Goal: Task Accomplishment & Management: Use online tool/utility

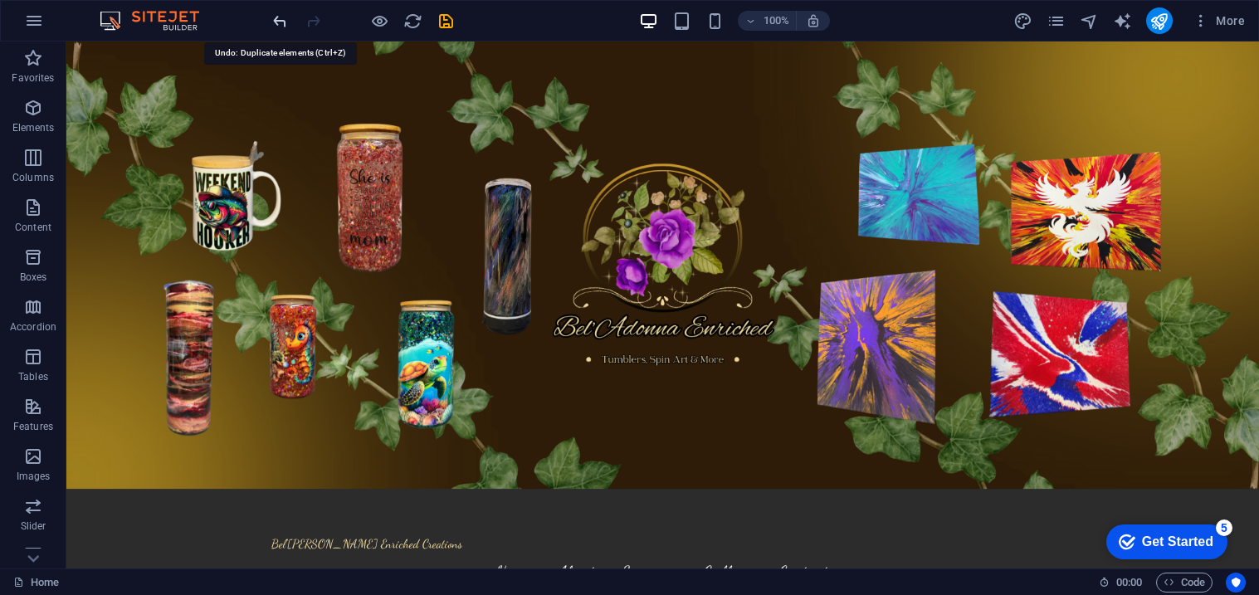
click at [289, 22] on icon "undo" at bounding box center [280, 21] width 19 height 19
click at [97, 96] on span "Container" at bounding box center [112, 100] width 43 height 10
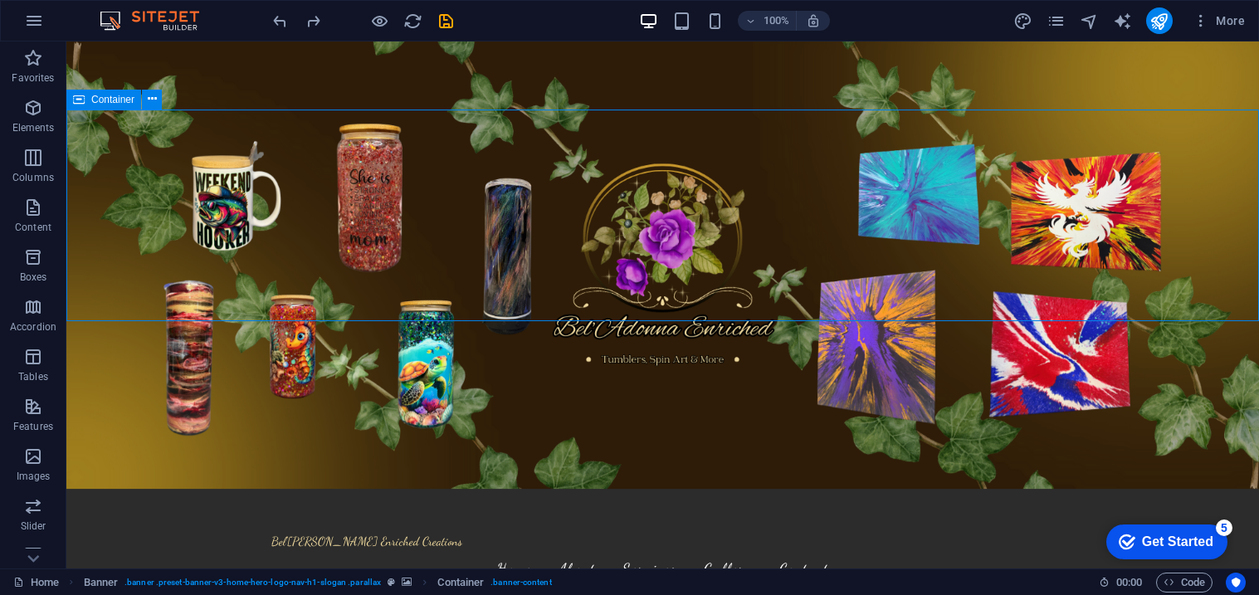
click at [97, 96] on span "Container" at bounding box center [112, 100] width 43 height 10
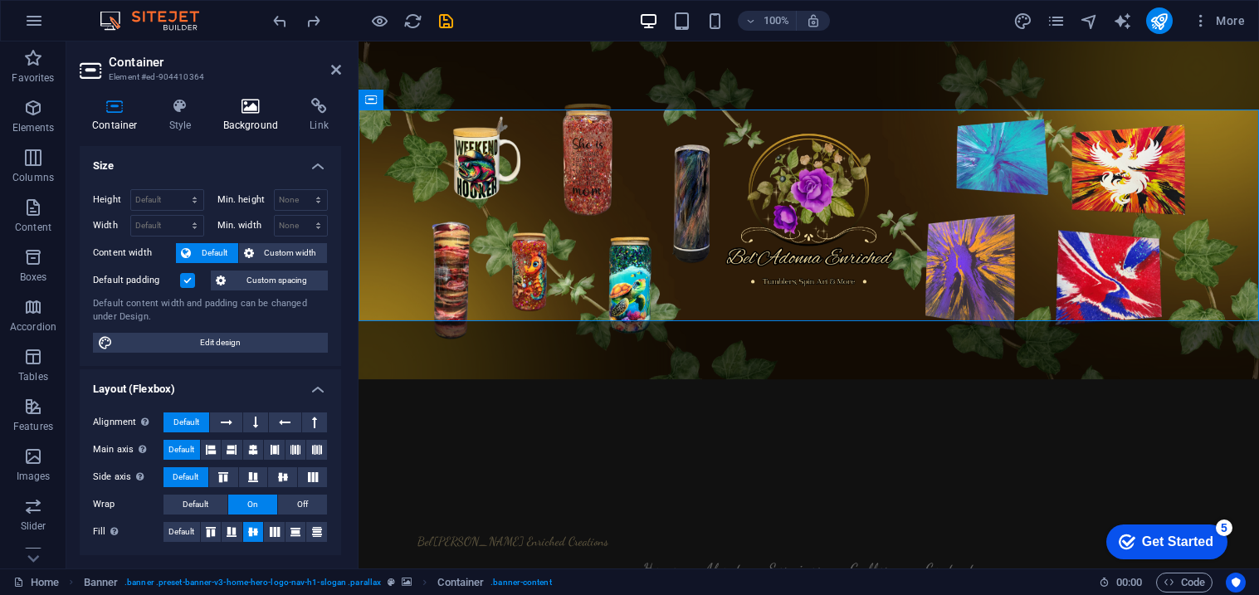
click at [253, 108] on icon at bounding box center [251, 106] width 81 height 17
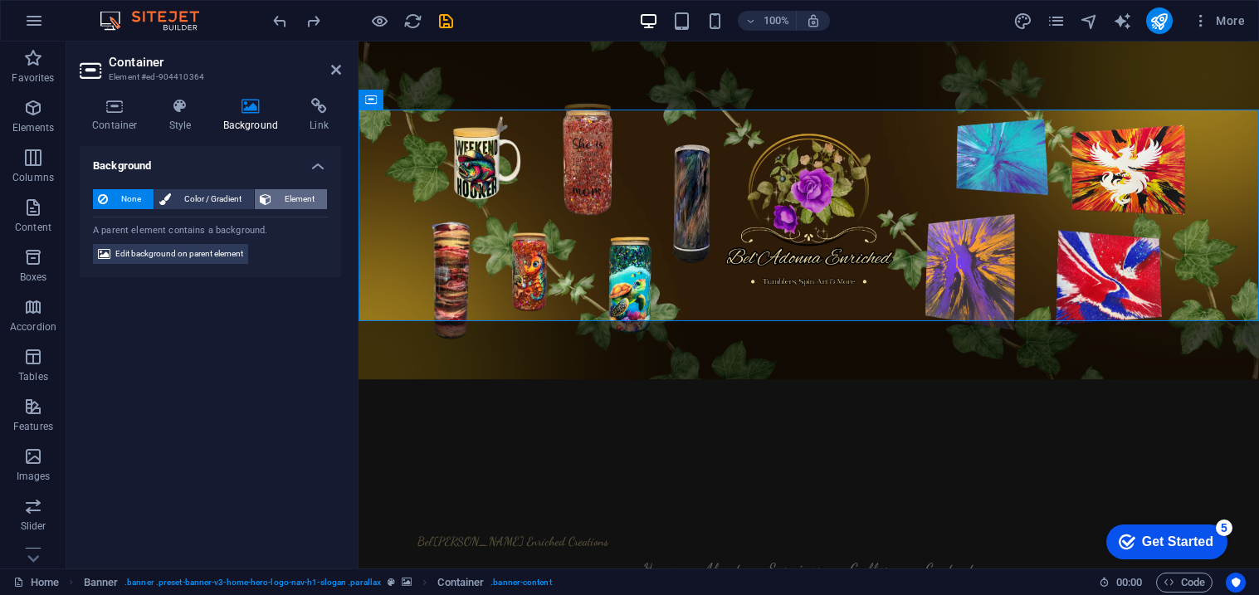
click at [268, 200] on icon at bounding box center [266, 199] width 12 height 20
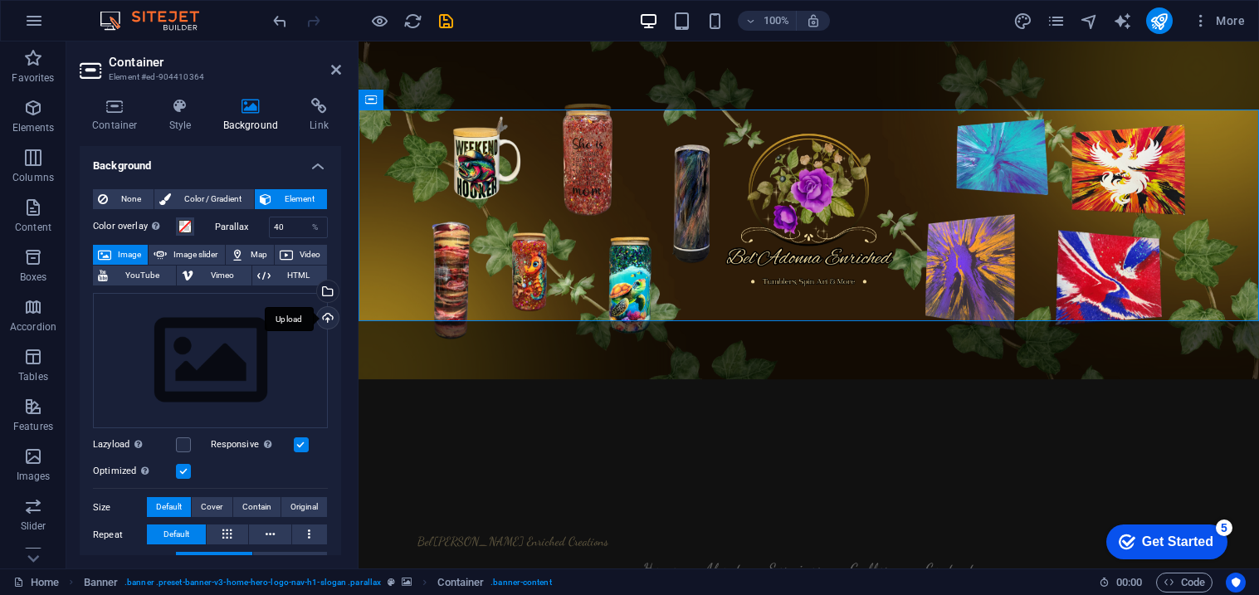
click at [327, 315] on div "Upload" at bounding box center [326, 319] width 25 height 25
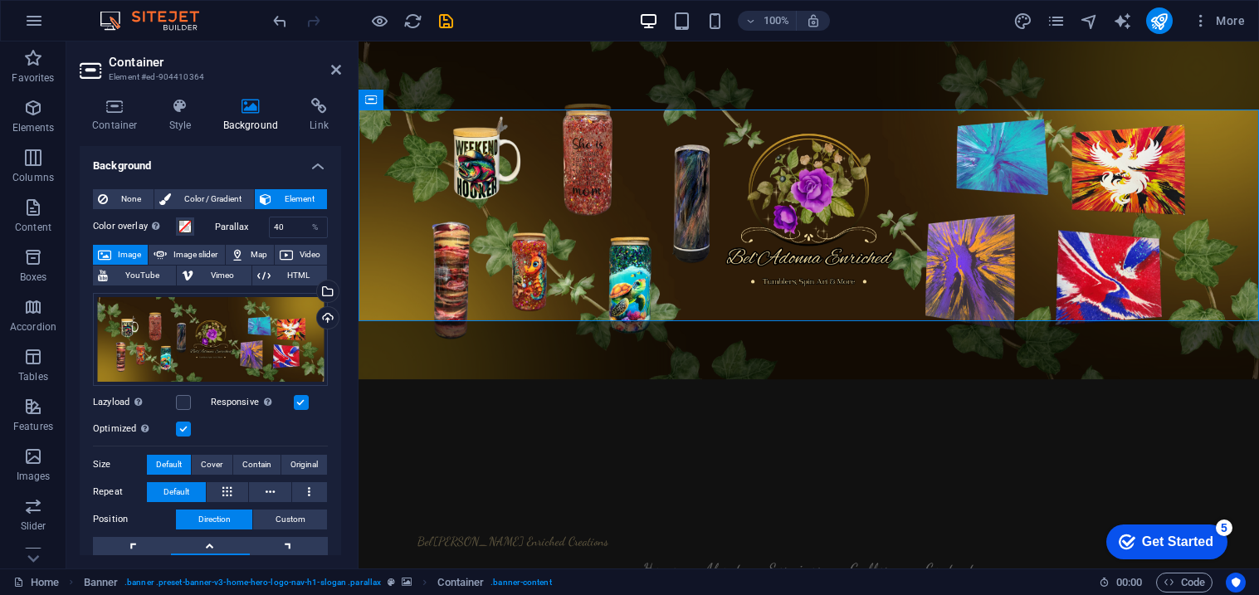
click at [467, 347] on figure at bounding box center [809, 305] width 901 height 527
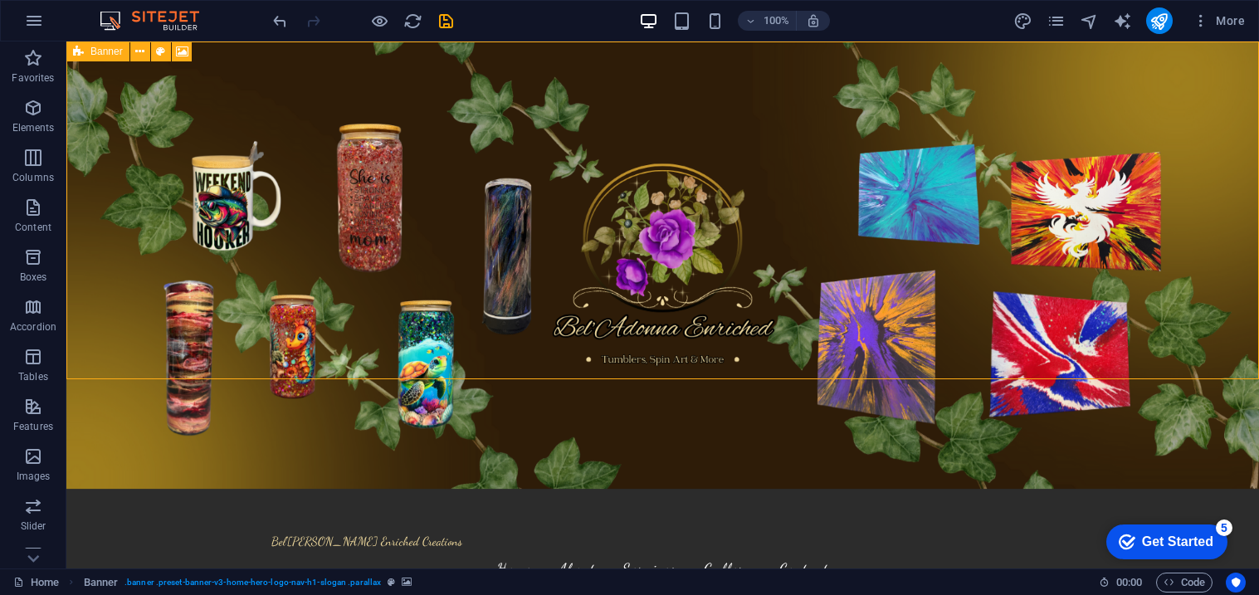
select select "preset-banner-v3-home-hero-logo-nav-h1-slogan"
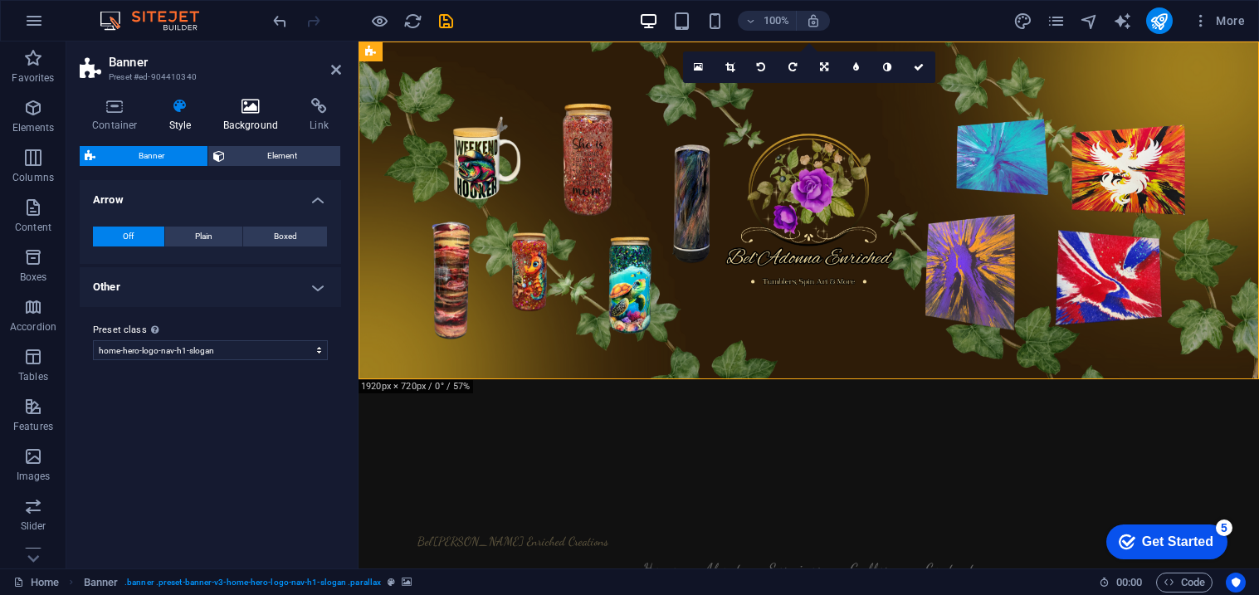
click at [247, 114] on icon at bounding box center [251, 106] width 81 height 17
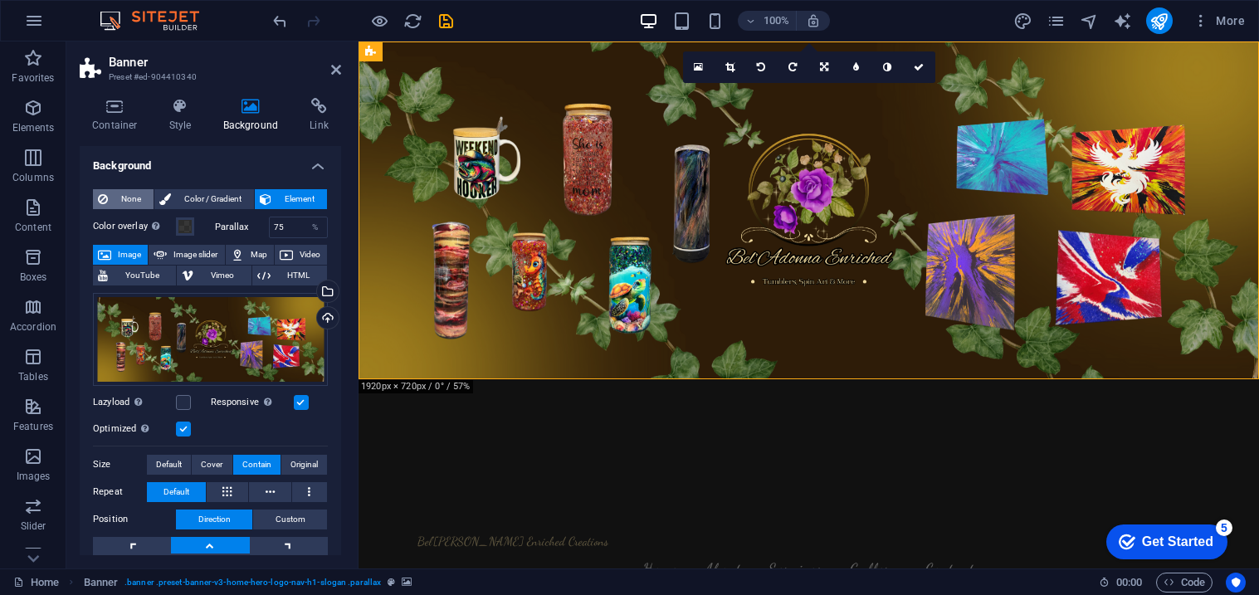
click at [141, 193] on span "None" at bounding box center [131, 199] width 36 height 20
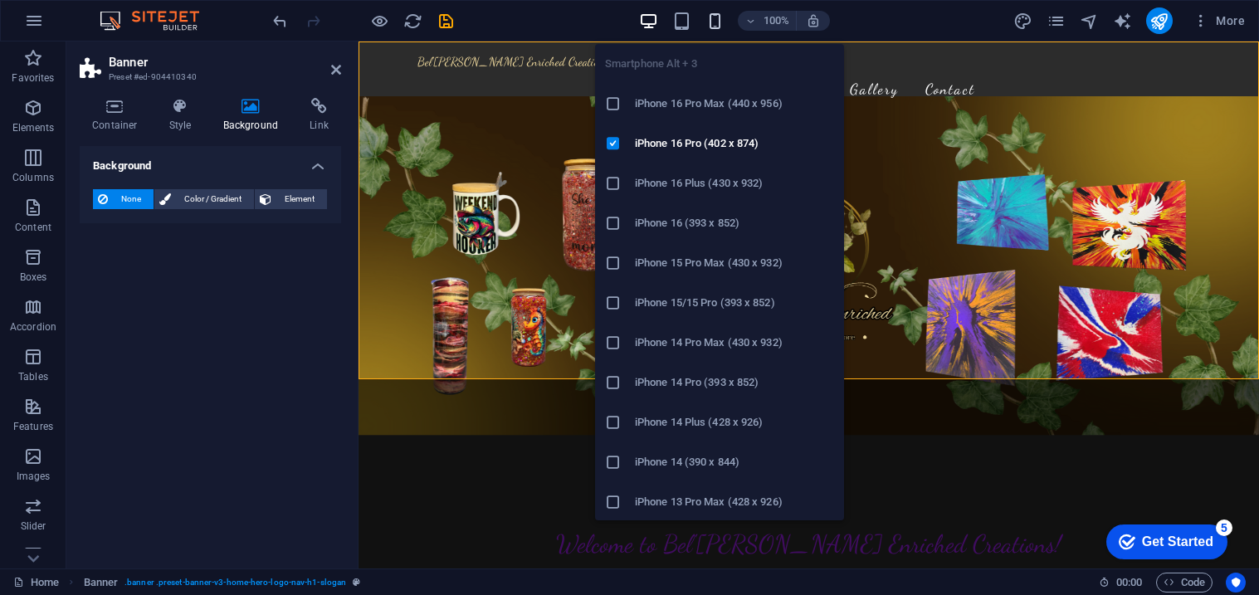
click at [716, 22] on icon "button" at bounding box center [715, 21] width 19 height 19
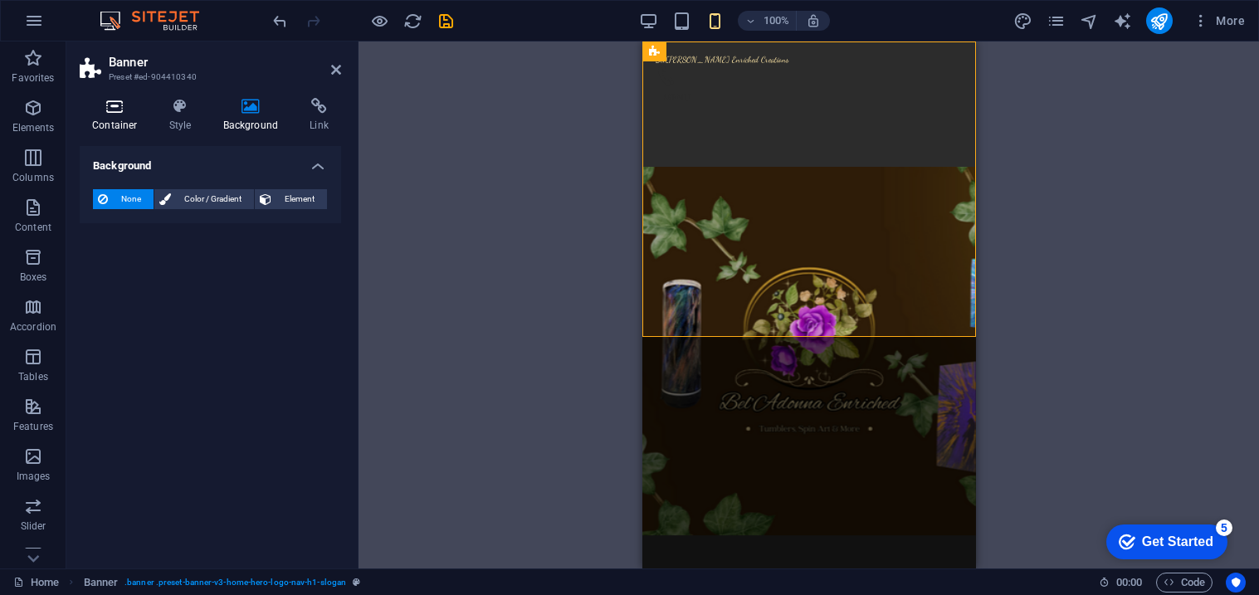
click at [104, 103] on icon at bounding box center [115, 106] width 71 height 17
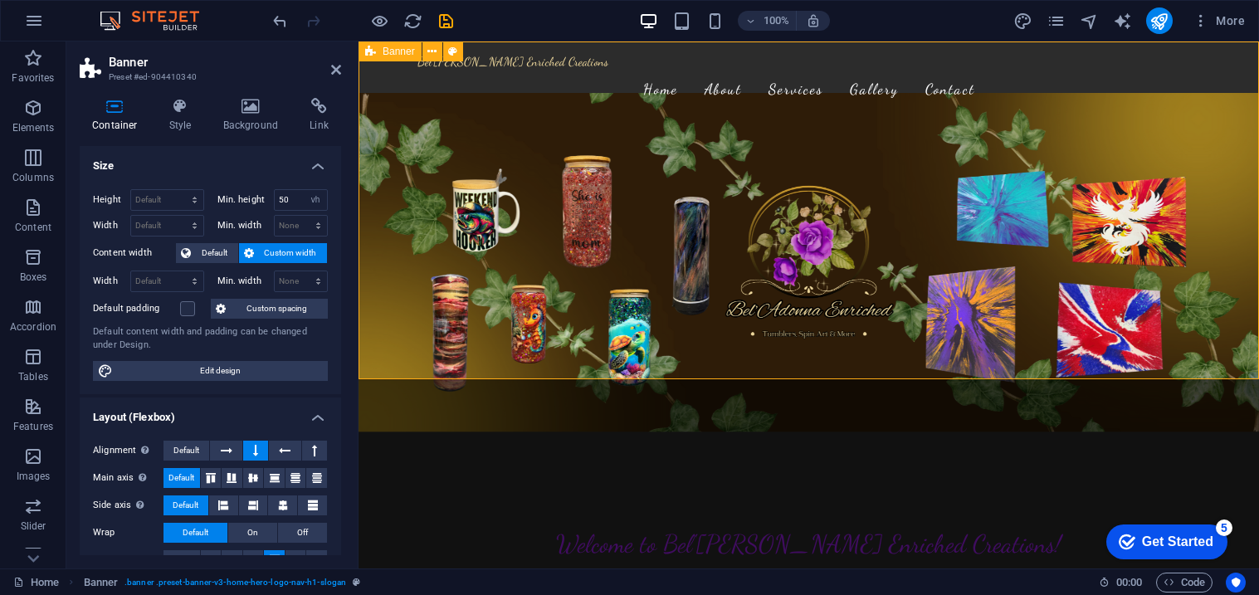
click at [388, 51] on span "Banner" at bounding box center [399, 51] width 32 height 10
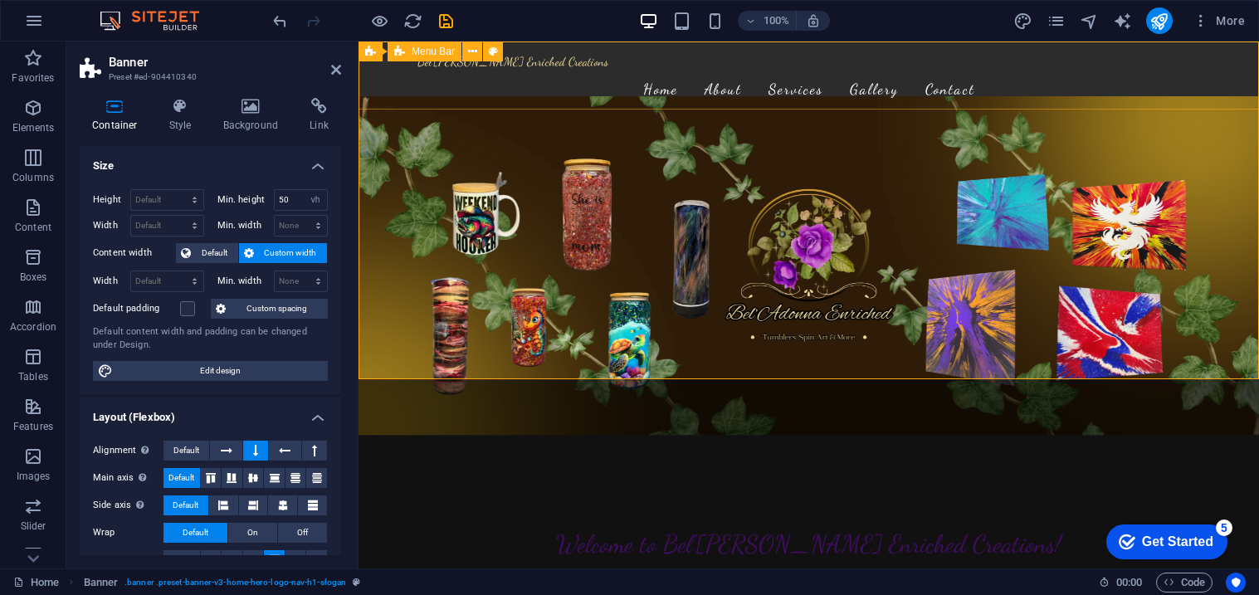
click at [476, 93] on div "Bel'Adonna Enriched Creations Home About Services Gallery Contact" at bounding box center [809, 83] width 901 height 82
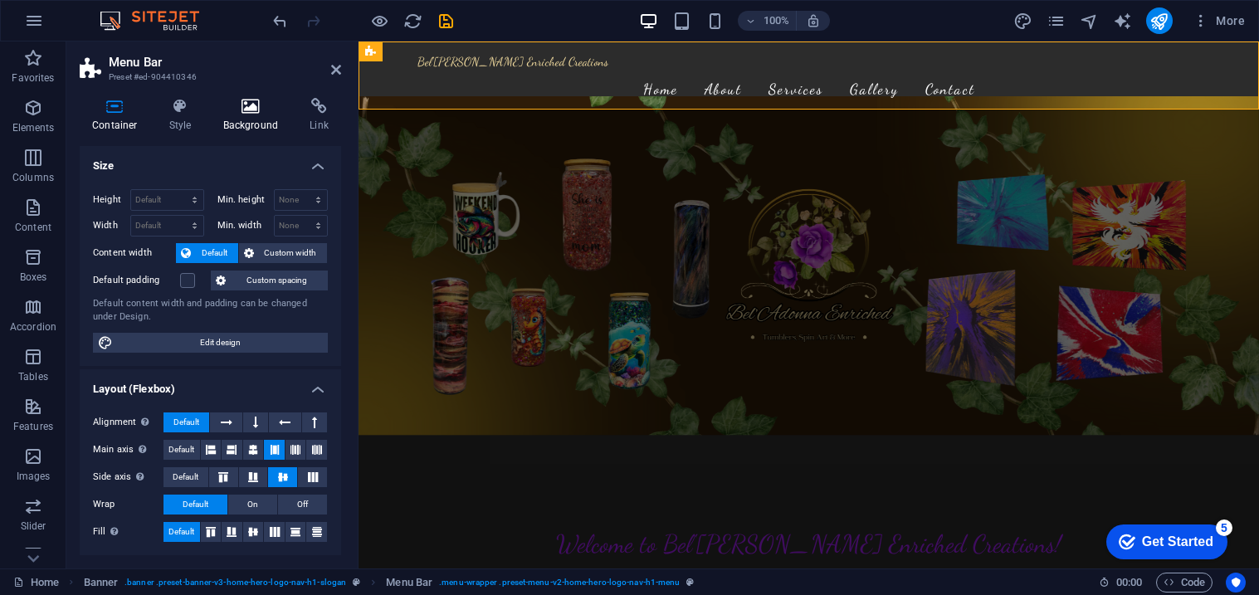
click at [247, 116] on h4 "Background" at bounding box center [254, 115] width 87 height 35
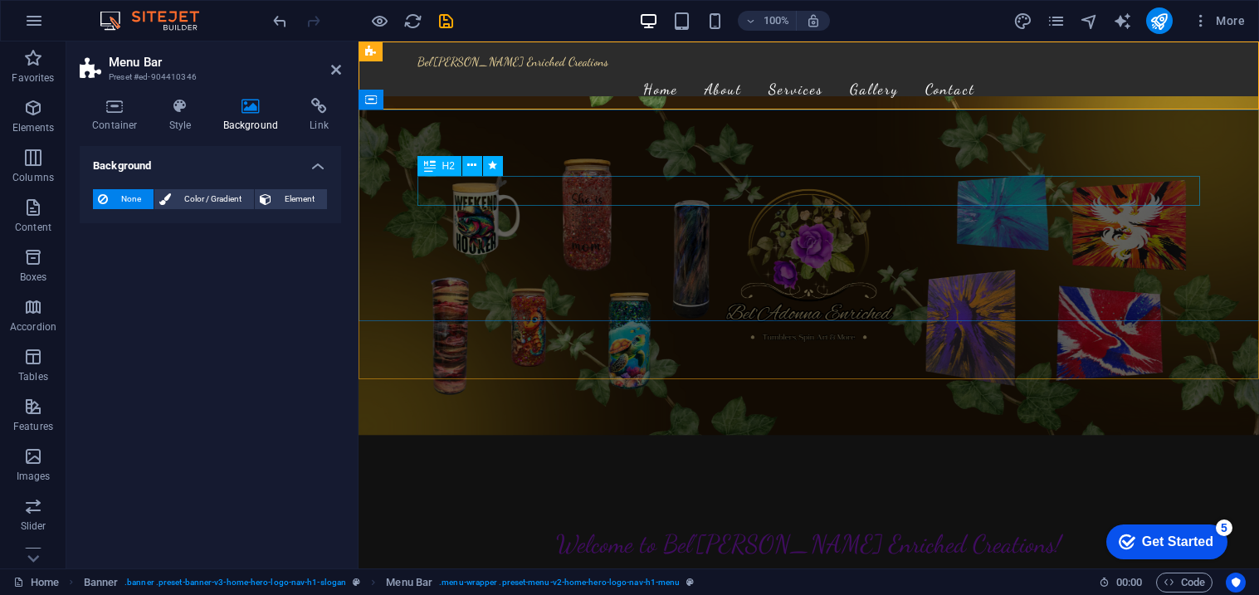
click at [439, 529] on div "Welcome to Bel'[PERSON_NAME] Enriched Creations!" at bounding box center [810, 544] width 784 height 30
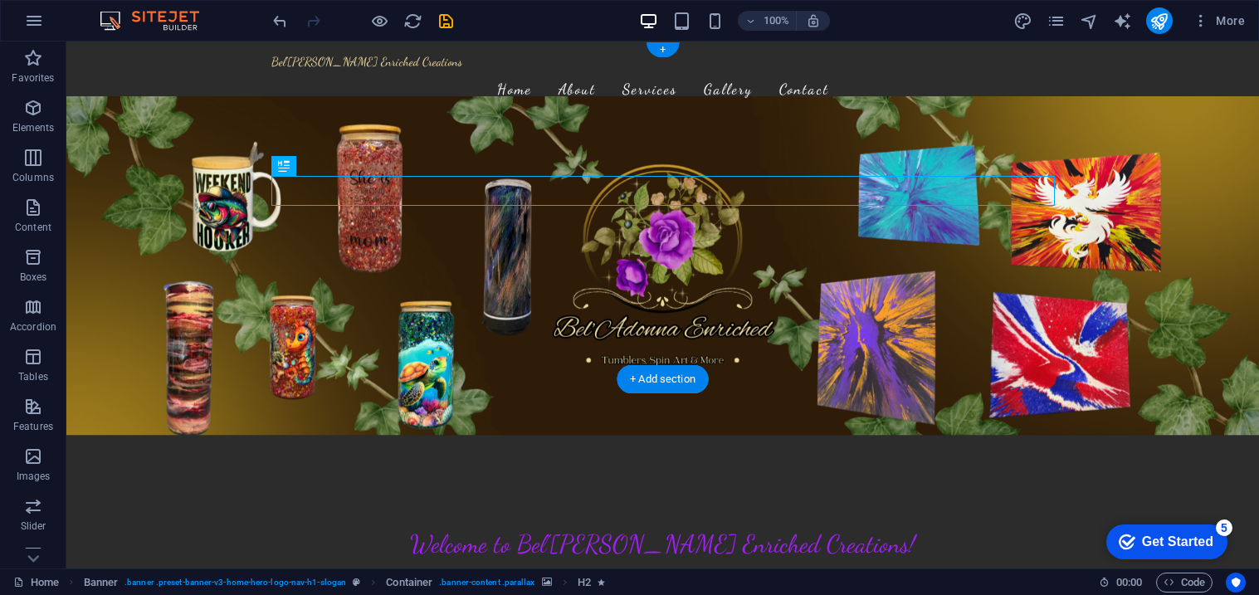
click at [94, 128] on figure at bounding box center [662, 265] width 1193 height 339
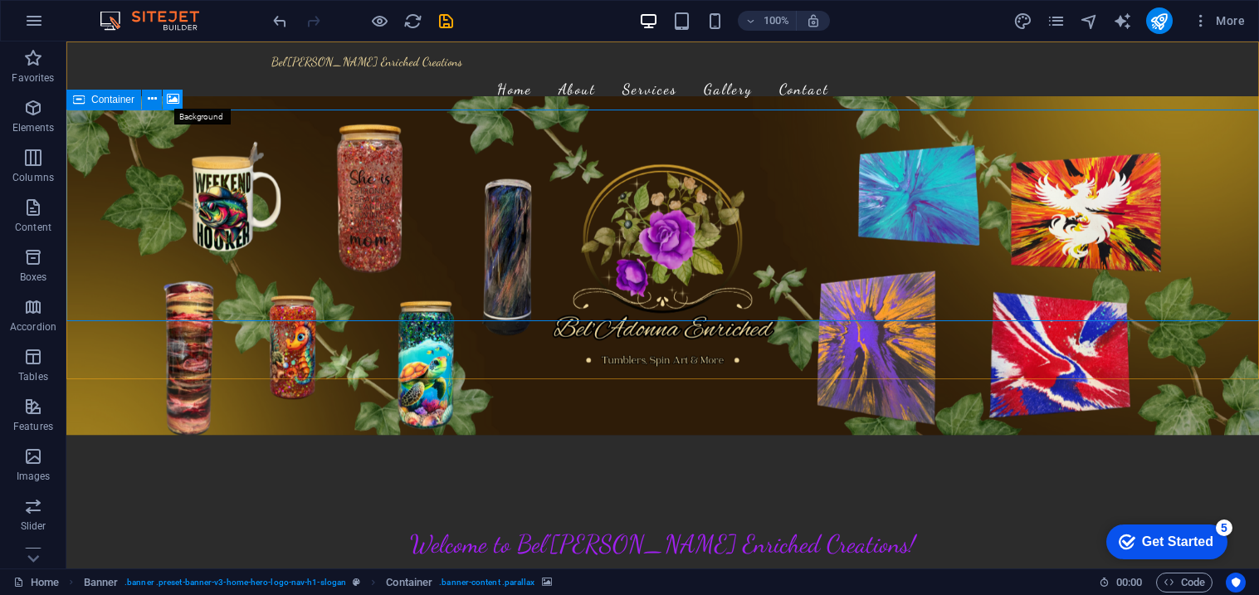
click at [167, 101] on icon at bounding box center [173, 98] width 12 height 17
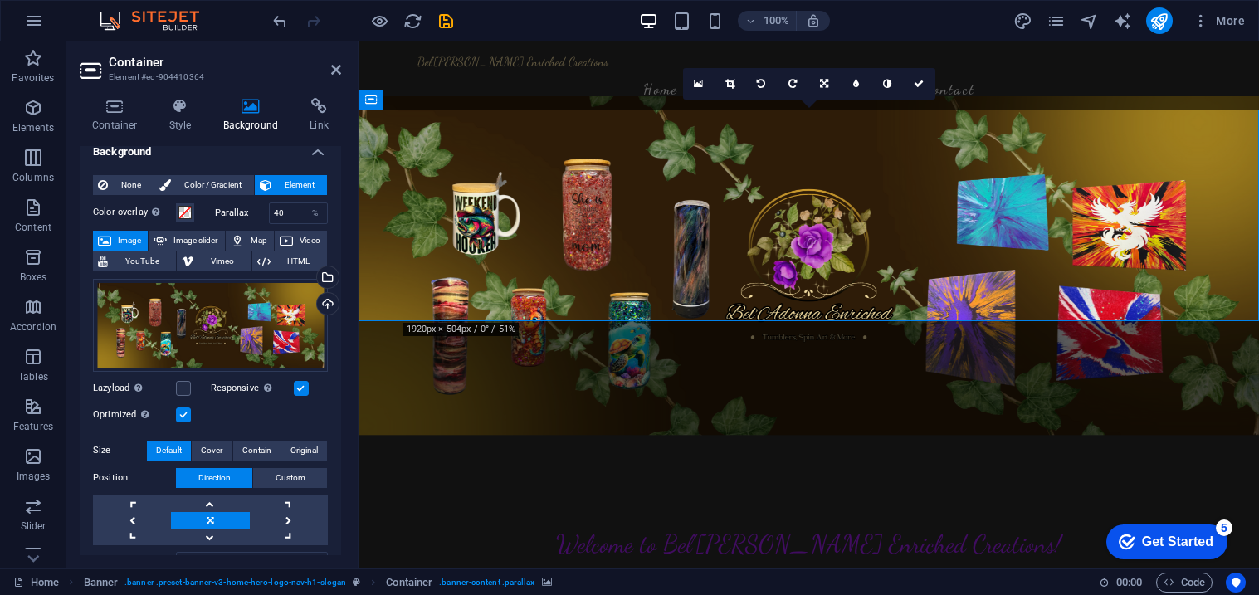
scroll to position [16, 0]
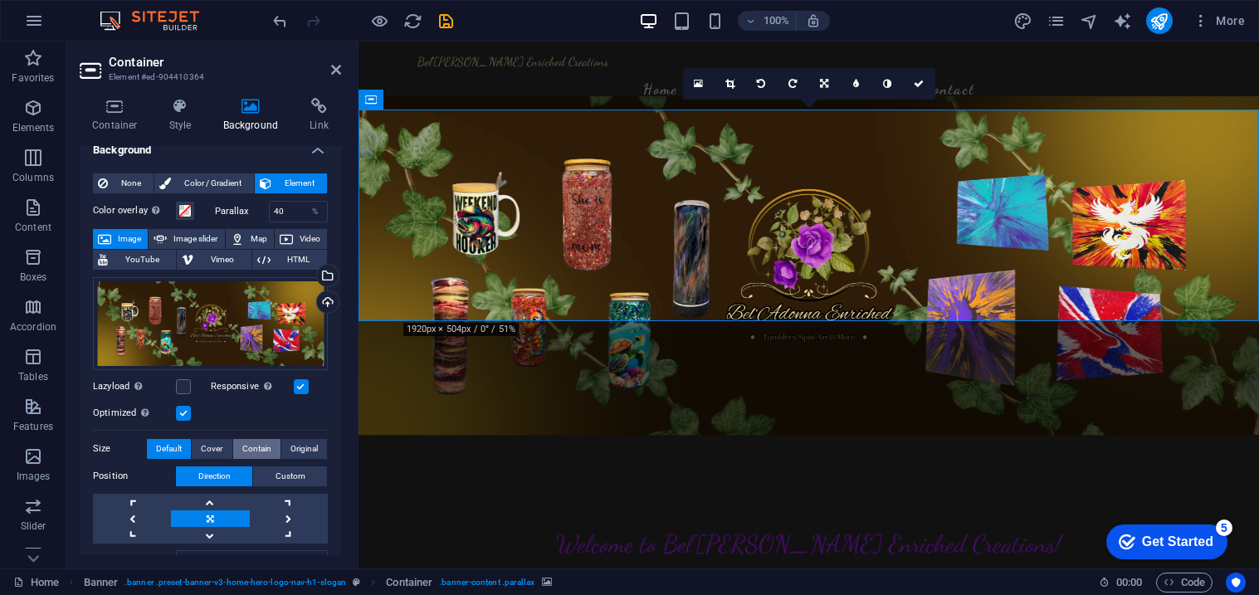
click at [237, 443] on button "Contain" at bounding box center [256, 449] width 47 height 20
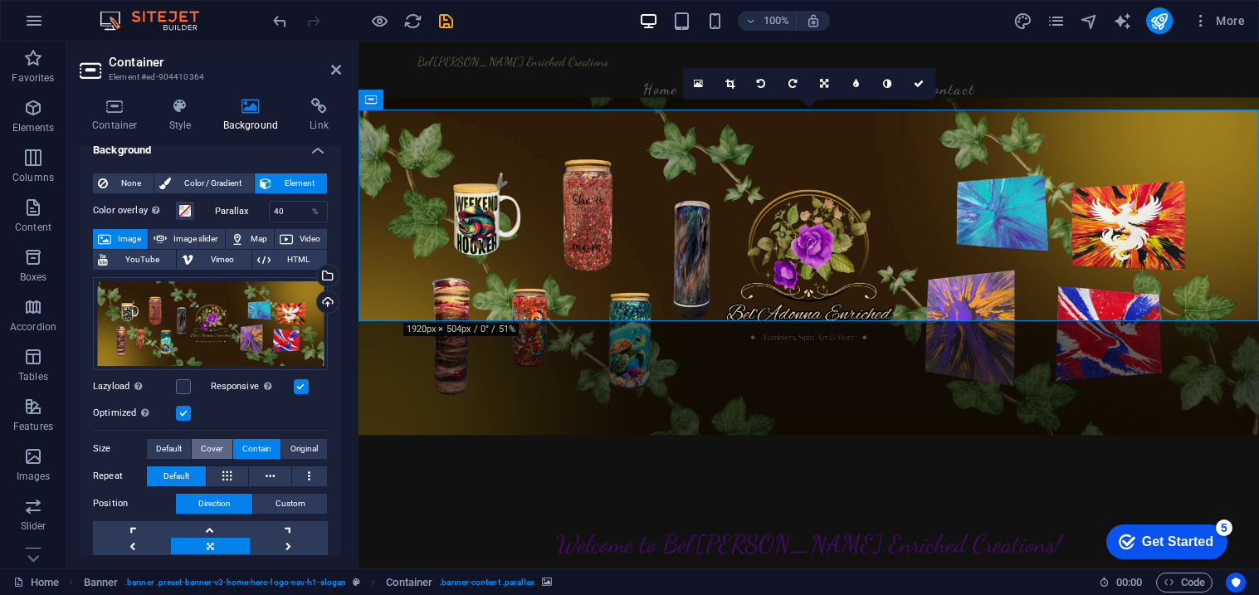
click at [193, 442] on button "Cover" at bounding box center [212, 449] width 40 height 20
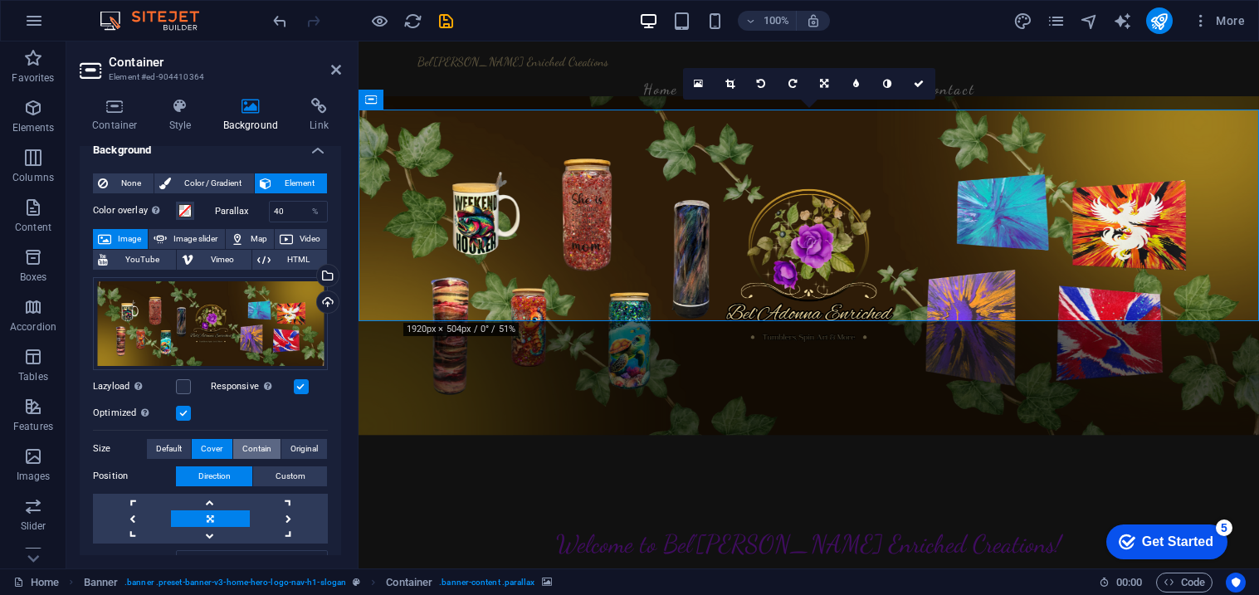
click at [256, 454] on span "Contain" at bounding box center [256, 449] width 29 height 20
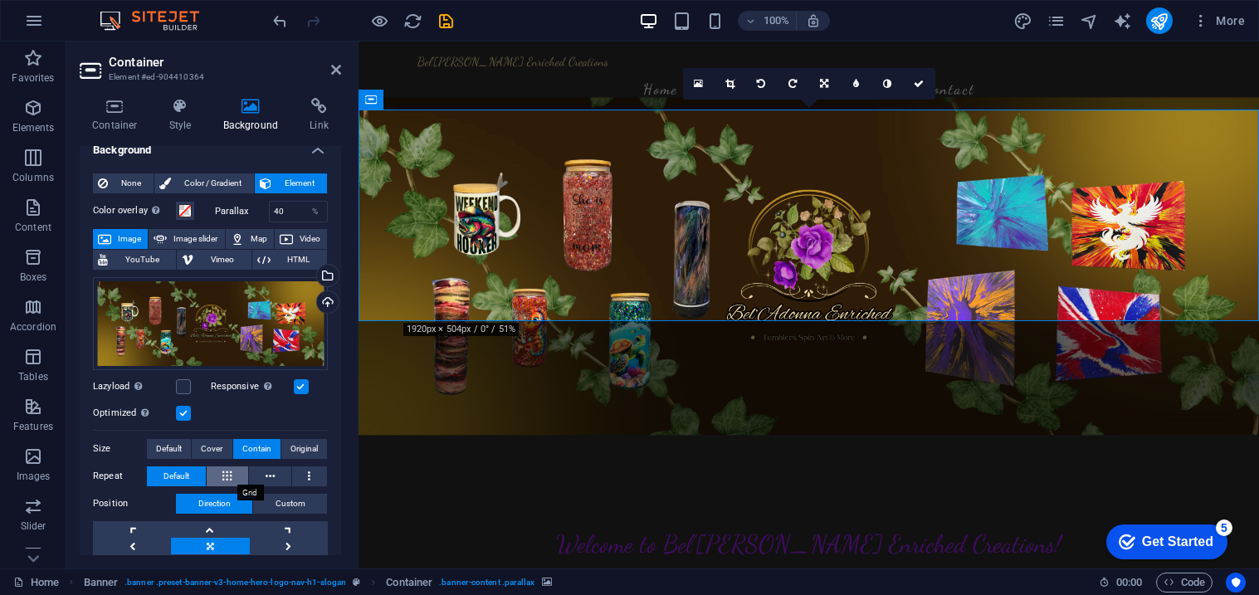
click at [231, 478] on button at bounding box center [228, 477] width 42 height 20
click at [266, 475] on icon at bounding box center [270, 477] width 9 height 20
click at [313, 477] on button at bounding box center [310, 477] width 36 height 20
click at [159, 467] on button "Default" at bounding box center [176, 477] width 59 height 20
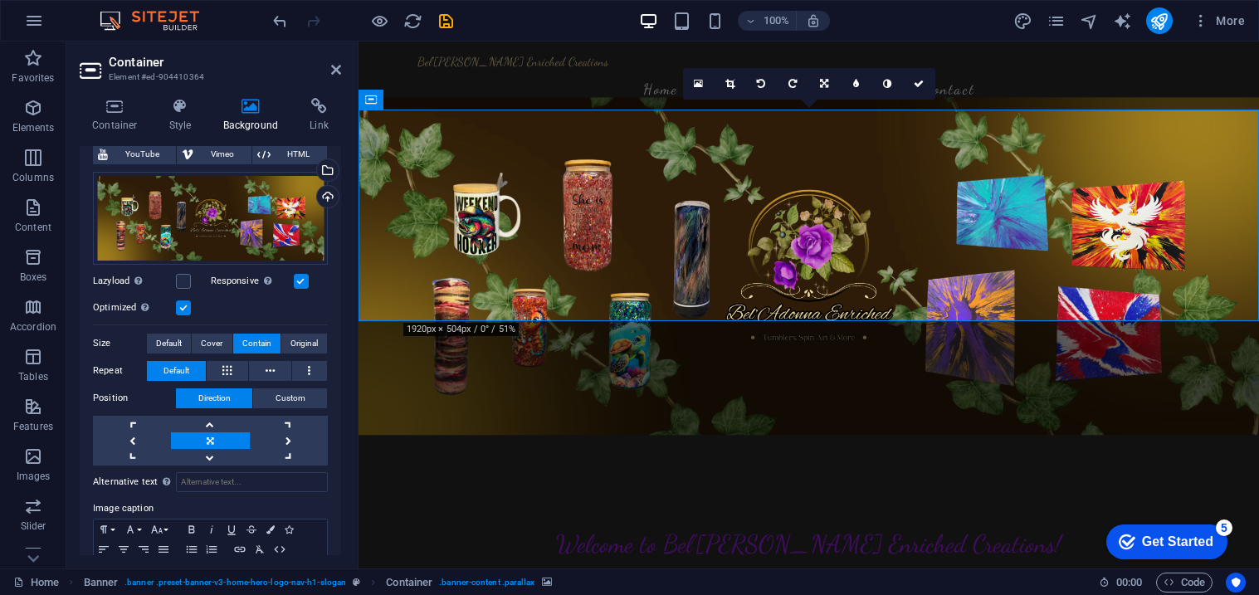
scroll to position [0, 0]
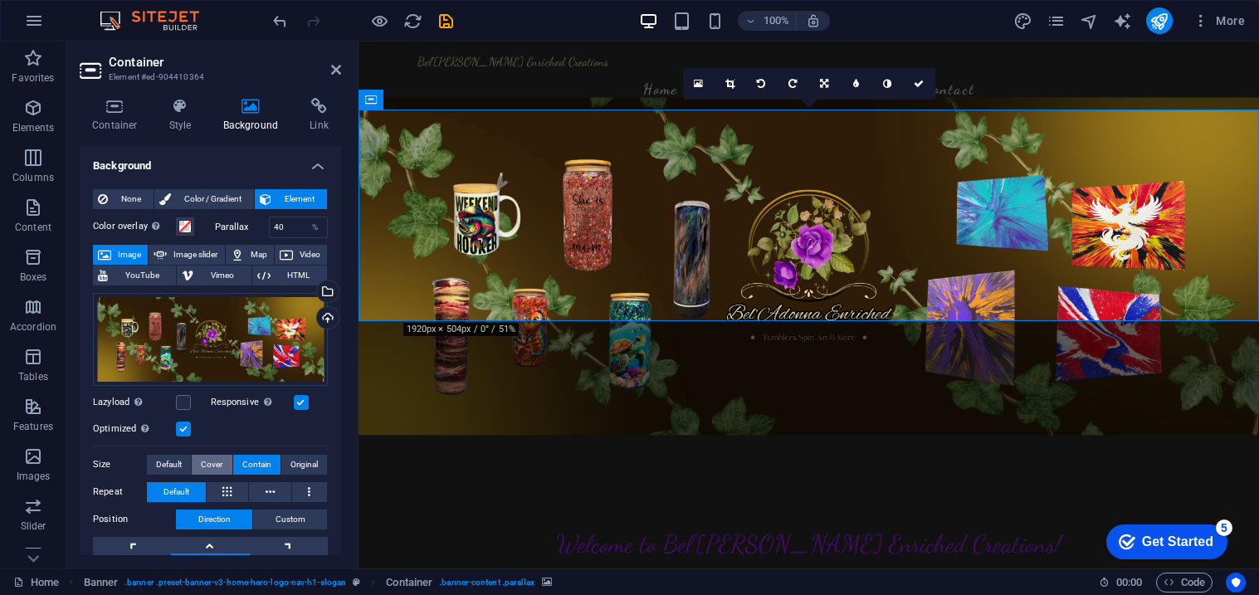
click at [201, 470] on span "Cover" at bounding box center [212, 465] width 22 height 20
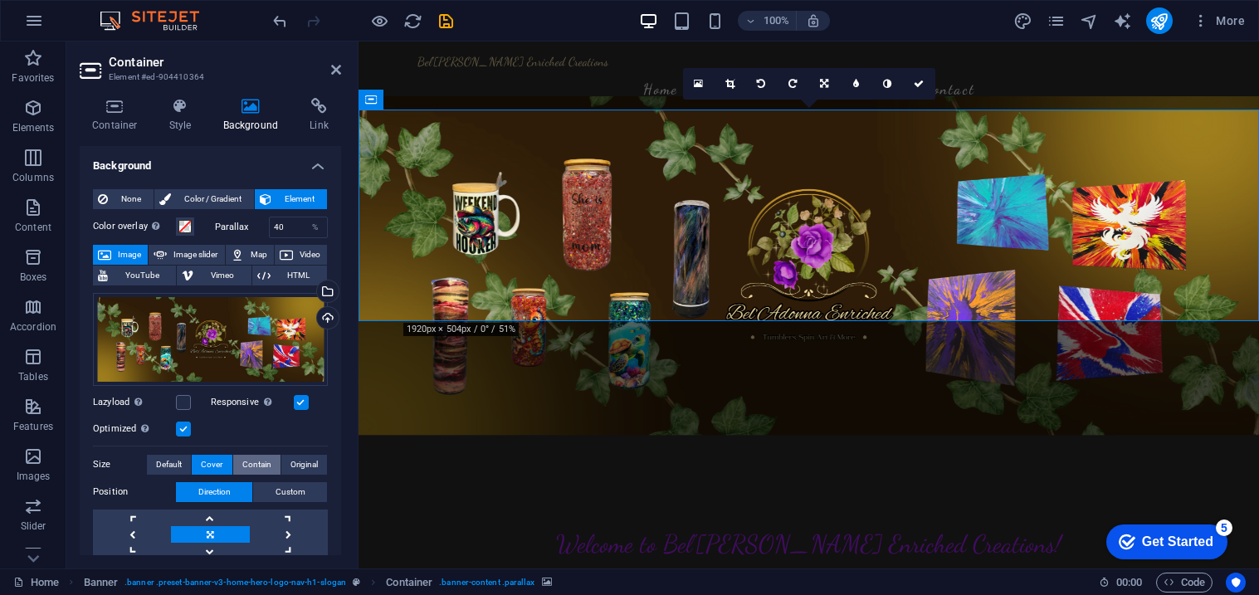
click at [252, 461] on span "Contain" at bounding box center [256, 465] width 29 height 20
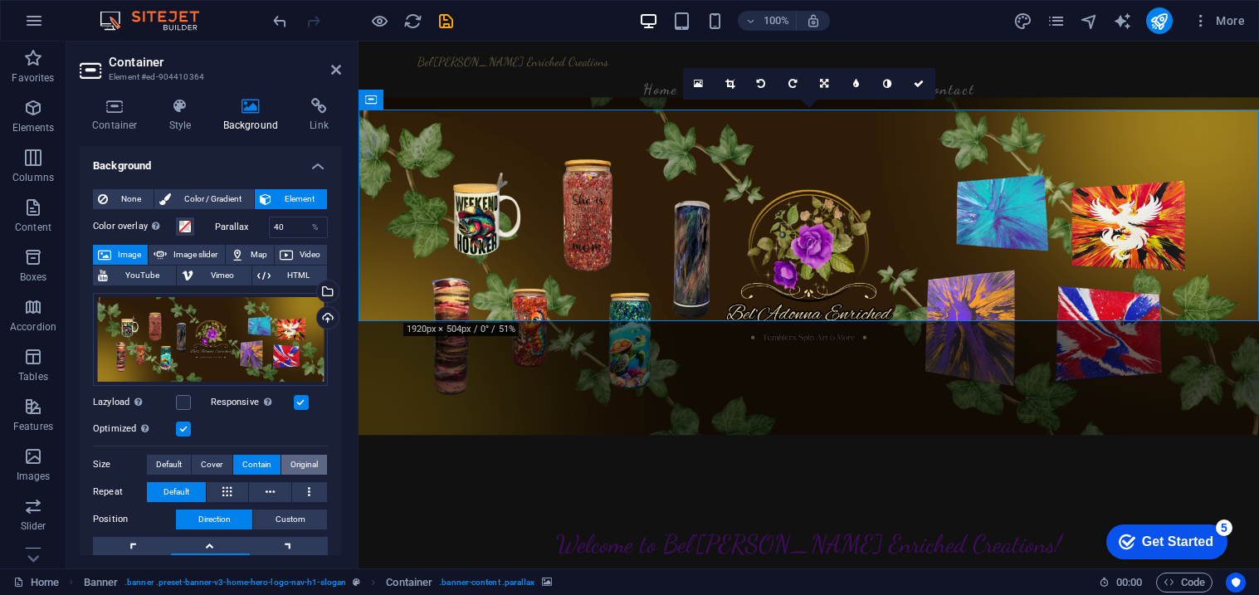
click at [291, 465] on span "Original" at bounding box center [304, 465] width 27 height 20
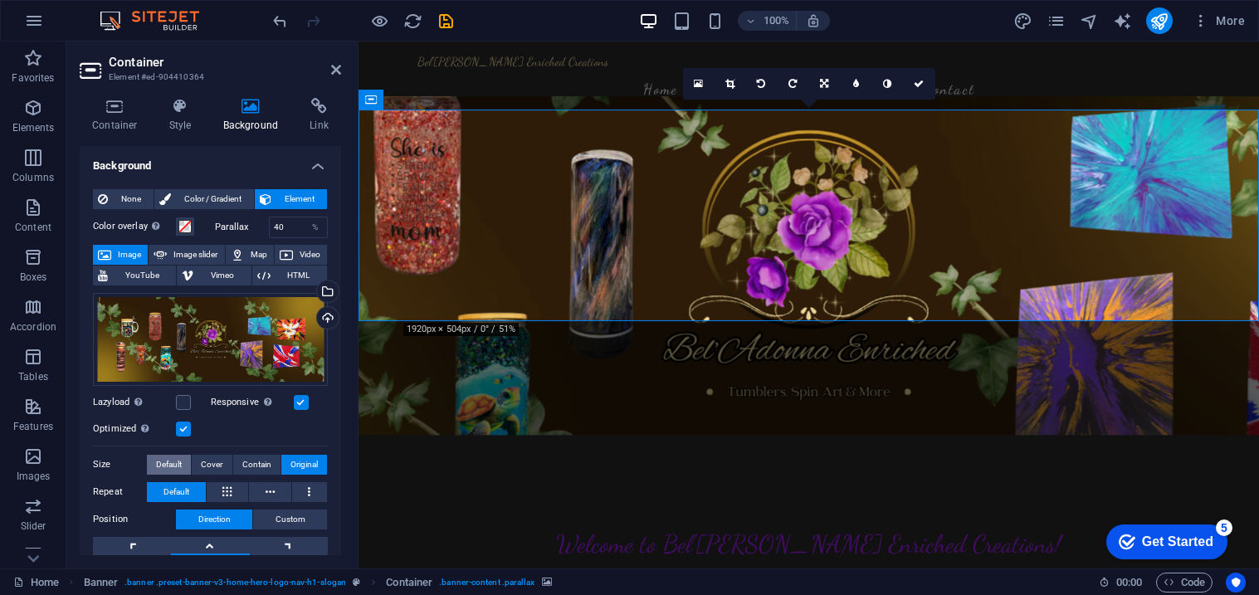
click at [182, 465] on span "Default" at bounding box center [169, 465] width 26 height 20
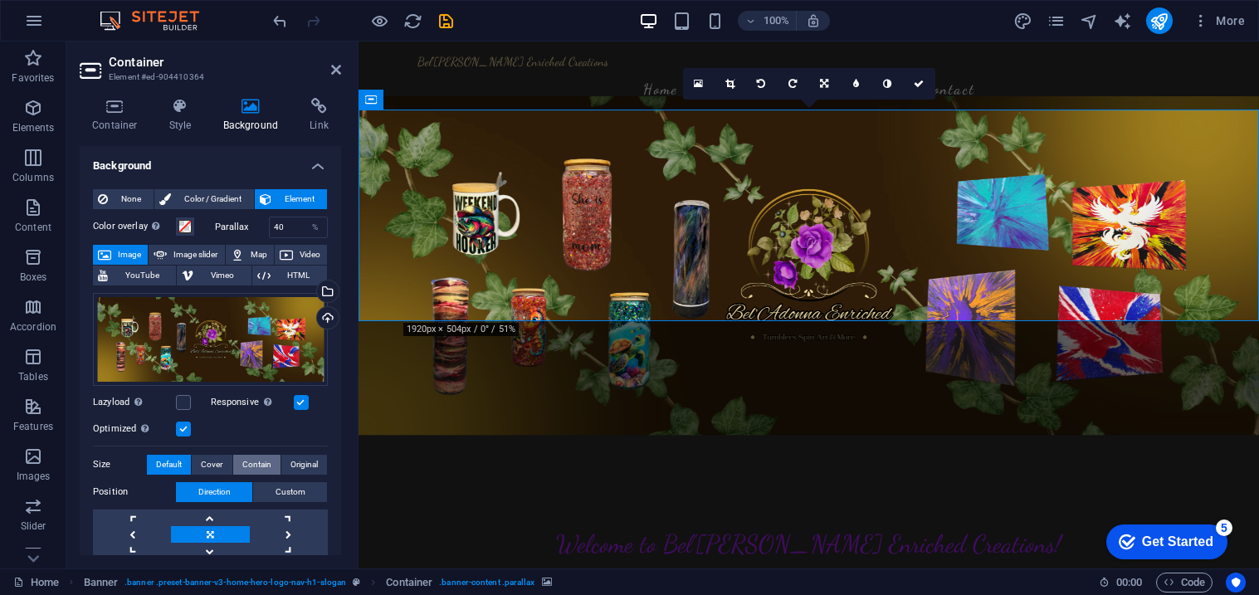
click at [269, 464] on button "Contain" at bounding box center [256, 465] width 47 height 20
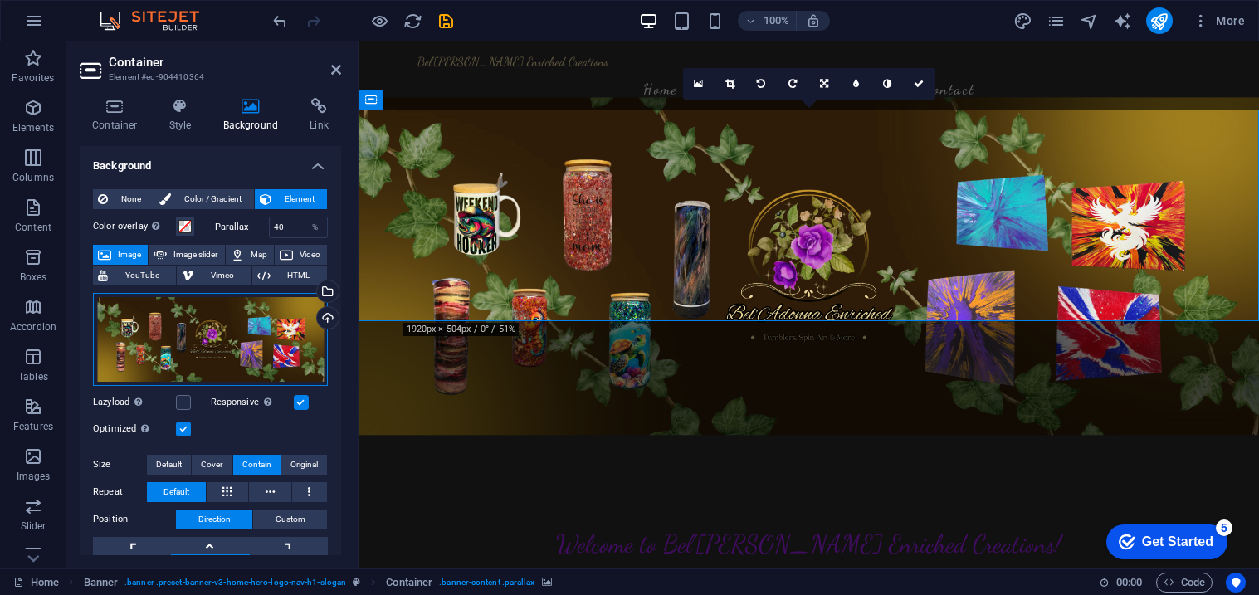
drag, startPoint x: 234, startPoint y: 340, endPoint x: 237, endPoint y: 310, distance: 29.2
click at [237, 310] on div "Drag files here, click to choose files or select files from Files or our free s…" at bounding box center [210, 339] width 235 height 93
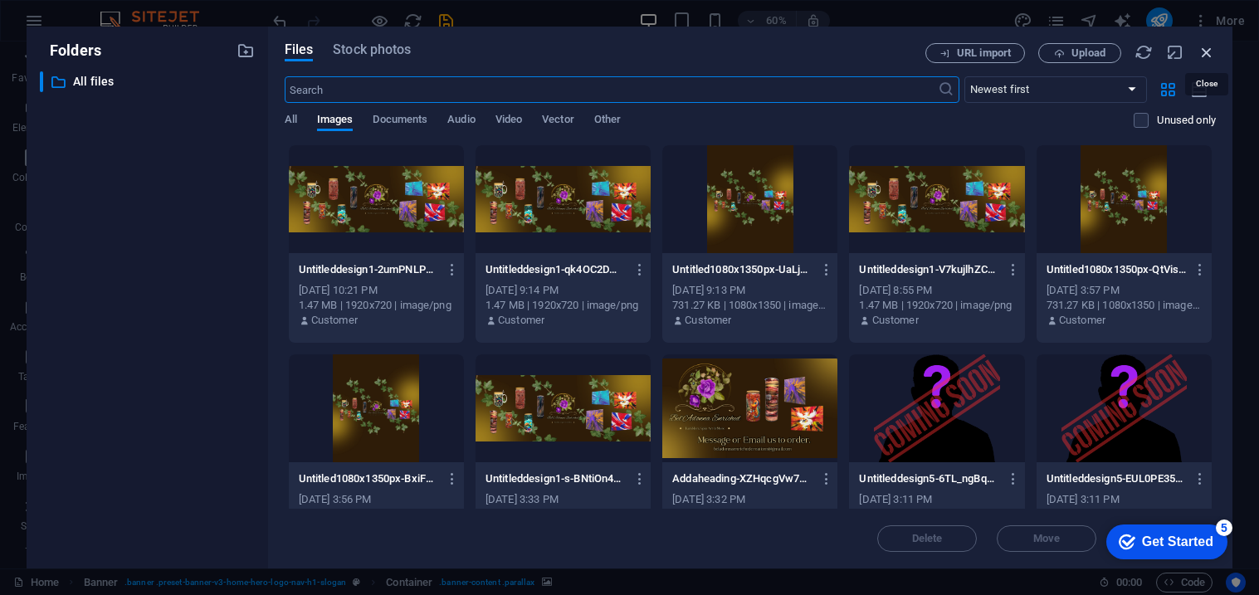
click at [1205, 56] on icon "button" at bounding box center [1207, 52] width 18 height 18
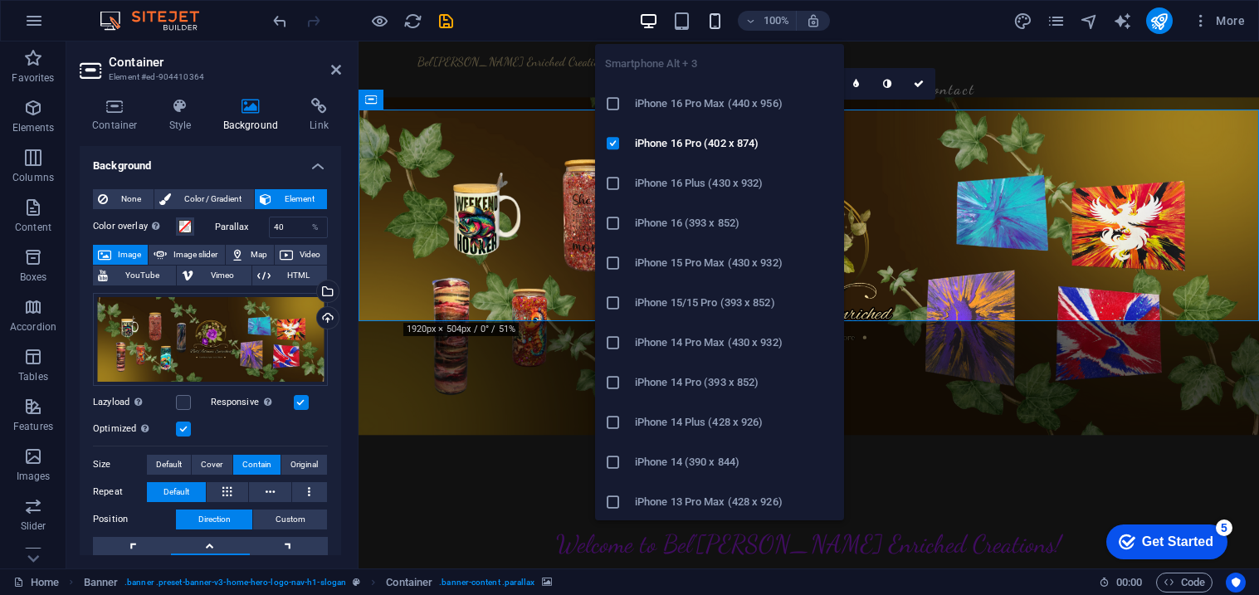
click at [722, 20] on icon "button" at bounding box center [715, 21] width 19 height 19
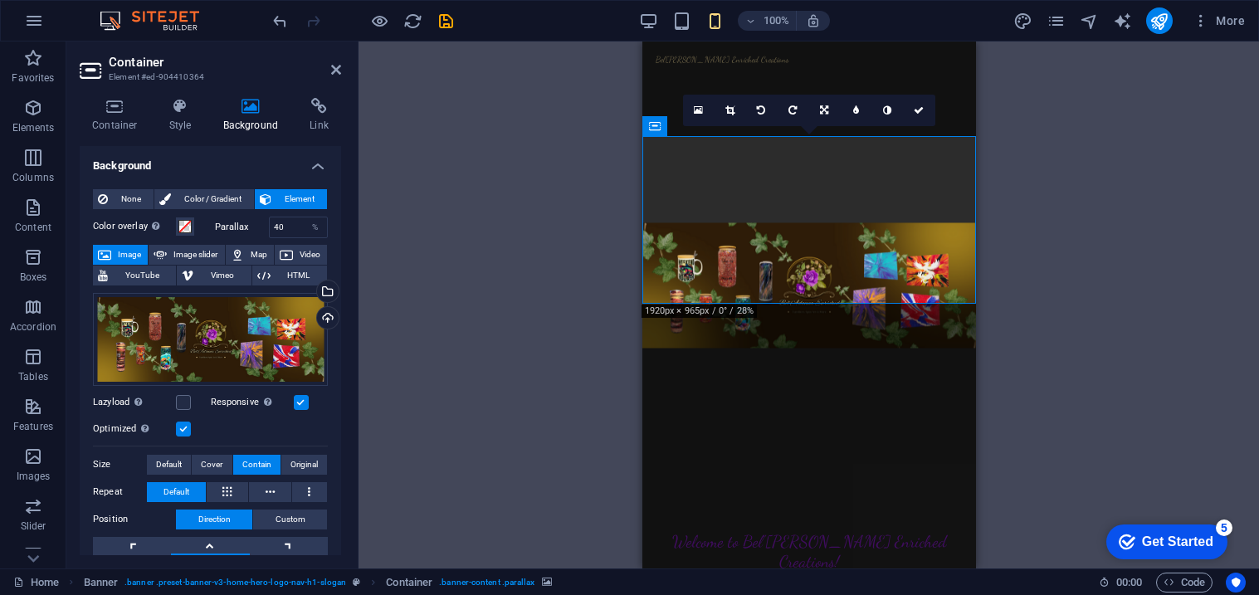
click at [1143, 291] on div "Drag here to replace the existing content. Press “Ctrl” if you want to create a…" at bounding box center [809, 305] width 901 height 527
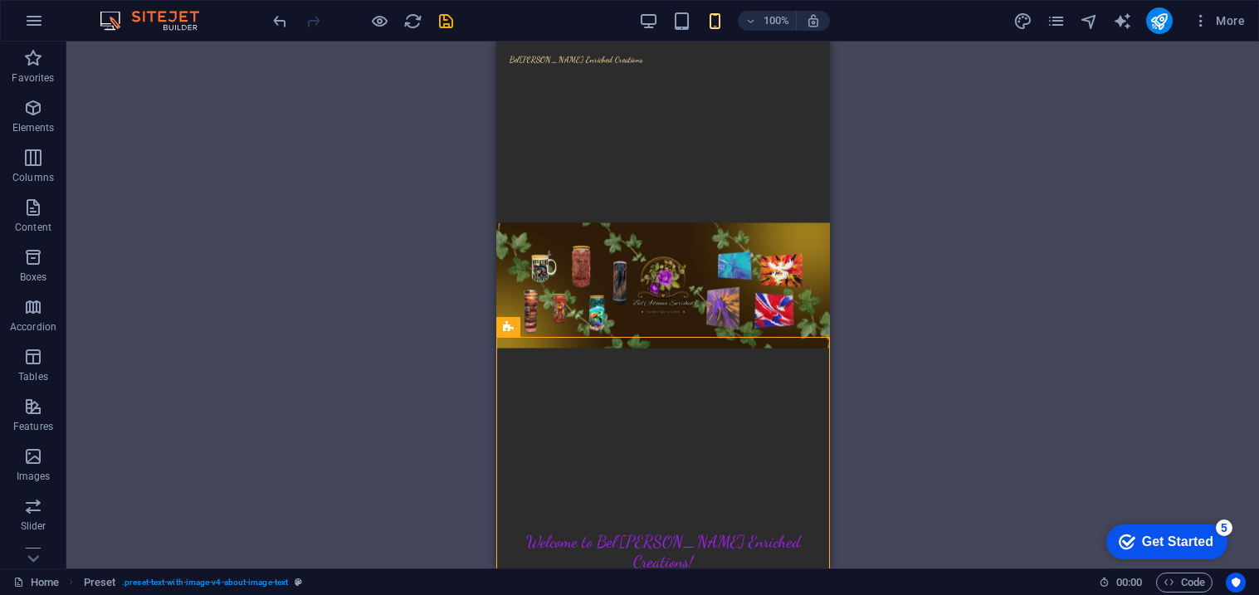
click at [327, 317] on div "Drag here to replace the existing content. Press “Ctrl” if you want to create a…" at bounding box center [662, 305] width 1193 height 527
click at [515, 292] on figure at bounding box center [663, 285] width 334 height 312
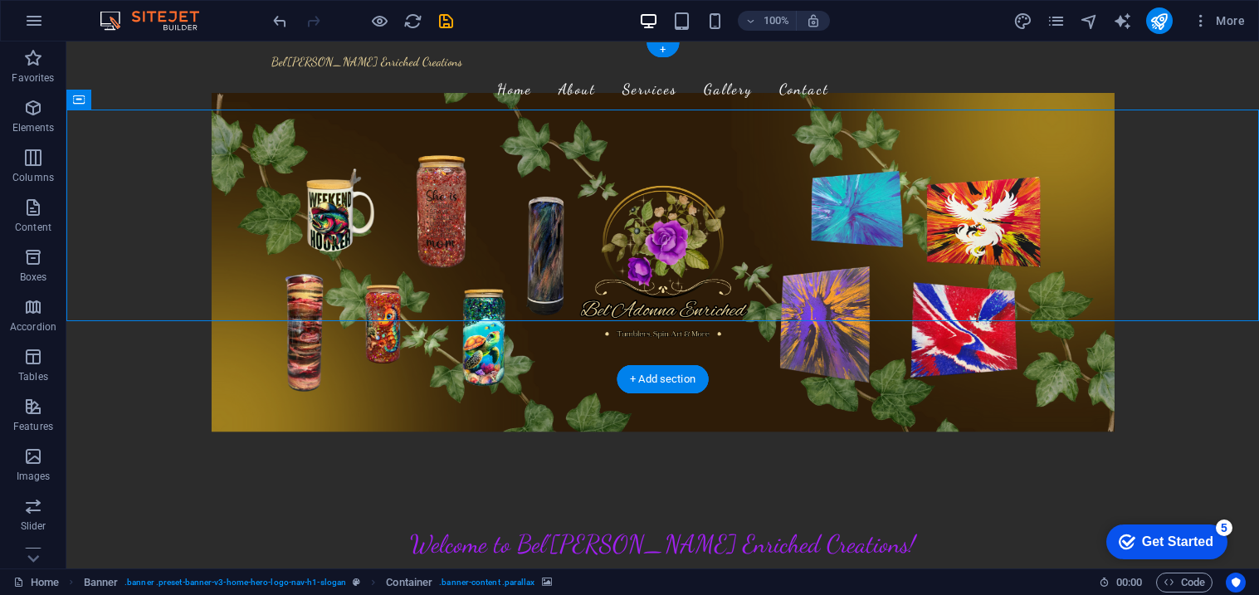
click at [160, 149] on figure at bounding box center [662, 262] width 1193 height 339
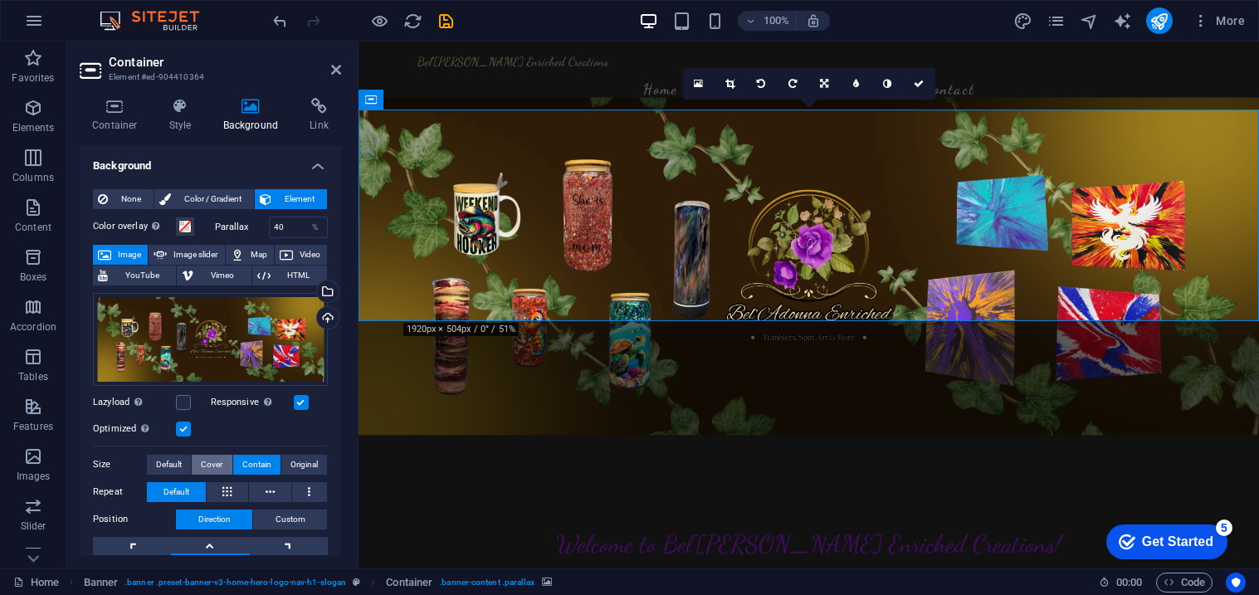
click at [214, 464] on span "Cover" at bounding box center [212, 465] width 22 height 20
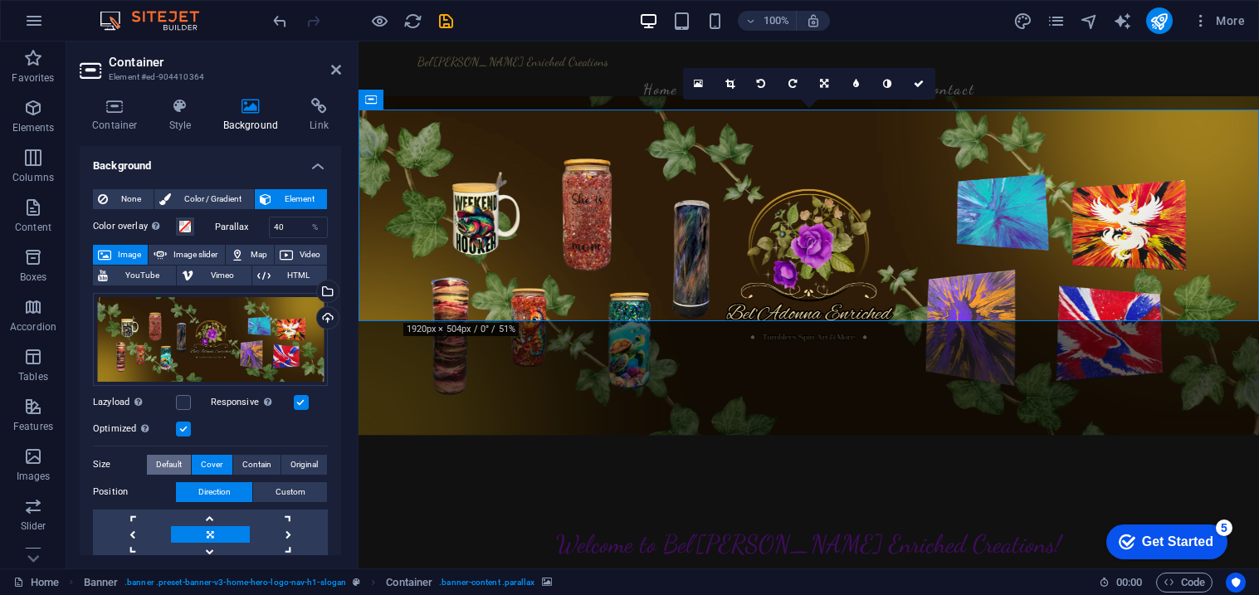
click at [157, 467] on span "Default" at bounding box center [169, 465] width 26 height 20
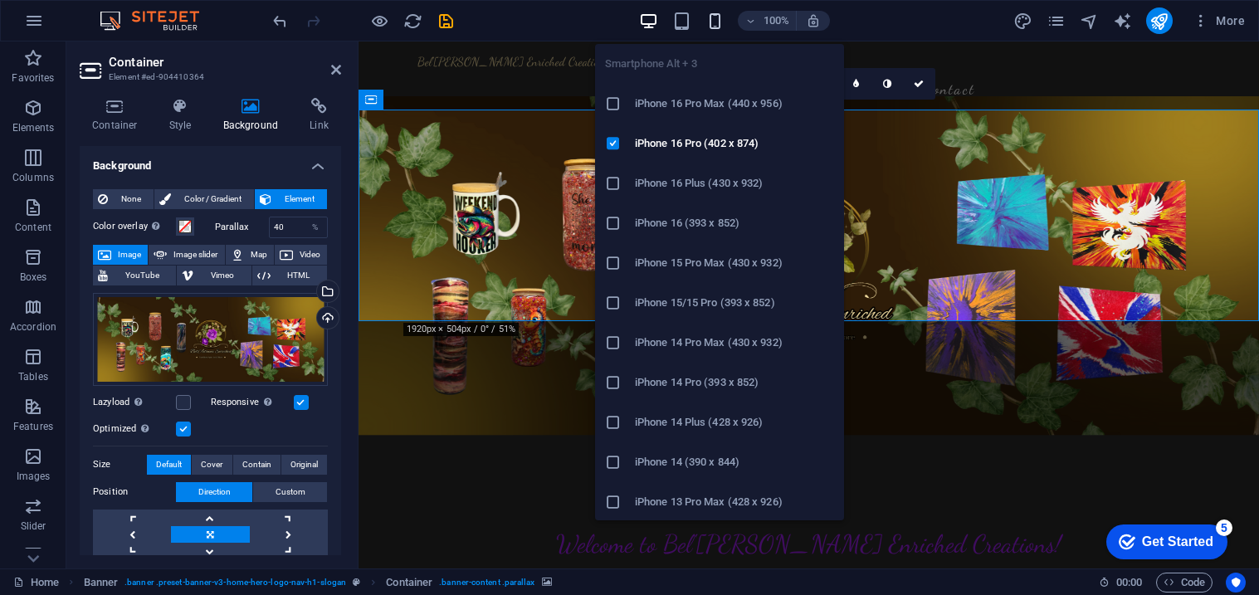
click at [721, 18] on icon "button" at bounding box center [715, 21] width 19 height 19
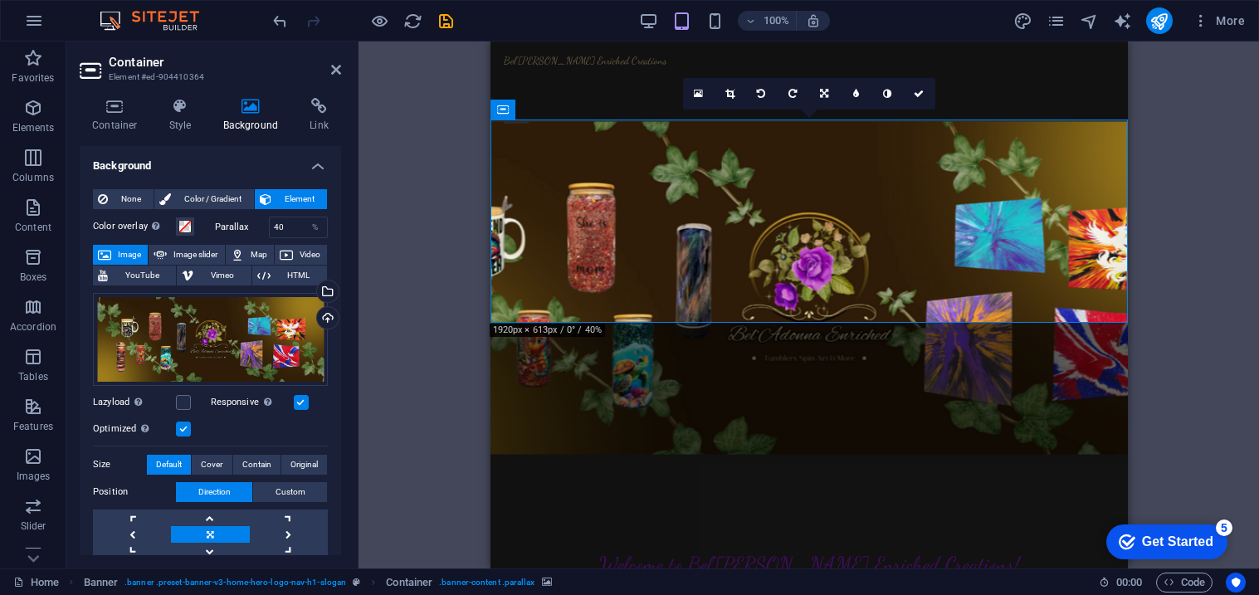
click at [381, 242] on div "Drag here to replace the existing content. Press “Ctrl” if you want to create a…" at bounding box center [809, 305] width 901 height 527
click at [618, 353] on div "Bel'Adonna Enriched Creations Home About Services Gallery Contact Welcome to Be…" at bounding box center [809, 394] width 638 height 705
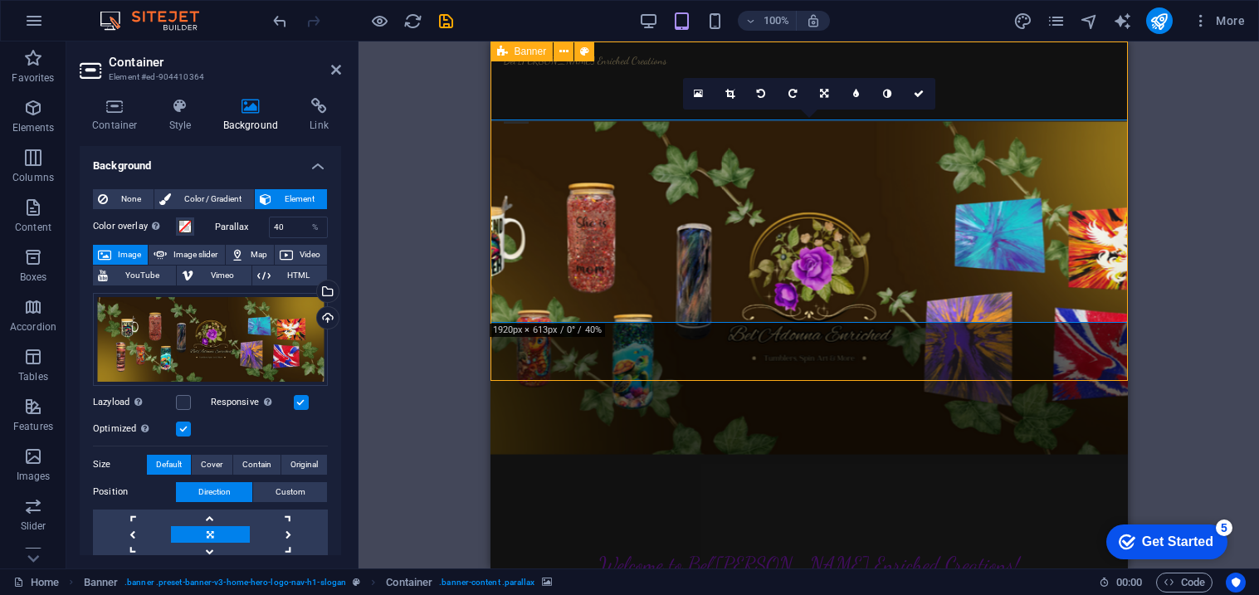
click at [618, 353] on div "Bel'Adonna Enriched Creations Home About Services Gallery Contact Welcome to Be…" at bounding box center [809, 394] width 638 height 705
select select "vh"
select select "header"
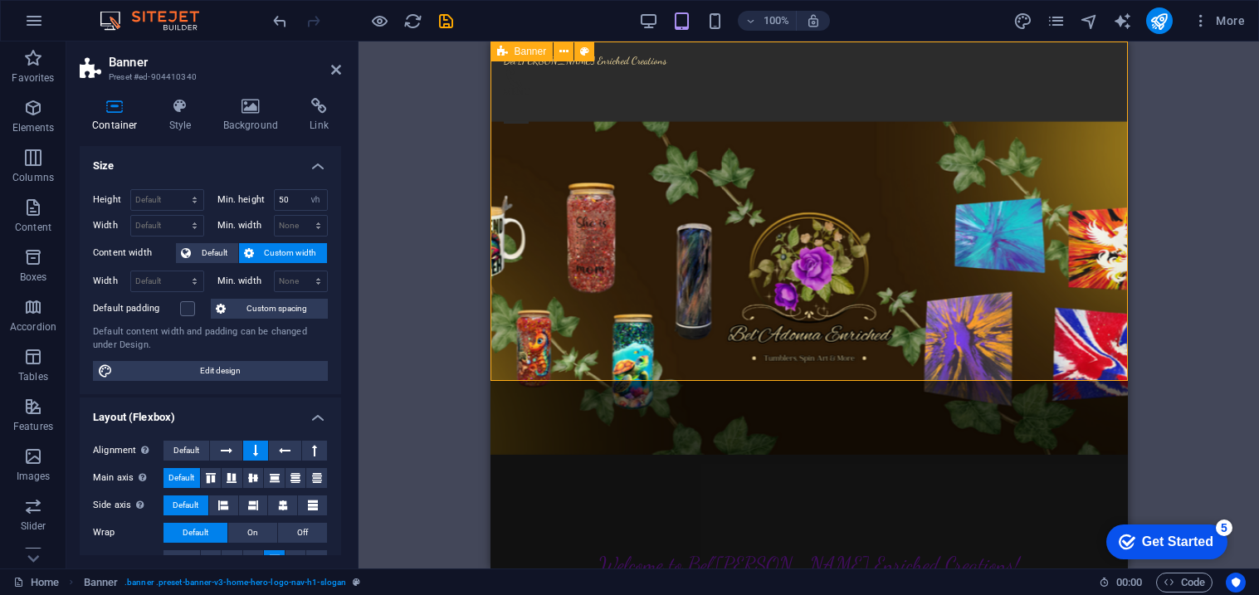
click at [597, 365] on div "Bel'Adonna Enriched Creations Home About Services Gallery Contact Welcome to Be…" at bounding box center [809, 394] width 638 height 705
click at [252, 102] on icon at bounding box center [251, 106] width 81 height 17
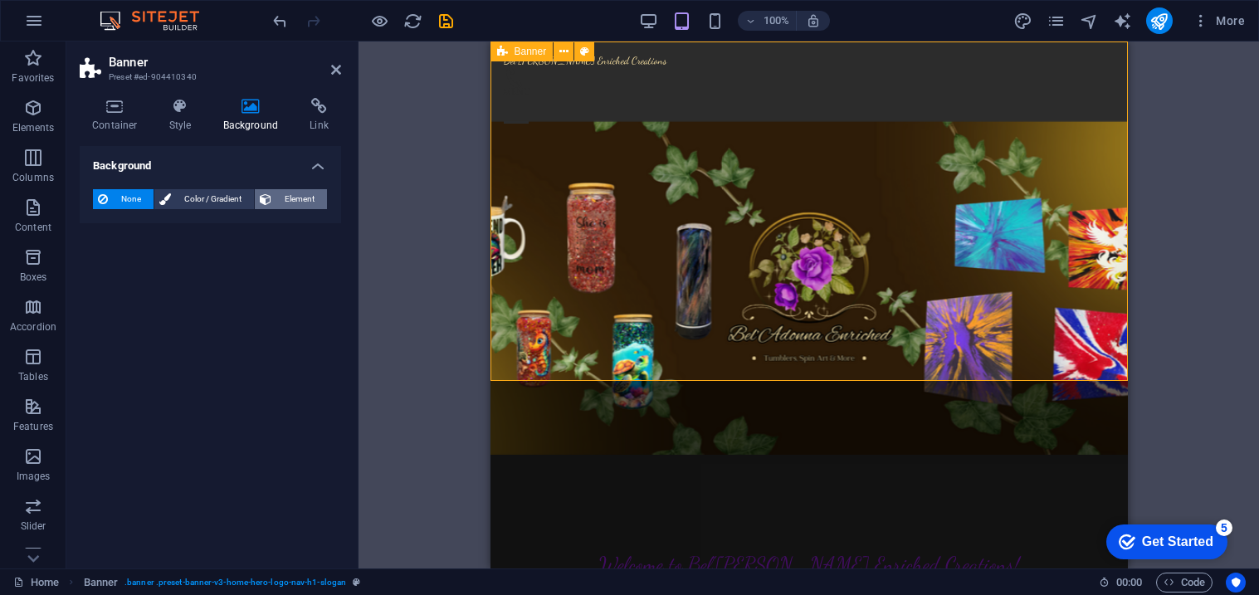
click at [276, 206] on span "Element" at bounding box center [299, 199] width 46 height 20
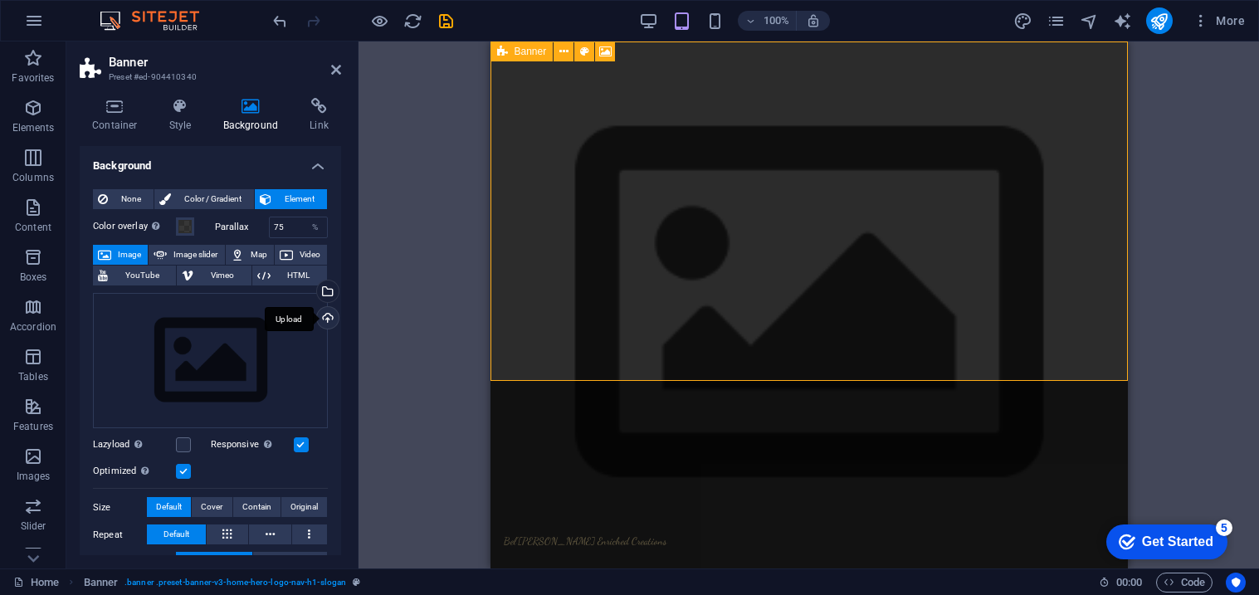
click at [327, 316] on div "Upload" at bounding box center [326, 319] width 25 height 25
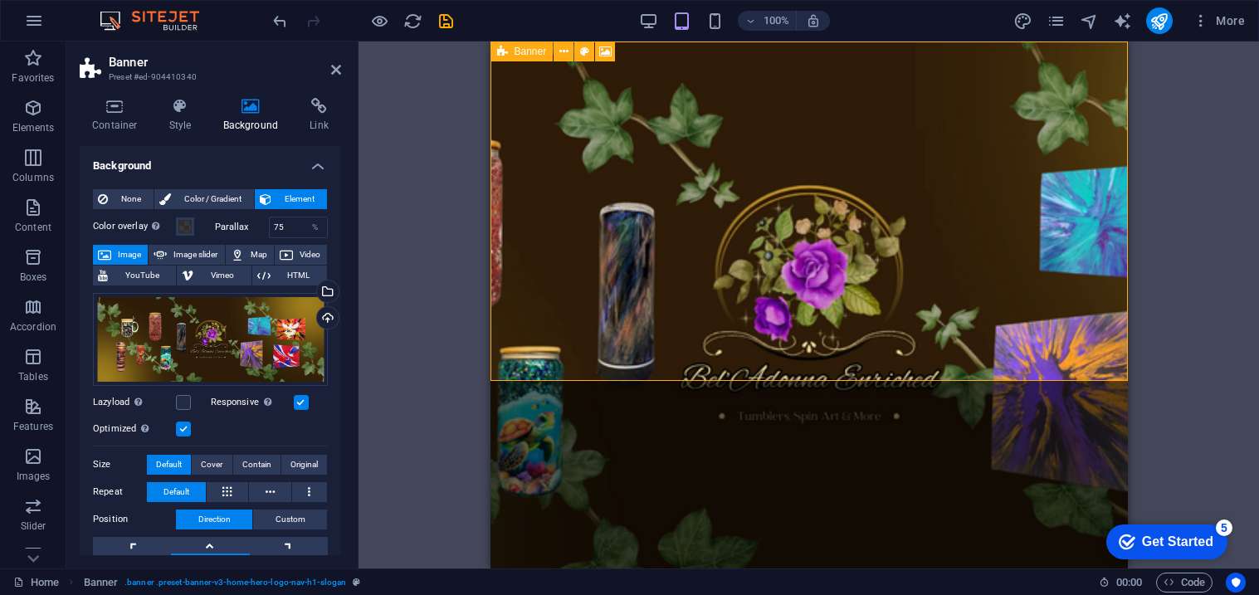
click at [424, 377] on div "Drag here to replace the existing content. Press “Ctrl” if you want to create a…" at bounding box center [809, 305] width 901 height 527
click at [1195, 346] on div "Drag here to replace the existing content. Press “Ctrl” if you want to create a…" at bounding box center [809, 305] width 901 height 527
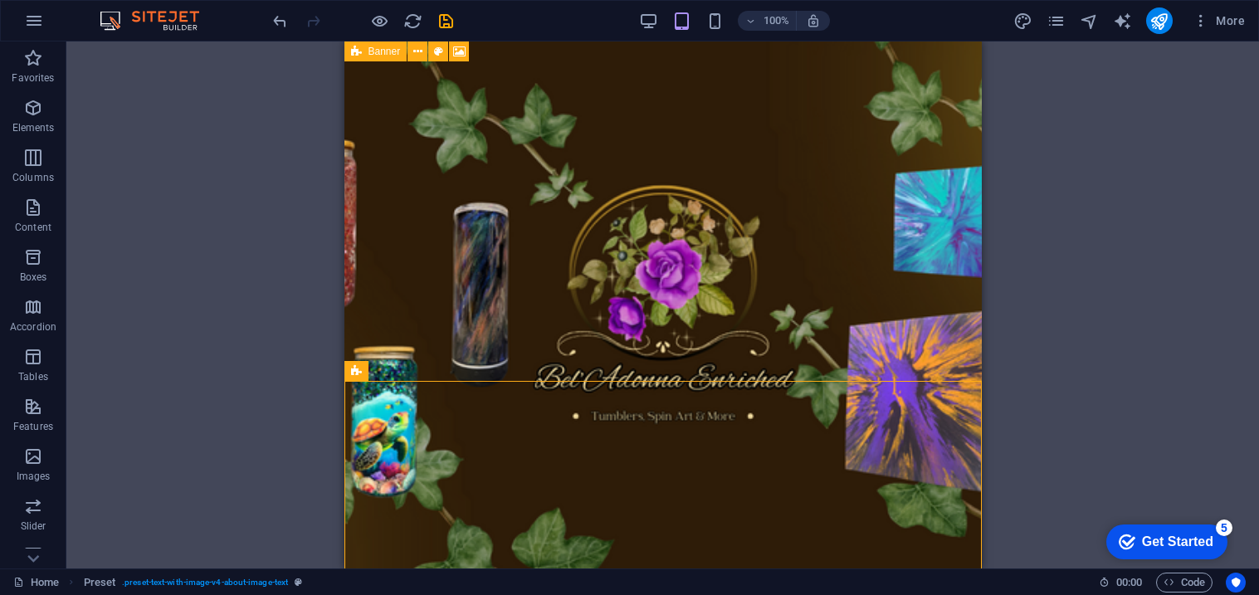
click at [1152, 354] on div "Drag here to replace the existing content. Press “Ctrl” if you want to create a…" at bounding box center [662, 305] width 1193 height 527
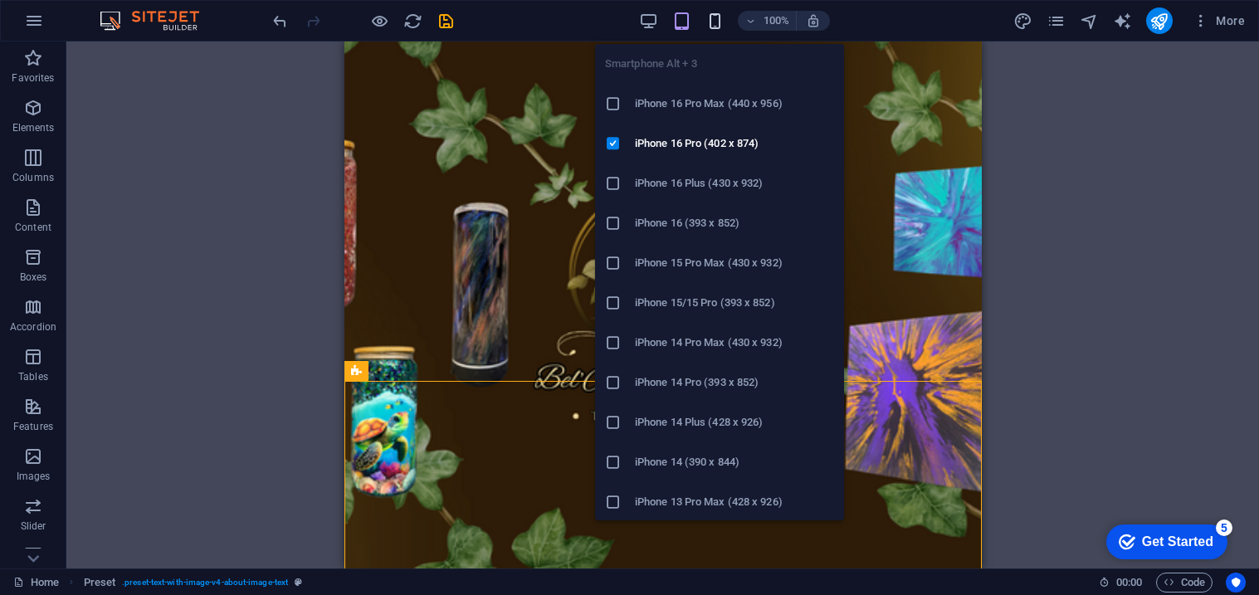
click at [722, 21] on icon "button" at bounding box center [715, 21] width 19 height 19
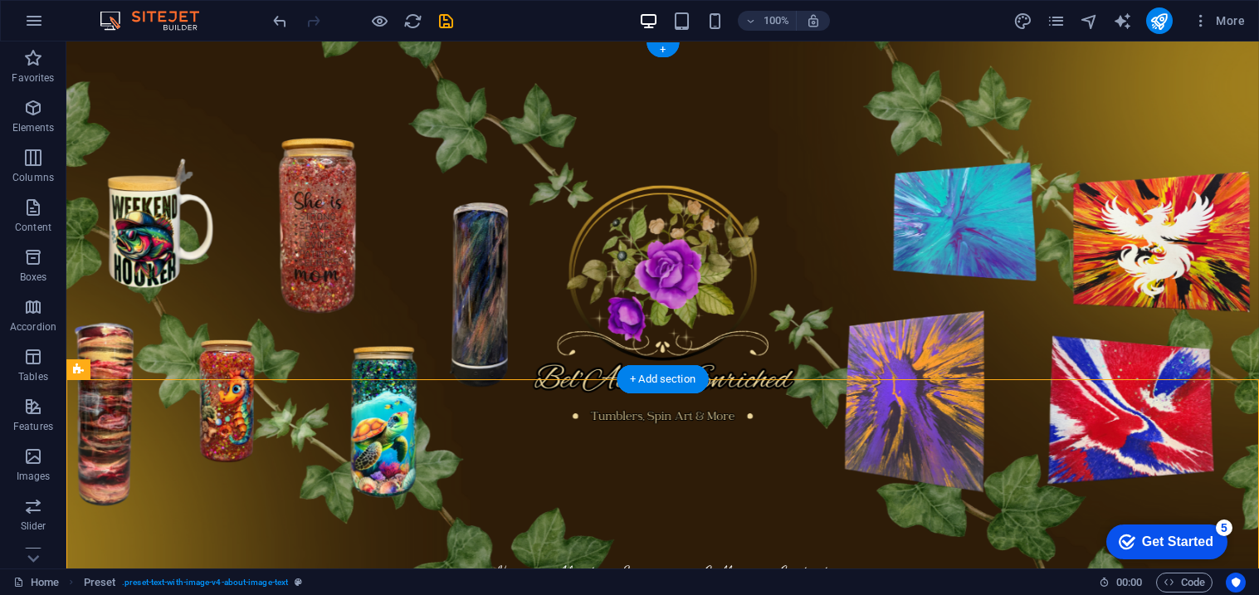
click at [283, 357] on figure at bounding box center [662, 305] width 1193 height 527
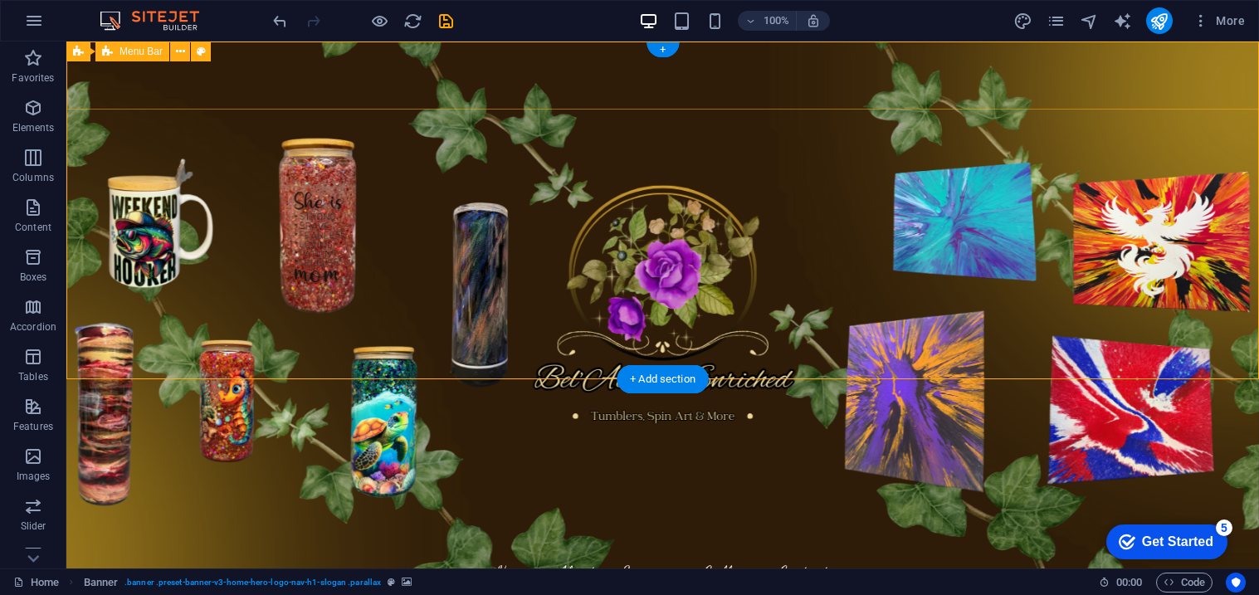
click at [141, 524] on div "Bel'Adonna Enriched Creations Home About Services Gallery Contact" at bounding box center [662, 565] width 1193 height 82
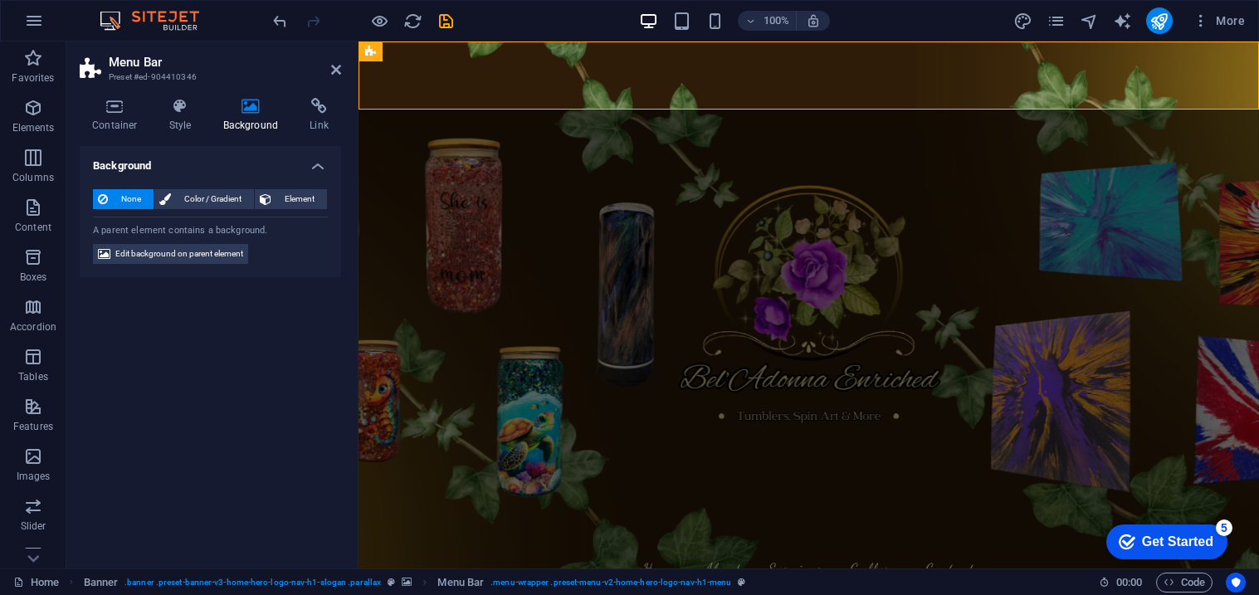
click at [473, 338] on figure at bounding box center [809, 305] width 901 height 527
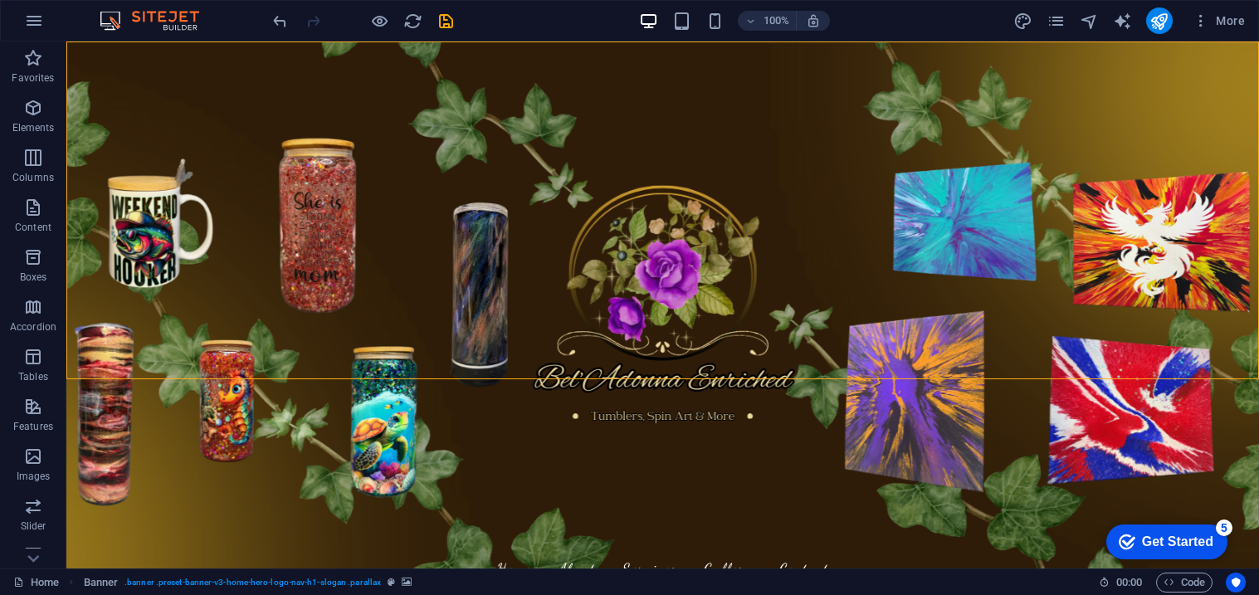
click at [351, 339] on figure at bounding box center [662, 305] width 1193 height 527
click at [353, 337] on figure at bounding box center [662, 305] width 1193 height 527
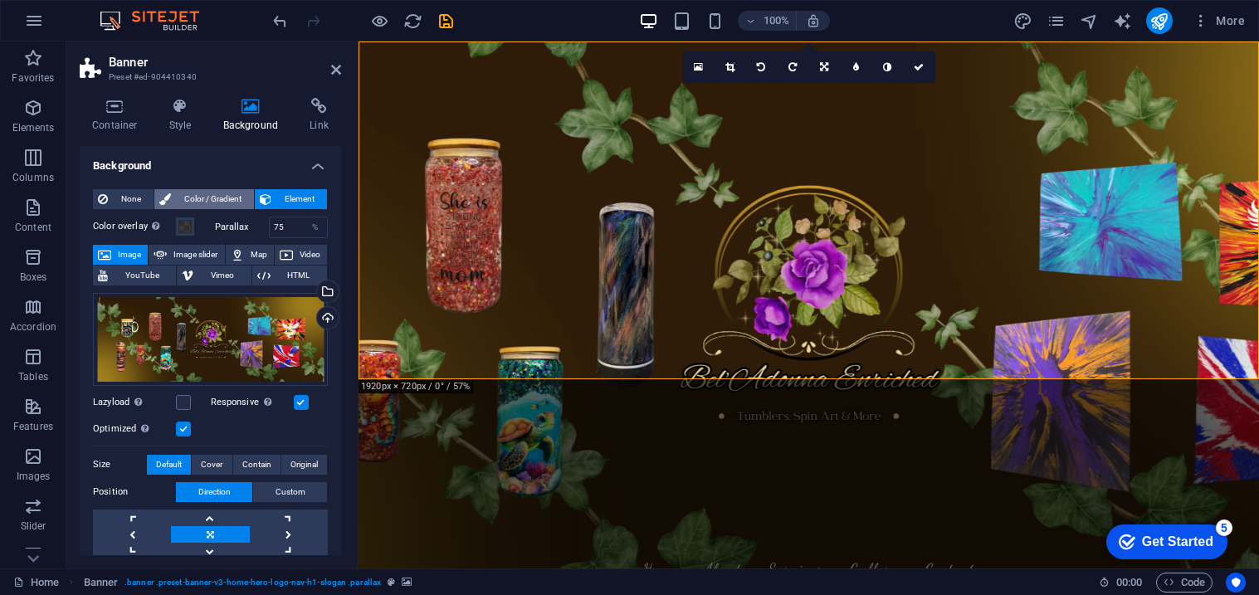
click at [178, 204] on span "Color / Gradient" at bounding box center [212, 199] width 73 height 20
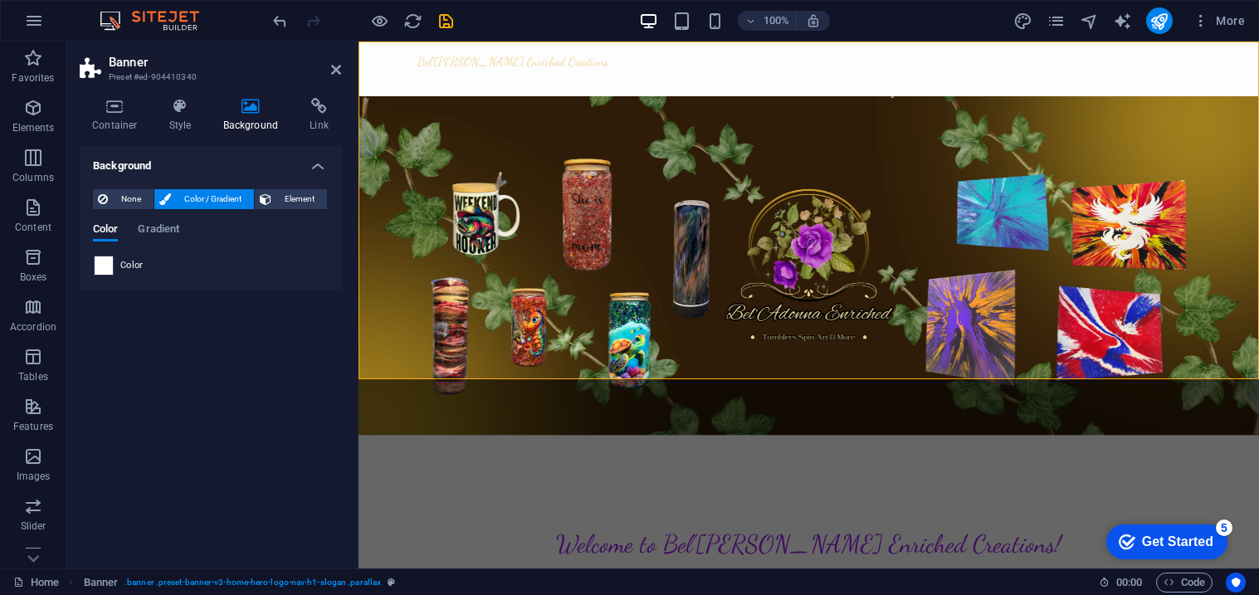
click at [100, 266] on span at bounding box center [104, 265] width 18 height 18
type input "#ffffff"
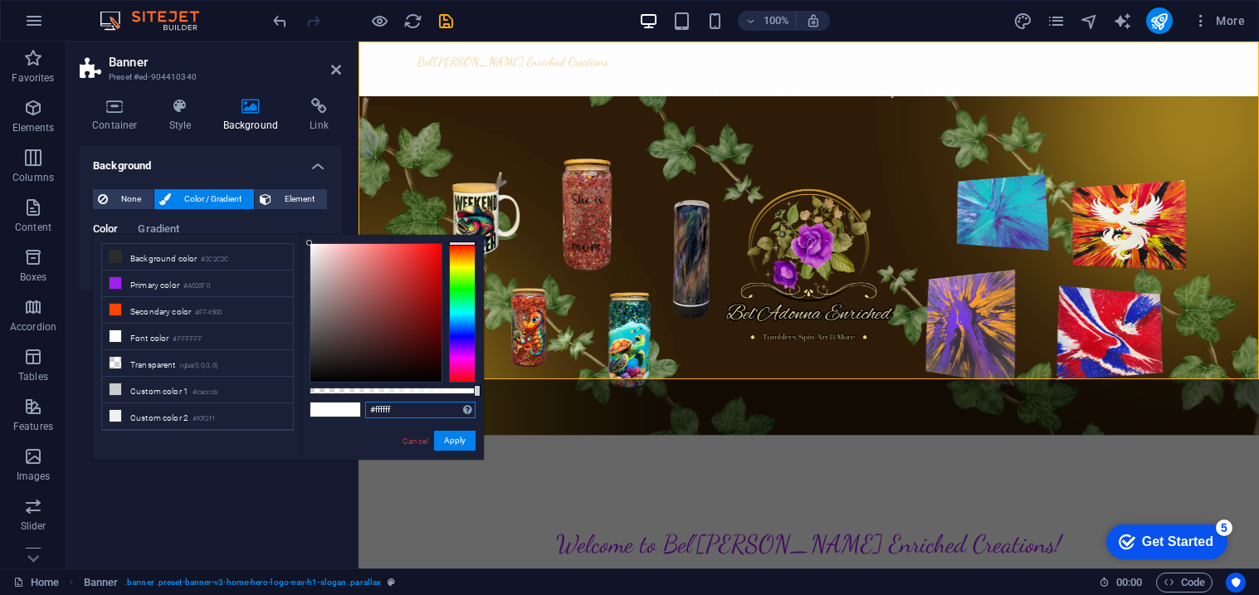
click at [405, 408] on input "#ffffff" at bounding box center [420, 410] width 110 height 17
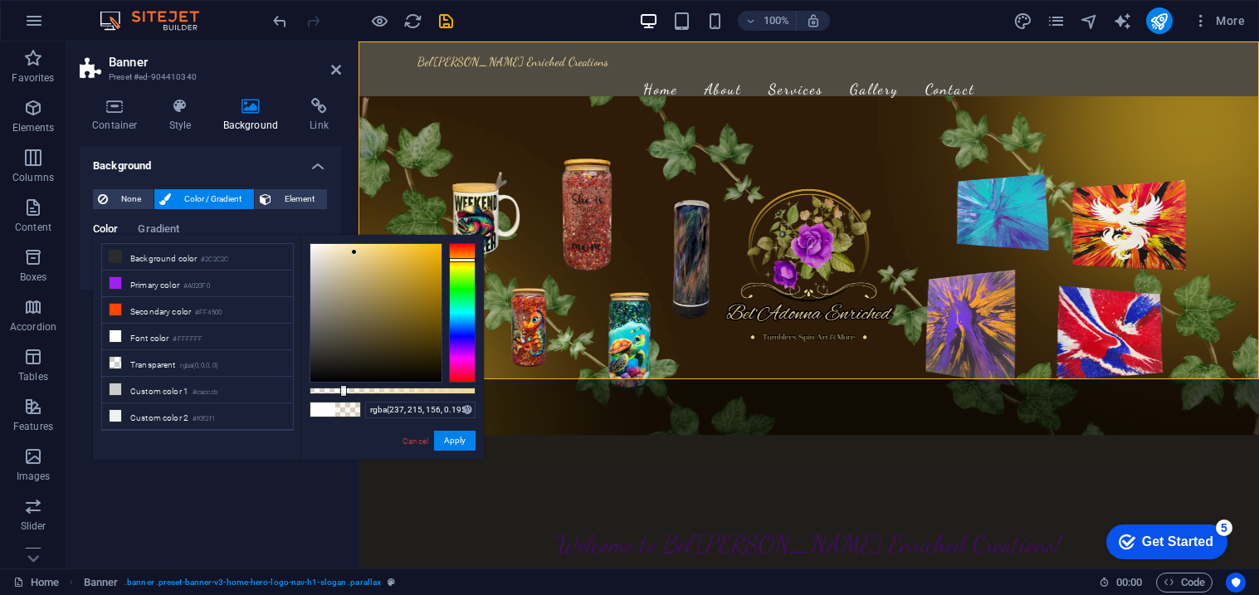
type input "rgba(237, 215, 156, 0.2)"
drag, startPoint x: 478, startPoint y: 391, endPoint x: 343, endPoint y: 398, distance: 135.5
click at [343, 398] on div "rgba(237, 215, 156, 0.2) Supported formats #0852ed rgb(8, 82, 237) rgba(8, 82, …" at bounding box center [391, 468] width 183 height 466
click at [453, 449] on button "Apply" at bounding box center [455, 441] width 42 height 20
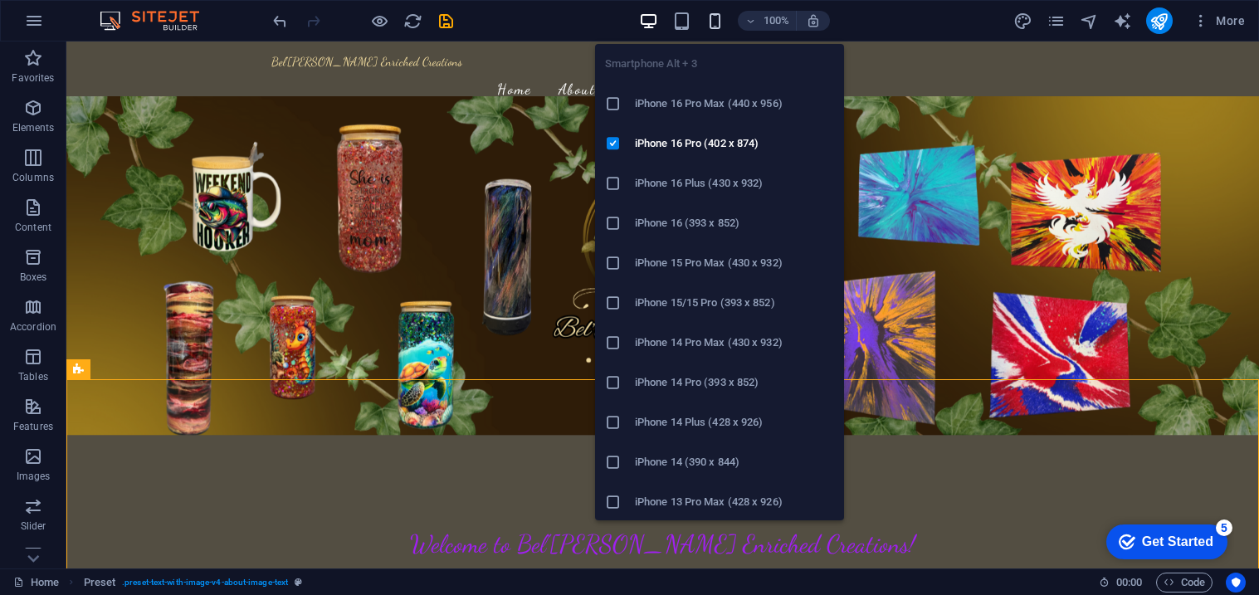
click at [718, 26] on icon "button" at bounding box center [715, 21] width 19 height 19
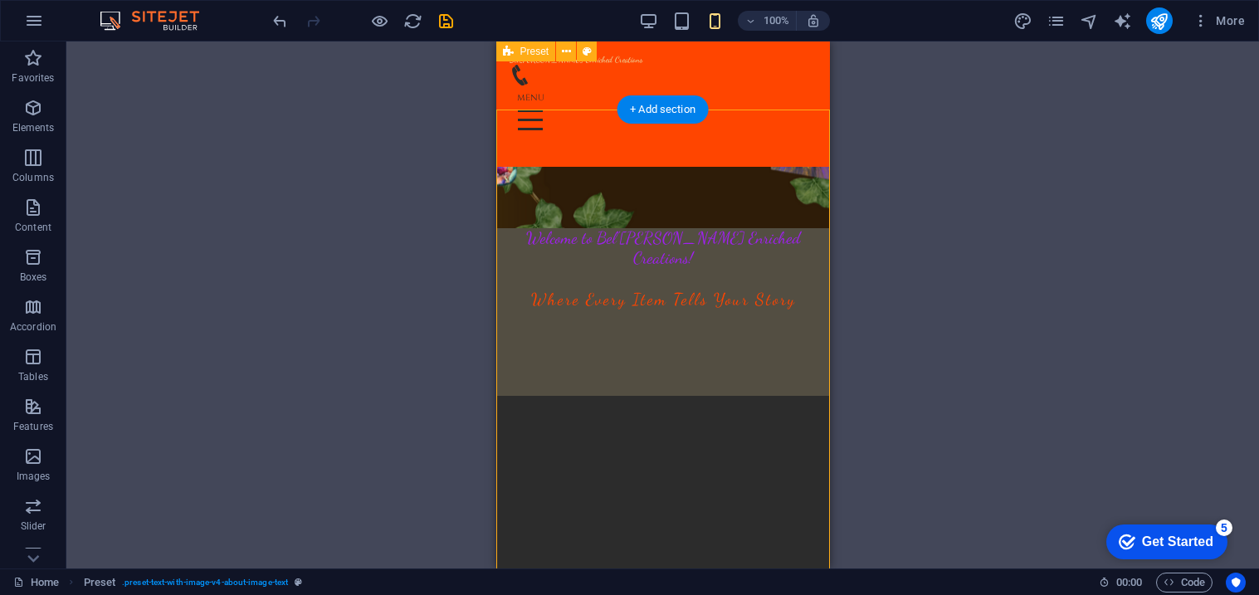
scroll to position [213, 0]
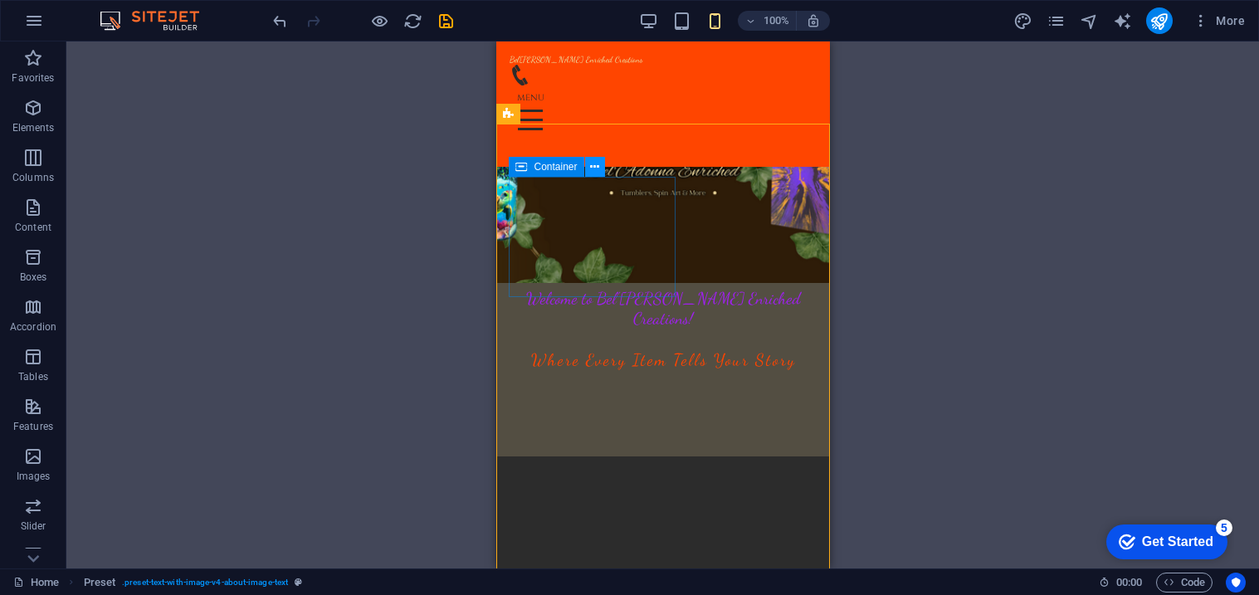
click at [591, 169] on icon at bounding box center [594, 167] width 9 height 17
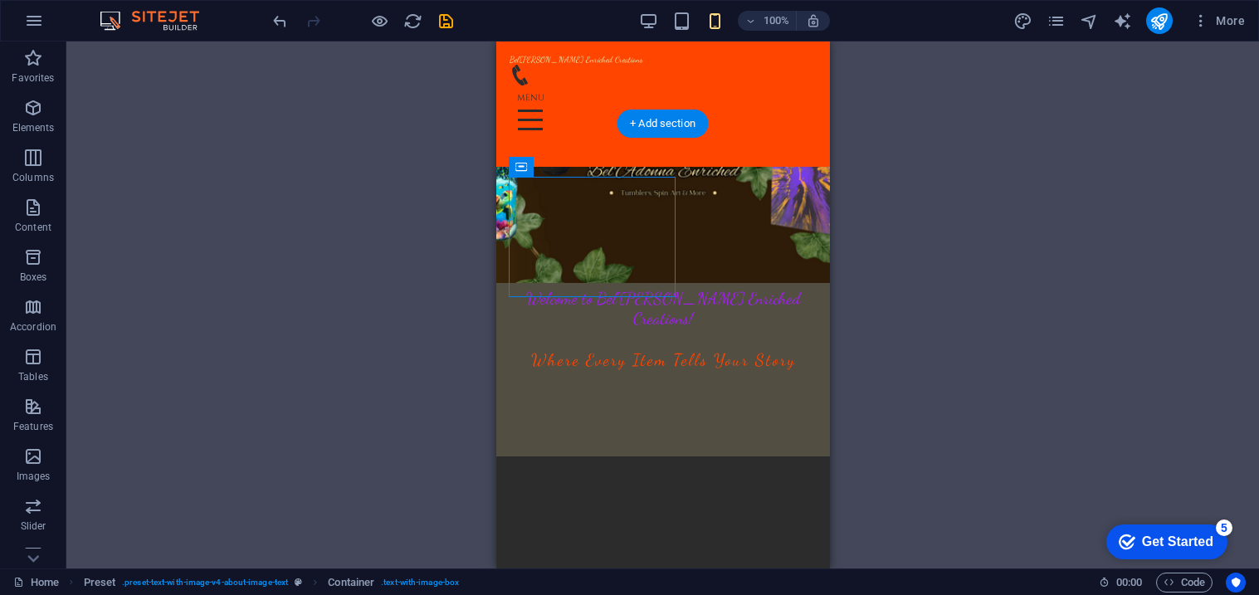
drag, startPoint x: 1050, startPoint y: 207, endPoint x: 706, endPoint y: 164, distance: 347.1
click at [517, 166] on icon at bounding box center [521, 167] width 12 height 20
select select "%"
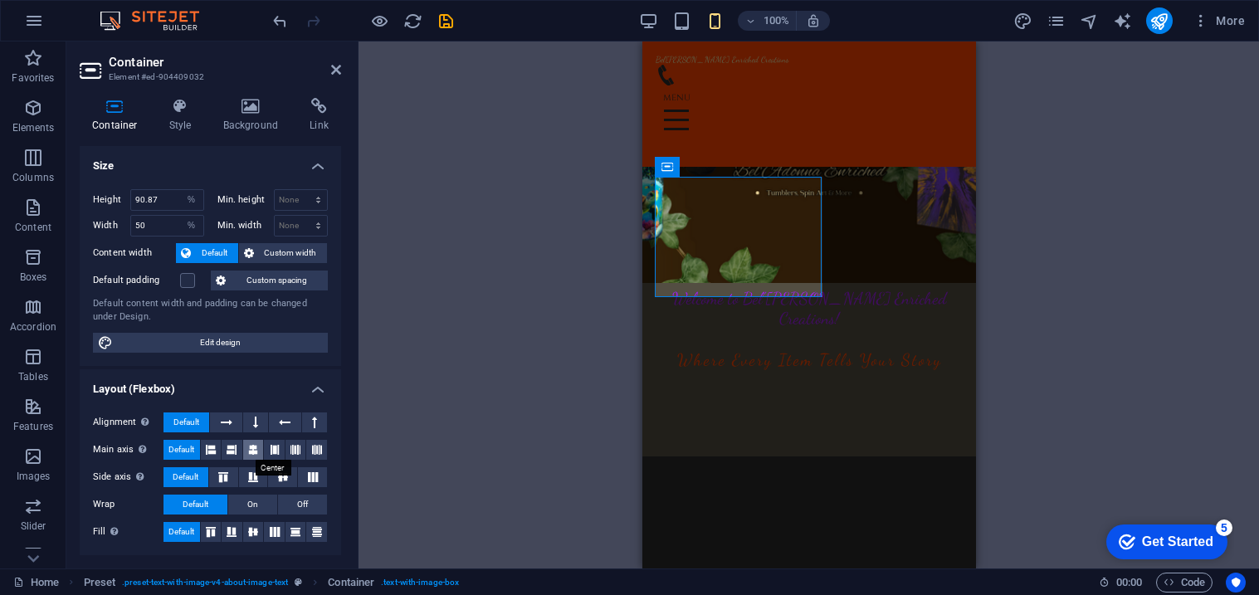
click at [250, 451] on icon at bounding box center [253, 450] width 10 height 20
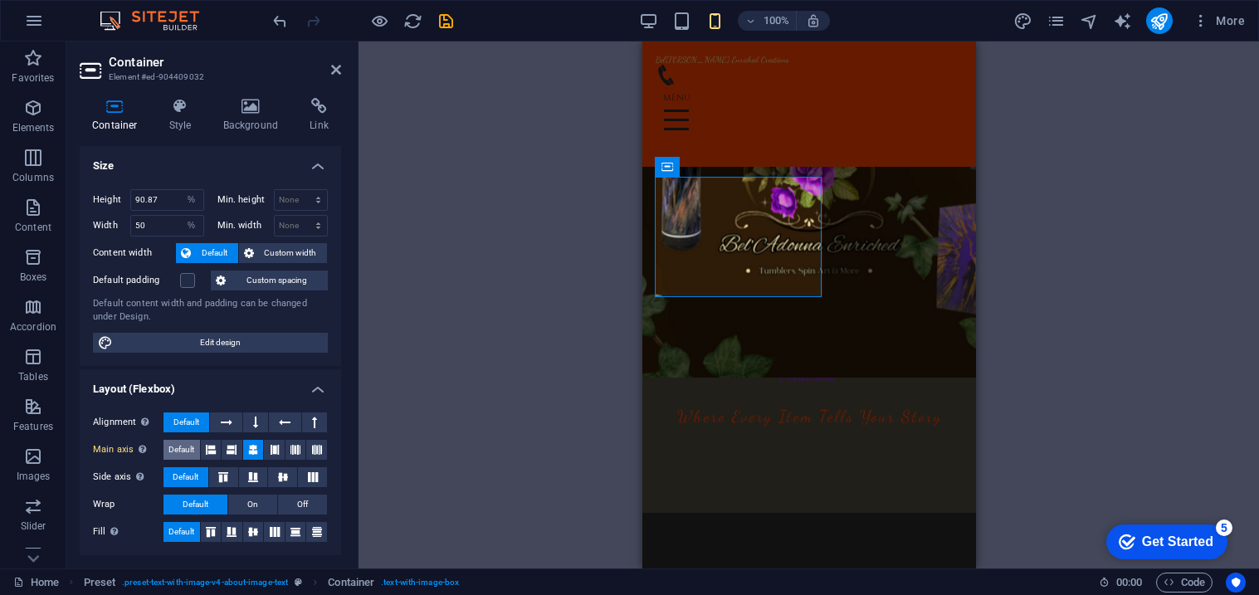
click at [182, 448] on span "Default" at bounding box center [182, 450] width 26 height 20
click at [216, 418] on button at bounding box center [226, 423] width 32 height 20
click at [186, 424] on span "Default" at bounding box center [186, 423] width 26 height 20
click at [279, 254] on span "Custom width" at bounding box center [291, 253] width 64 height 20
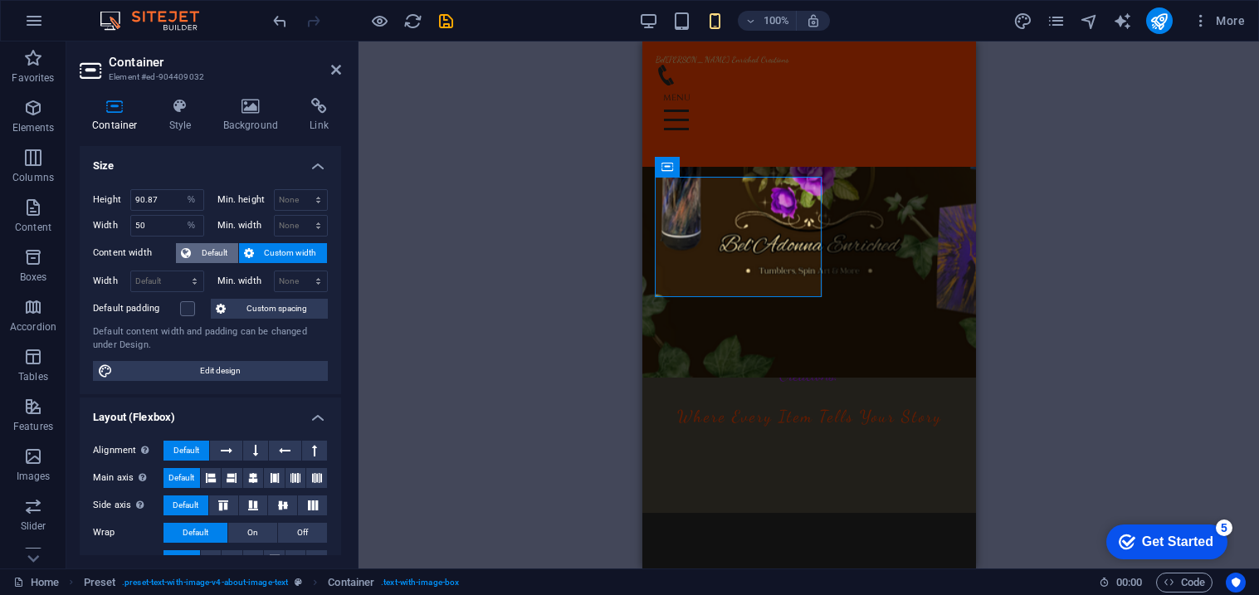
click at [230, 249] on span "Default" at bounding box center [214, 253] width 37 height 20
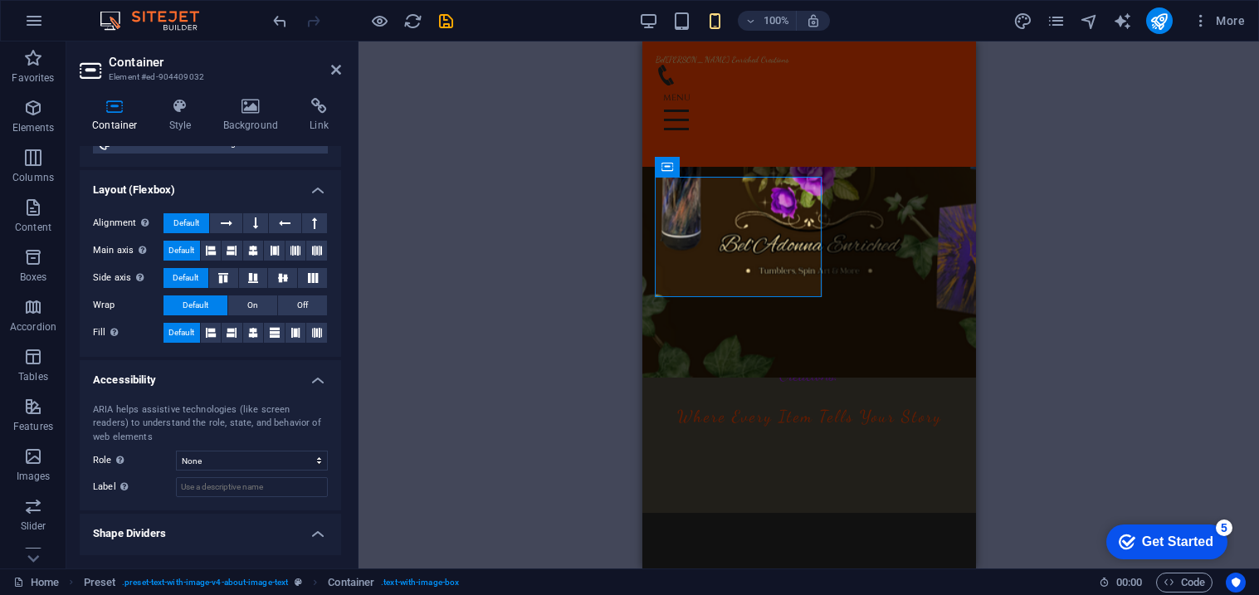
scroll to position [196, 0]
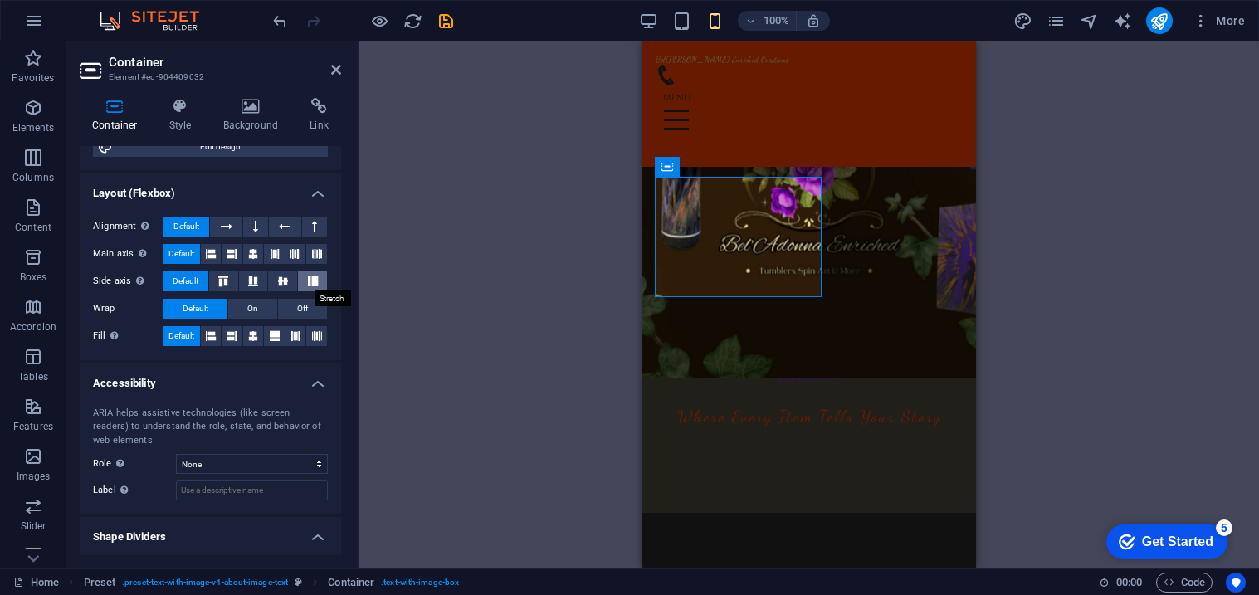
click at [304, 278] on icon at bounding box center [313, 281] width 20 height 10
click at [177, 285] on span "Default" at bounding box center [186, 281] width 26 height 20
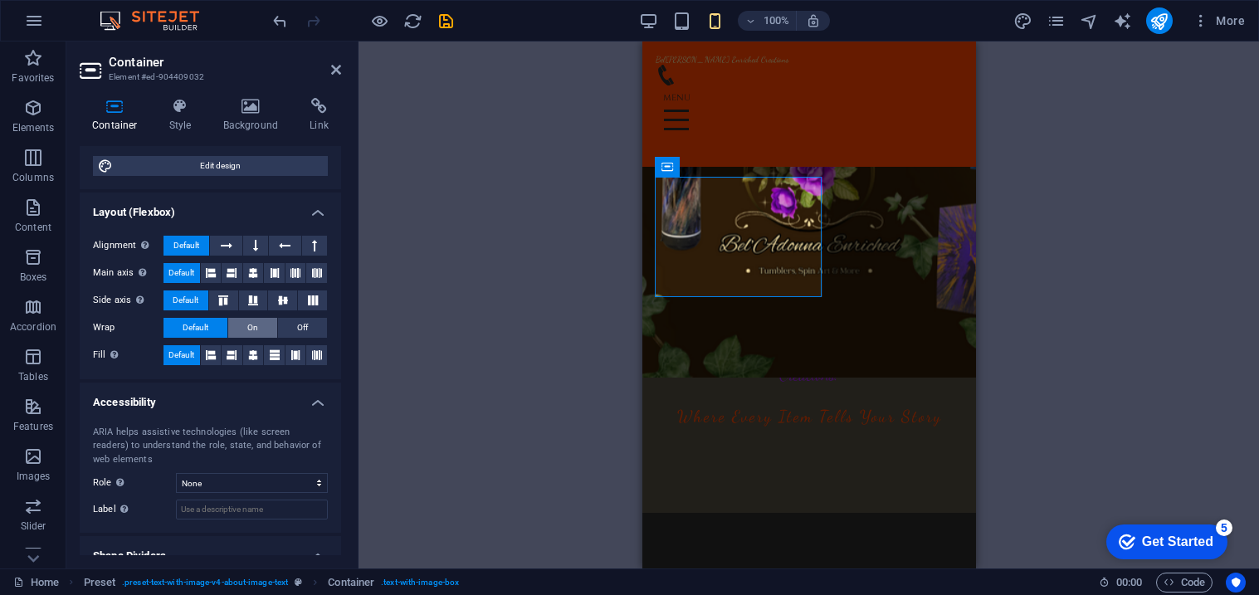
scroll to position [154, 0]
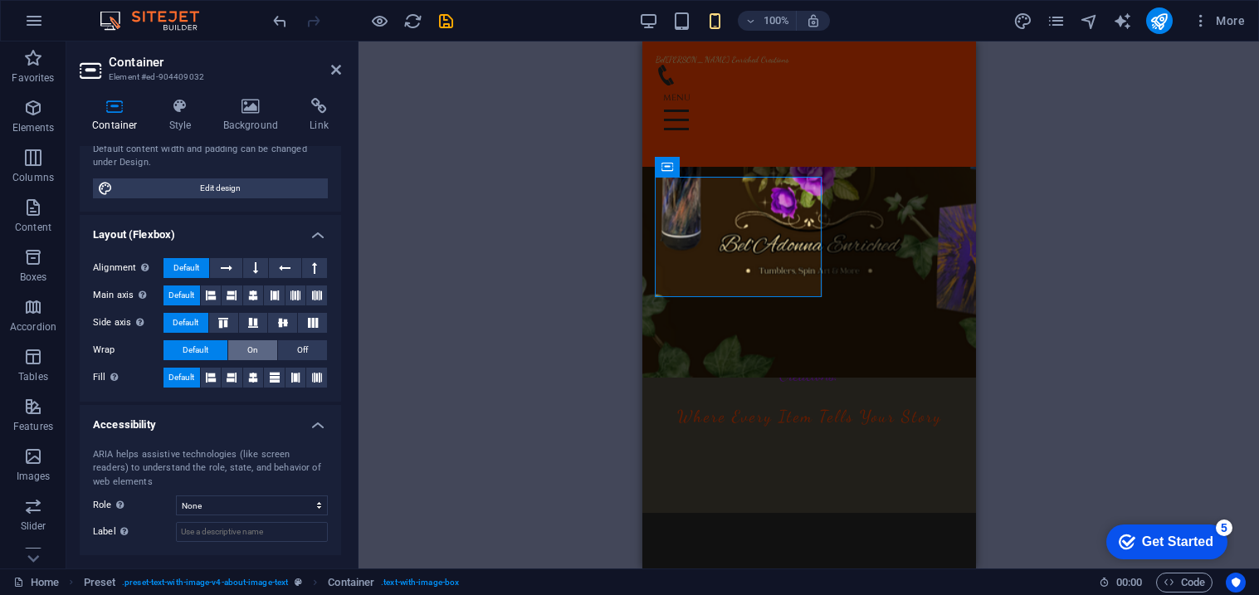
click at [247, 345] on span "On" at bounding box center [252, 350] width 11 height 20
click at [183, 348] on span "Default" at bounding box center [196, 350] width 26 height 20
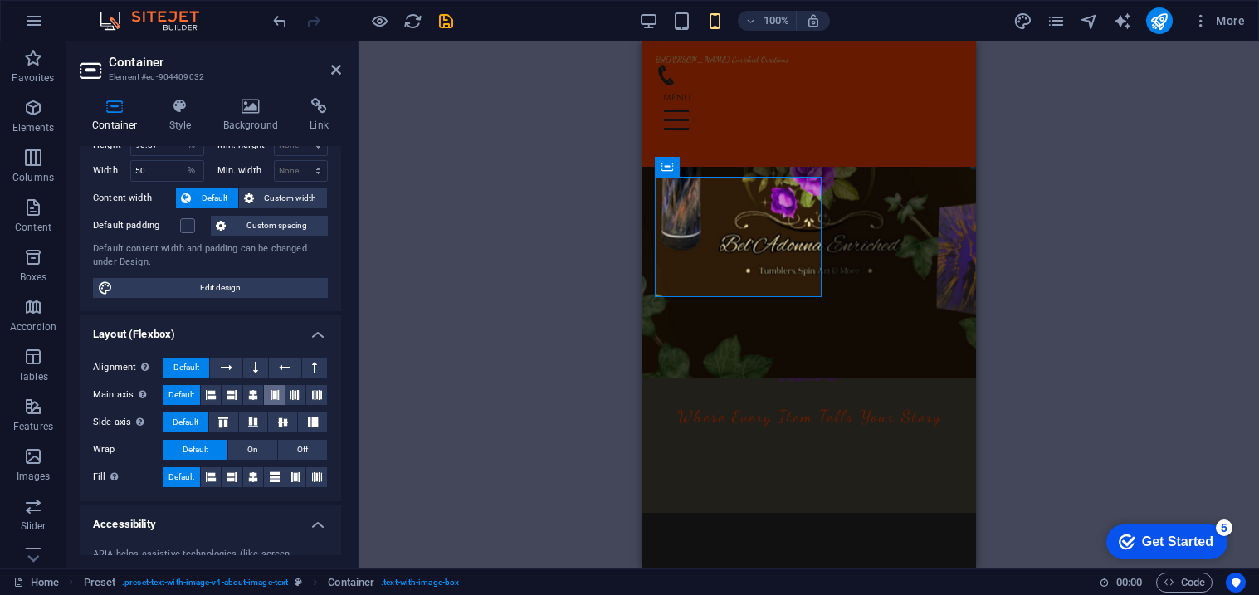
scroll to position [0, 0]
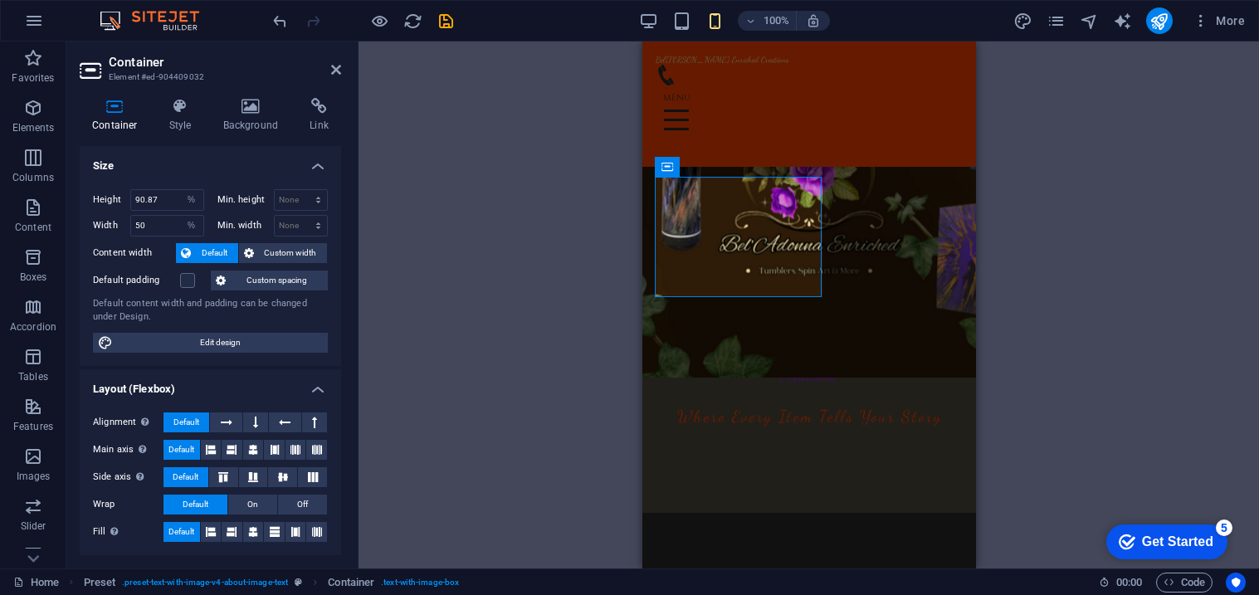
click at [580, 218] on div "H2 Banner Container Spacer Menu Menu Bar Logo Preset Container Icon Spacer H3 S…" at bounding box center [809, 305] width 901 height 527
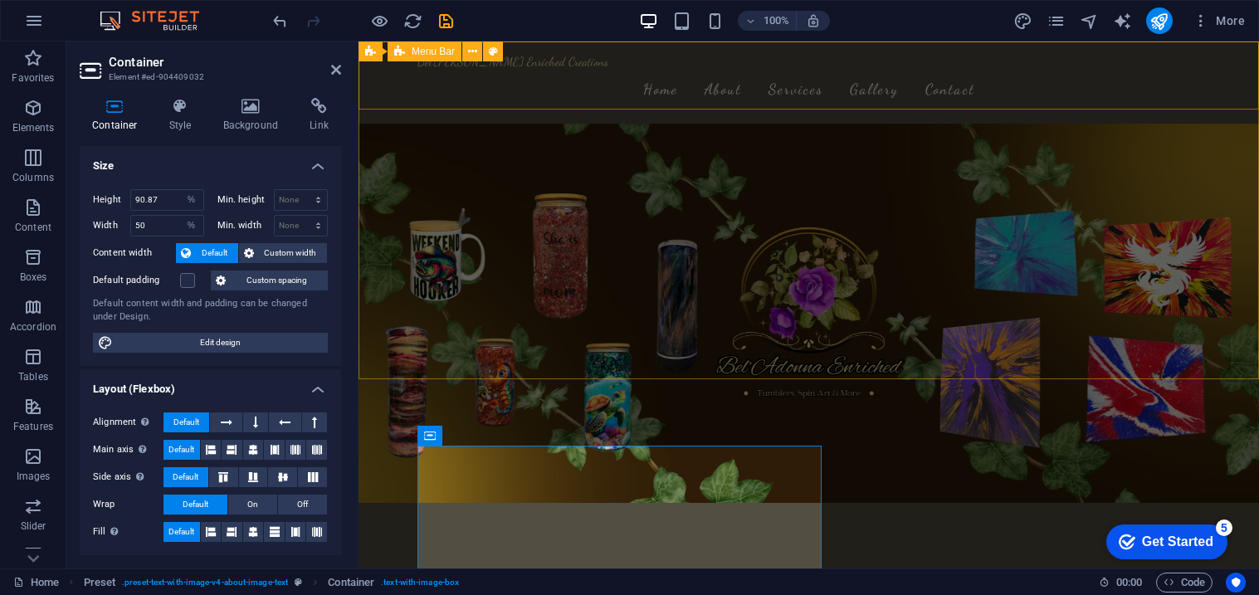
click at [376, 107] on div "Bel'Adonna Enriched Creations Home About Services Gallery Contact" at bounding box center [809, 83] width 901 height 82
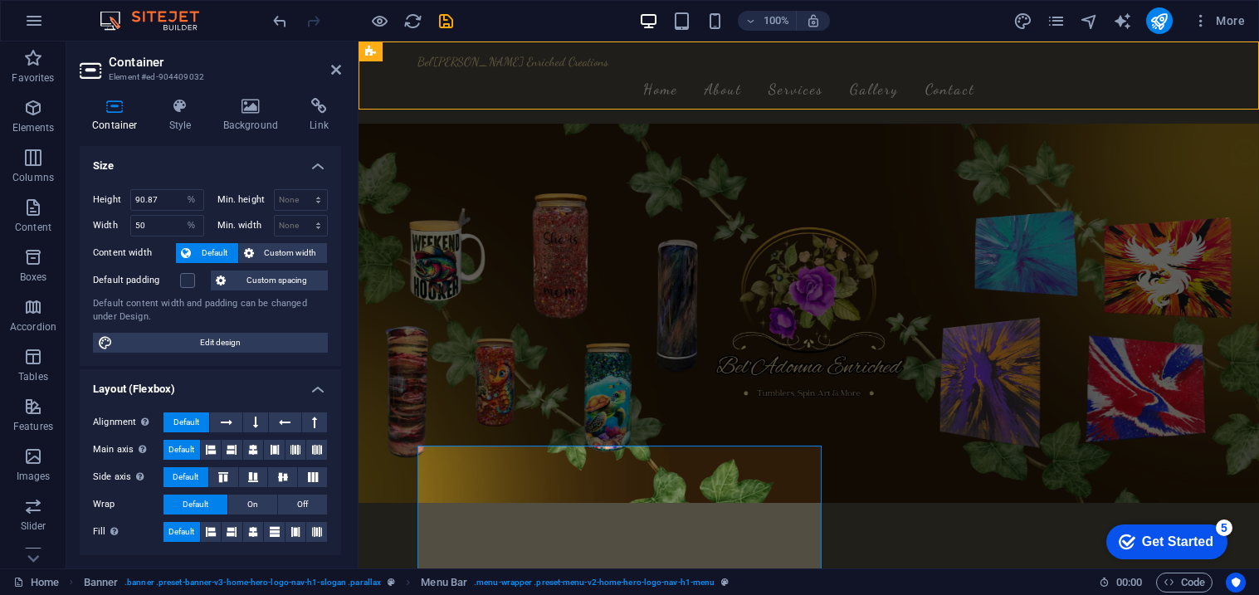
click at [668, 124] on figure at bounding box center [809, 313] width 901 height 379
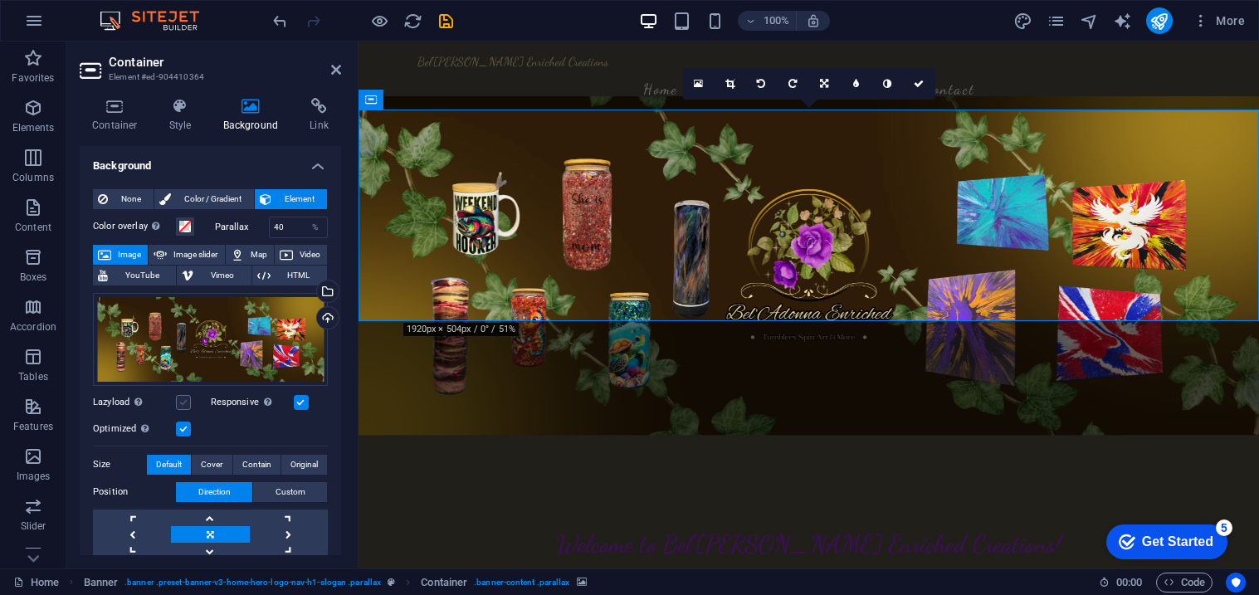
click at [187, 403] on label at bounding box center [183, 402] width 15 height 15
click at [0, 0] on input "Lazyload Loading images after the page loads improves page speed." at bounding box center [0, 0] width 0 height 0
click at [445, 20] on icon "save" at bounding box center [446, 21] width 19 height 19
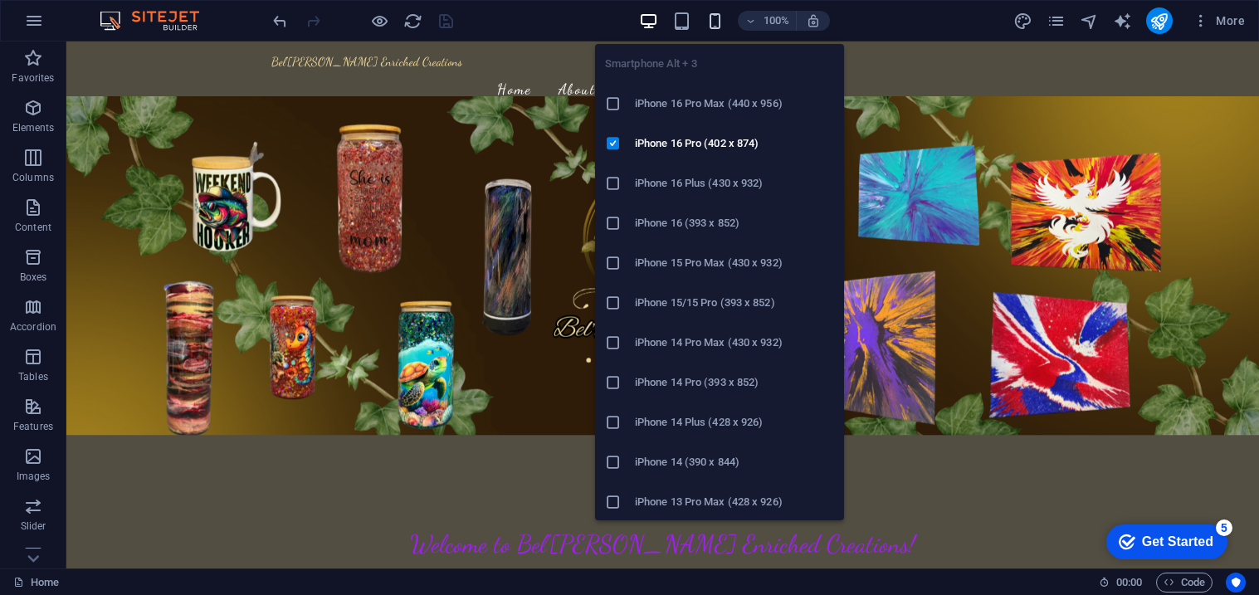
click at [712, 17] on icon "button" at bounding box center [715, 21] width 19 height 19
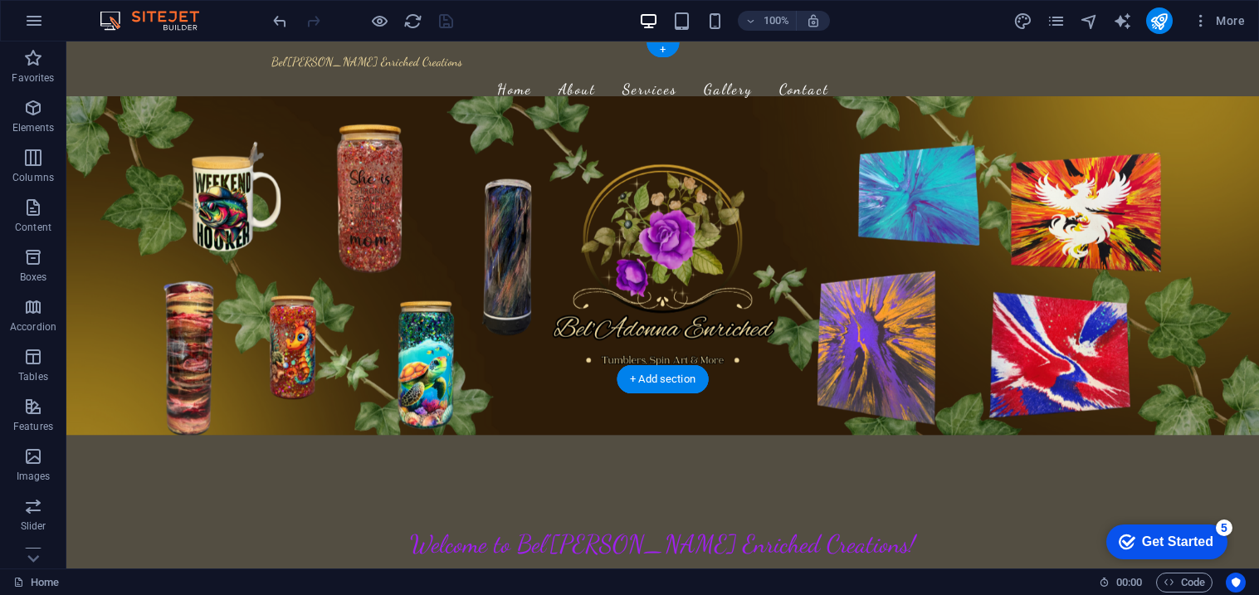
click at [105, 145] on figure at bounding box center [662, 265] width 1193 height 339
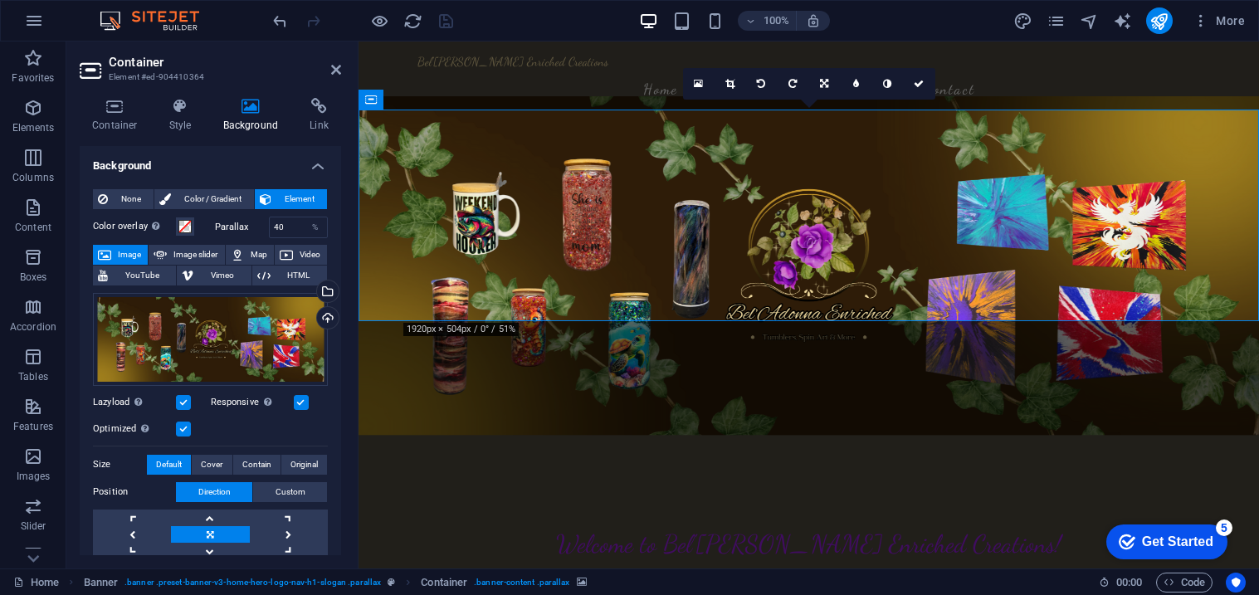
click at [184, 407] on label at bounding box center [183, 402] width 15 height 15
click at [0, 0] on input "Lazyload Loading images after the page loads improves page speed." at bounding box center [0, 0] width 0 height 0
click at [217, 463] on span "Cover" at bounding box center [212, 465] width 22 height 20
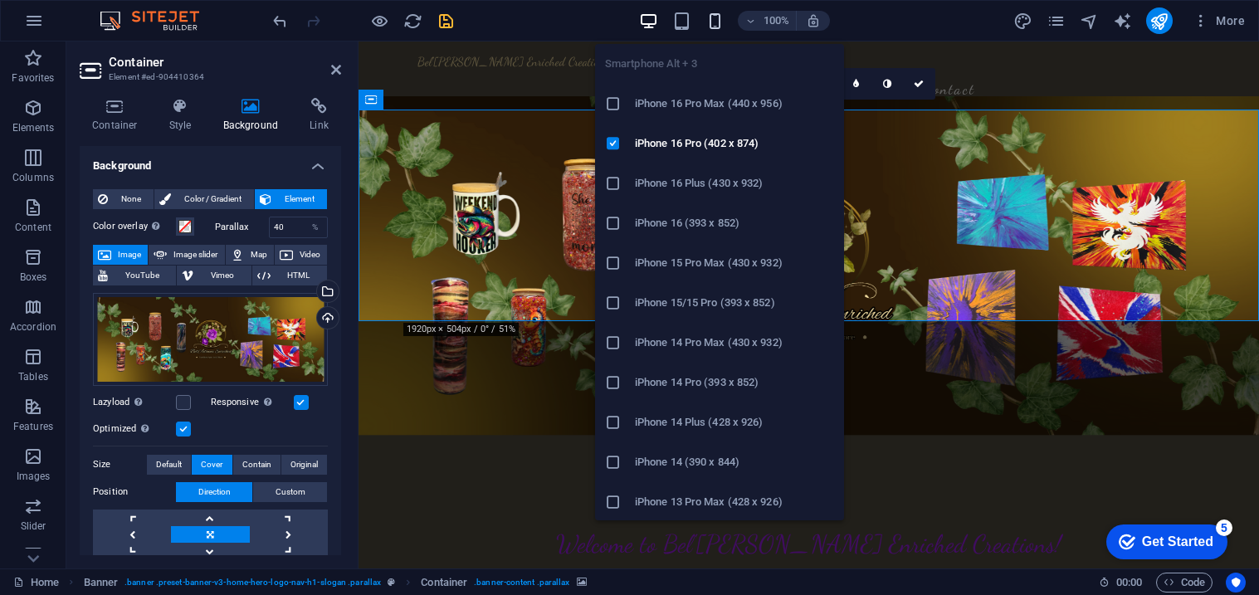
click at [720, 18] on icon "button" at bounding box center [715, 21] width 19 height 19
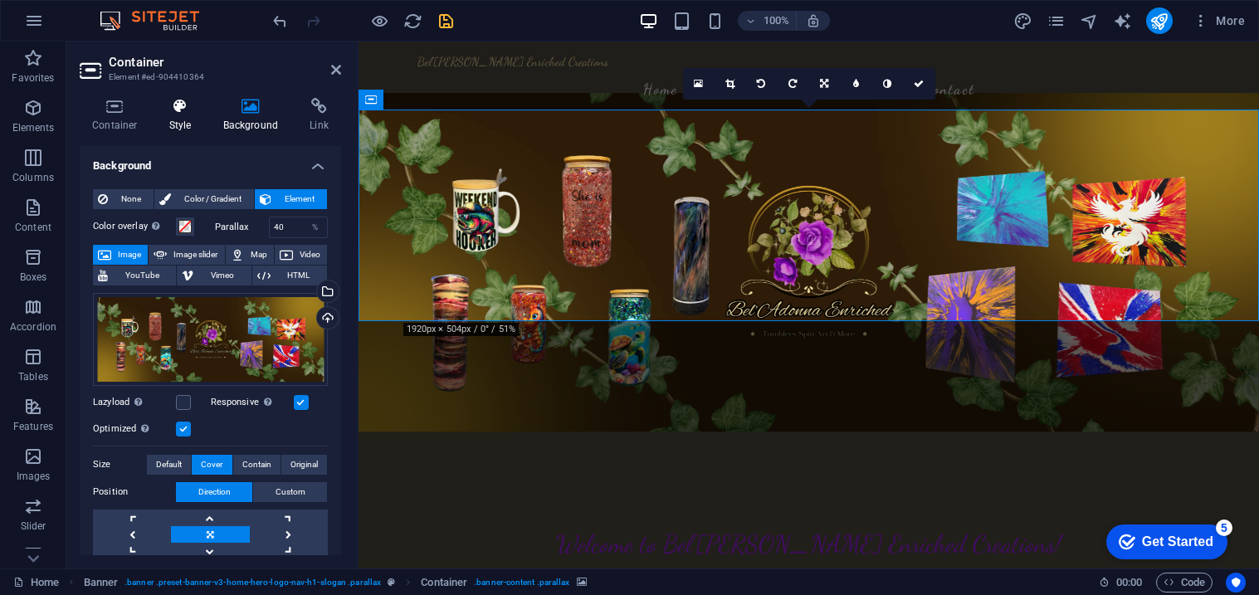
click at [166, 118] on h4 "Style" at bounding box center [184, 115] width 54 height 35
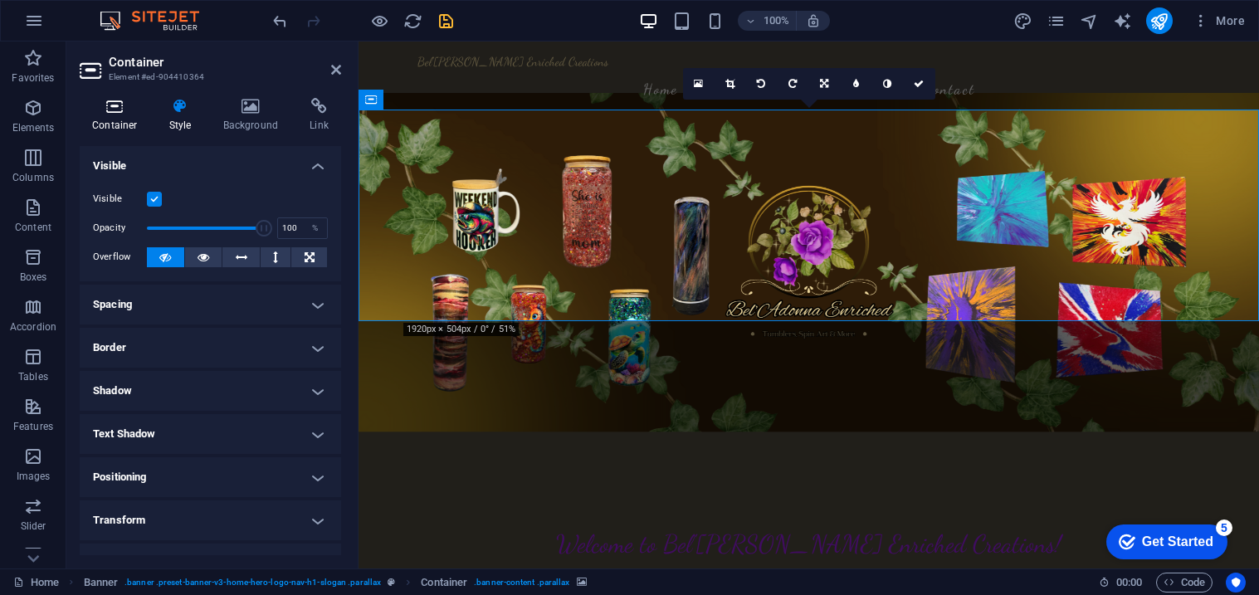
click at [130, 111] on icon at bounding box center [115, 106] width 71 height 17
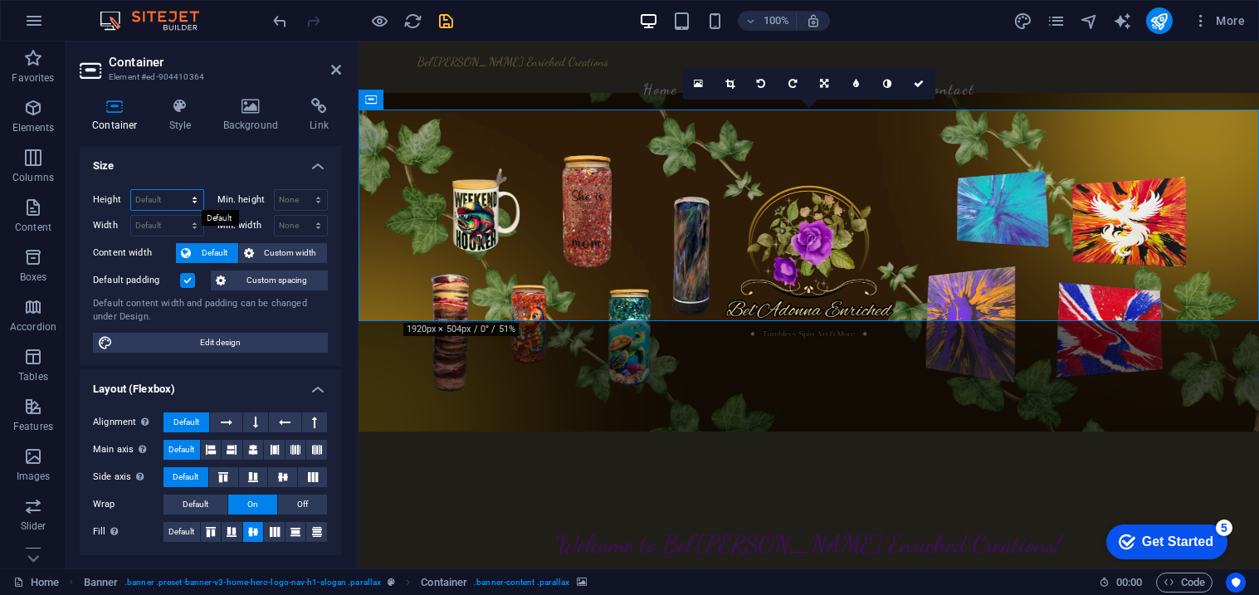
click at [184, 195] on select "Default px rem % vh vw" at bounding box center [167, 200] width 72 height 20
select select "vh"
click at [178, 190] on select "Default px rem % vh vw" at bounding box center [167, 200] width 72 height 20
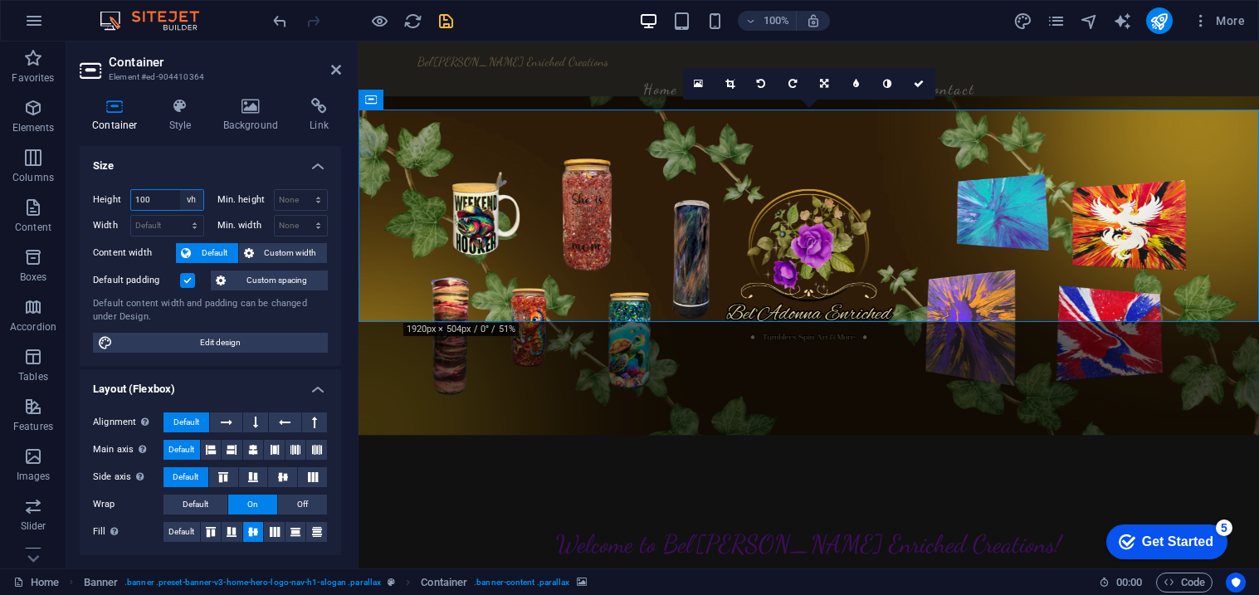
type input "100"
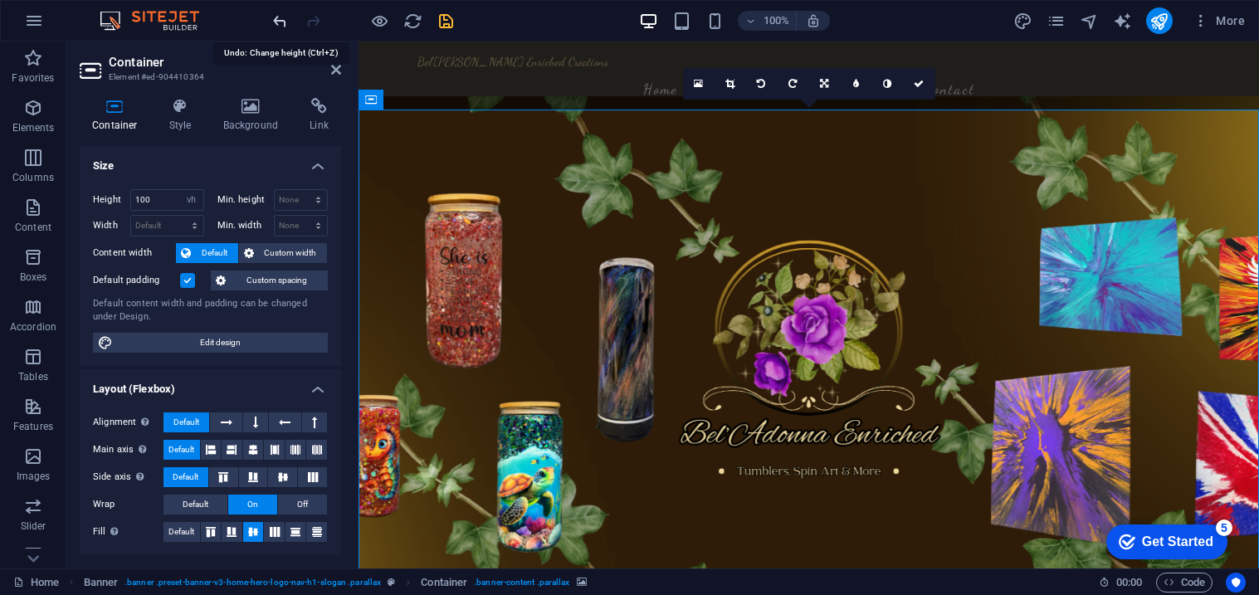
click at [271, 21] on icon "undo" at bounding box center [280, 21] width 19 height 19
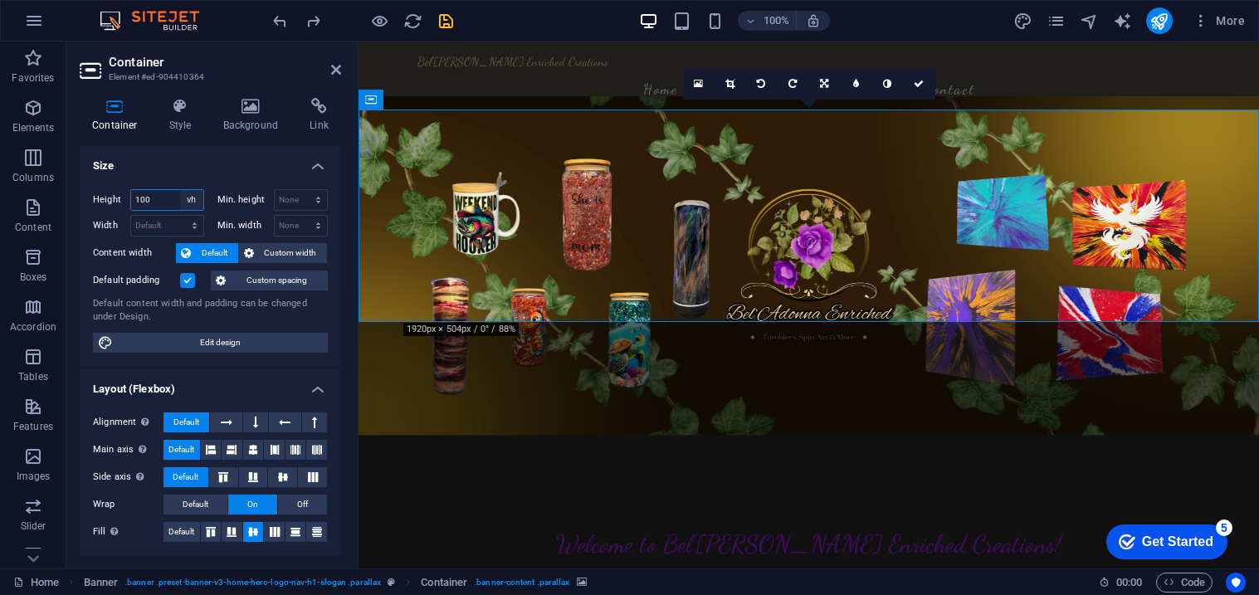
click at [188, 203] on select "Default px rem % vh vw" at bounding box center [191, 200] width 23 height 20
click at [180, 190] on select "Default px rem % vh vw" at bounding box center [191, 200] width 23 height 20
select select "DISABLED_OPTION_VALUE"
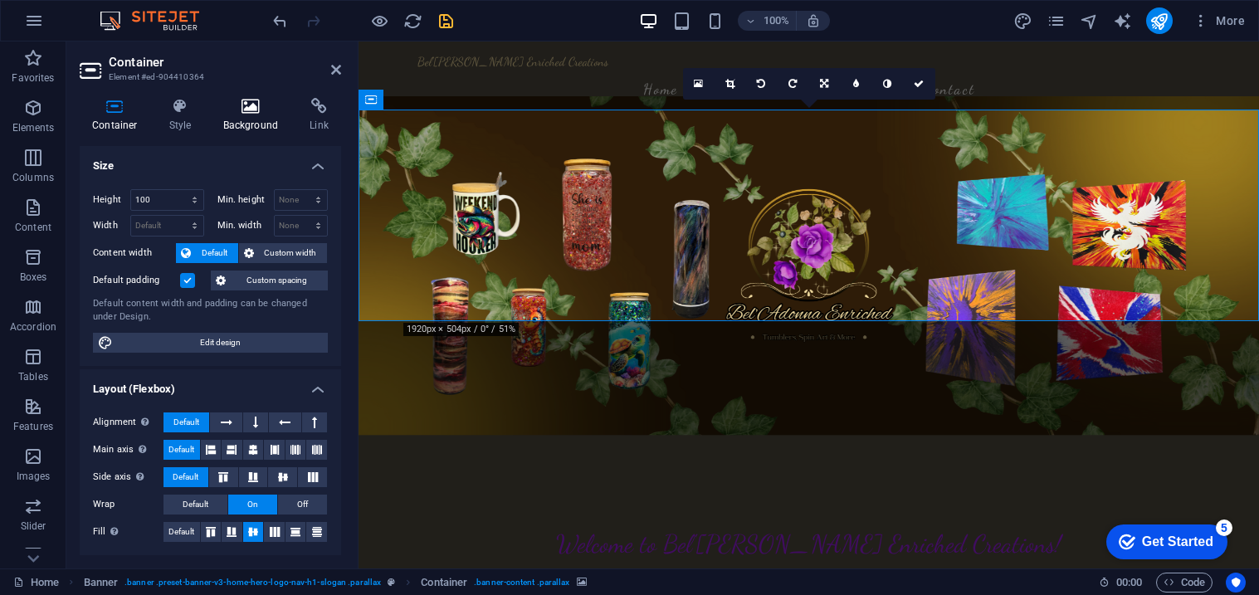
click at [256, 124] on h4 "Background" at bounding box center [254, 115] width 87 height 35
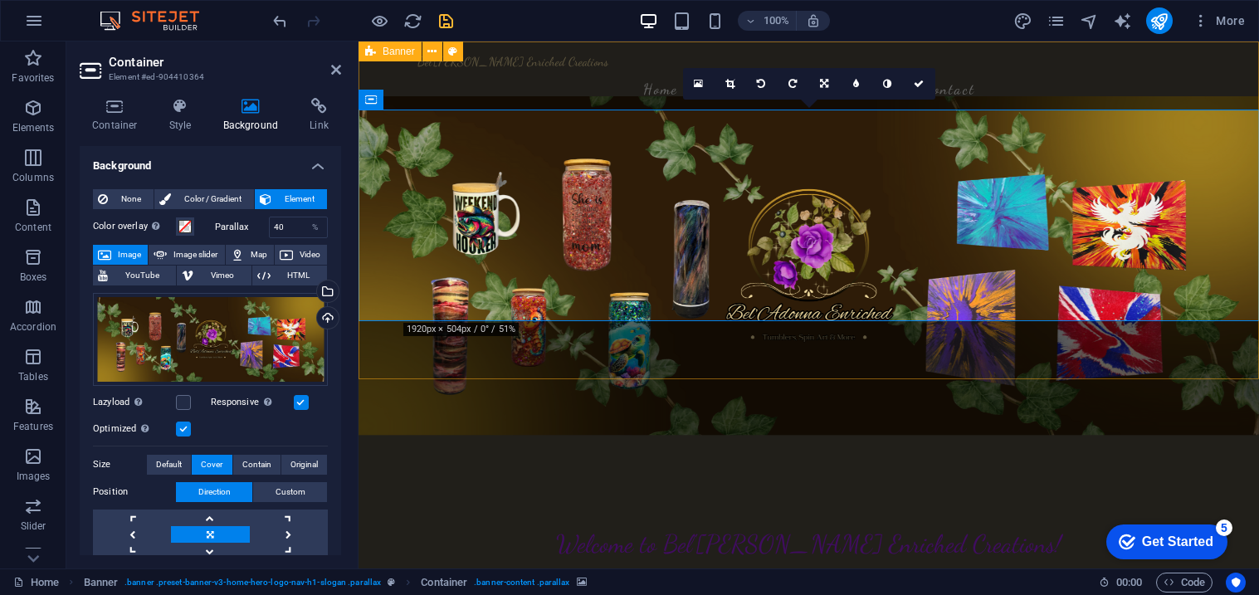
click at [554, 364] on div "Bel'Adonna Enriched Creations Home About Services Gallery Contact Welcome to Be…" at bounding box center [809, 387] width 901 height 691
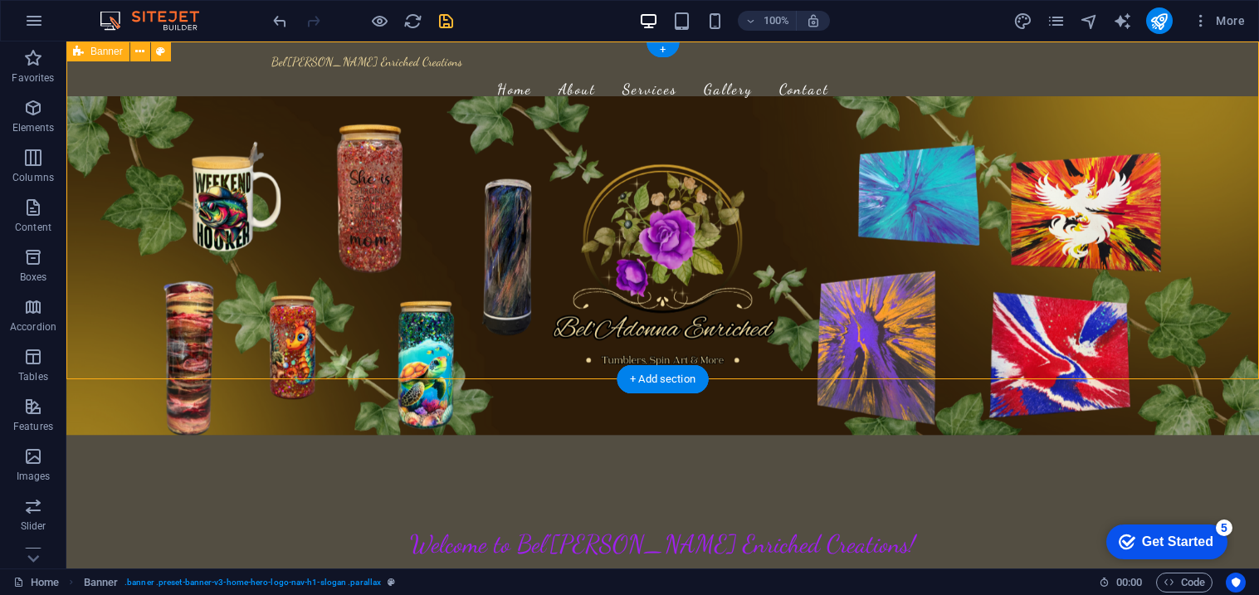
click at [198, 207] on figure at bounding box center [662, 265] width 1193 height 339
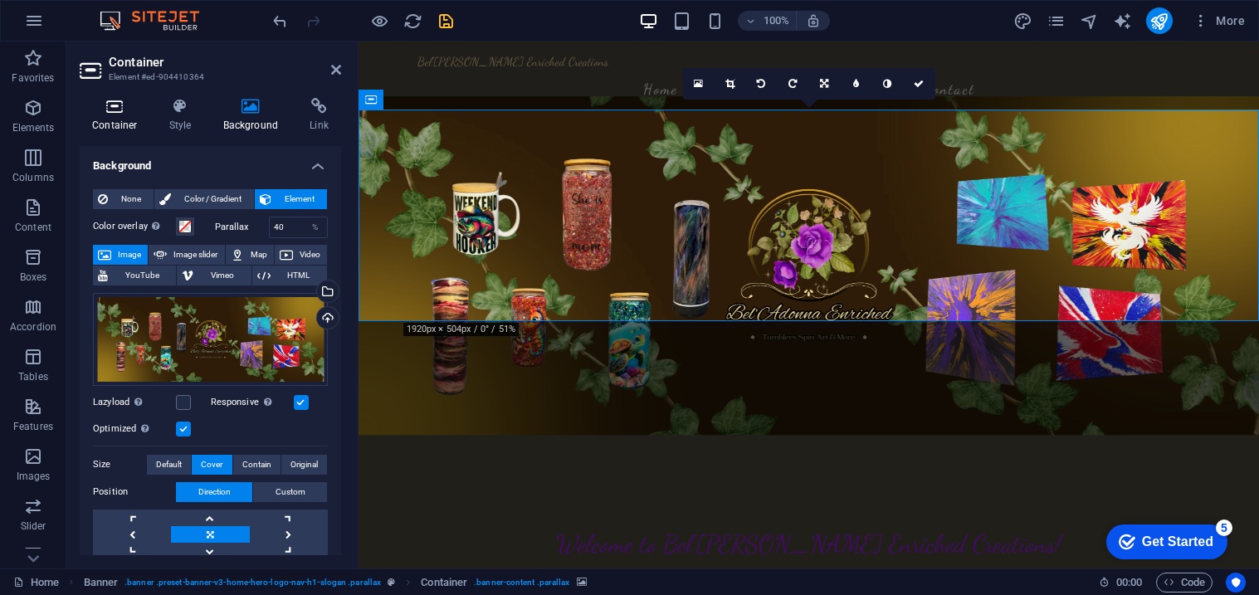
click at [99, 106] on icon at bounding box center [115, 106] width 71 height 17
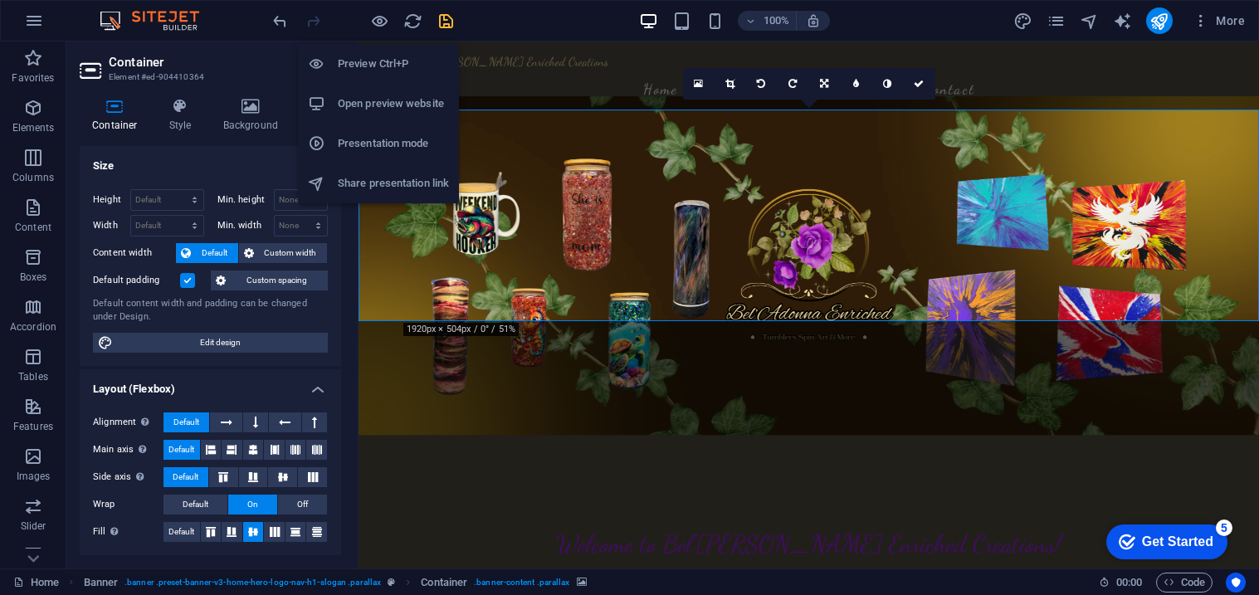
click at [349, 104] on h6 "Open preview website" at bounding box center [393, 104] width 111 height 20
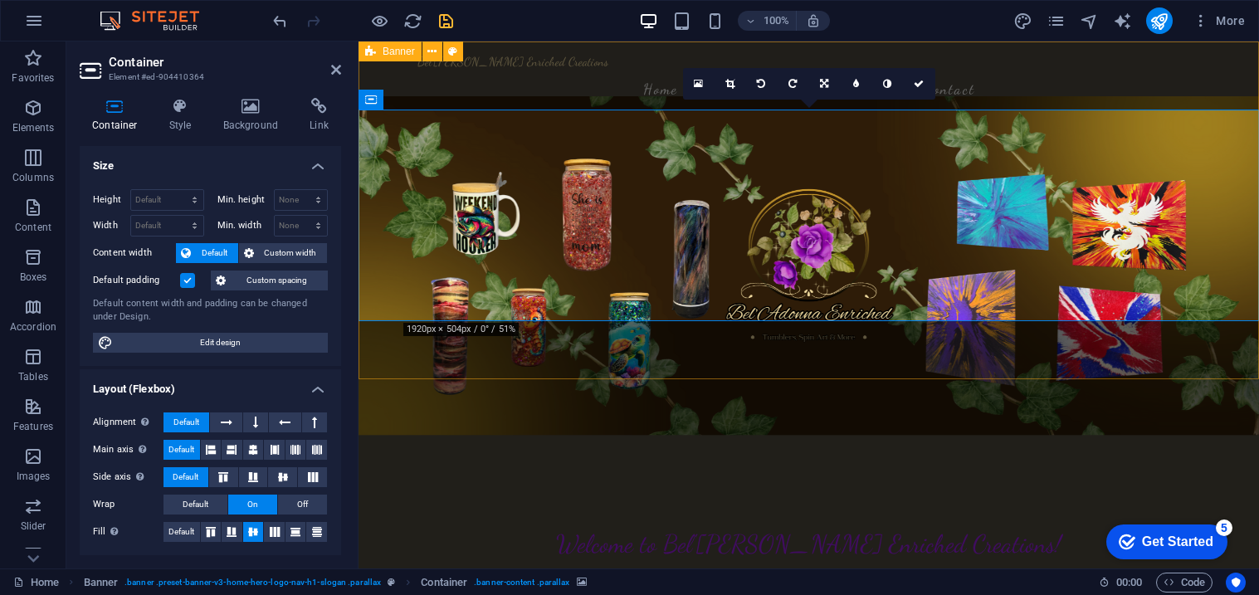
click at [456, 357] on div "Bel'Adonna Enriched Creations Home About Services Gallery Contact Welcome to Be…" at bounding box center [809, 387] width 901 height 691
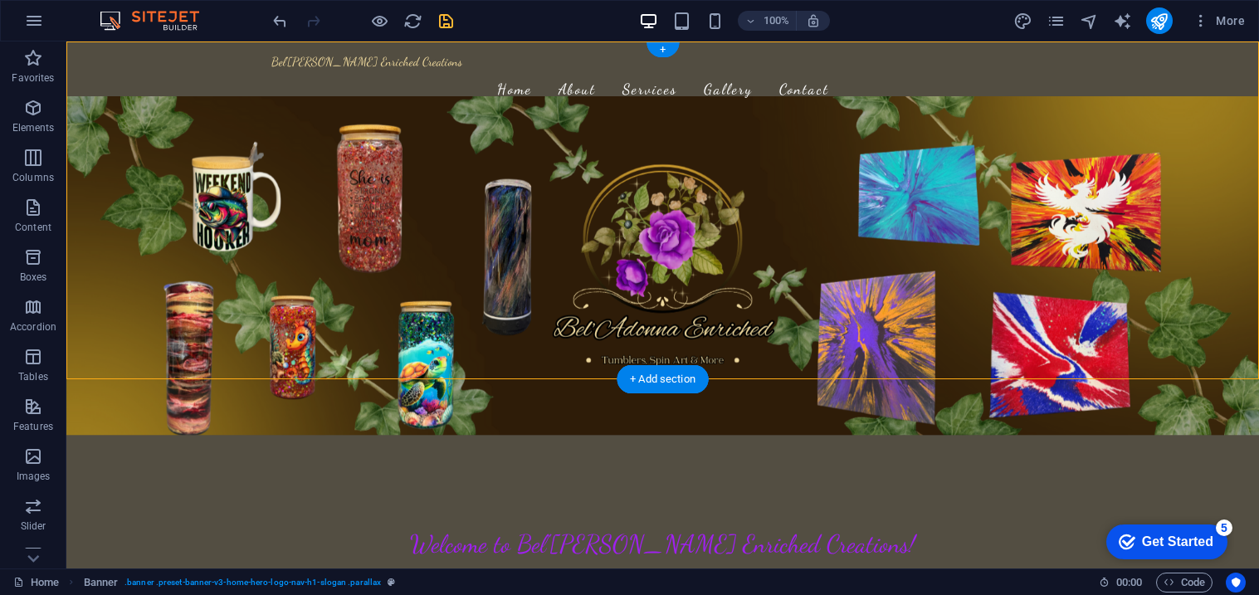
click at [77, 134] on figure at bounding box center [662, 265] width 1193 height 339
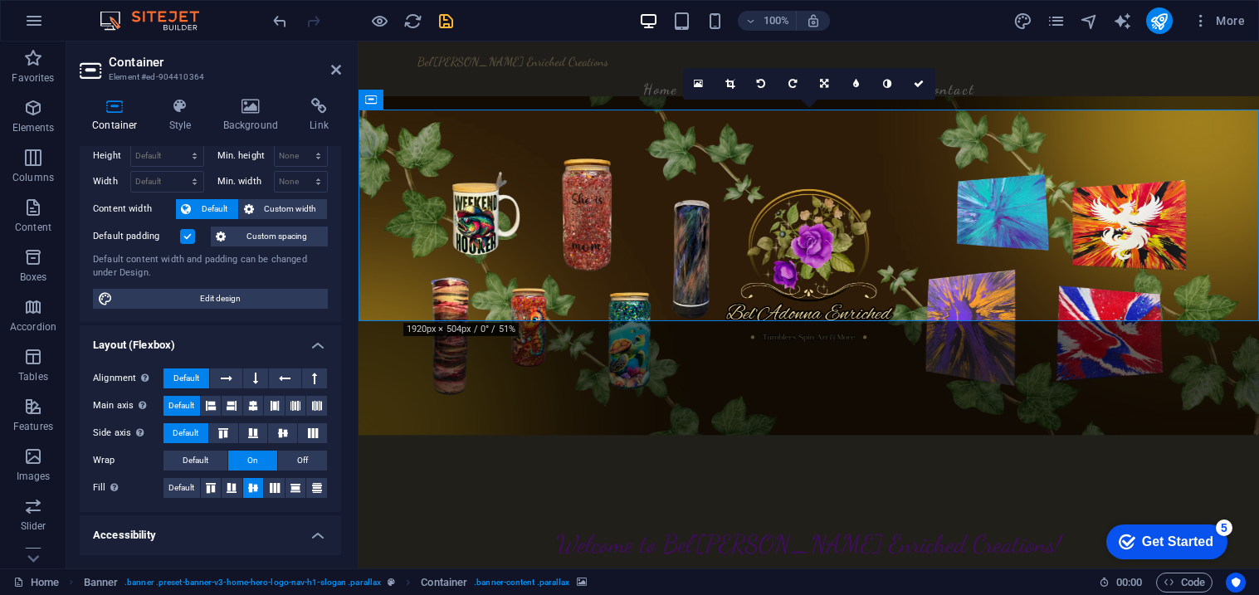
scroll to position [37, 0]
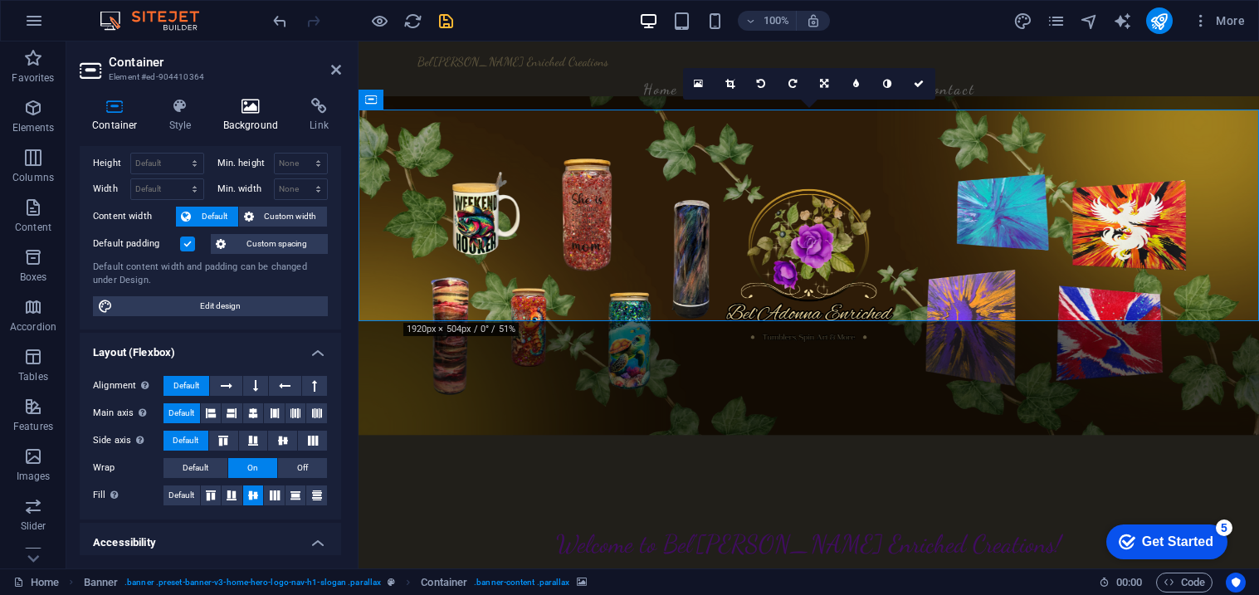
click at [256, 125] on h4 "Background" at bounding box center [254, 115] width 87 height 35
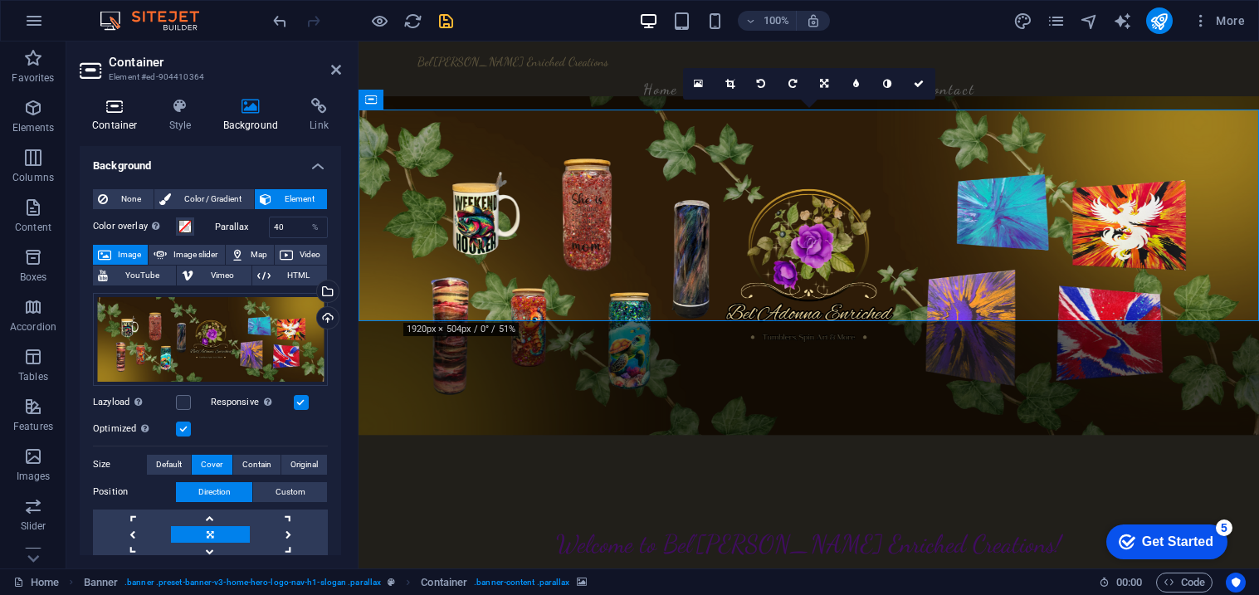
click at [118, 111] on icon at bounding box center [115, 106] width 71 height 17
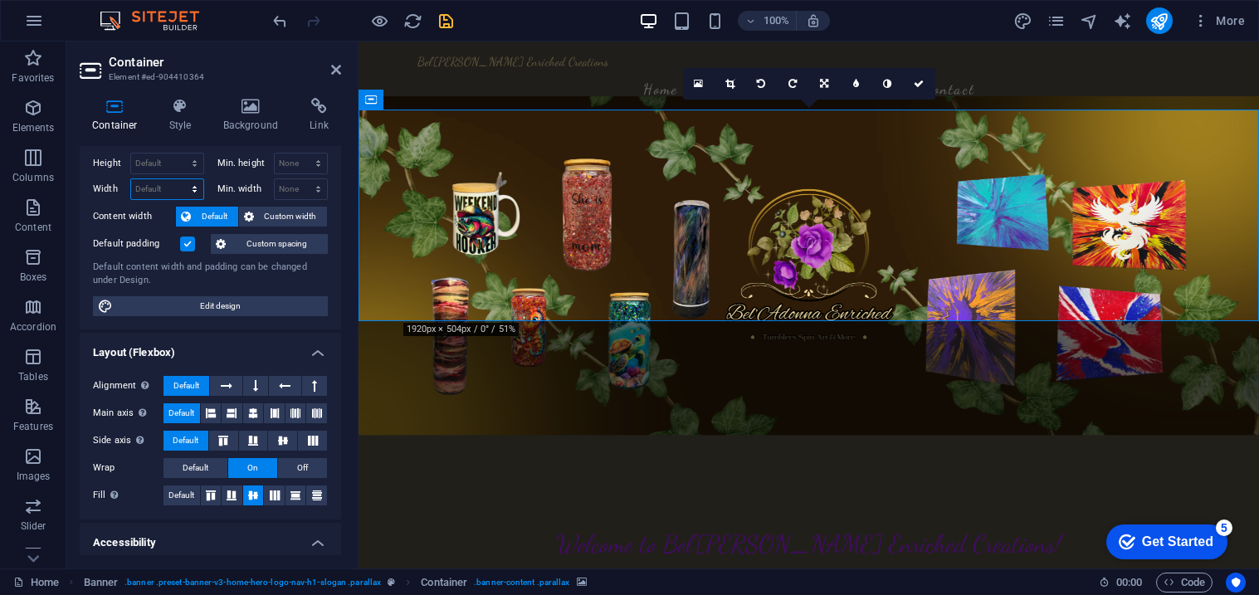
click at [148, 182] on select "Default px rem % em vh vw" at bounding box center [167, 189] width 72 height 20
select select "%"
click at [178, 179] on select "Default px rem % em vh vw" at bounding box center [167, 189] width 72 height 20
click at [159, 173] on div "Height Default px rem % vh vw" at bounding box center [152, 166] width 118 height 26
click at [226, 244] on icon at bounding box center [221, 244] width 10 height 20
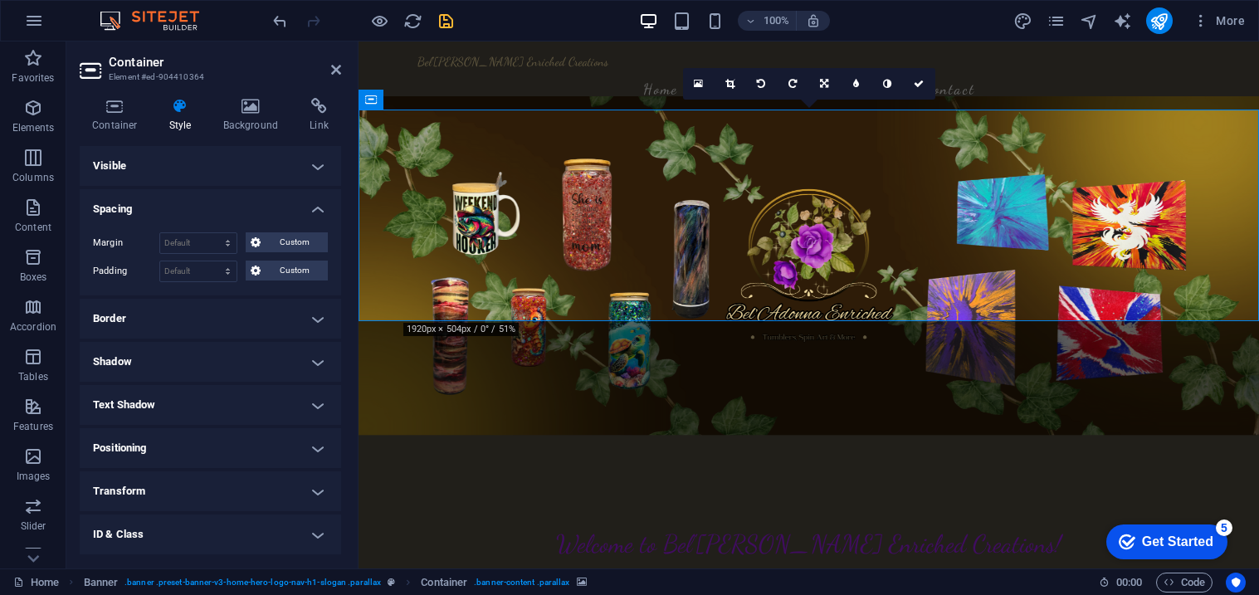
click at [310, 201] on h4 "Spacing" at bounding box center [210, 204] width 261 height 30
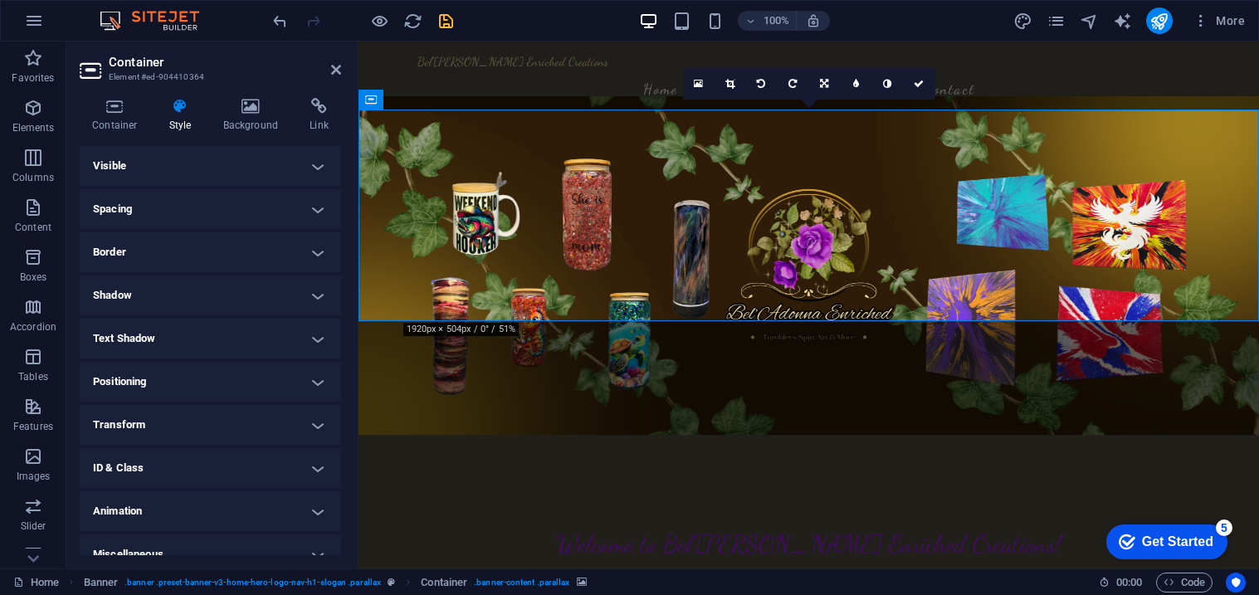
click at [315, 170] on h4 "Visible" at bounding box center [210, 166] width 261 height 40
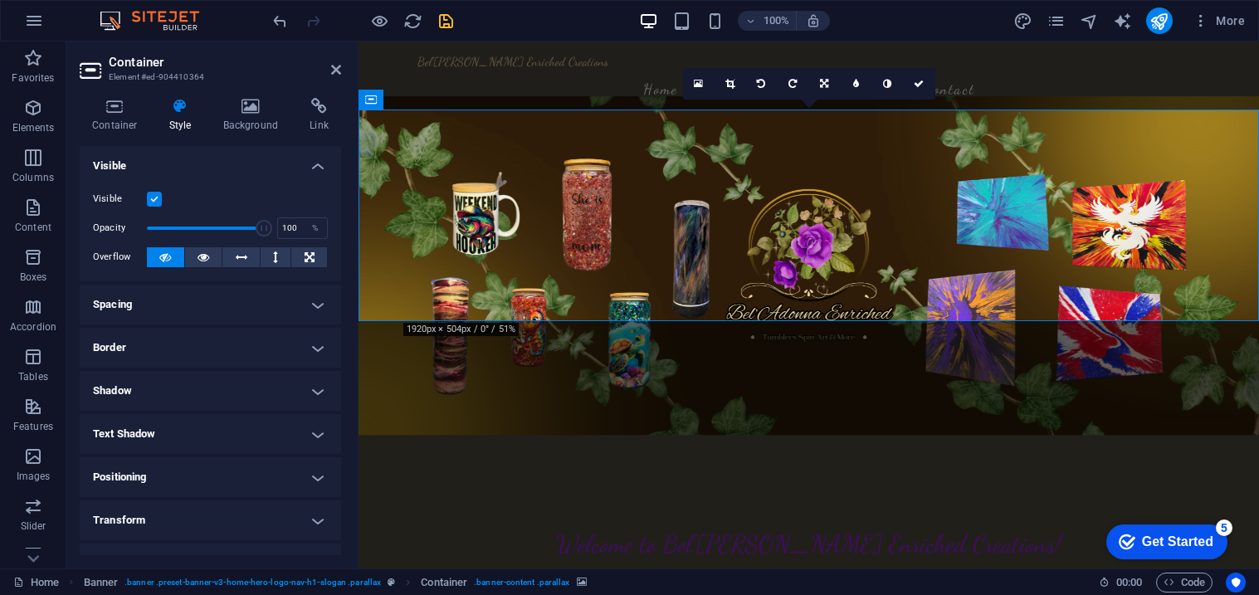
click at [315, 170] on h4 "Visible" at bounding box center [210, 161] width 261 height 30
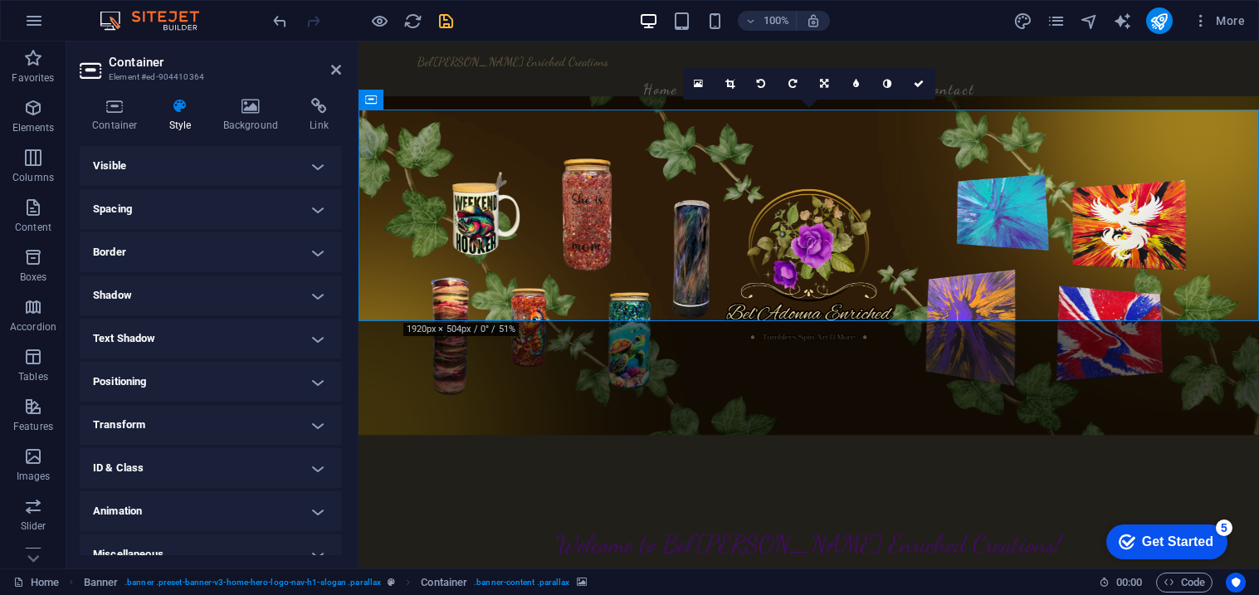
click at [180, 115] on h4 "Style" at bounding box center [184, 115] width 54 height 35
click at [91, 115] on h4 "Container" at bounding box center [118, 115] width 77 height 35
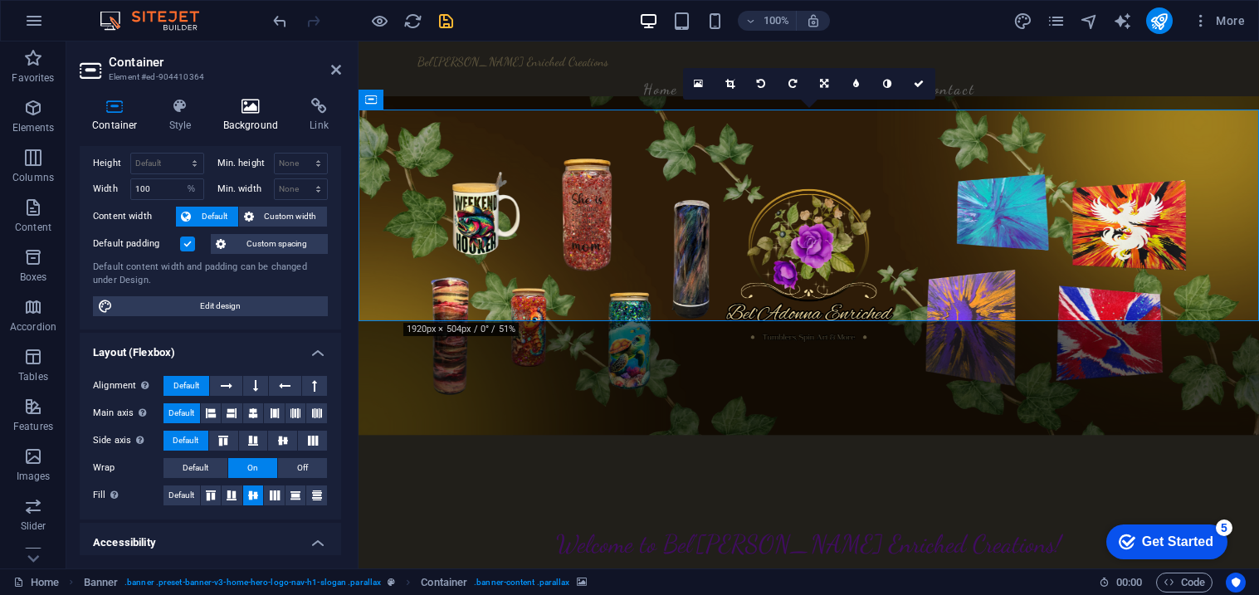
click at [245, 109] on icon at bounding box center [251, 106] width 81 height 17
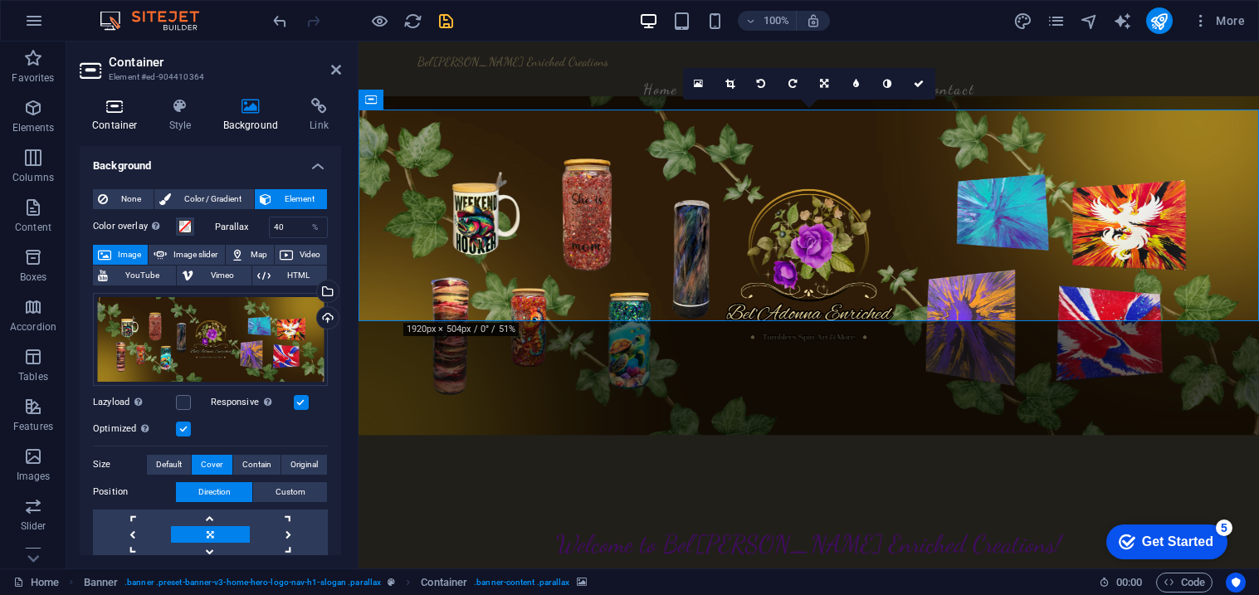
click at [125, 110] on icon at bounding box center [115, 106] width 71 height 17
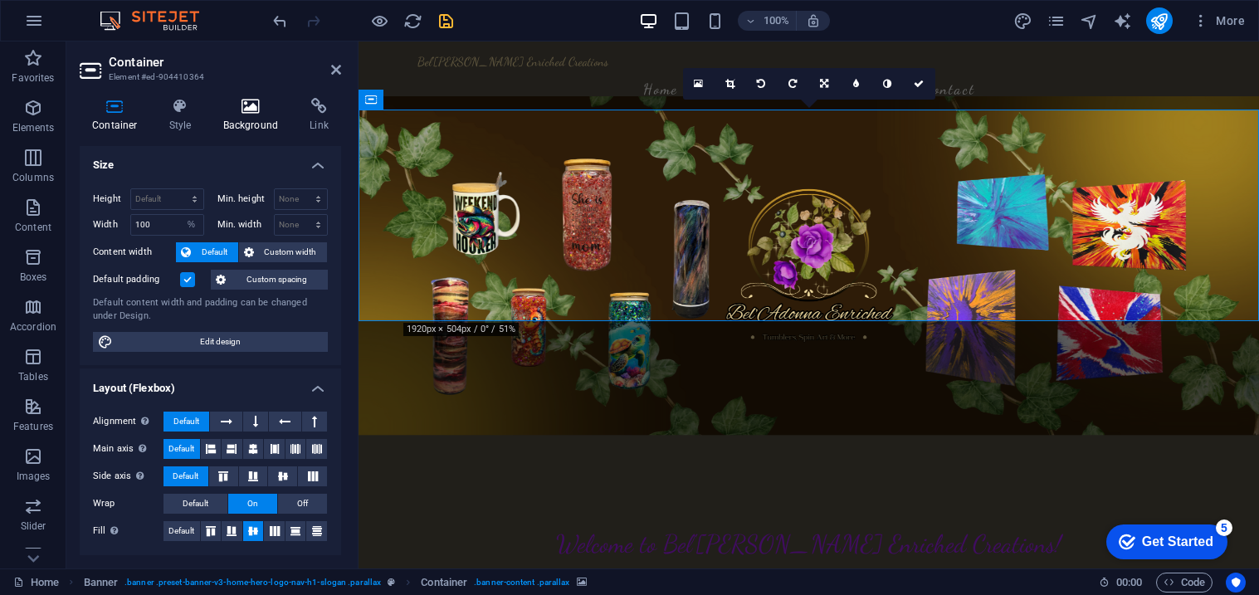
scroll to position [0, 0]
click at [246, 121] on h4 "Background" at bounding box center [254, 115] width 87 height 35
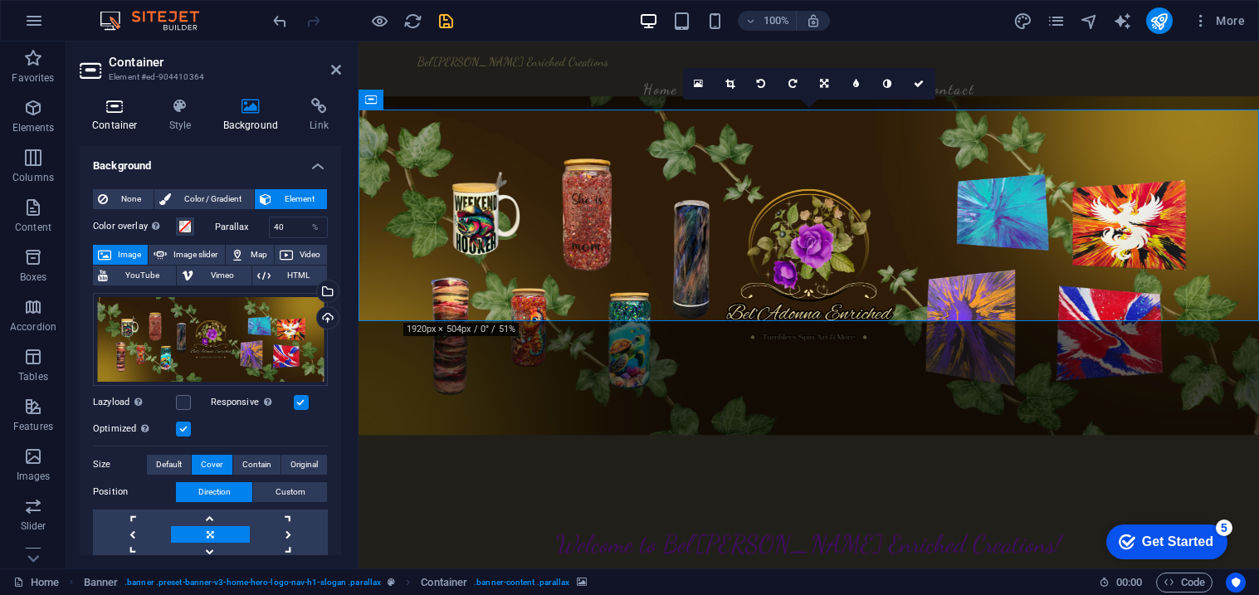
click at [119, 117] on h4 "Container" at bounding box center [118, 115] width 77 height 35
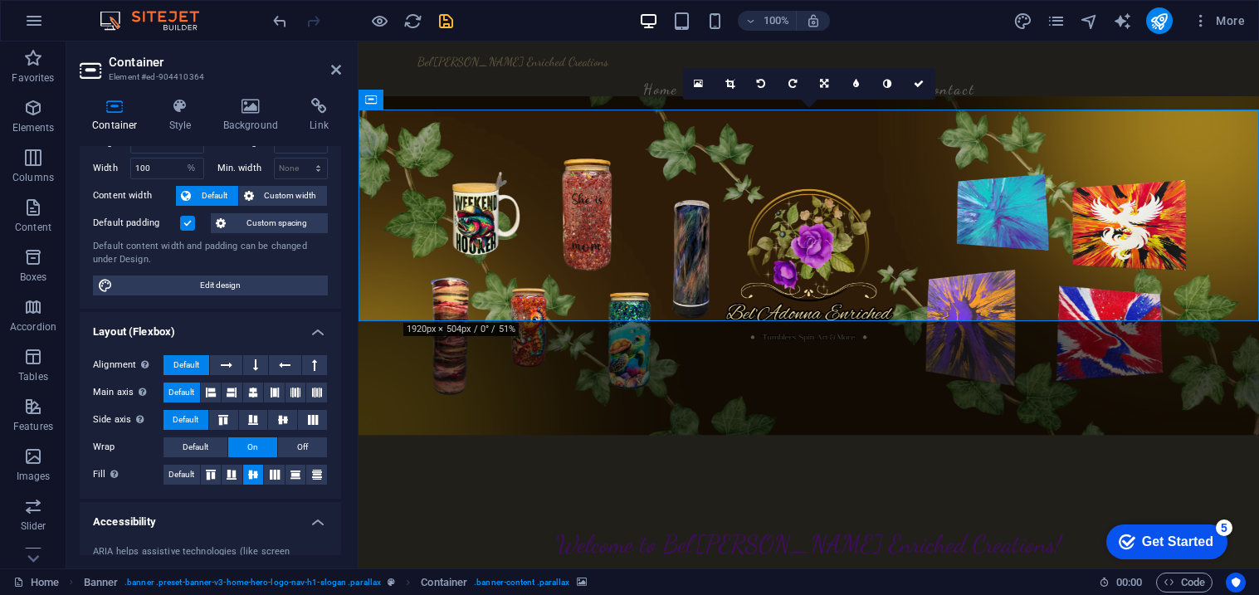
scroll to position [54, 0]
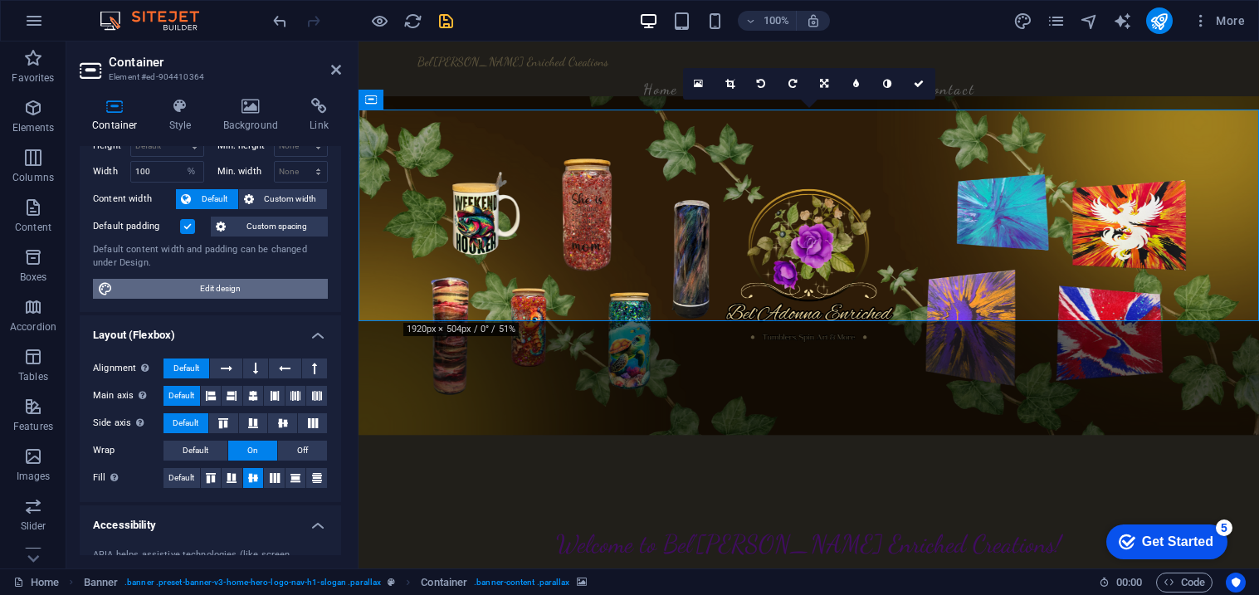
click at [209, 295] on span "Edit design" at bounding box center [220, 289] width 205 height 20
select select "rem"
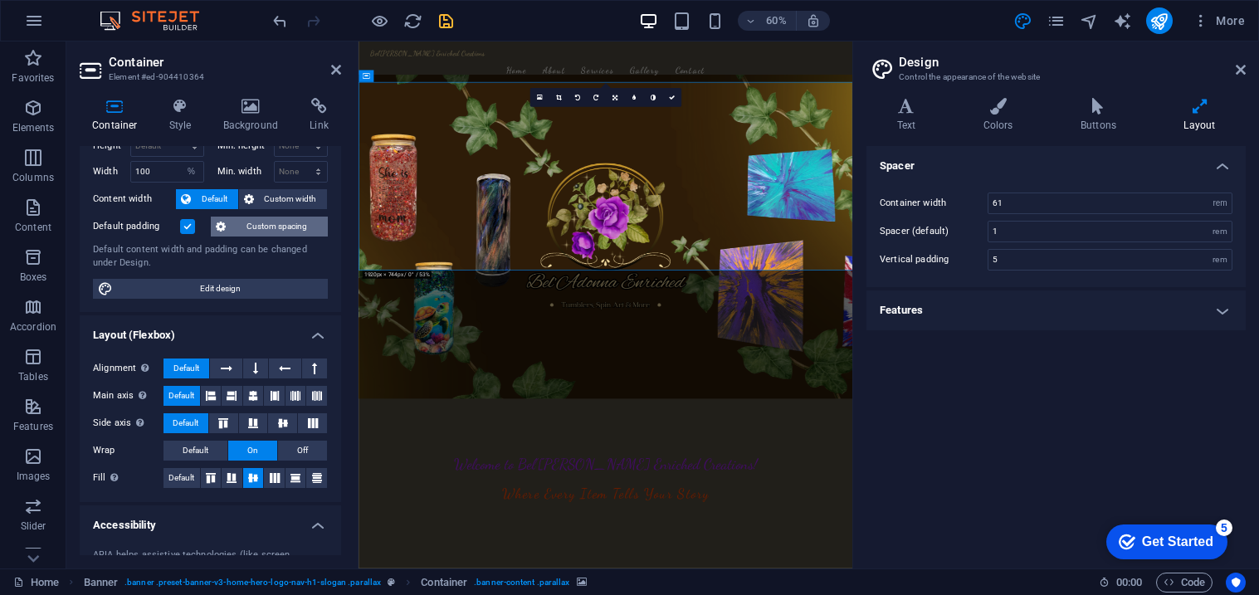
click at [256, 227] on span "Custom spacing" at bounding box center [277, 227] width 92 height 20
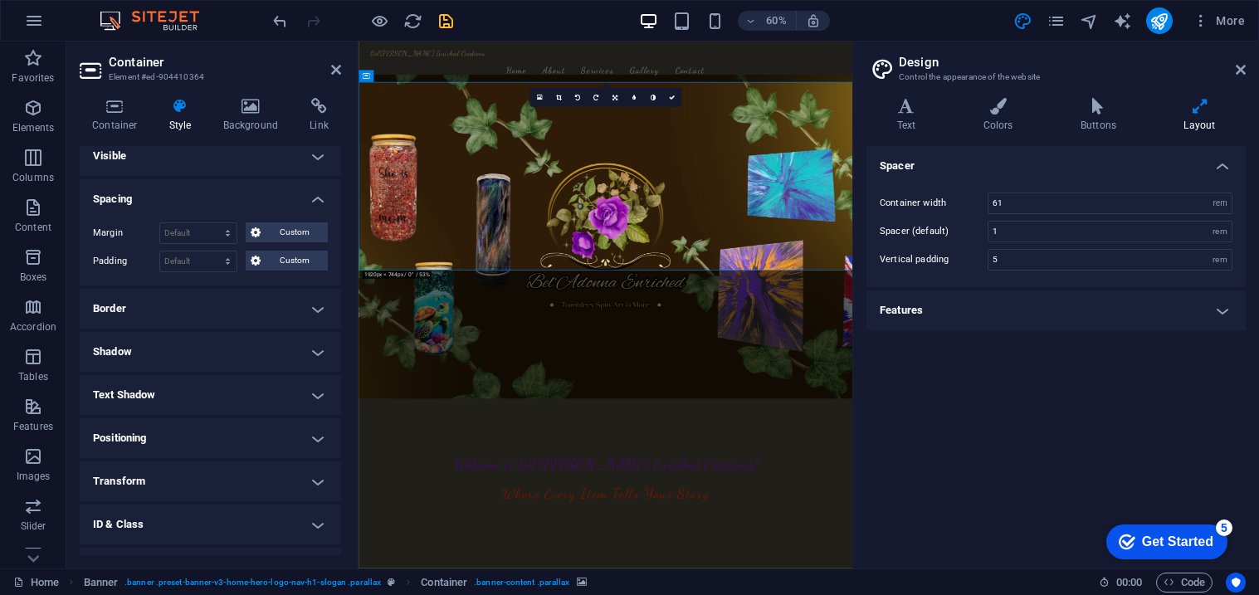
scroll to position [0, 0]
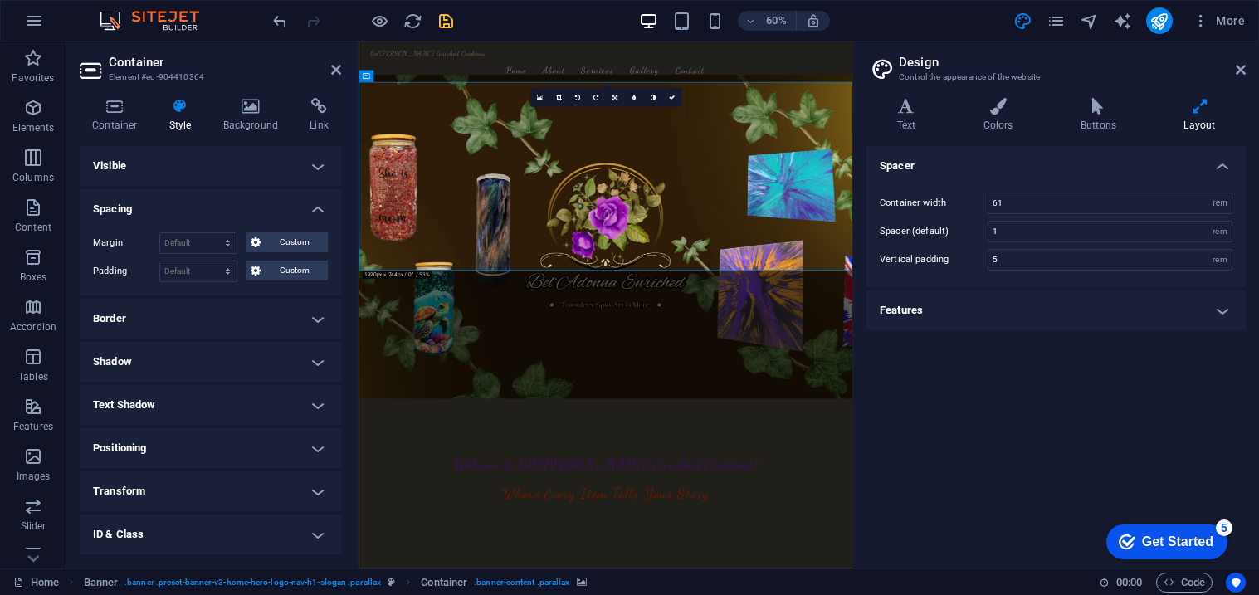
click at [315, 443] on h4 "Positioning" at bounding box center [210, 448] width 261 height 40
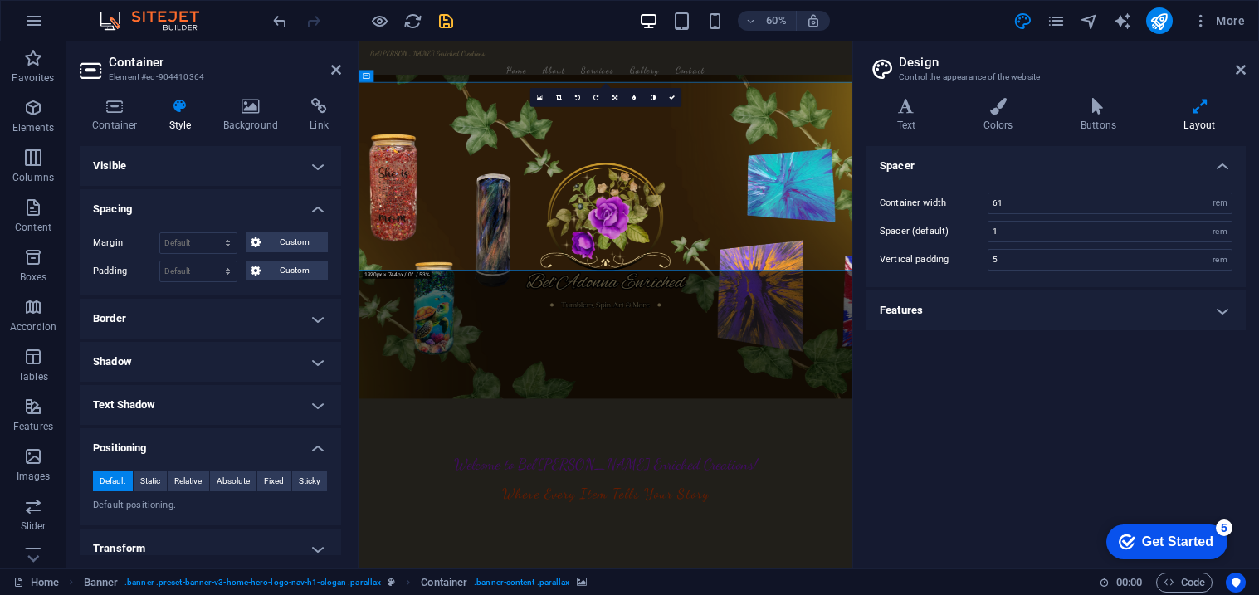
click at [304, 446] on h4 "Positioning" at bounding box center [210, 443] width 261 height 30
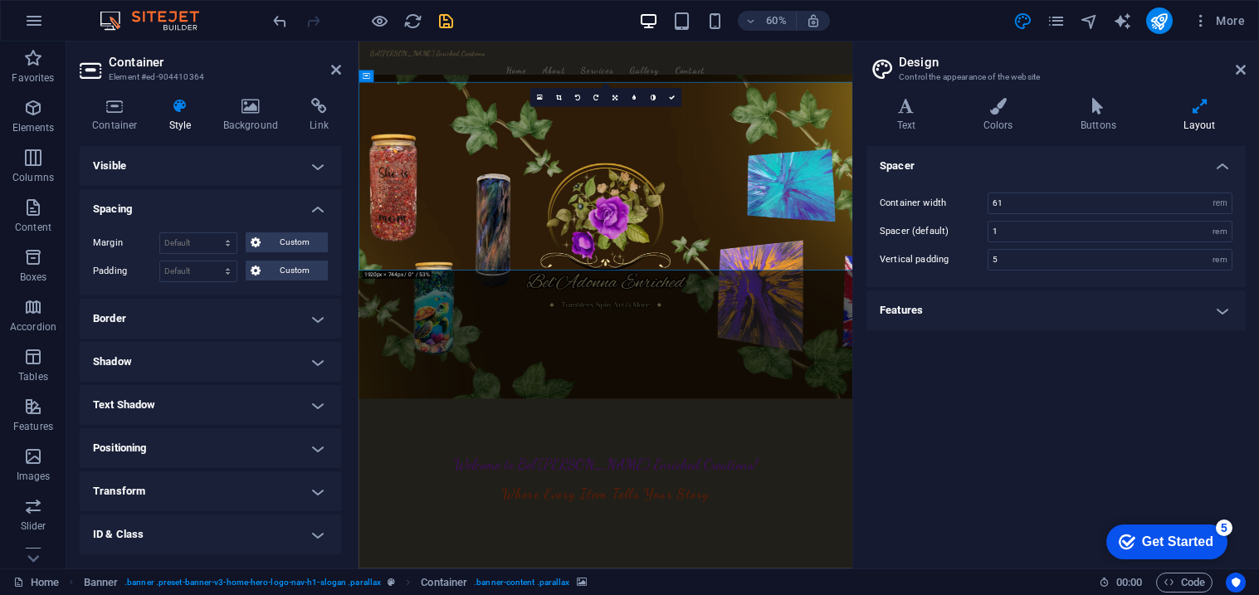
click at [1213, 311] on h4 "Features" at bounding box center [1056, 311] width 379 height 40
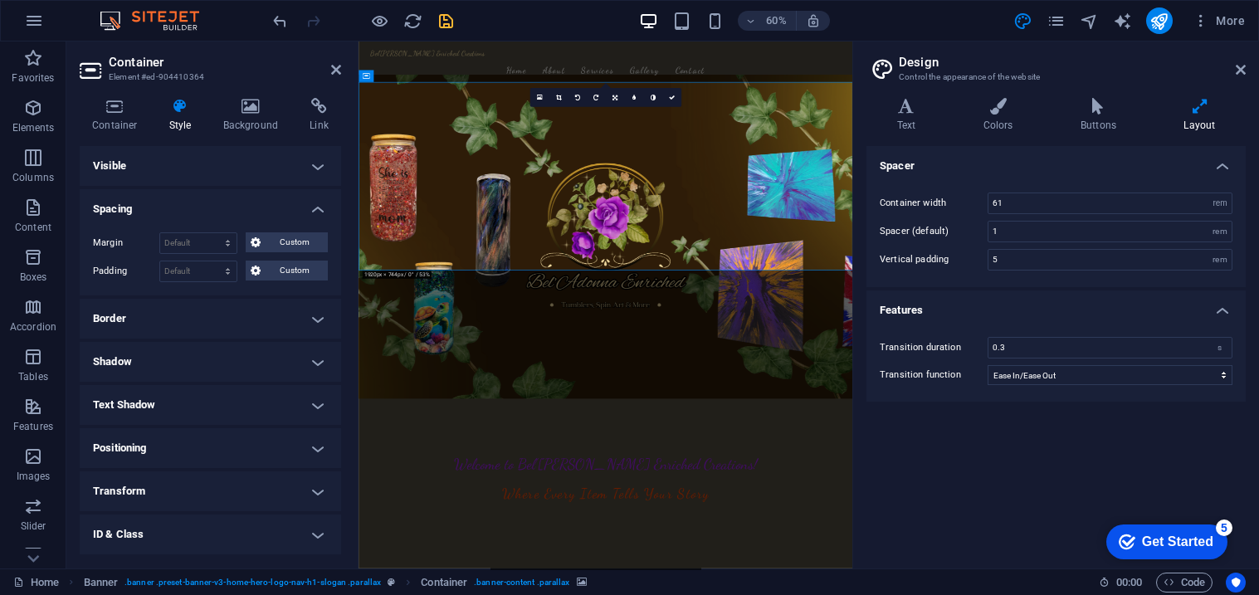
click at [1213, 311] on h4 "Features" at bounding box center [1056, 306] width 379 height 30
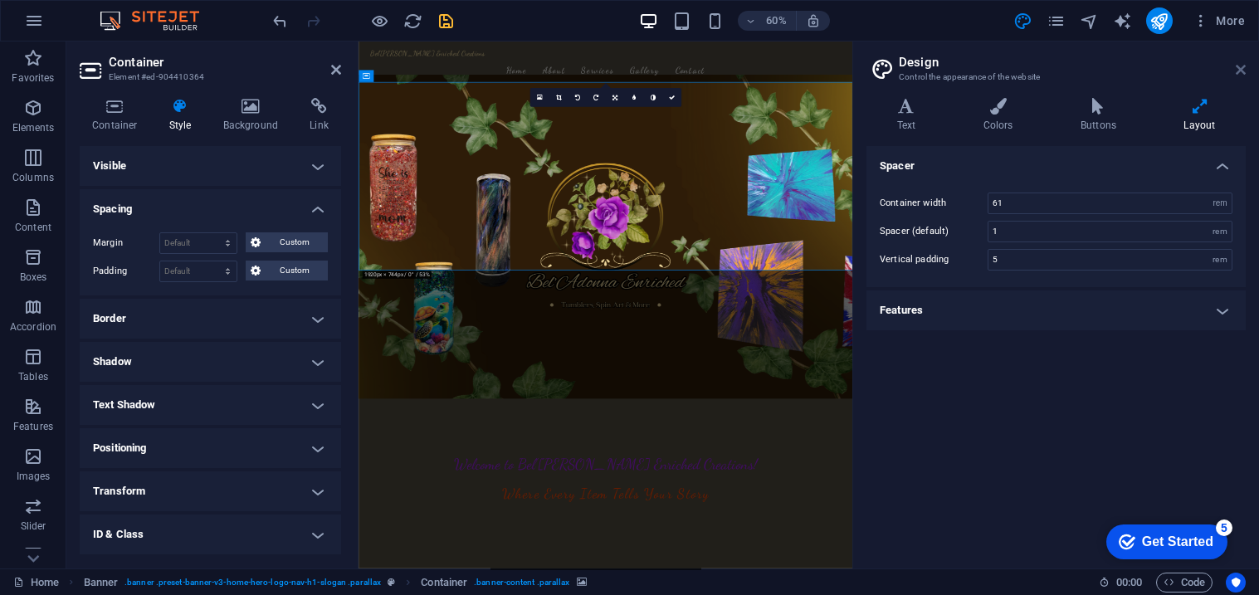
click at [1244, 66] on icon at bounding box center [1241, 69] width 10 height 13
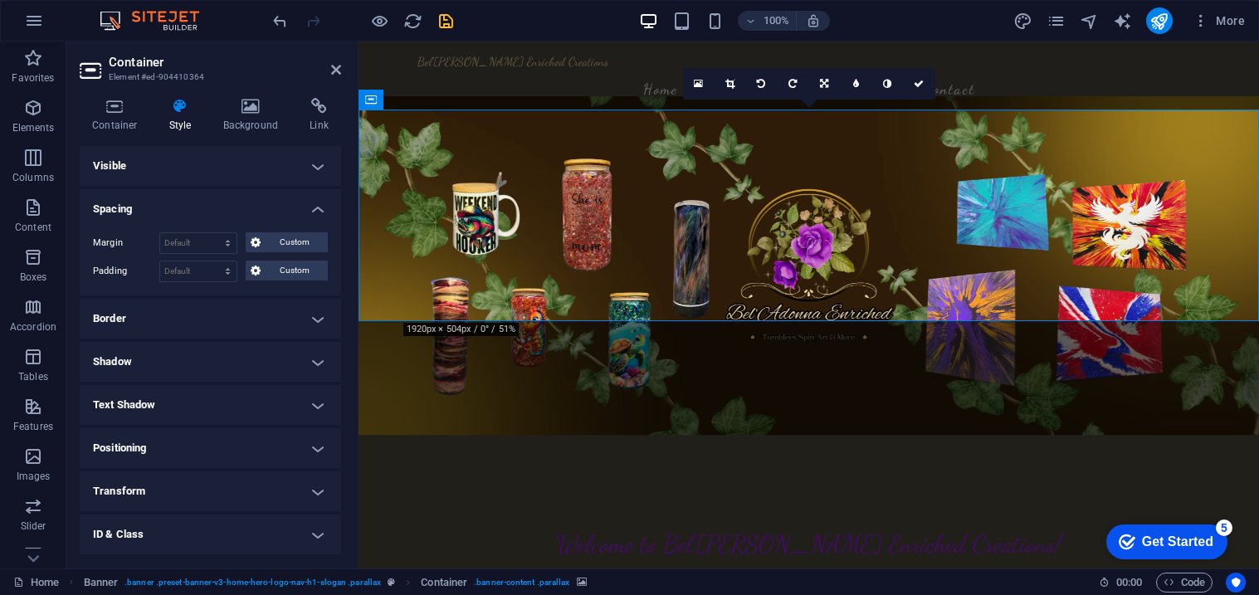
click at [111, 105] on icon at bounding box center [115, 106] width 71 height 17
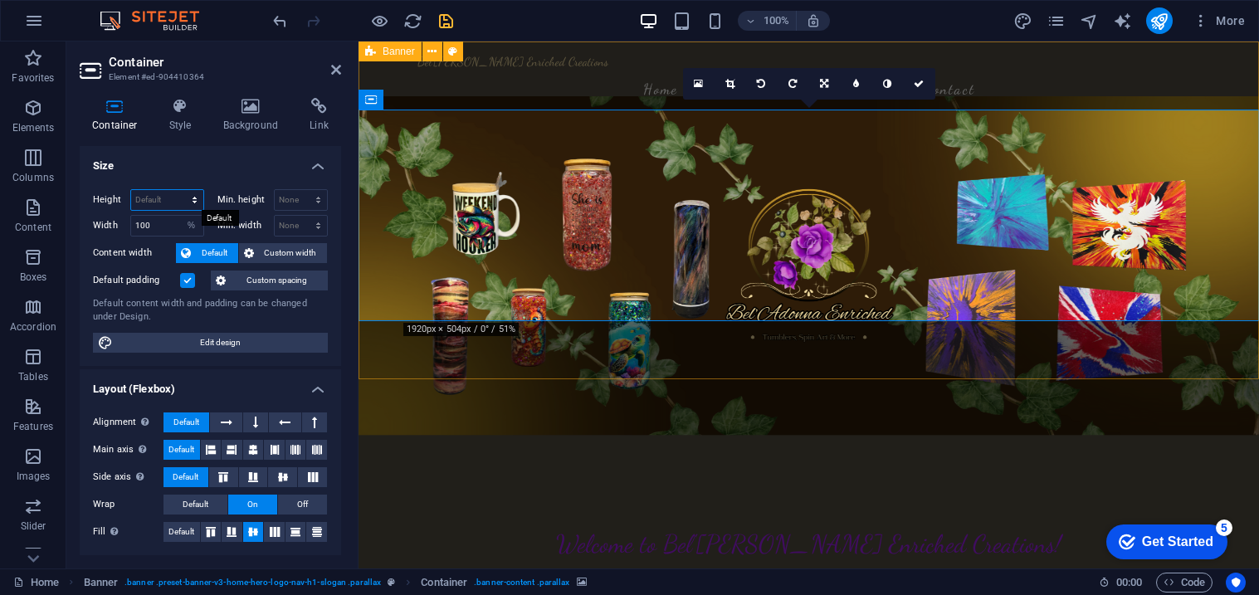
click at [174, 203] on select "Default px rem % vh vw" at bounding box center [167, 200] width 72 height 20
click at [506, 350] on div "Bel'Adonna Enriched Creations Home About Services Gallery Contact Welcome to Be…" at bounding box center [809, 387] width 901 height 691
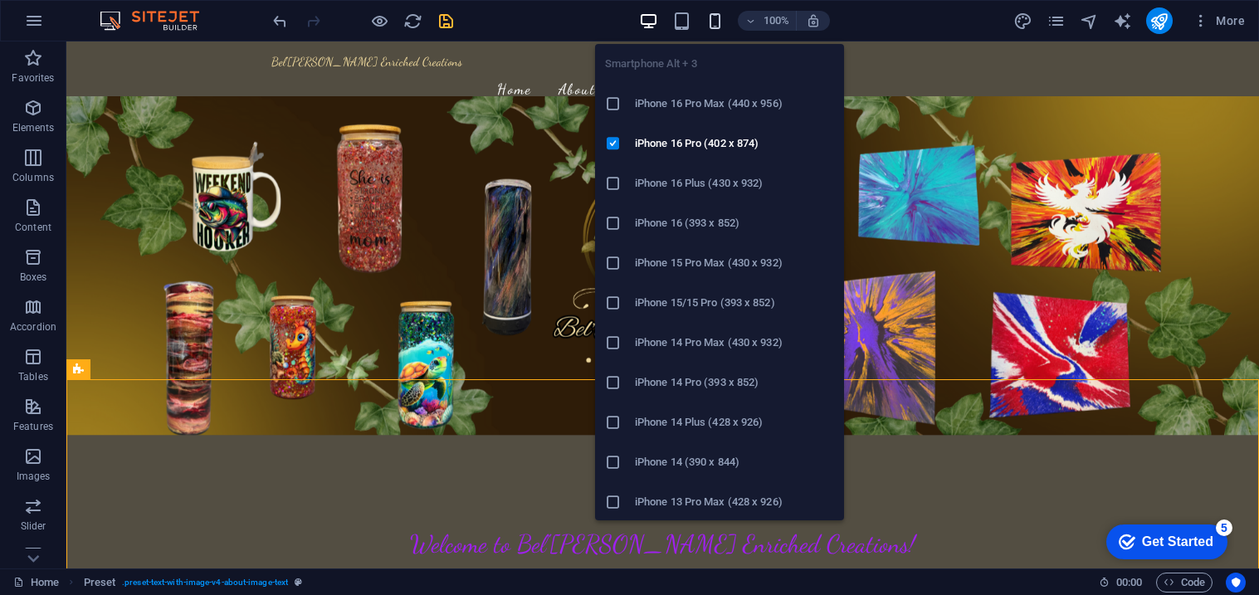
click at [718, 16] on icon "button" at bounding box center [715, 21] width 19 height 19
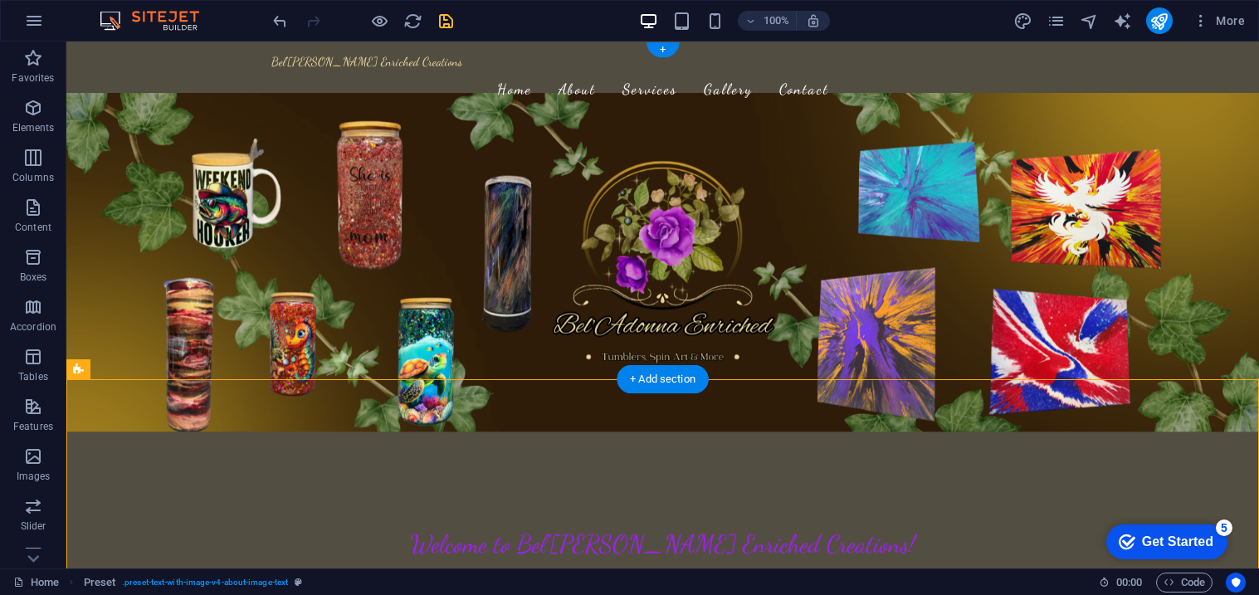
click at [83, 128] on figure at bounding box center [662, 262] width 1193 height 339
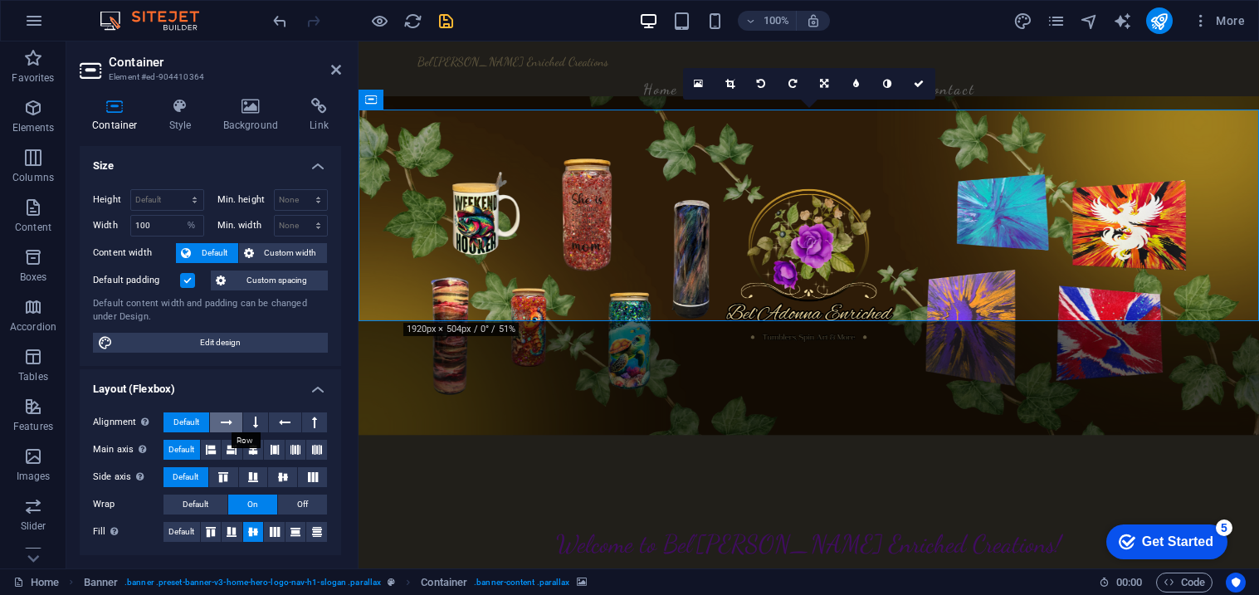
click at [227, 421] on icon at bounding box center [227, 423] width 12 height 20
click at [263, 421] on button at bounding box center [255, 423] width 25 height 20
click at [279, 421] on icon at bounding box center [285, 423] width 12 height 20
click at [231, 416] on icon at bounding box center [227, 423] width 12 height 20
click at [274, 423] on button at bounding box center [285, 423] width 32 height 20
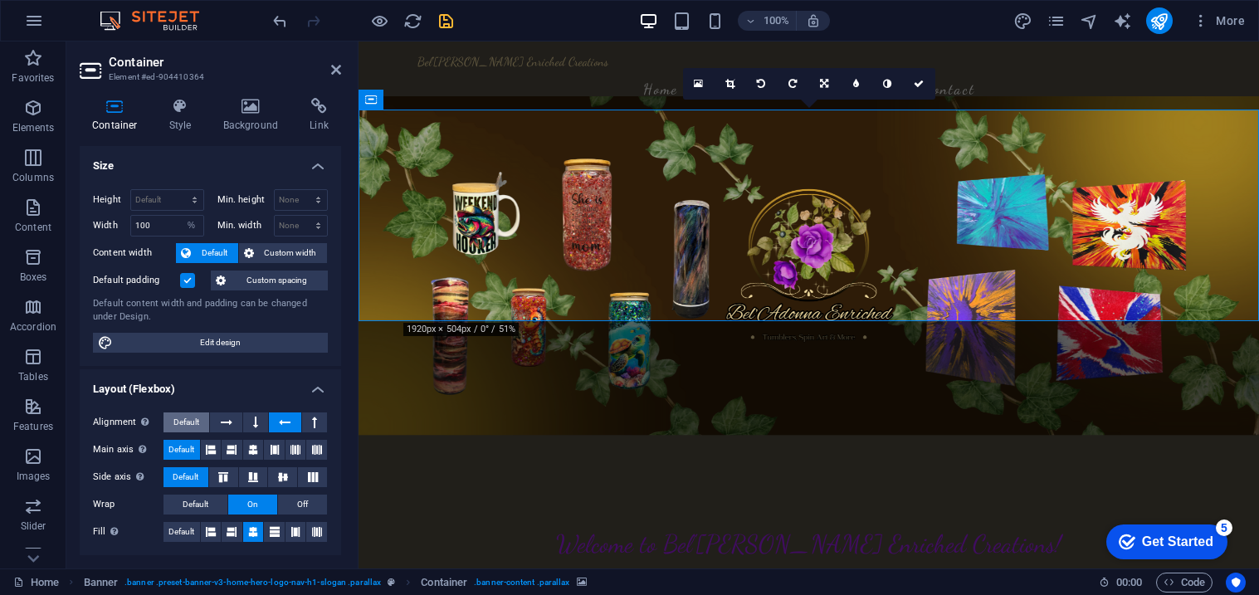
click at [190, 423] on span "Default" at bounding box center [186, 423] width 26 height 20
click at [285, 22] on icon "undo" at bounding box center [280, 21] width 19 height 19
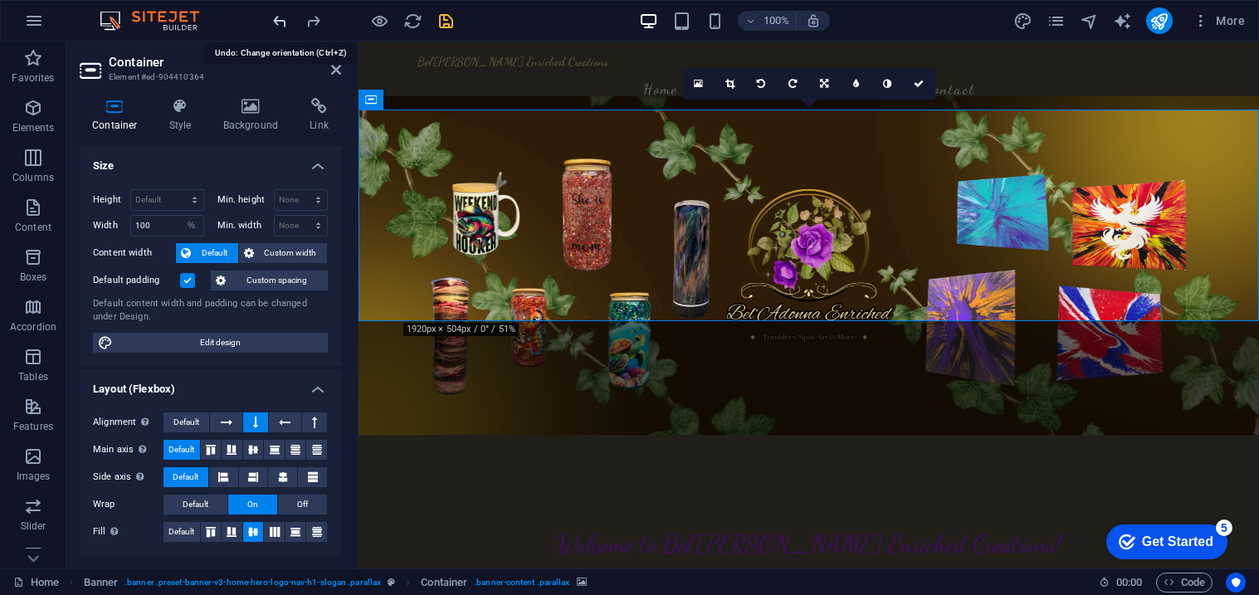
click at [285, 22] on icon "undo" at bounding box center [280, 21] width 19 height 19
select select "%"
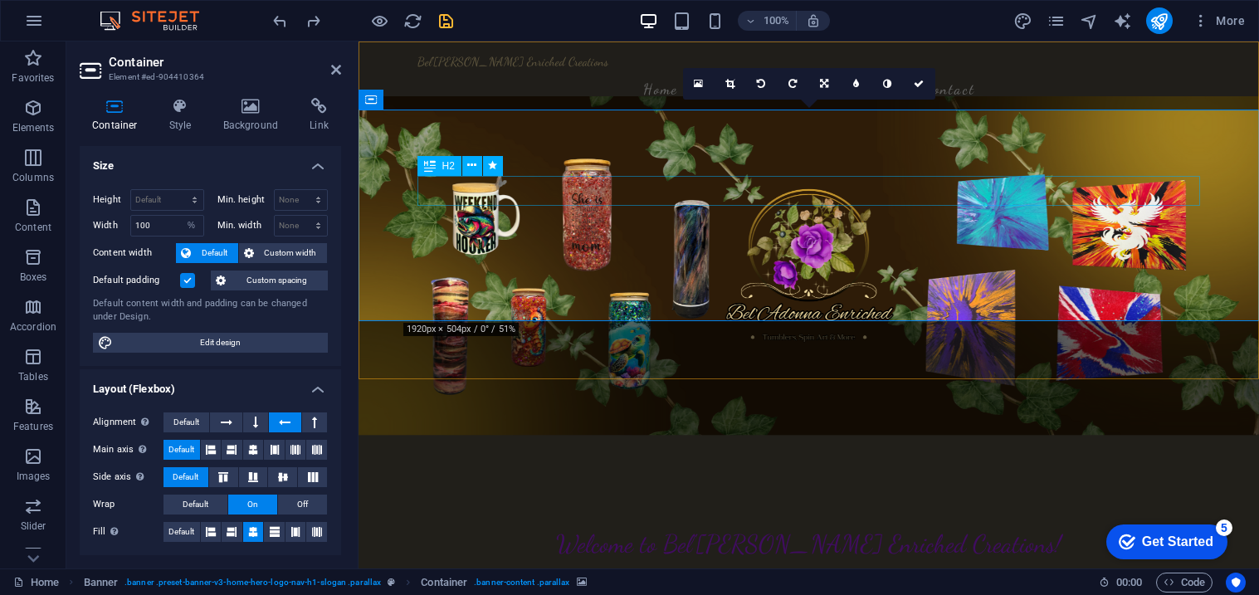
click at [653, 529] on div "Welcome to Bel'[PERSON_NAME] Enriched Creations!" at bounding box center [810, 544] width 784 height 30
click at [388, 166] on figure at bounding box center [809, 265] width 901 height 339
click at [189, 416] on span "Default" at bounding box center [186, 423] width 26 height 20
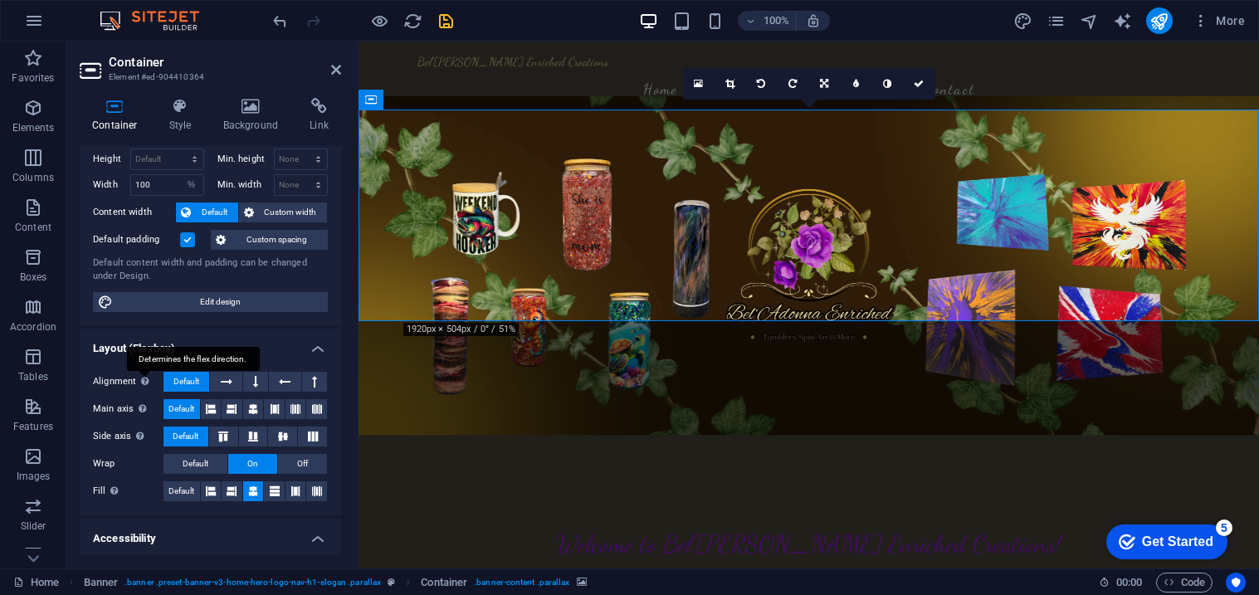
scroll to position [59, 0]
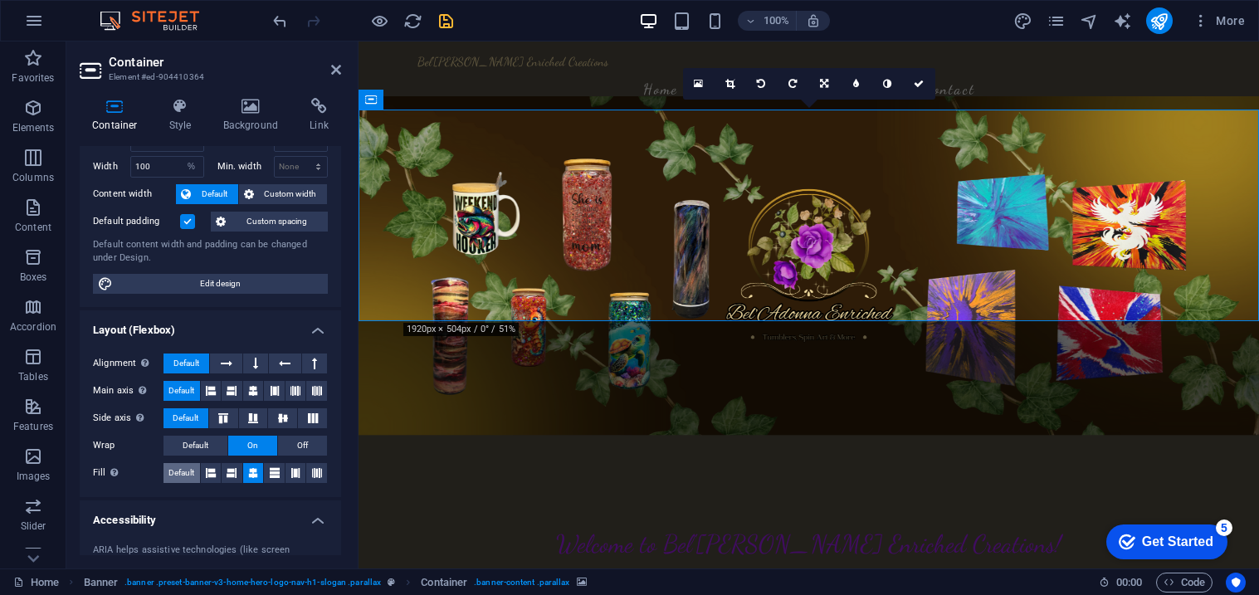
click at [187, 481] on span "Default" at bounding box center [182, 473] width 26 height 20
click at [207, 444] on span "Default" at bounding box center [196, 446] width 26 height 20
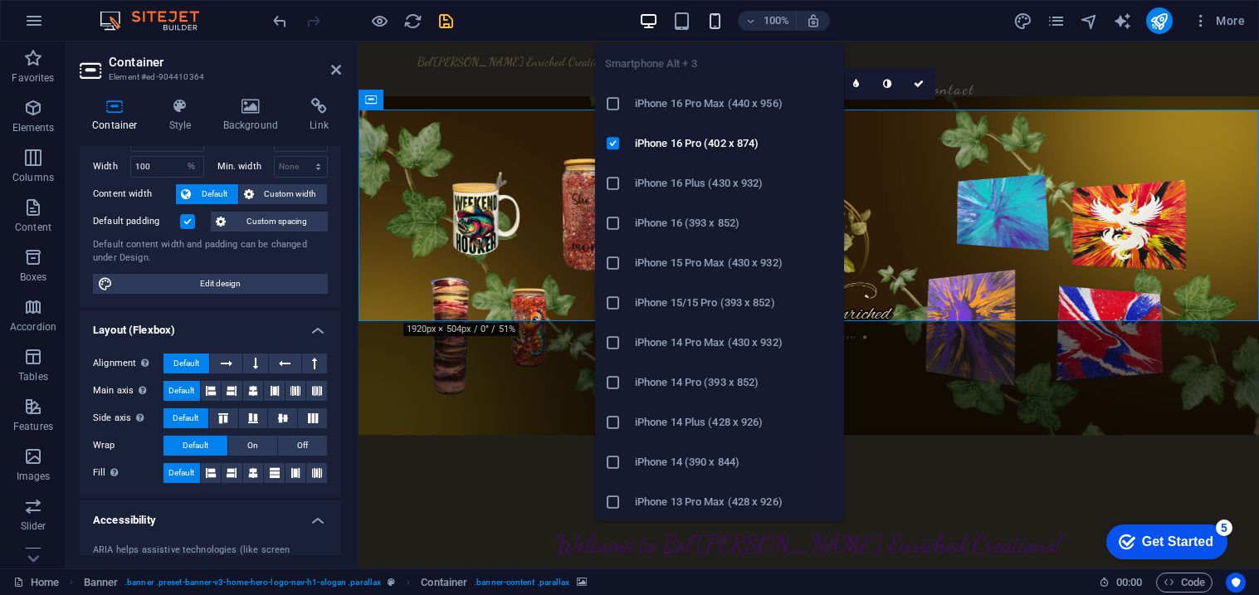
click at [716, 27] on icon "button" at bounding box center [715, 21] width 19 height 19
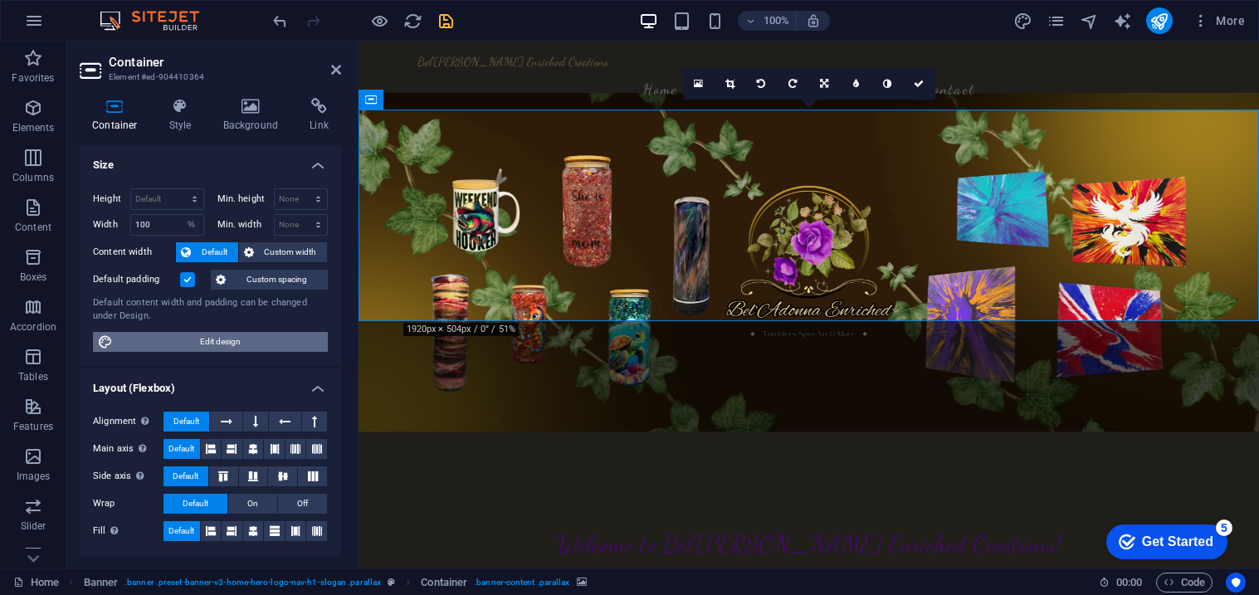
scroll to position [0, 0]
click at [249, 449] on icon at bounding box center [253, 450] width 10 height 20
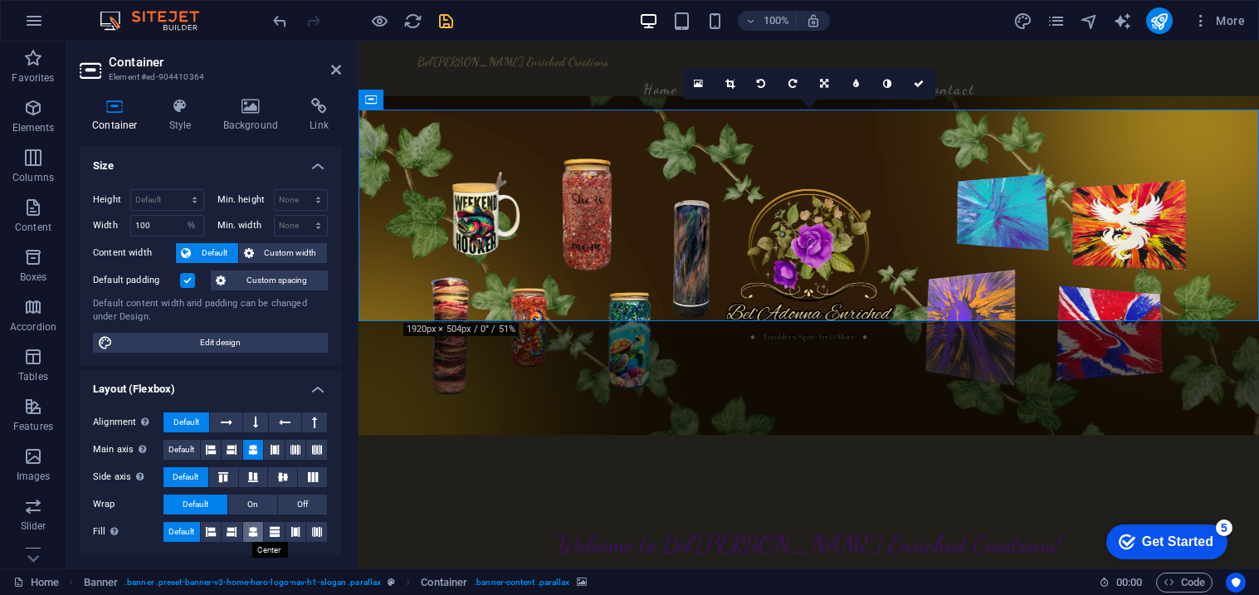
click at [250, 528] on icon at bounding box center [253, 532] width 10 height 20
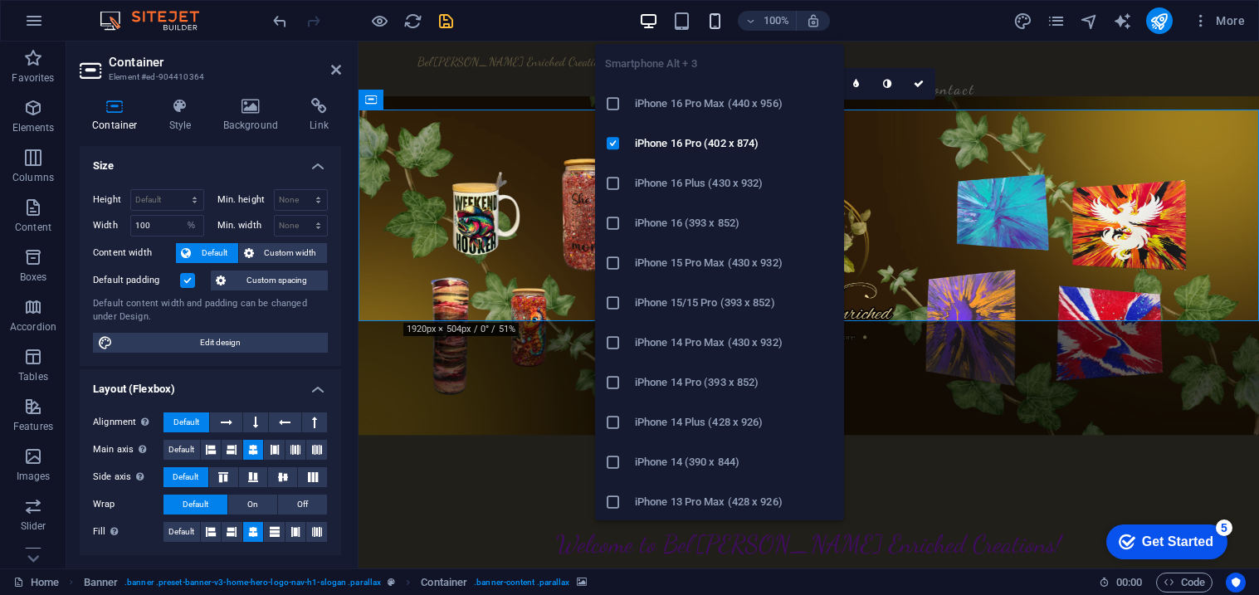
click at [711, 22] on icon "button" at bounding box center [715, 21] width 19 height 19
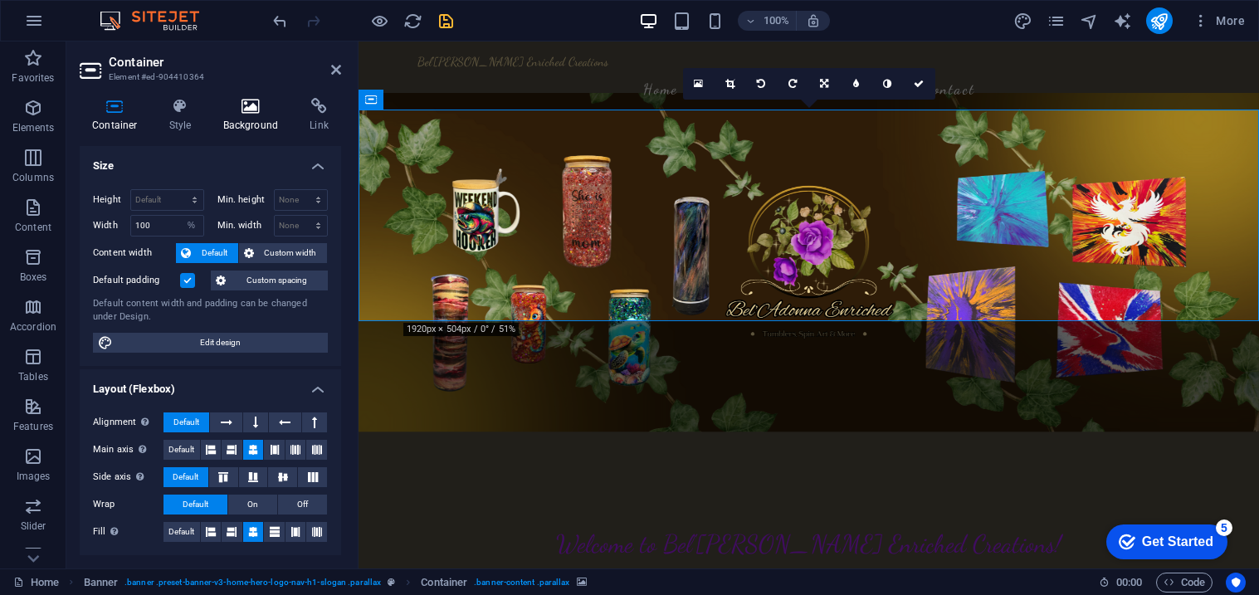
click at [238, 118] on h4 "Background" at bounding box center [254, 115] width 87 height 35
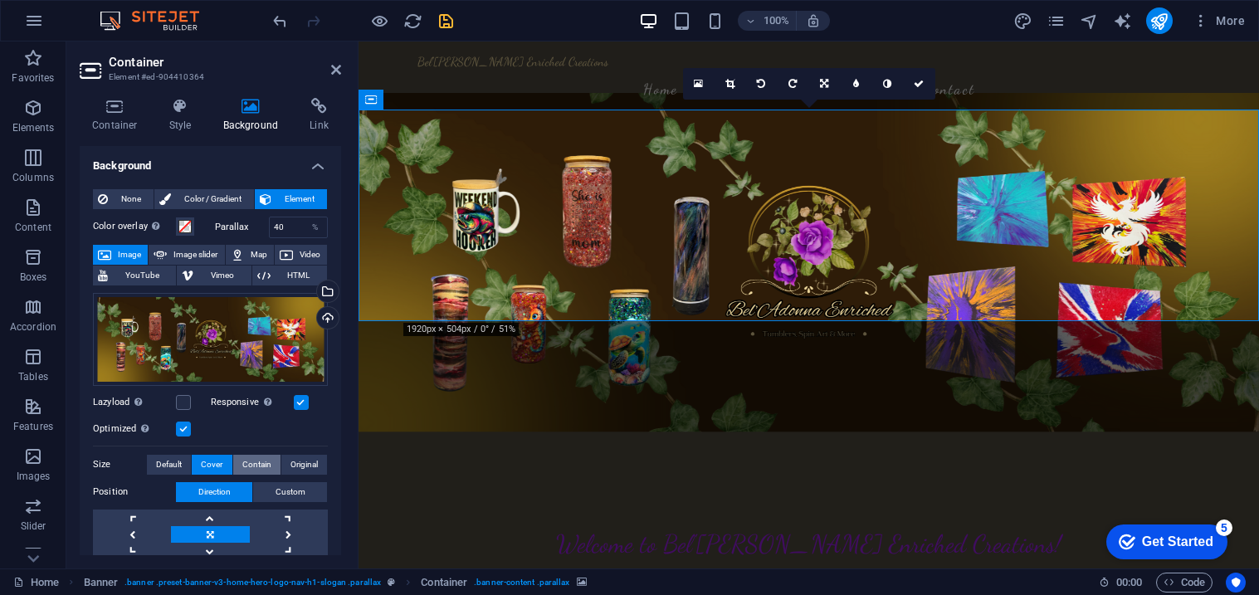
click at [242, 458] on span "Contain" at bounding box center [256, 465] width 29 height 20
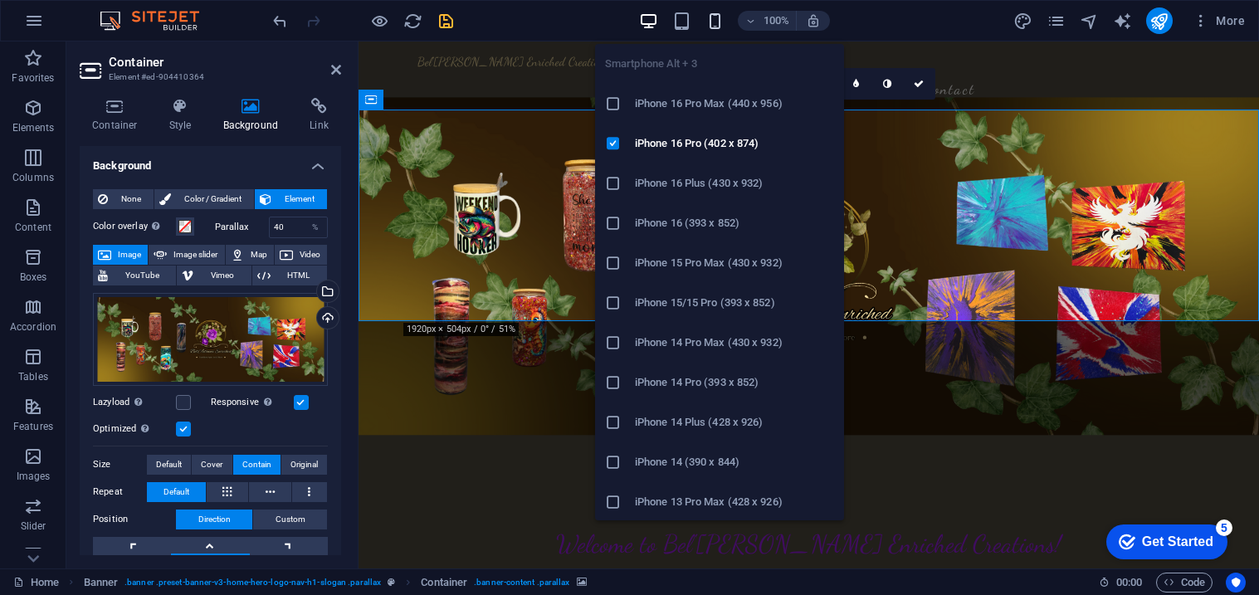
click at [718, 22] on icon "button" at bounding box center [715, 21] width 19 height 19
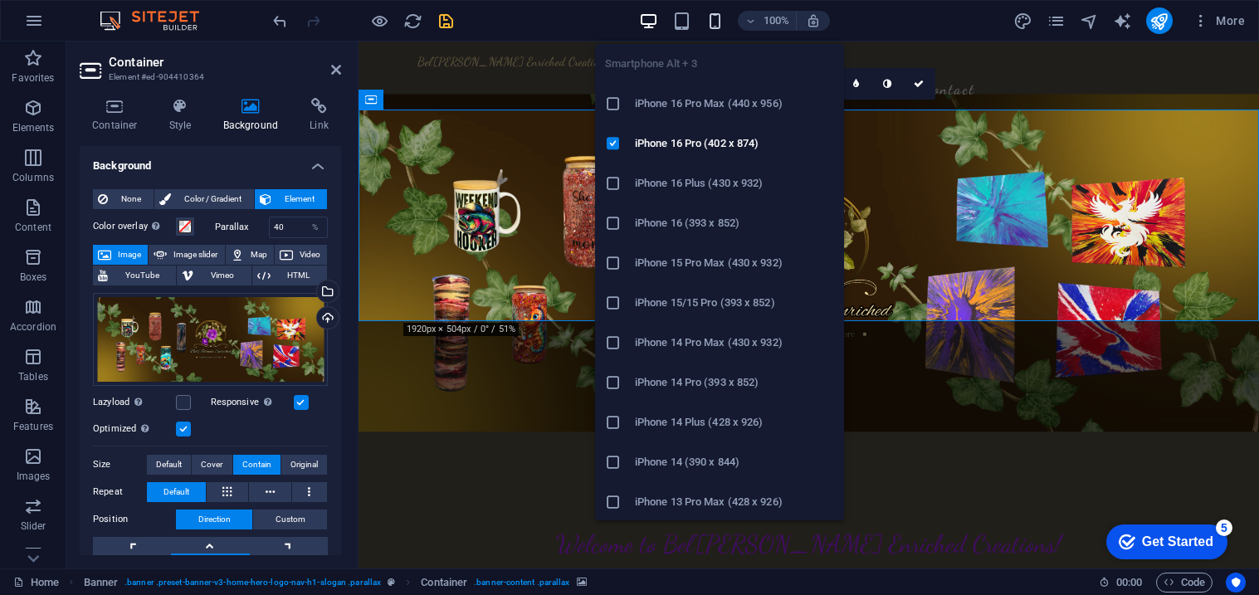
click at [719, 24] on icon "button" at bounding box center [715, 21] width 19 height 19
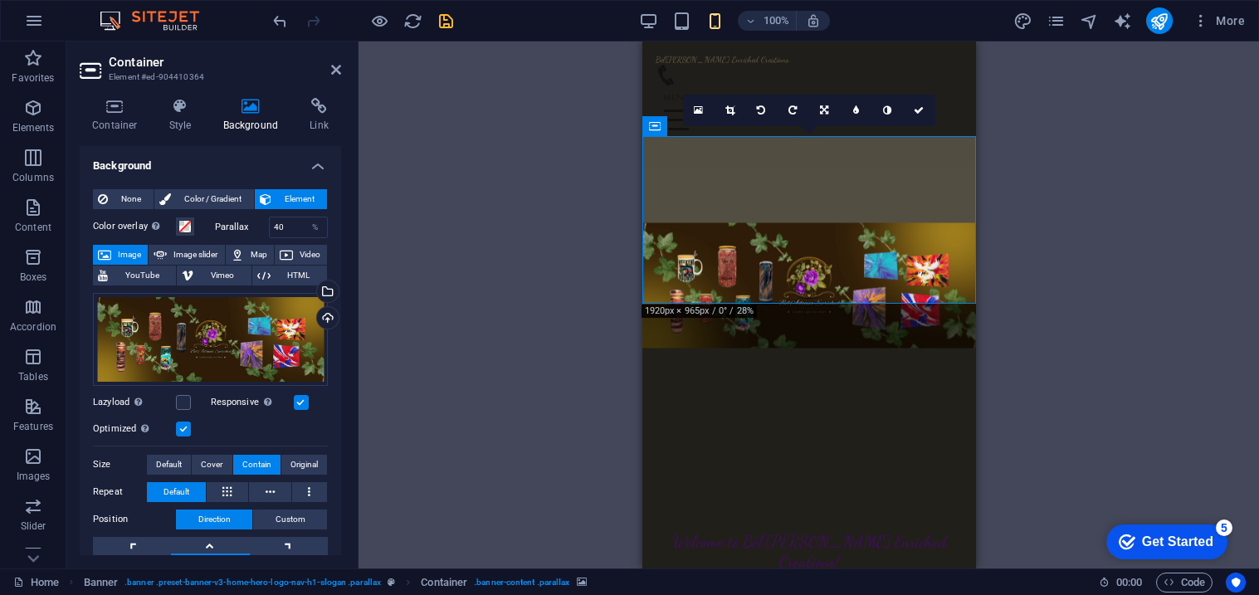
click at [896, 271] on figure at bounding box center [809, 285] width 334 height 312
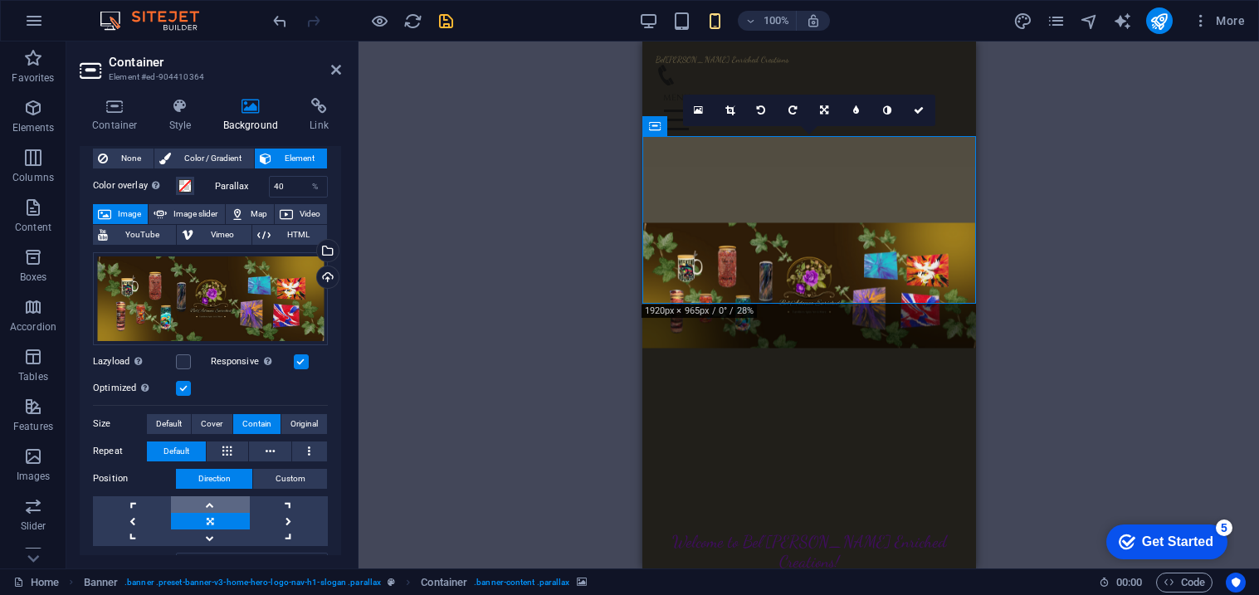
scroll to position [46, 0]
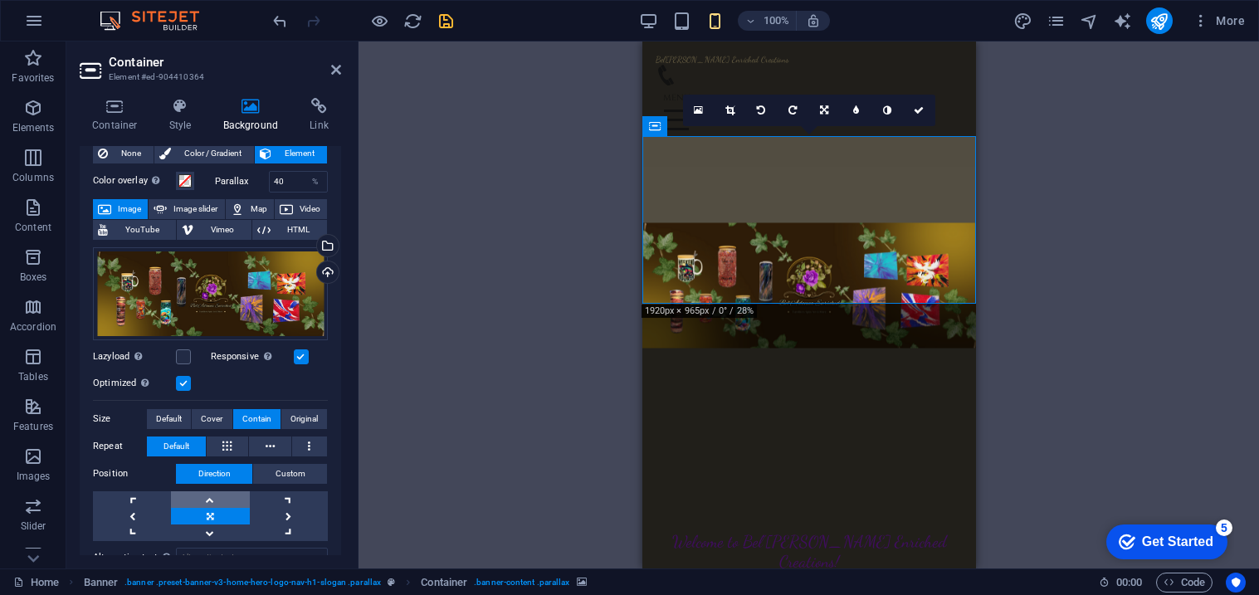
click at [220, 491] on link at bounding box center [210, 499] width 78 height 17
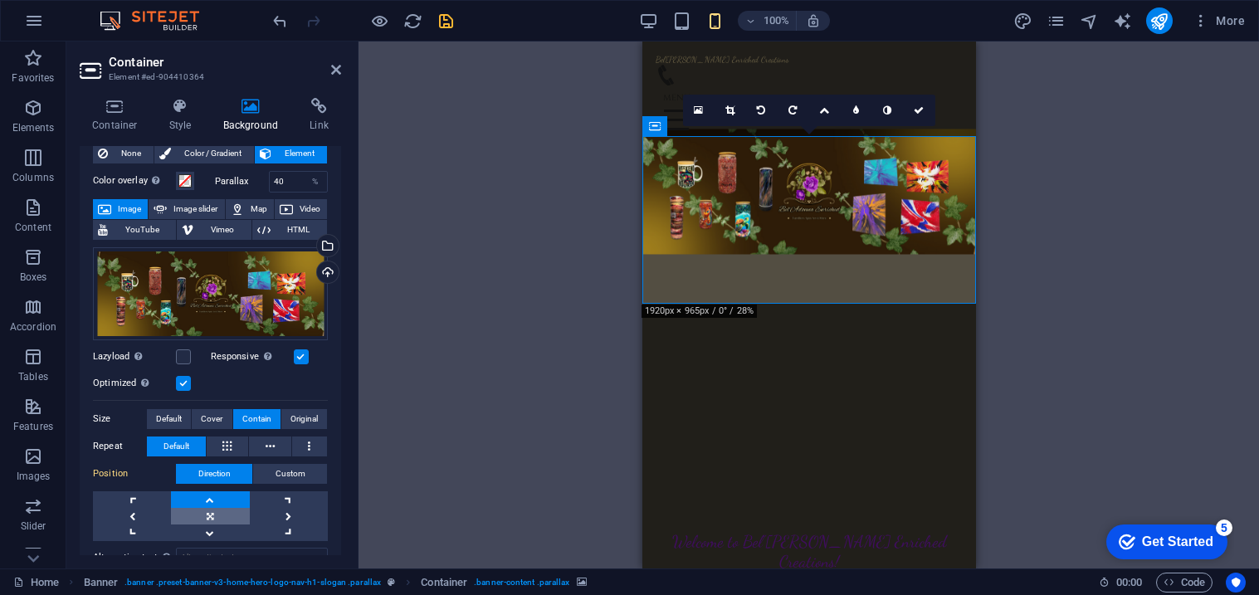
click at [219, 514] on link at bounding box center [210, 516] width 78 height 17
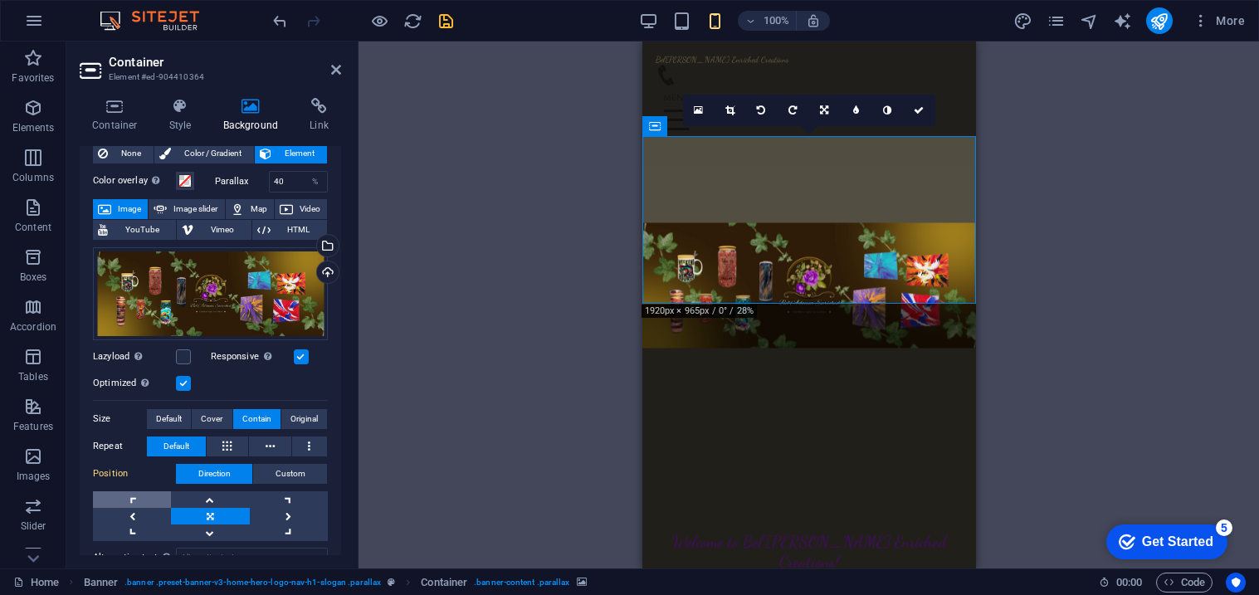
click at [136, 502] on link at bounding box center [132, 499] width 78 height 17
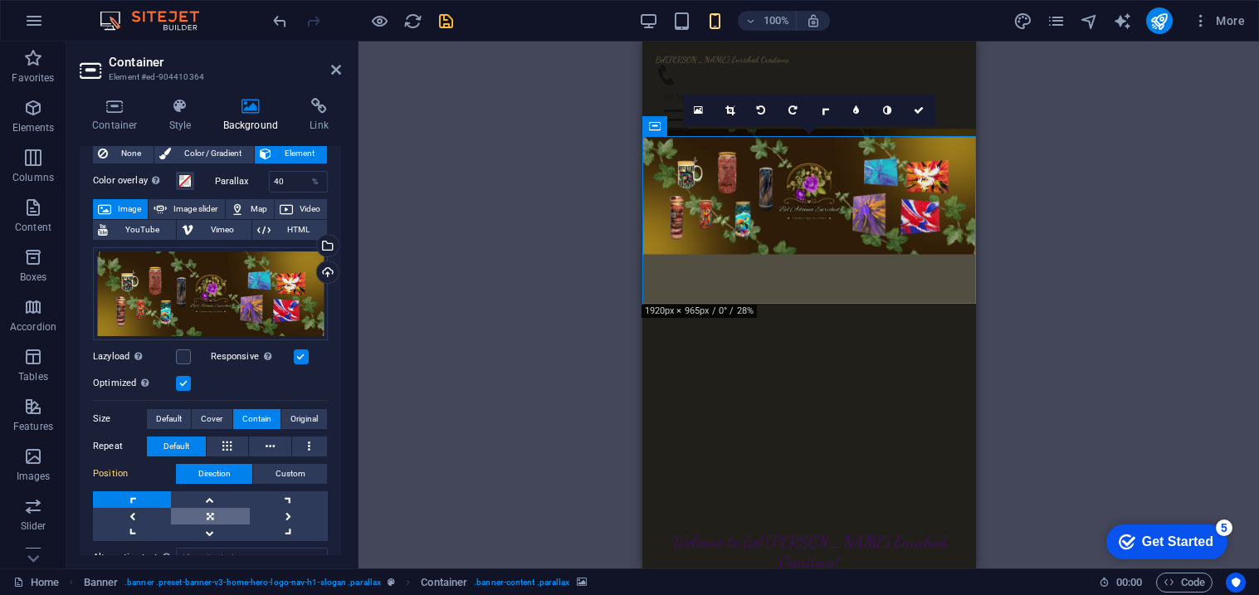
click at [193, 519] on link at bounding box center [210, 516] width 78 height 17
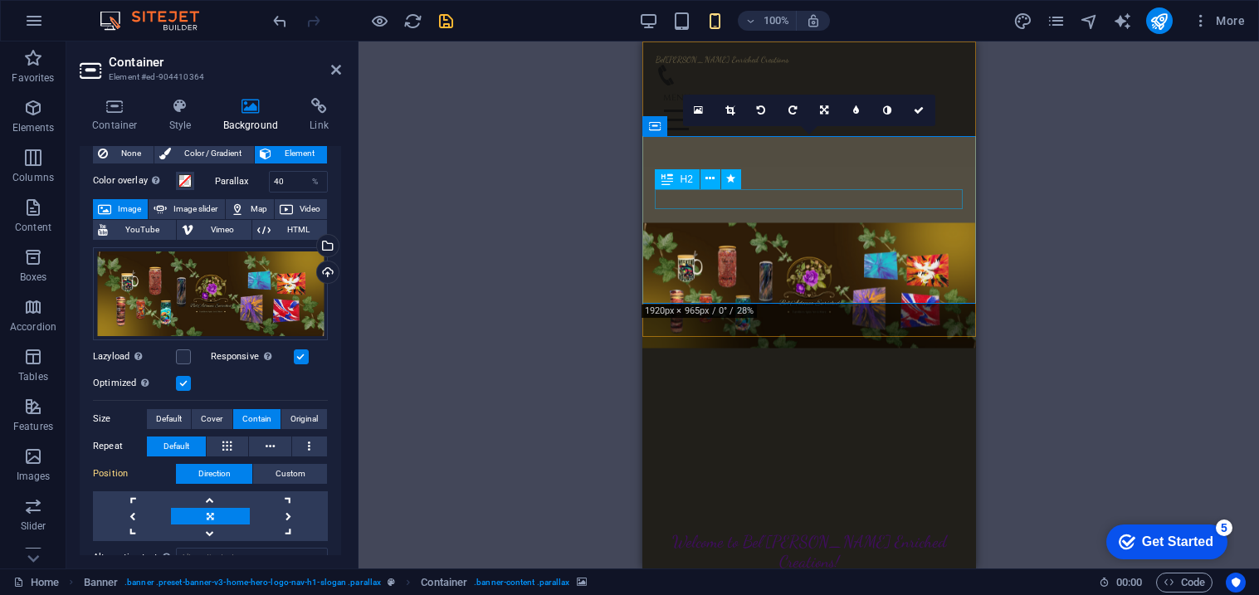
drag, startPoint x: 799, startPoint y: 276, endPoint x: 799, endPoint y: 188, distance: 88.0
click at [799, 189] on div "Welcome to Bel'Adonna Enriched Creations! Where Every Item Tells Your Story" at bounding box center [809, 417] width 334 height 500
drag, startPoint x: 652, startPoint y: 276, endPoint x: 657, endPoint y: 245, distance: 31.3
click at [657, 245] on div "Welcome to Bel'Adonna Enriched Creations! Where Every Item Tells Your Story" at bounding box center [809, 417] width 334 height 500
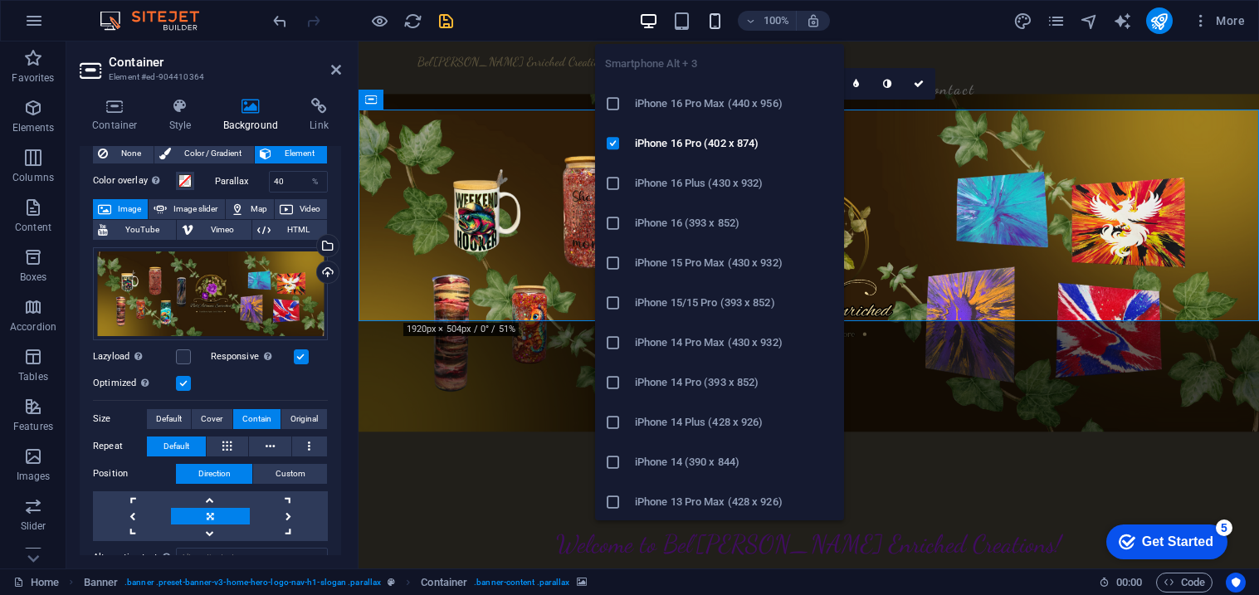
click at [716, 16] on icon "button" at bounding box center [715, 21] width 19 height 19
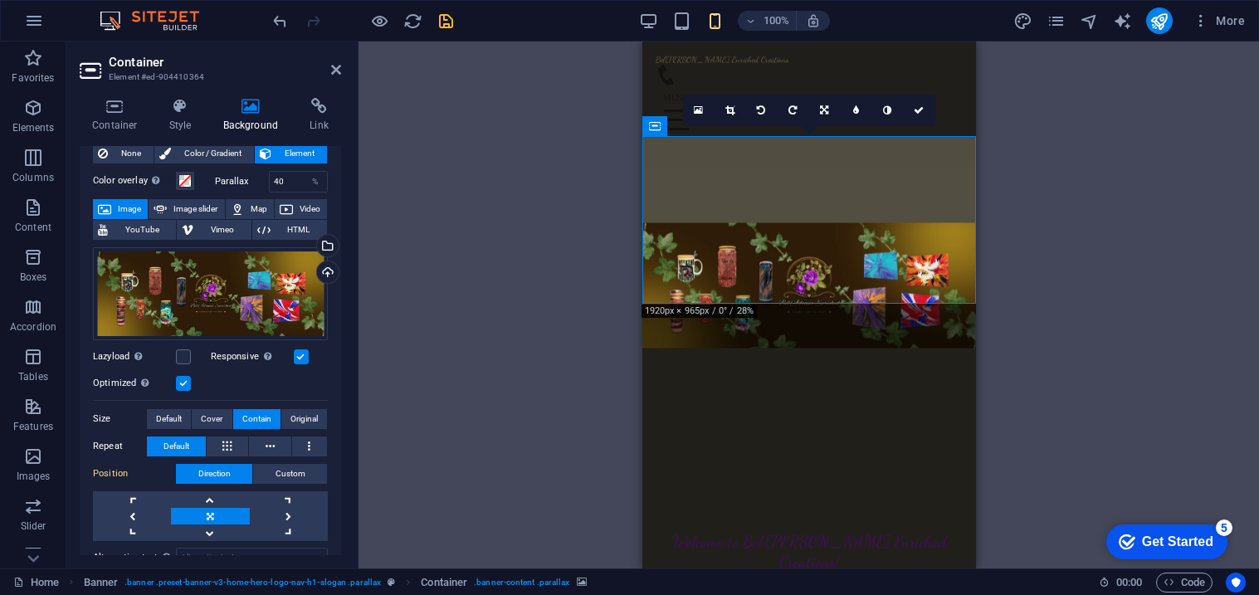
click at [1038, 342] on div "Drag here to replace the existing content. Press “Ctrl” if you want to create a…" at bounding box center [809, 305] width 901 height 527
click at [1026, 199] on div "Drag here to replace the existing content. Press “Ctrl” if you want to create a…" at bounding box center [809, 305] width 901 height 527
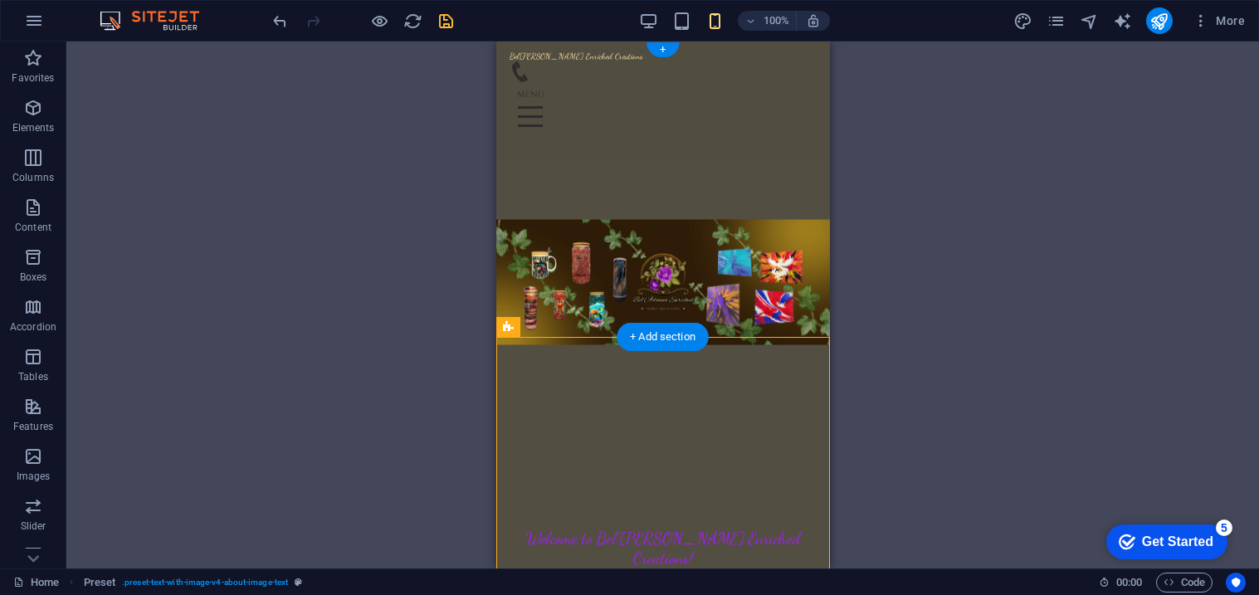
scroll to position [0, 0]
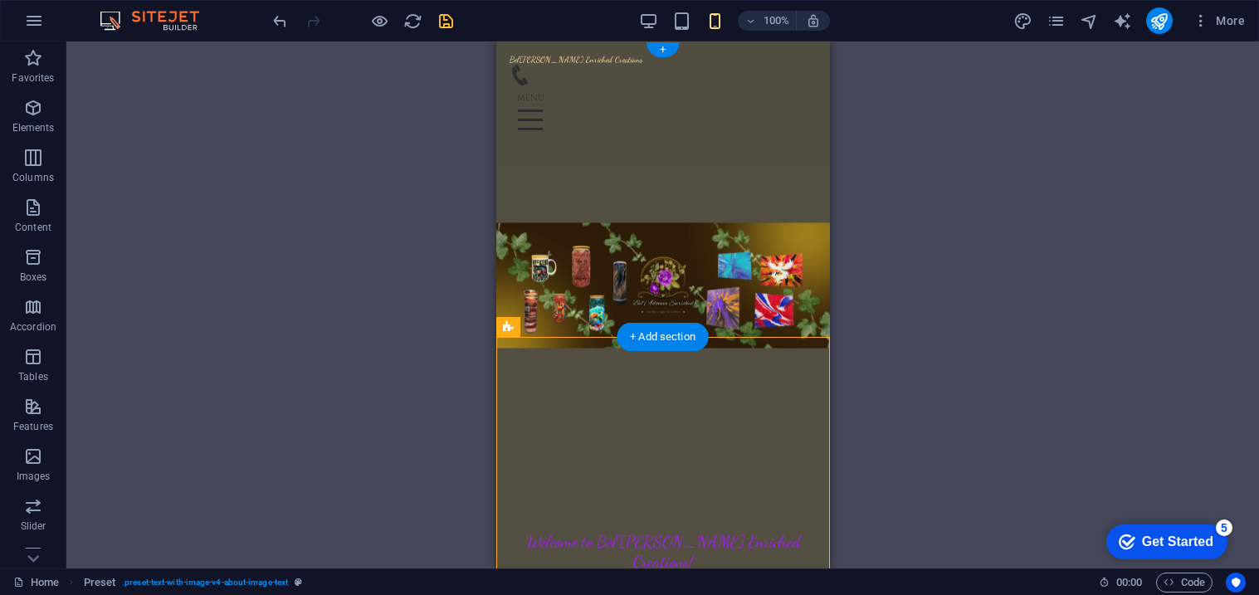
click at [525, 263] on figure at bounding box center [663, 285] width 334 height 312
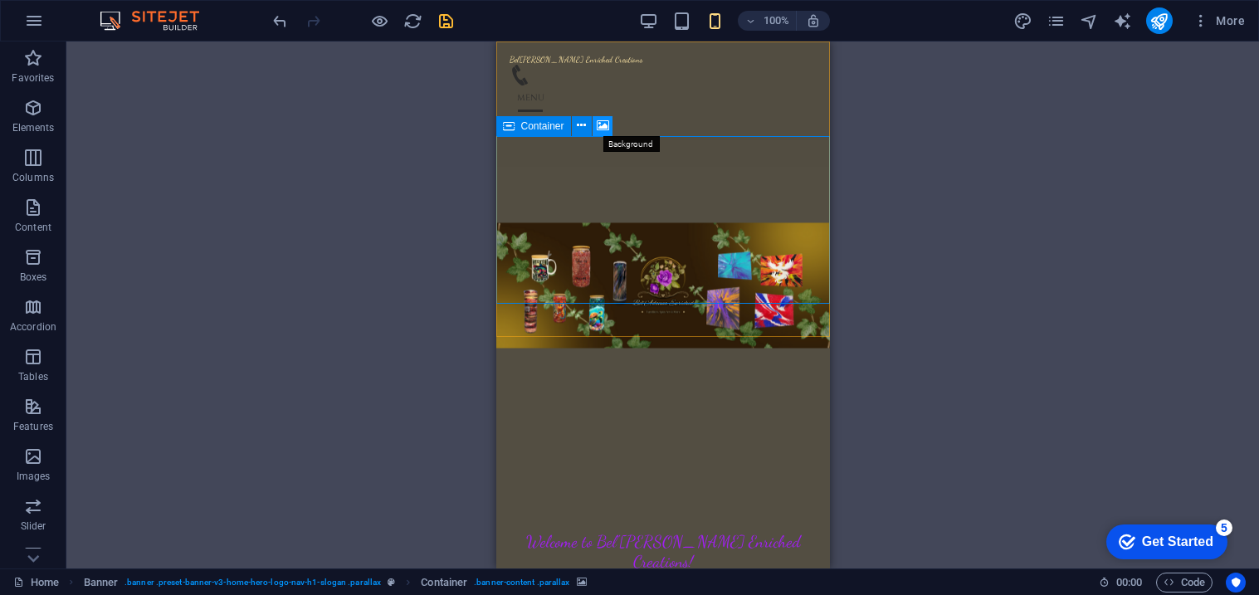
click at [606, 125] on icon at bounding box center [603, 125] width 12 height 17
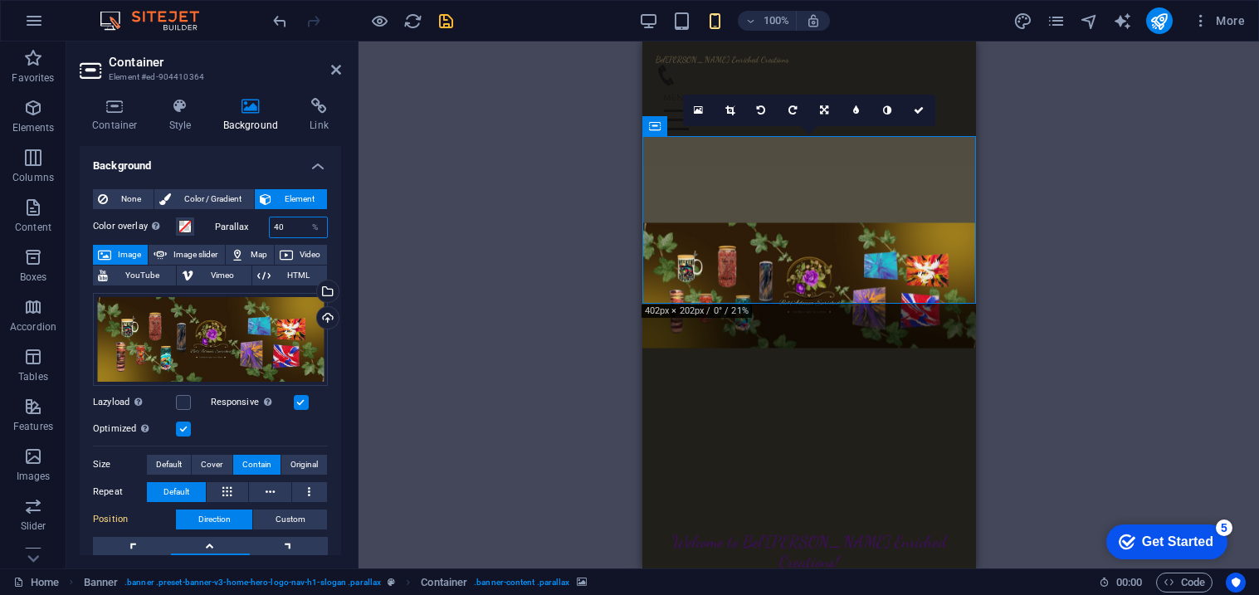
click at [295, 229] on input "40" at bounding box center [299, 227] width 58 height 20
type input "4"
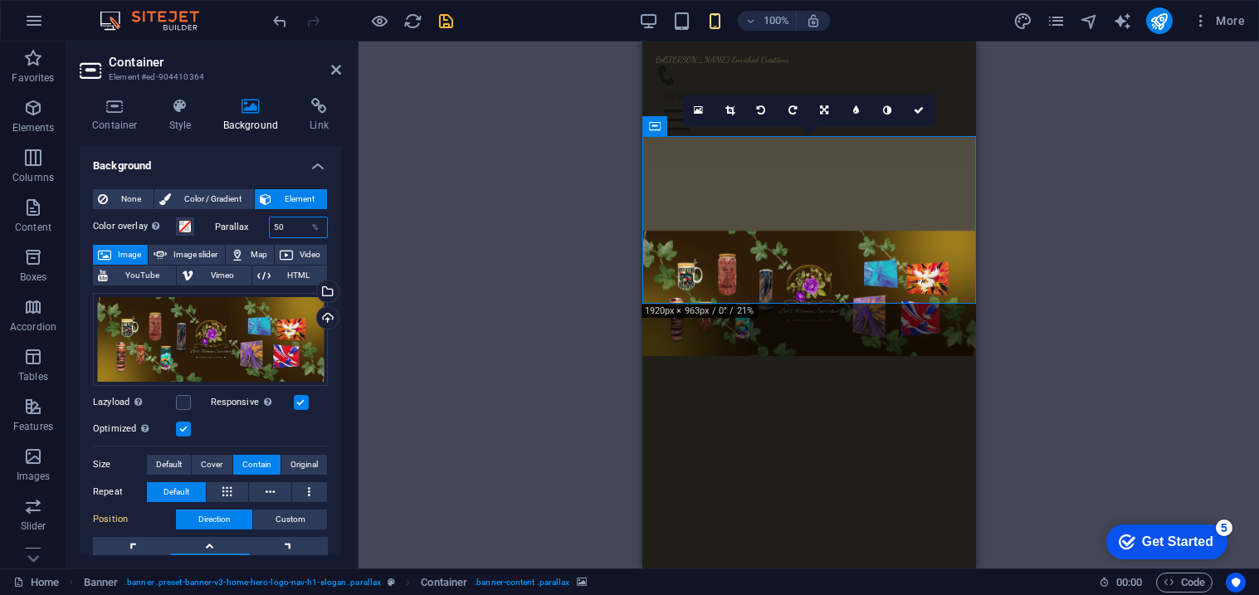
click at [285, 229] on input "50" at bounding box center [299, 227] width 58 height 20
type input "5"
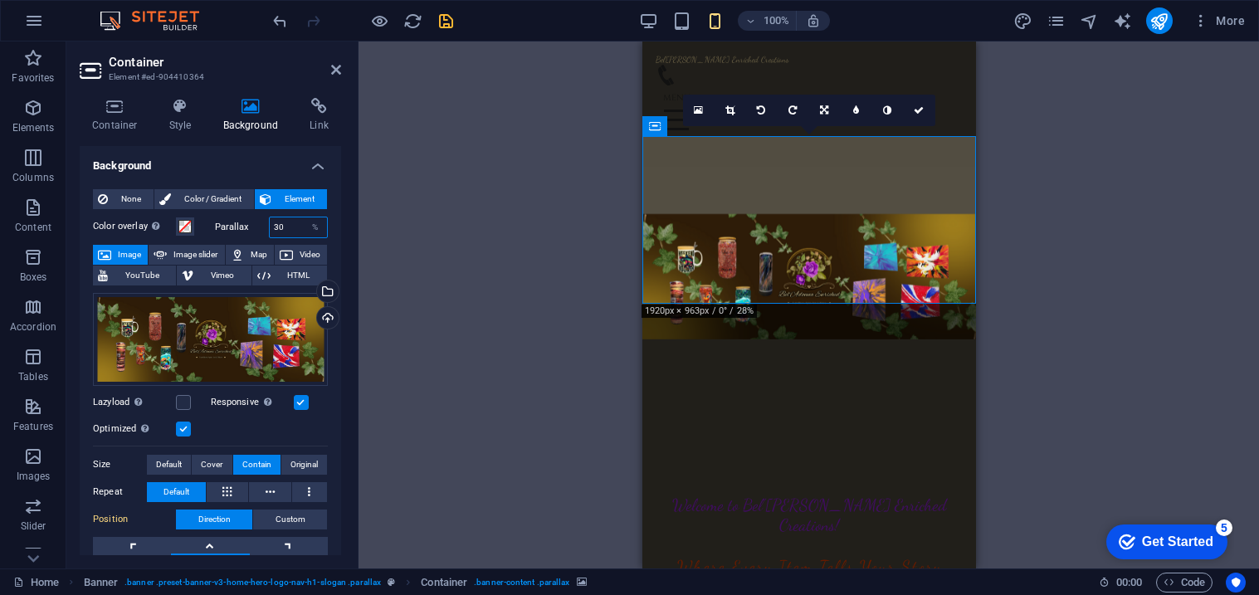
click at [296, 225] on input "30" at bounding box center [299, 227] width 58 height 20
type input "3"
type input "0"
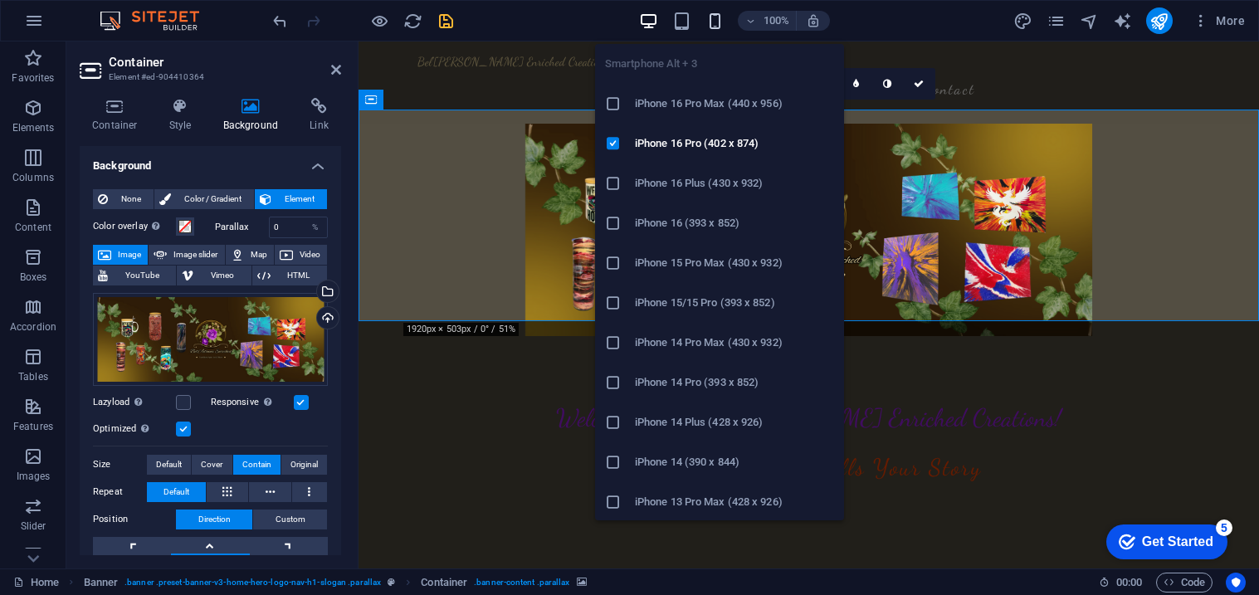
click at [717, 25] on icon "button" at bounding box center [715, 21] width 19 height 19
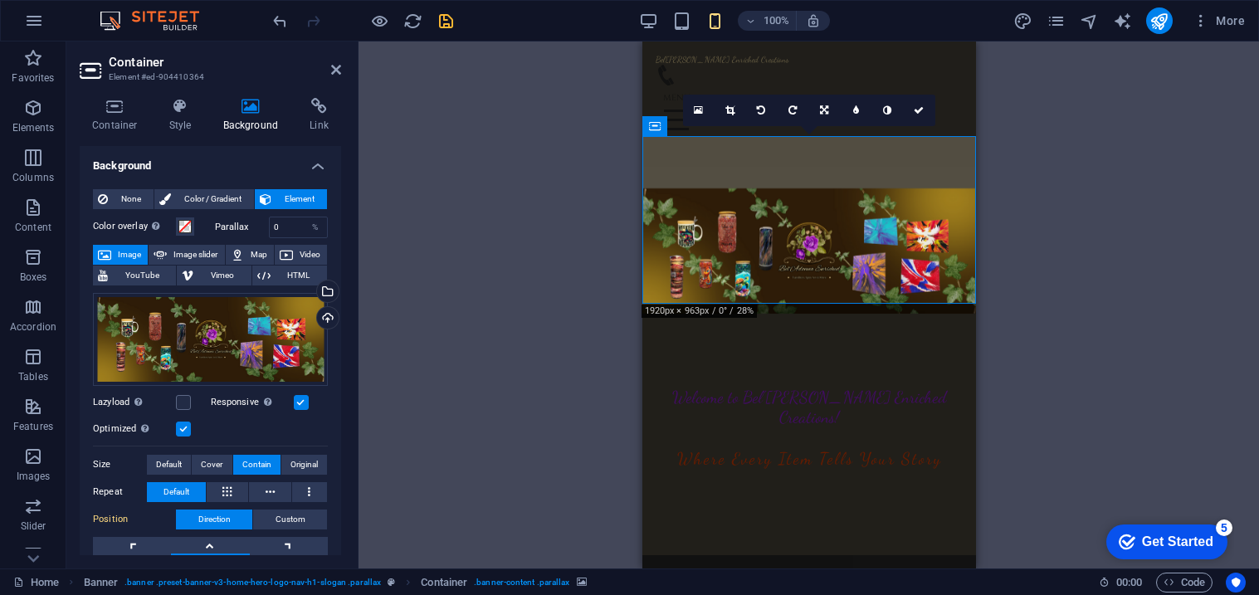
click at [420, 274] on div "Drag here to replace the existing content. Press “Ctrl” if you want to create a…" at bounding box center [809, 305] width 901 height 527
click at [496, 213] on div "Drag here to replace the existing content. Press “Ctrl” if you want to create a…" at bounding box center [809, 305] width 901 height 527
click at [206, 459] on span "Cover" at bounding box center [212, 465] width 22 height 20
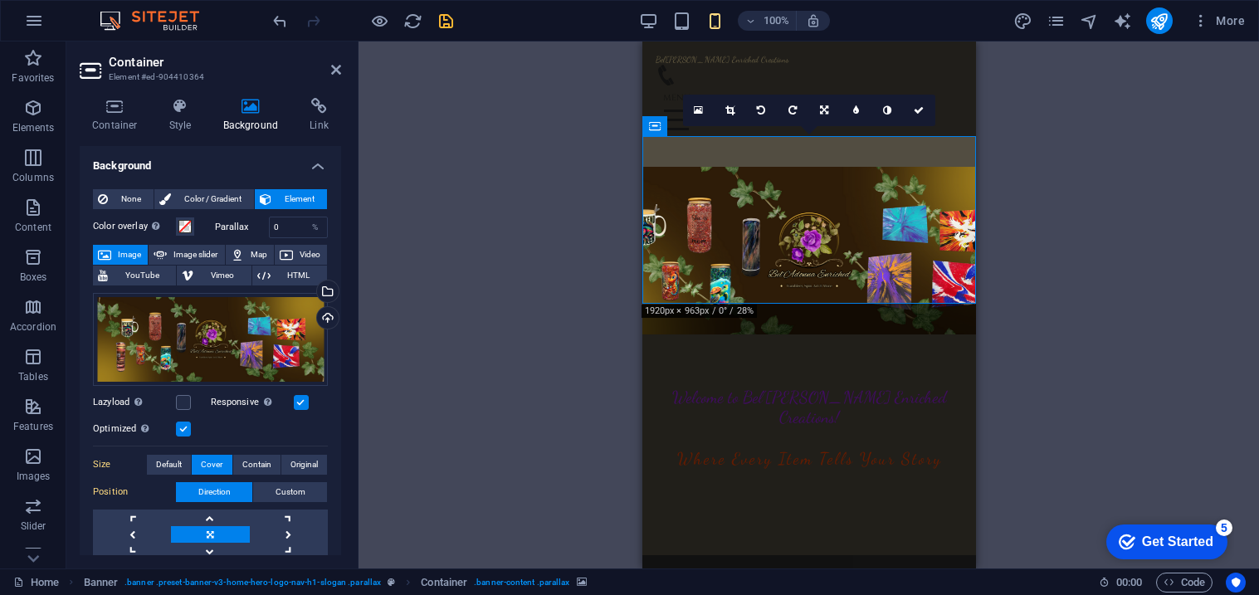
click at [432, 296] on div "Drag here to replace the existing content. Press “Ctrl” if you want to create a…" at bounding box center [809, 305] width 901 height 527
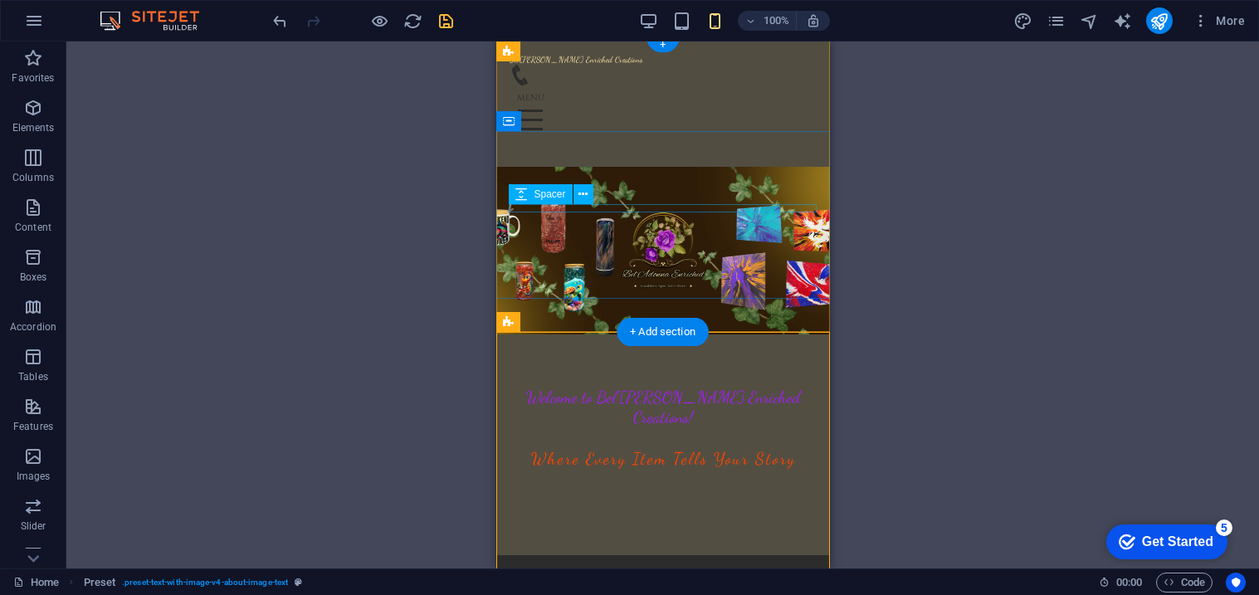
scroll to position [24, 0]
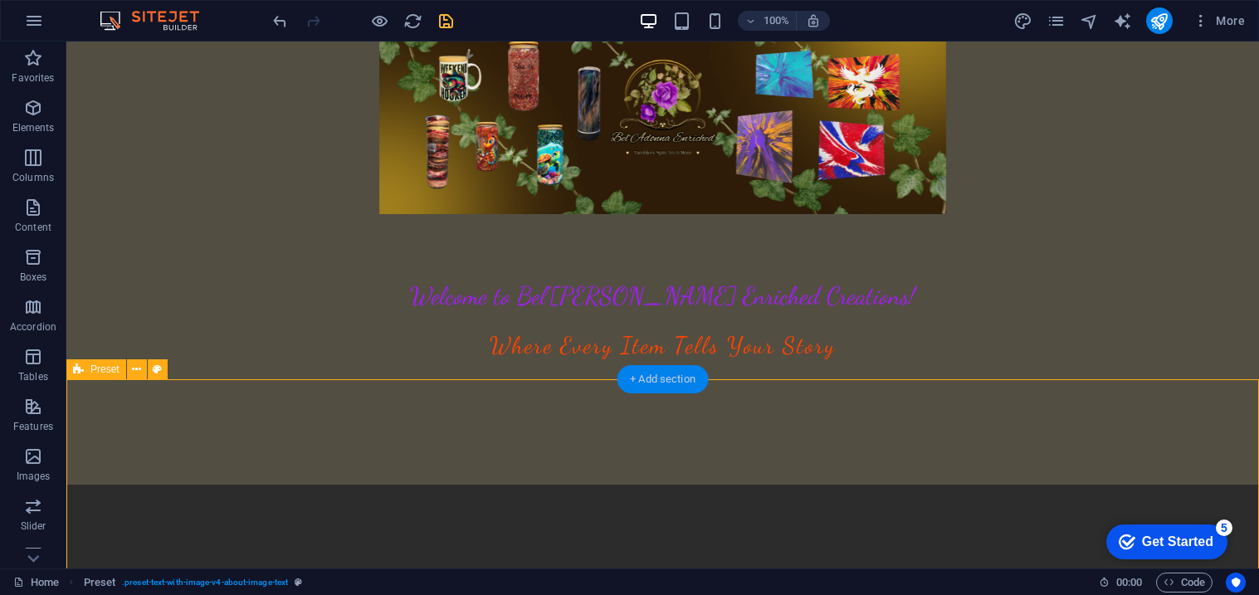
scroll to position [0, 0]
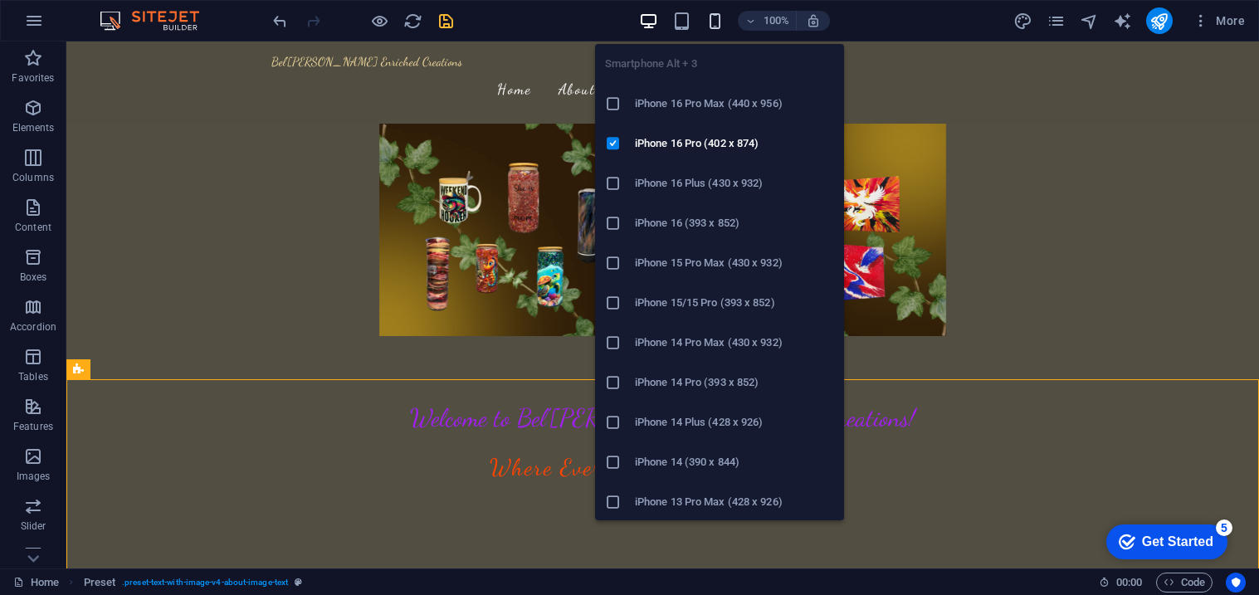
click at [713, 17] on icon "button" at bounding box center [715, 21] width 19 height 19
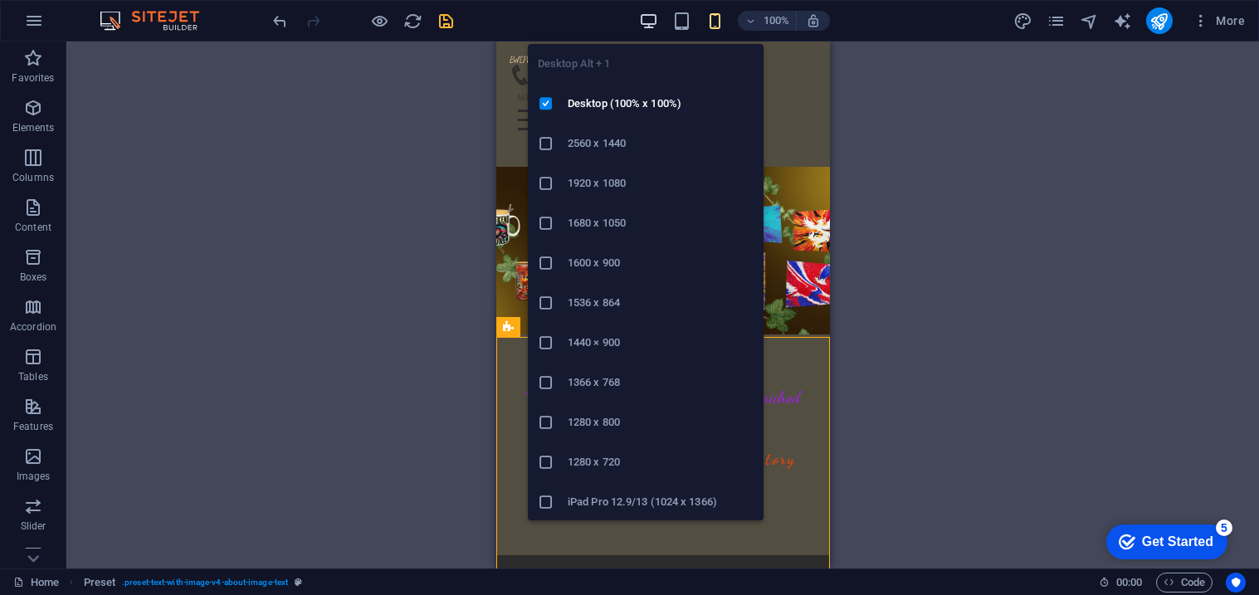
drag, startPoint x: 650, startPoint y: 12, endPoint x: 443, endPoint y: 146, distance: 246.1
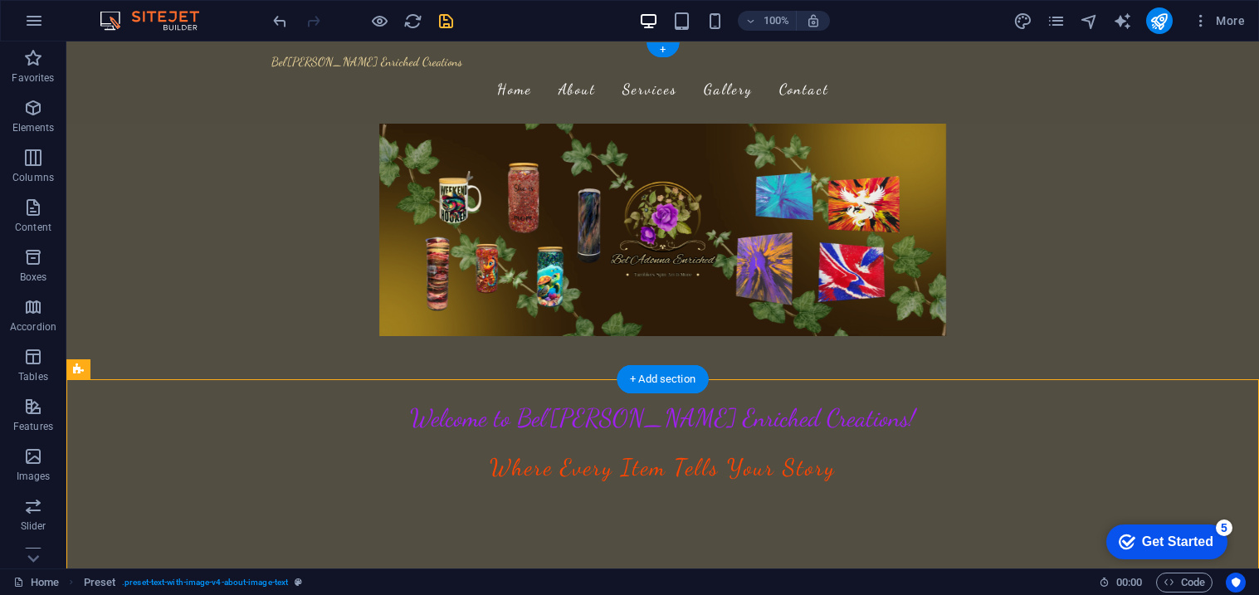
click at [238, 144] on figure at bounding box center [662, 230] width 1193 height 213
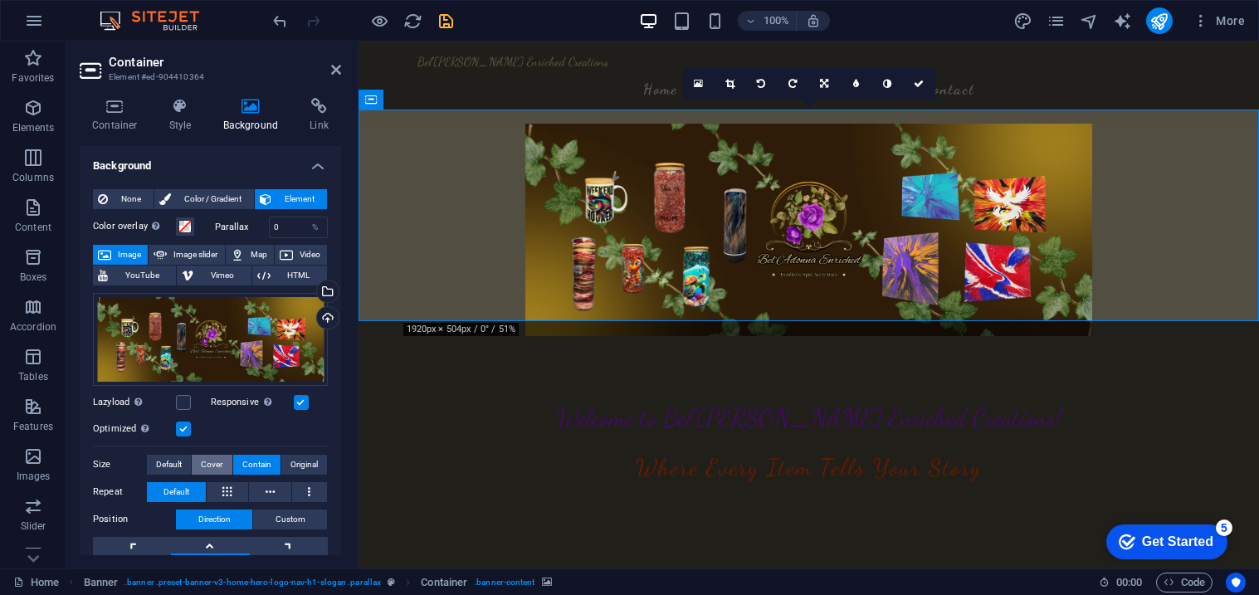
click at [217, 462] on span "Cover" at bounding box center [212, 465] width 22 height 20
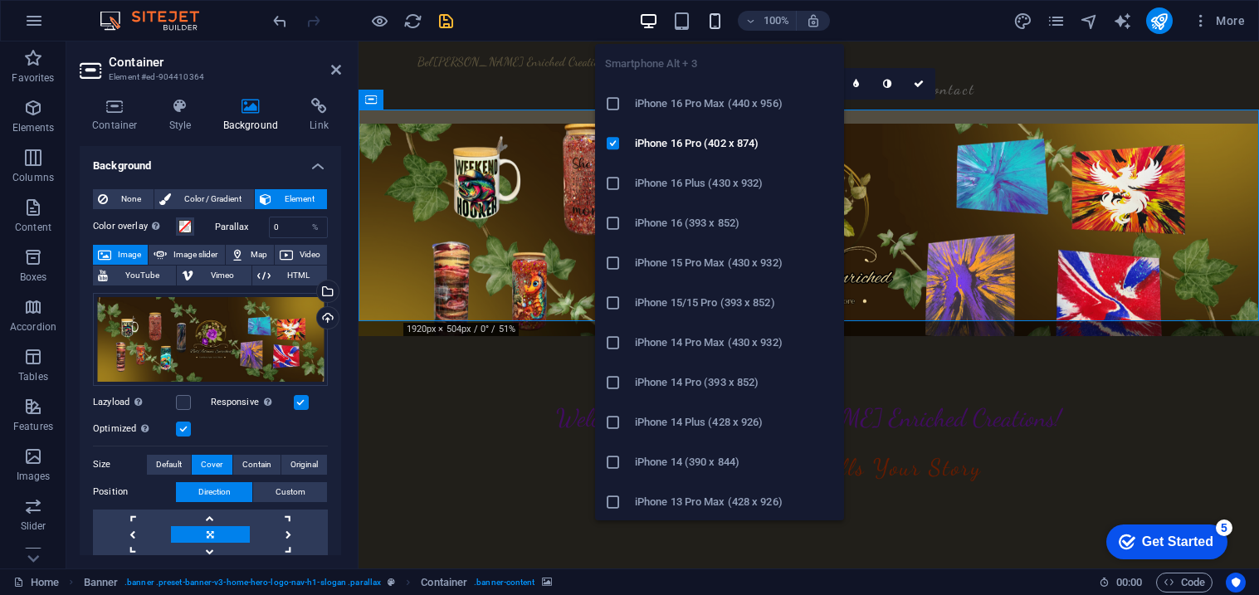
click at [714, 22] on icon "button" at bounding box center [715, 21] width 19 height 19
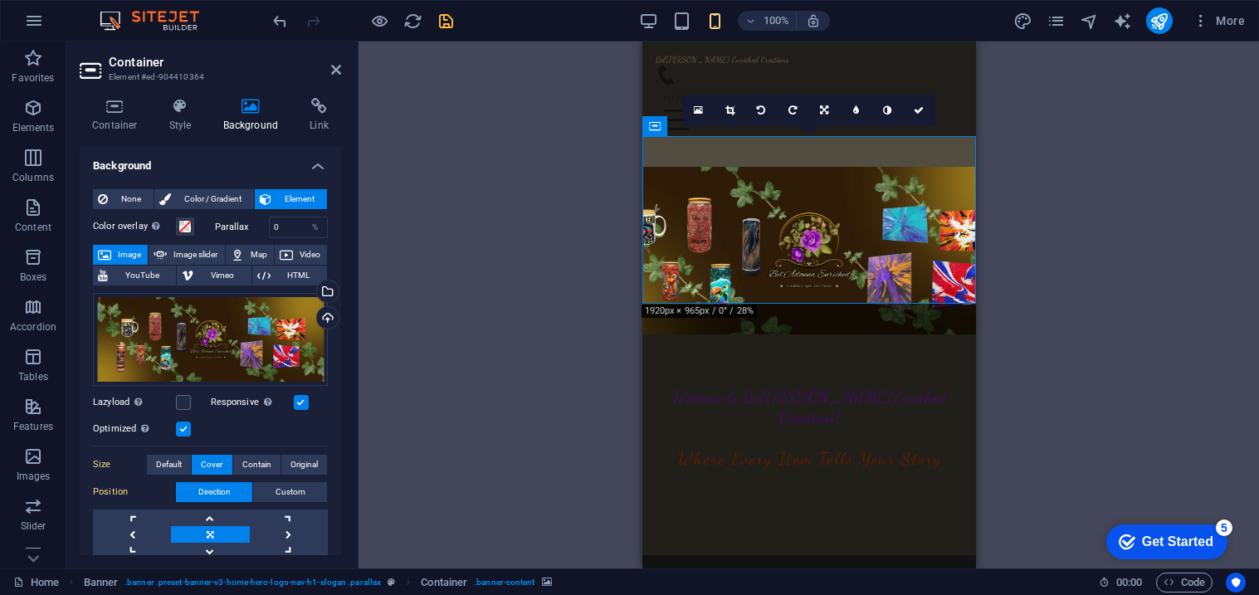
click at [1099, 324] on div "Drag here to replace the existing content. Press “Ctrl” if you want to create a…" at bounding box center [809, 305] width 901 height 527
click at [491, 288] on div "Drag here to replace the existing content. Press “Ctrl” if you want to create a…" at bounding box center [809, 305] width 901 height 527
click at [810, 323] on div "Bel'Adonna Enriched Creations Home About Services Gallery Contact Welcome to Be…" at bounding box center [809, 299] width 334 height 514
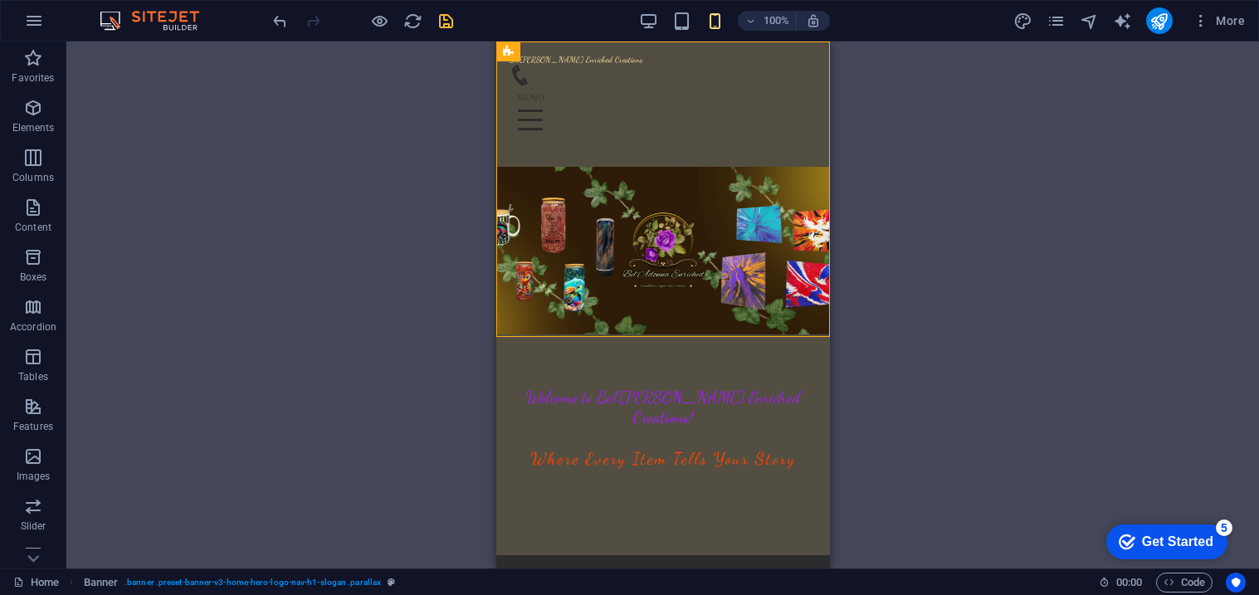
click at [1043, 335] on div "Drag here to replace the existing content. Press “Ctrl” if you want to create a…" at bounding box center [662, 305] width 1193 height 527
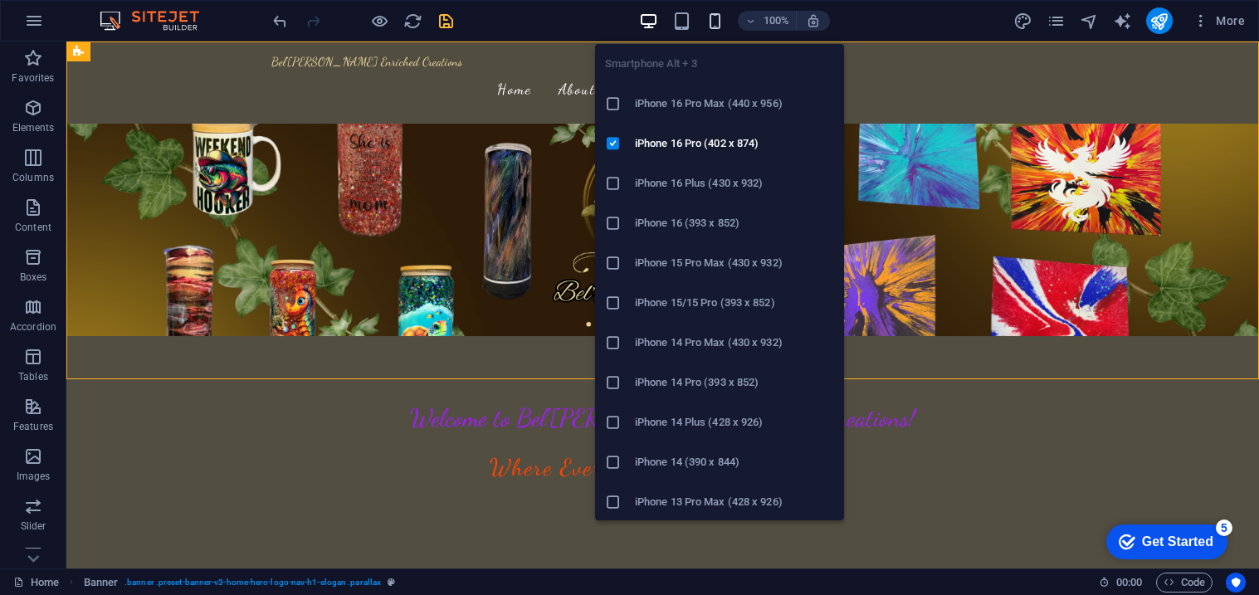
click at [715, 20] on icon "button" at bounding box center [715, 21] width 19 height 19
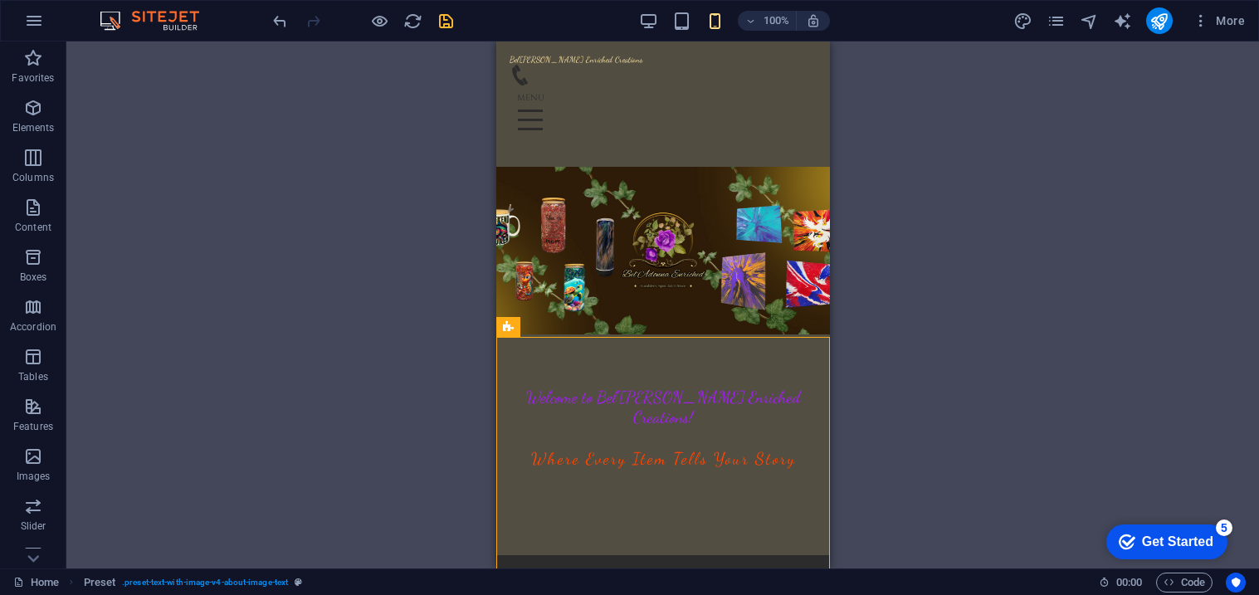
click at [264, 355] on div "Drag here to replace the existing content. Press “Ctrl” if you want to create a…" at bounding box center [662, 305] width 1193 height 527
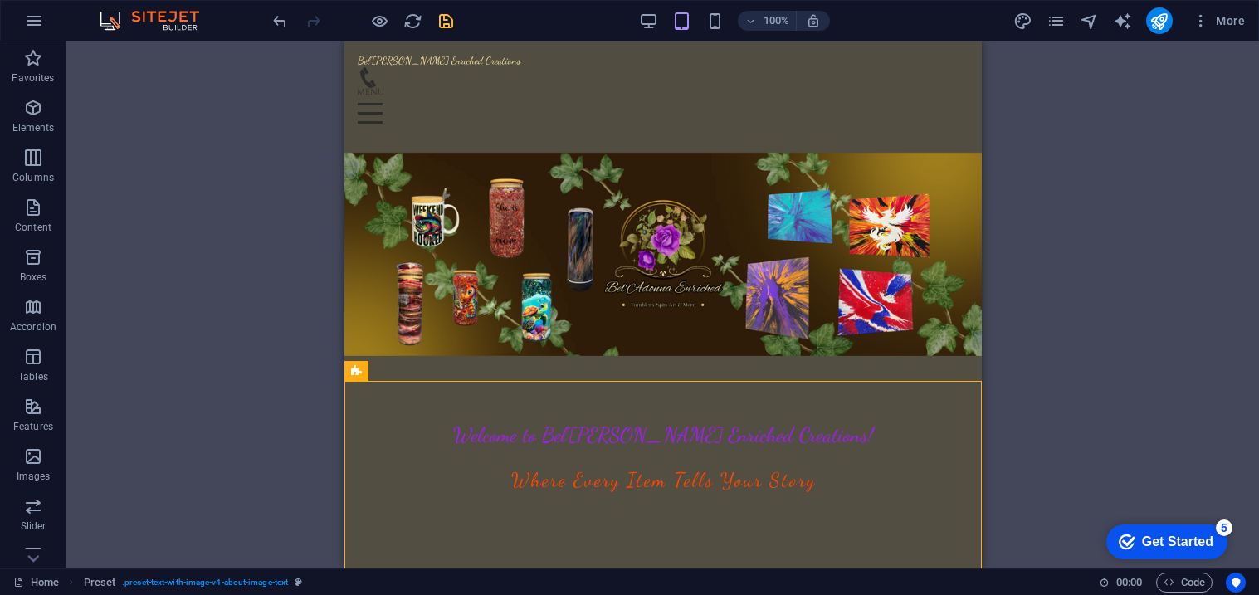
click at [1179, 280] on div "Drag here to replace the existing content. Press “Ctrl” if you want to create a…" at bounding box center [662, 305] width 1193 height 527
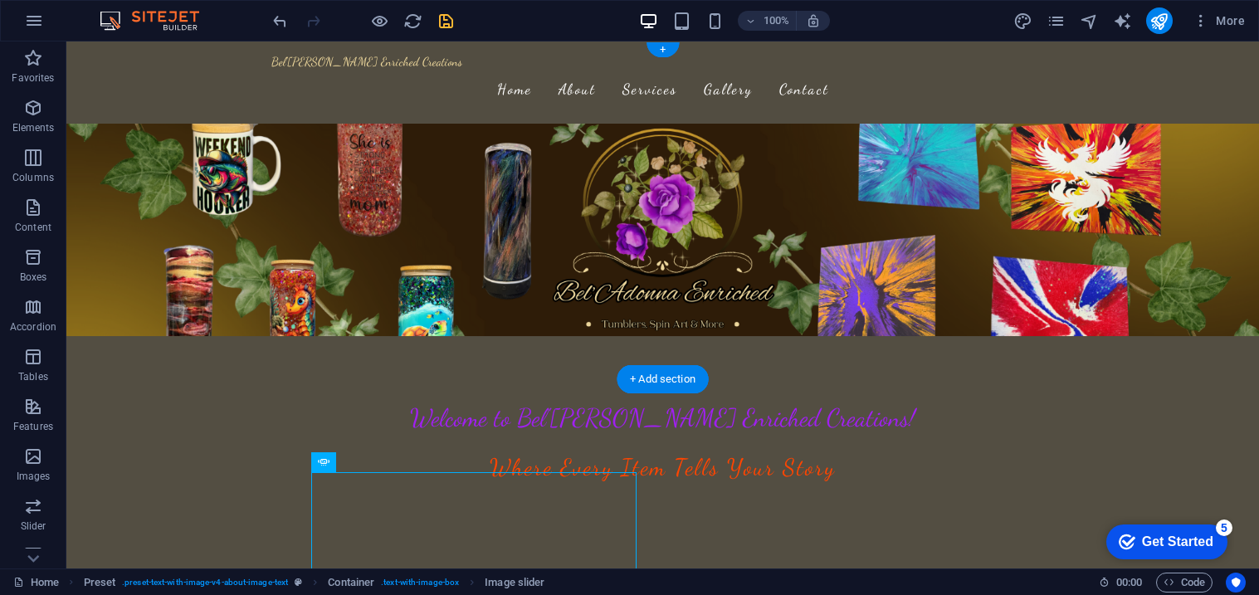
click at [136, 148] on figure at bounding box center [662, 230] width 1193 height 213
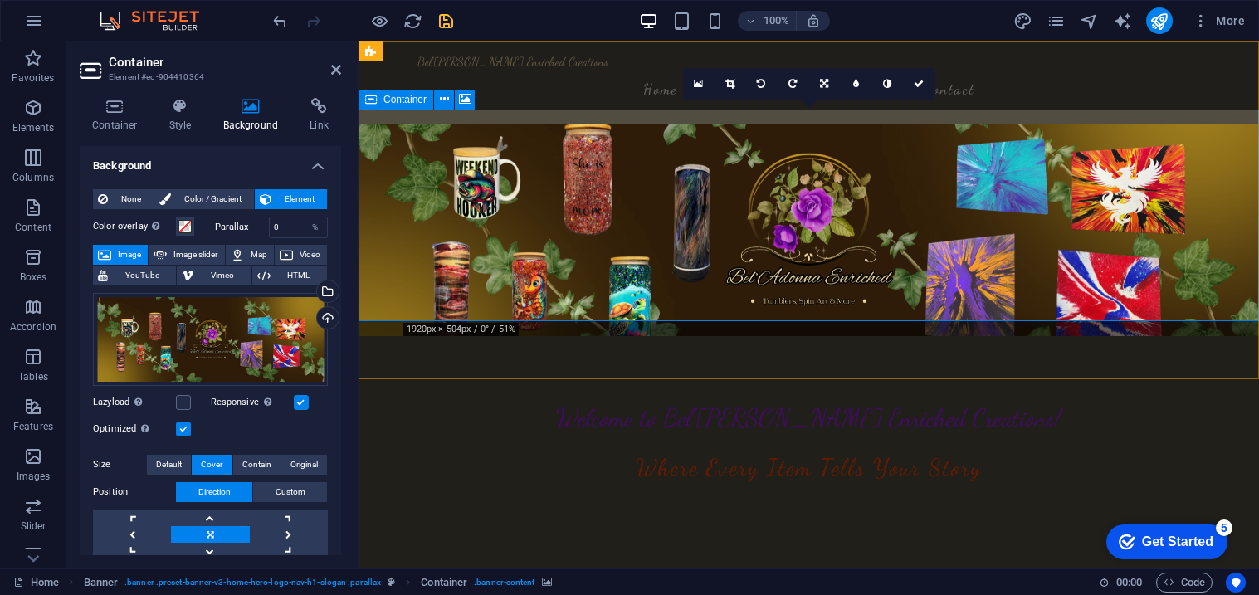
click at [403, 102] on span "Container" at bounding box center [405, 100] width 43 height 10
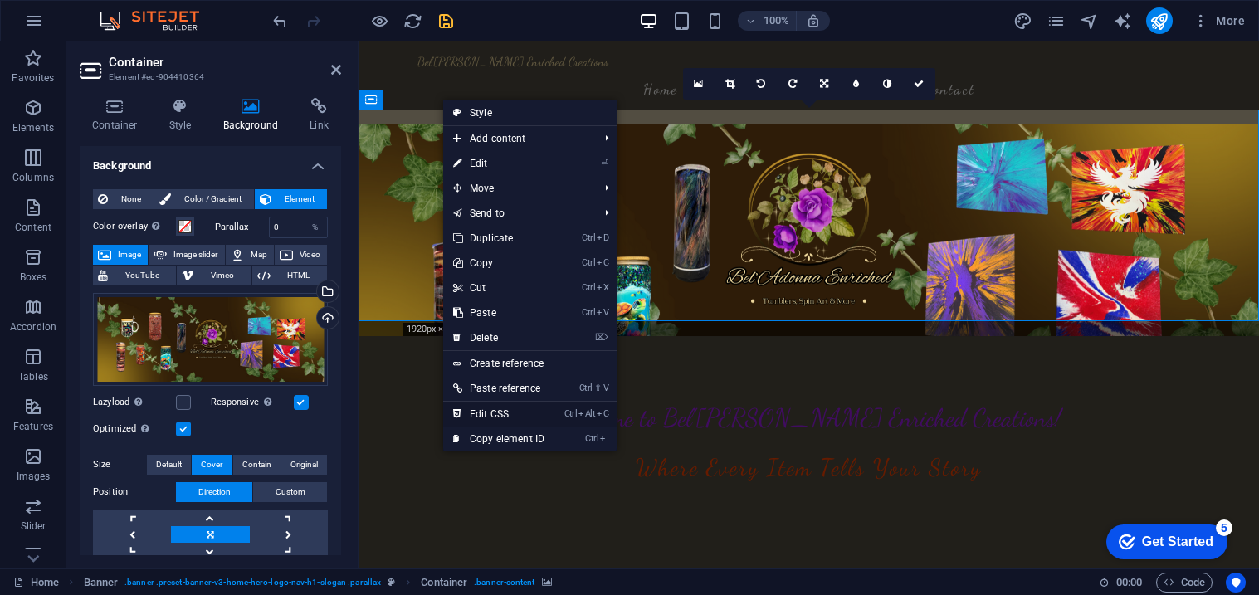
click at [465, 410] on link "Ctrl Alt C Edit CSS" at bounding box center [498, 414] width 111 height 25
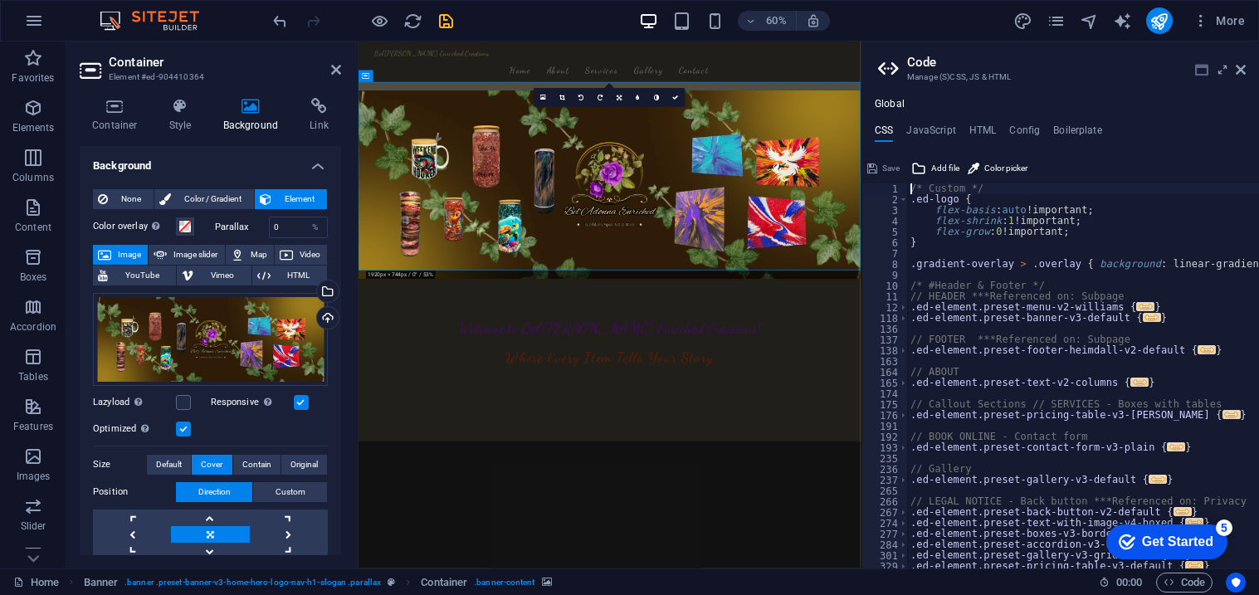
click at [1199, 73] on icon at bounding box center [1201, 69] width 13 height 13
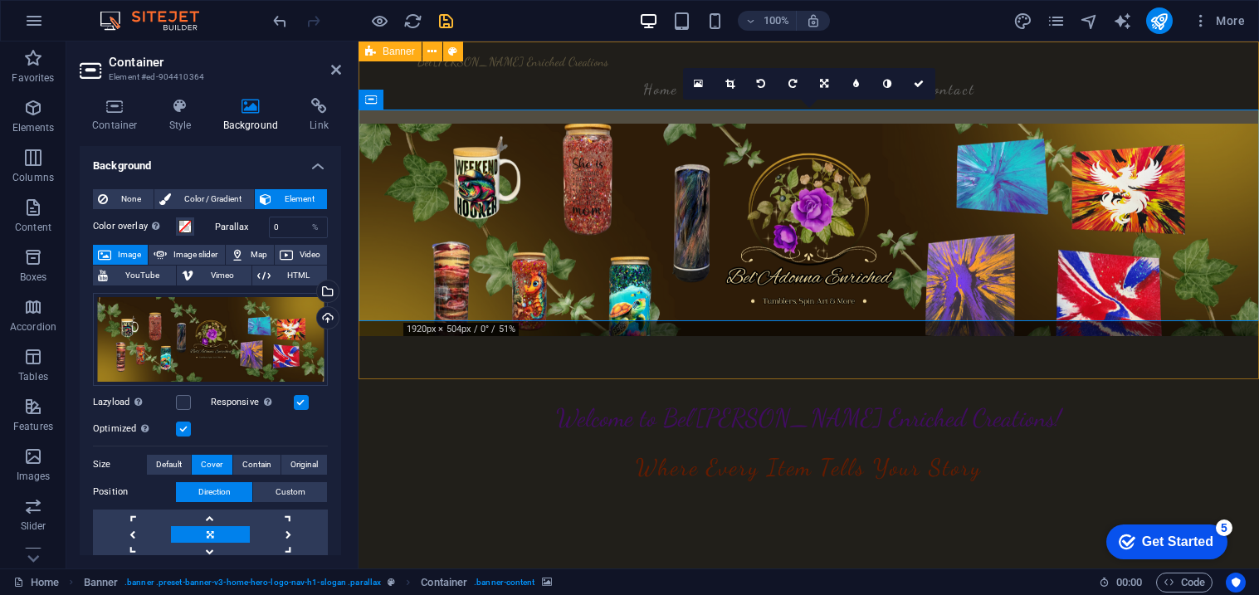
click at [387, 52] on span "Banner" at bounding box center [399, 51] width 32 height 10
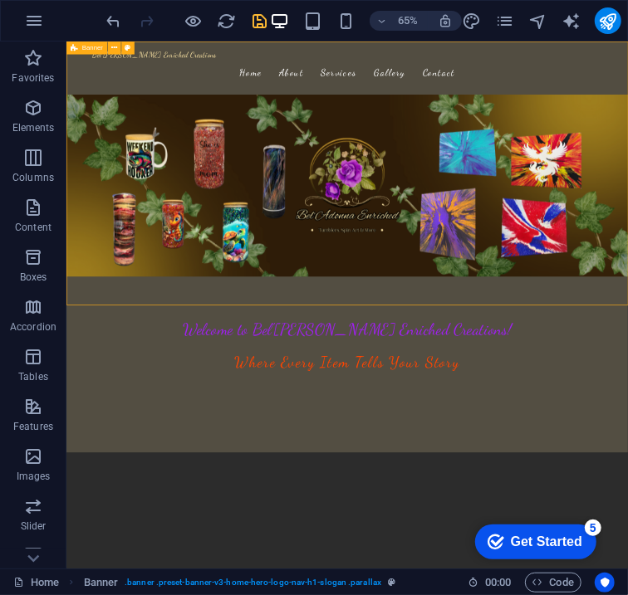
click at [109, 140] on figure at bounding box center [497, 264] width 863 height 280
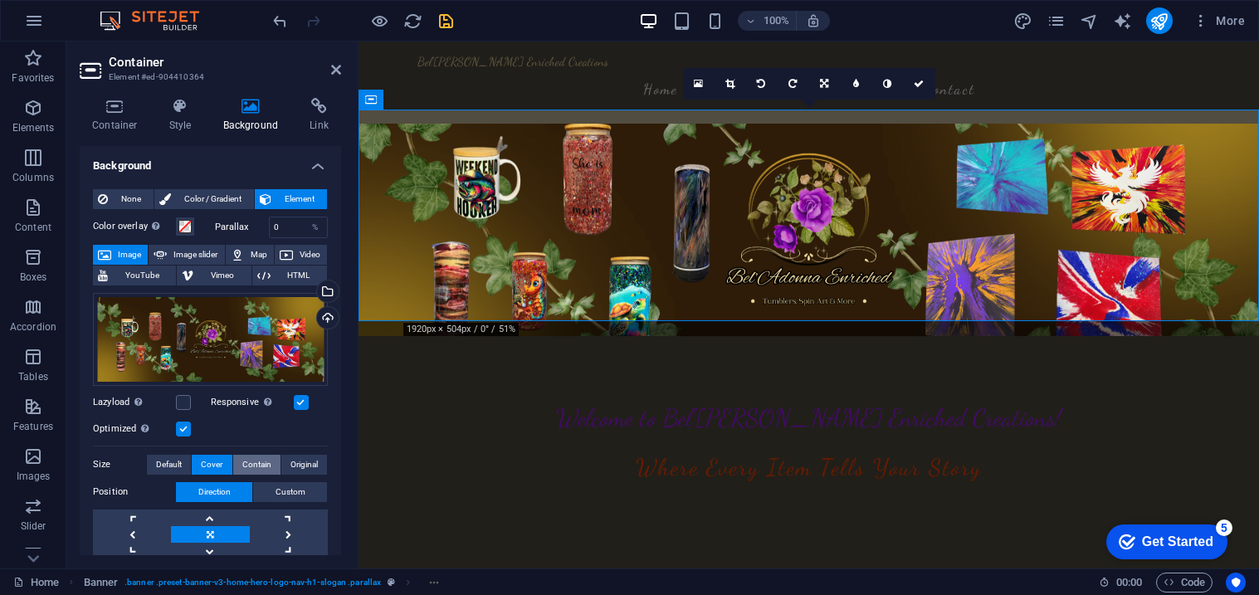
click at [237, 465] on button "Contain" at bounding box center [256, 465] width 47 height 20
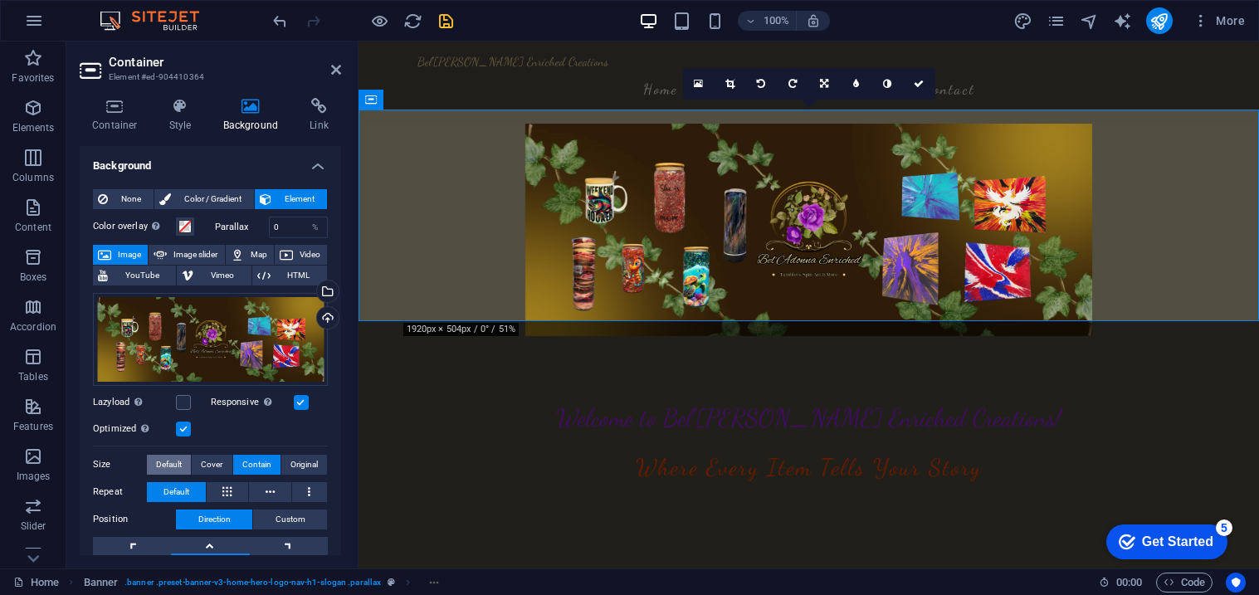
click at [156, 458] on span "Default" at bounding box center [169, 465] width 26 height 20
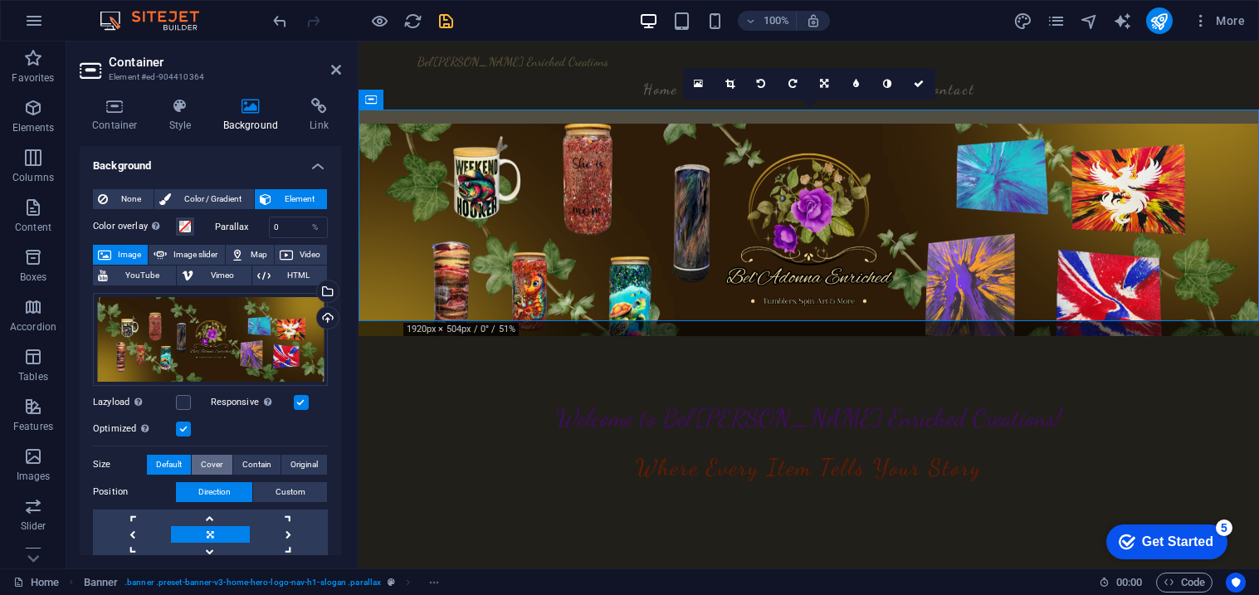
click at [224, 463] on button "Cover" at bounding box center [212, 465] width 40 height 20
click at [247, 458] on span "Contain" at bounding box center [256, 465] width 29 height 20
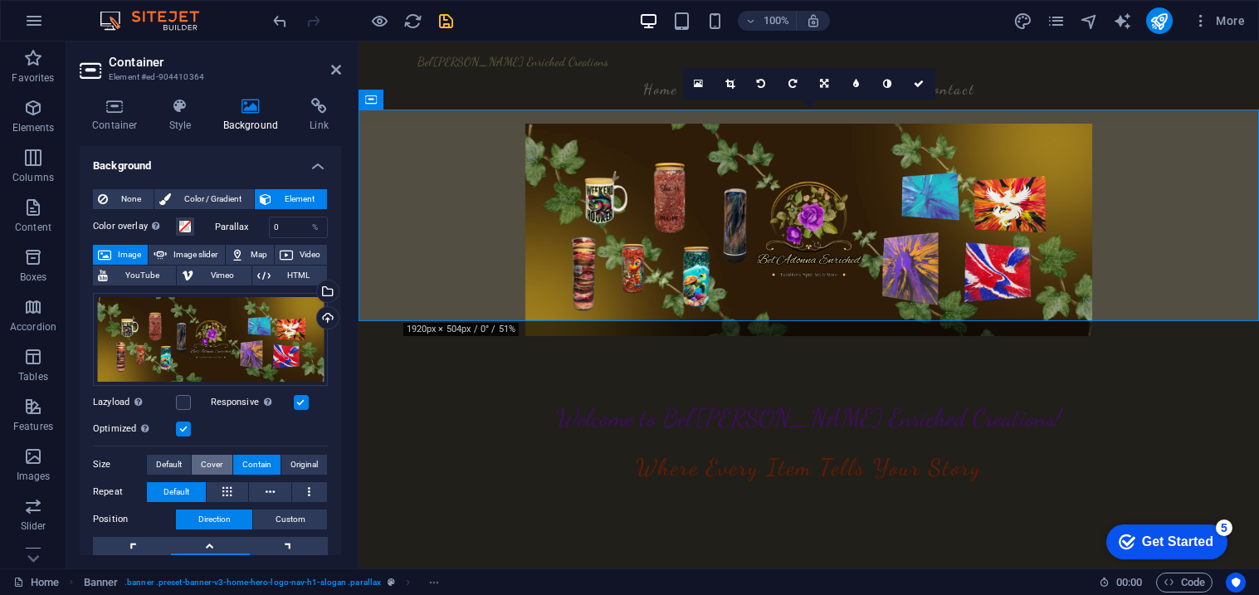
click at [203, 458] on span "Cover" at bounding box center [212, 465] width 22 height 20
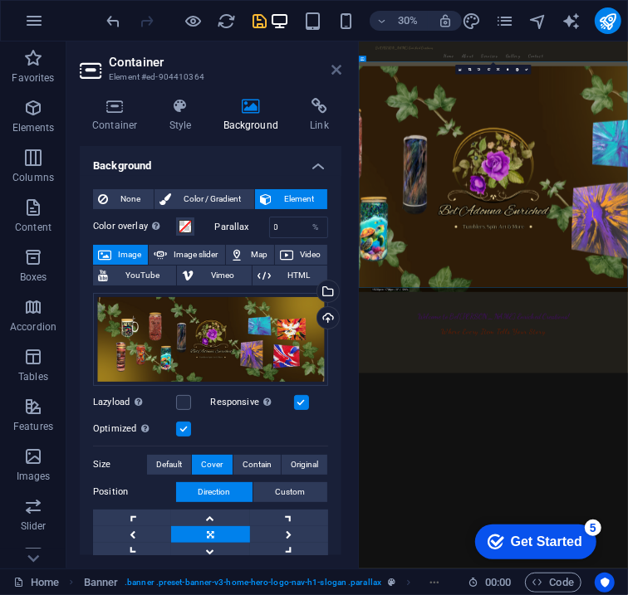
click at [332, 63] on icon at bounding box center [336, 69] width 10 height 13
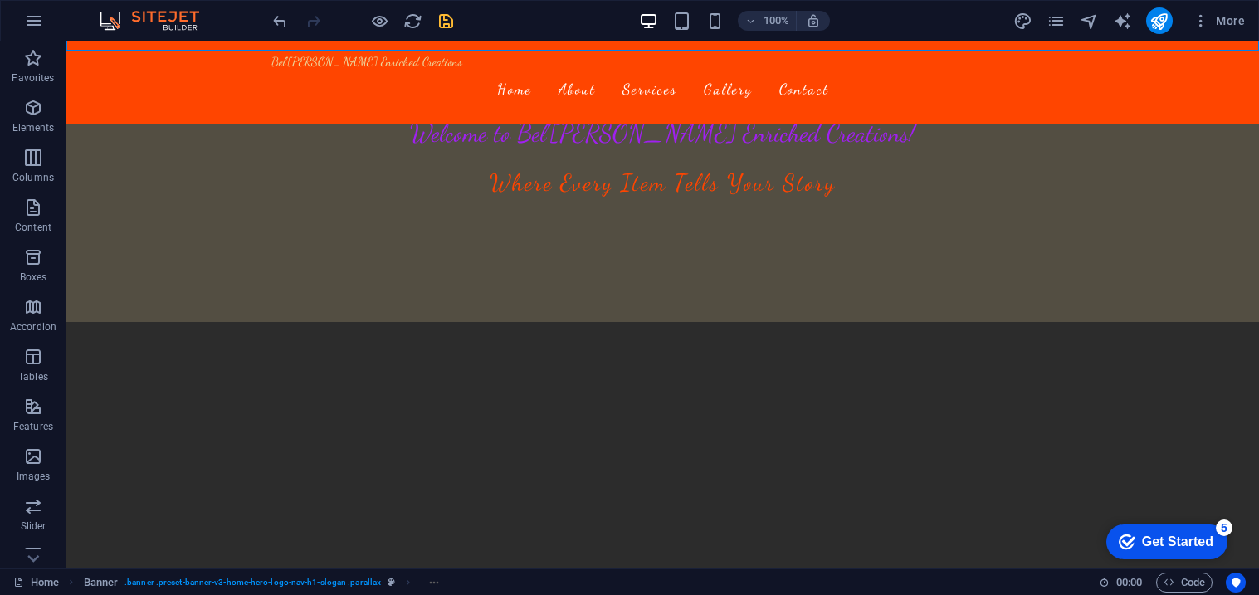
scroll to position [251, 0]
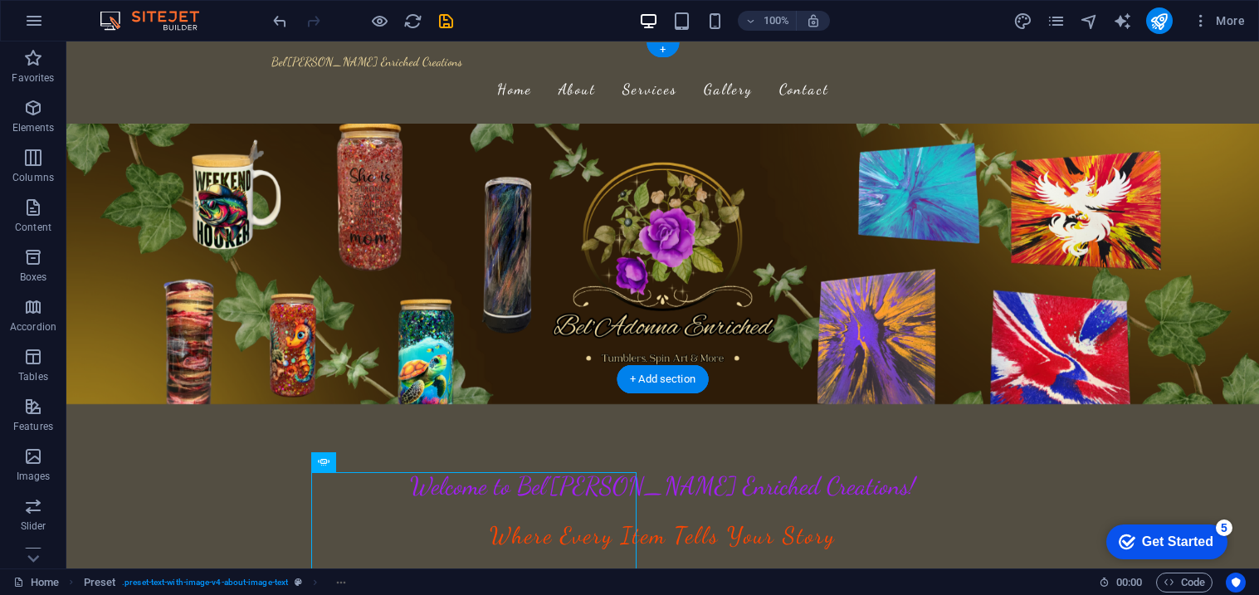
click at [115, 144] on figure at bounding box center [662, 264] width 1193 height 281
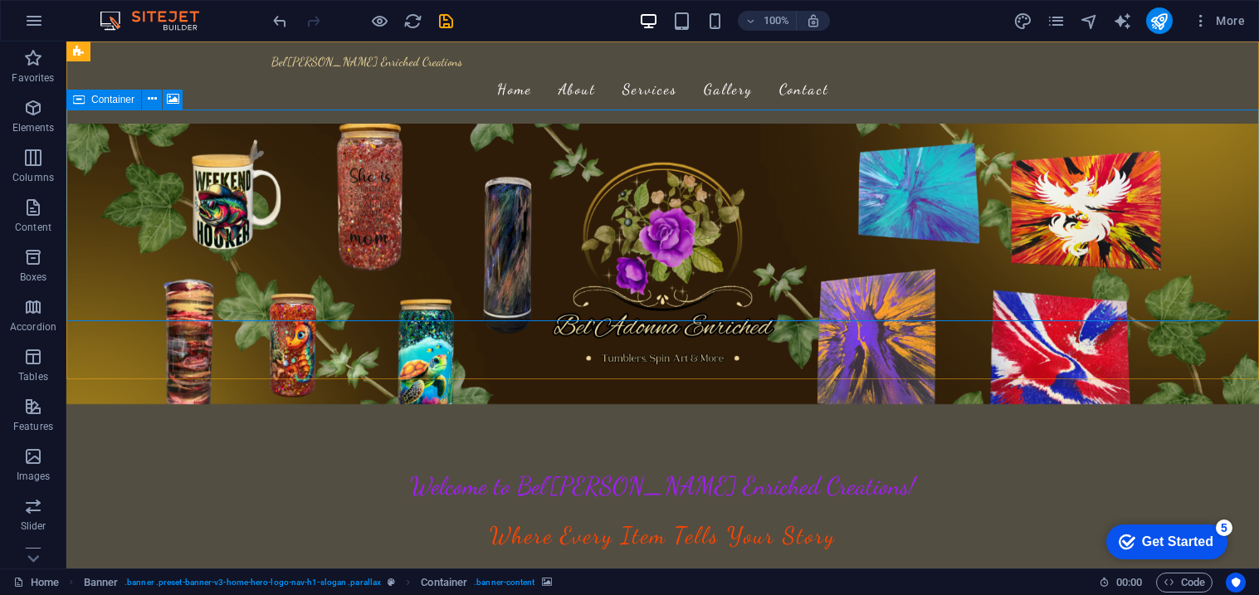
click at [0, 0] on icon at bounding box center [0, 0] width 0 height 0
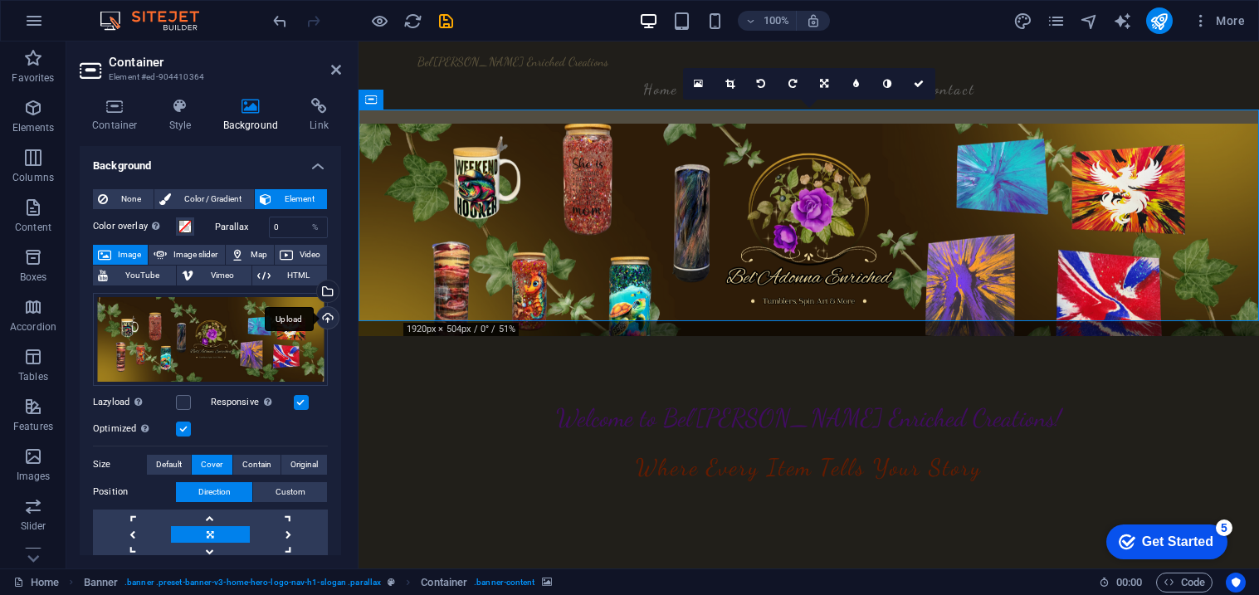
click at [320, 316] on div "Upload" at bounding box center [326, 319] width 25 height 25
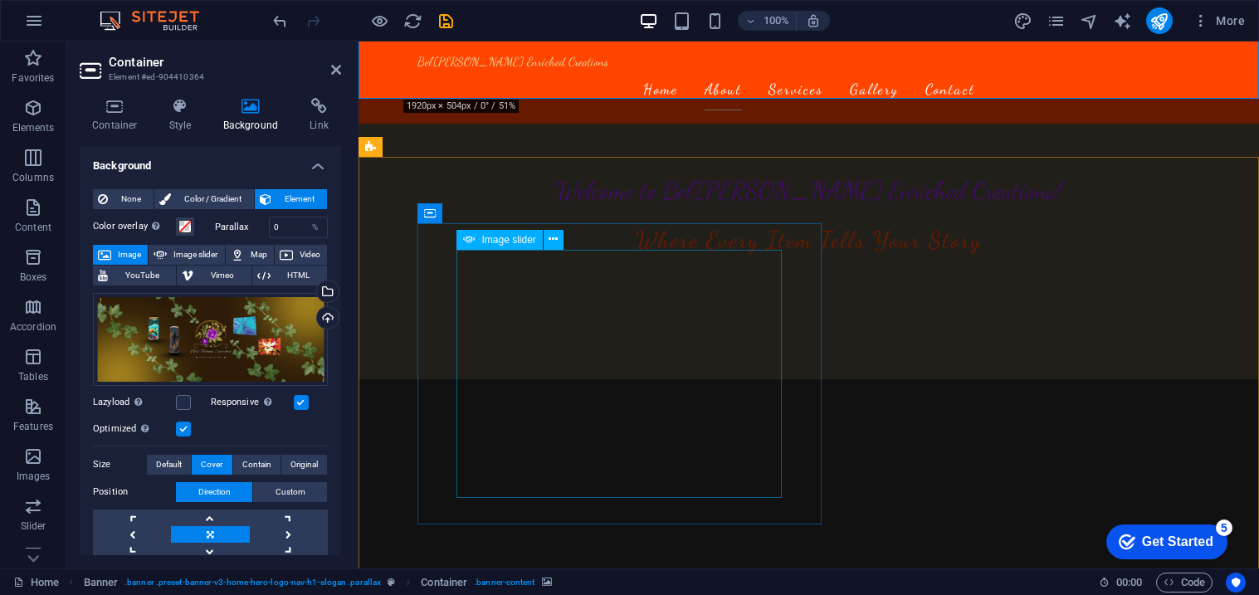
scroll to position [224, 0]
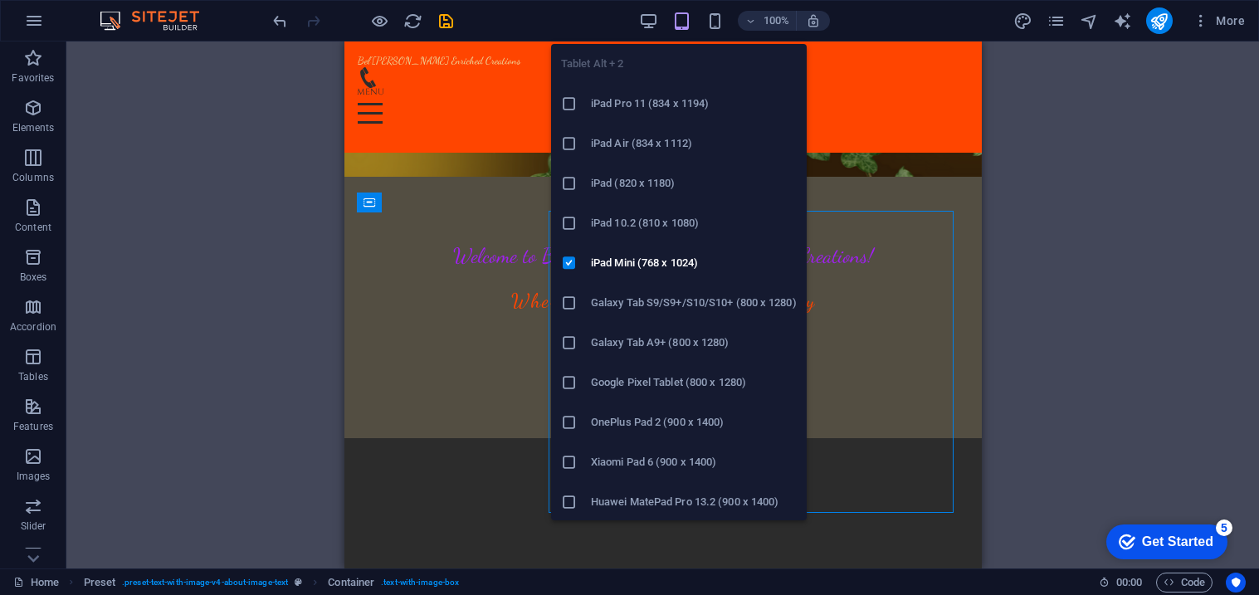
scroll to position [235, 0]
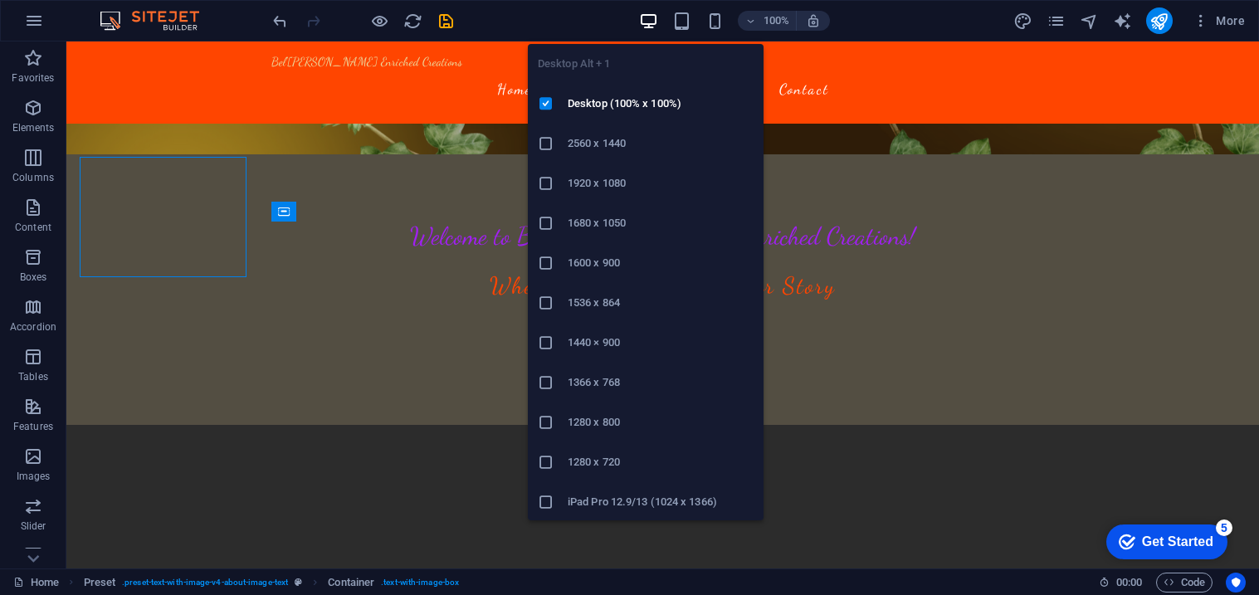
scroll to position [224, 0]
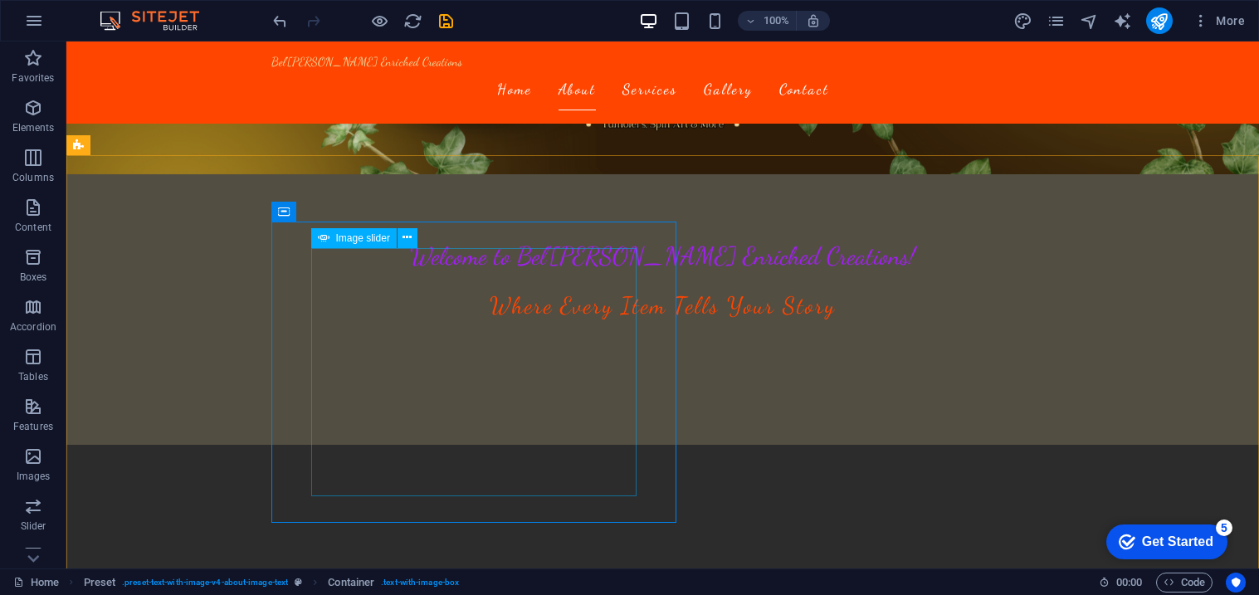
select select "fade"
select select "ms"
select select "s"
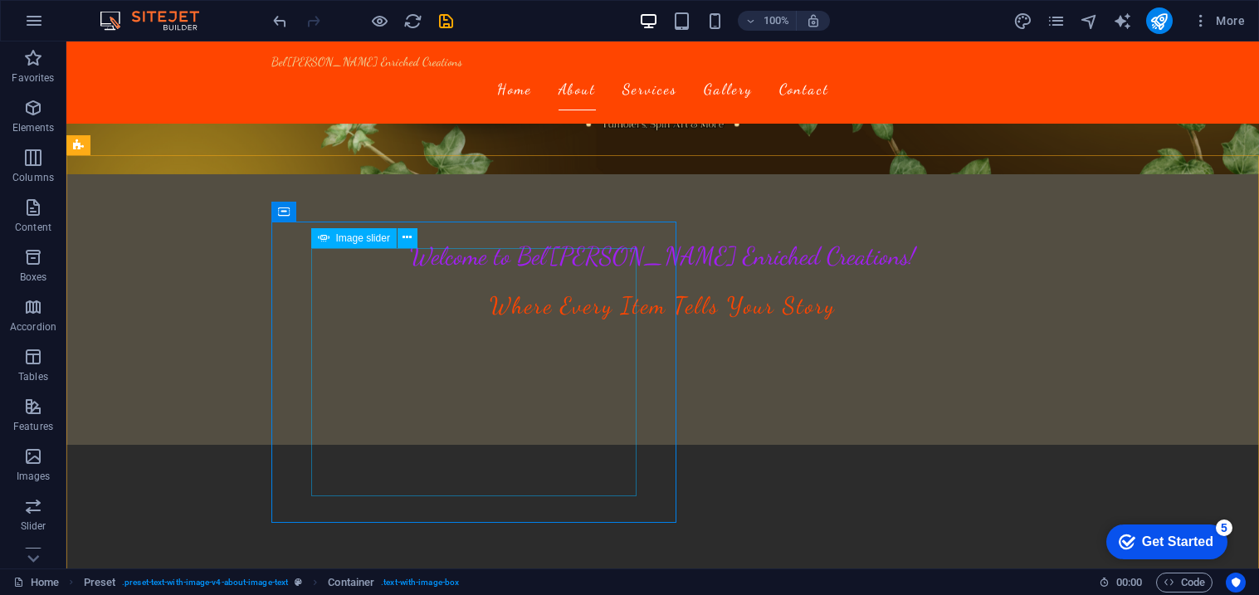
select select "progressive"
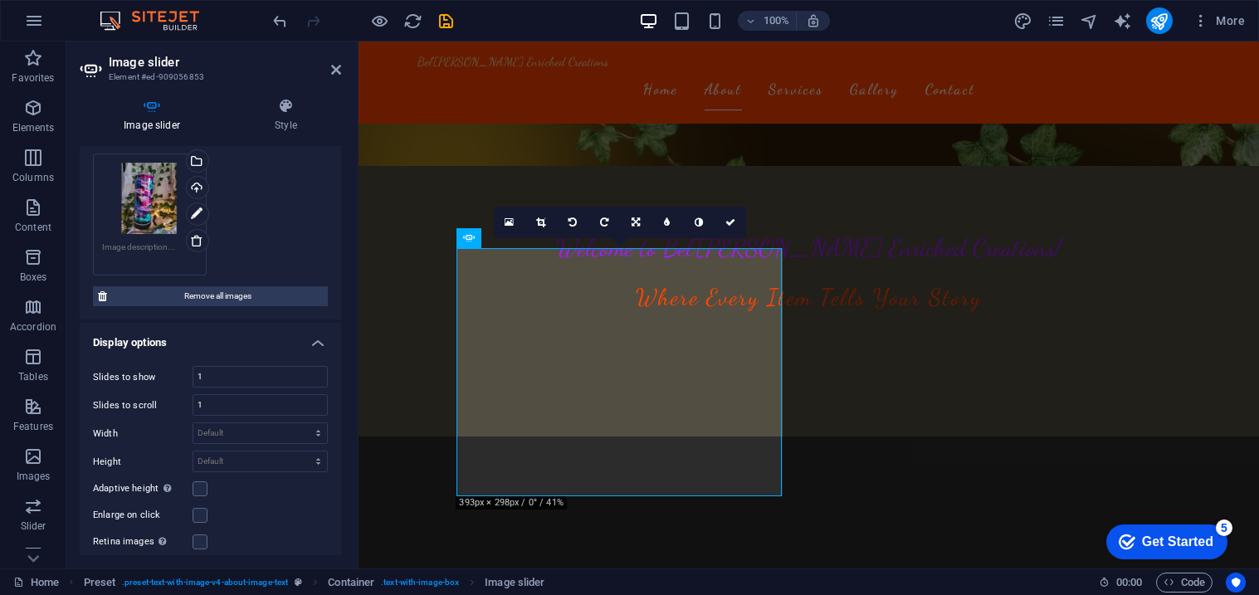
scroll to position [496, 0]
click at [240, 427] on select "Default px % rem em vw vh" at bounding box center [260, 432] width 134 height 20
select select "%"
click at [300, 422] on select "Default px % rem em vw vh" at bounding box center [260, 432] width 134 height 20
type input "100"
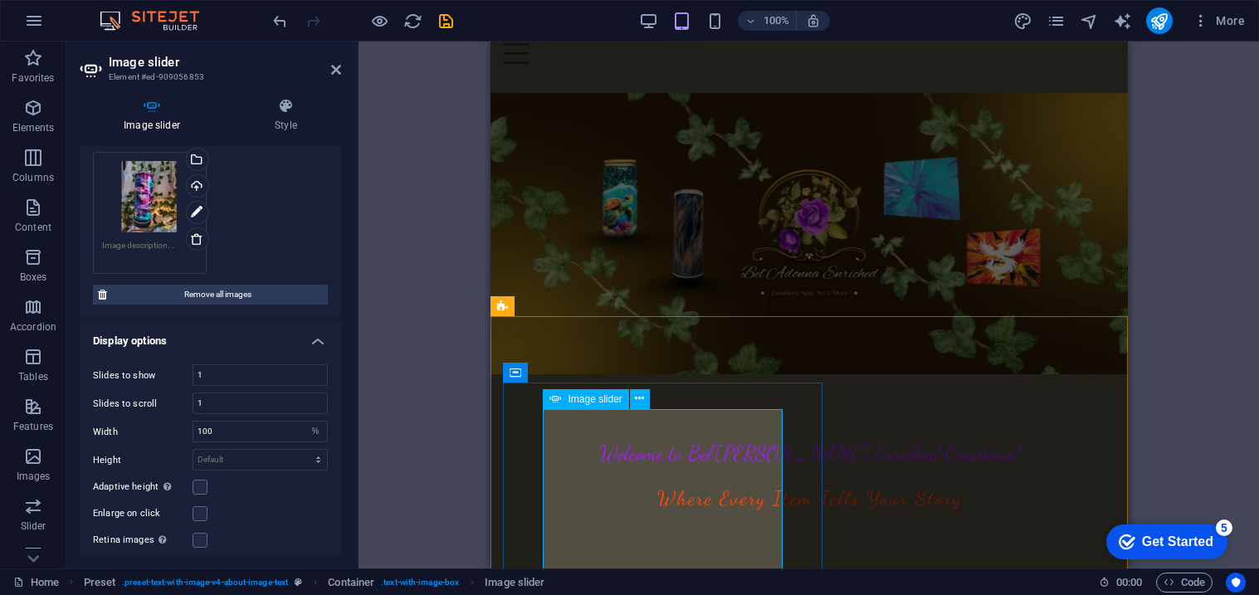
scroll to position [68, 0]
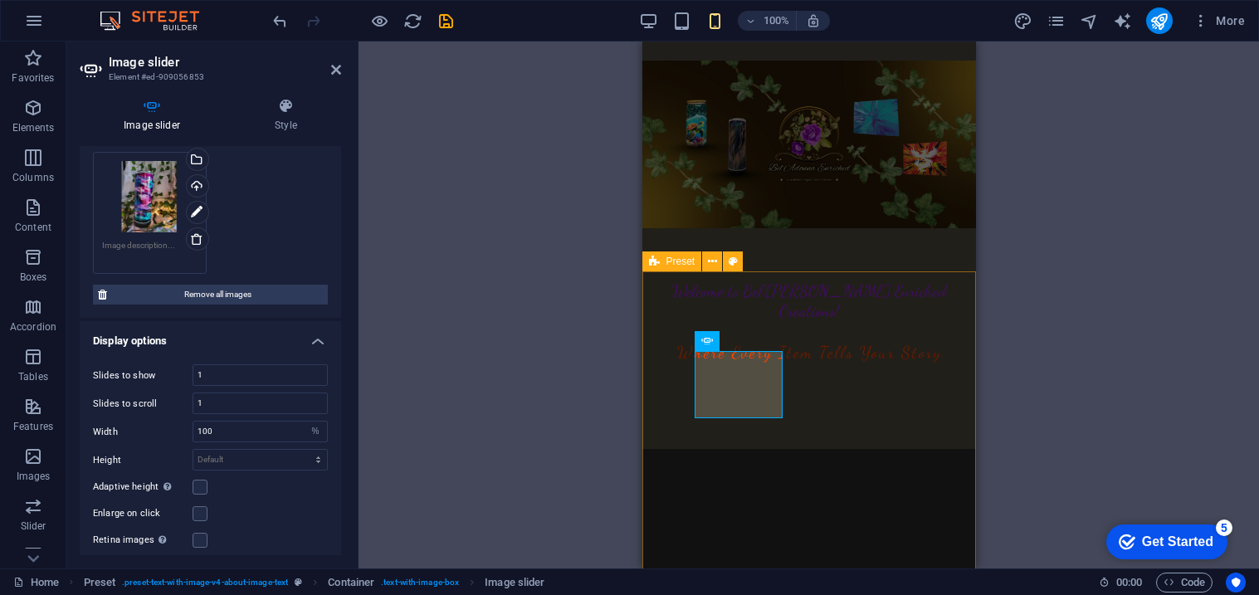
scroll to position [21, 0]
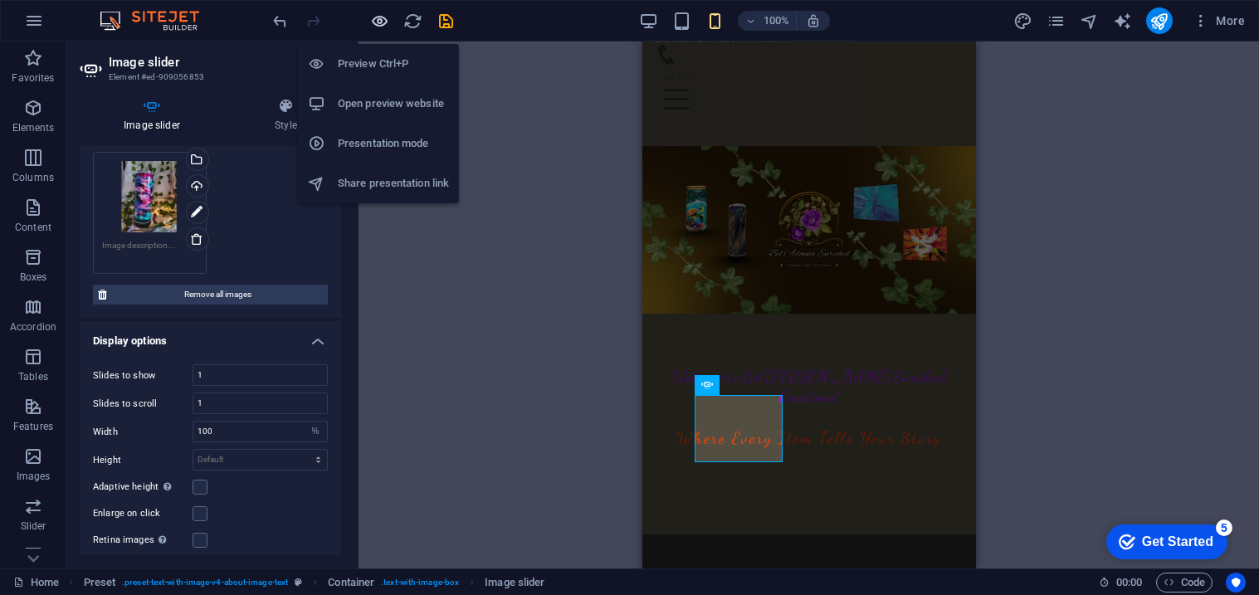
click at [382, 12] on icon "button" at bounding box center [379, 21] width 19 height 19
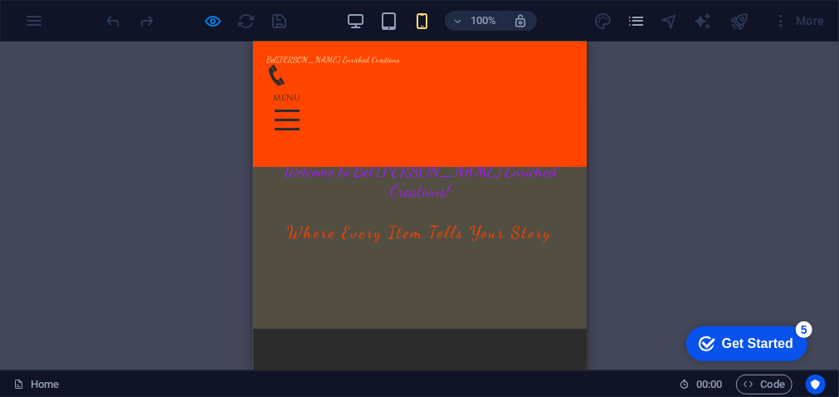
scroll to position [195, 0]
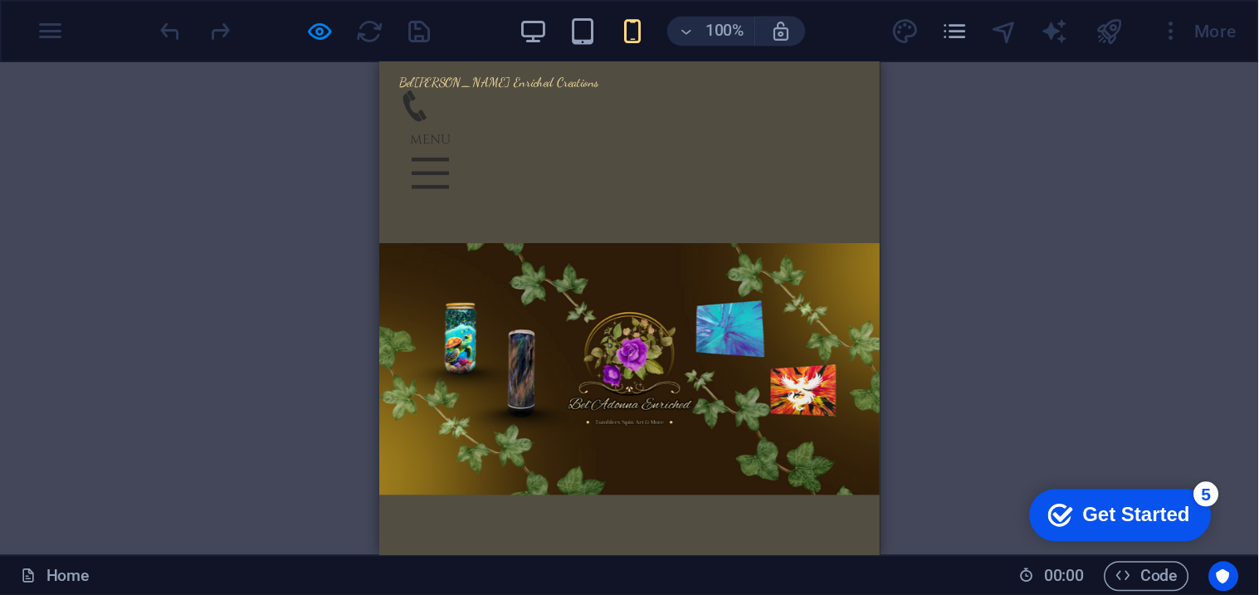
scroll to position [0, 0]
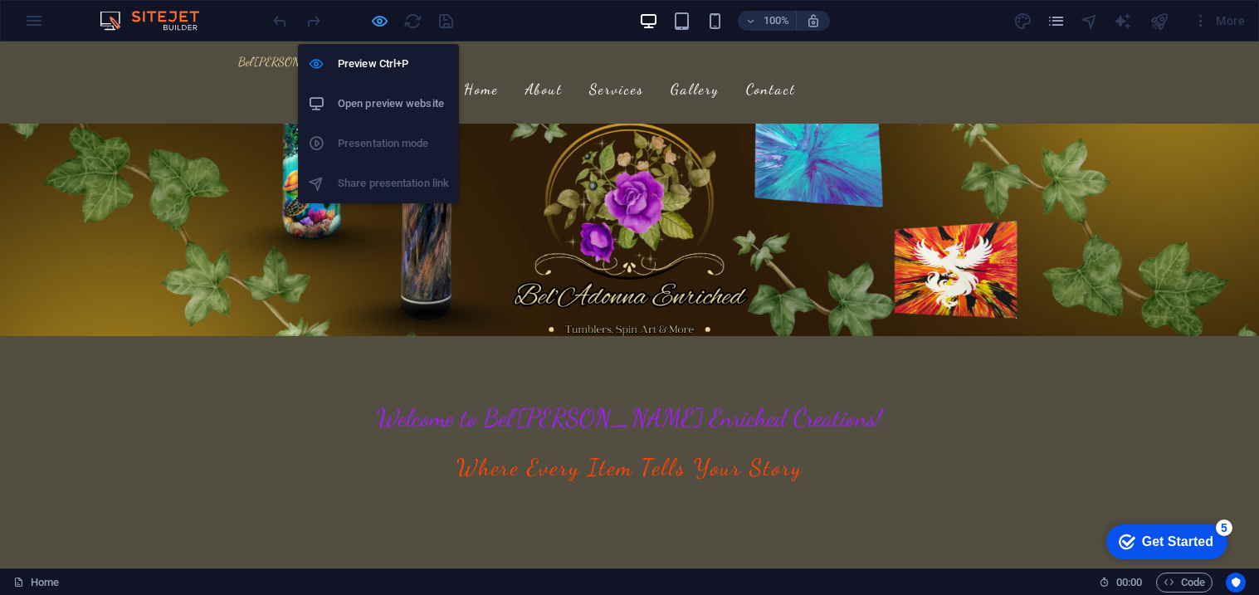
click at [380, 21] on icon "button" at bounding box center [379, 21] width 19 height 19
select select "%"
select select "fade"
select select "ms"
select select "s"
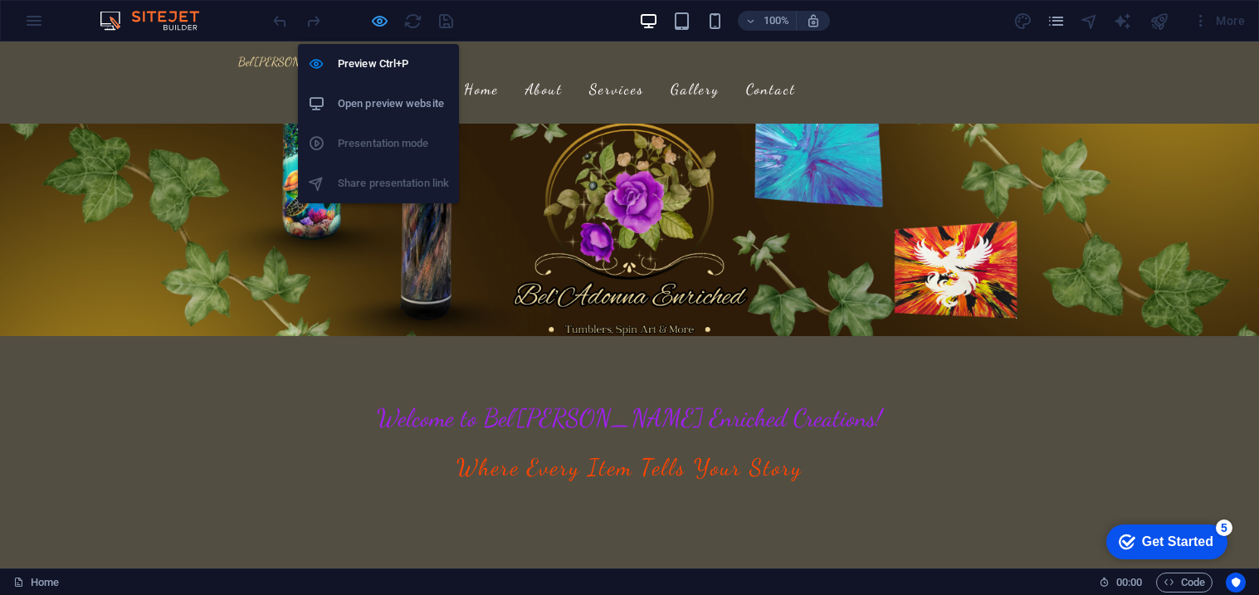
select select "progressive"
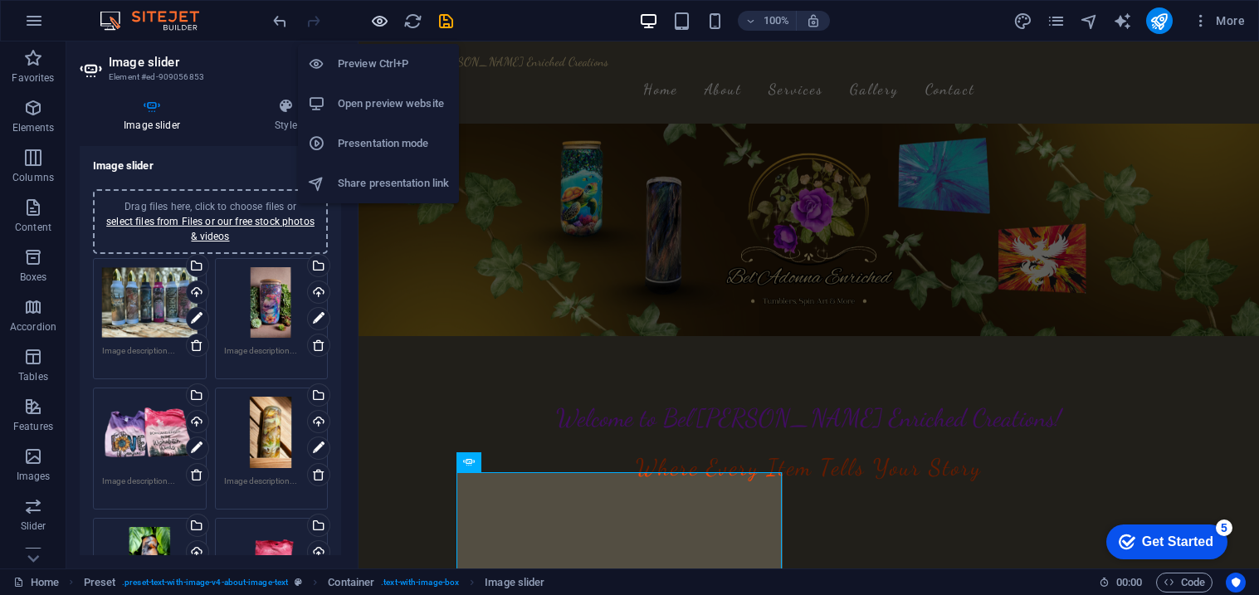
click at [370, 14] on icon "button" at bounding box center [379, 21] width 19 height 19
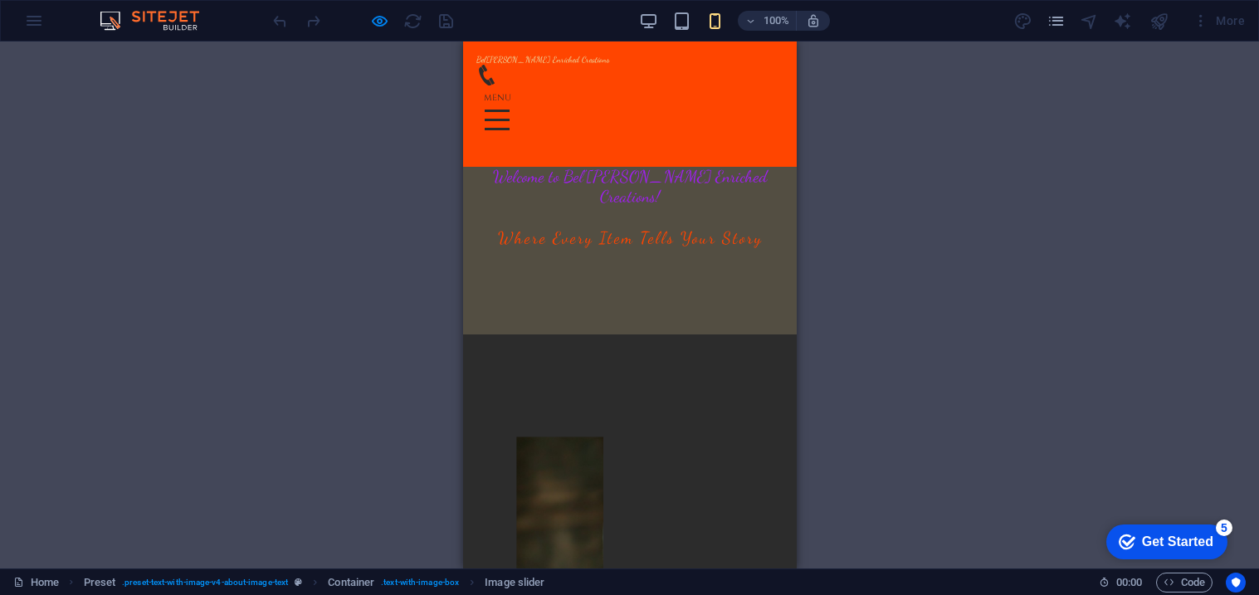
scroll to position [150, 0]
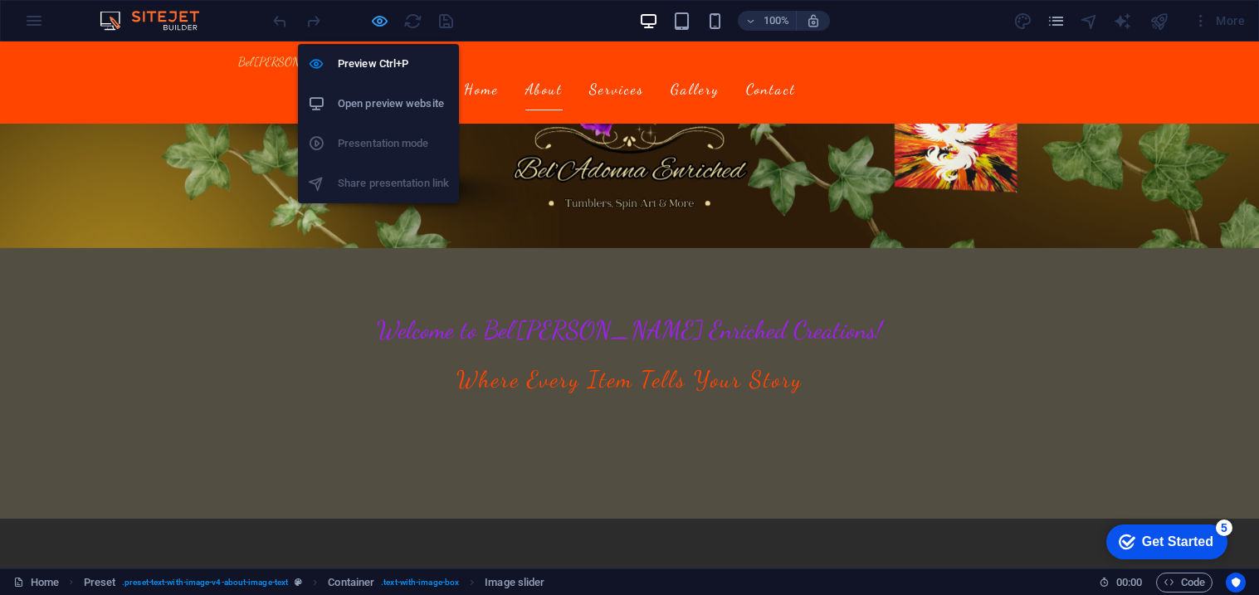
drag, startPoint x: 380, startPoint y: 26, endPoint x: 61, endPoint y: 239, distance: 384.2
click at [380, 26] on icon "button" at bounding box center [379, 21] width 19 height 19
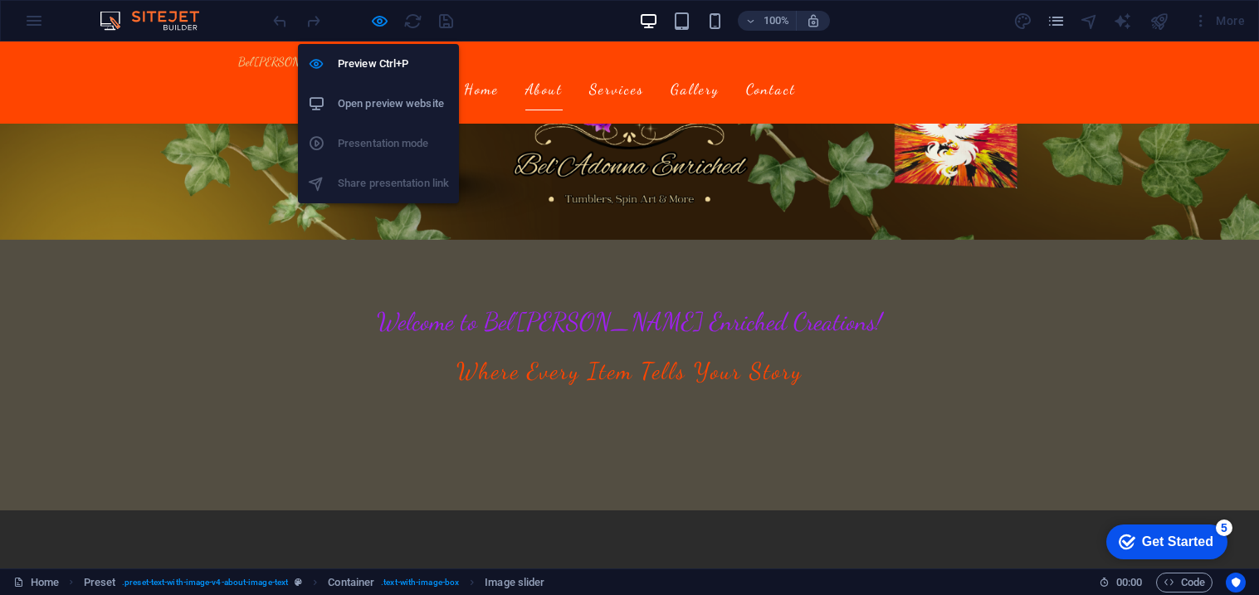
select select "%"
select select "fade"
select select "ms"
select select "s"
select select "progressive"
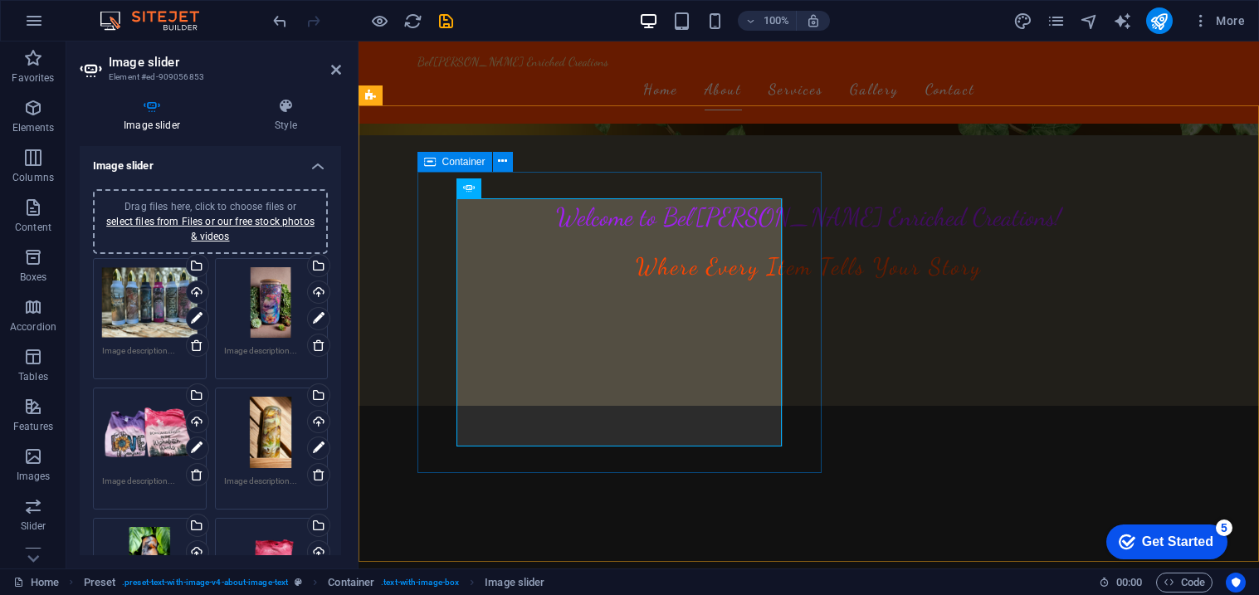
scroll to position [282, 0]
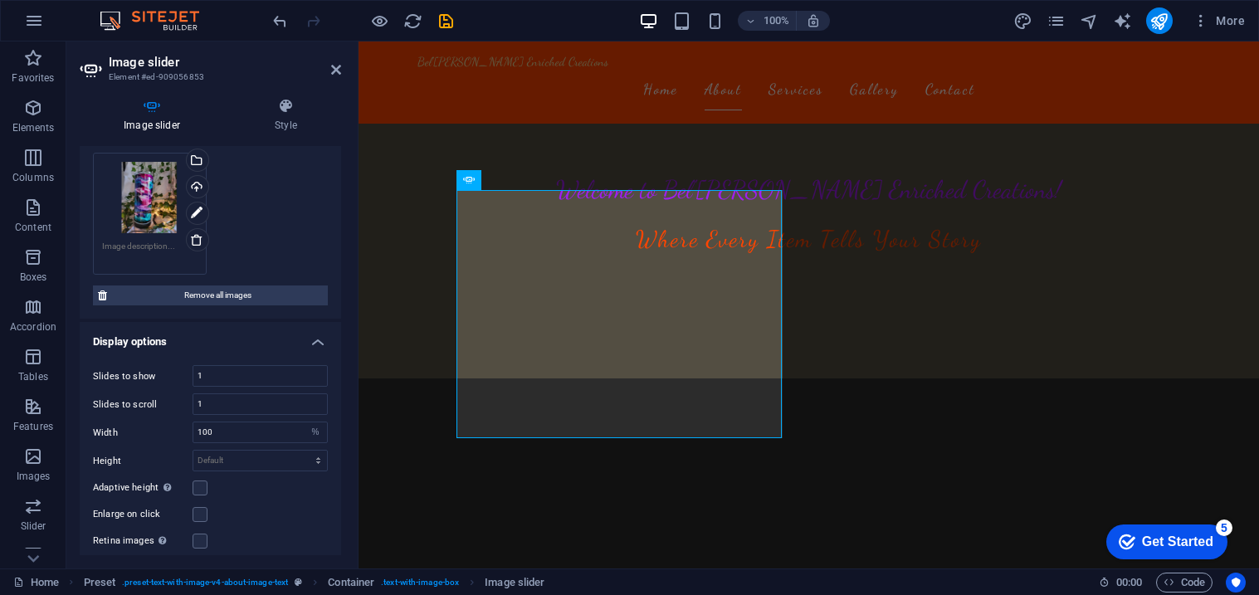
scroll to position [481, 0]
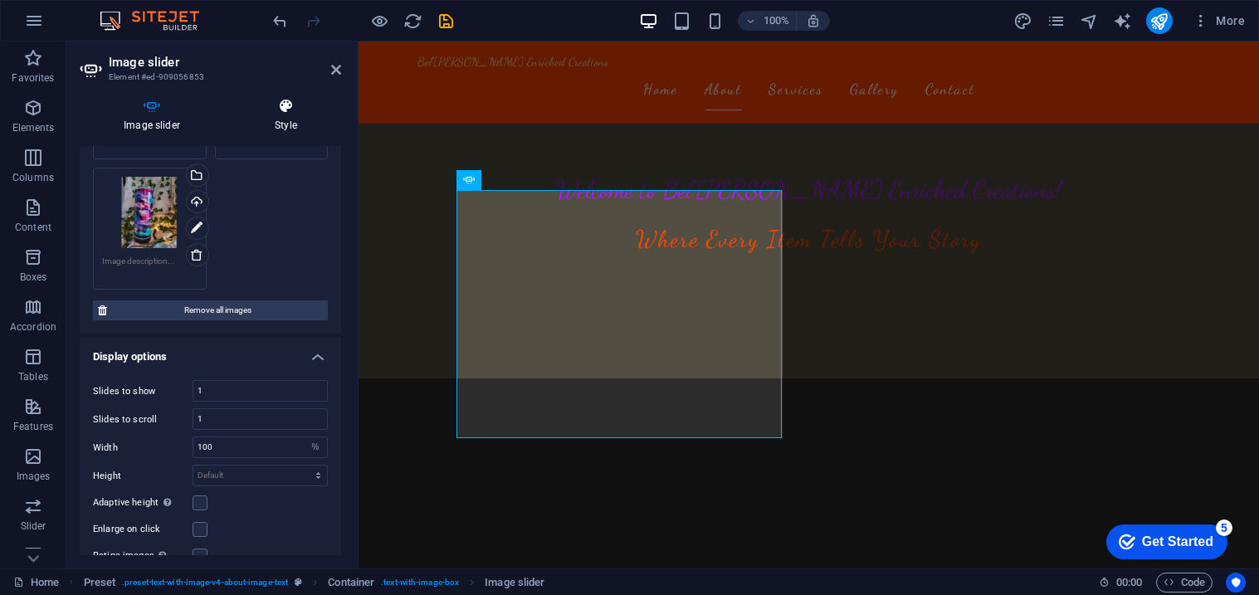
click at [300, 110] on icon at bounding box center [286, 106] width 110 height 17
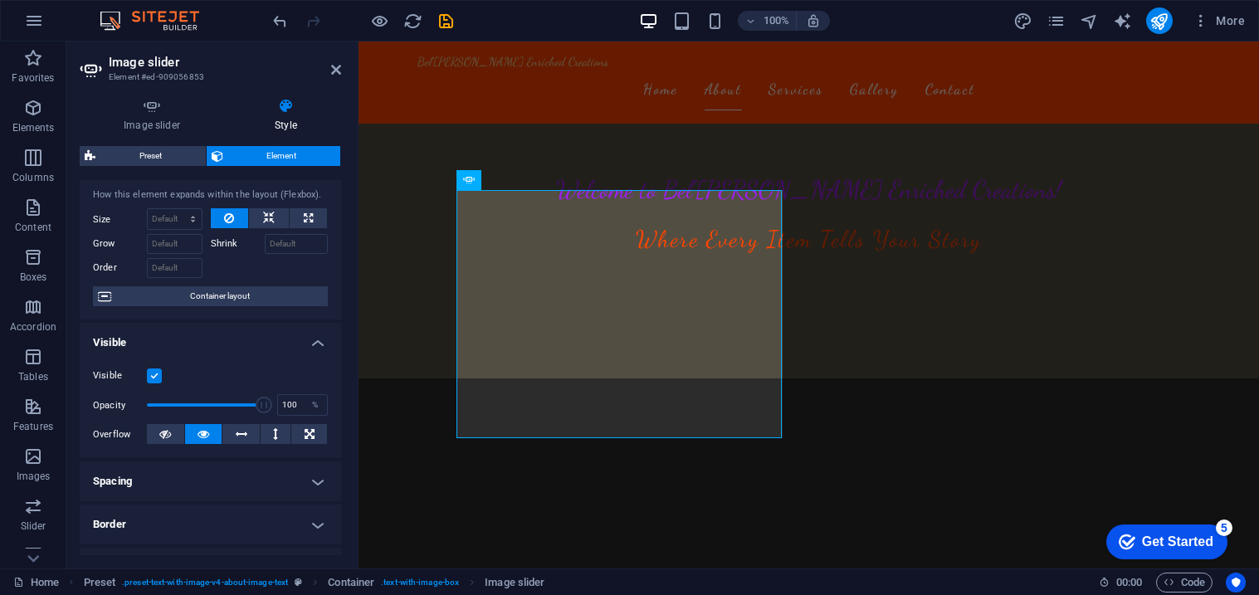
scroll to position [0, 0]
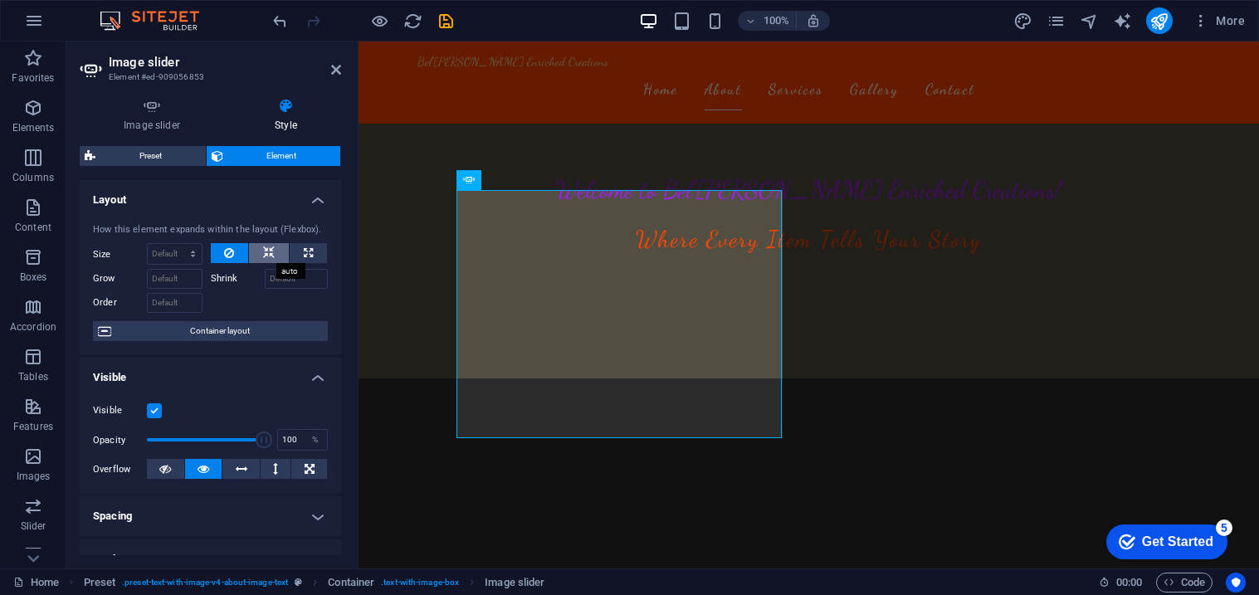
click at [270, 252] on icon at bounding box center [269, 253] width 12 height 20
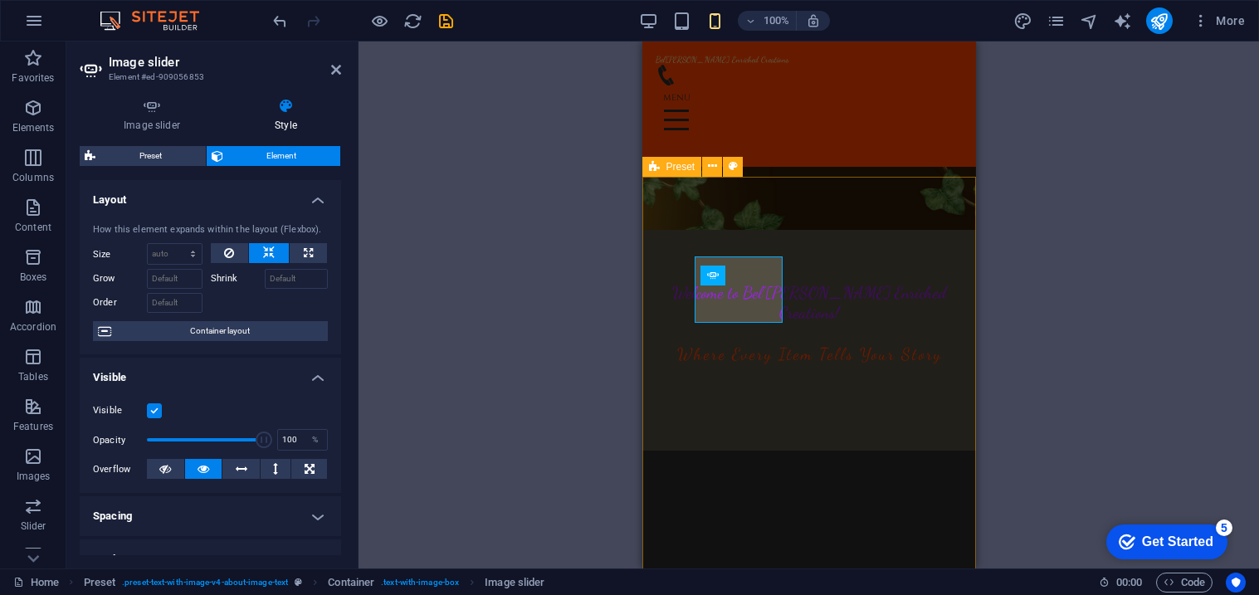
scroll to position [155, 0]
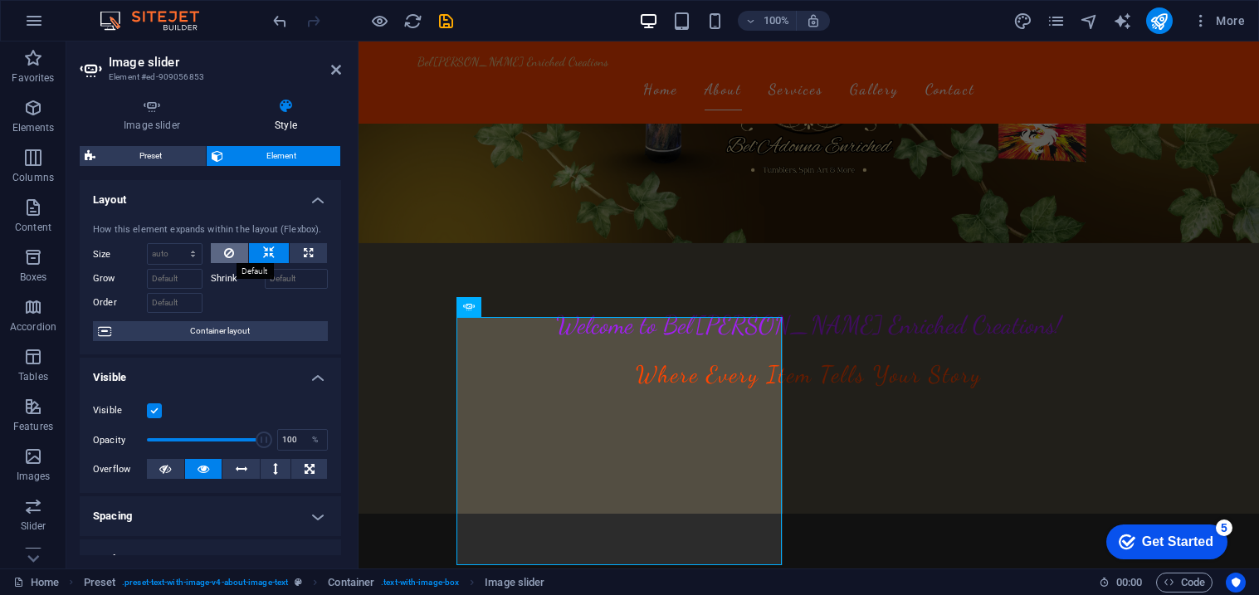
click at [232, 247] on button at bounding box center [230, 253] width 38 height 20
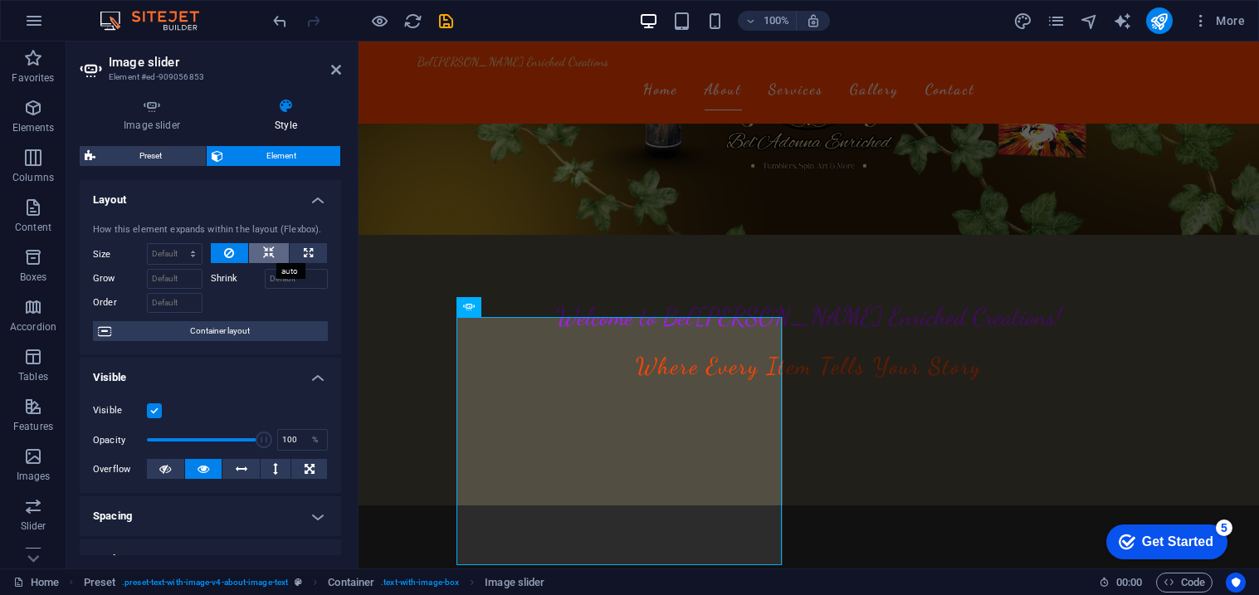
click at [271, 255] on icon at bounding box center [269, 253] width 12 height 20
click at [238, 253] on button at bounding box center [230, 253] width 38 height 20
click at [304, 253] on icon at bounding box center [308, 253] width 9 height 20
type input "100"
select select "%"
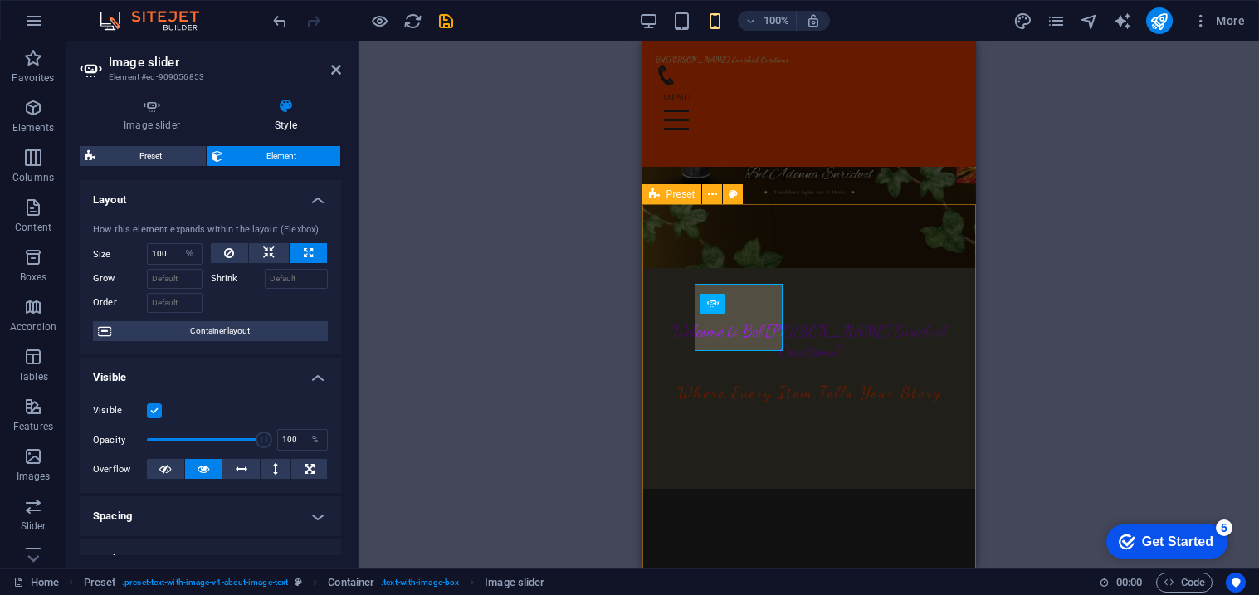
scroll to position [129, 0]
click at [234, 249] on button at bounding box center [230, 253] width 38 height 20
type input "100"
select select "%"
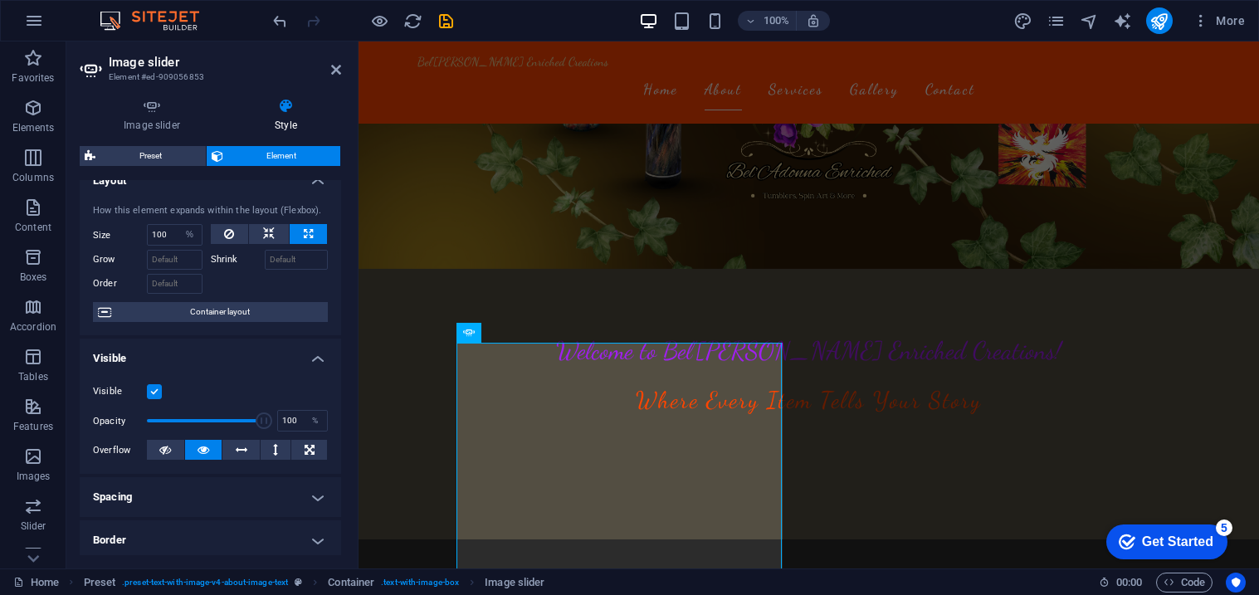
scroll to position [0, 0]
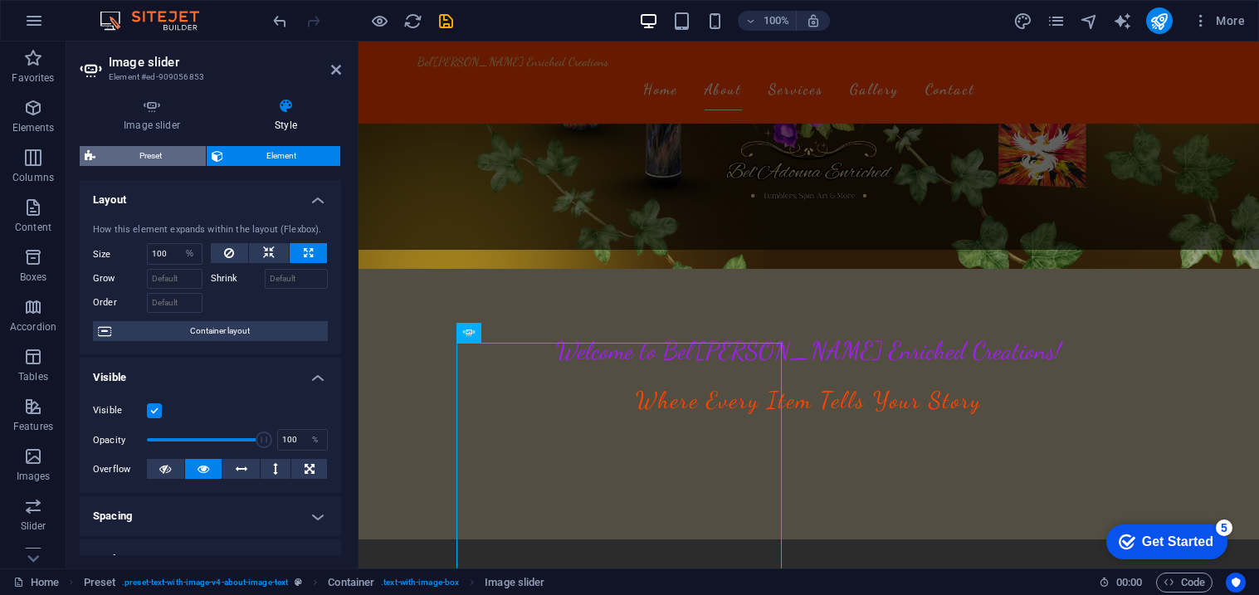
click at [143, 156] on span "Preset" at bounding box center [150, 156] width 100 height 20
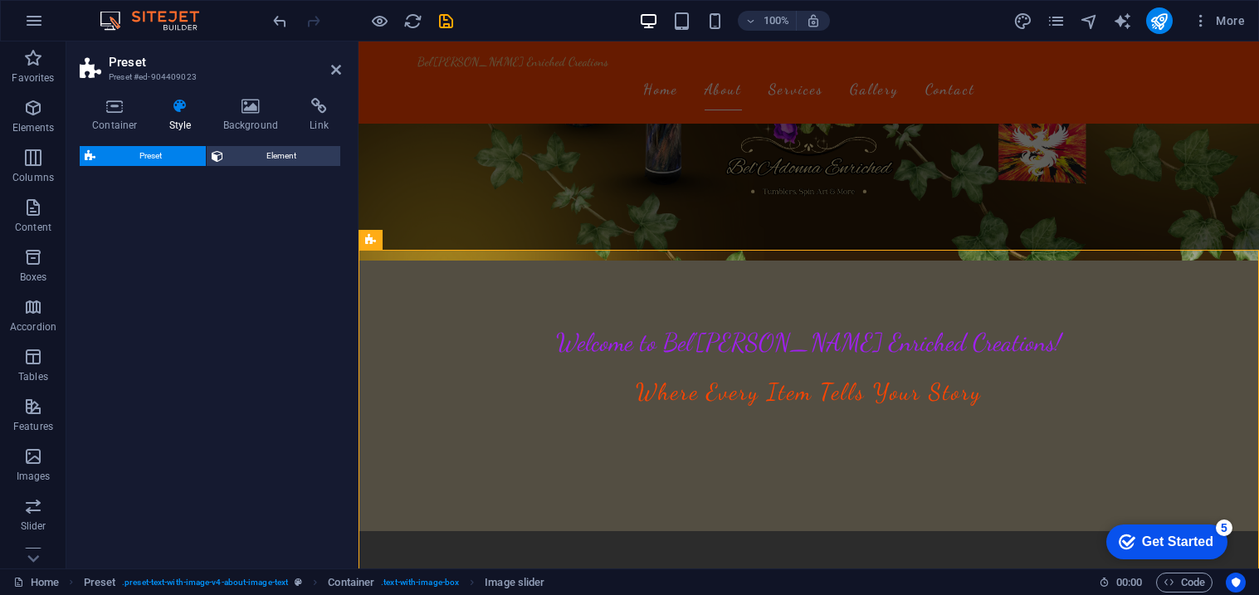
select select "rem"
select select "px"
select select "preset-text-with-image-v4-about-image-text"
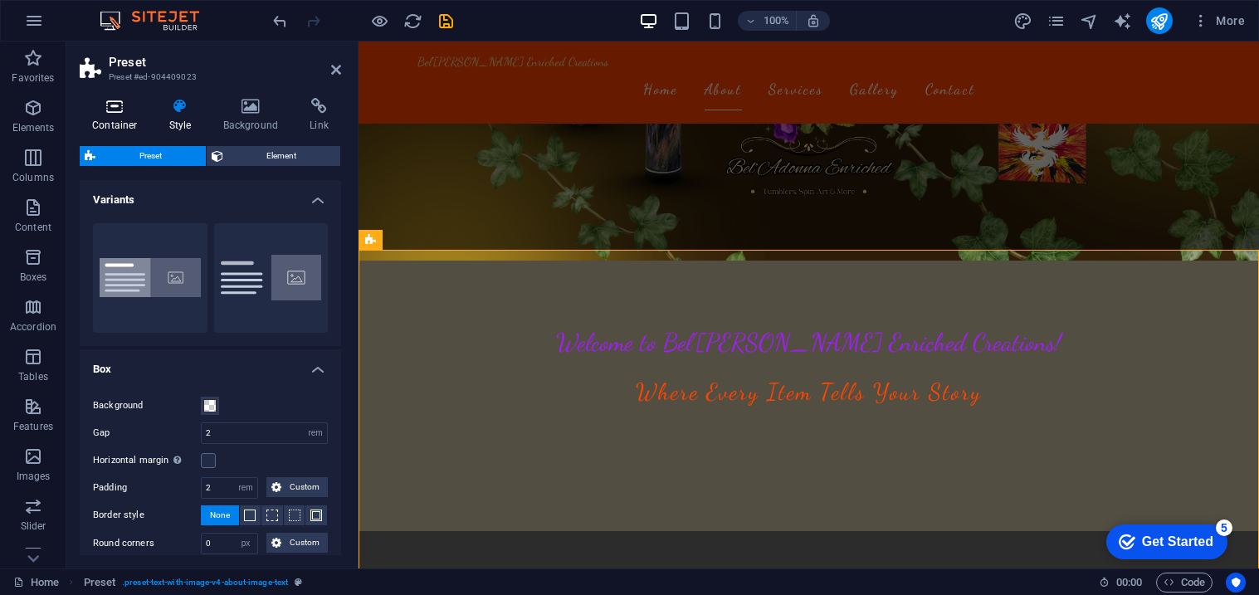
click at [118, 116] on h4 "Container" at bounding box center [118, 115] width 77 height 35
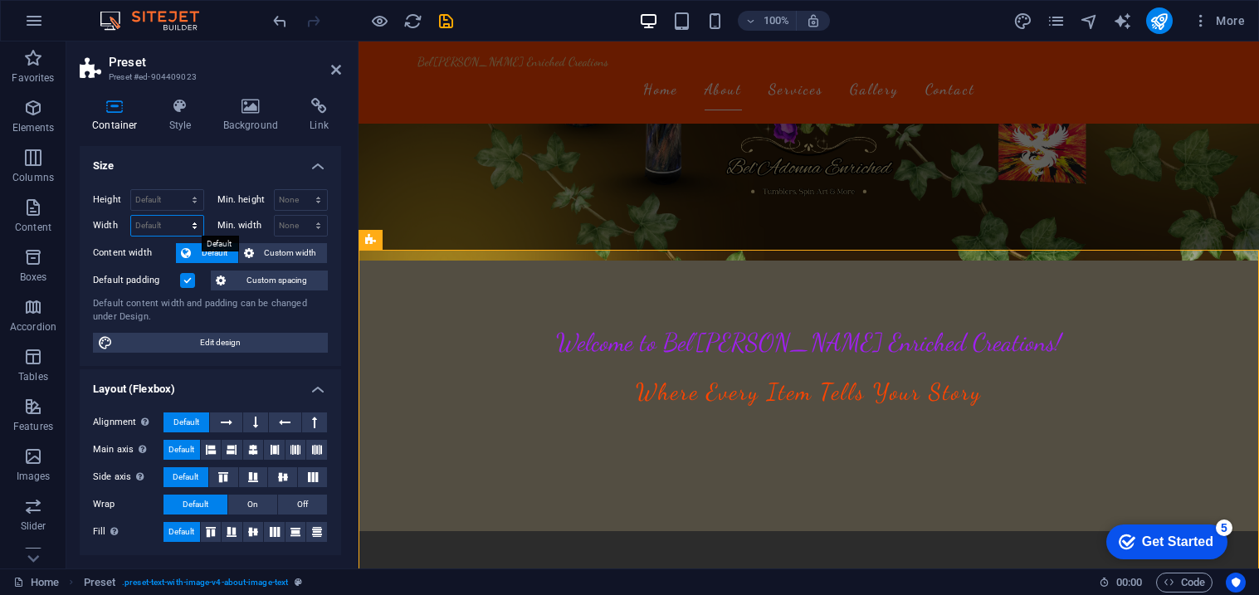
click at [164, 222] on select "Default px rem % em vh vw" at bounding box center [167, 226] width 72 height 20
select select "%"
click at [178, 216] on select "Default px rem % em vh vw" at bounding box center [167, 226] width 72 height 20
type input "100"
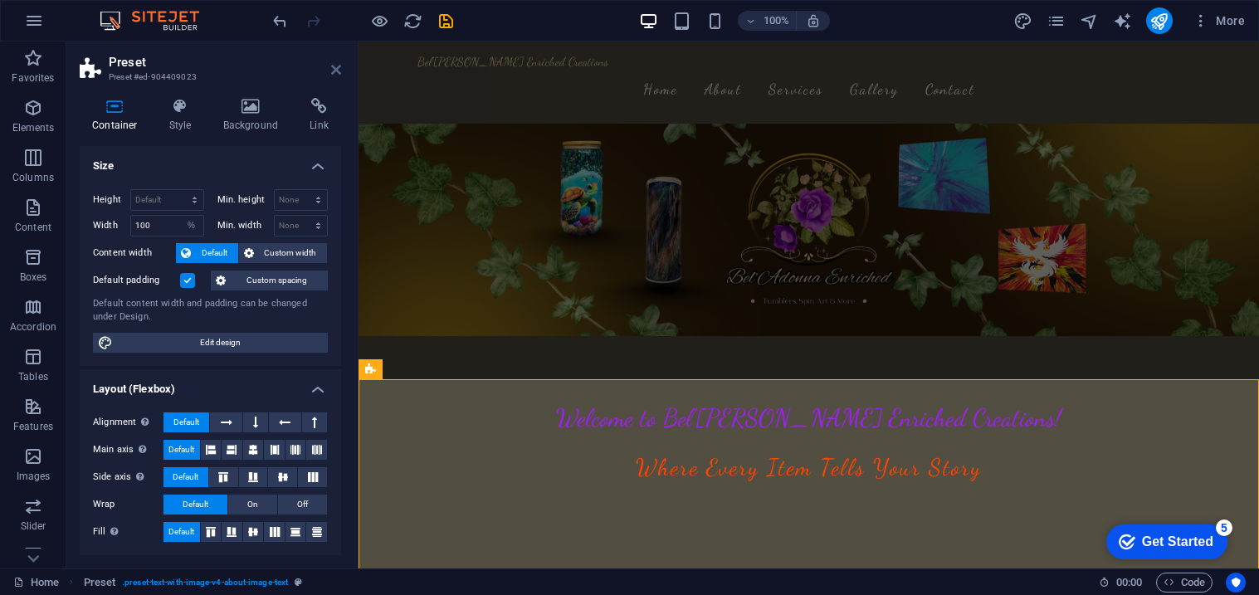
click at [340, 67] on icon at bounding box center [336, 69] width 10 height 13
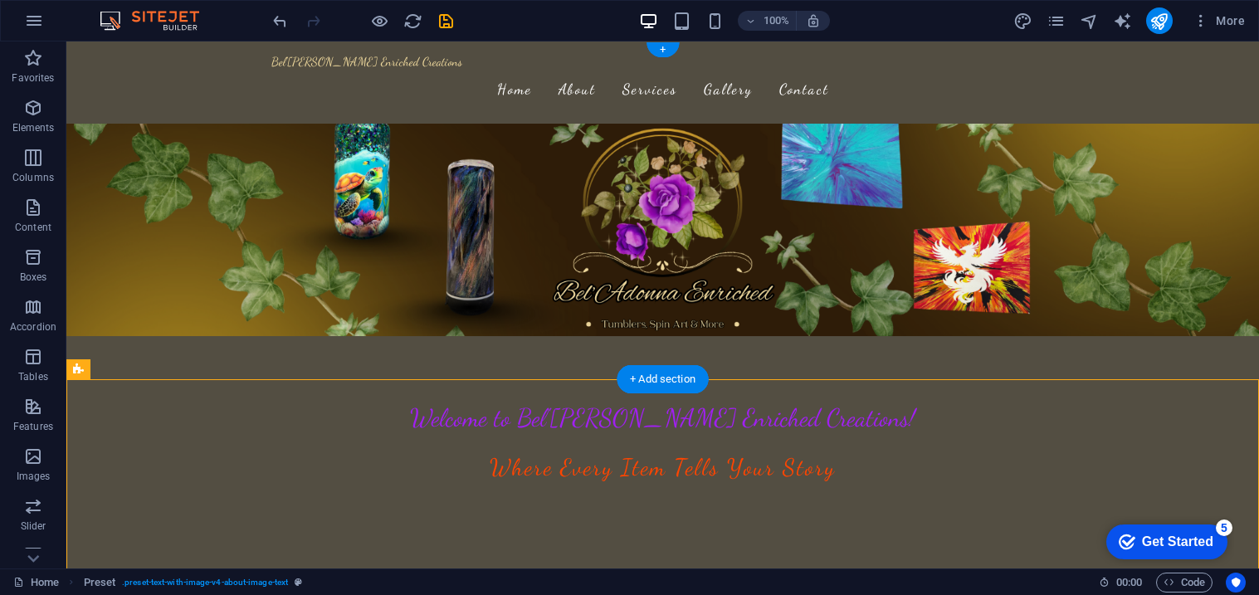
click at [87, 124] on figure at bounding box center [662, 230] width 1193 height 213
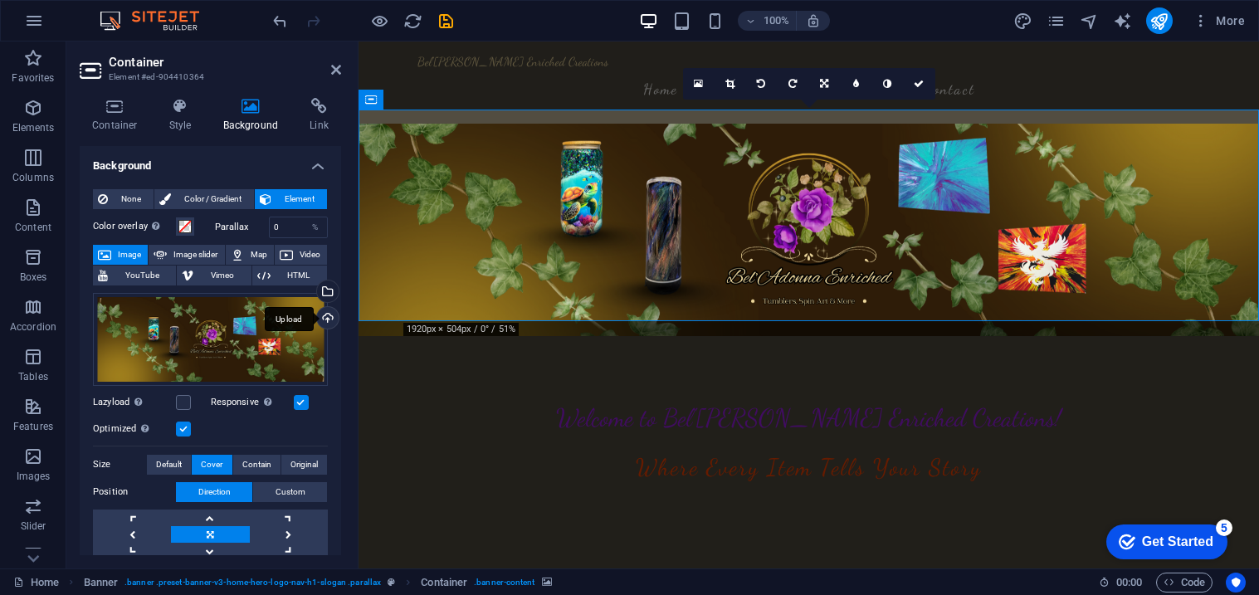
click at [325, 325] on div "Upload" at bounding box center [326, 319] width 25 height 25
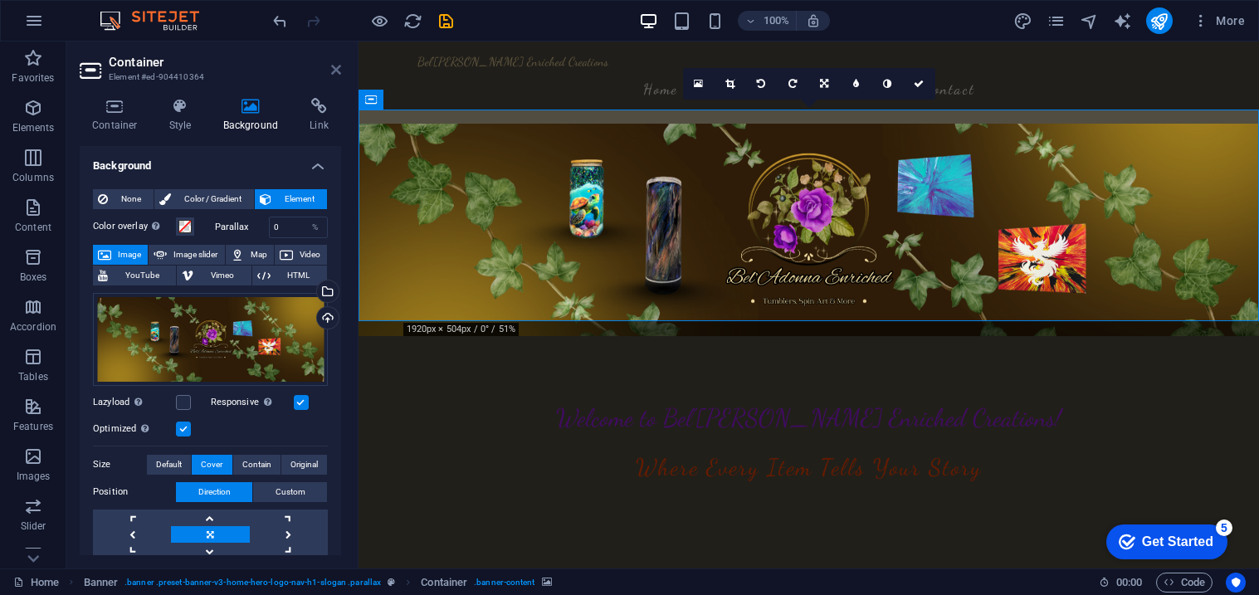
click at [331, 68] on icon at bounding box center [336, 69] width 10 height 13
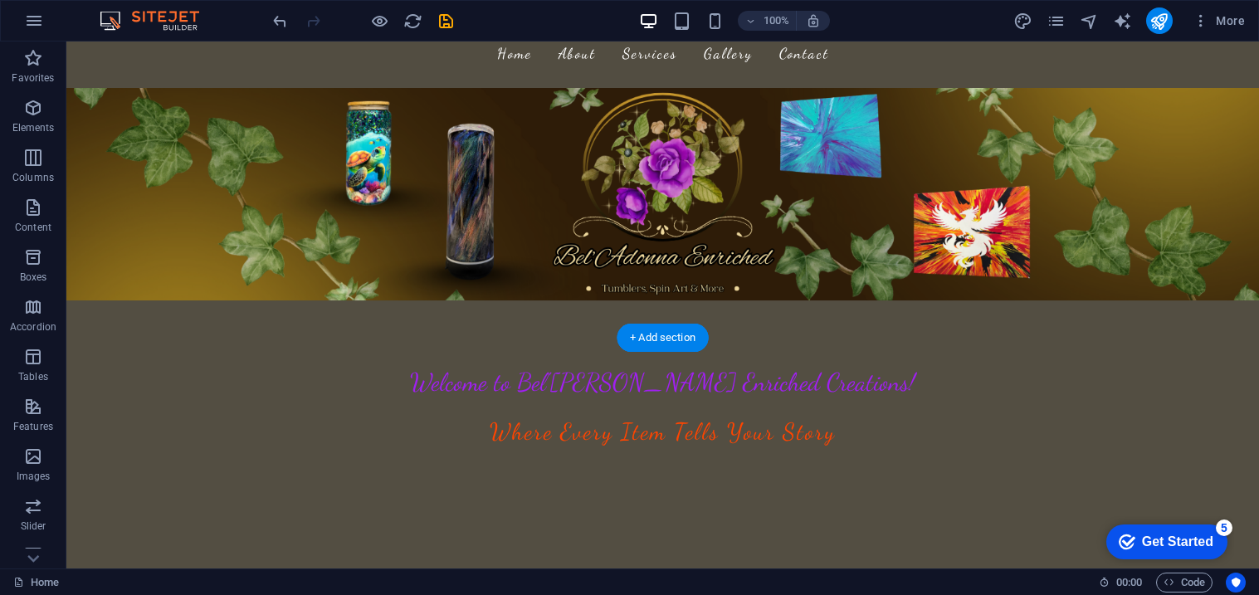
scroll to position [42, 0]
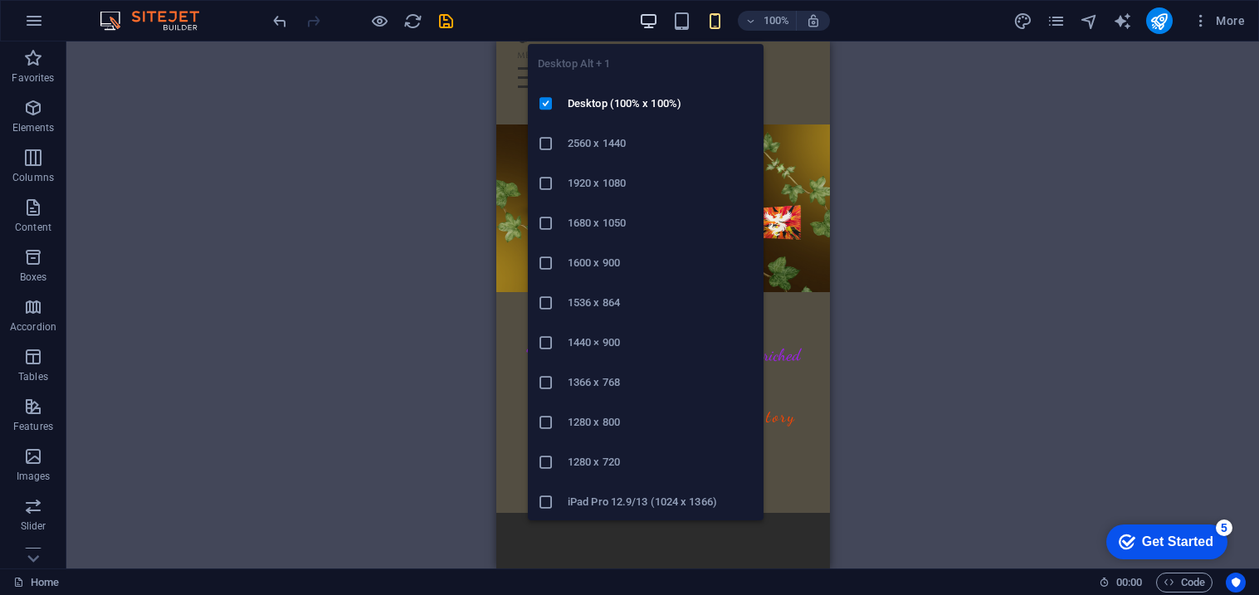
drag, startPoint x: 651, startPoint y: 21, endPoint x: 346, endPoint y: 264, distance: 389.8
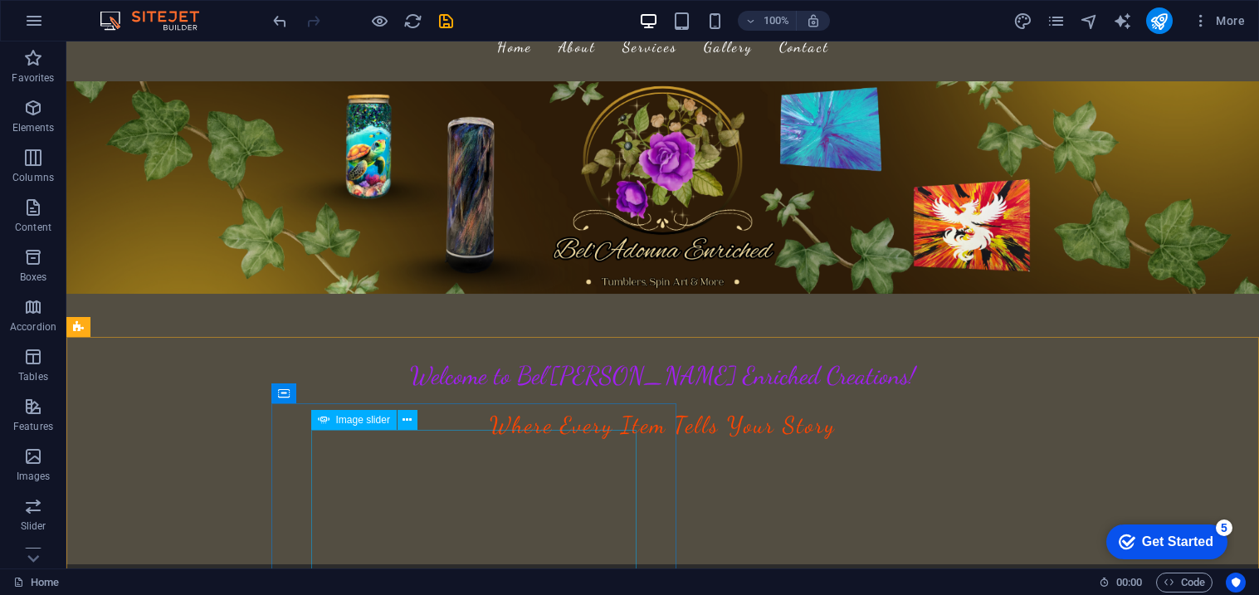
select select "%"
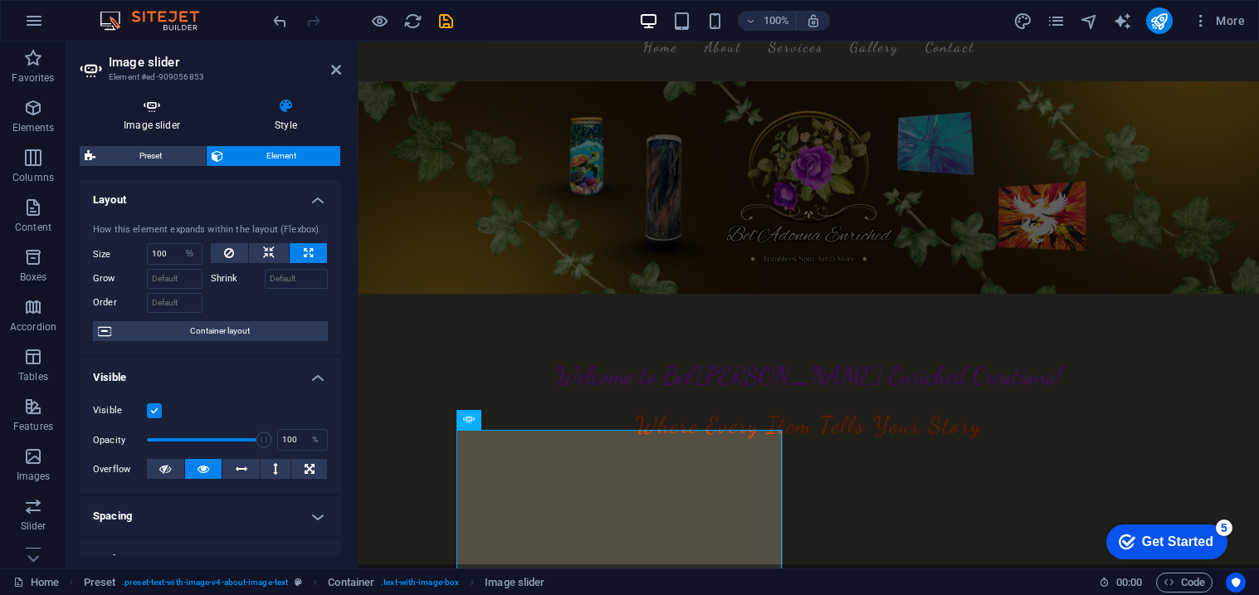
click at [171, 117] on h4 "Image slider" at bounding box center [155, 115] width 151 height 35
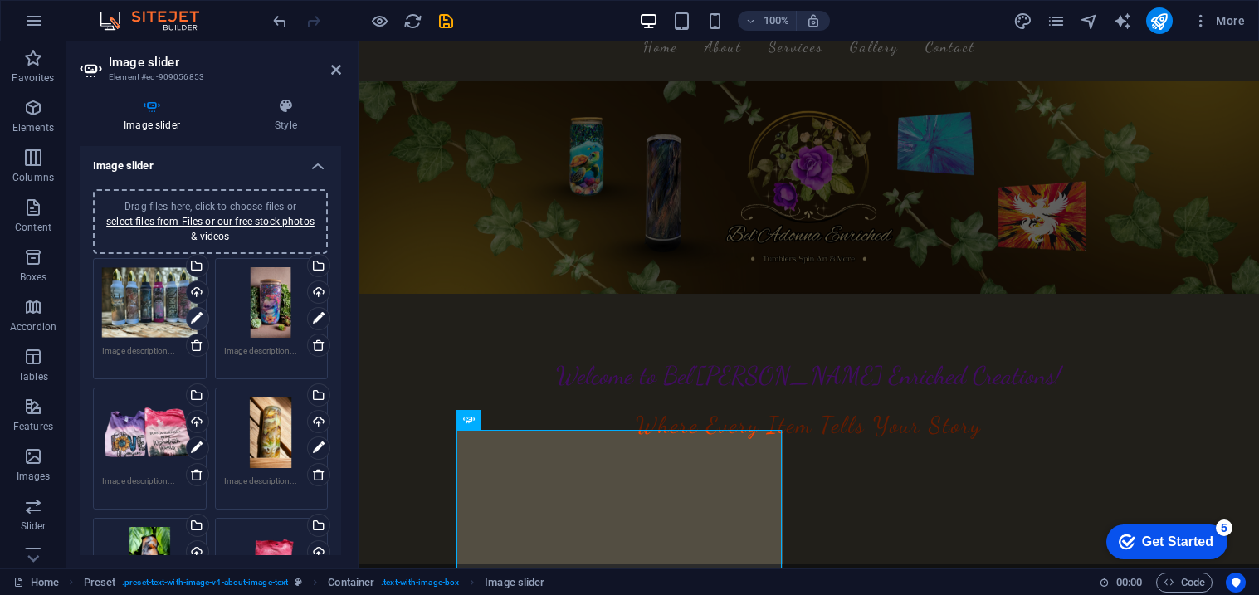
click at [193, 319] on icon at bounding box center [197, 319] width 12 height 20
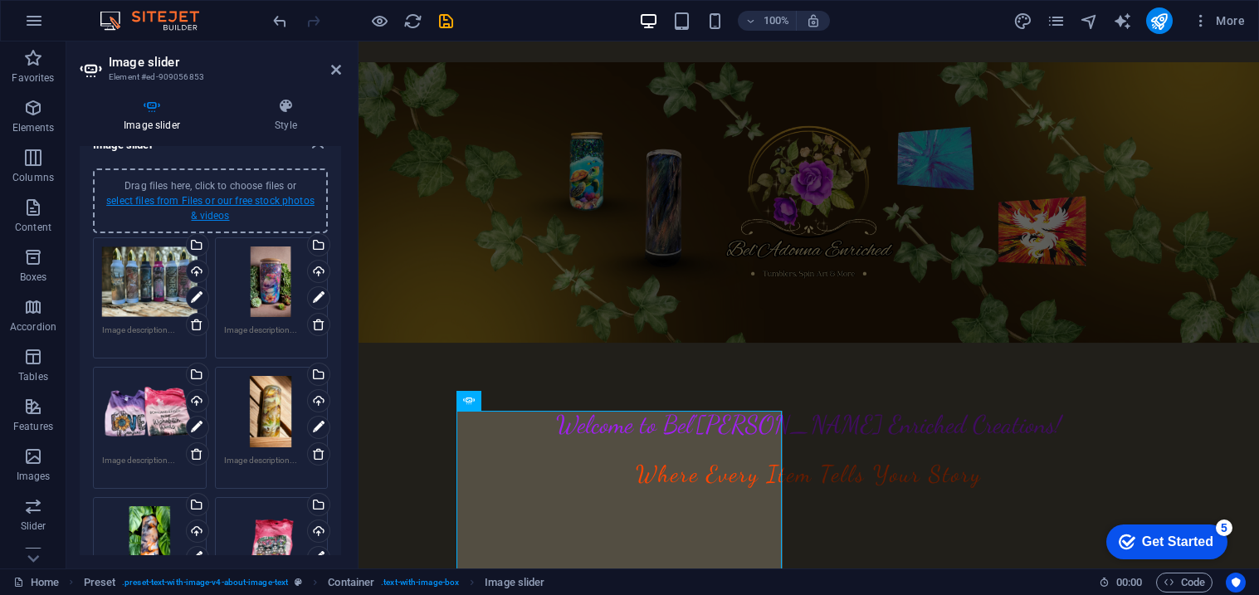
scroll to position [0, 0]
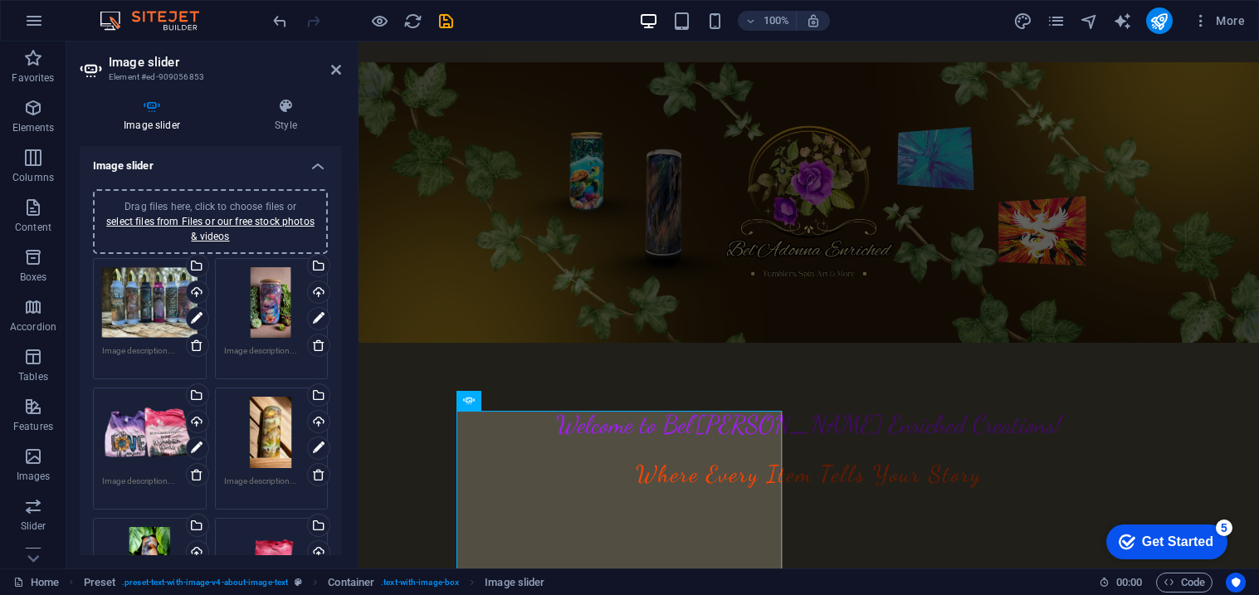
click at [314, 166] on h4 "Image slider" at bounding box center [210, 161] width 261 height 30
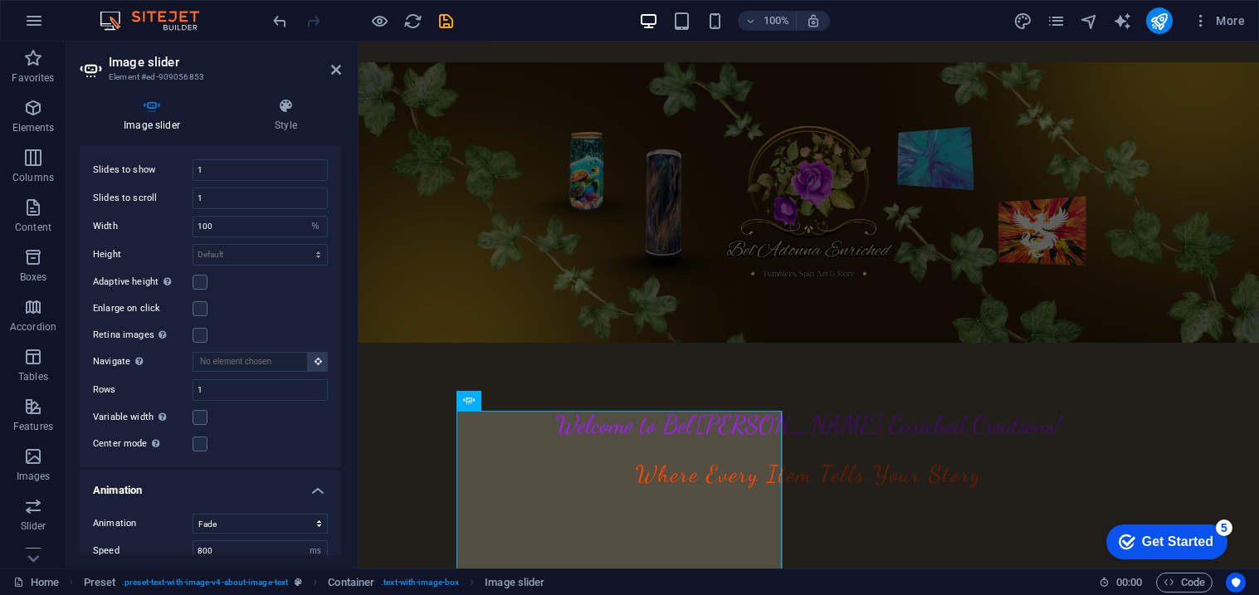
scroll to position [82, 0]
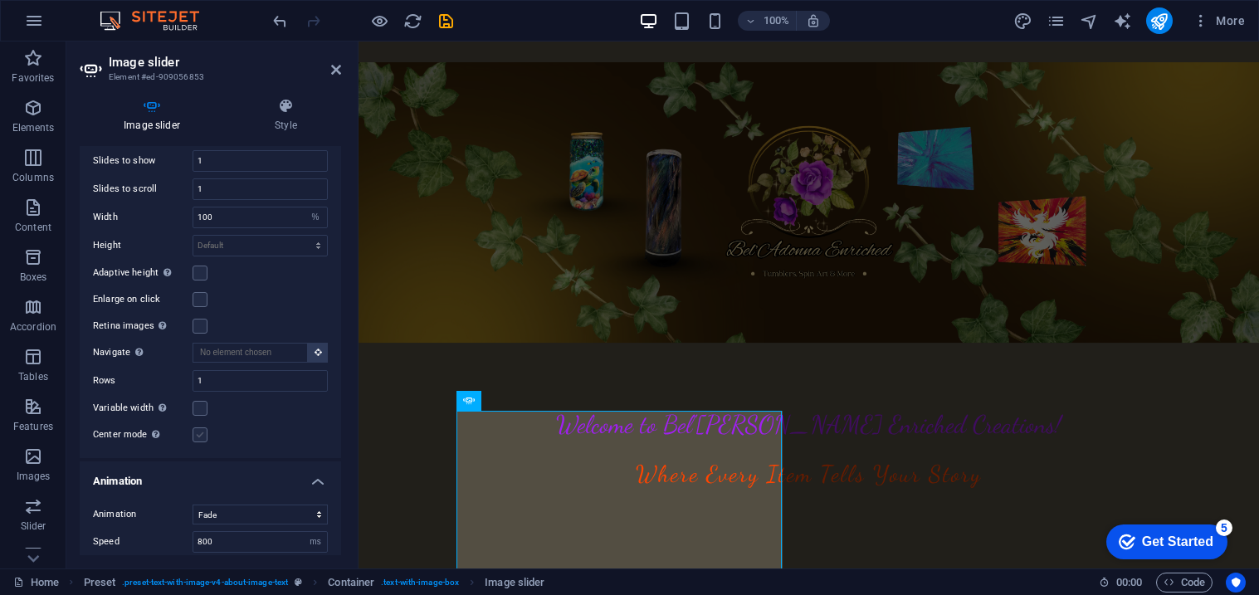
click at [205, 432] on label at bounding box center [200, 434] width 15 height 15
click at [0, 0] on input "Center mode Enables centered view with partial previous/next slide. Use with od…" at bounding box center [0, 0] width 0 height 0
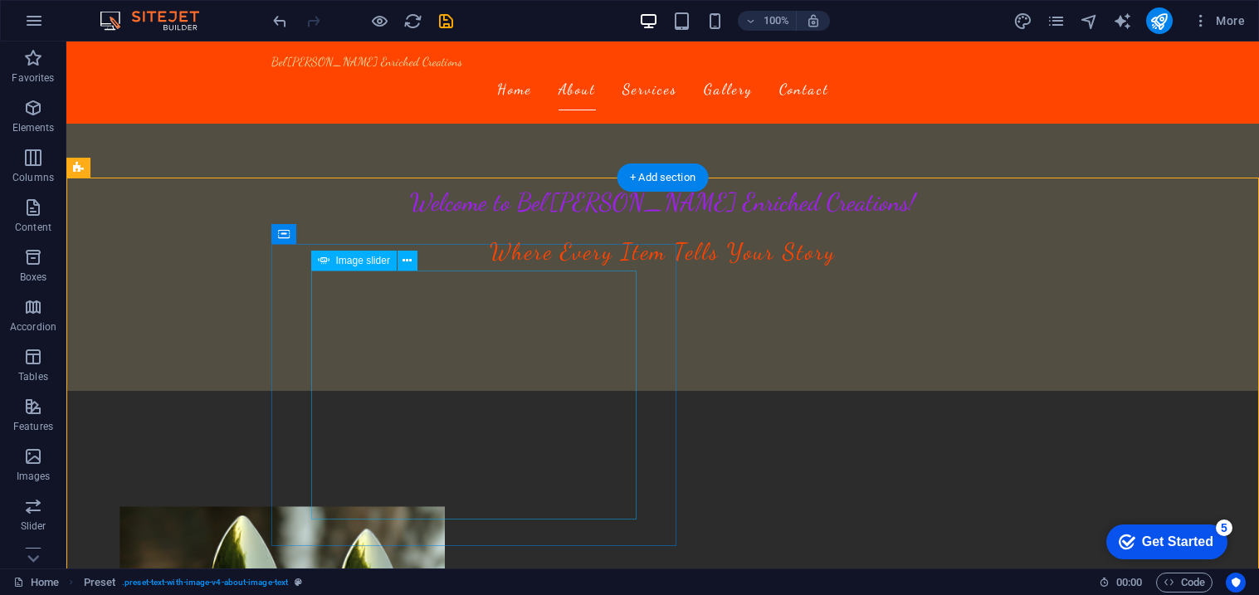
scroll to position [176, 0]
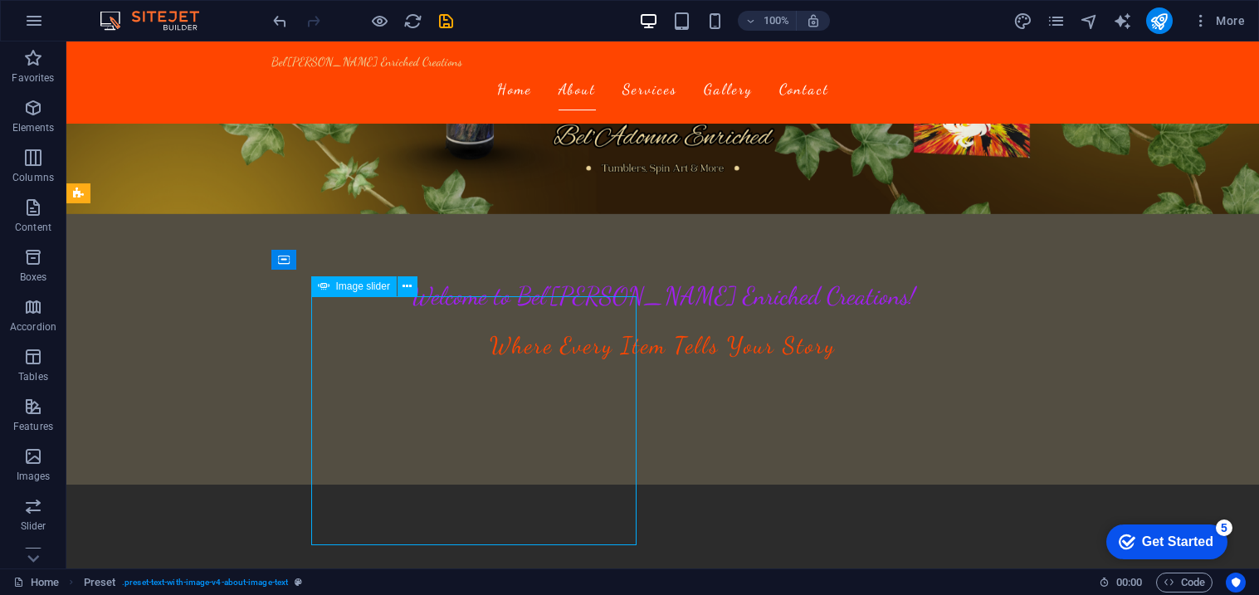
select select "%"
select select "px"
select select "fade"
select select "ms"
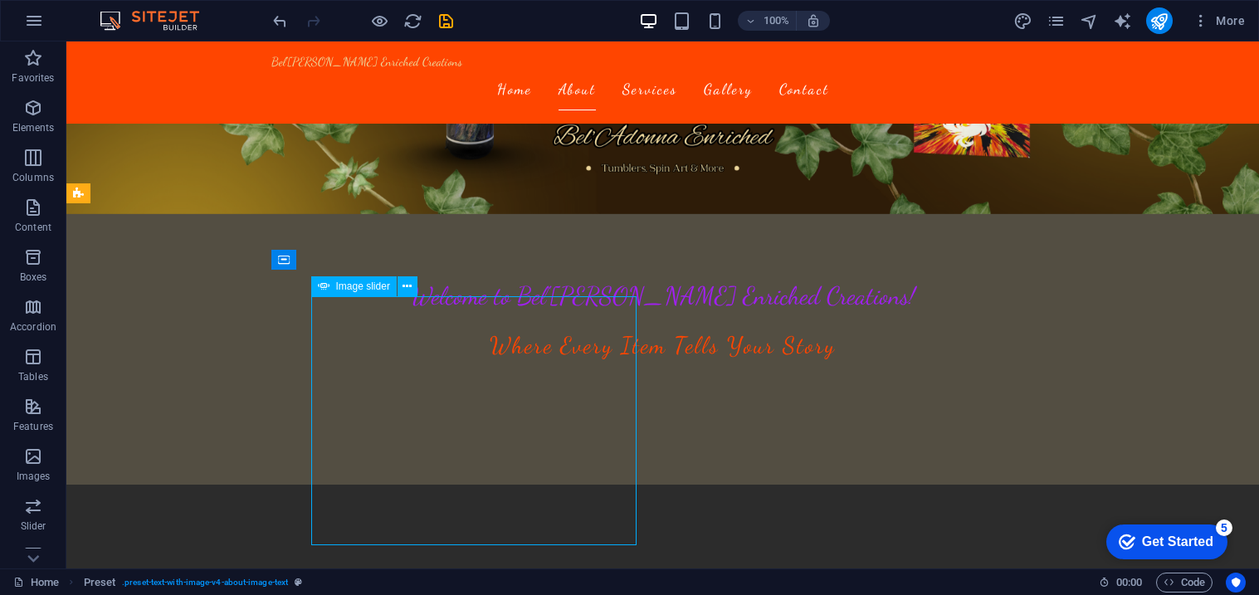
select select "s"
select select "progressive"
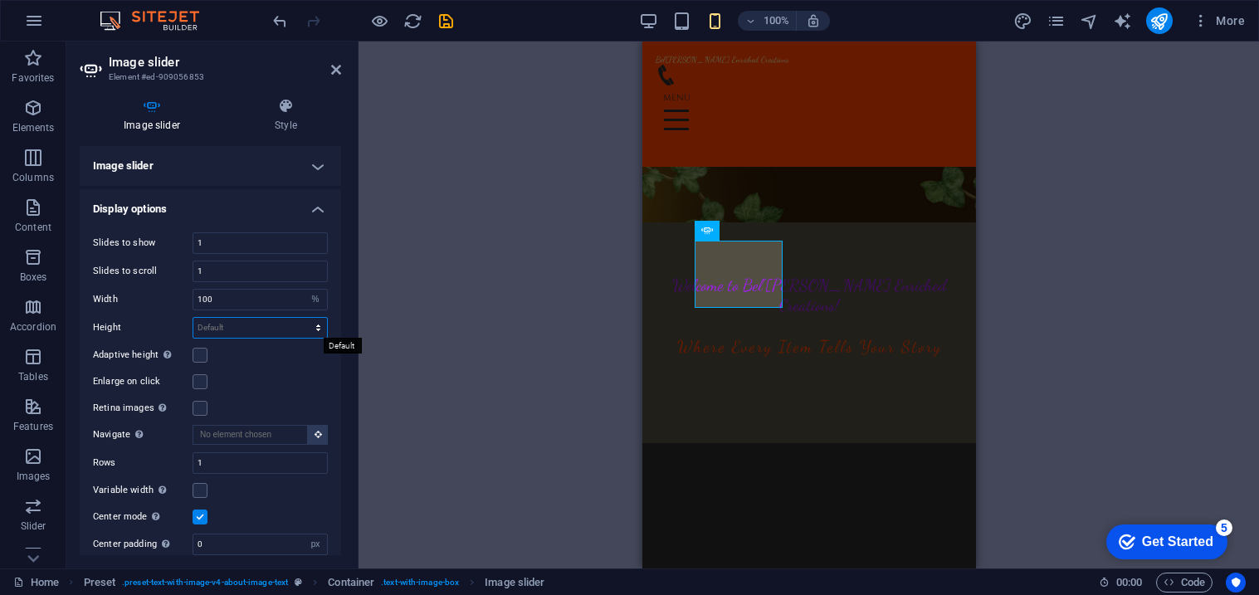
click at [201, 325] on select "Default px rem em vw vh" at bounding box center [260, 328] width 134 height 20
select select "px"
click at [300, 318] on select "Default px rem em vw vh" at bounding box center [260, 328] width 134 height 20
type input "0"
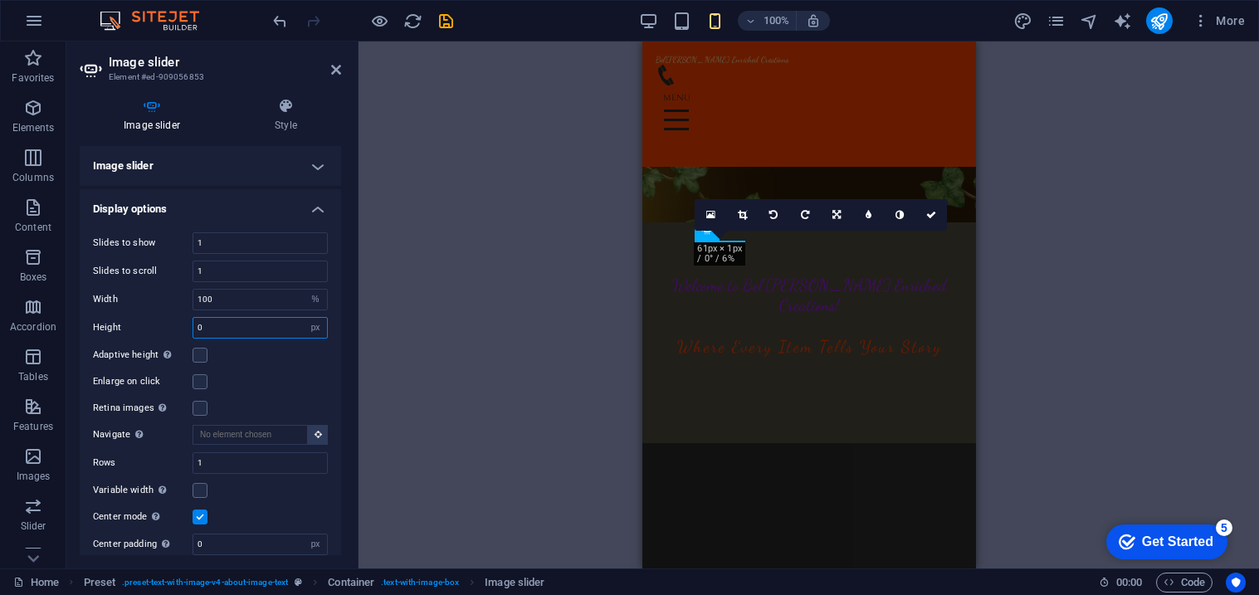
click at [237, 325] on input "0" at bounding box center [260, 328] width 134 height 20
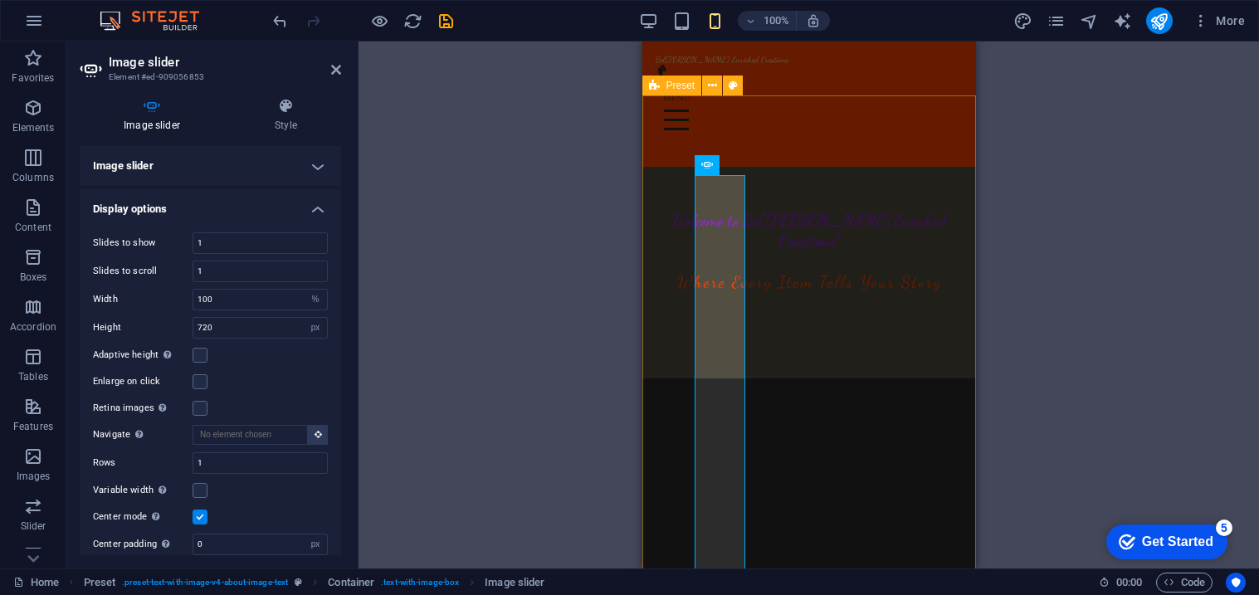
scroll to position [113, 0]
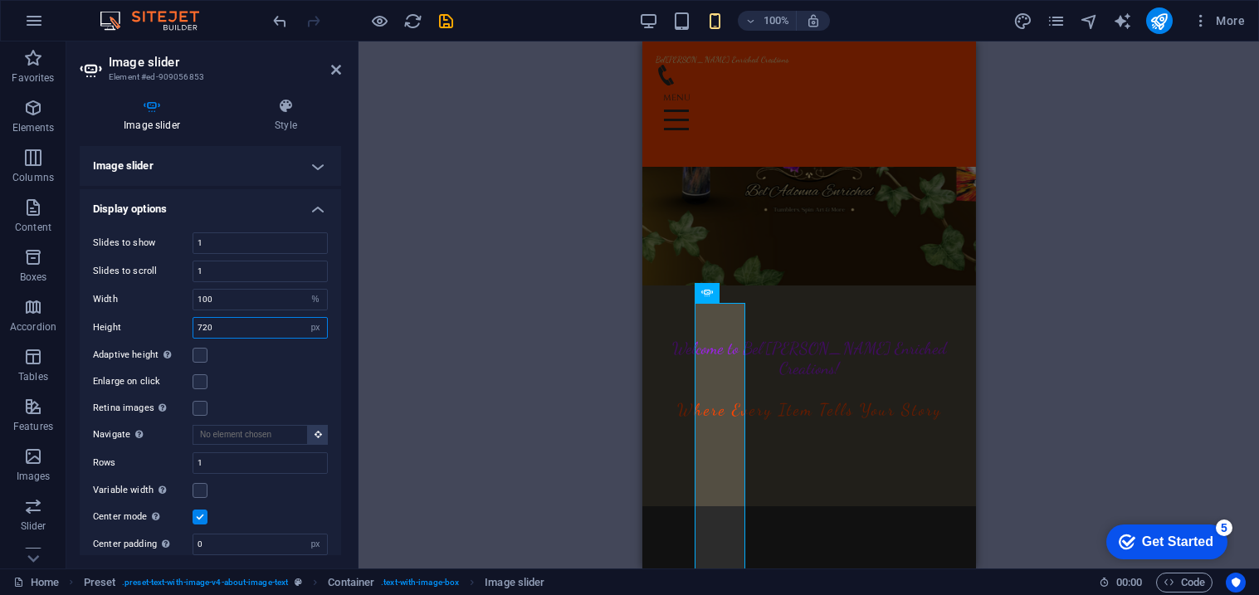
click at [218, 335] on input "720" at bounding box center [260, 328] width 134 height 20
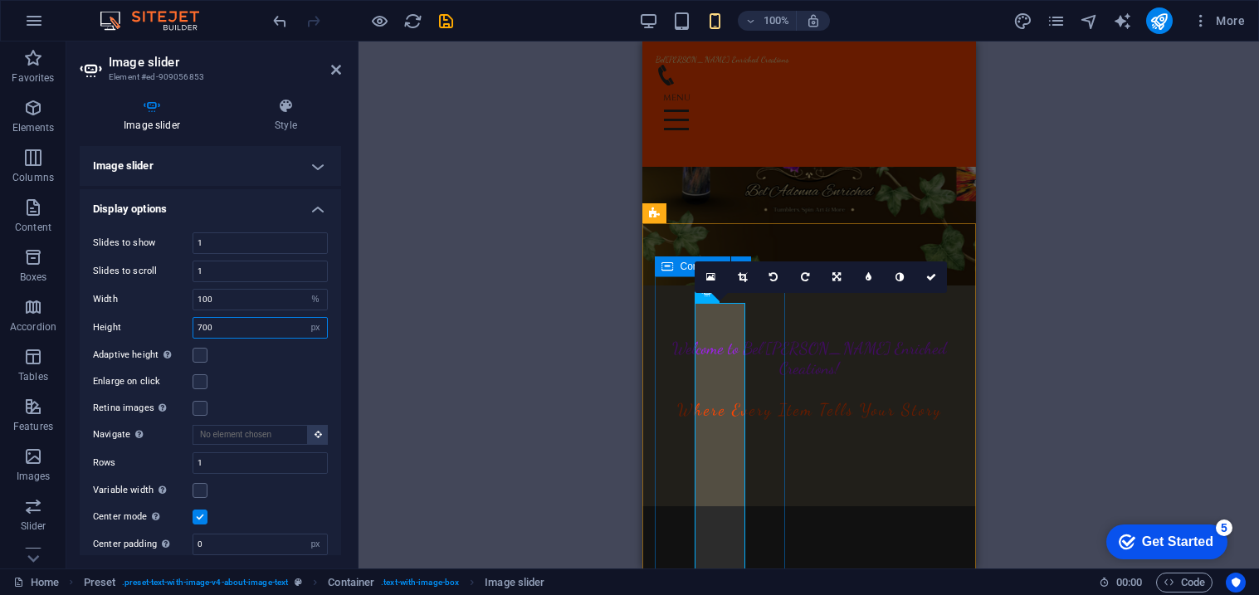
type input "700"
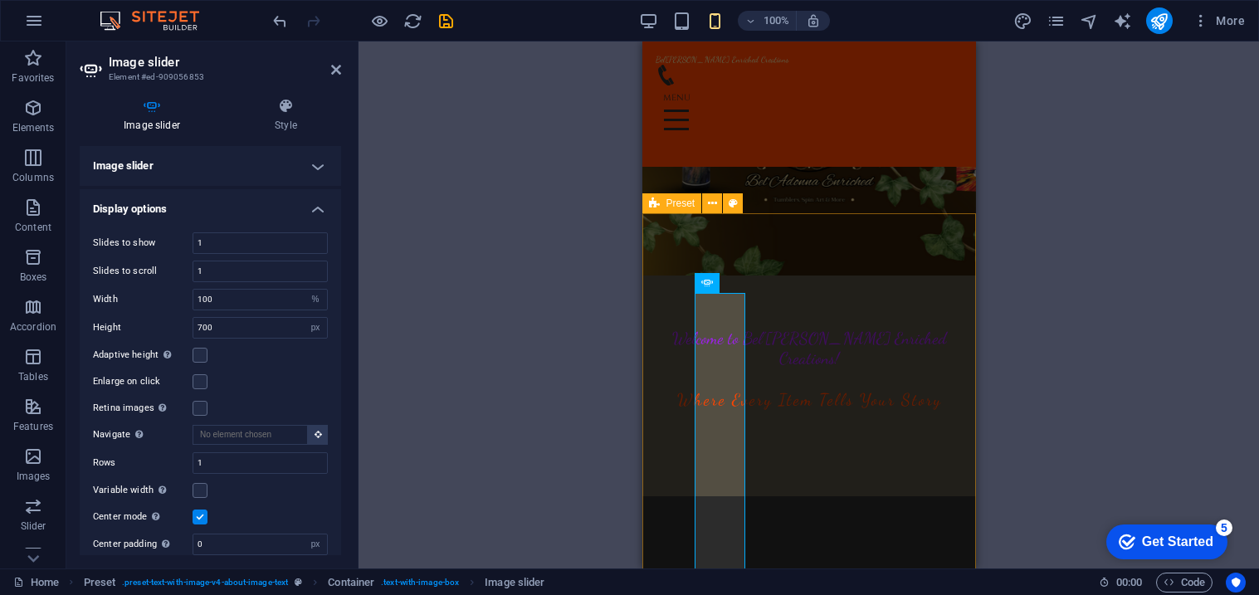
scroll to position [139, 0]
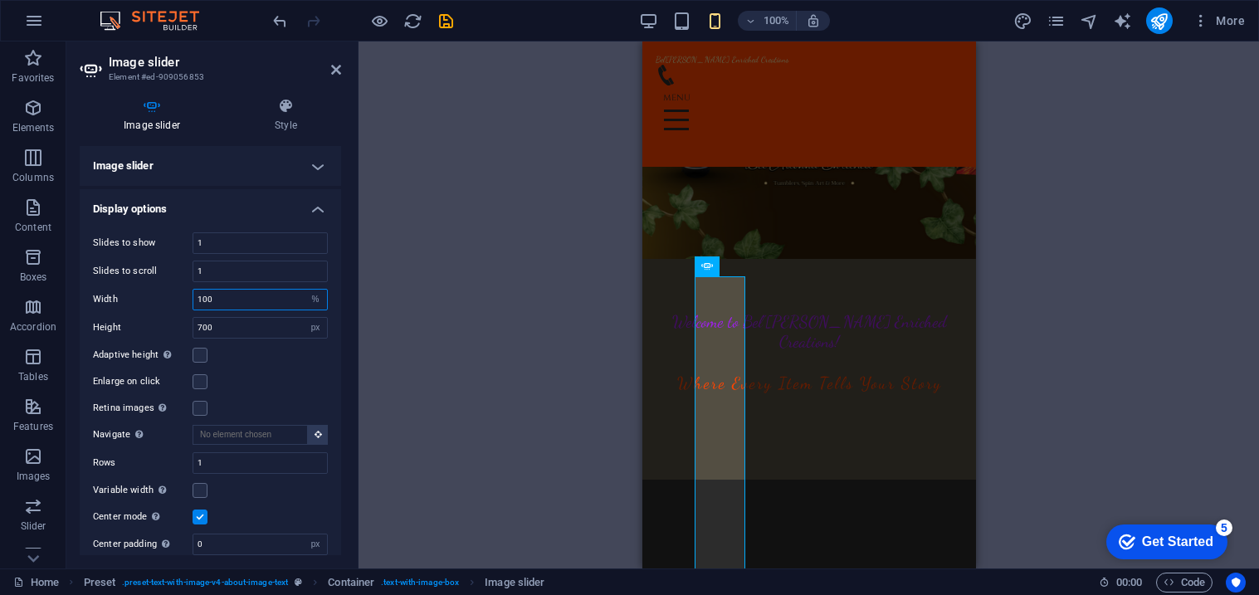
click at [223, 292] on input "100" at bounding box center [260, 300] width 134 height 20
type input "1"
type input "100"
click at [263, 328] on input "700" at bounding box center [260, 328] width 134 height 20
type input "7"
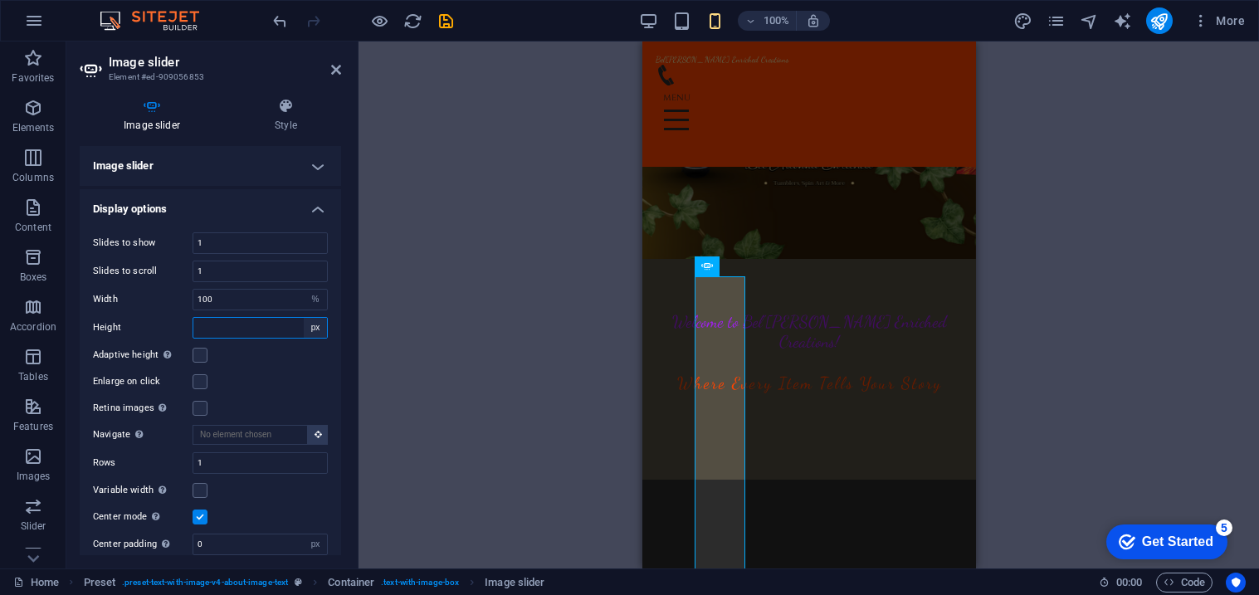
click at [308, 328] on select "Default px rem em vw vh" at bounding box center [315, 328] width 23 height 20
click at [304, 318] on select "Default px rem em vw vh" at bounding box center [315, 328] width 23 height 20
select select "DISABLED_OPTION_VALUE"
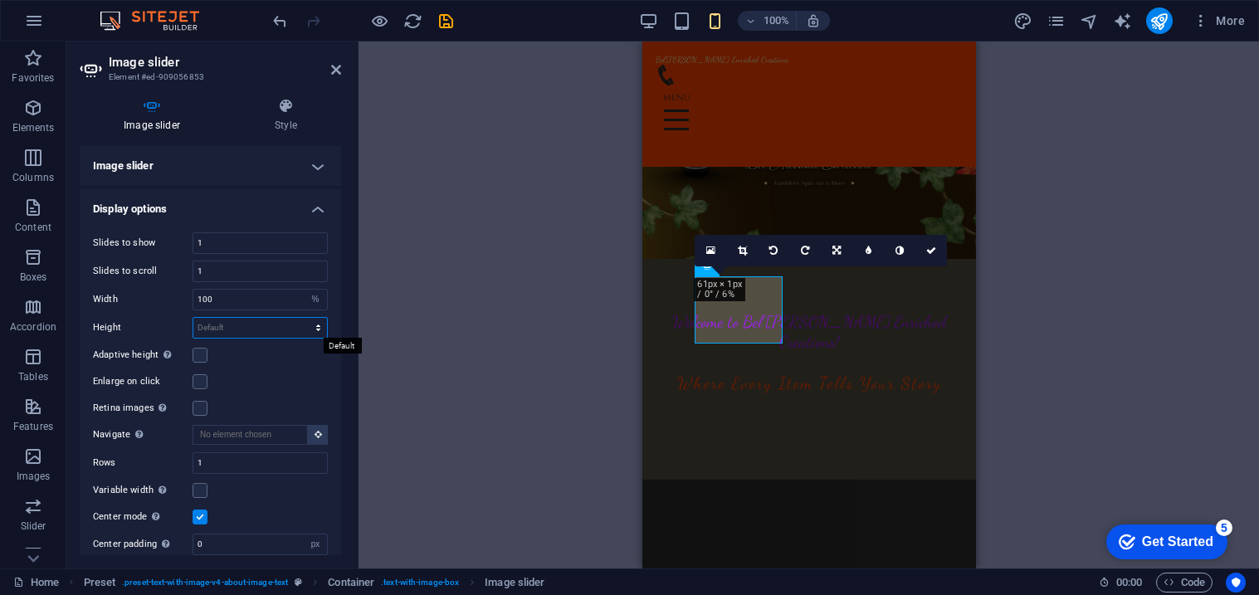
click at [251, 329] on select "Default px rem em vw vh" at bounding box center [260, 328] width 134 height 20
click at [273, 107] on icon at bounding box center [286, 106] width 110 height 17
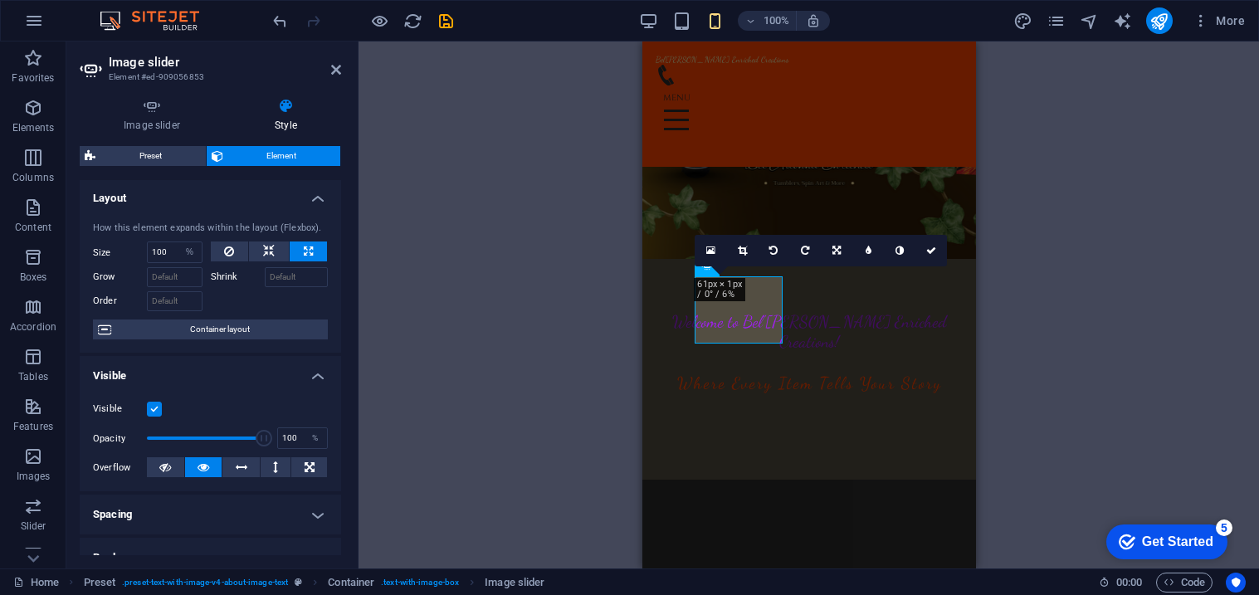
scroll to position [0, 0]
click at [229, 253] on icon at bounding box center [229, 253] width 10 height 20
type input "100"
select select "%"
click at [227, 252] on icon at bounding box center [229, 253] width 10 height 20
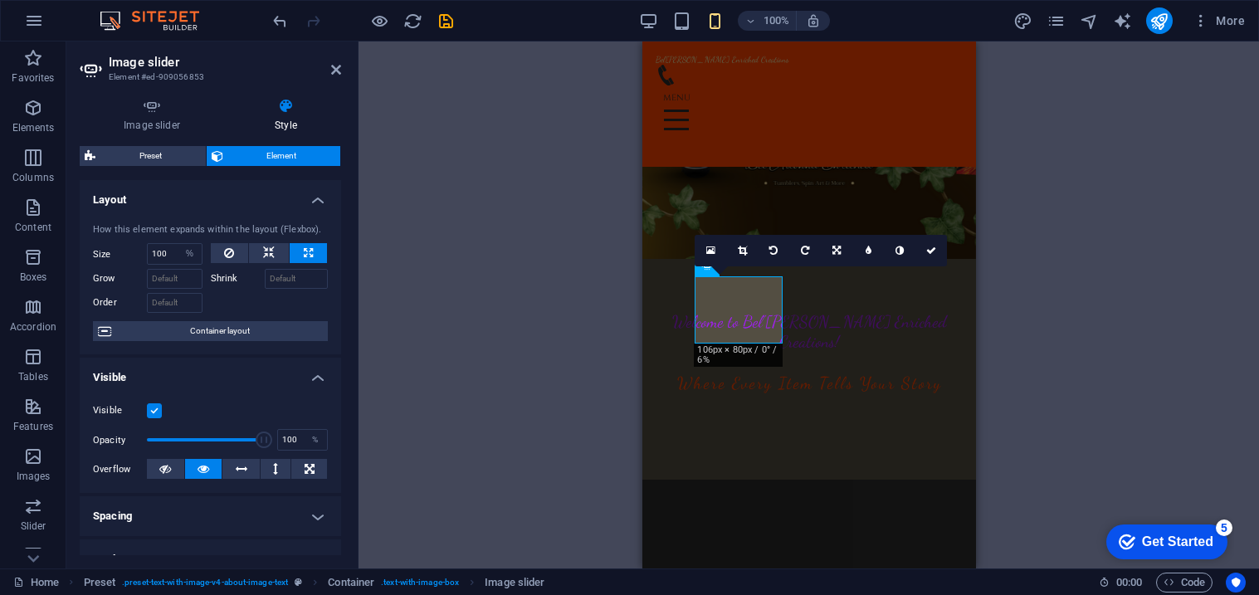
type input "100"
select select "%"
click at [296, 256] on button at bounding box center [308, 253] width 37 height 20
click at [267, 254] on icon at bounding box center [269, 253] width 12 height 20
select select "DISABLED_OPTION_VALUE"
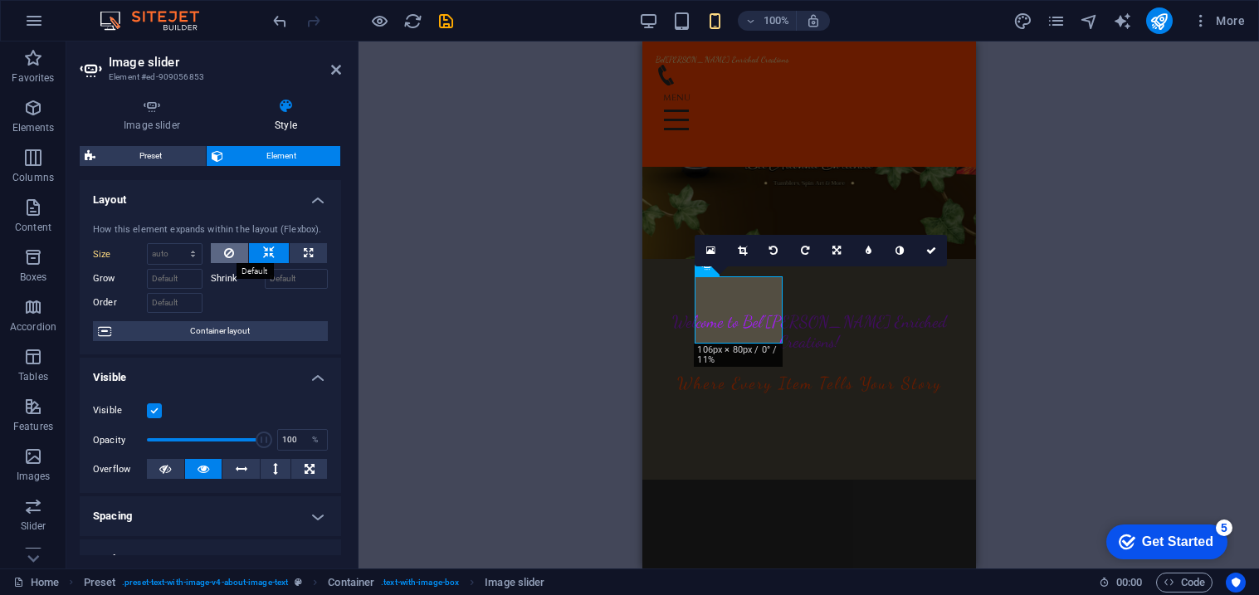
click at [219, 261] on button at bounding box center [230, 253] width 38 height 20
type input "100"
select select "%"
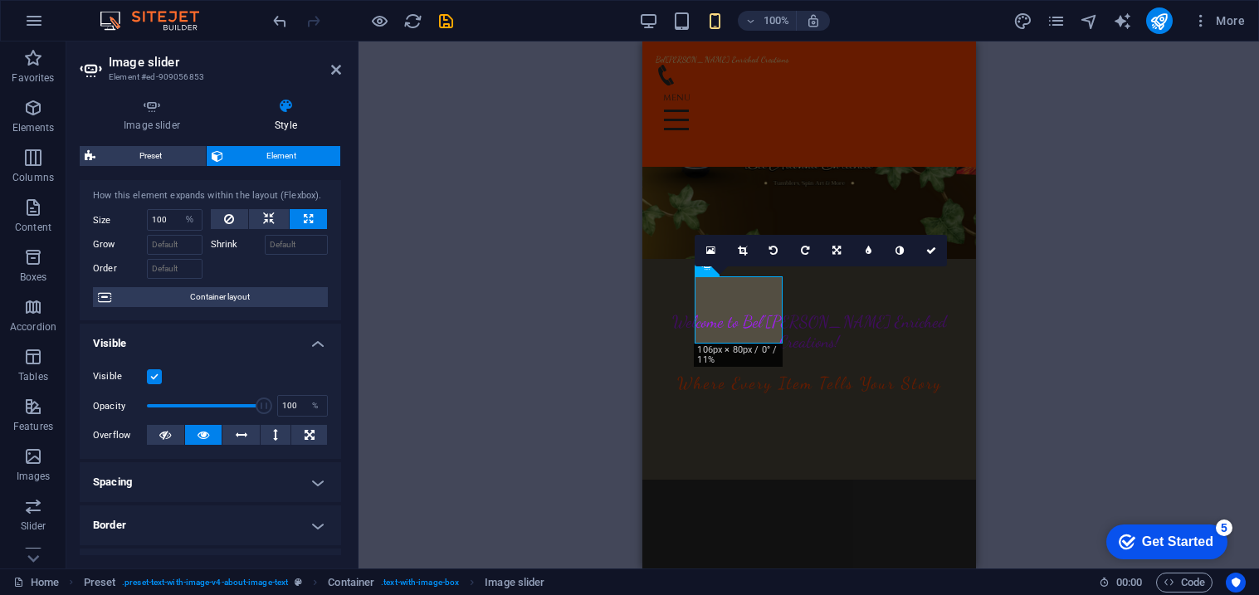
scroll to position [37, 0]
click at [211, 299] on span "Container layout" at bounding box center [219, 295] width 207 height 20
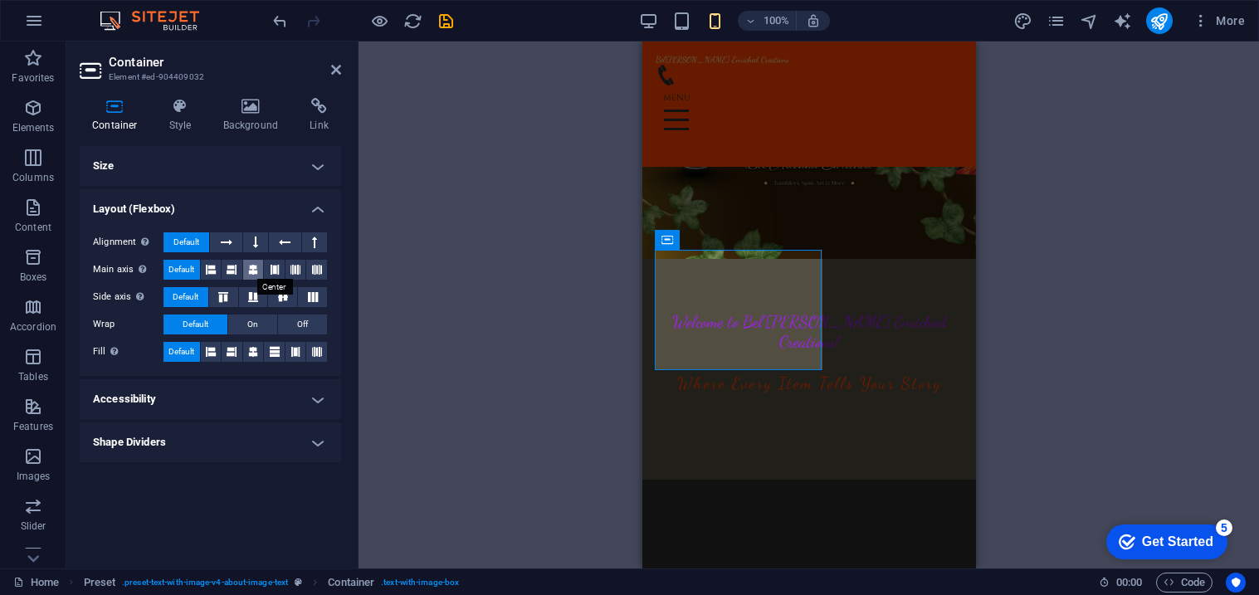
click at [254, 272] on icon at bounding box center [253, 270] width 10 height 20
click at [180, 268] on span "Default" at bounding box center [182, 270] width 26 height 20
click at [251, 354] on icon at bounding box center [253, 352] width 10 height 20
click at [185, 353] on span "Default" at bounding box center [182, 352] width 26 height 20
click at [252, 323] on span "On" at bounding box center [252, 325] width 11 height 20
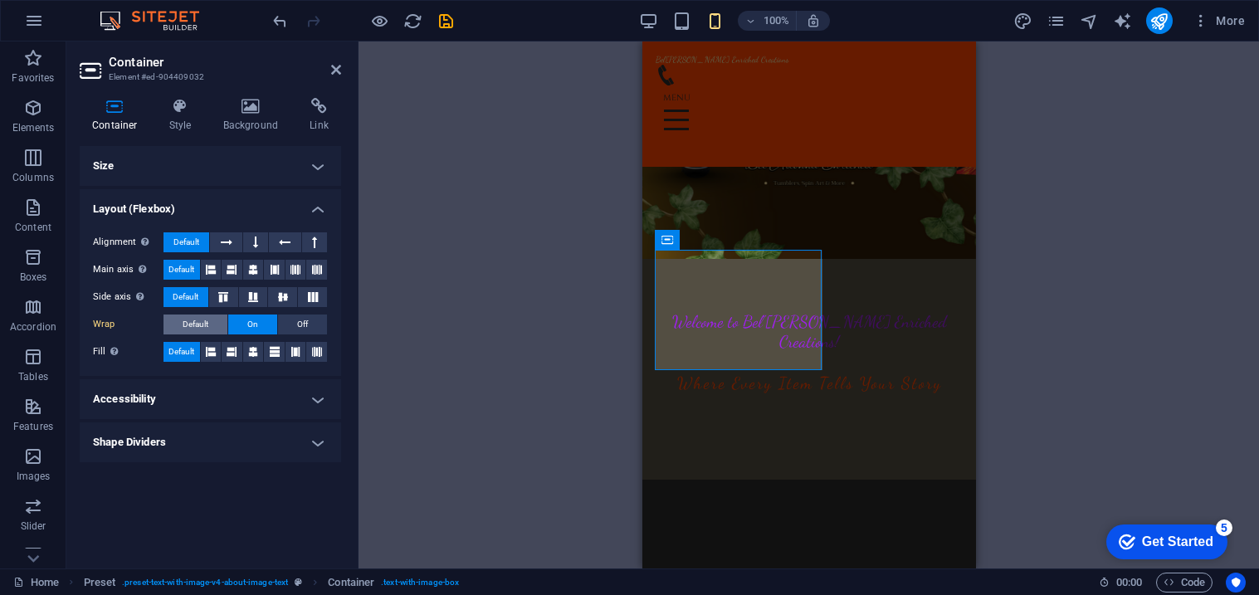
click at [199, 322] on span "Default" at bounding box center [196, 325] width 26 height 20
click at [257, 303] on button at bounding box center [253, 297] width 29 height 20
click at [175, 296] on span "Default" at bounding box center [186, 297] width 26 height 20
click at [310, 406] on h4 "Accessibility" at bounding box center [210, 399] width 261 height 40
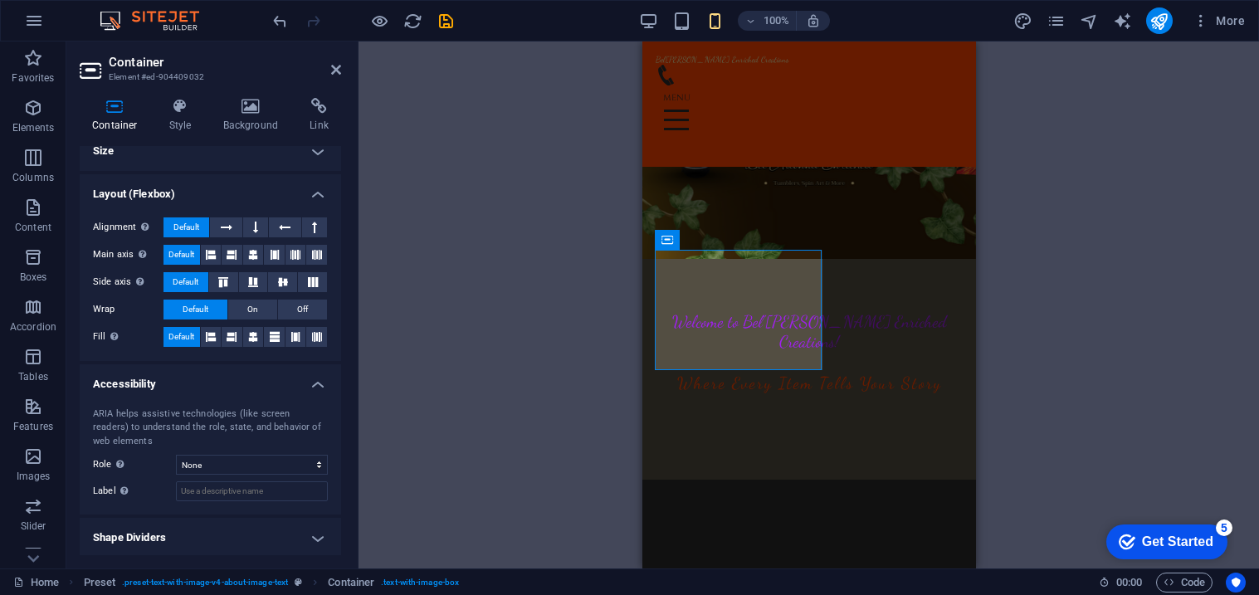
scroll to position [16, 0]
click at [303, 534] on h4 "Shape Dividers" at bounding box center [210, 537] width 261 height 40
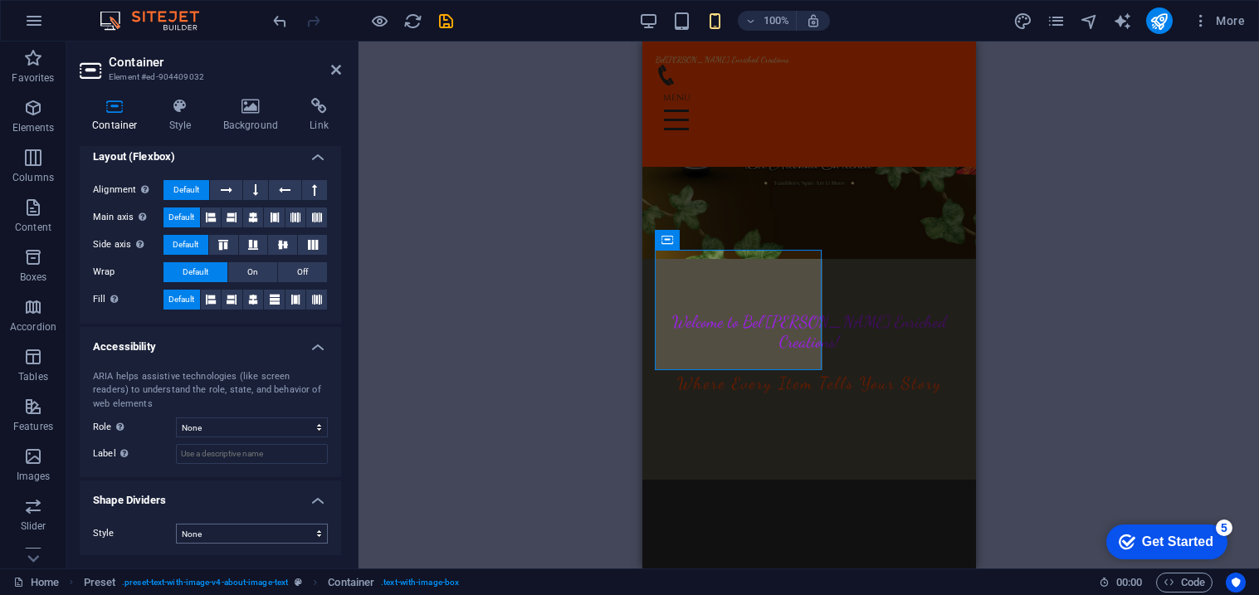
scroll to position [53, 0]
click at [247, 532] on select "None Triangle Square Diagonal Polygon 1 Polygon 2 Zigzag Multiple Zigzags Waves…" at bounding box center [252, 533] width 152 height 20
click at [176, 523] on select "None Triangle Square Diagonal Polygon 1 Polygon 2 Zigzag Multiple Zigzags Waves…" at bounding box center [252, 533] width 152 height 20
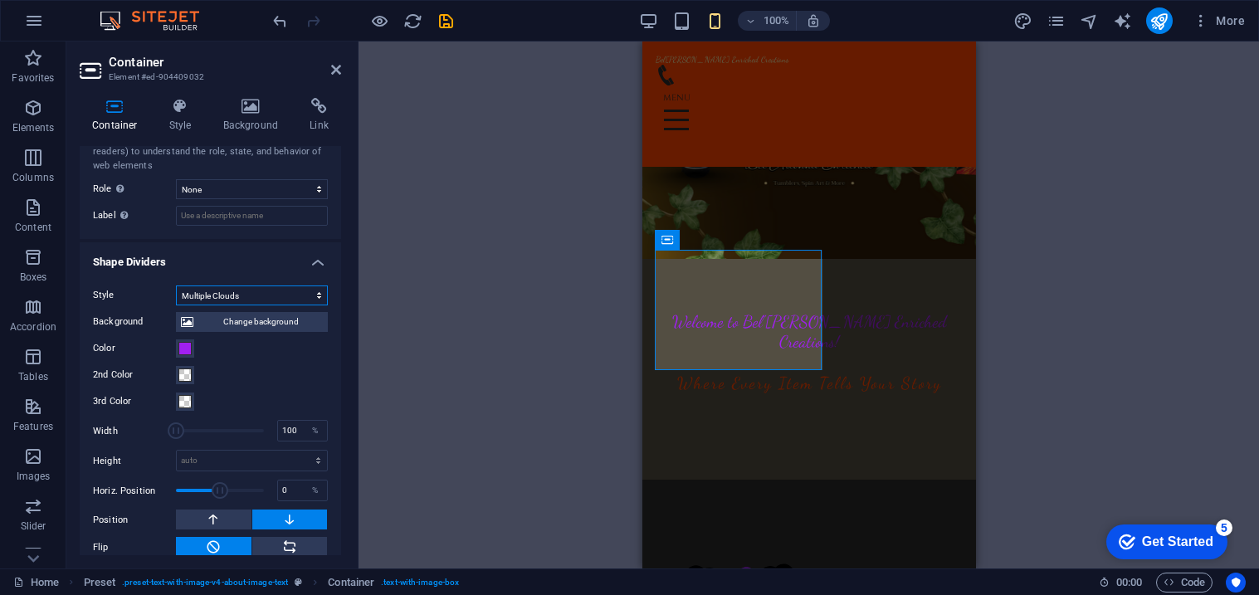
click at [254, 297] on select "None Triangle Square Diagonal Polygon 1 Polygon 2 Zigzag Multiple Zigzags Waves…" at bounding box center [252, 296] width 152 height 20
select select "none"
click at [176, 305] on select "None Triangle Square Diagonal Polygon 1 Polygon 2 Zigzag Multiple Zigzags Waves…" at bounding box center [252, 296] width 152 height 20
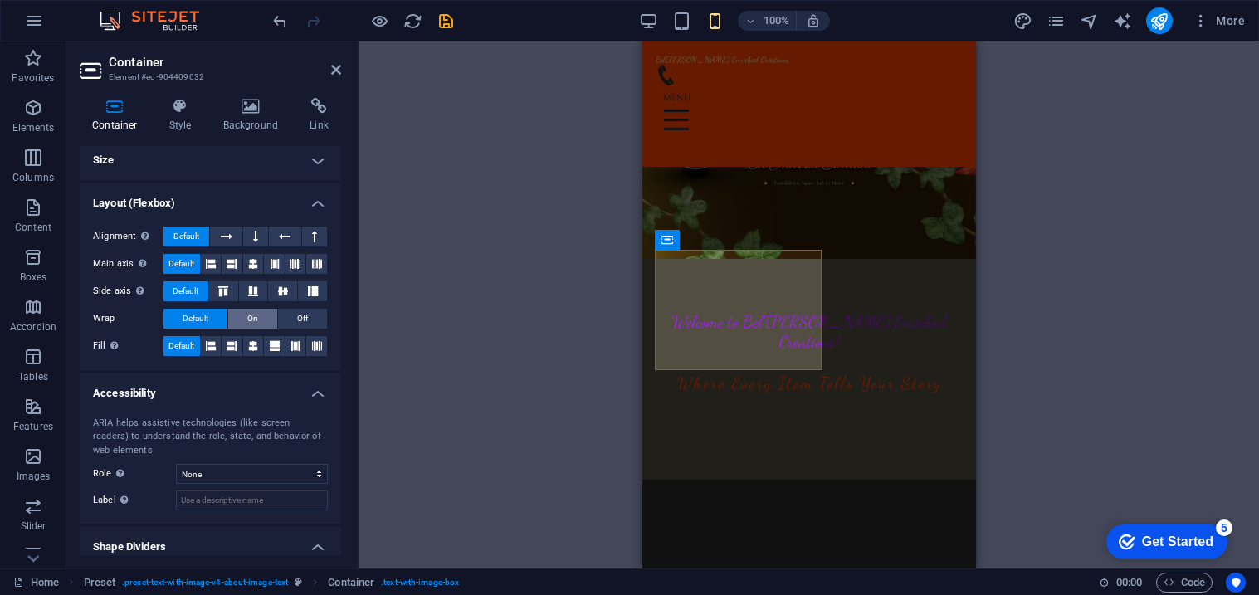
scroll to position [0, 0]
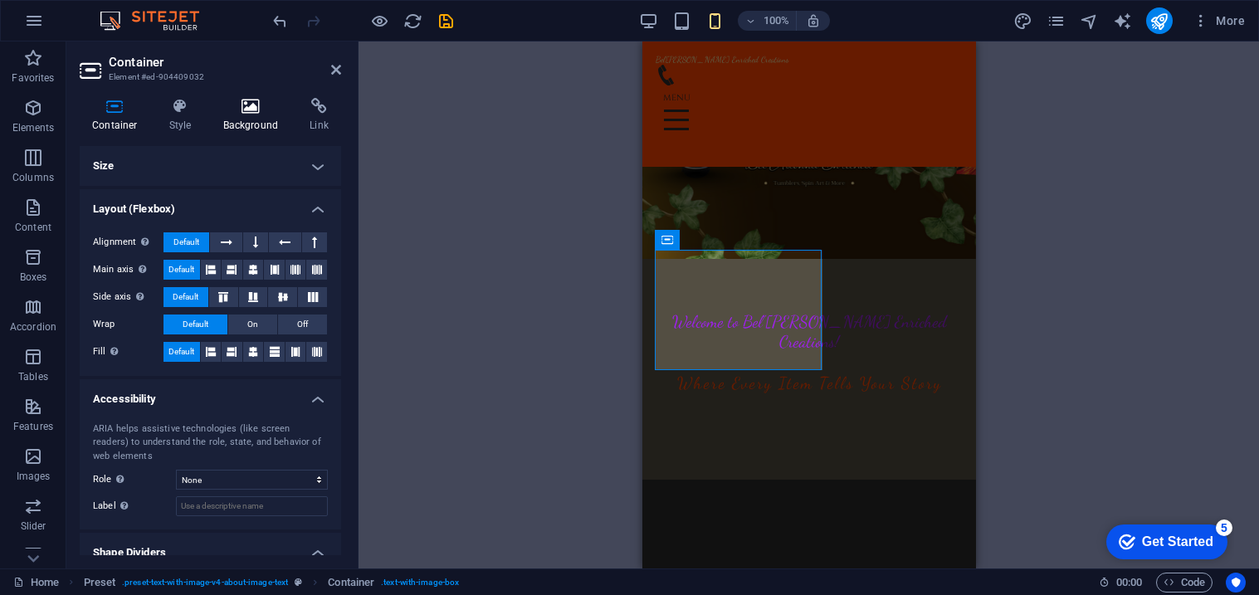
click at [247, 109] on icon at bounding box center [251, 106] width 81 height 17
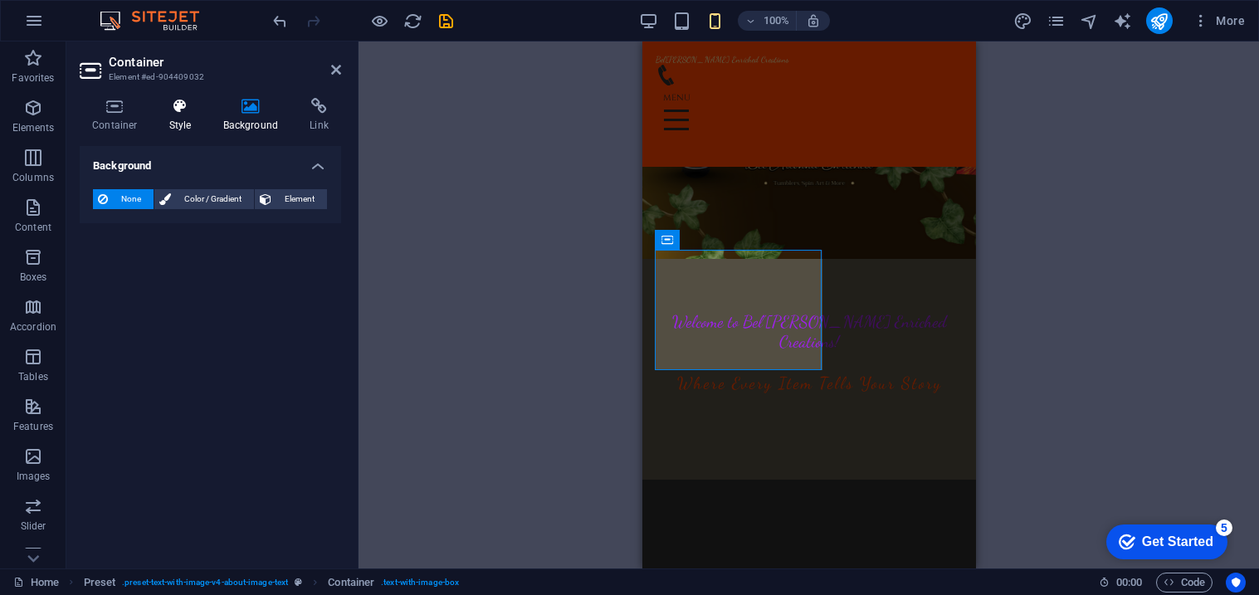
click at [191, 104] on icon at bounding box center [180, 106] width 47 height 17
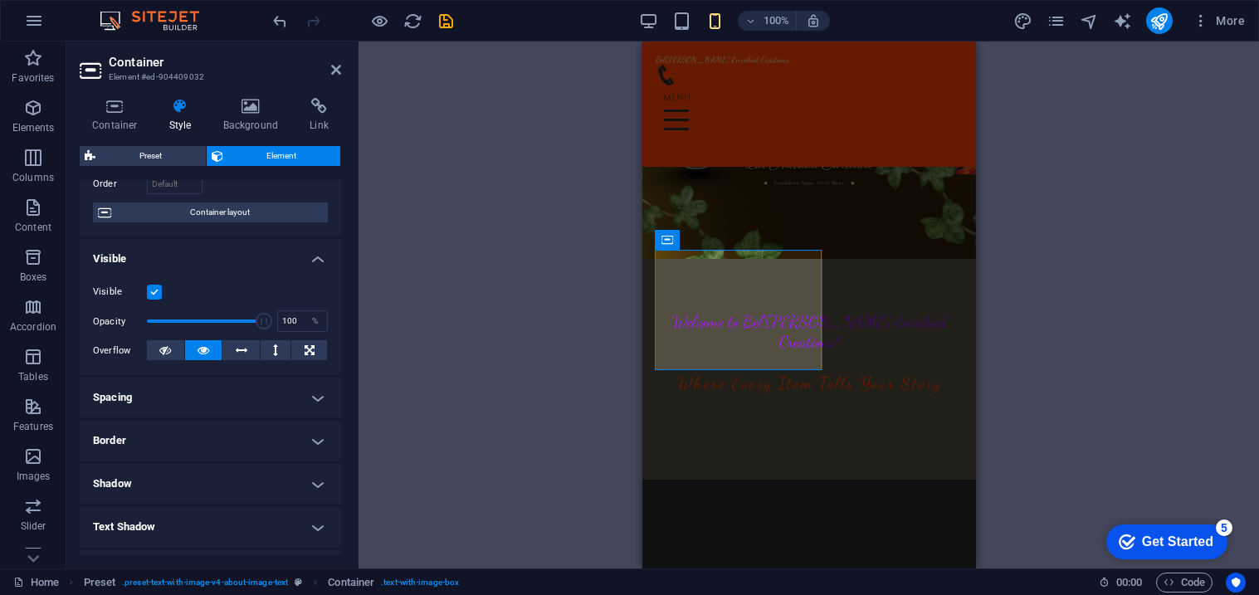
scroll to position [120, 0]
click at [121, 112] on icon at bounding box center [115, 106] width 71 height 17
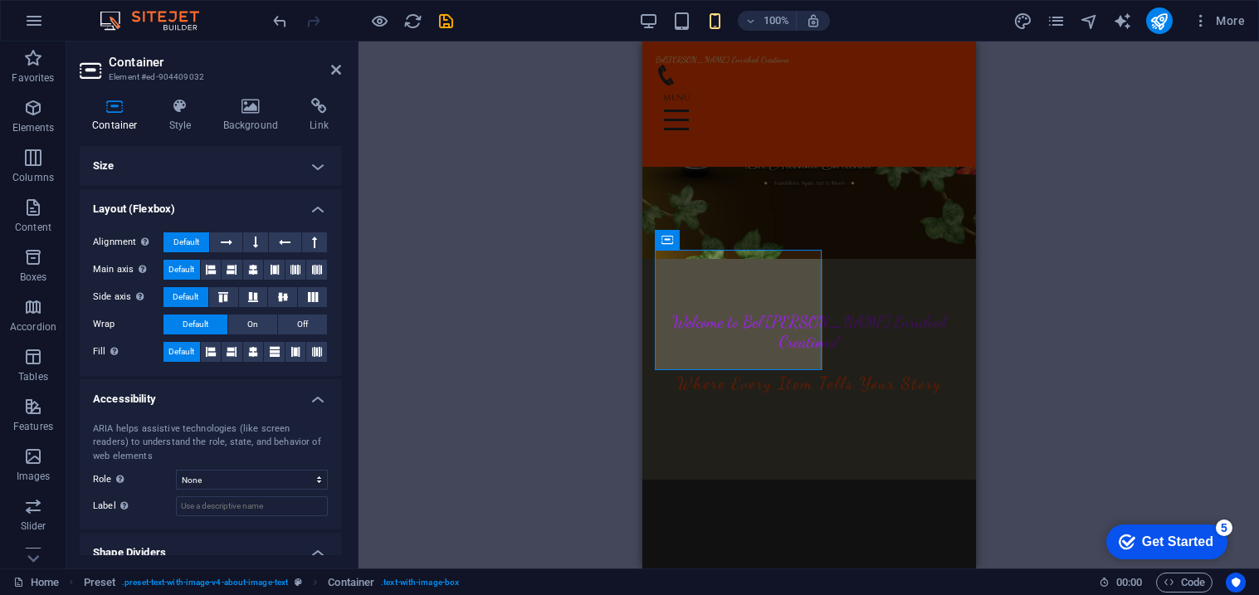
click at [310, 174] on h4 "Size" at bounding box center [210, 166] width 261 height 40
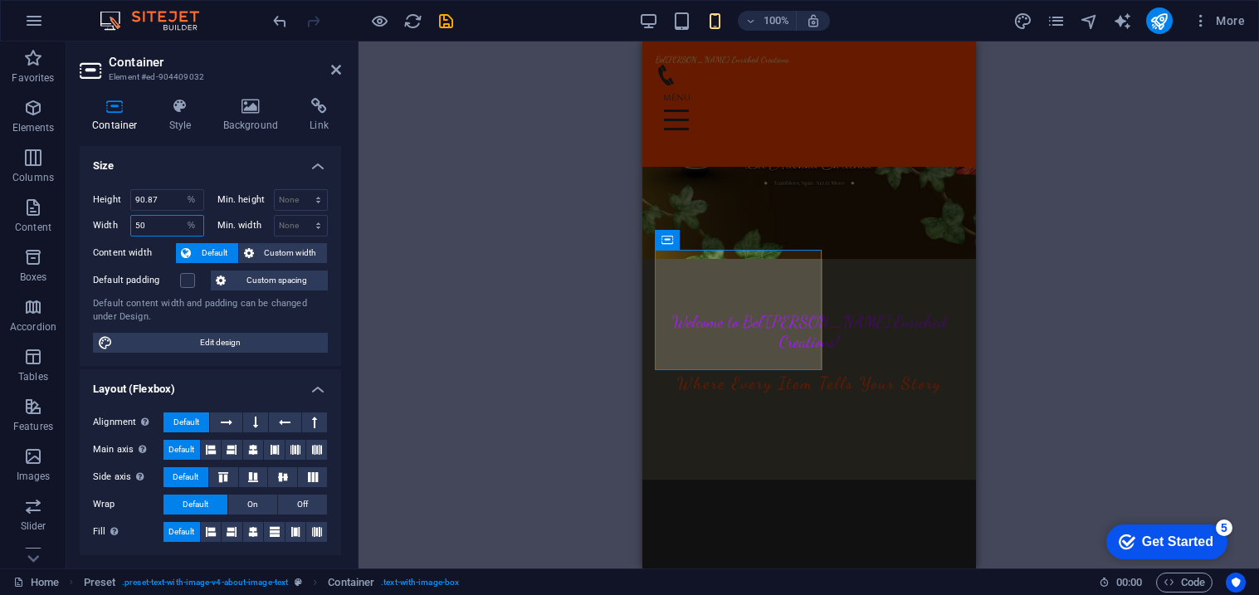
click at [173, 225] on input "50" at bounding box center [167, 226] width 72 height 20
type input "5"
type input "100"
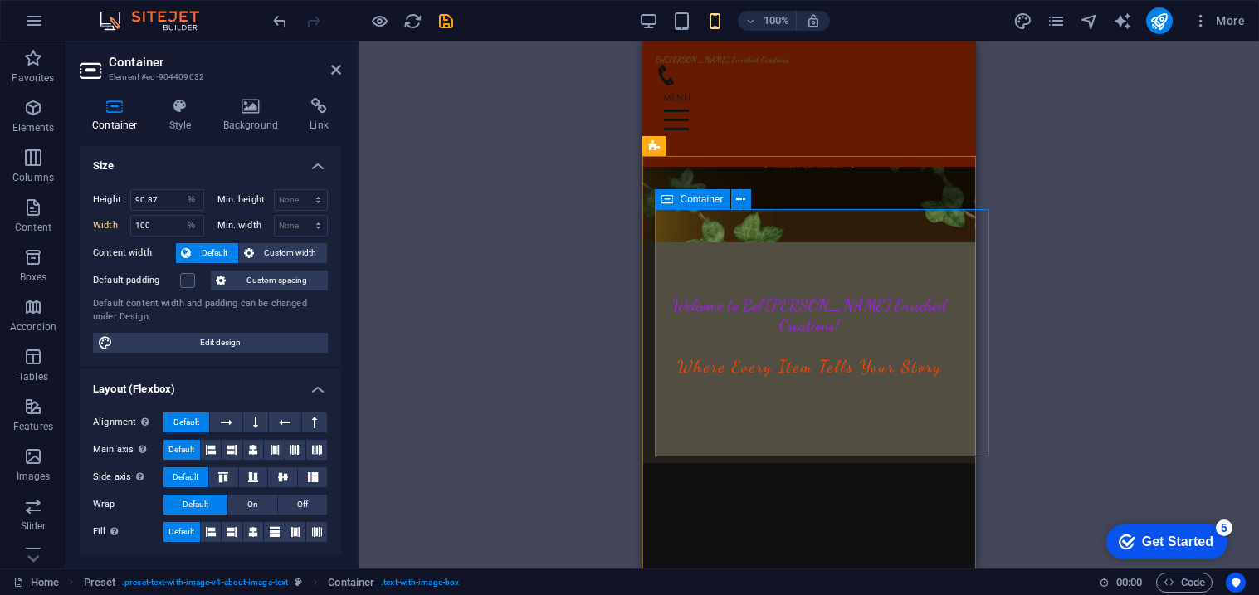
scroll to position [346, 0]
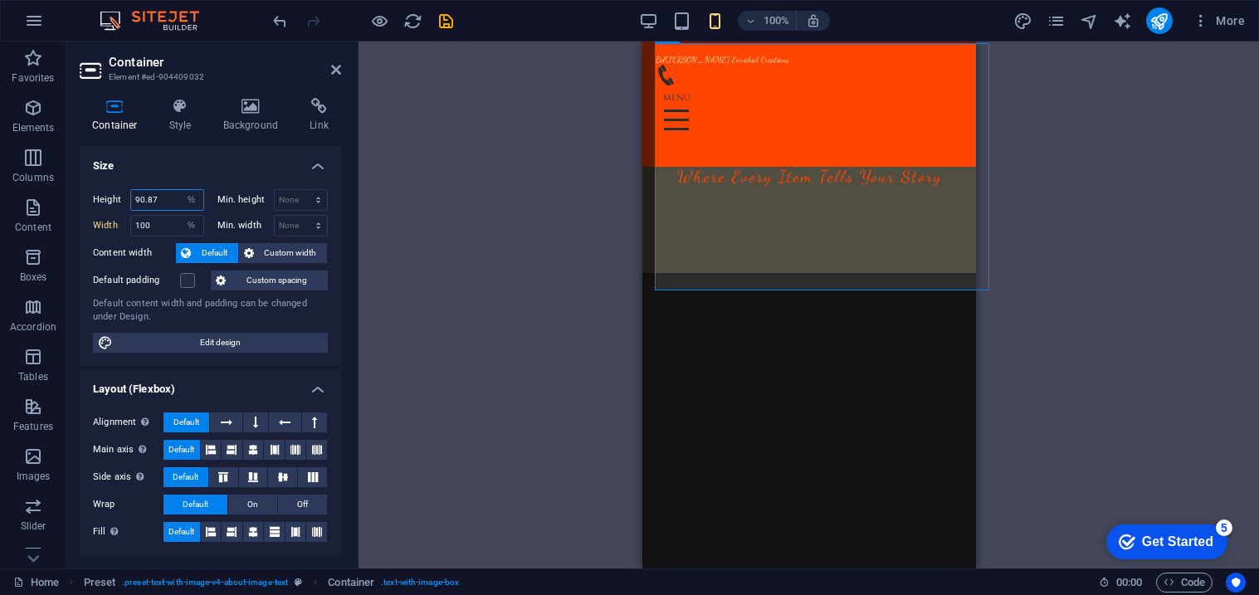
click at [167, 204] on input "90.87" at bounding box center [167, 200] width 72 height 20
type input "9"
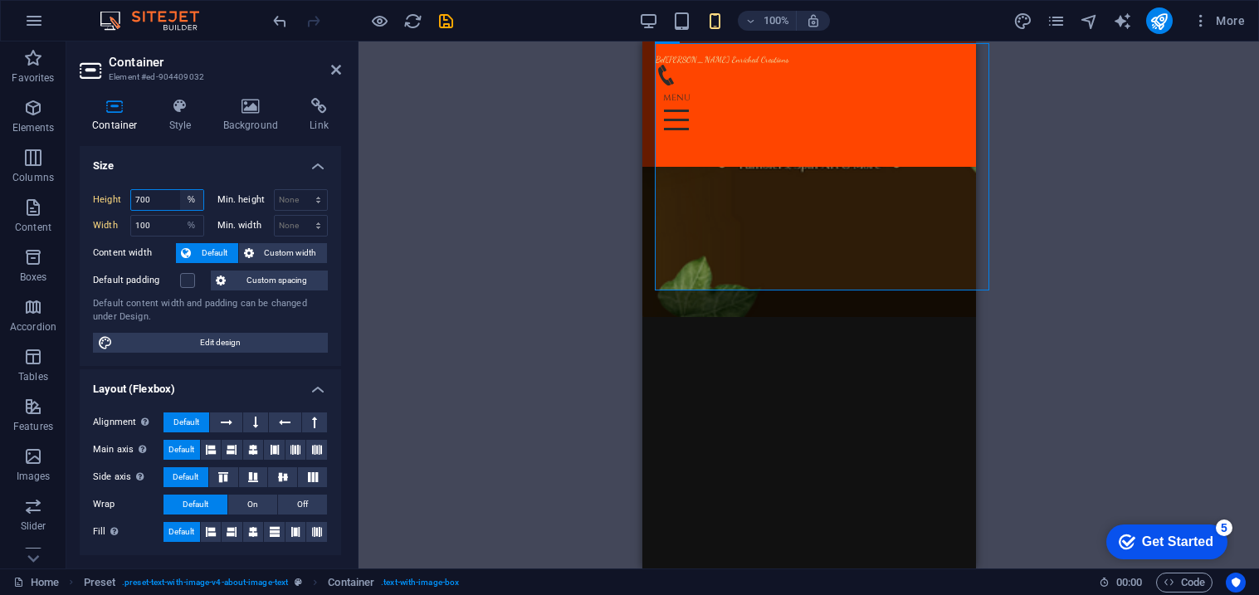
type input "700"
click at [189, 193] on select "Default px rem % vh vw" at bounding box center [191, 200] width 23 height 20
click at [180, 190] on select "Default px rem % vh vw" at bounding box center [191, 200] width 23 height 20
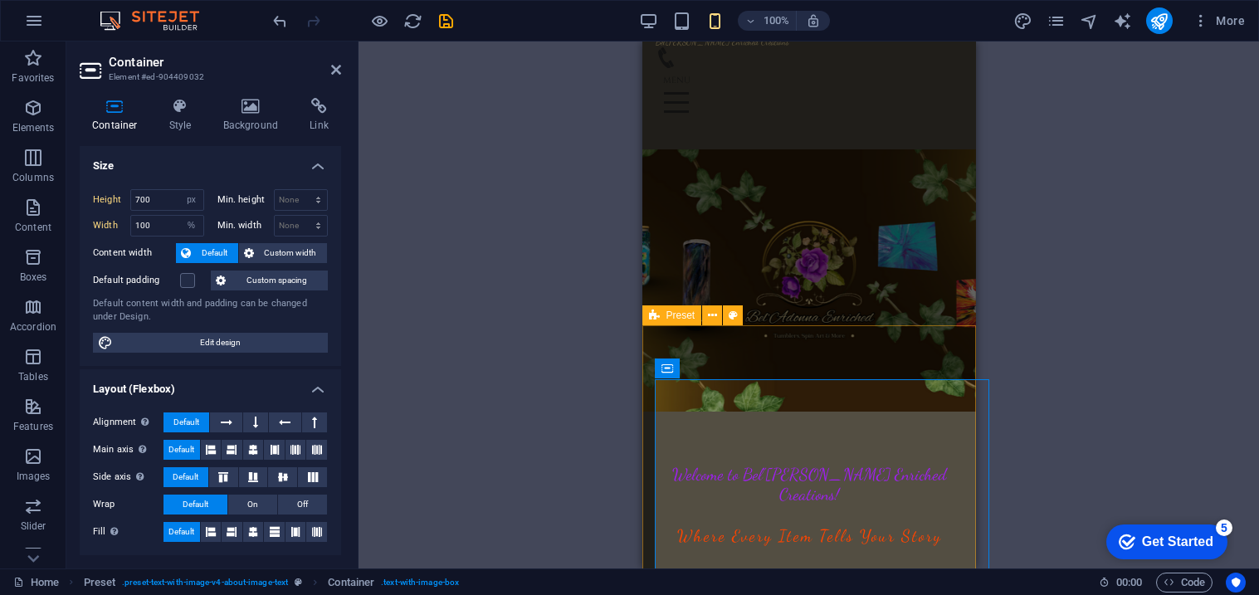
scroll to position [0, 0]
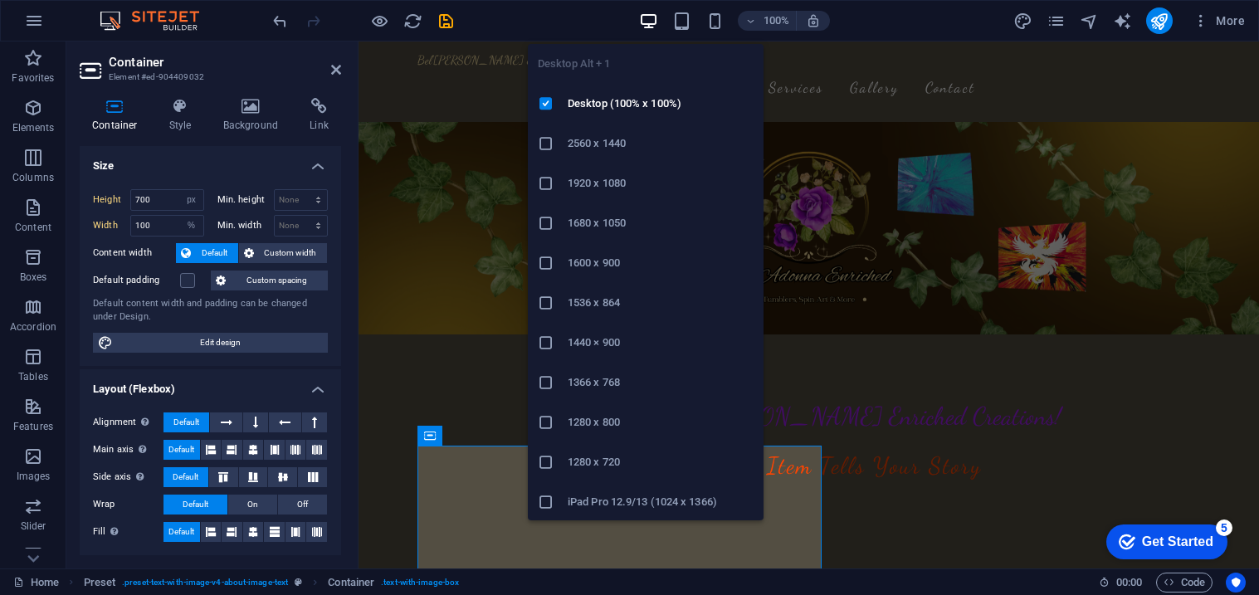
select select "%"
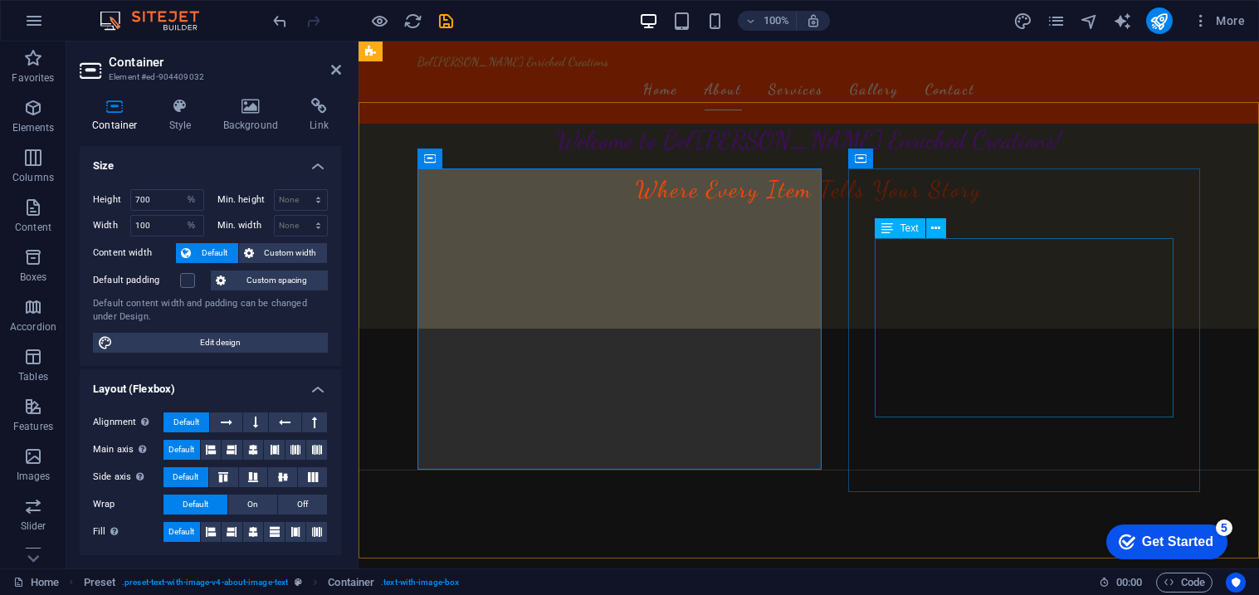
scroll to position [255, 0]
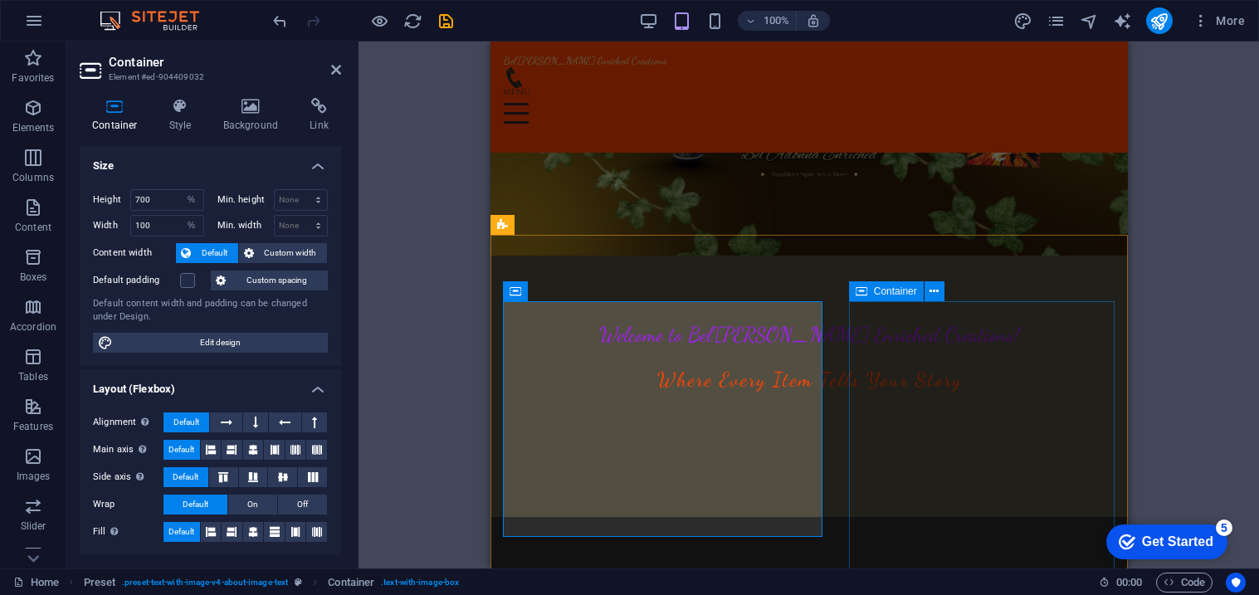
scroll to position [0, 0]
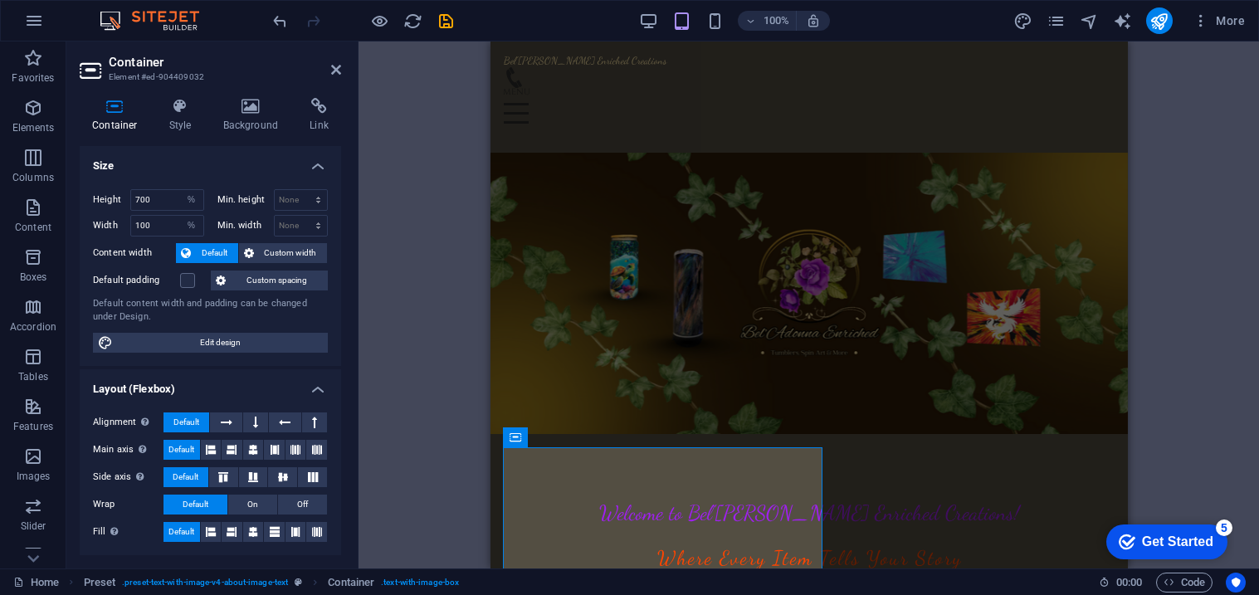
click at [459, 184] on div "Drag here to replace the existing content. Press “Ctrl” if you want to create a…" at bounding box center [809, 305] width 901 height 527
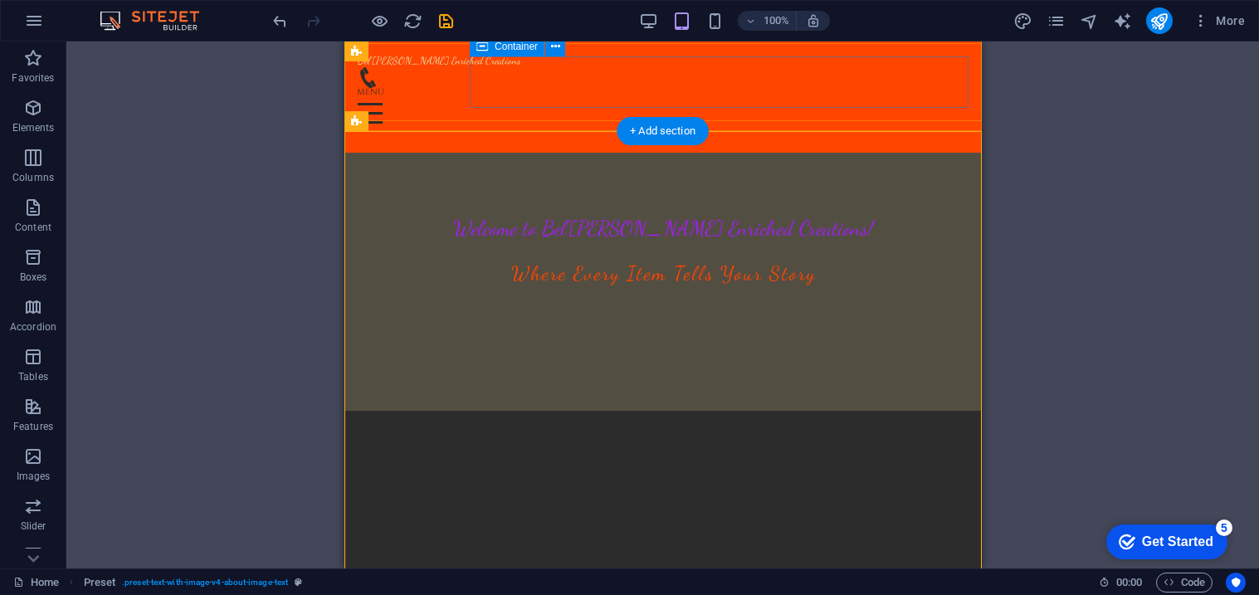
scroll to position [232, 0]
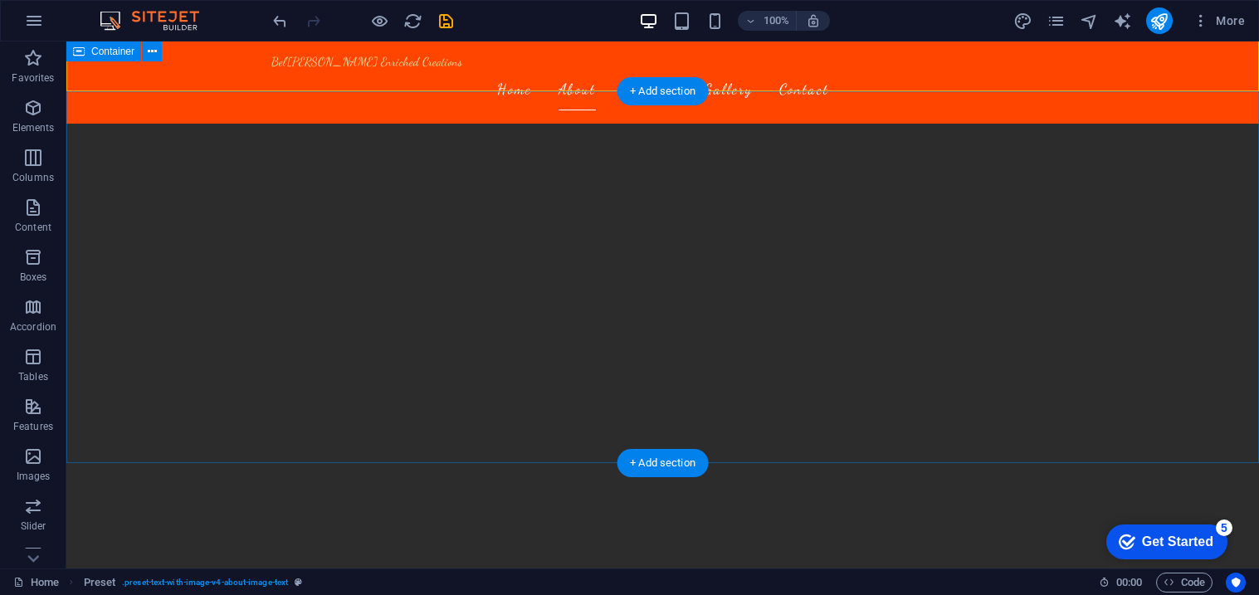
scroll to position [740, 0]
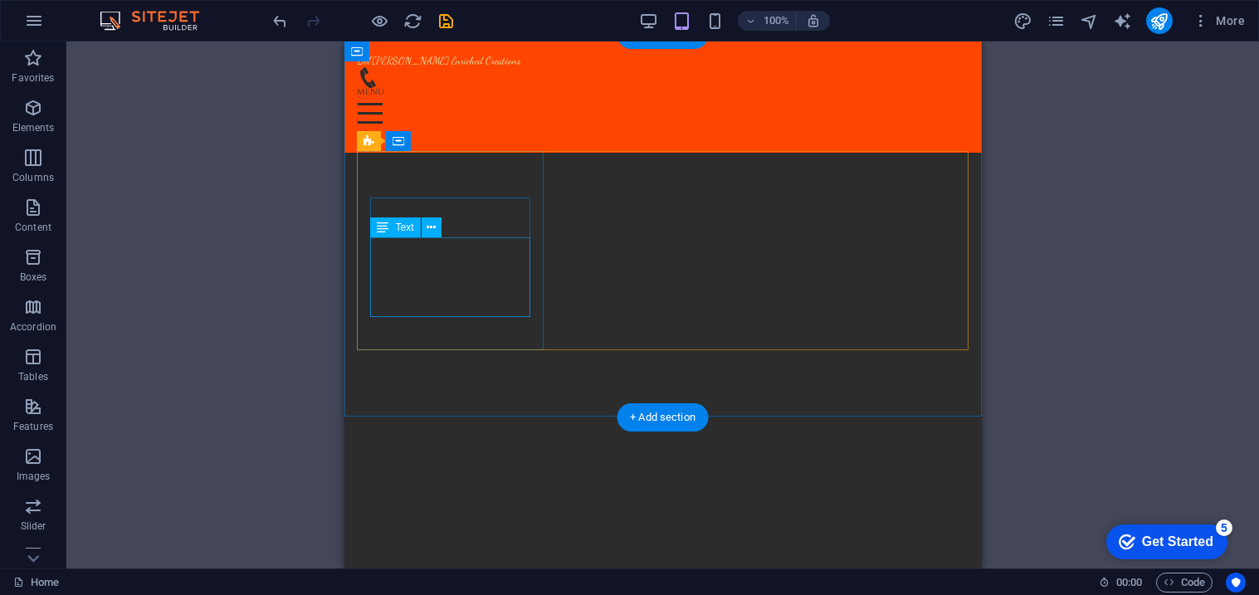
scroll to position [871, 0]
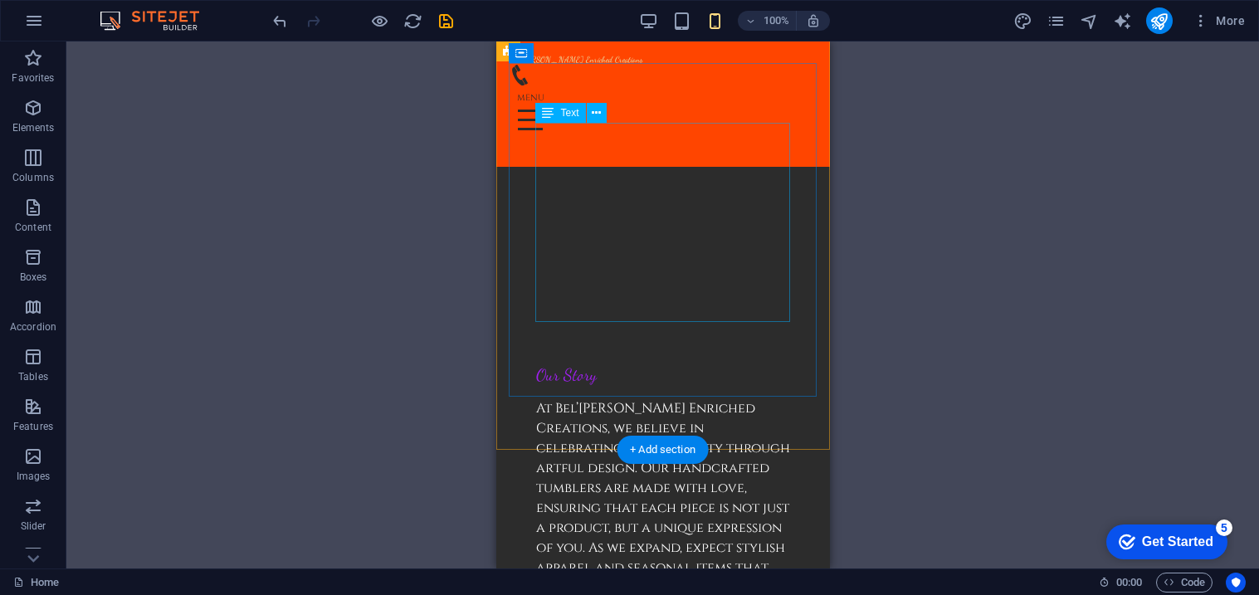
scroll to position [598, 0]
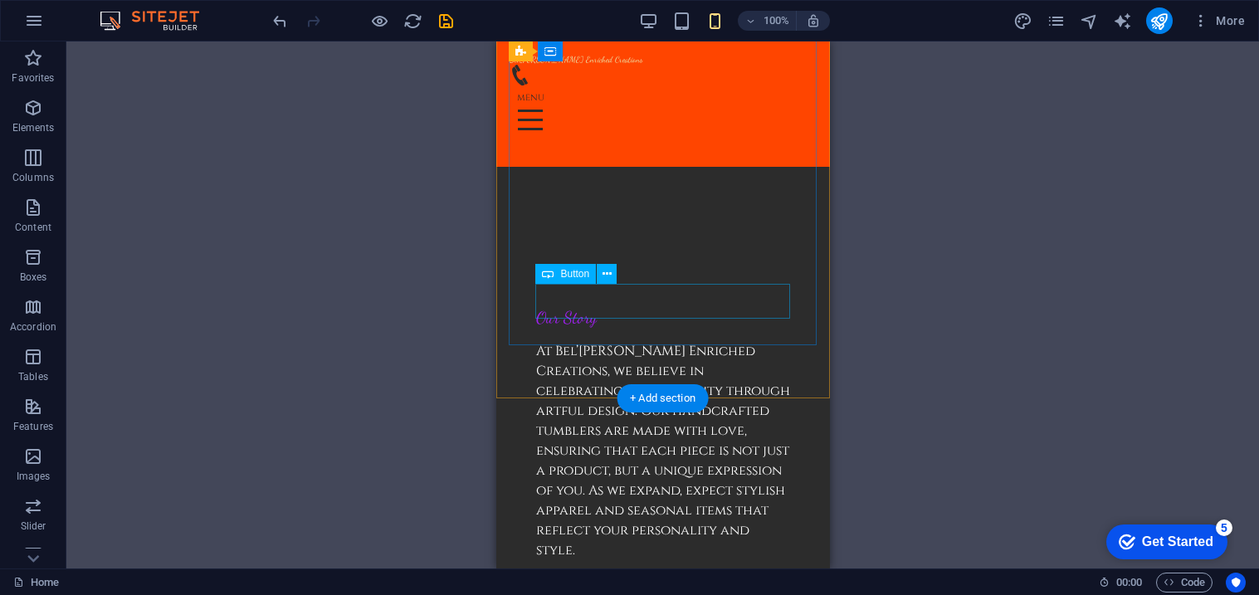
click at [637, 574] on div "shop now" at bounding box center [662, 591] width 254 height 35
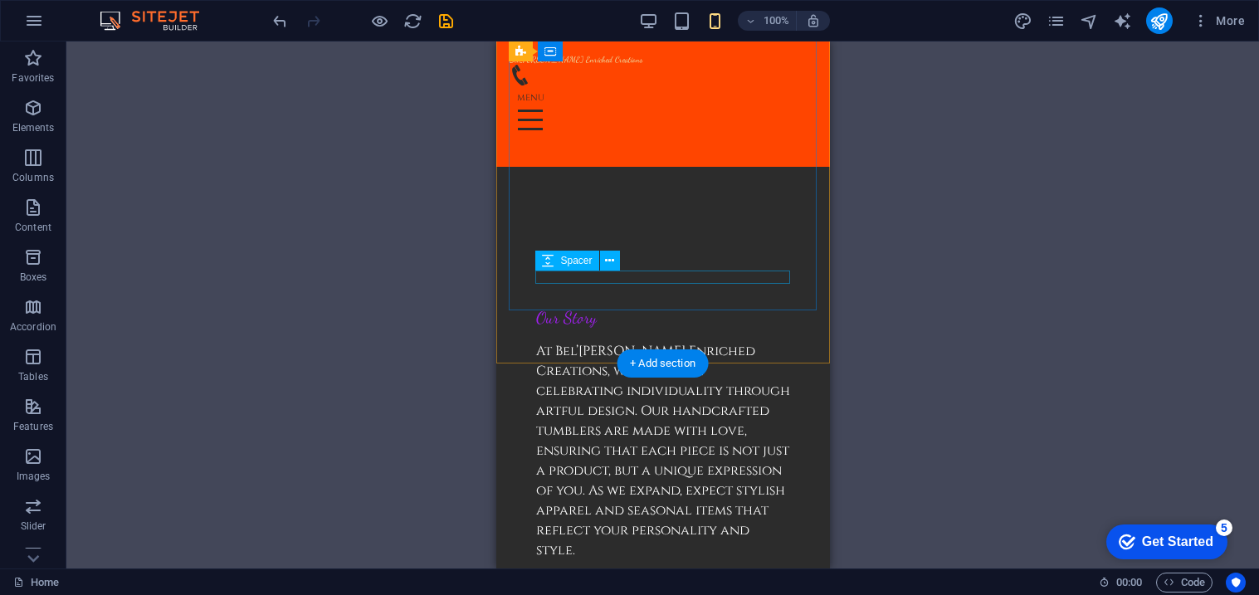
click at [603, 560] on div at bounding box center [662, 566] width 254 height 13
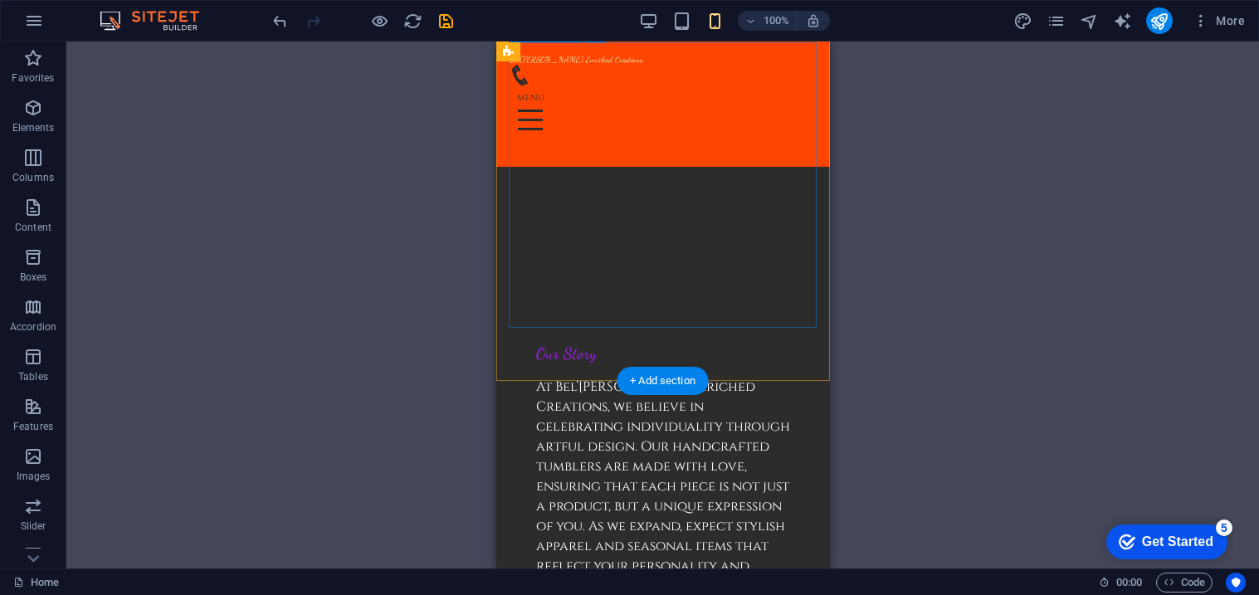
scroll to position [569, 0]
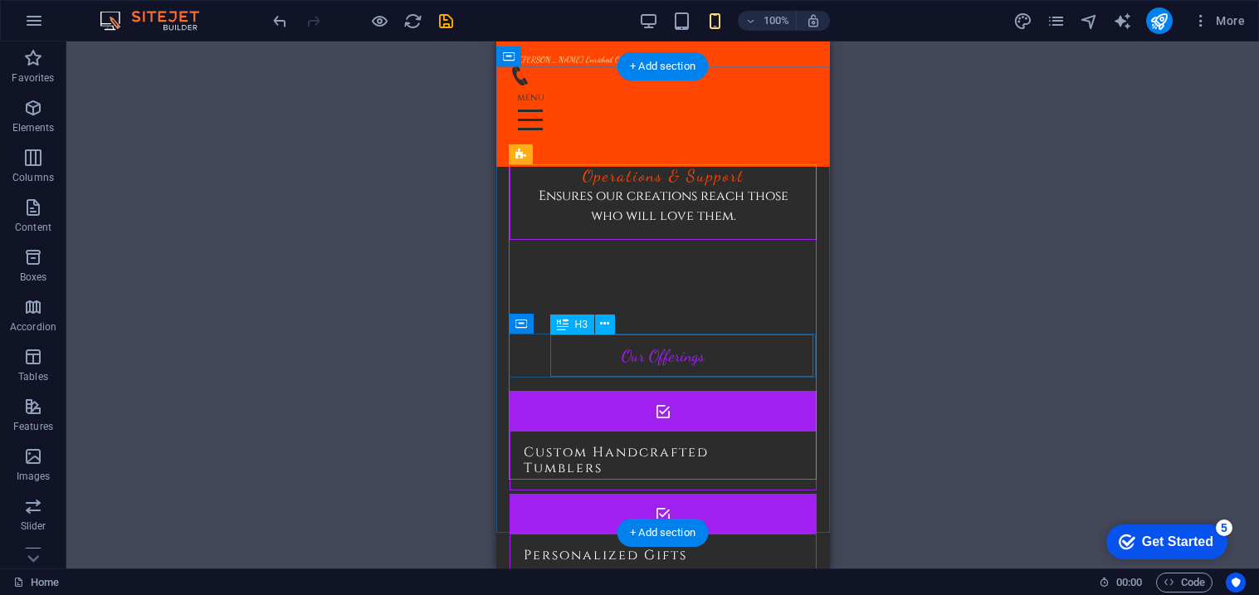
scroll to position [2514, 0]
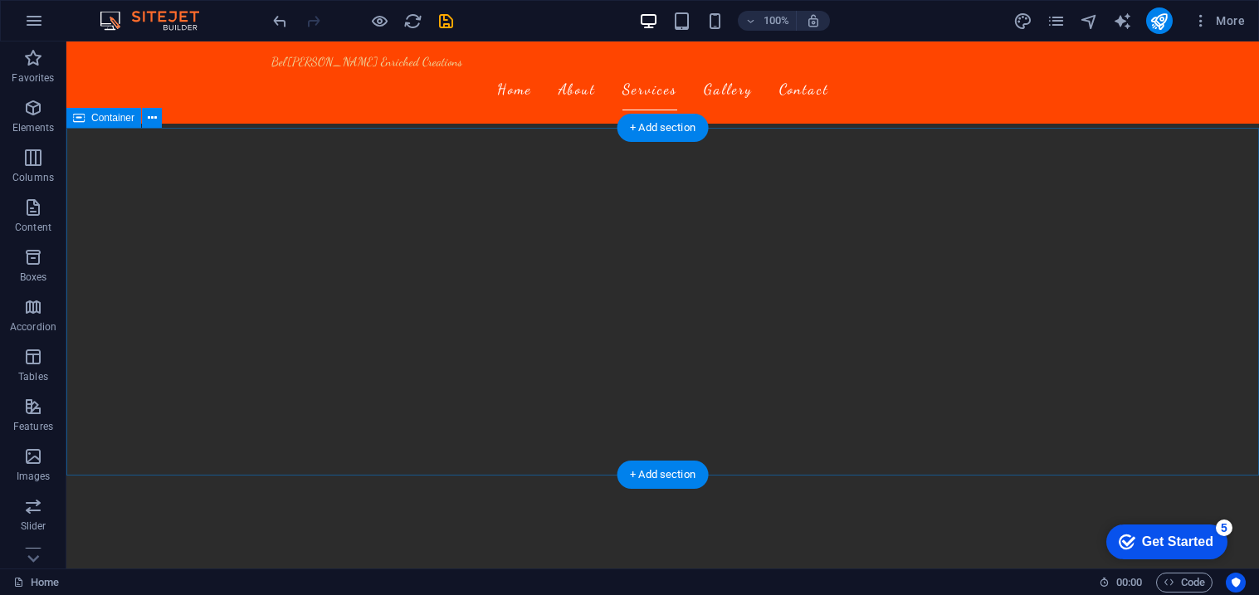
scroll to position [1539, 0]
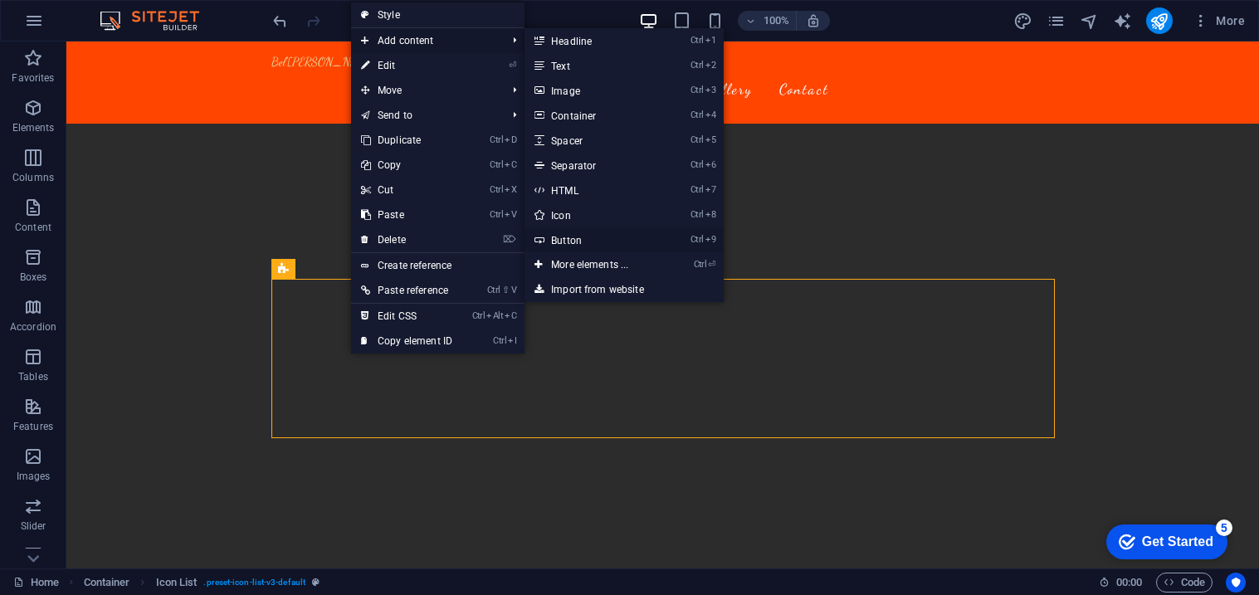
drag, startPoint x: 590, startPoint y: 250, endPoint x: 235, endPoint y: 238, distance: 355.5
click at [590, 250] on link "Ctrl 9 Button" at bounding box center [593, 239] width 137 height 25
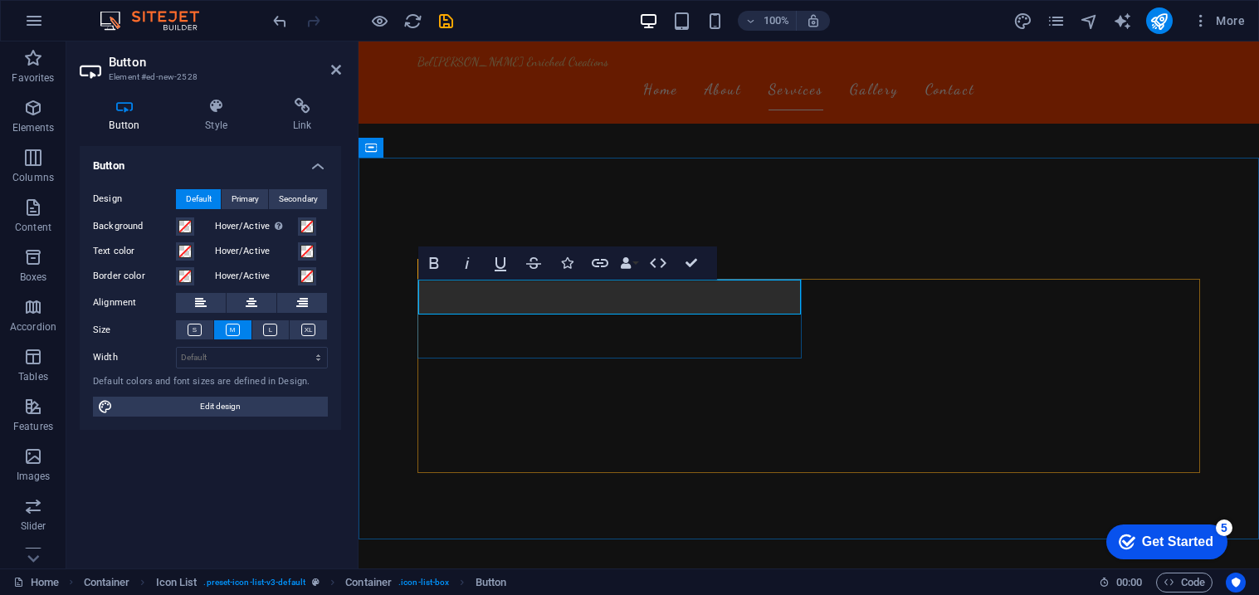
drag, startPoint x: 579, startPoint y: 296, endPoint x: 610, endPoint y: 295, distance: 30.8
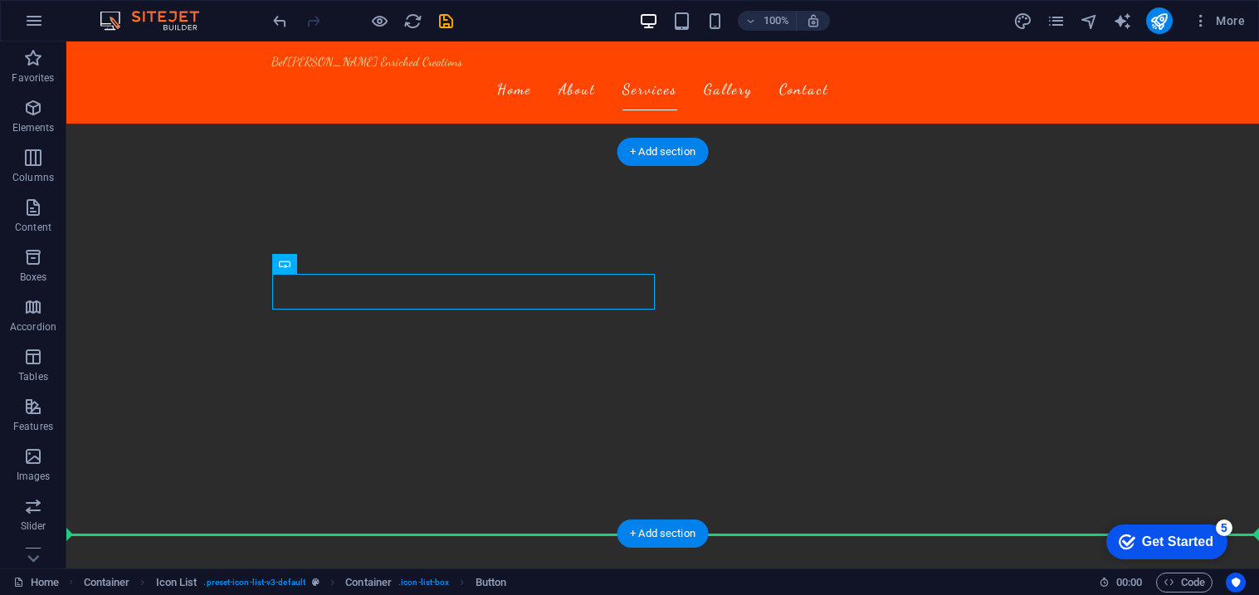
scroll to position [1545, 0]
drag, startPoint x: 418, startPoint y: 310, endPoint x: 344, endPoint y: 466, distance: 171.6
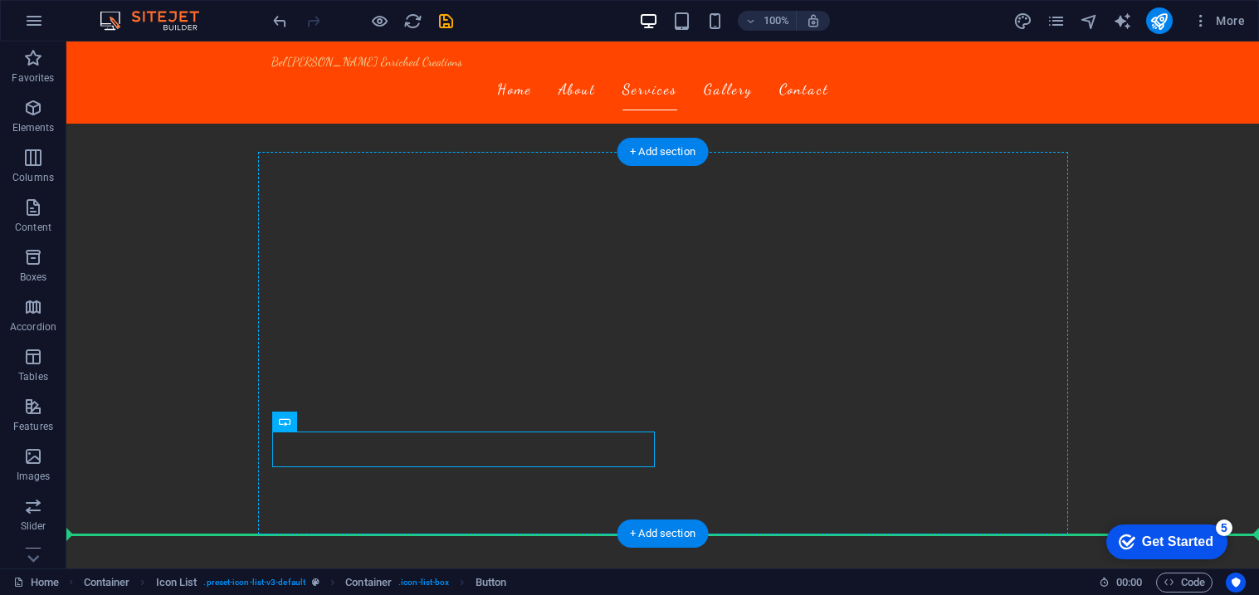
drag, startPoint x: 380, startPoint y: 464, endPoint x: 660, endPoint y: 456, distance: 279.9
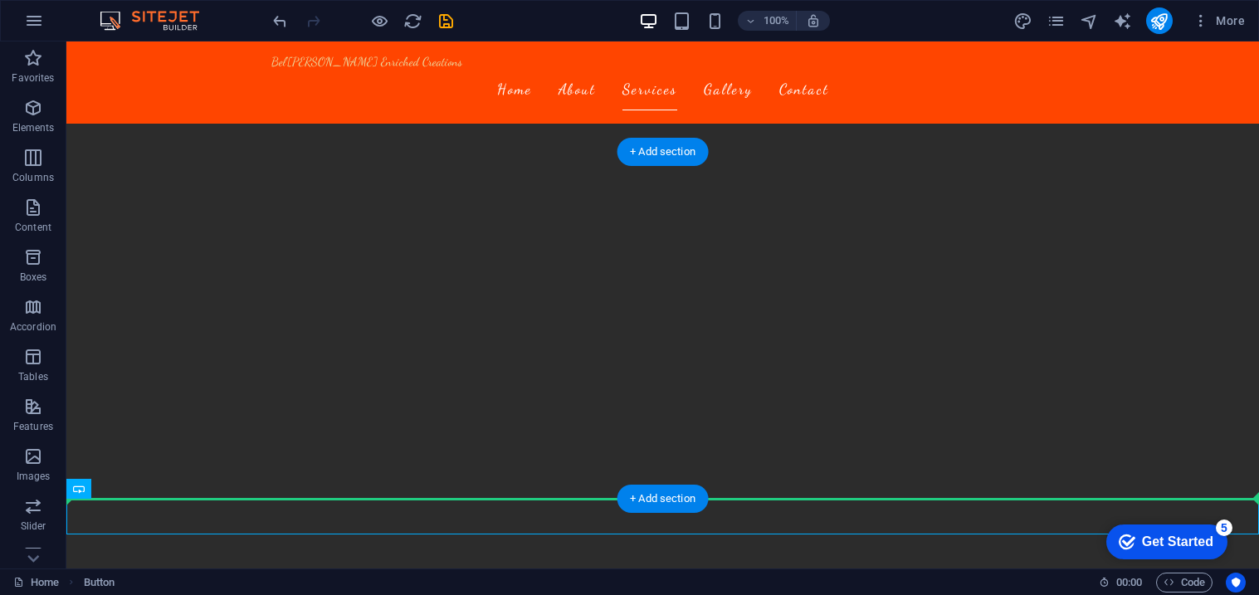
drag, startPoint x: 154, startPoint y: 532, endPoint x: 661, endPoint y: 448, distance: 513.2
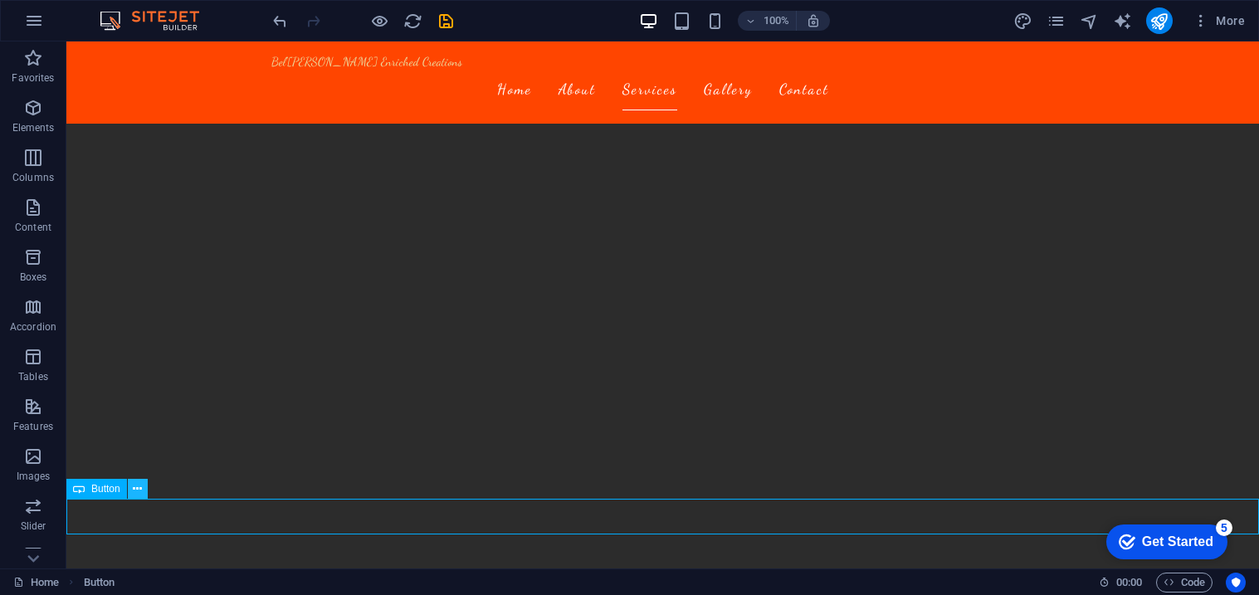
click at [141, 486] on icon at bounding box center [137, 489] width 9 height 17
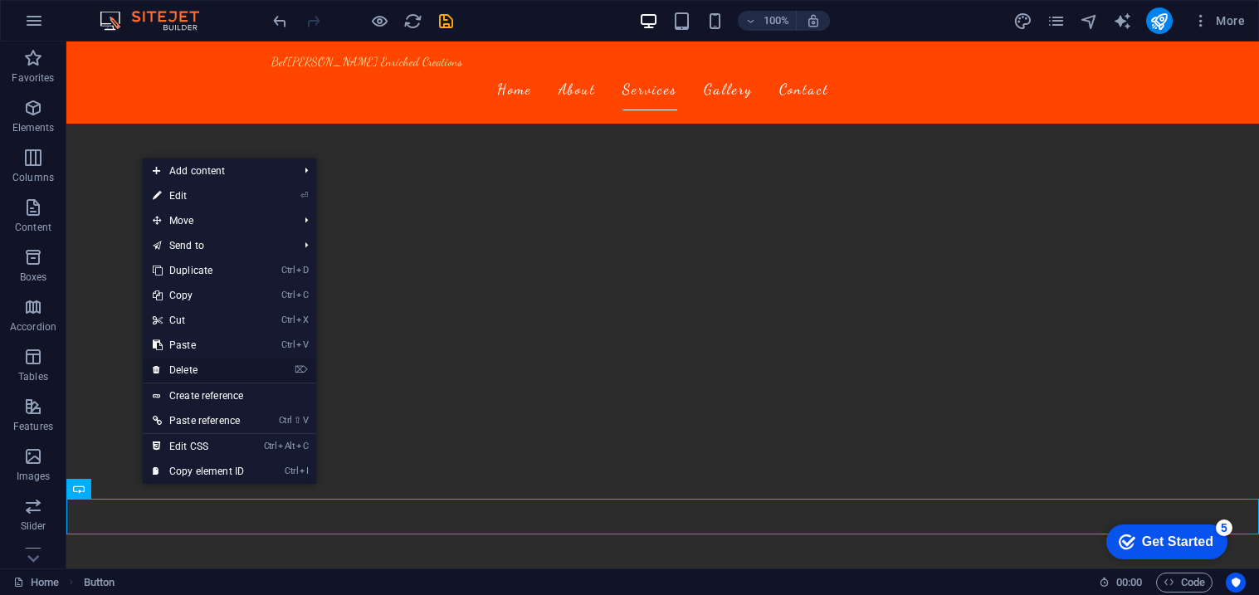
click at [215, 369] on link "⌦ Delete" at bounding box center [198, 370] width 111 height 25
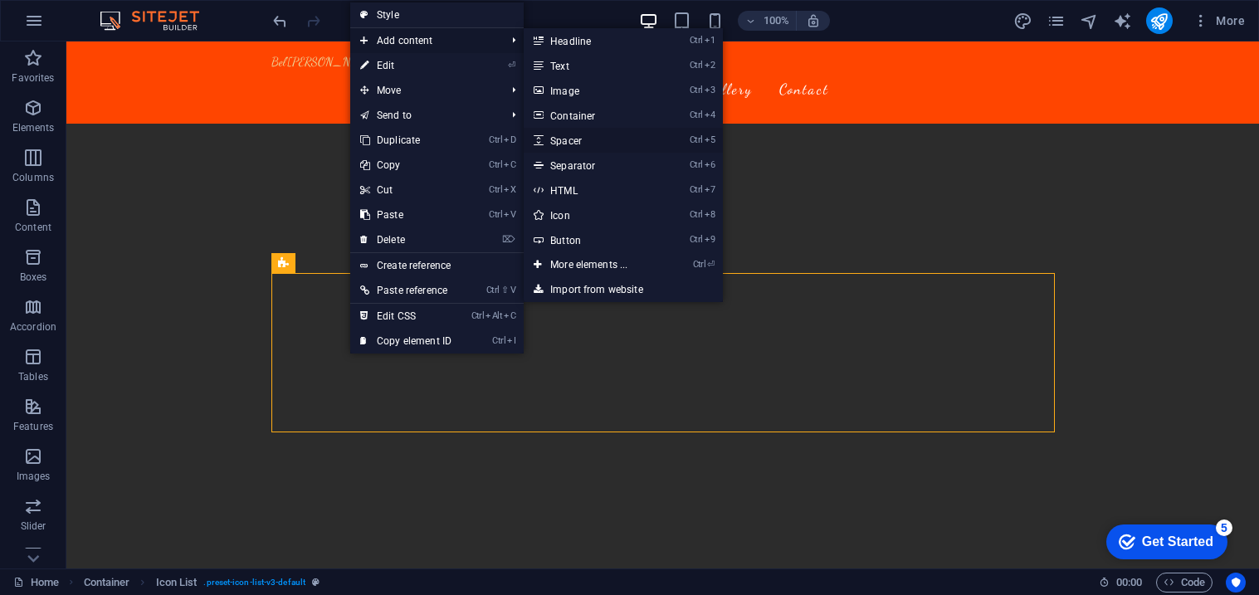
click at [594, 131] on link "Ctrl 5 Spacer" at bounding box center [592, 140] width 137 height 25
select select "px"
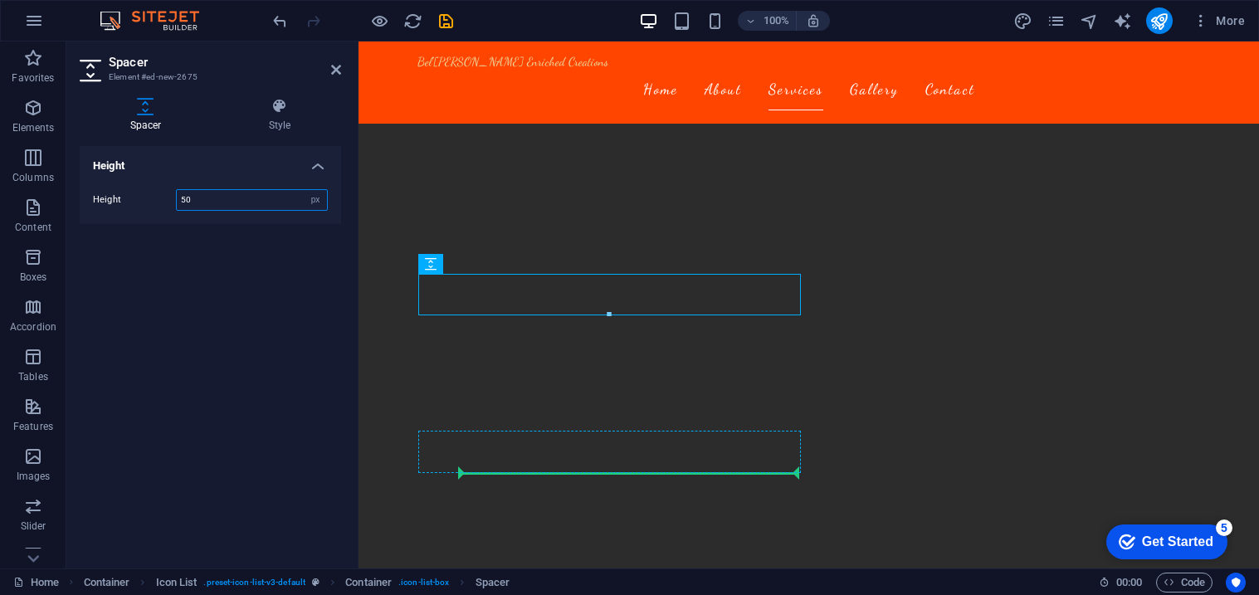
drag, startPoint x: 857, startPoint y: 306, endPoint x: 842, endPoint y: 512, distance: 206.4
click at [276, 107] on icon at bounding box center [279, 106] width 123 height 17
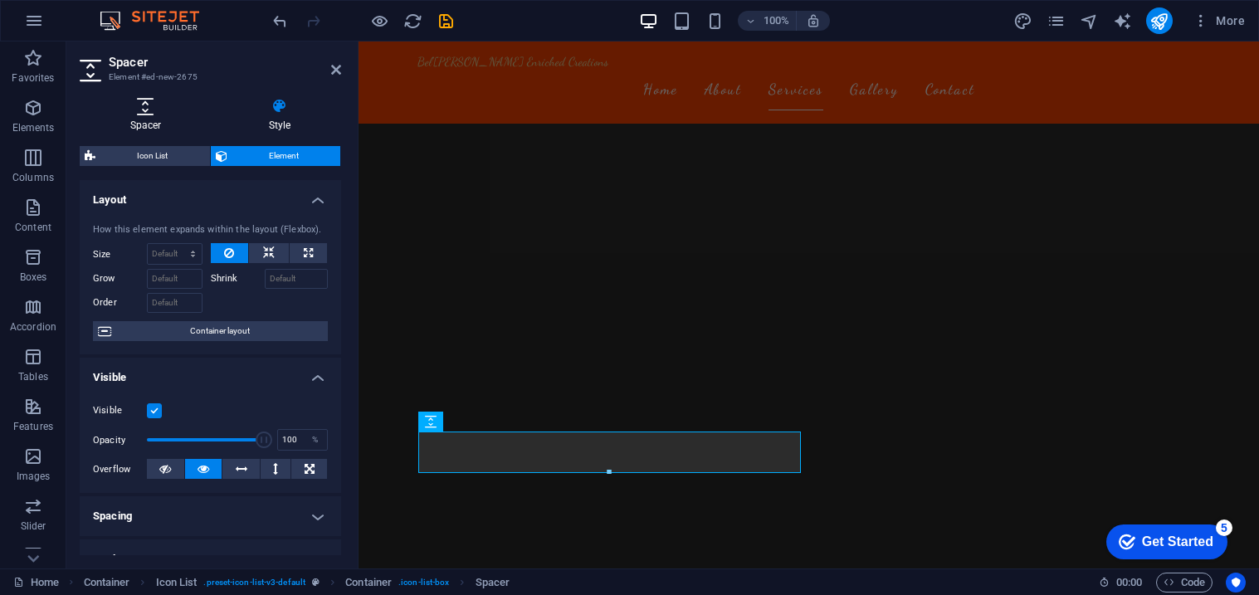
click at [150, 110] on icon at bounding box center [146, 106] width 132 height 17
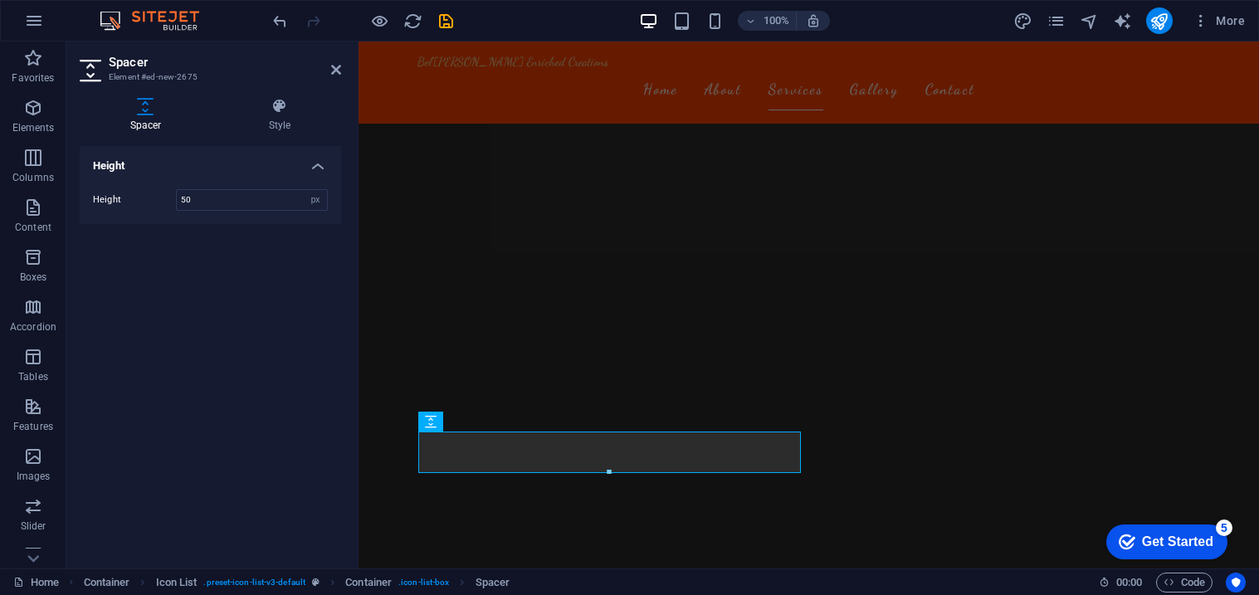
click at [312, 164] on h4 "Height" at bounding box center [210, 161] width 261 height 30
click at [312, 164] on h4 "Height" at bounding box center [210, 166] width 261 height 40
click at [280, 117] on h4 "Style" at bounding box center [279, 115] width 123 height 35
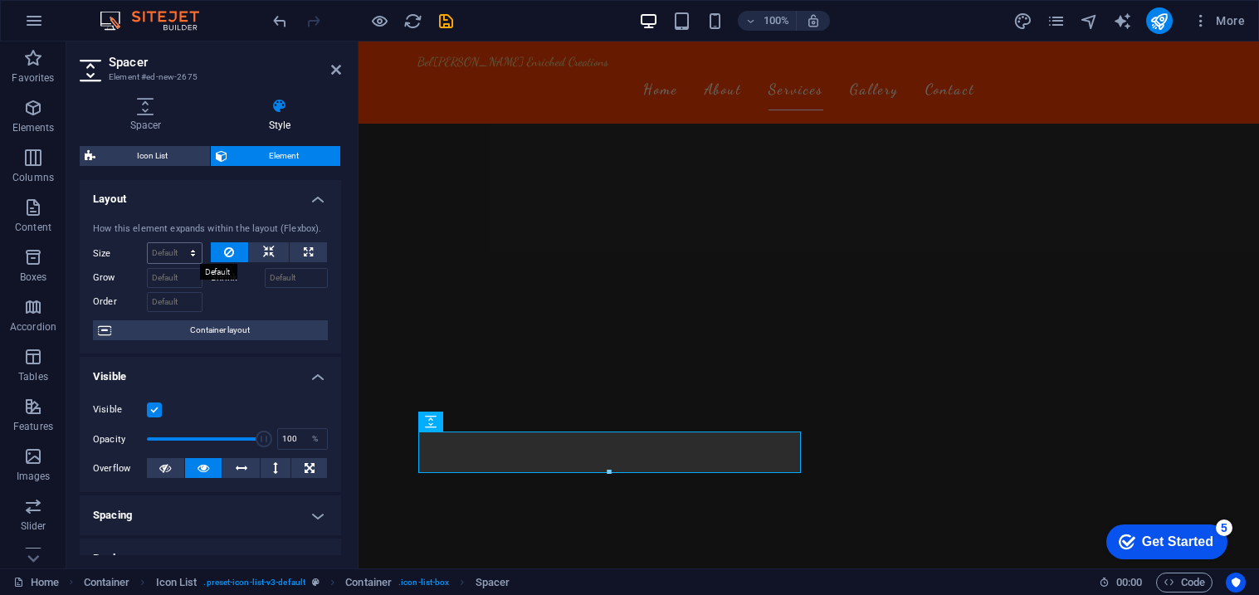
scroll to position [0, 0]
click at [171, 247] on select "Default auto px % 1/1 1/2 1/3 1/4 1/5 1/6 1/7 1/8 1/9 1/10" at bounding box center [175, 254] width 54 height 20
click at [181, 247] on select "Default auto px % 1/1 1/2 1/3 1/4 1/5 1/6 1/7 1/8 1/9 1/10" at bounding box center [175, 254] width 54 height 20
select select "%"
click at [176, 244] on select "Default auto px % 1/1 1/2 1/3 1/4 1/5 1/6 1/7 1/8 1/9 1/10" at bounding box center [175, 254] width 54 height 20
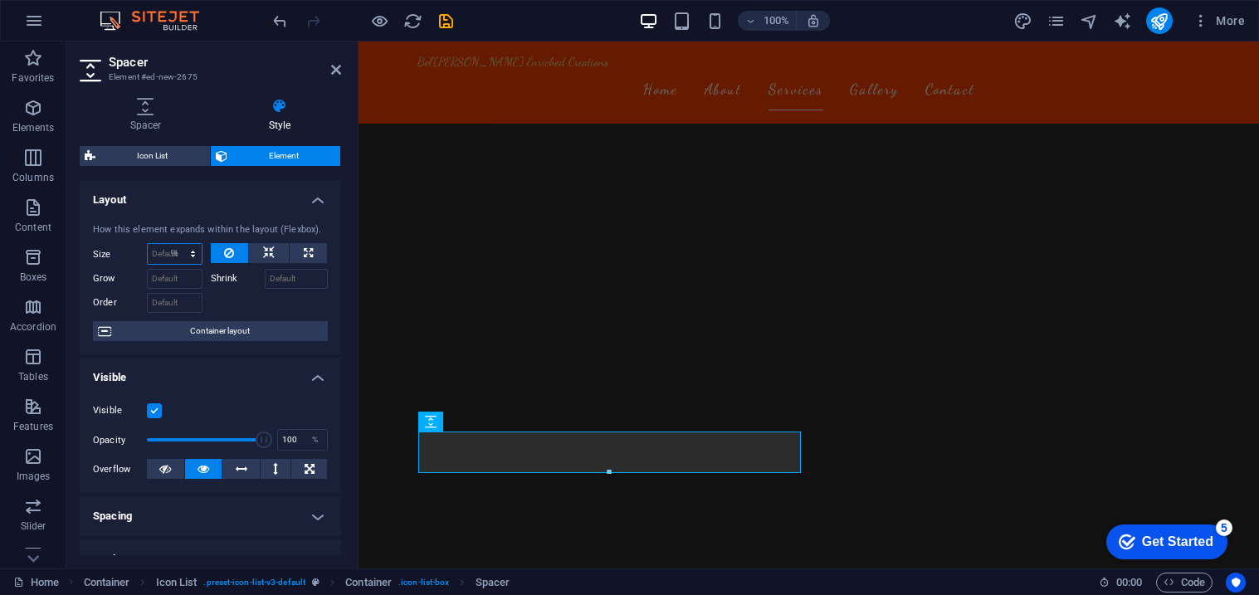
type input "100"
click at [250, 307] on div at bounding box center [270, 301] width 118 height 24
click at [183, 254] on select "Default auto px % 1/1 1/2 1/3 1/4 1/5 1/6 1/7 1/8 1/9 1/10" at bounding box center [189, 254] width 23 height 20
select select "2kavrn9uujg"
click at [178, 244] on select "Default auto px % 1/1 1/2 1/3 1/4 1/5 1/6 1/7 1/8 1/9 1/10" at bounding box center [189, 254] width 23 height 20
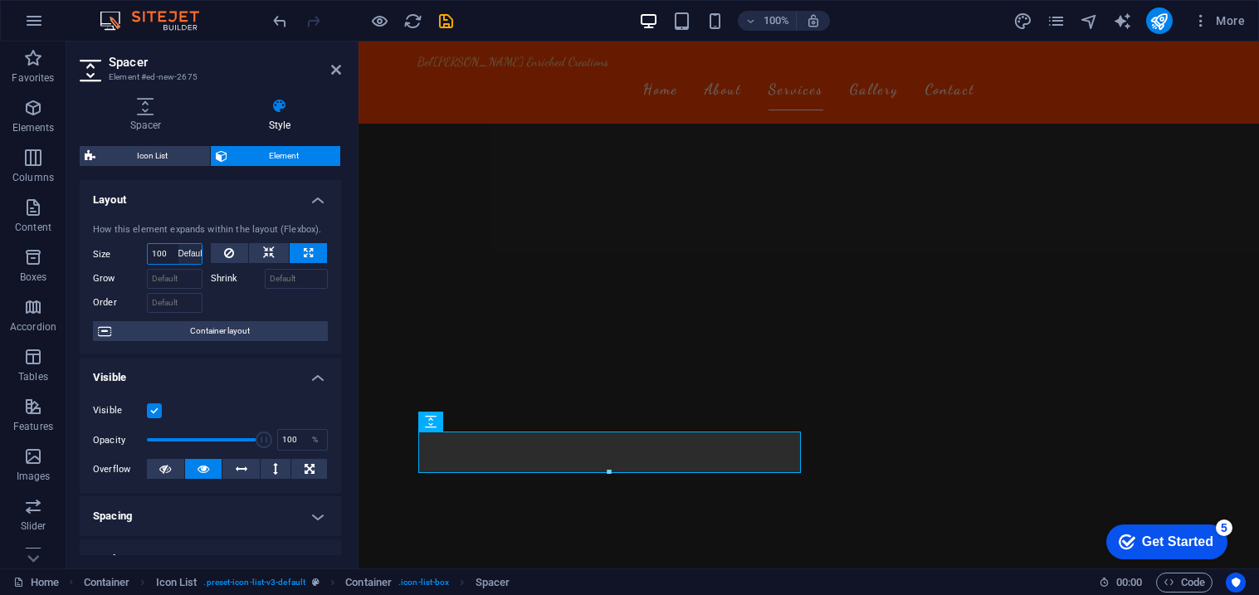
select select "DISABLED_OPTION_VALUE"
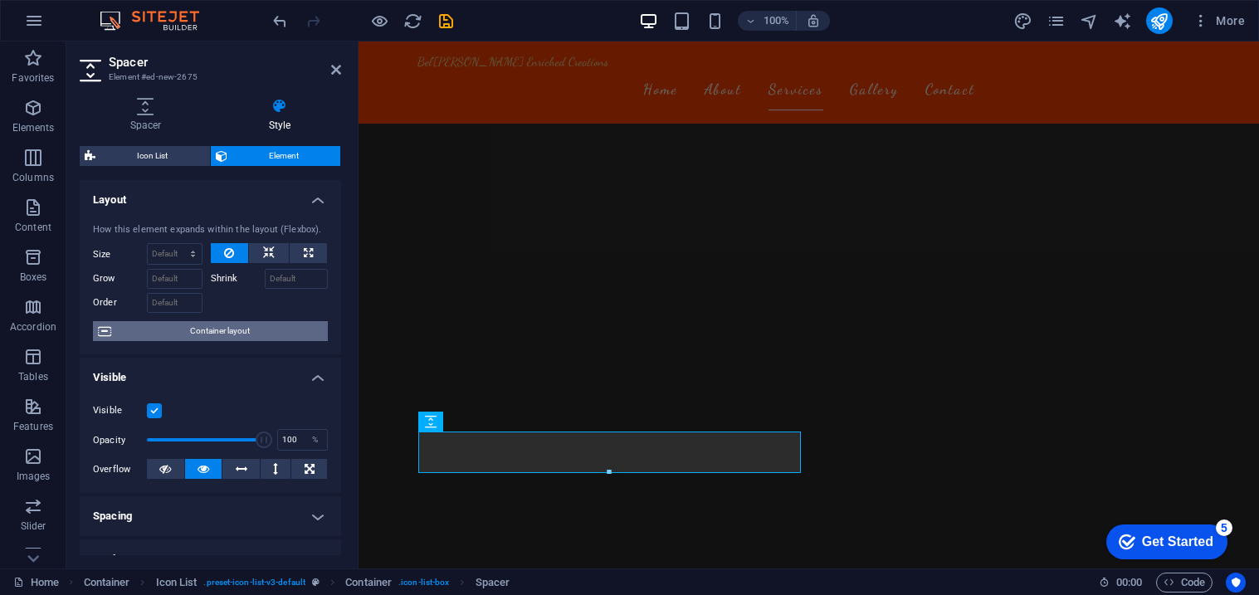
click at [221, 325] on span "Container layout" at bounding box center [219, 331] width 207 height 20
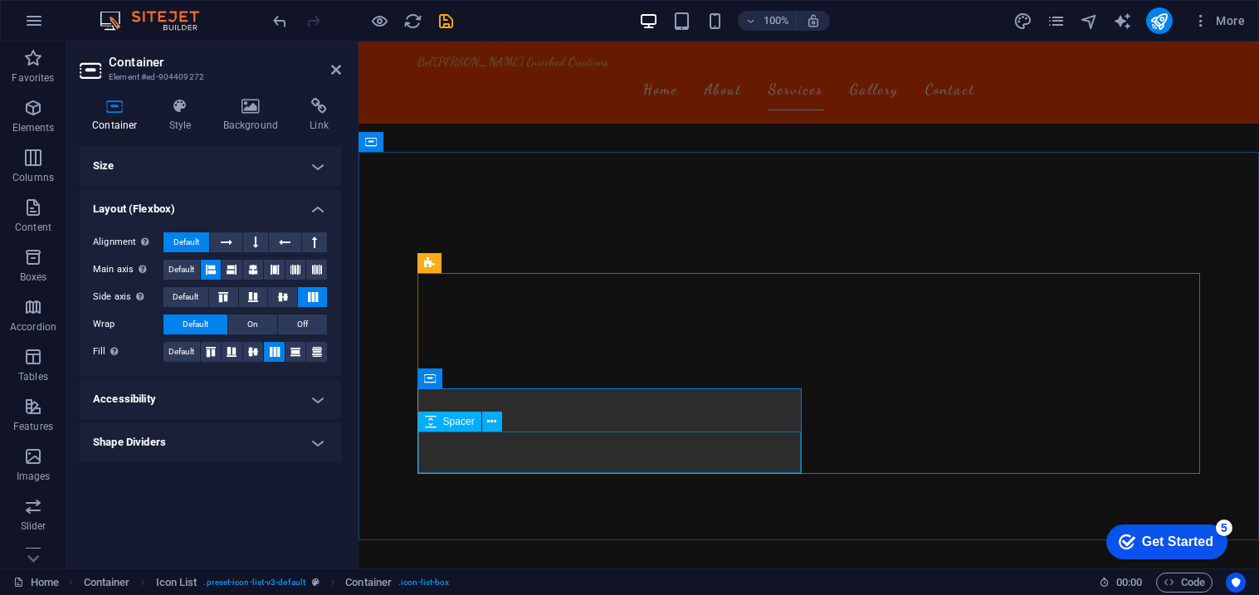
click at [463, 418] on span "Spacer" at bounding box center [459, 422] width 32 height 10
select select "px"
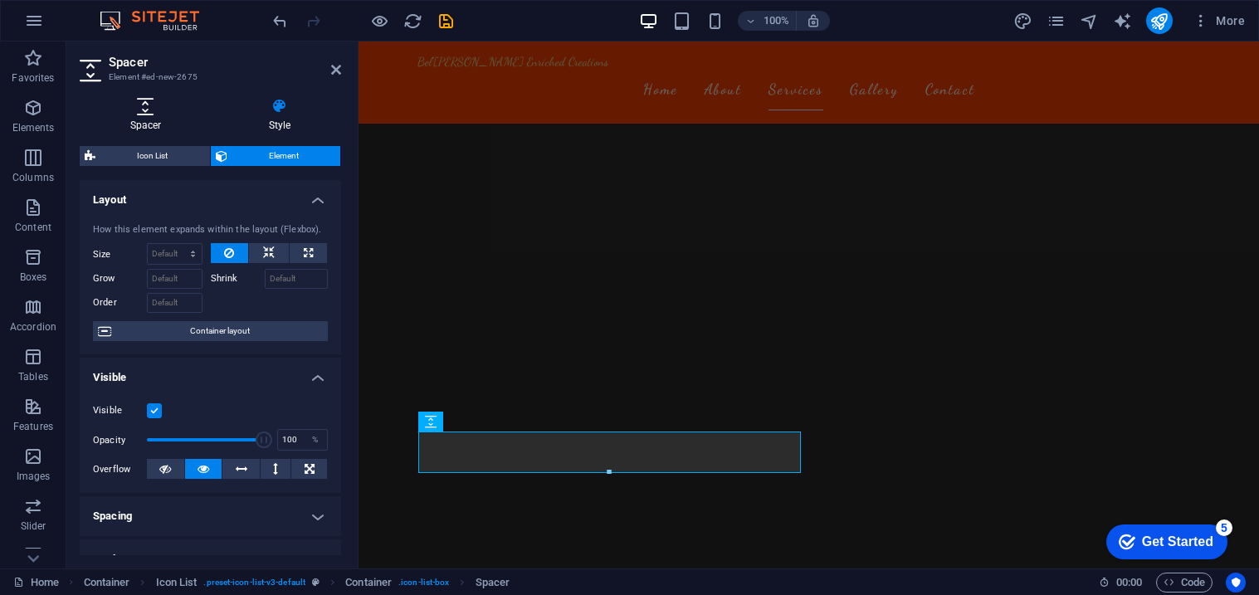
click at [158, 119] on h4 "Spacer" at bounding box center [149, 115] width 139 height 35
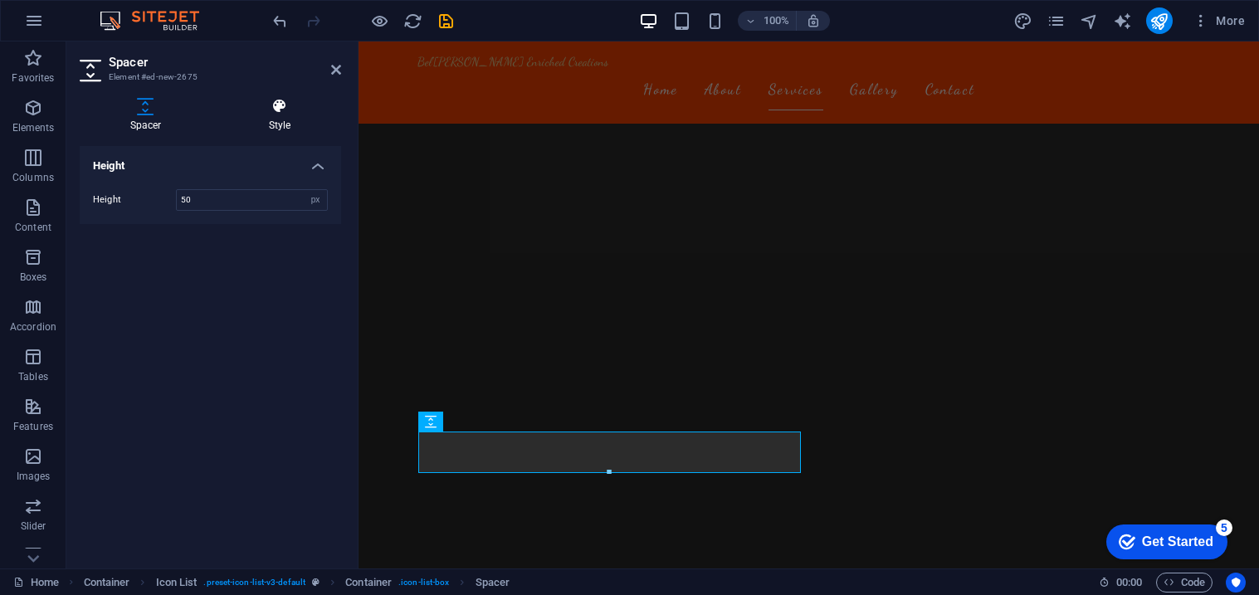
click at [258, 126] on h4 "Style" at bounding box center [279, 115] width 123 height 35
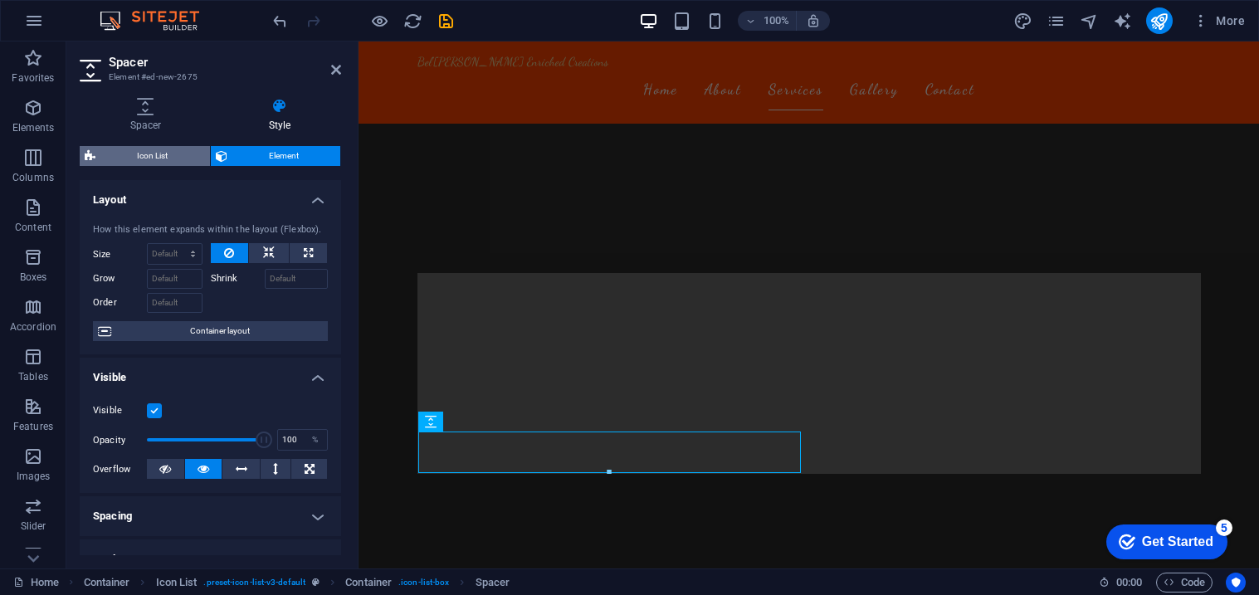
click at [155, 160] on span "Icon List" at bounding box center [152, 156] width 105 height 20
select select "rem"
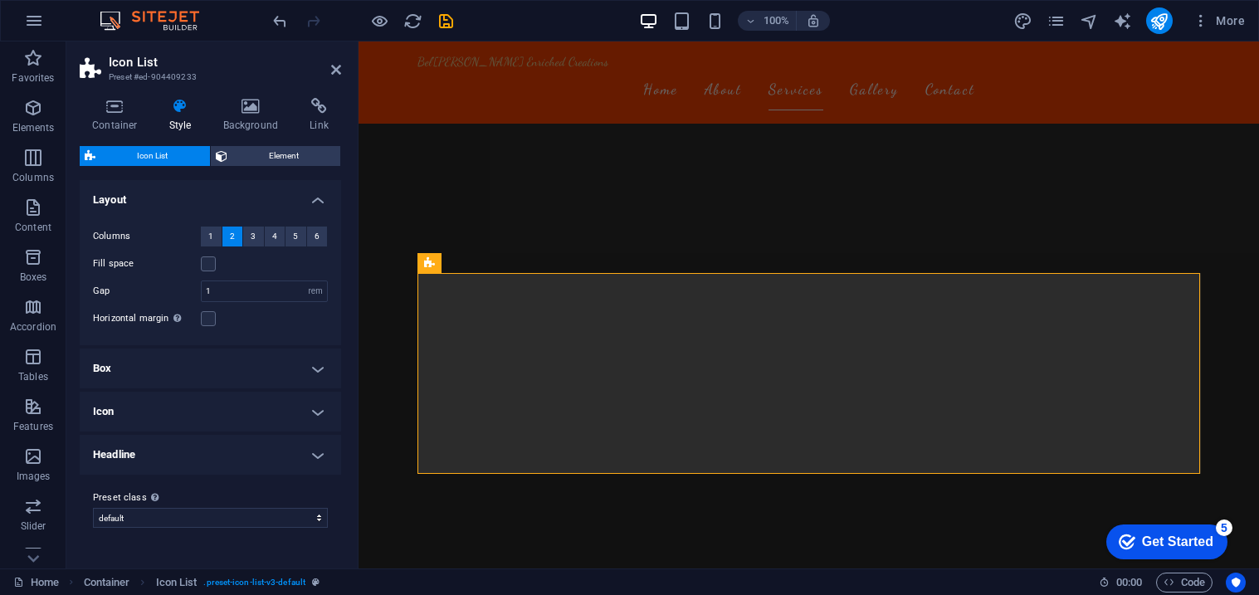
click at [310, 381] on h4 "Box" at bounding box center [210, 369] width 261 height 40
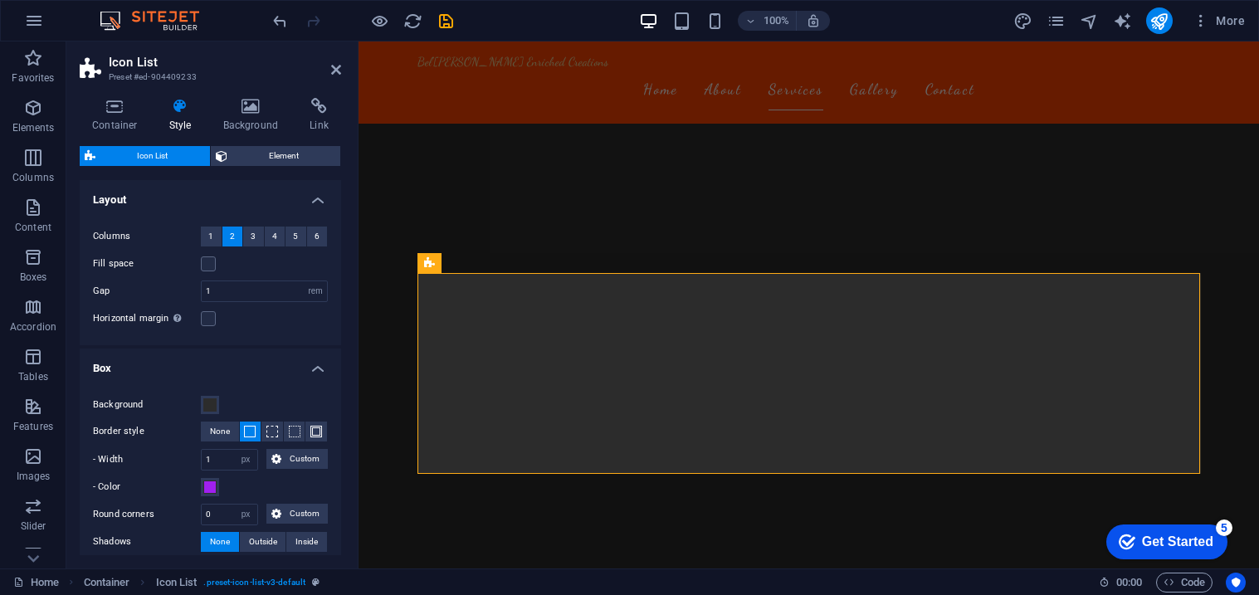
click at [314, 373] on h4 "Box" at bounding box center [210, 364] width 261 height 30
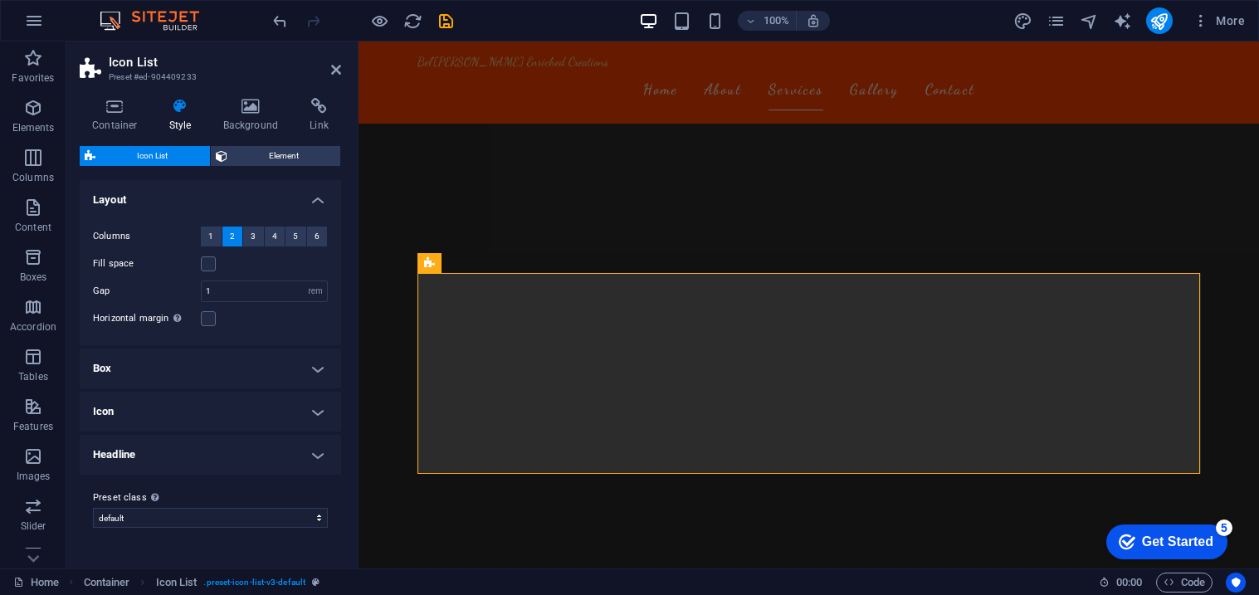
click at [314, 400] on h4 "Icon" at bounding box center [210, 412] width 261 height 40
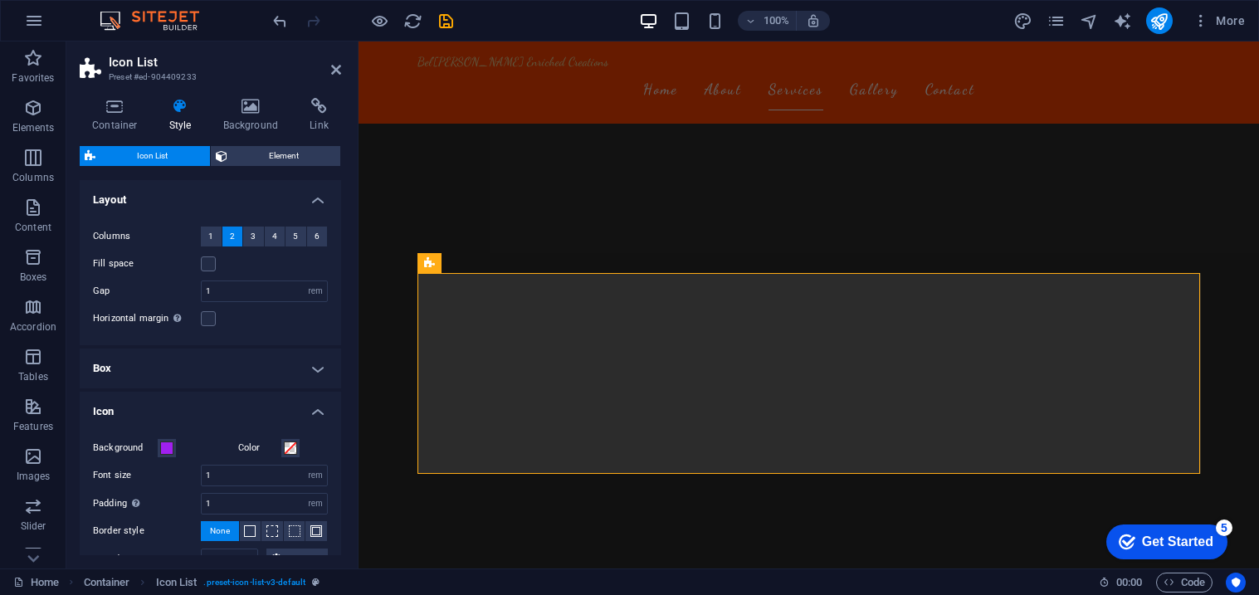
click at [311, 417] on h4 "Icon" at bounding box center [210, 407] width 261 height 30
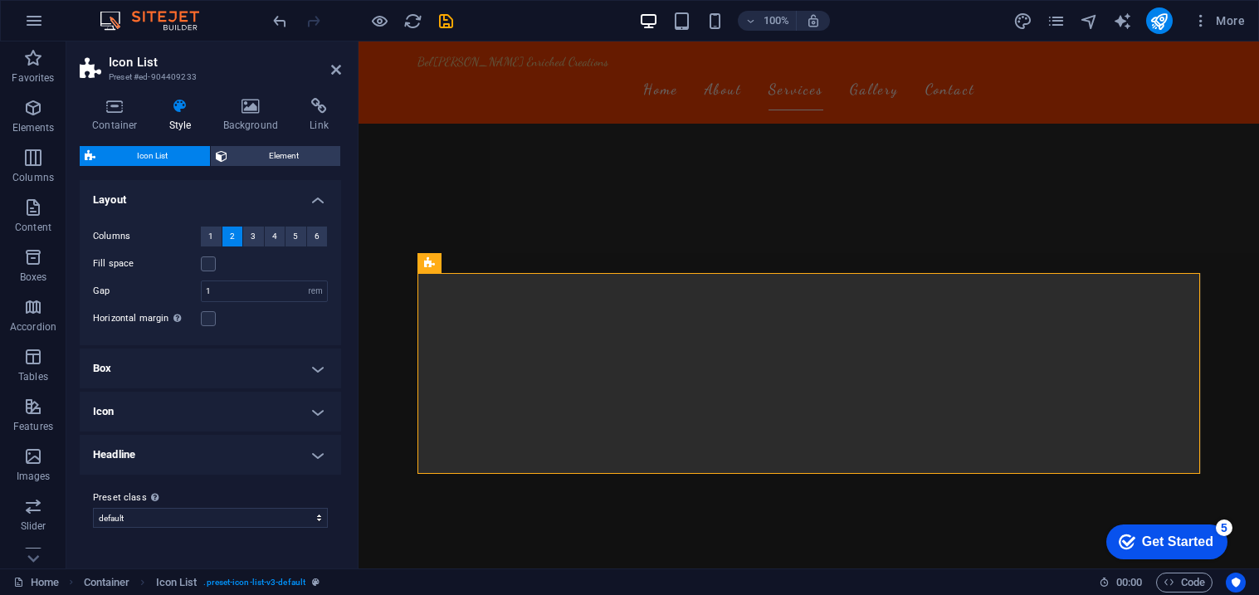
click at [316, 199] on h4 "Layout" at bounding box center [210, 195] width 261 height 30
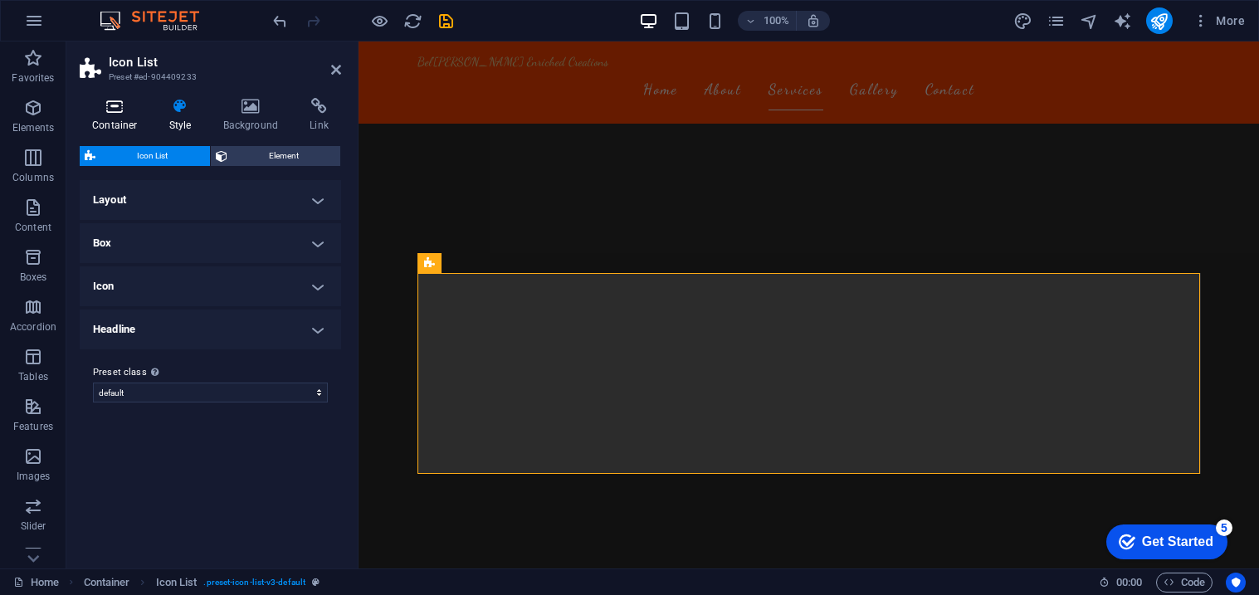
click at [115, 115] on h4 "Container" at bounding box center [118, 115] width 77 height 35
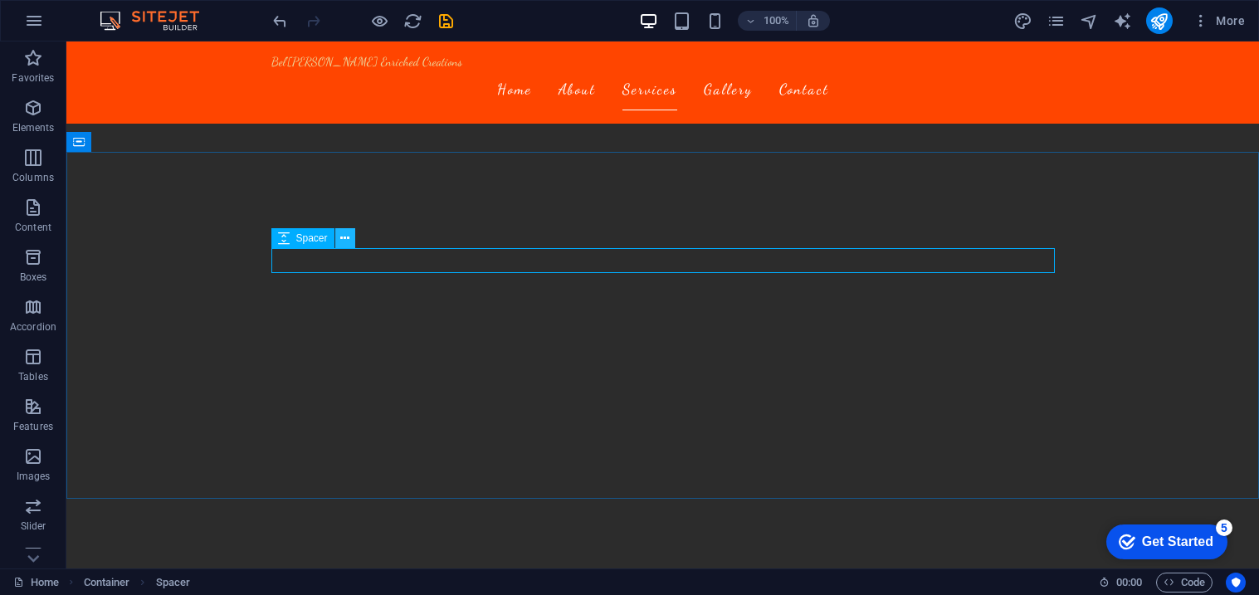
click at [345, 240] on icon at bounding box center [344, 238] width 9 height 17
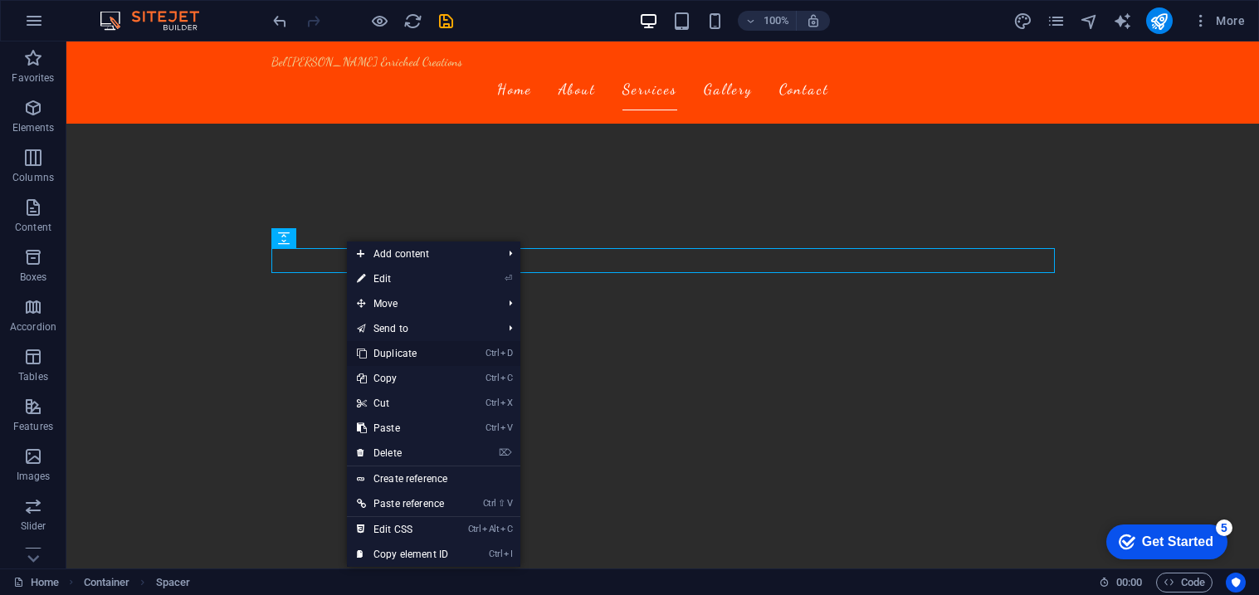
click at [388, 359] on link "Ctrl D Duplicate" at bounding box center [402, 353] width 111 height 25
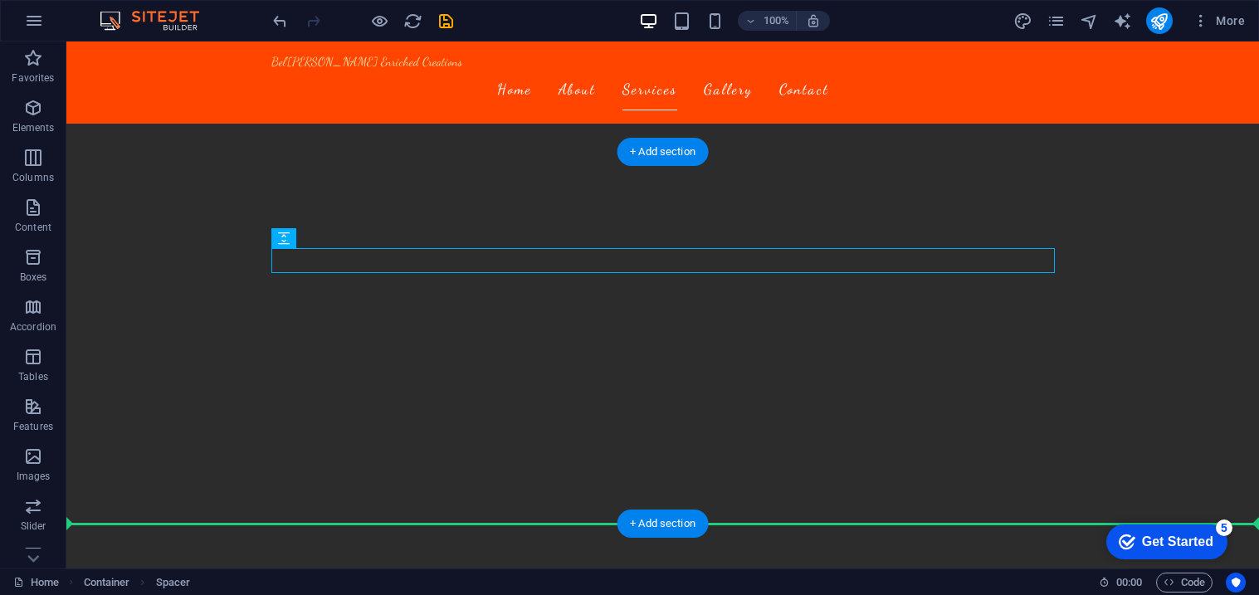
drag, startPoint x: 368, startPoint y: 280, endPoint x: 344, endPoint y: 458, distance: 180.0
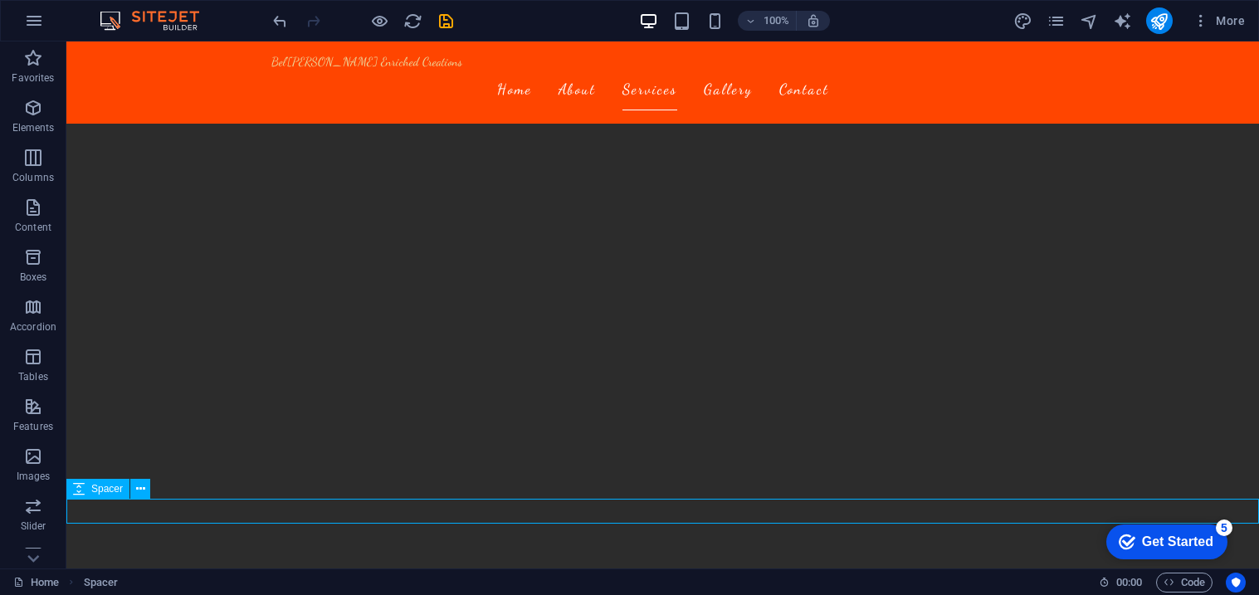
scroll to position [1548, 0]
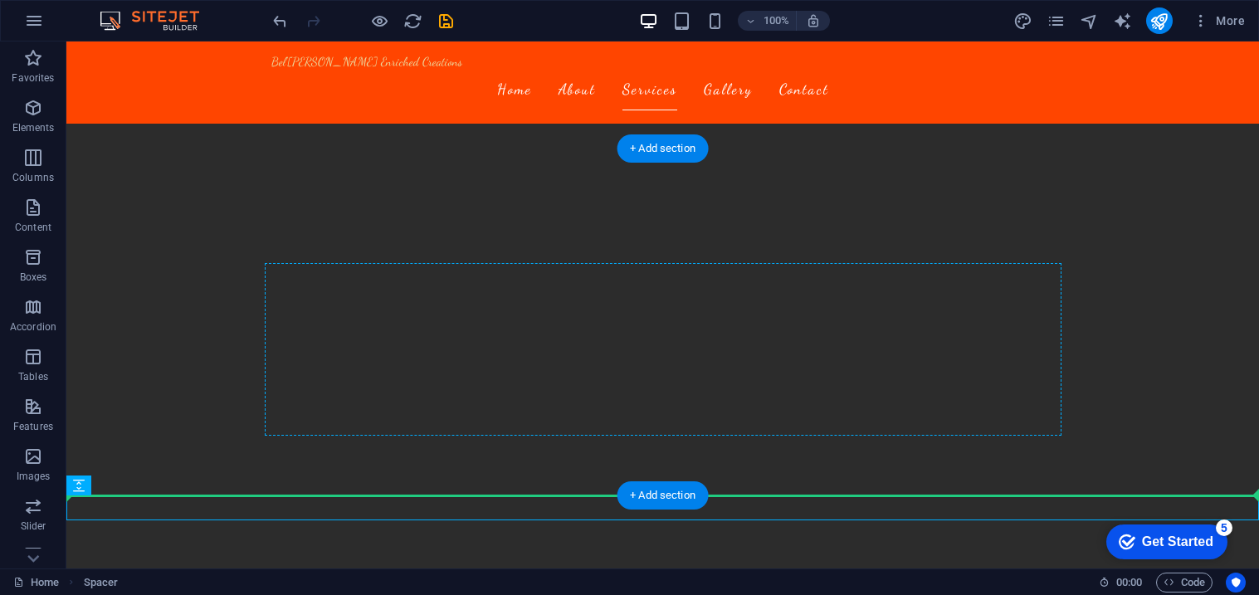
drag, startPoint x: 318, startPoint y: 511, endPoint x: 365, endPoint y: 428, distance: 94.8
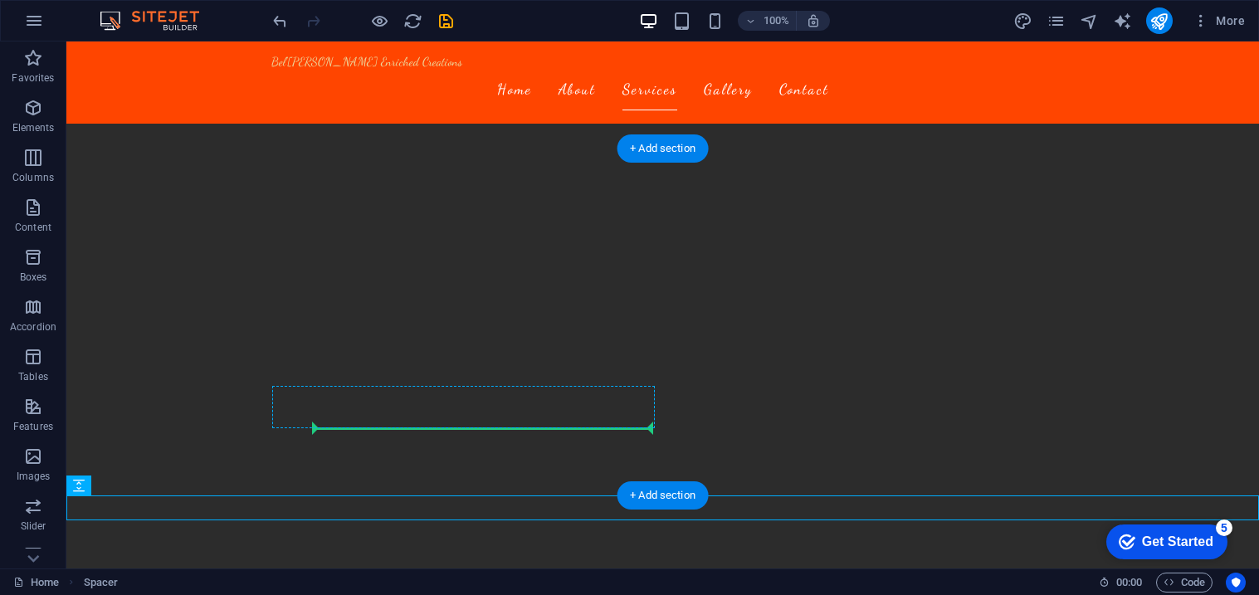
drag, startPoint x: 164, startPoint y: 522, endPoint x: 332, endPoint y: 427, distance: 193.7
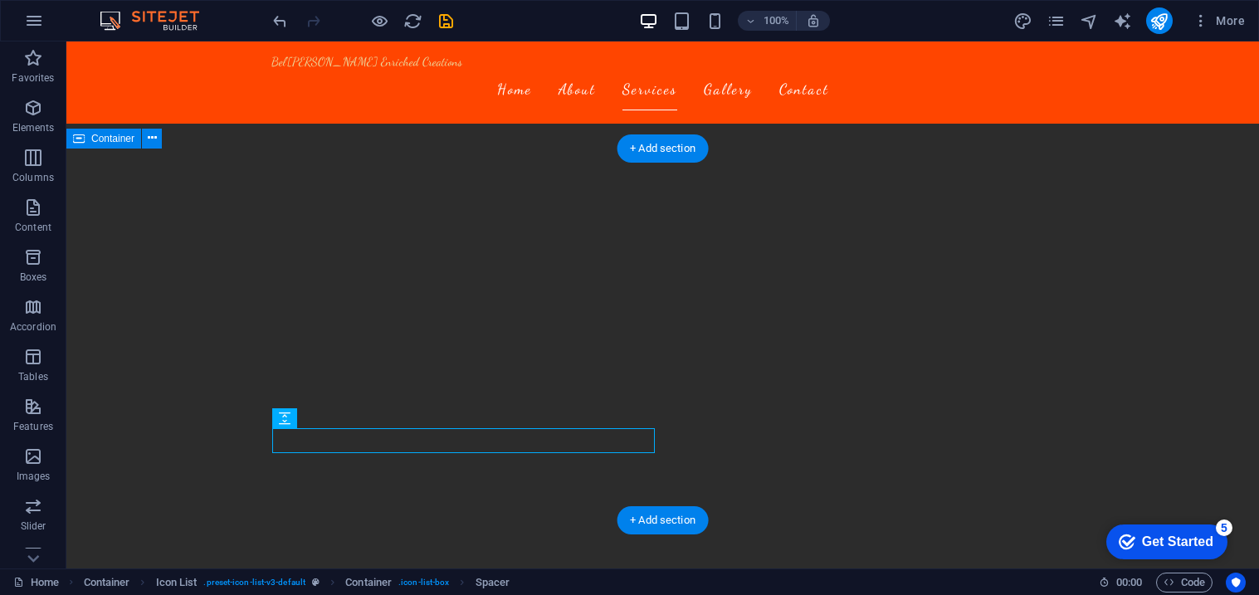
drag, startPoint x: 369, startPoint y: 463, endPoint x: 393, endPoint y: 499, distance: 42.6
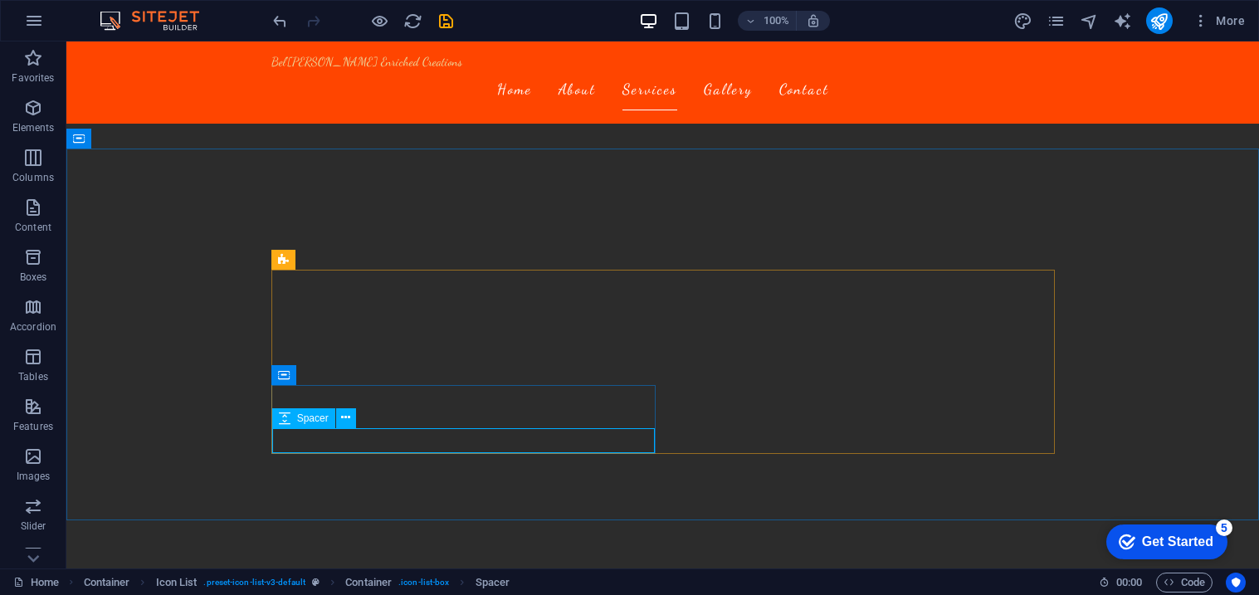
click at [315, 419] on span "Spacer" at bounding box center [313, 418] width 32 height 10
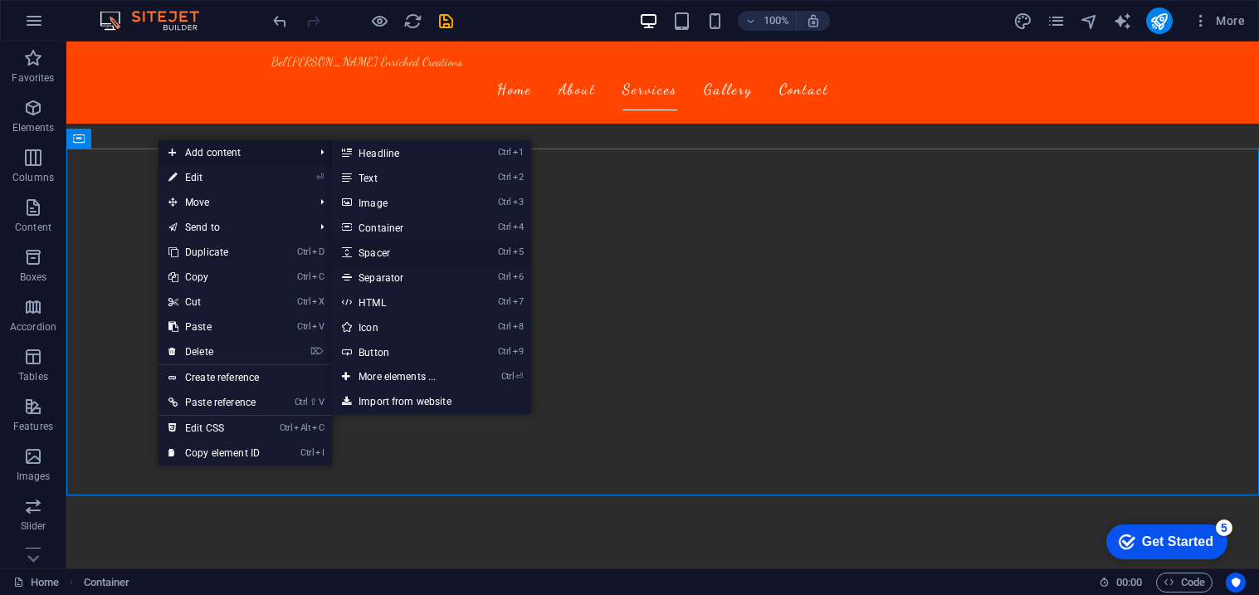
click at [403, 254] on link "Ctrl 5 Spacer" at bounding box center [400, 252] width 137 height 25
select select "px"
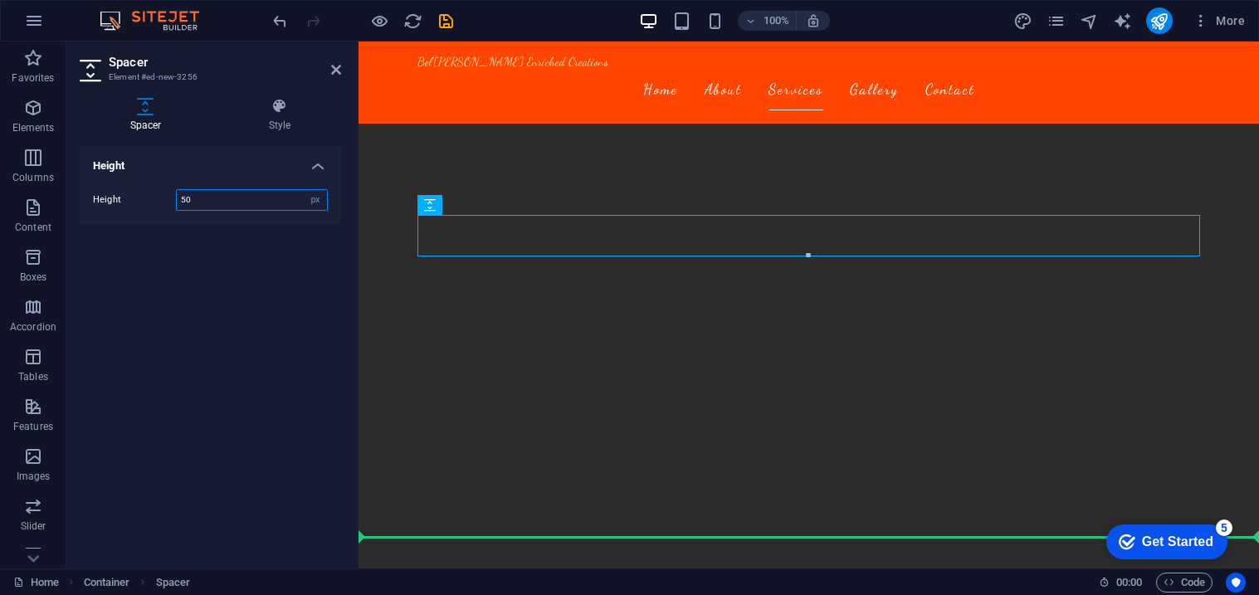
drag, startPoint x: 805, startPoint y: 249, endPoint x: 606, endPoint y: 481, distance: 306.1
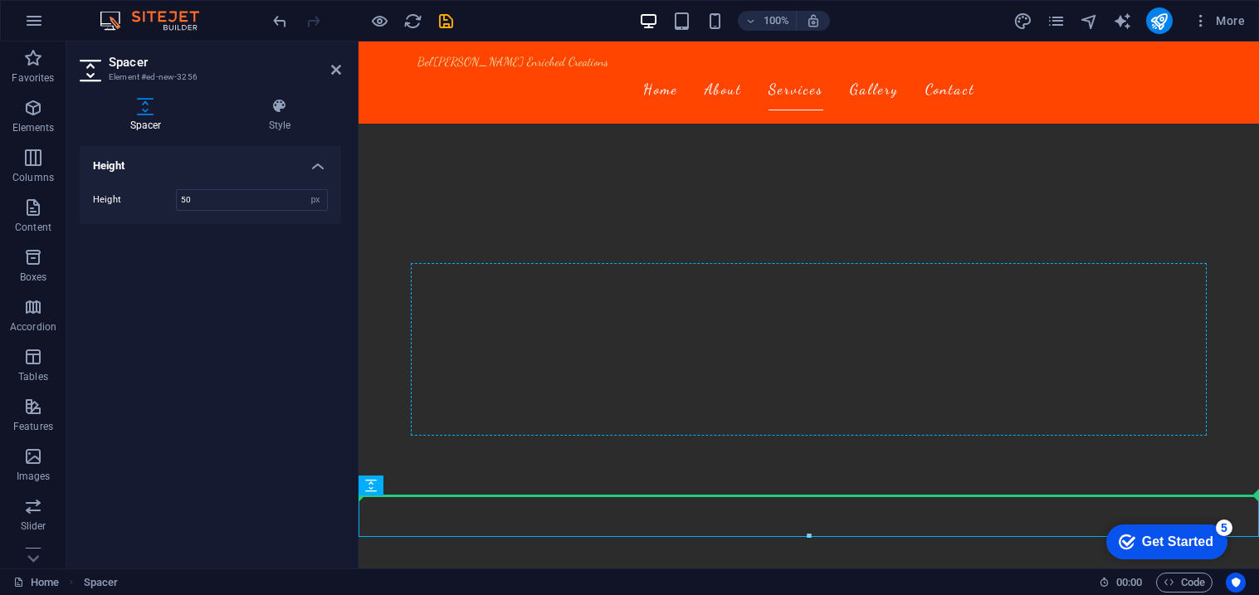
drag, startPoint x: 743, startPoint y: 531, endPoint x: 483, endPoint y: 428, distance: 279.5
drag, startPoint x: 742, startPoint y: 525, endPoint x: 819, endPoint y: 428, distance: 123.4
drag, startPoint x: 746, startPoint y: 525, endPoint x: 503, endPoint y: 439, distance: 258.1
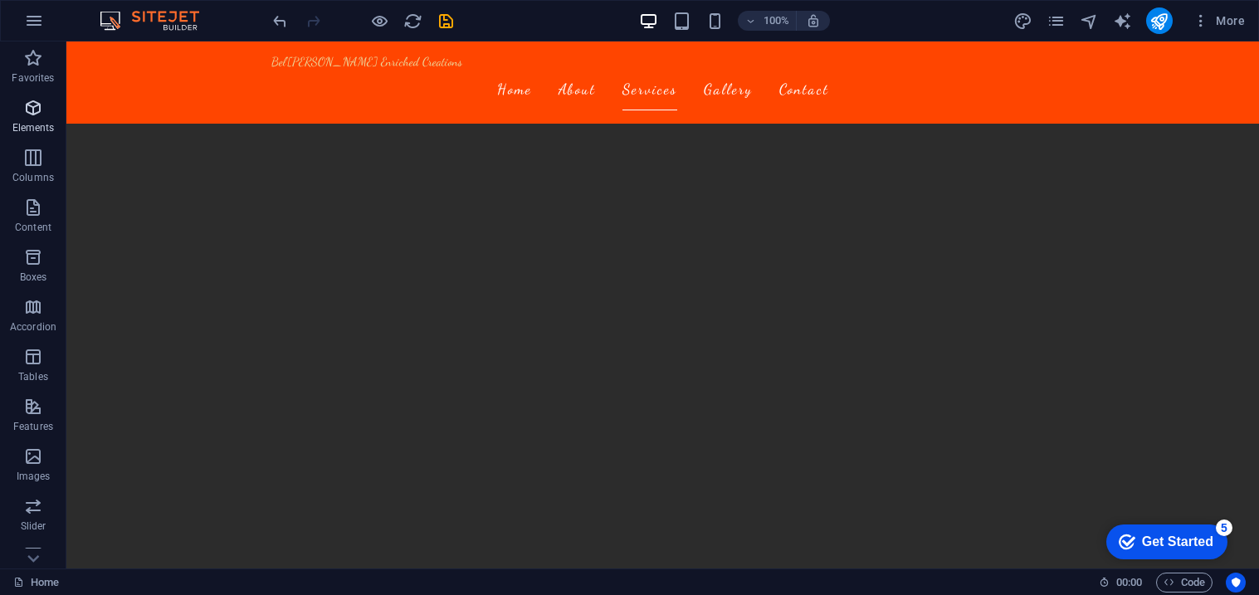
click at [30, 103] on icon "button" at bounding box center [33, 108] width 20 height 20
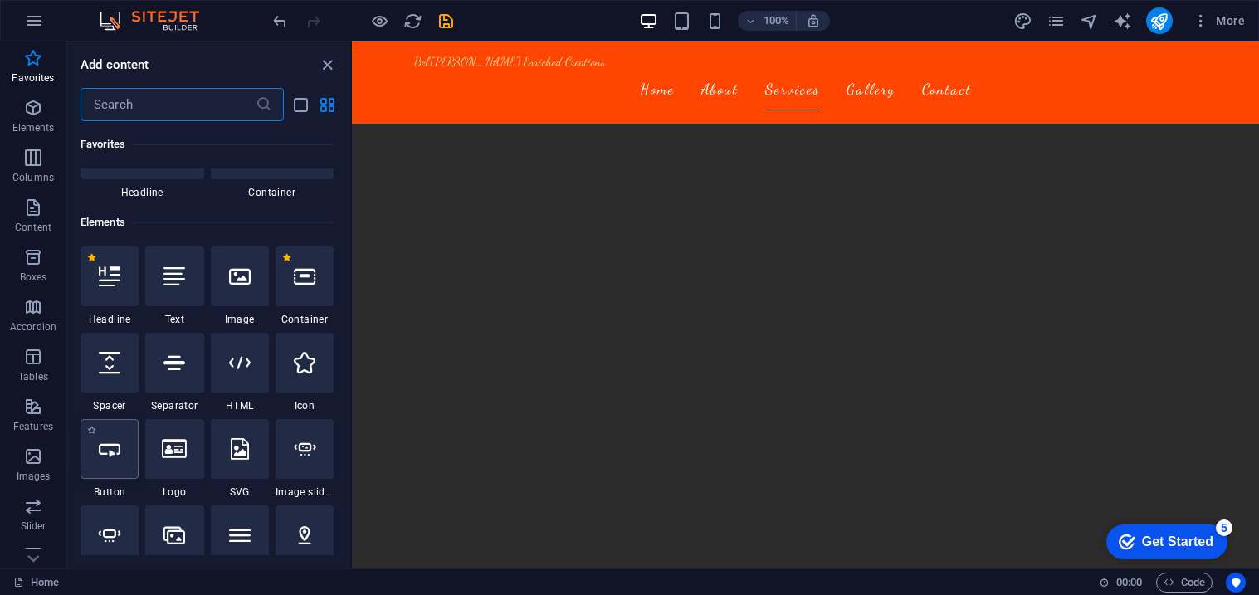
scroll to position [98, 0]
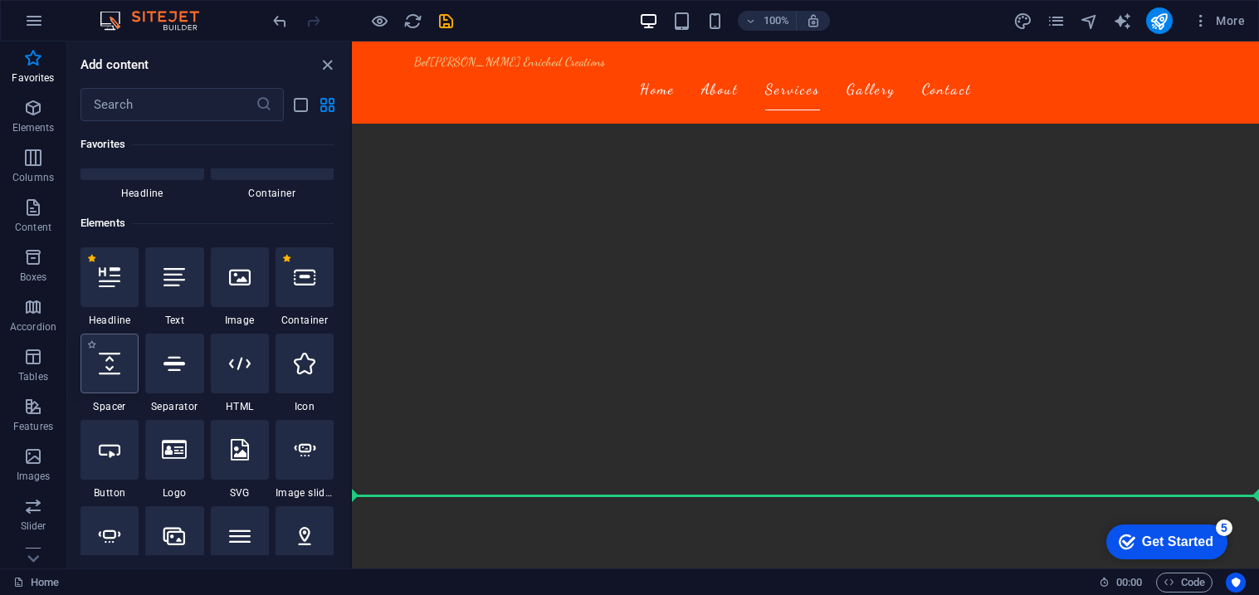
select select "px"
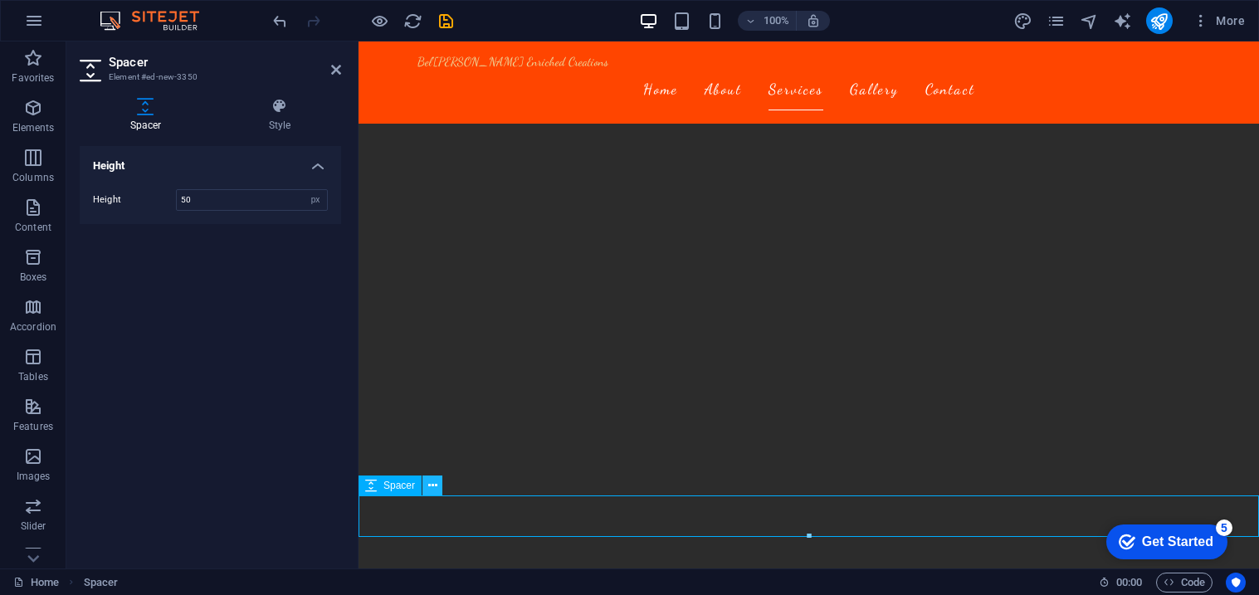
click at [432, 489] on icon at bounding box center [432, 485] width 9 height 17
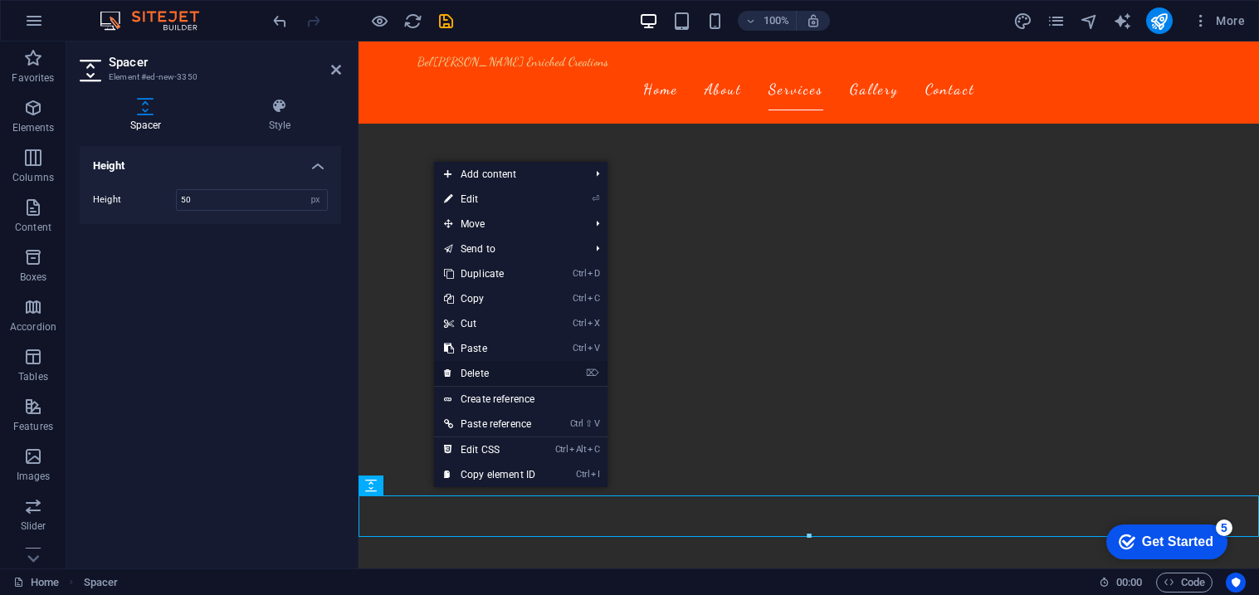
click at [472, 365] on link "⌦ Delete" at bounding box center [489, 373] width 111 height 25
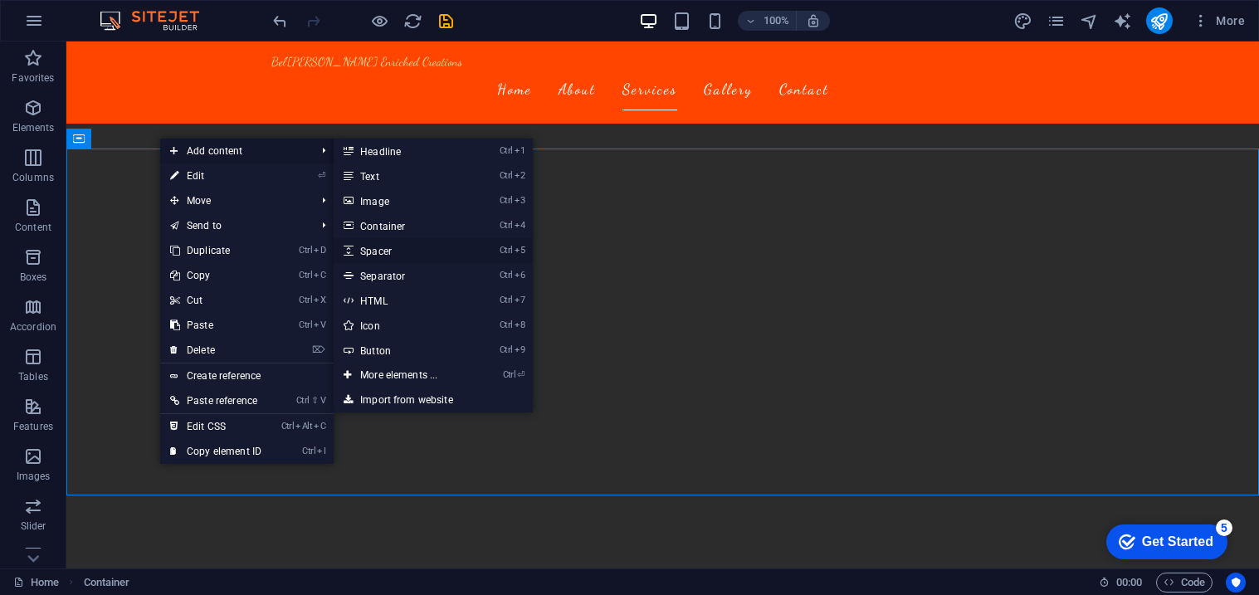
click at [384, 247] on link "Ctrl 5 Spacer" at bounding box center [402, 250] width 137 height 25
select select "px"
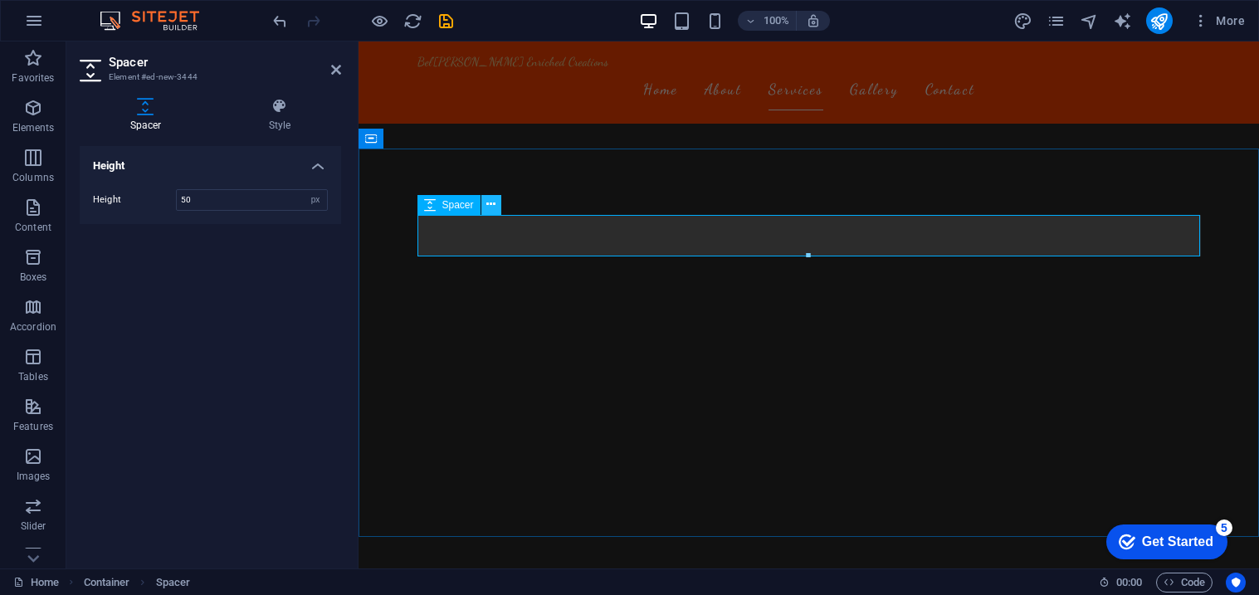
click at [487, 206] on icon at bounding box center [490, 204] width 9 height 17
click at [485, 202] on button at bounding box center [491, 205] width 20 height 20
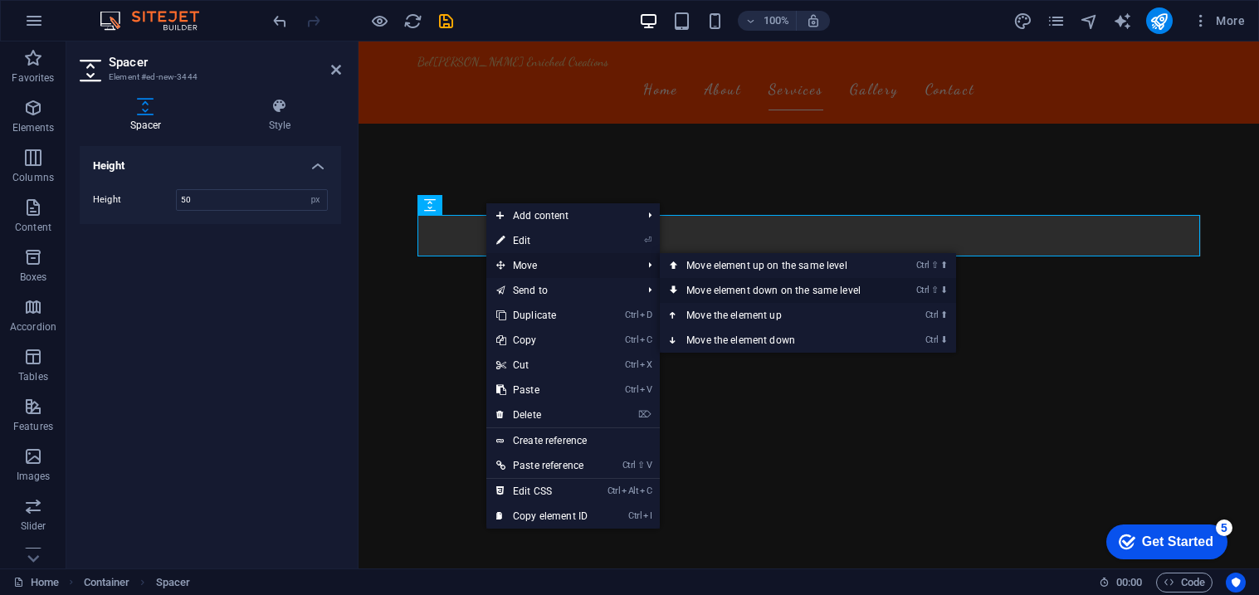
click at [686, 297] on link "Ctrl ⇧ ⬇ Move element down on the same level" at bounding box center [777, 290] width 234 height 25
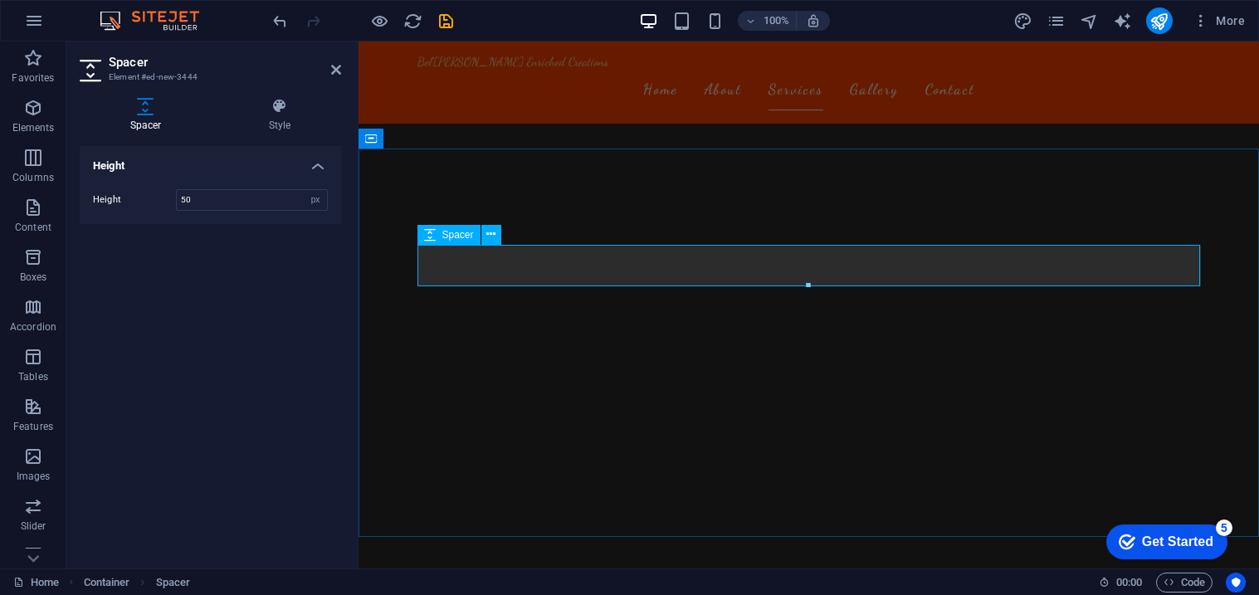
click at [467, 234] on span "Spacer" at bounding box center [458, 235] width 32 height 10
click at [489, 233] on icon at bounding box center [490, 234] width 9 height 17
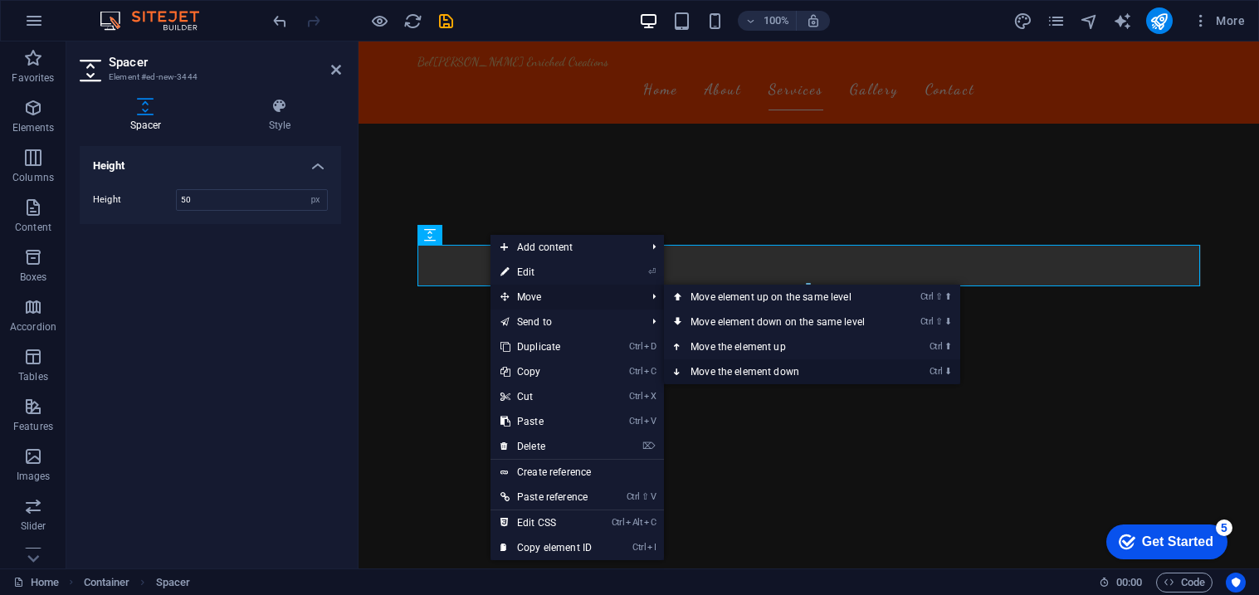
click at [717, 369] on link "Ctrl ⬇ Move the element down" at bounding box center [781, 371] width 234 height 25
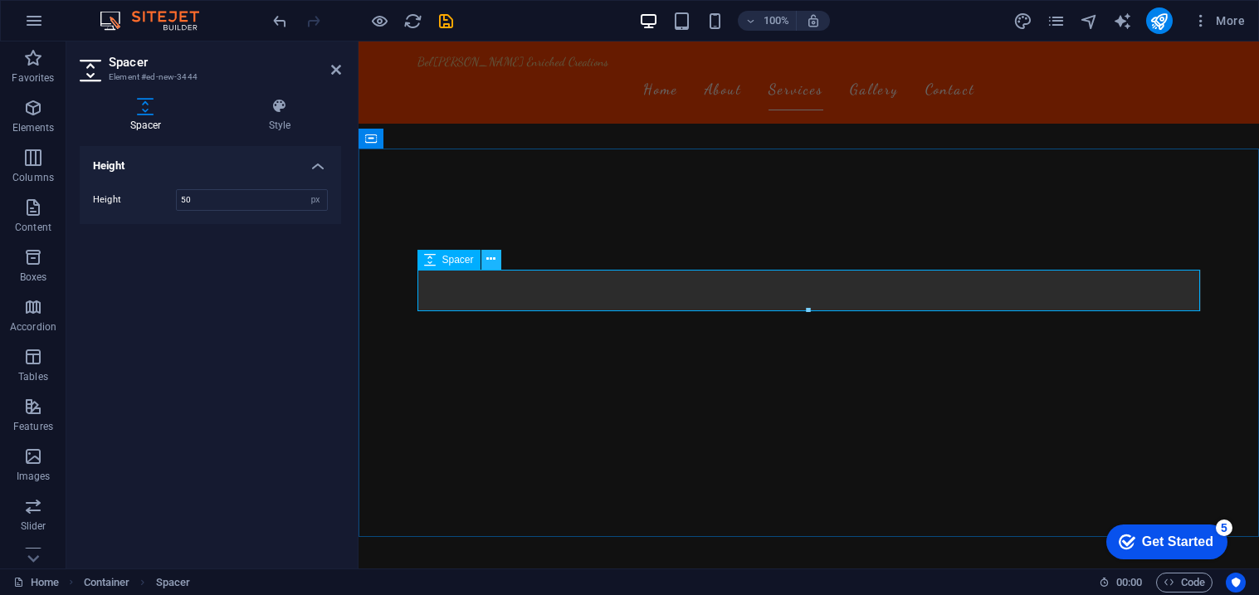
click at [486, 261] on icon at bounding box center [490, 259] width 9 height 17
click at [439, 265] on div "Spacer" at bounding box center [449, 260] width 63 height 20
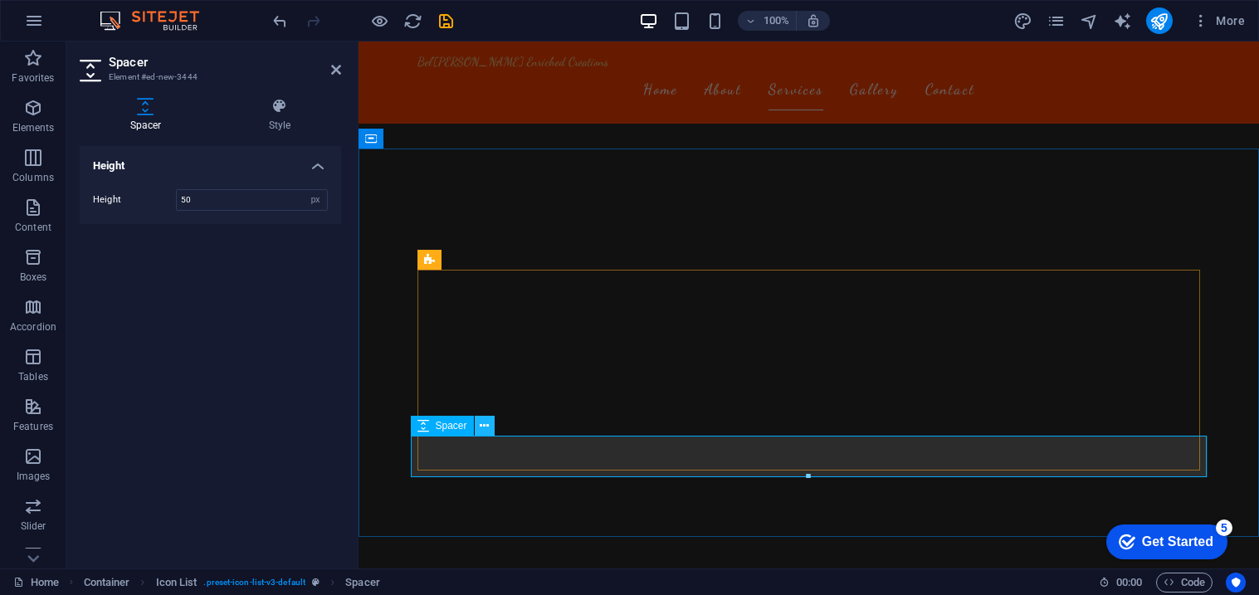
click at [478, 427] on button at bounding box center [485, 426] width 20 height 20
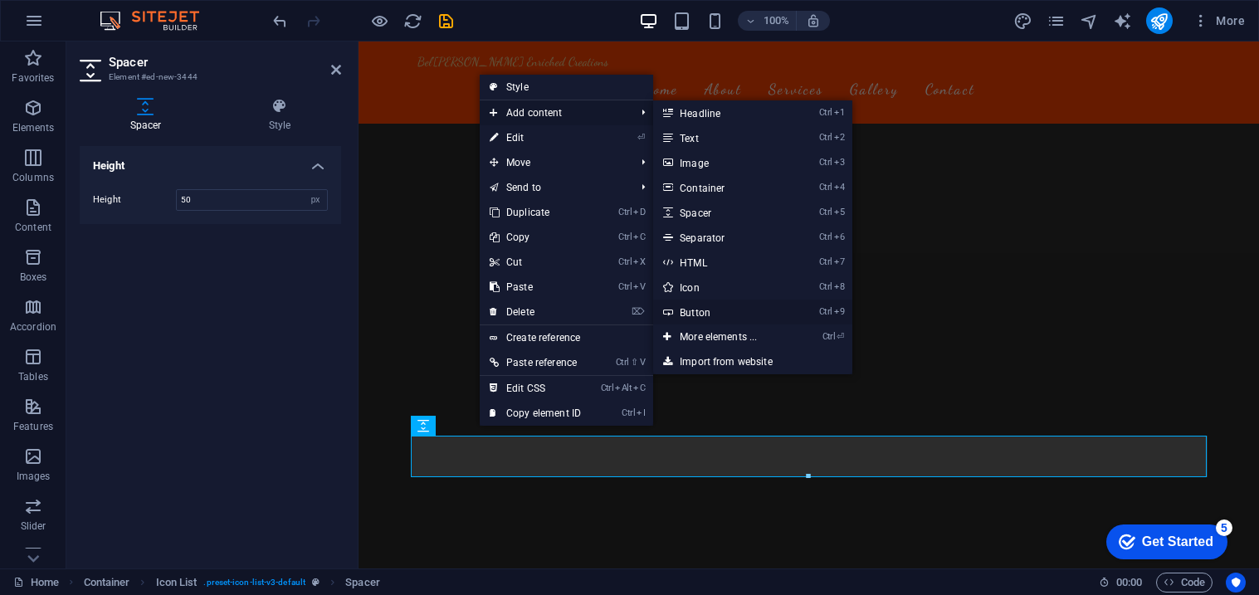
click at [687, 315] on link "Ctrl 9 Button" at bounding box center [721, 312] width 137 height 25
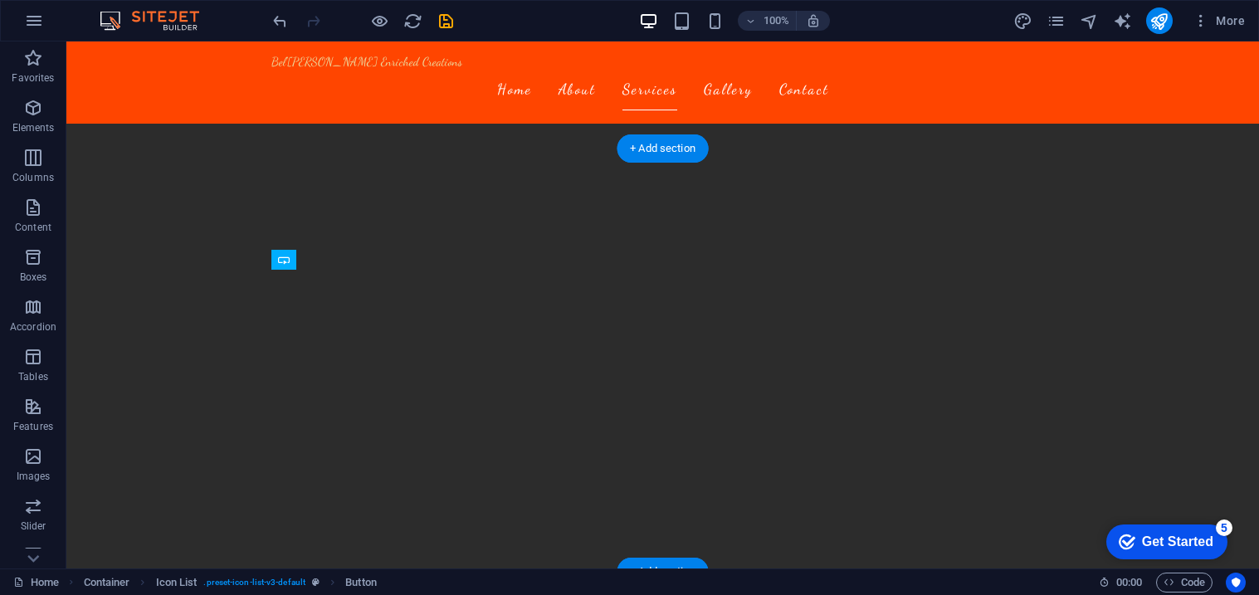
drag, startPoint x: 369, startPoint y: 493, endPoint x: 565, endPoint y: 447, distance: 202.0
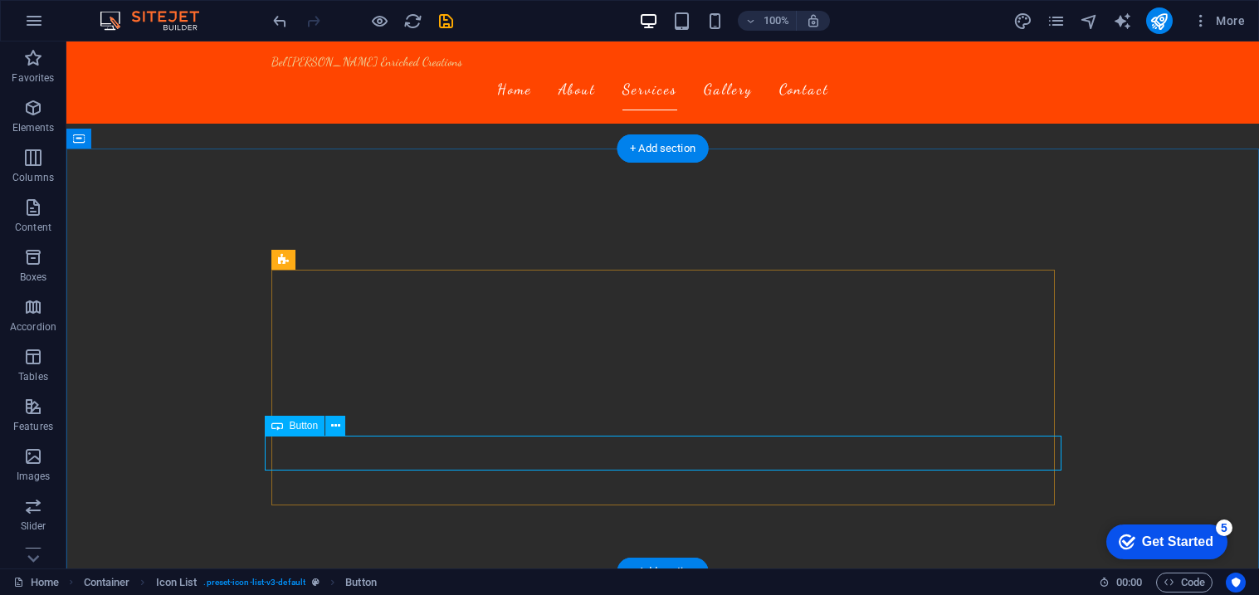
click at [296, 423] on span "Button" at bounding box center [304, 426] width 29 height 10
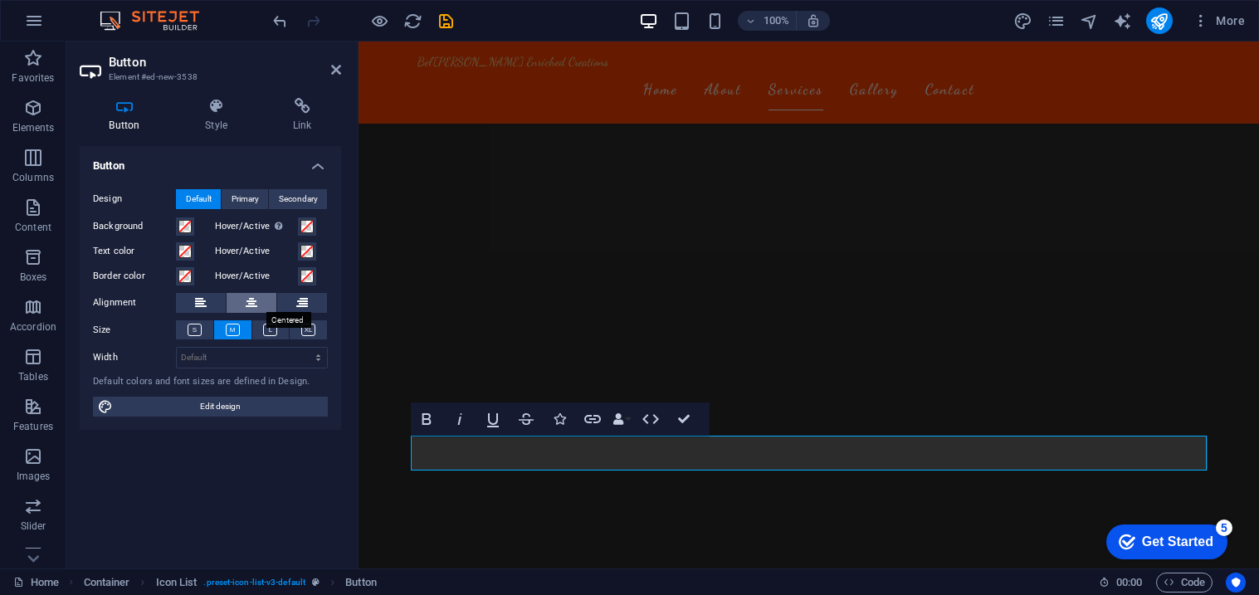
click at [257, 305] on button at bounding box center [252, 303] width 50 height 20
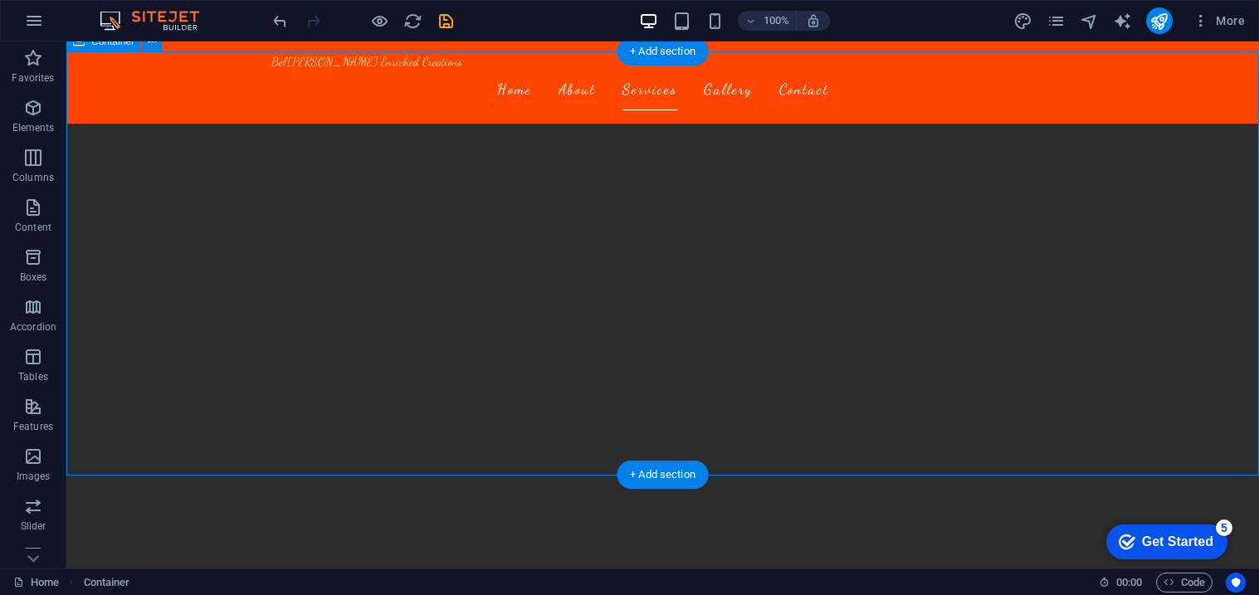
scroll to position [1648, 0]
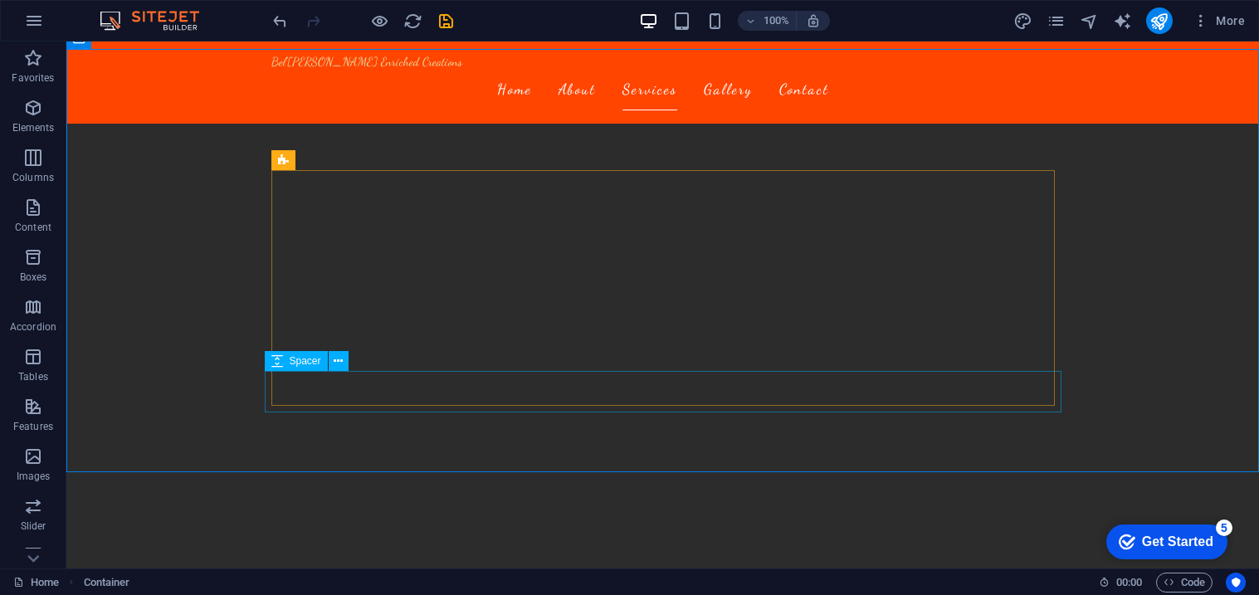
click at [312, 360] on span "Spacer" at bounding box center [306, 361] width 32 height 10
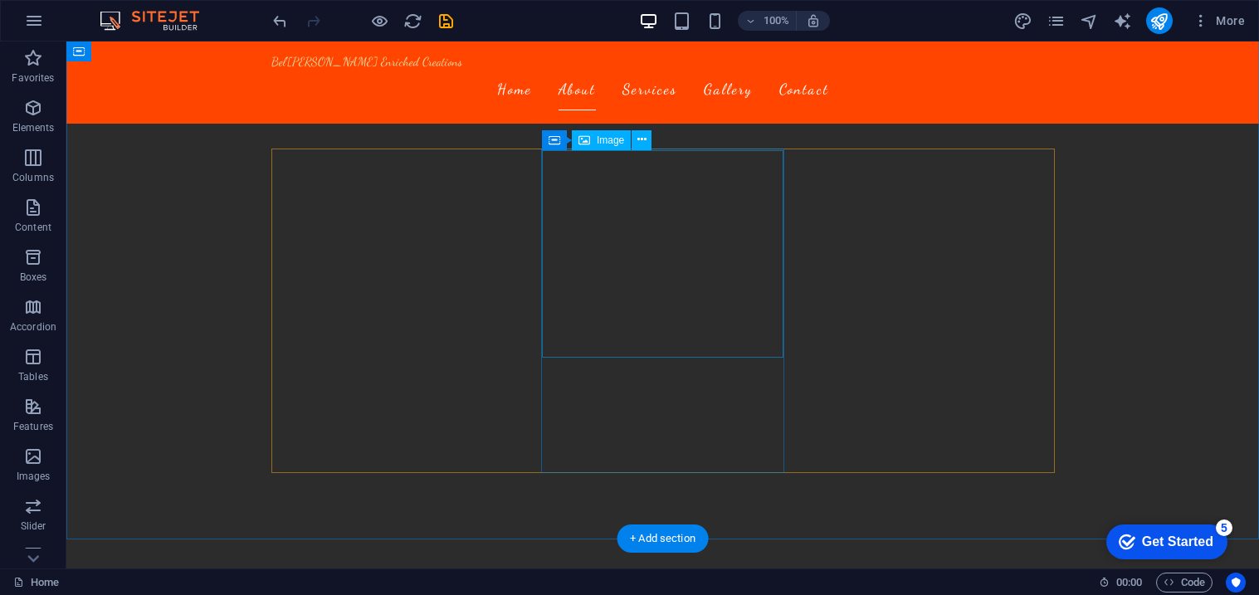
scroll to position [1148, 0]
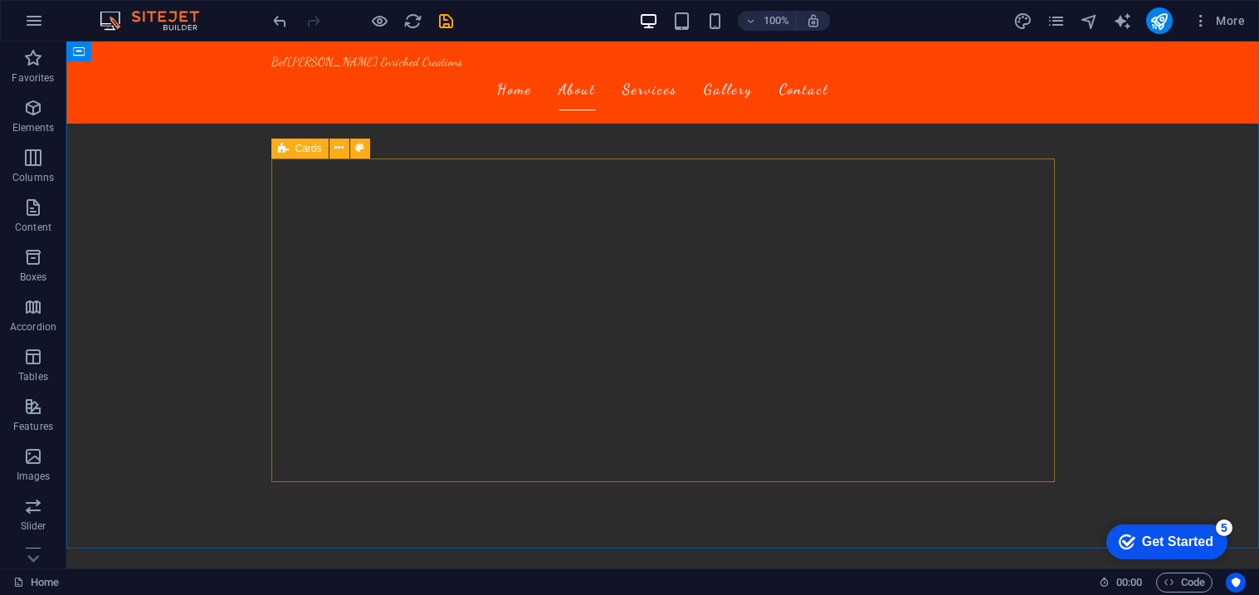
click at [285, 144] on icon at bounding box center [283, 149] width 11 height 20
select select "rem"
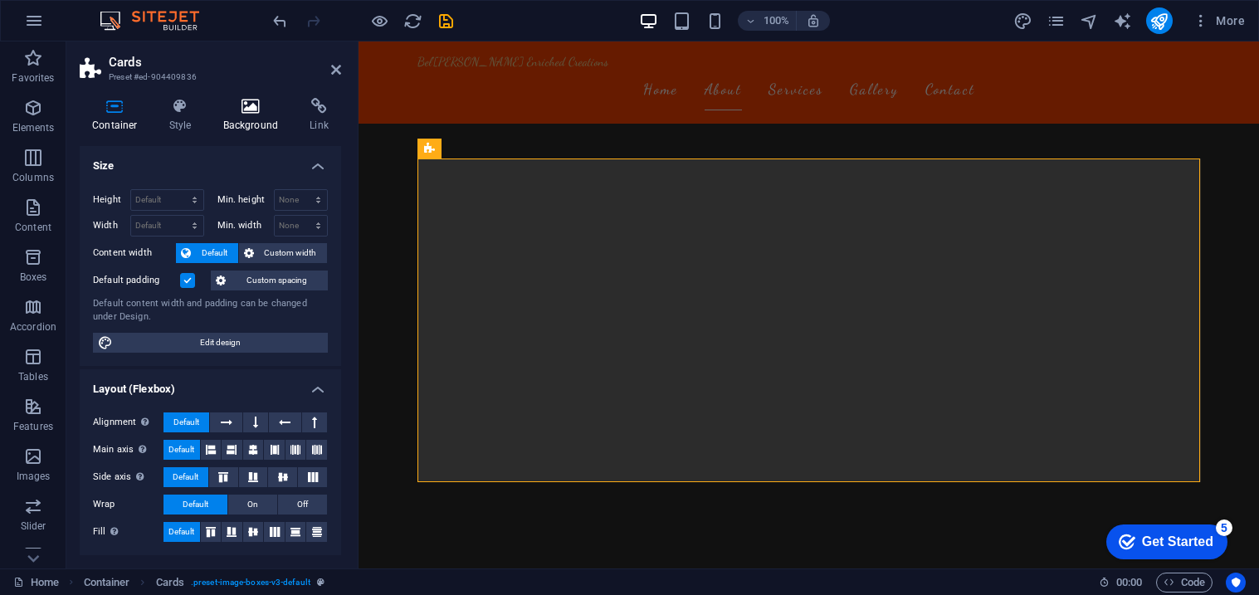
click at [256, 118] on h4 "Background" at bounding box center [254, 115] width 87 height 35
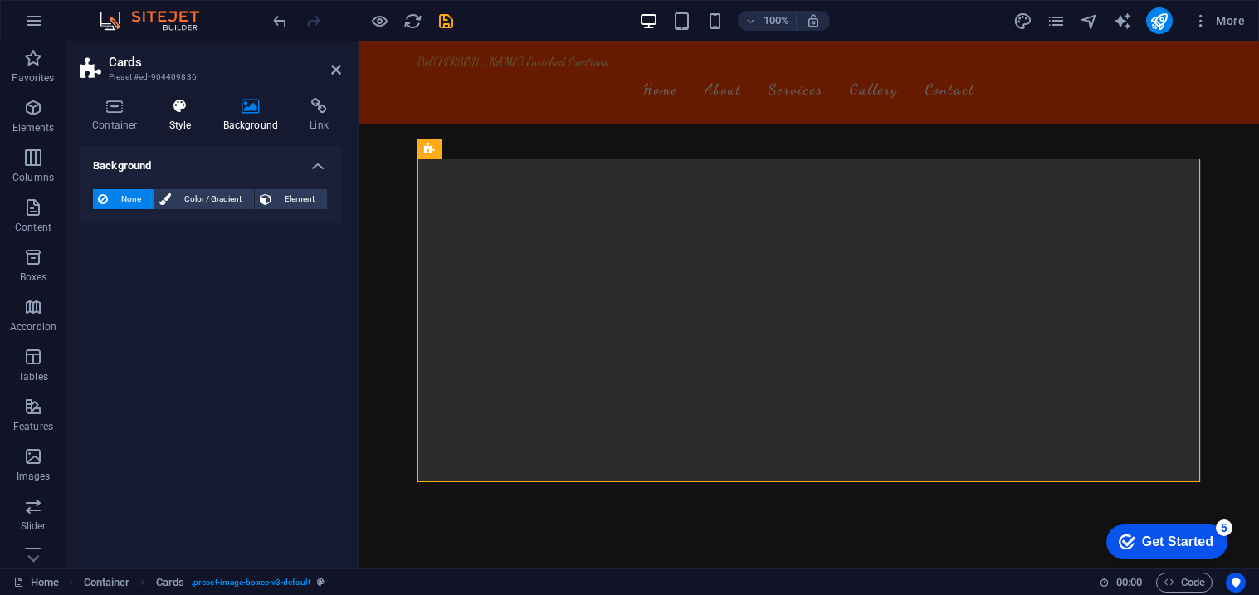
click at [163, 113] on icon at bounding box center [180, 106] width 47 height 17
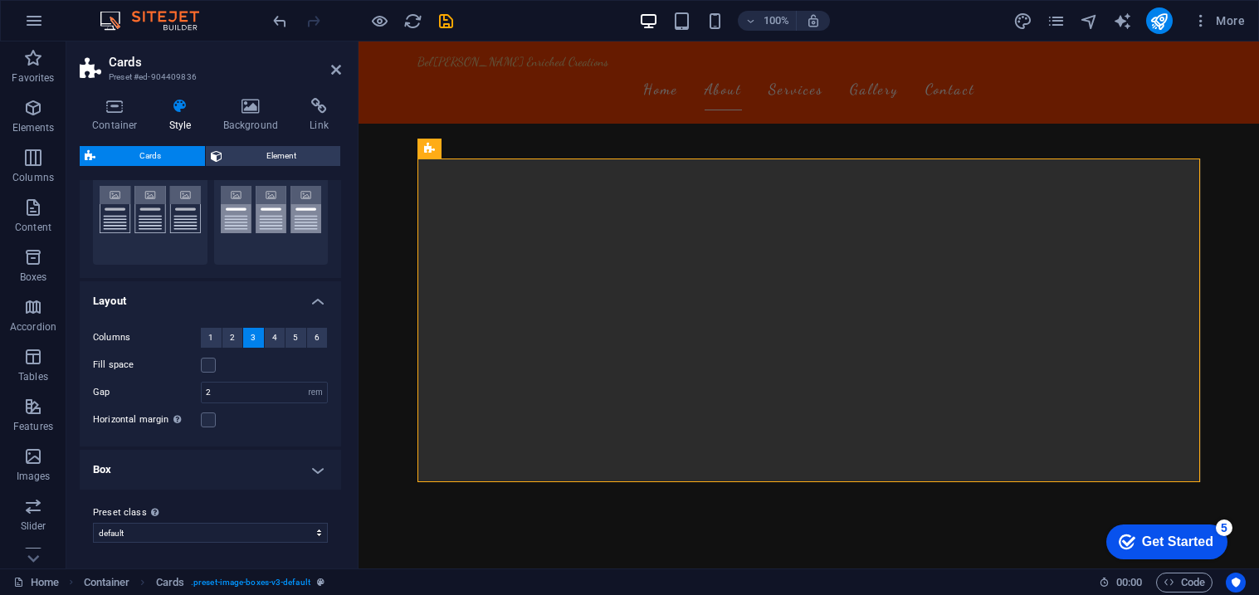
scroll to position [0, 0]
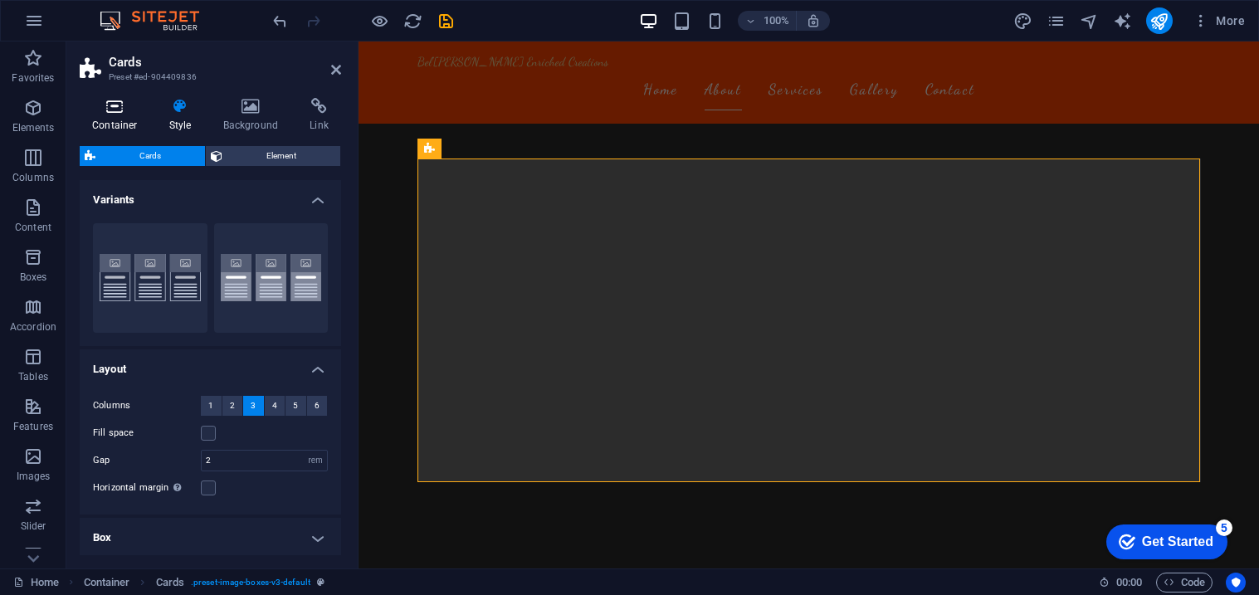
click at [133, 111] on icon at bounding box center [115, 106] width 71 height 17
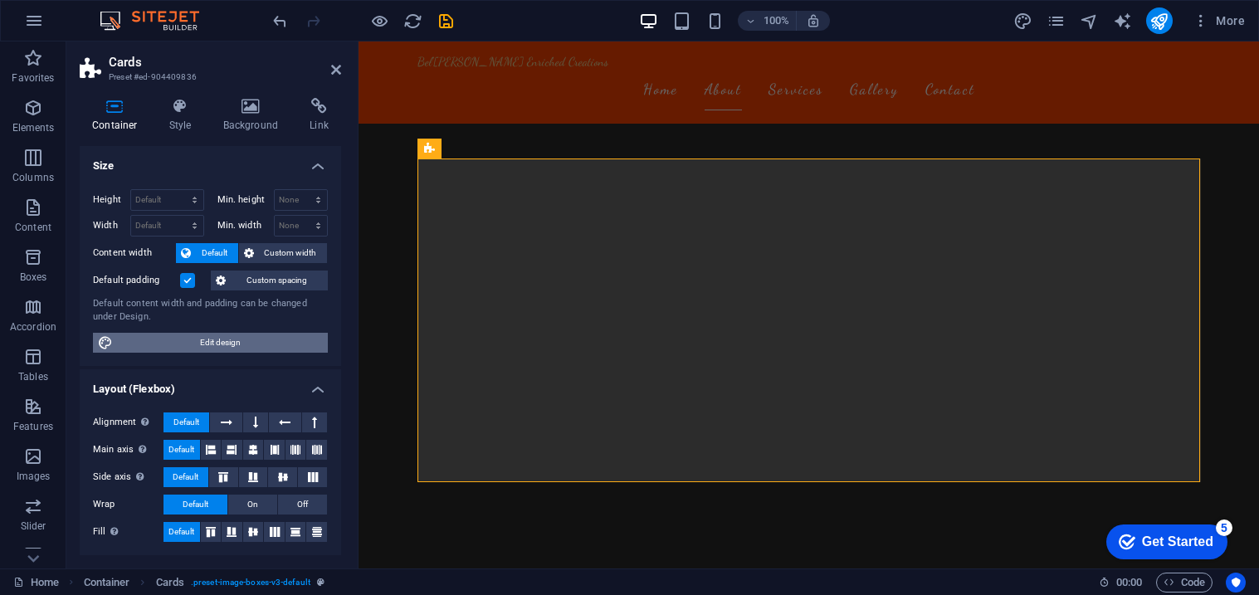
click at [210, 340] on span "Edit design" at bounding box center [220, 343] width 205 height 20
select select "rem"
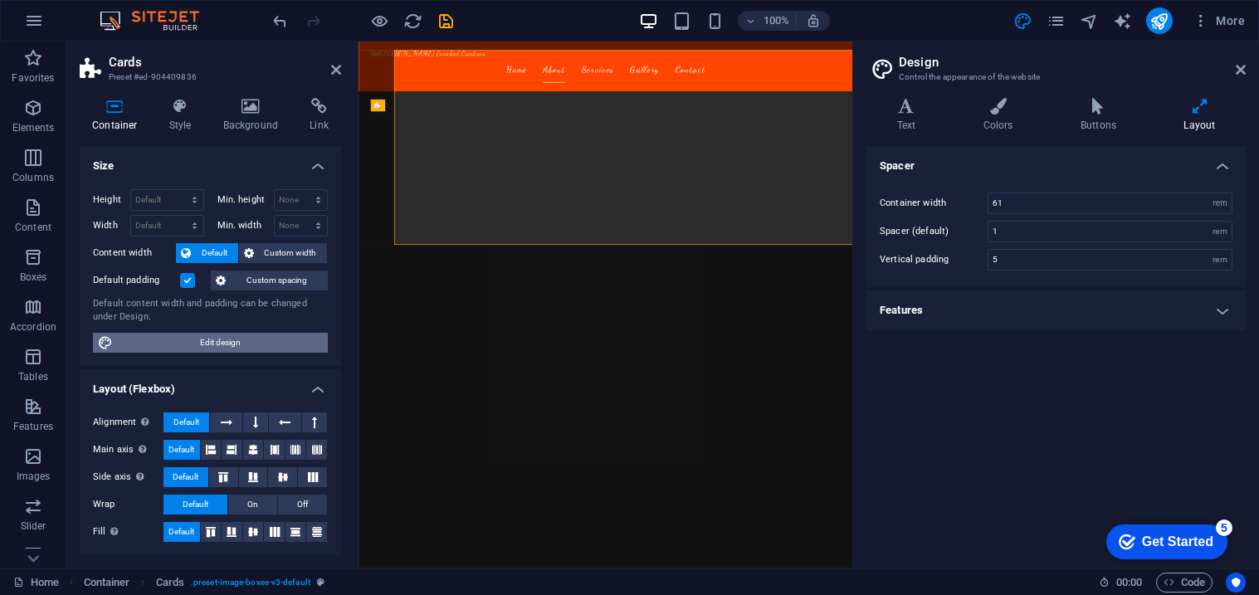
scroll to position [1249, 0]
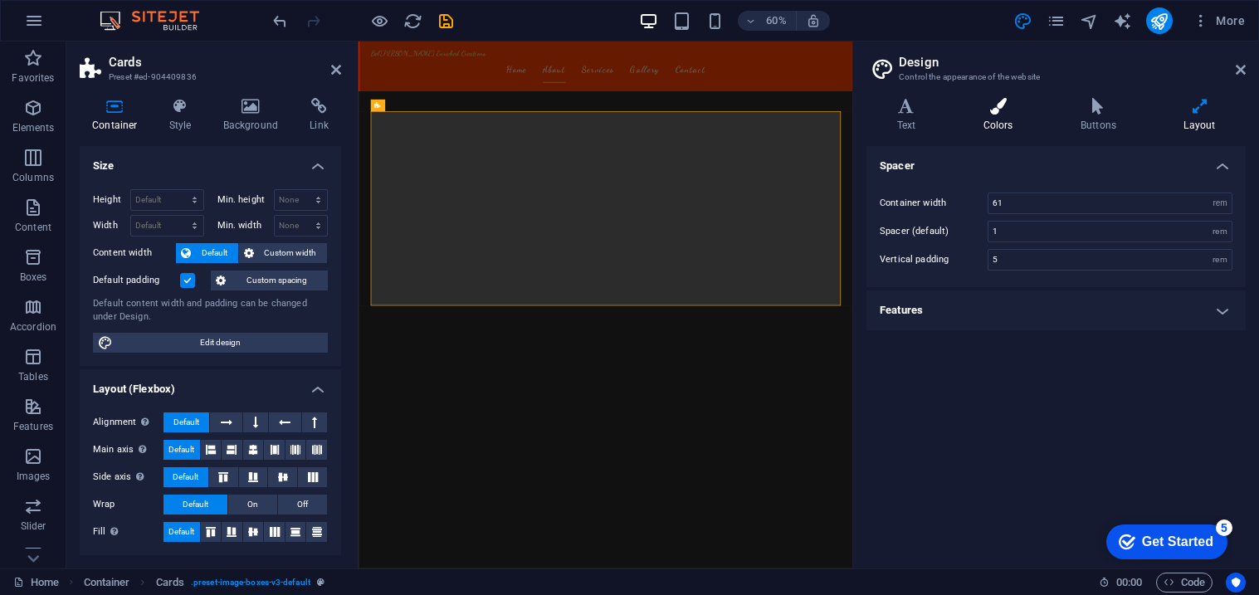
click at [1014, 107] on icon at bounding box center [998, 106] width 90 height 17
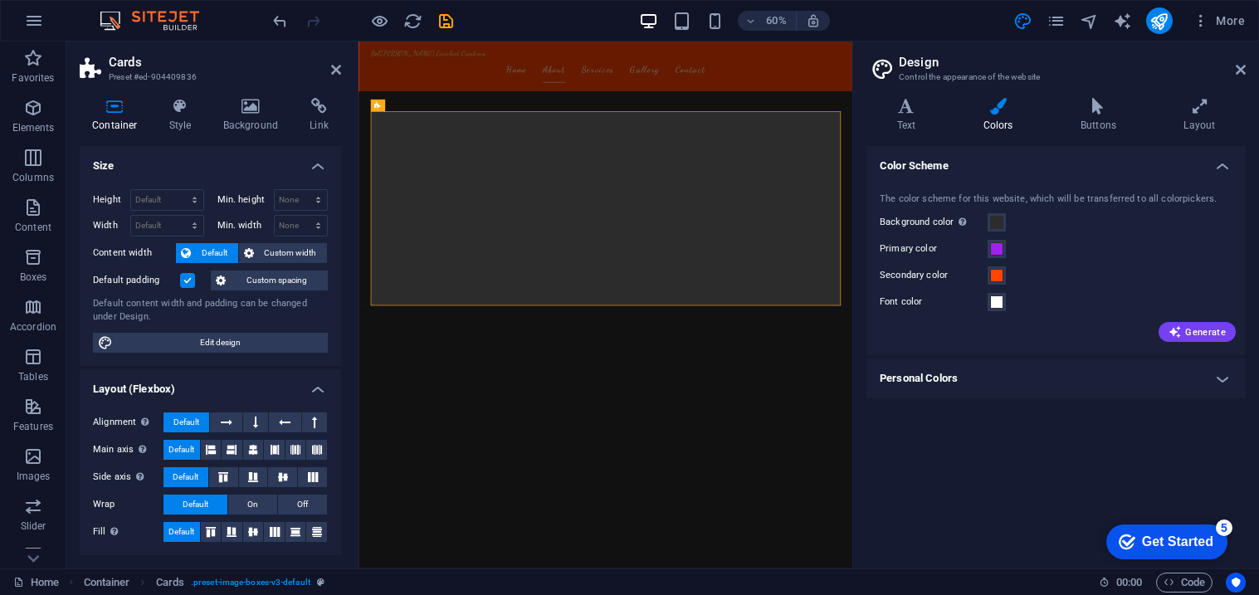
click at [1110, 379] on h4 "Personal Colors" at bounding box center [1056, 379] width 379 height 40
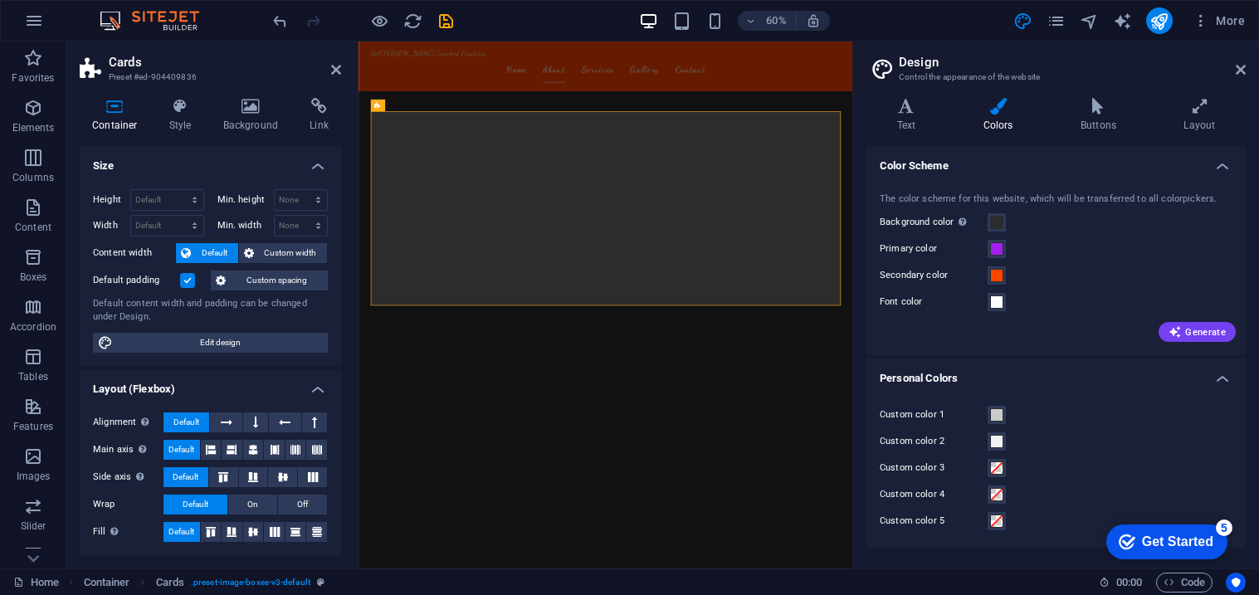
click at [1110, 379] on h4 "Personal Colors" at bounding box center [1056, 374] width 379 height 30
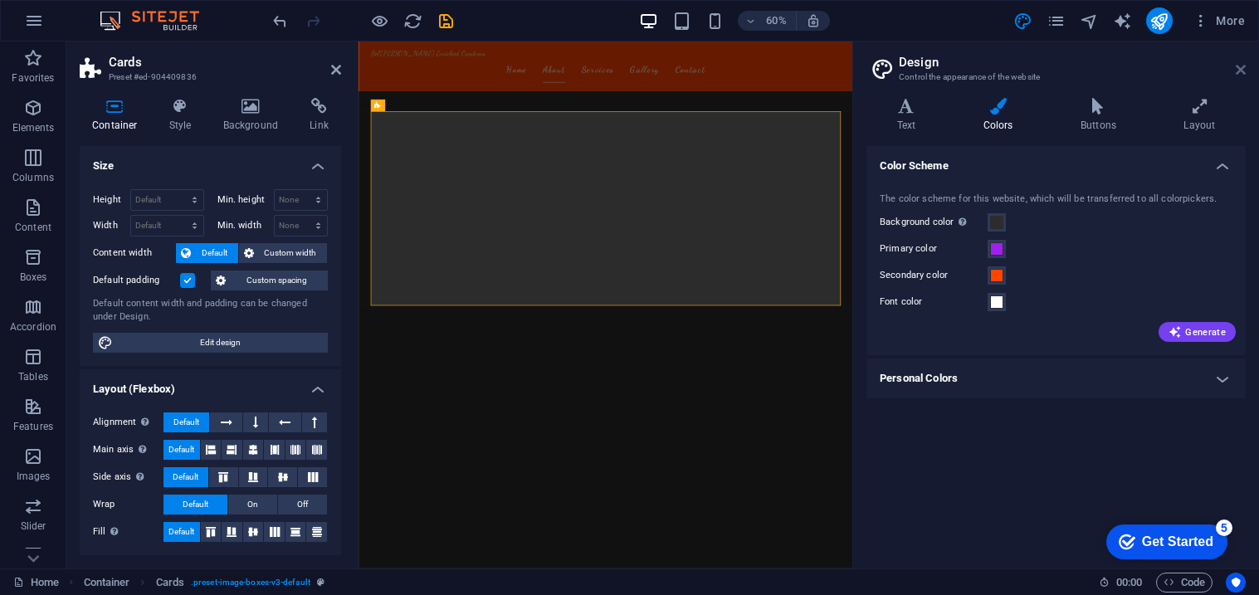
drag, startPoint x: 1238, startPoint y: 67, endPoint x: 295, endPoint y: 154, distance: 947.0
click at [1238, 67] on icon at bounding box center [1241, 69] width 10 height 13
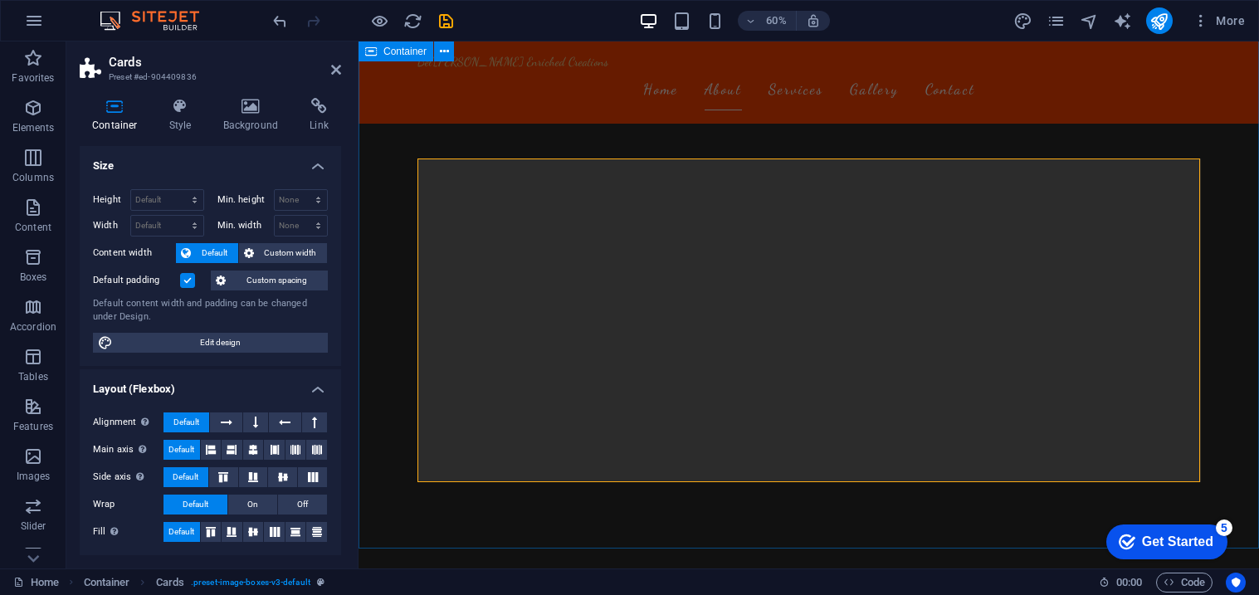
scroll to position [1148, 0]
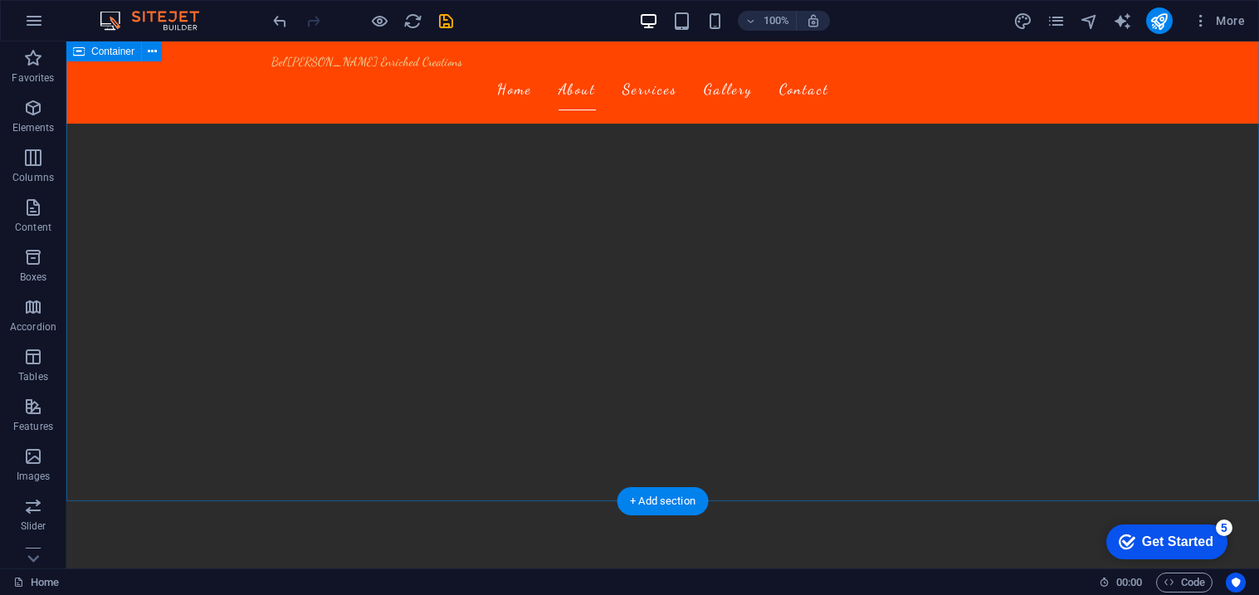
scroll to position [1199, 0]
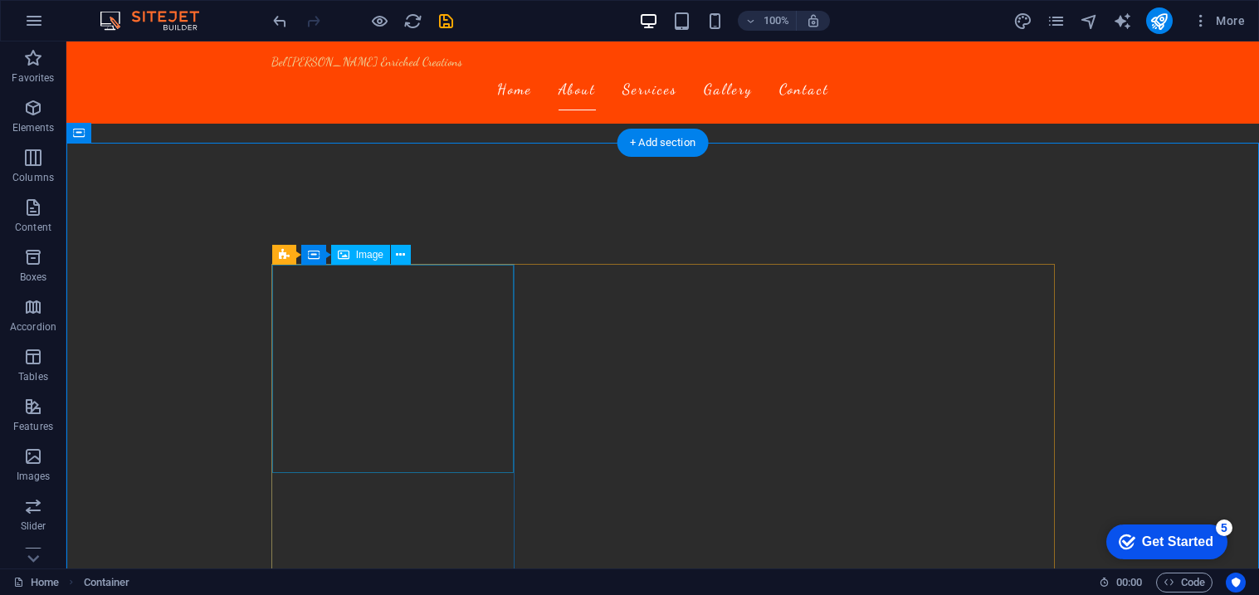
scroll to position [1048, 0]
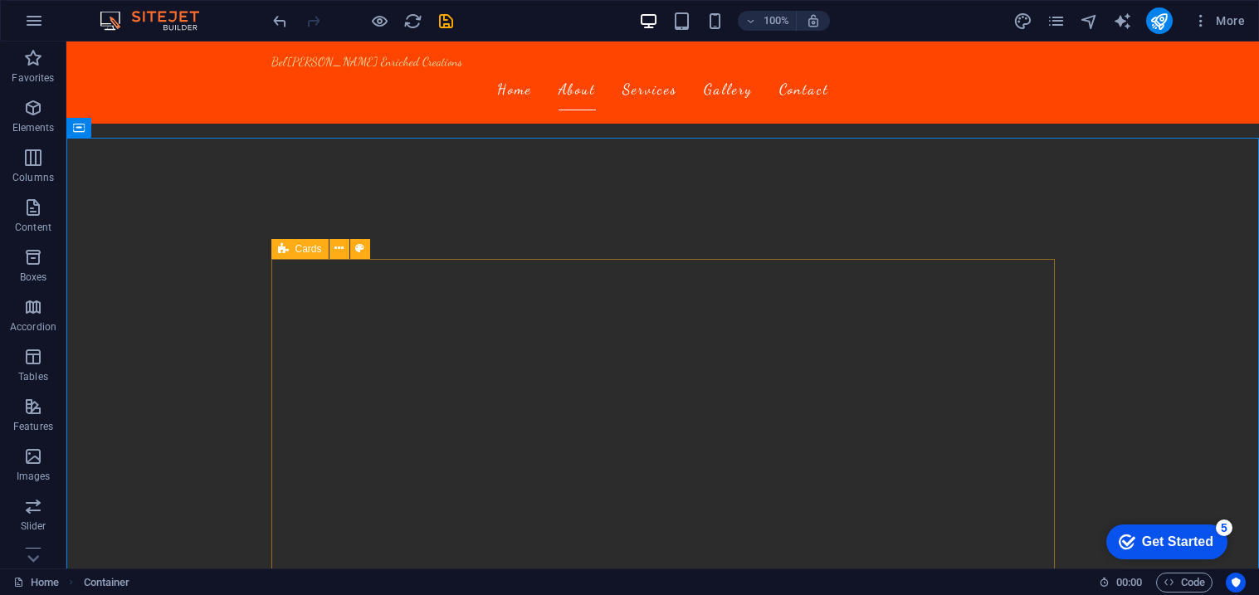
click at [282, 247] on icon at bounding box center [283, 249] width 11 height 20
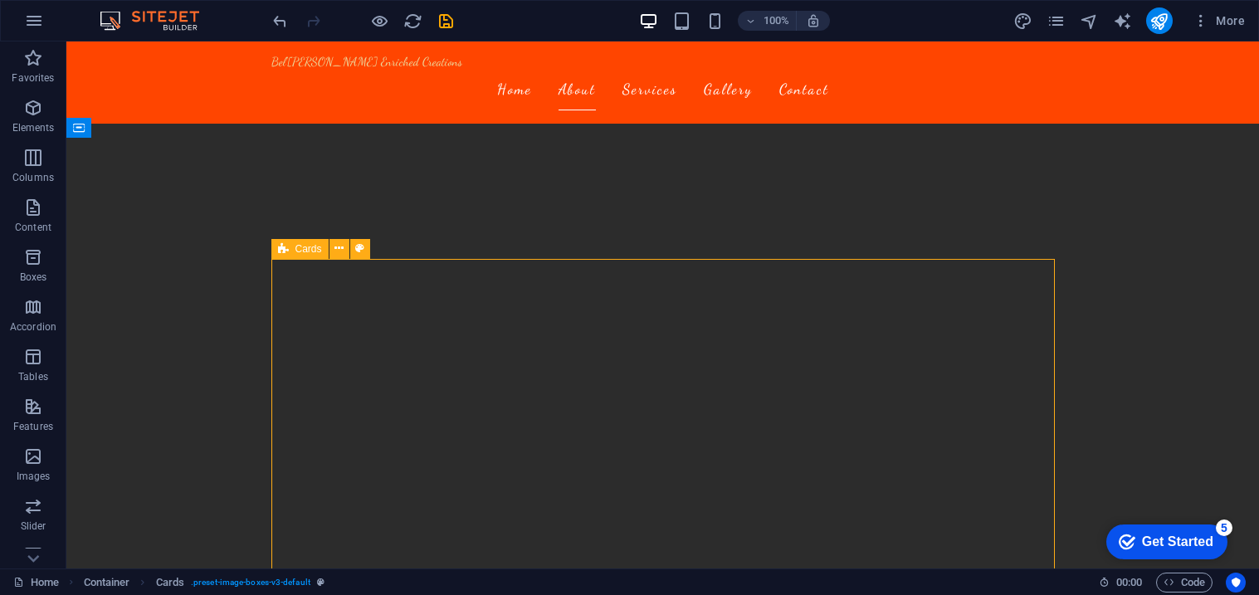
click at [282, 247] on icon at bounding box center [283, 249] width 11 height 20
select select "rem"
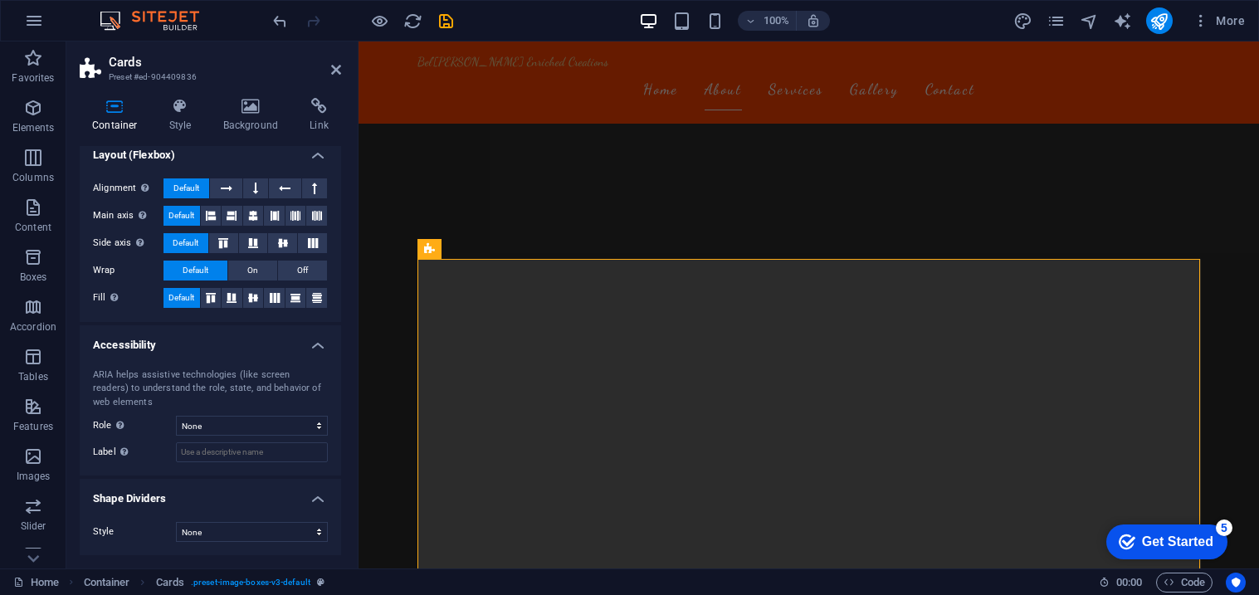
scroll to position [0, 0]
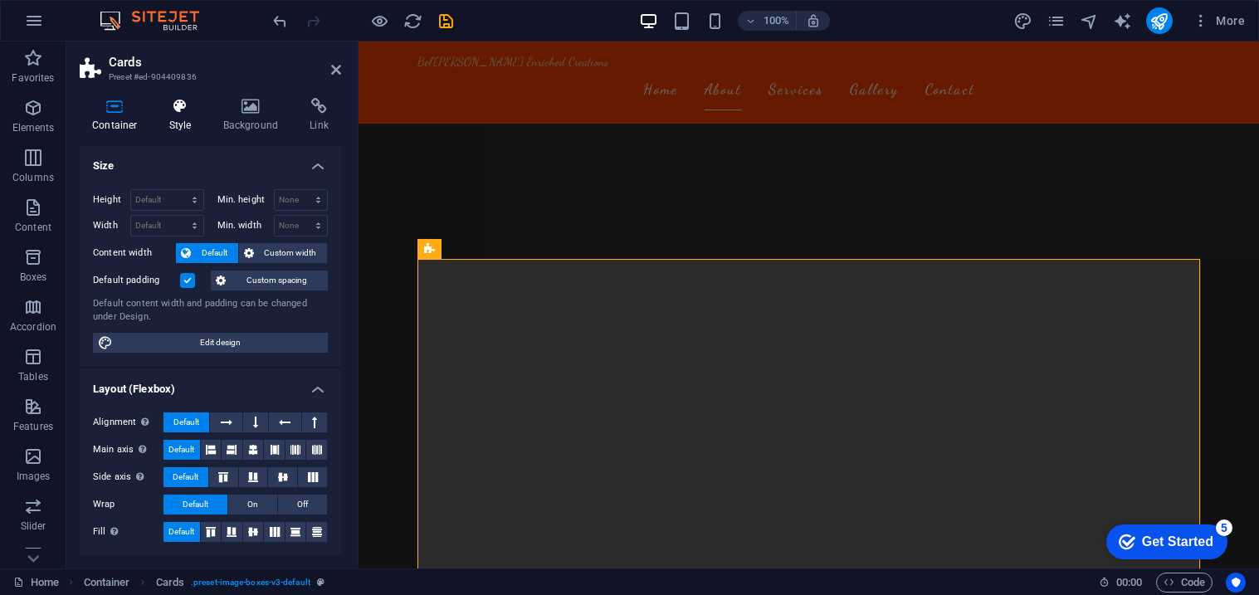
click at [198, 115] on h4 "Style" at bounding box center [184, 115] width 54 height 35
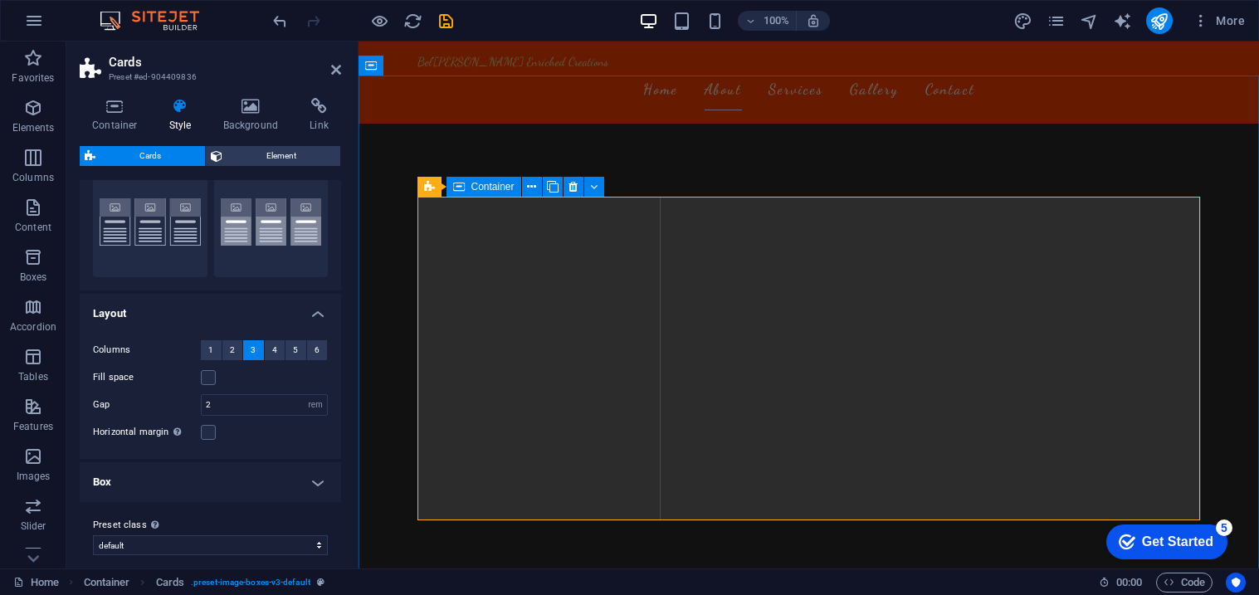
scroll to position [1104, 0]
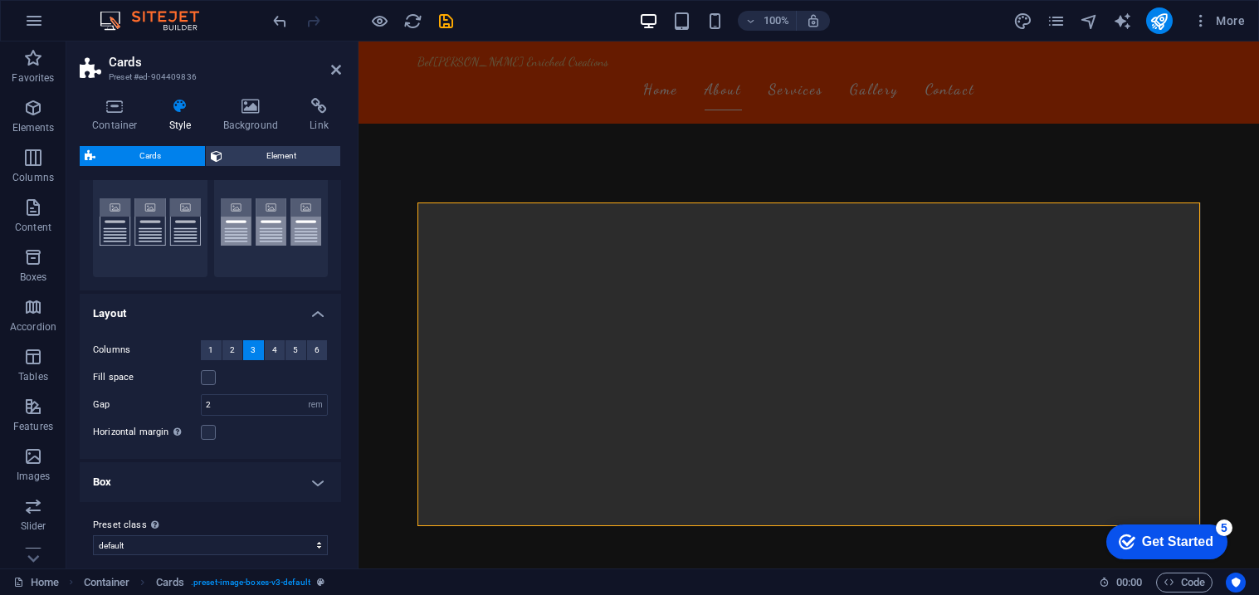
click at [263, 488] on h4 "Box" at bounding box center [210, 482] width 261 height 40
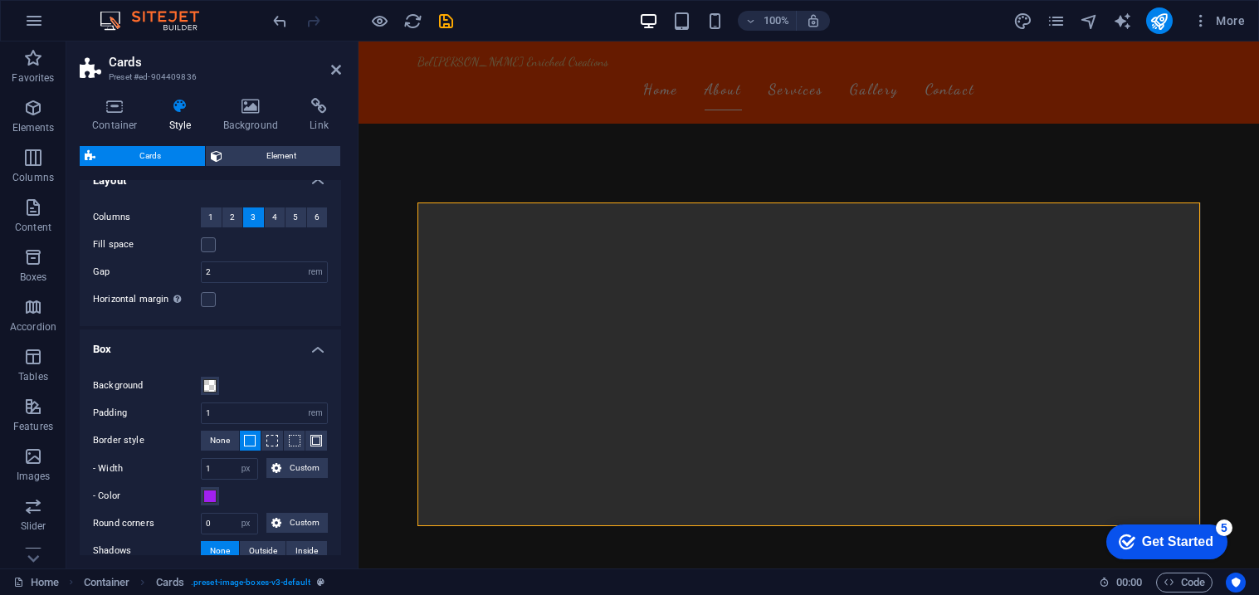
scroll to position [223, 0]
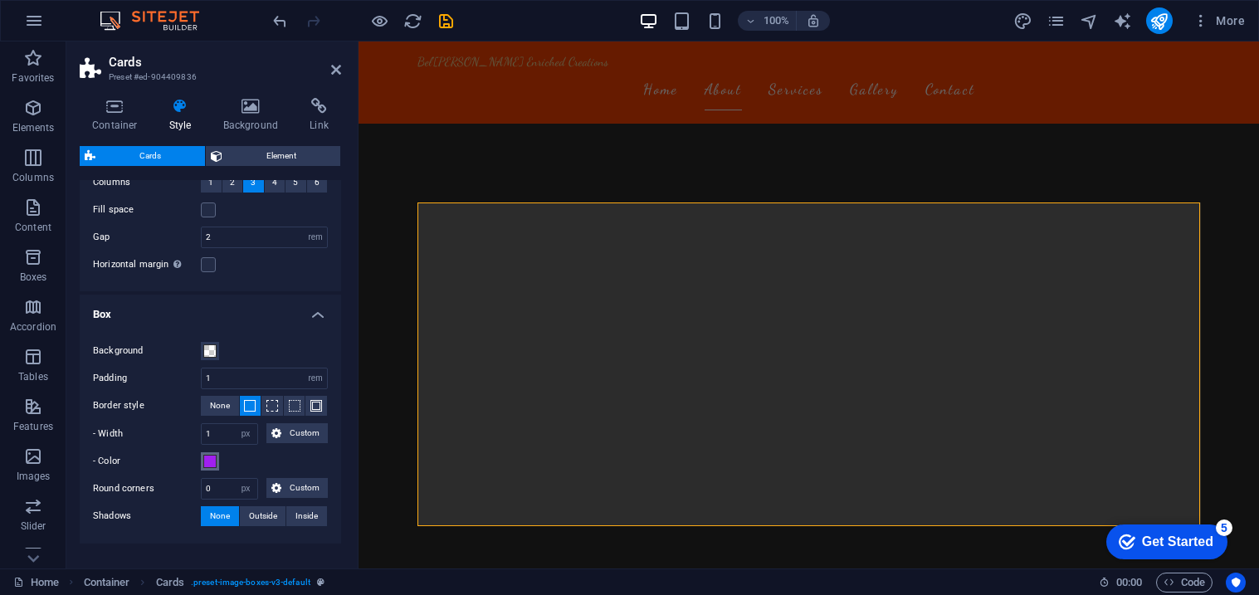
click at [208, 464] on span at bounding box center [209, 461] width 13 height 13
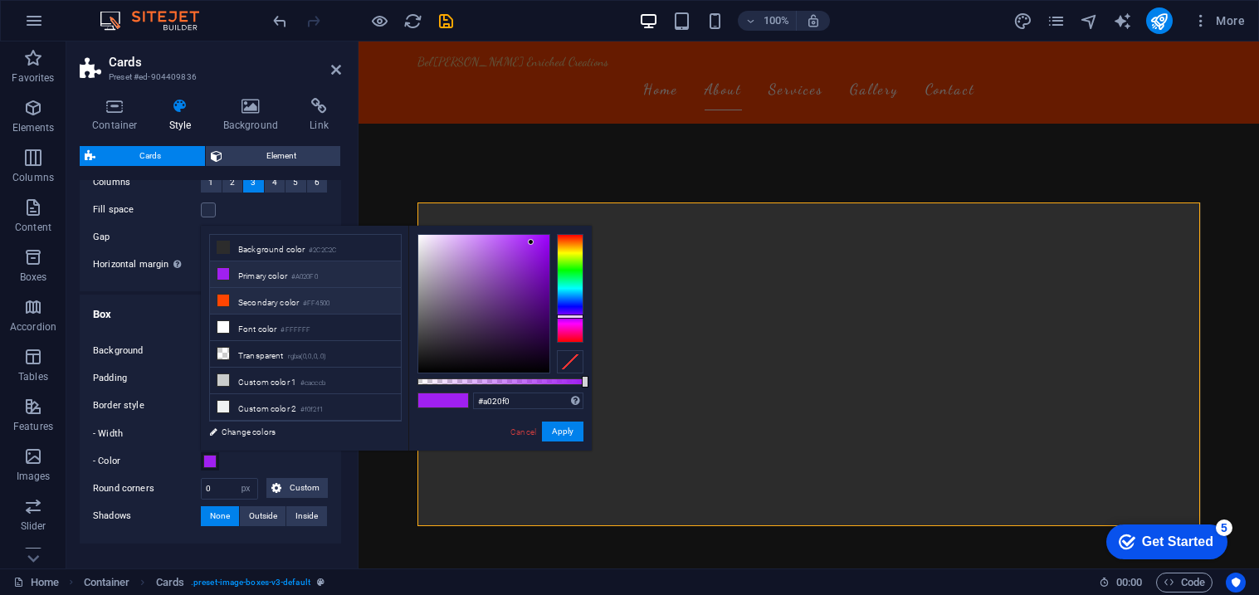
click at [347, 306] on li "Secondary color #FF4500" at bounding box center [305, 301] width 191 height 27
type input "#ff4500"
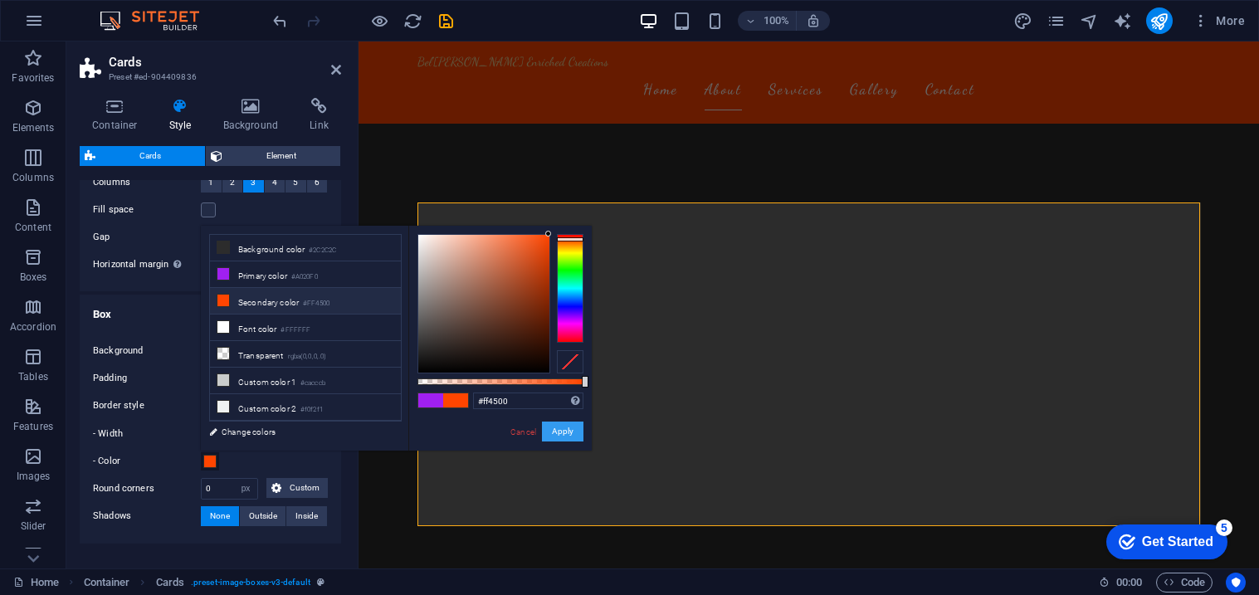
click at [554, 436] on button "Apply" at bounding box center [563, 432] width 42 height 20
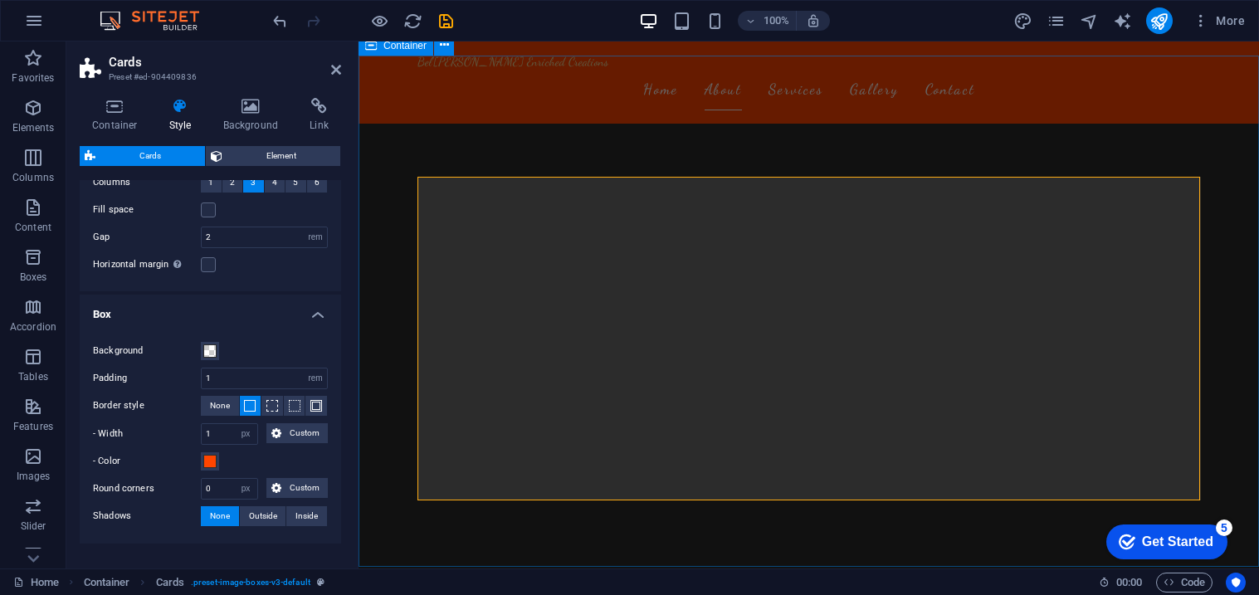
scroll to position [1143, 0]
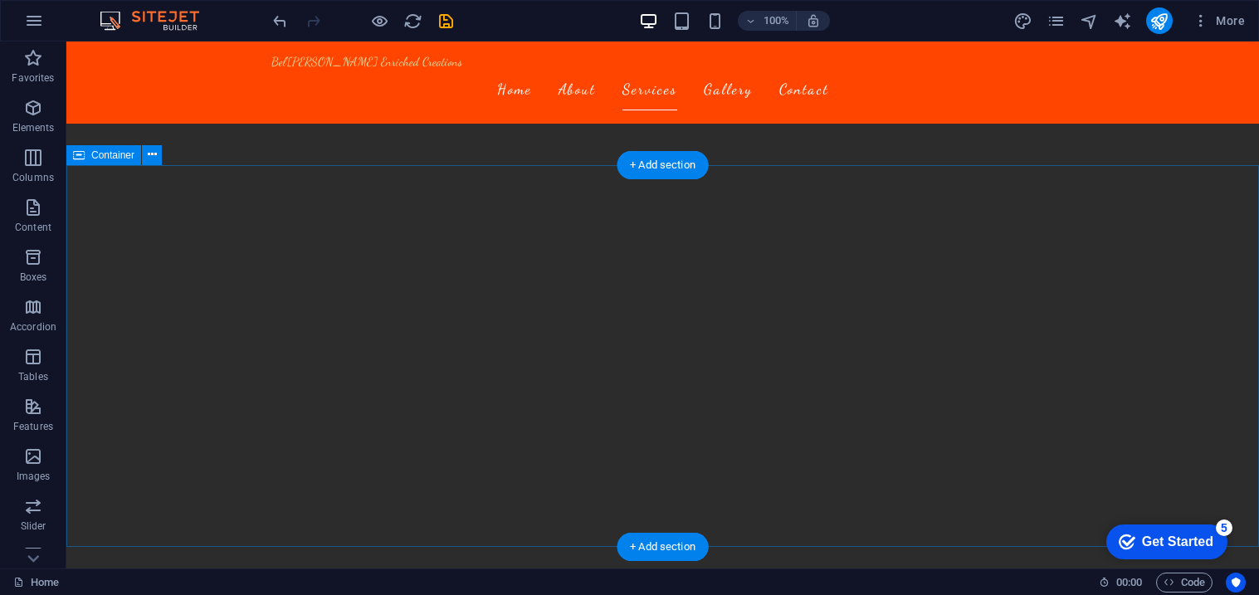
scroll to position [1533, 0]
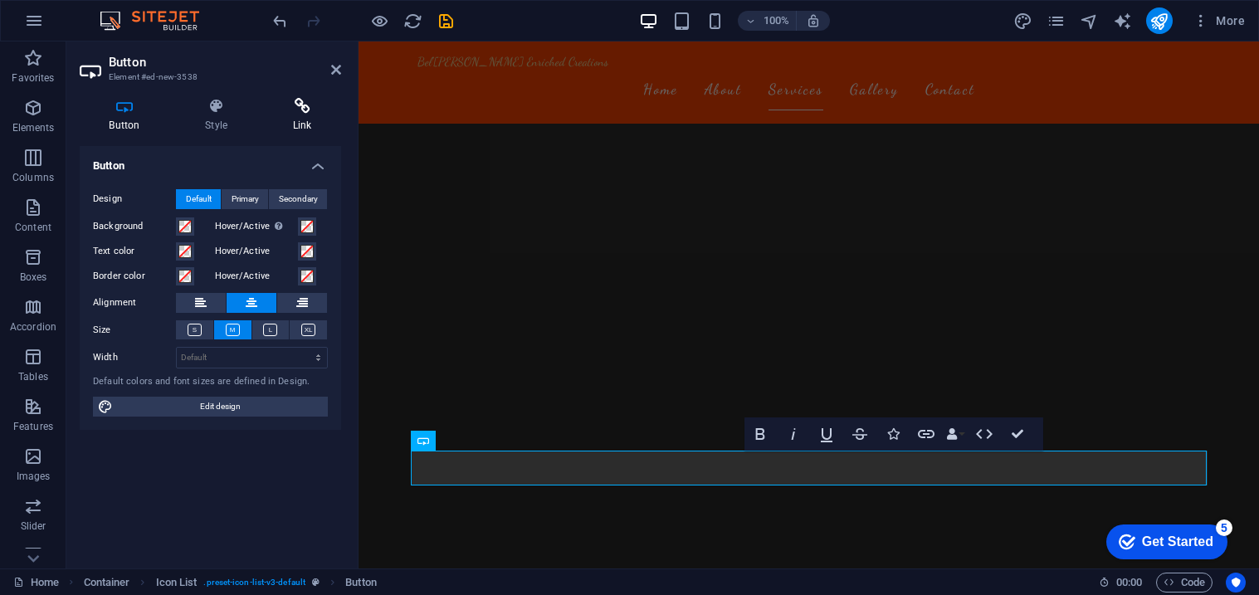
click at [293, 108] on icon at bounding box center [302, 106] width 78 height 17
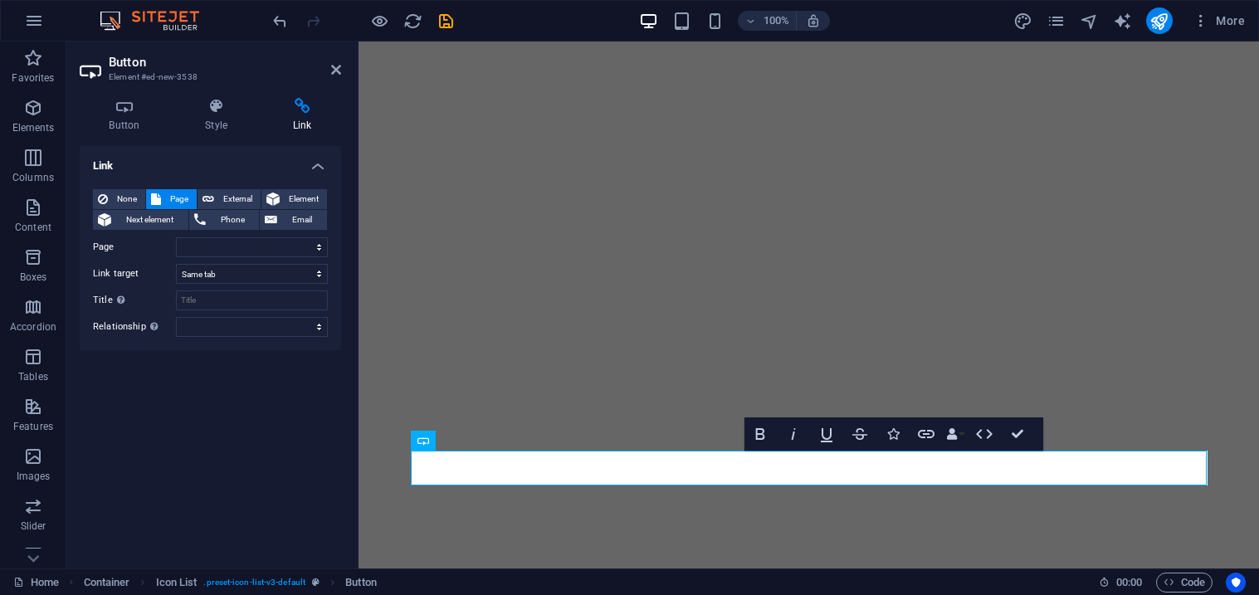
select select
click at [284, 247] on select "Home Subpage Legal Notice Privacy Shop" at bounding box center [252, 247] width 152 height 20
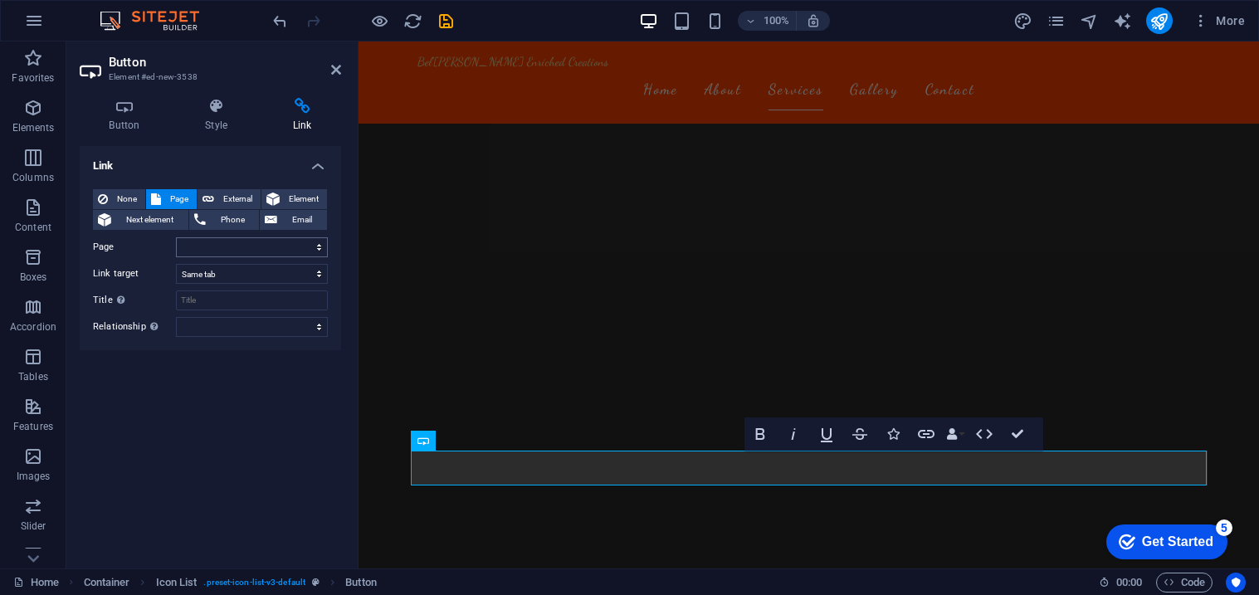
click at [284, 247] on select "Home Subpage Legal Notice Privacy Shop" at bounding box center [252, 247] width 152 height 20
select select "4"
click at [176, 237] on select "Home Subpage Legal Notice Privacy Shop" at bounding box center [252, 247] width 152 height 20
click at [237, 271] on select "New tab Same tab Overlay" at bounding box center [252, 274] width 152 height 20
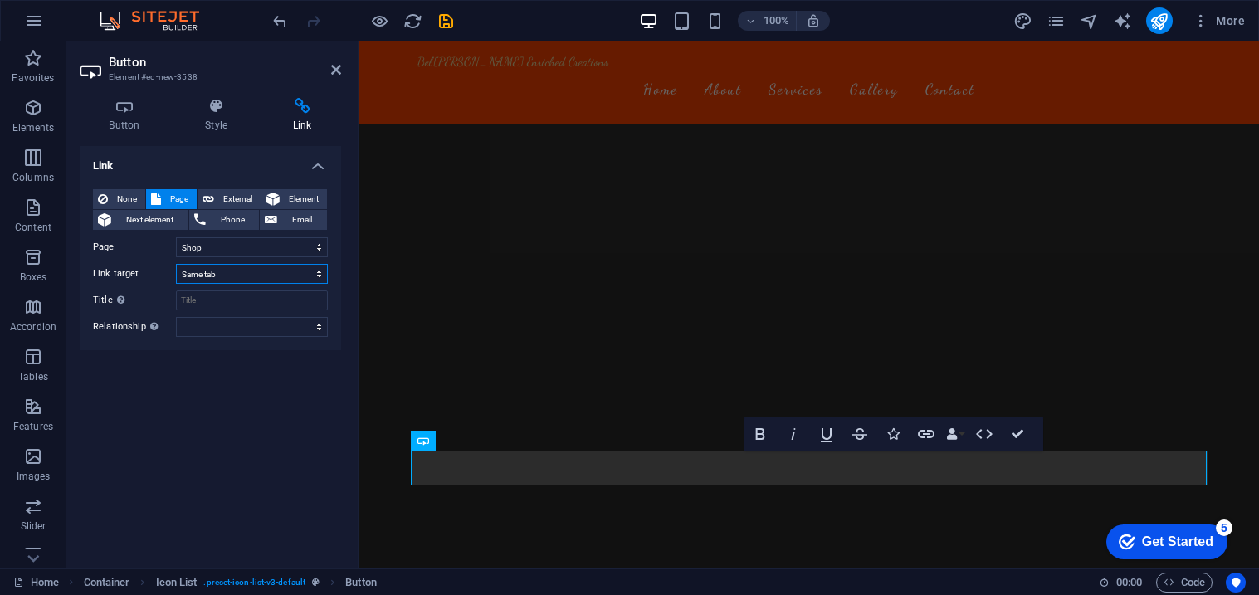
click at [237, 271] on select "New tab Same tab Overlay" at bounding box center [252, 274] width 152 height 20
click at [214, 336] on div "None Page External Element Next element Phone Email Page Home Subpage Legal Not…" at bounding box center [210, 263] width 261 height 174
click at [212, 333] on select "alternate author bookmark external help license next nofollow noreferrer noopen…" at bounding box center [252, 327] width 152 height 20
click at [227, 115] on h4 "Style" at bounding box center [220, 115] width 88 height 35
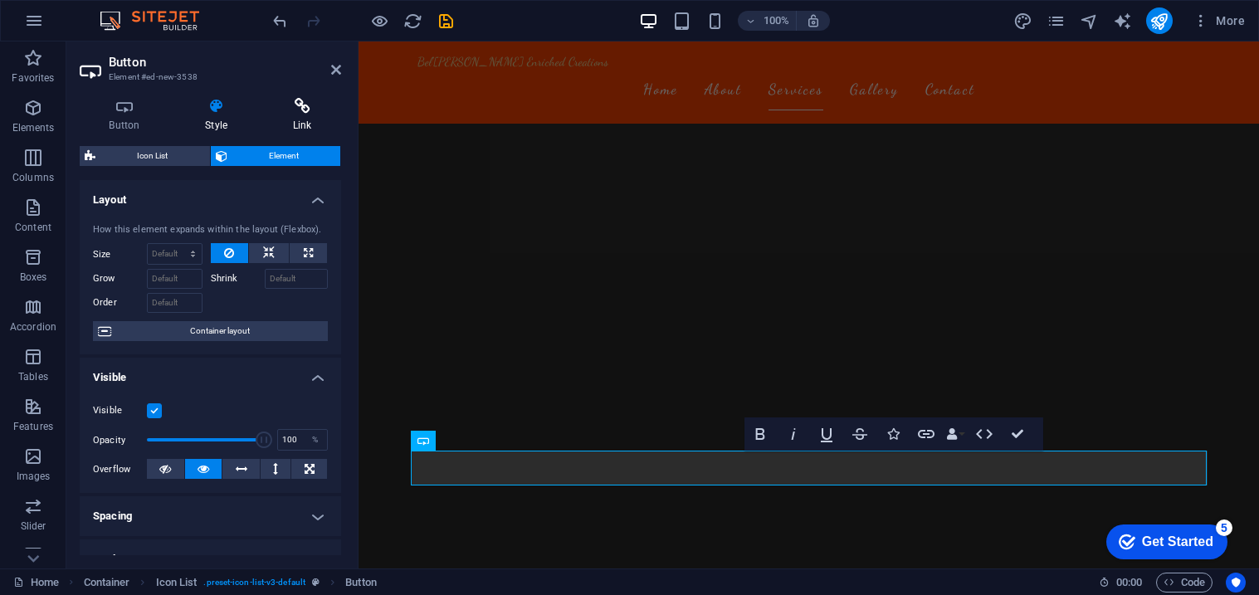
click at [331, 109] on icon at bounding box center [302, 106] width 78 height 17
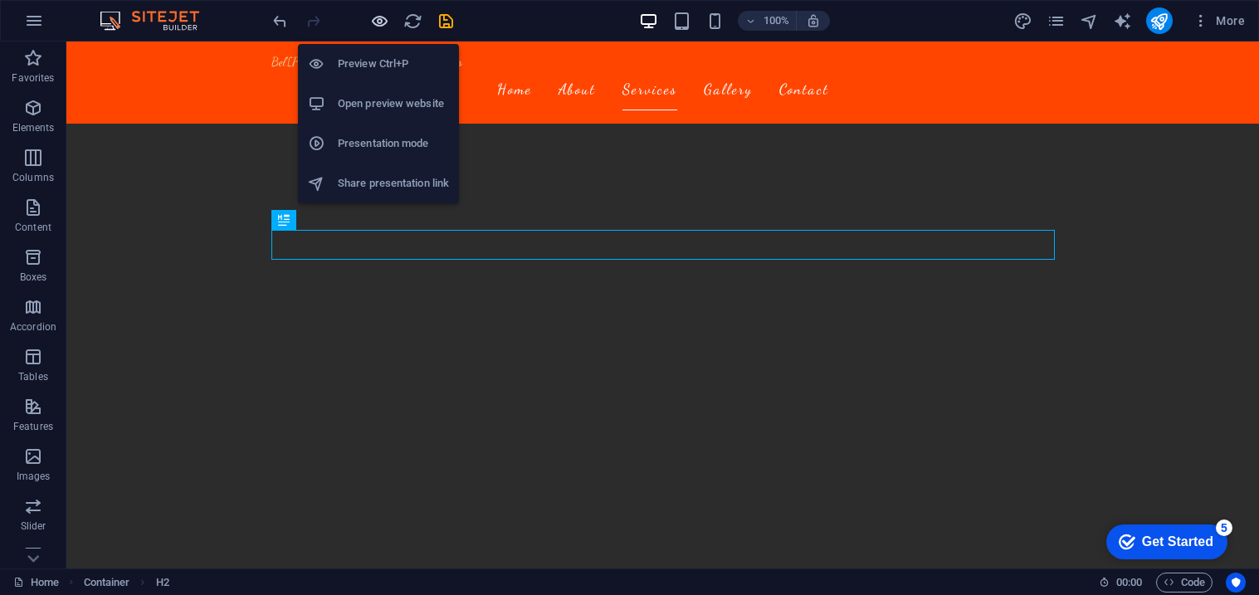
click at [370, 22] on icon "button" at bounding box center [379, 21] width 19 height 19
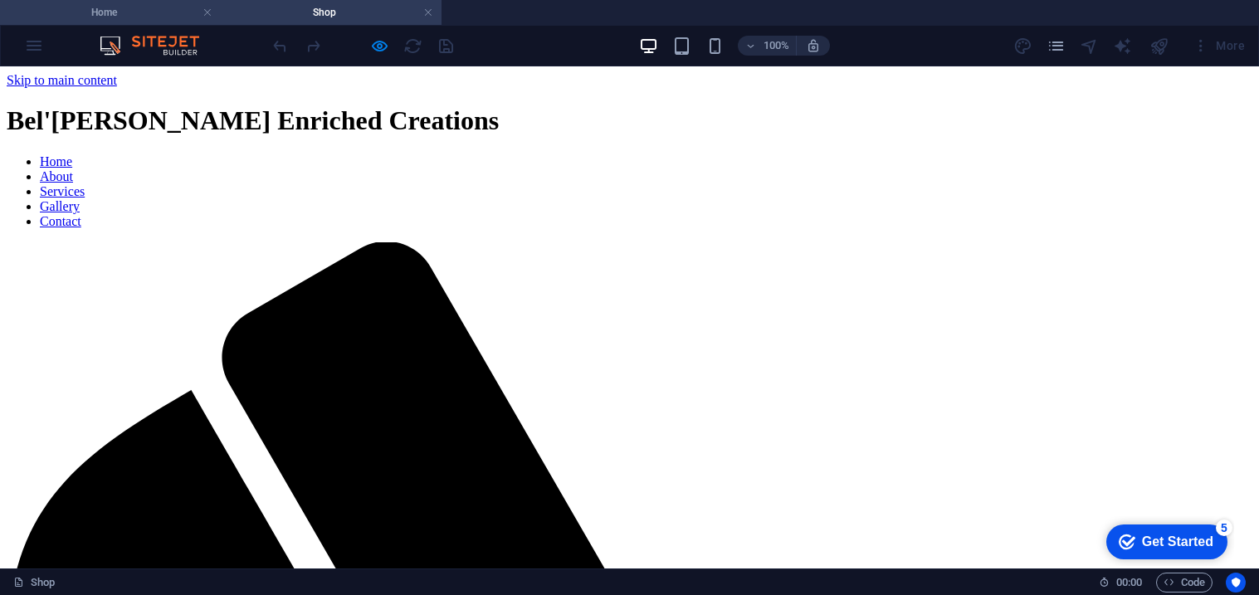
click at [110, 17] on h4 "Home" at bounding box center [110, 12] width 221 height 18
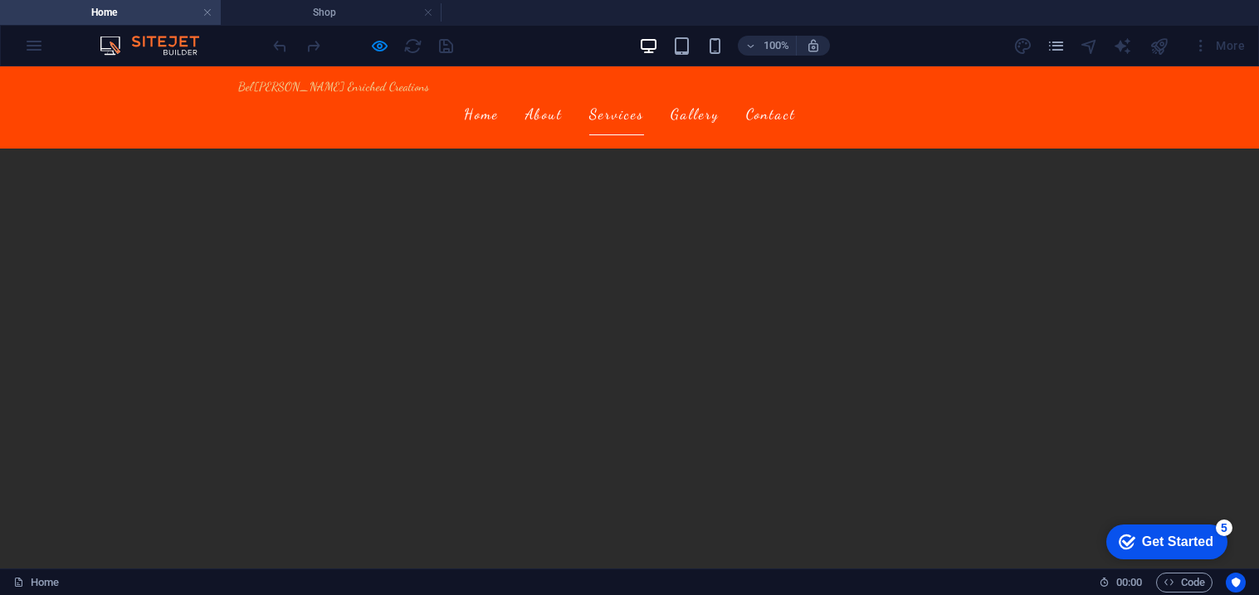
scroll to position [1863, 0]
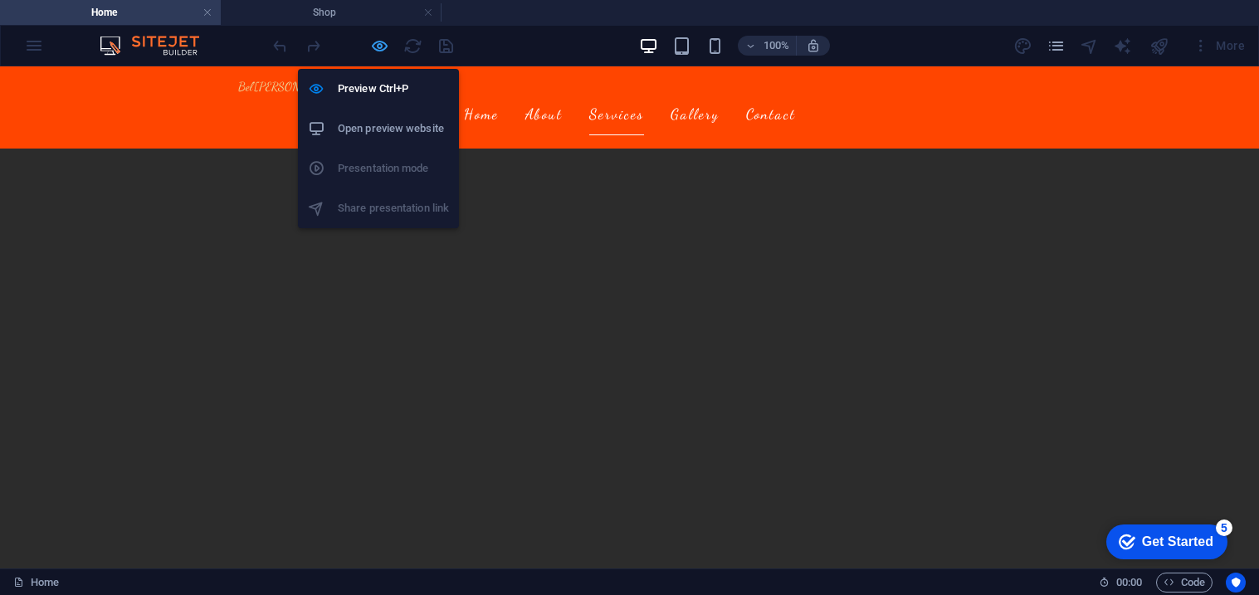
click at [372, 44] on icon "button" at bounding box center [379, 46] width 19 height 19
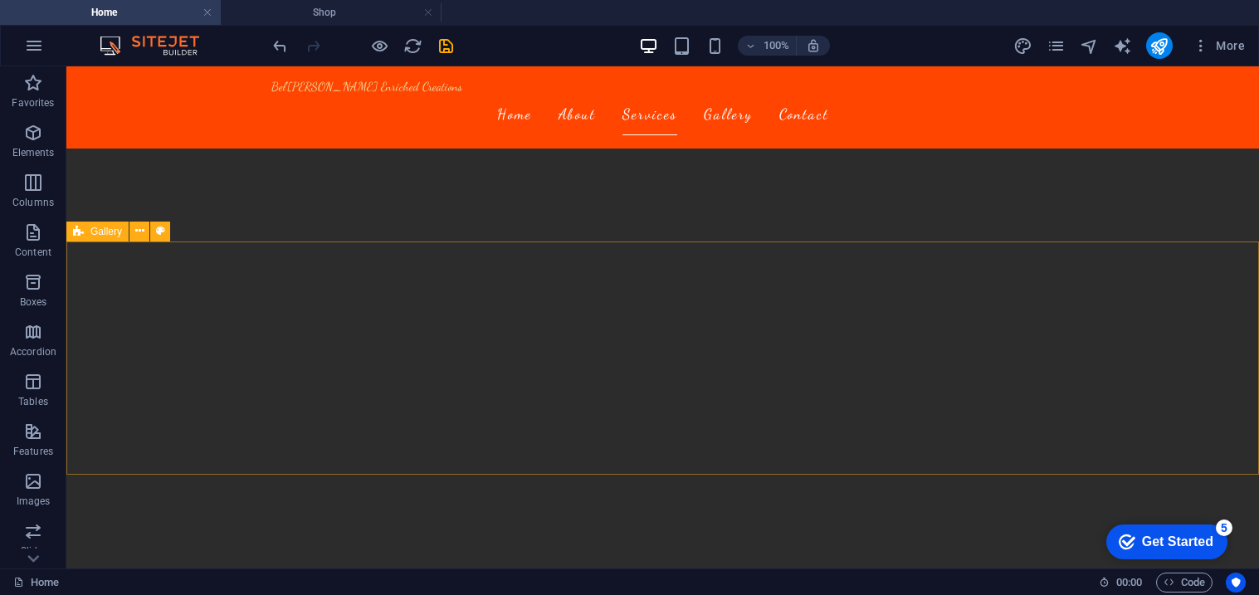
click at [82, 233] on icon at bounding box center [78, 232] width 11 height 20
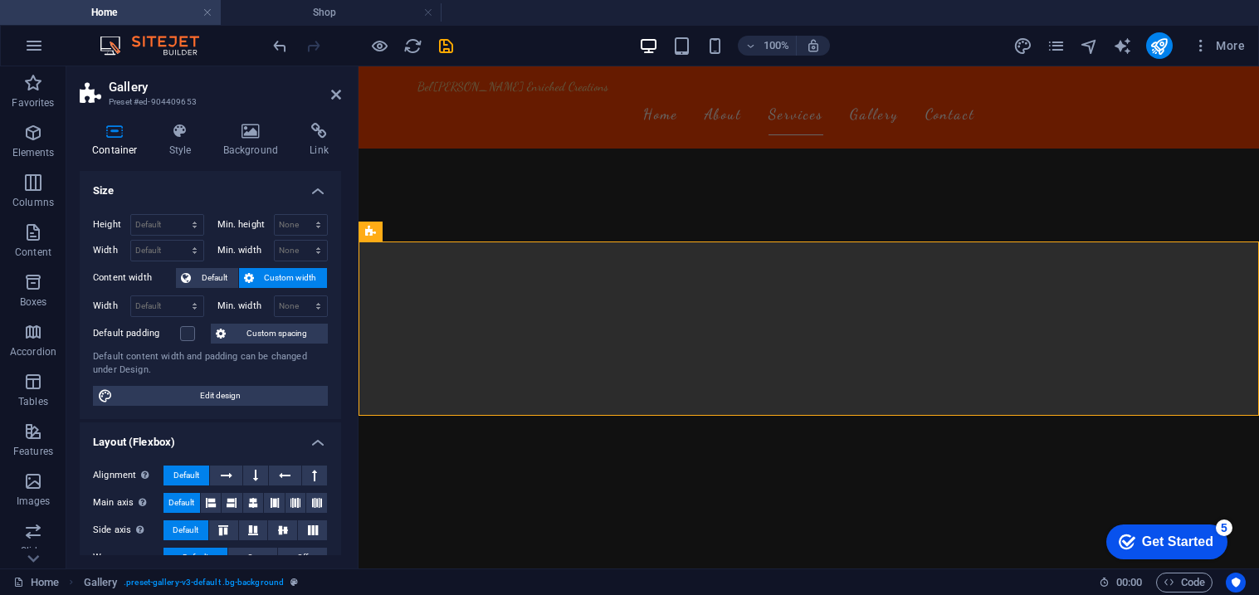
scroll to position [286, 0]
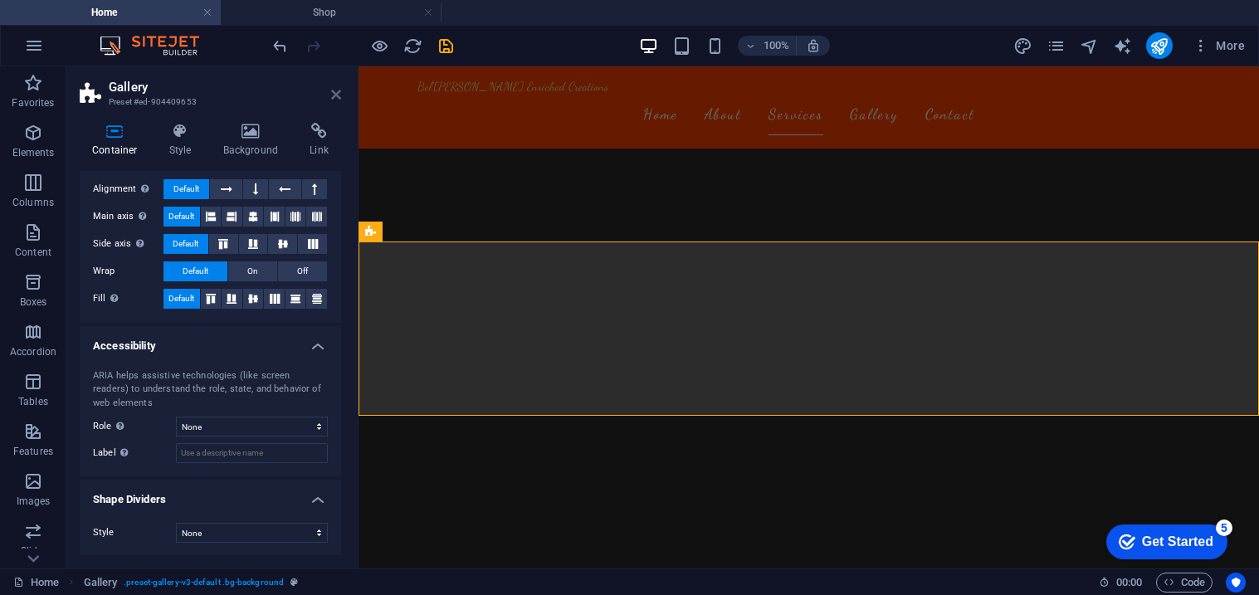
click at [337, 93] on icon at bounding box center [336, 94] width 10 height 13
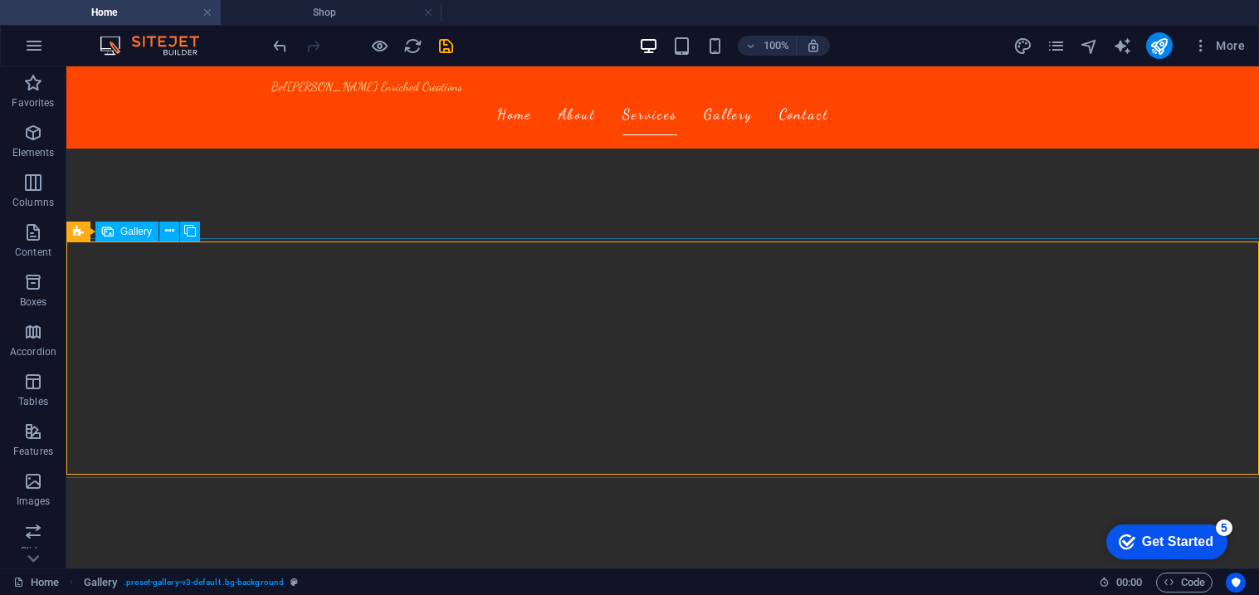
click at [117, 229] on div "Gallery" at bounding box center [126, 232] width 63 height 20
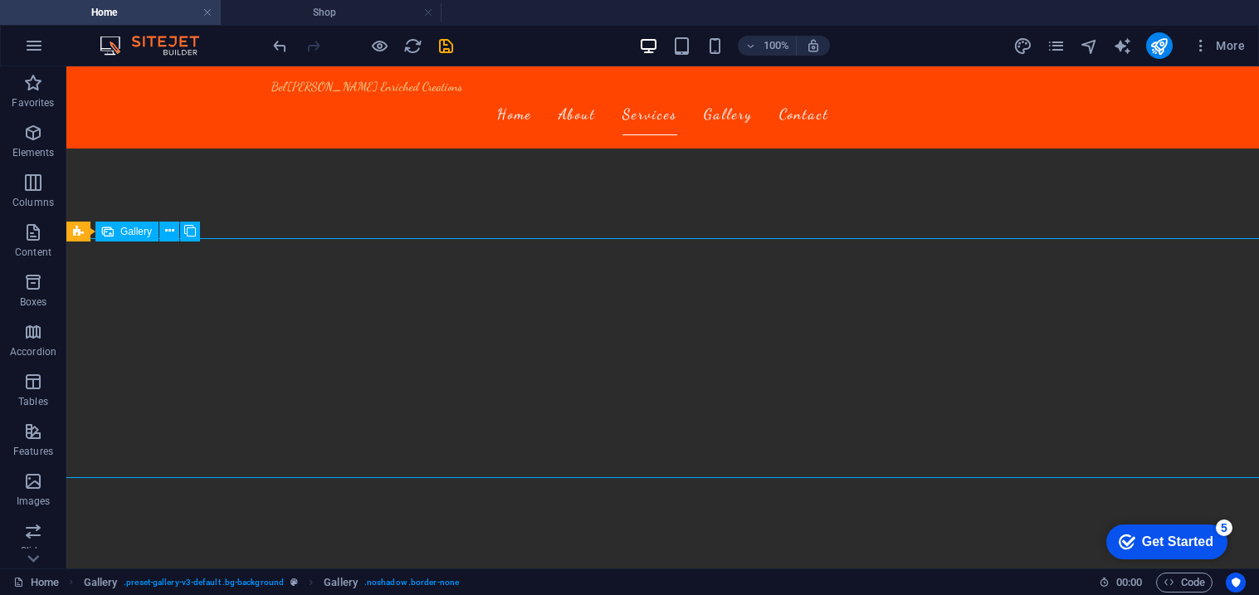
click at [117, 229] on div "Gallery" at bounding box center [126, 232] width 63 height 20
select select "px"
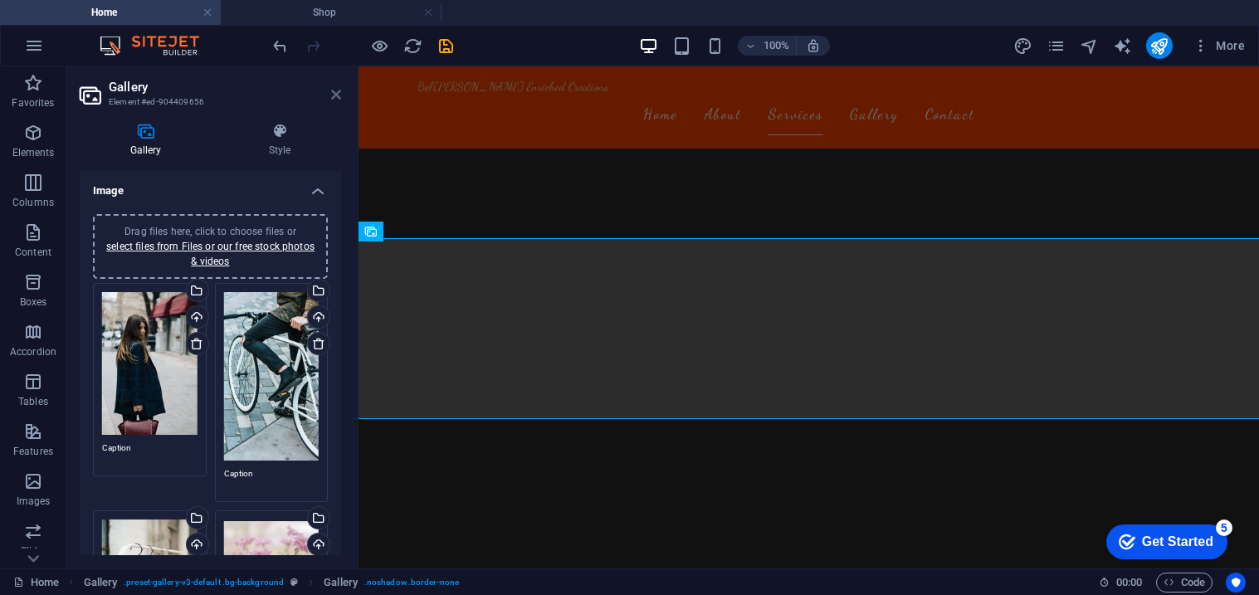
click at [337, 98] on icon at bounding box center [336, 94] width 10 height 13
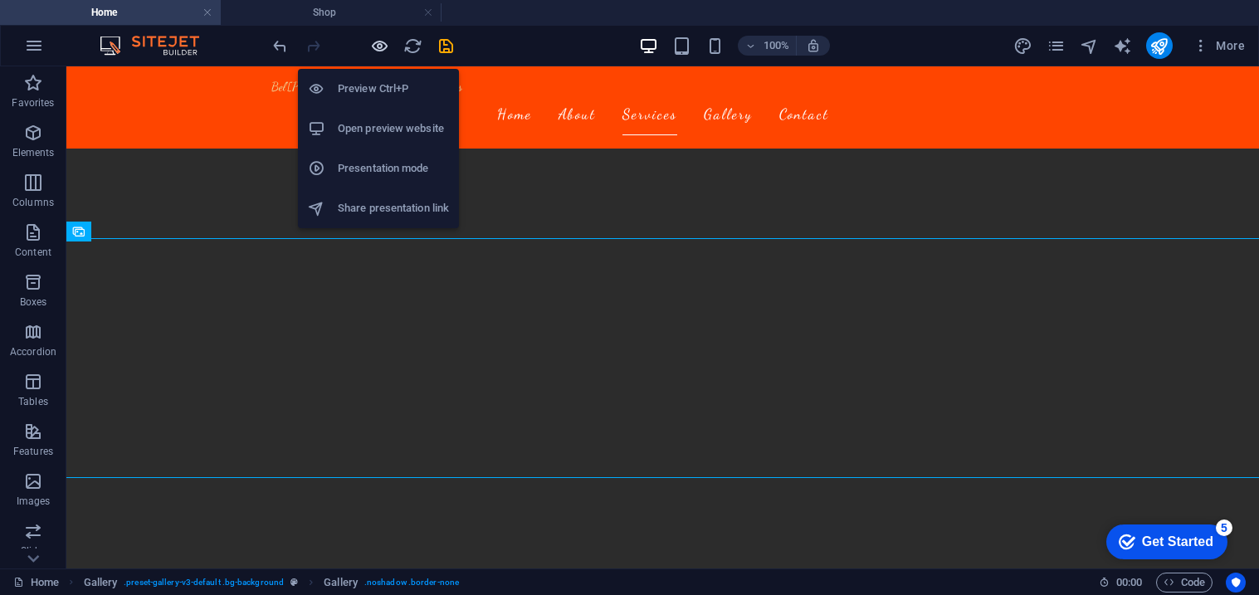
click at [372, 42] on icon "button" at bounding box center [379, 46] width 19 height 19
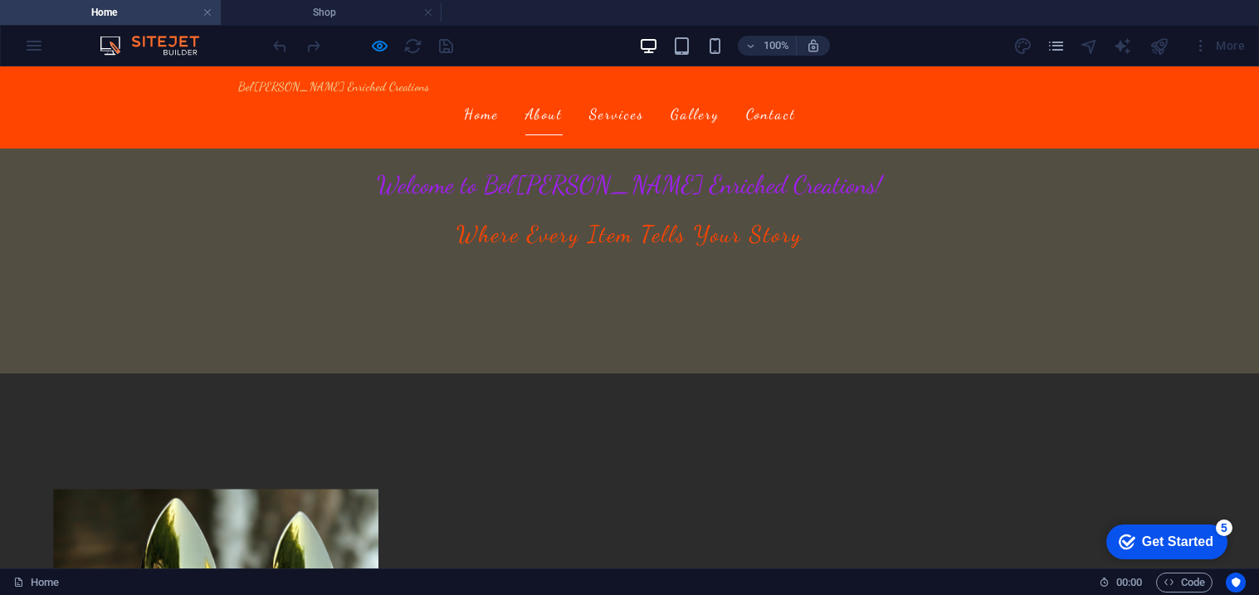
scroll to position [264, 0]
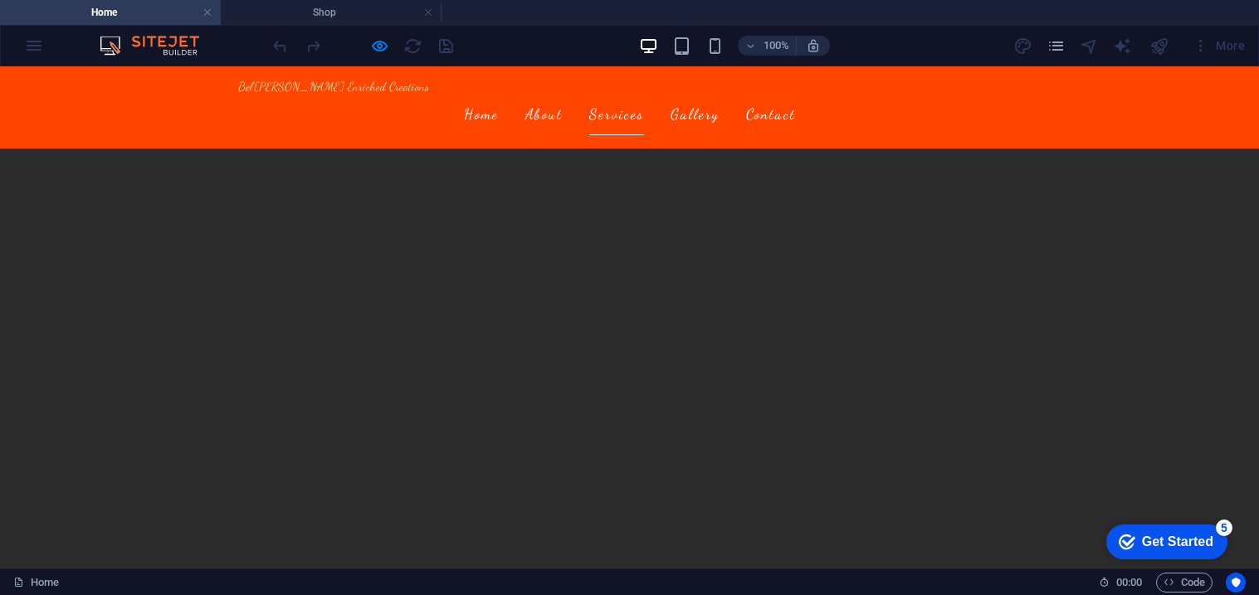
scroll to position [1602, 0]
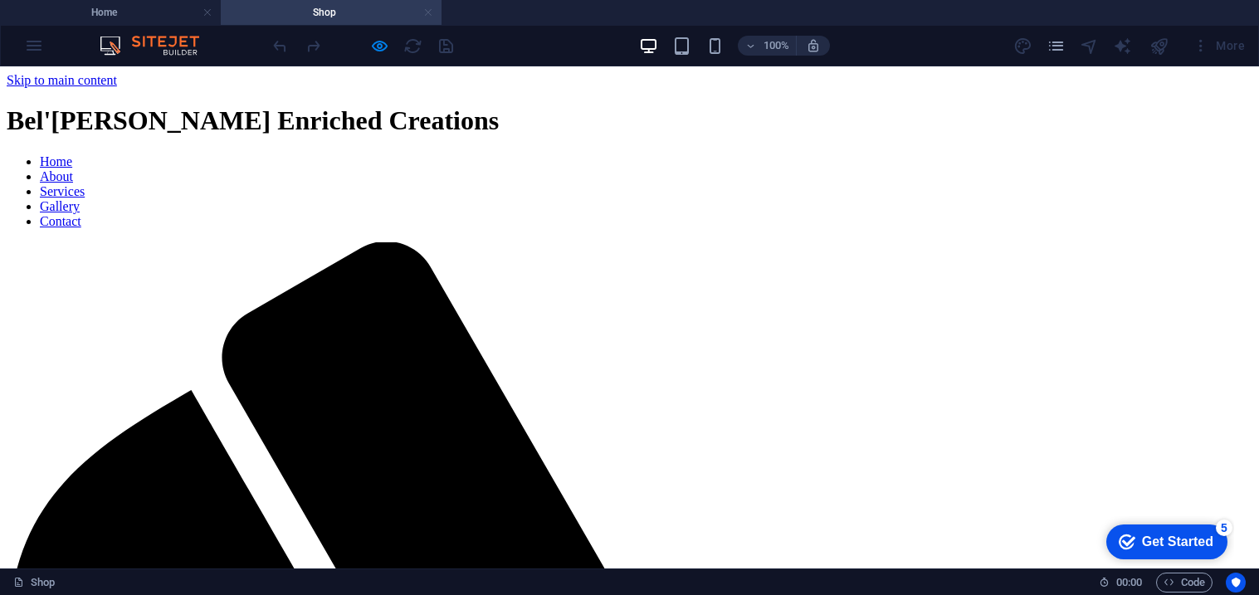
click at [424, 12] on link at bounding box center [428, 13] width 10 height 16
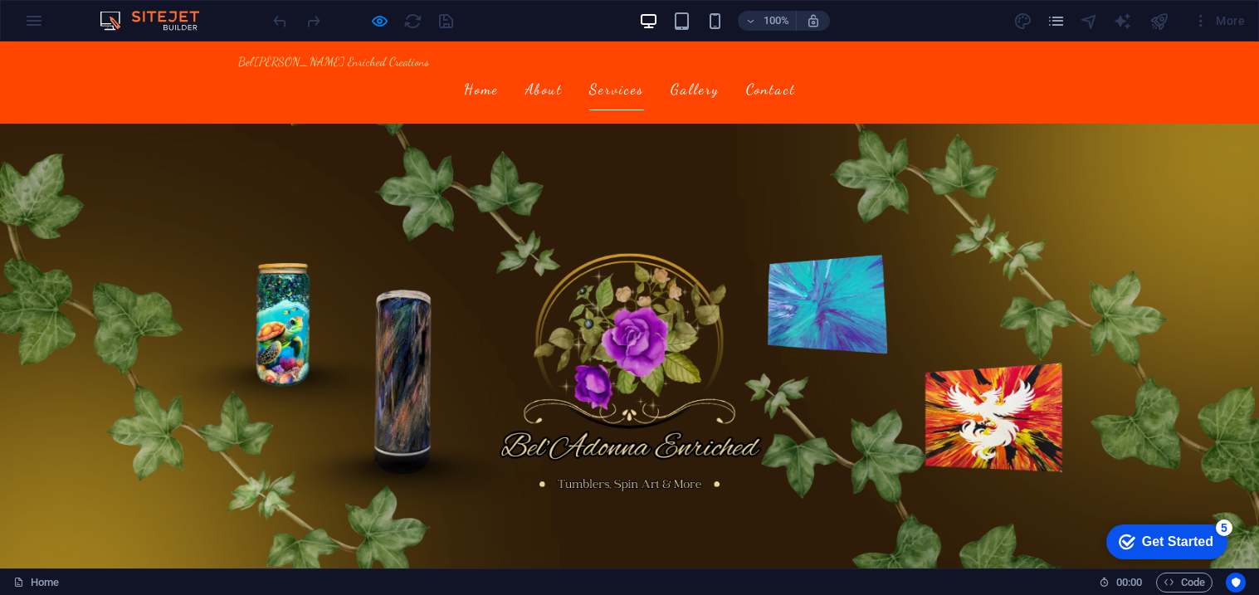
scroll to position [1602, 0]
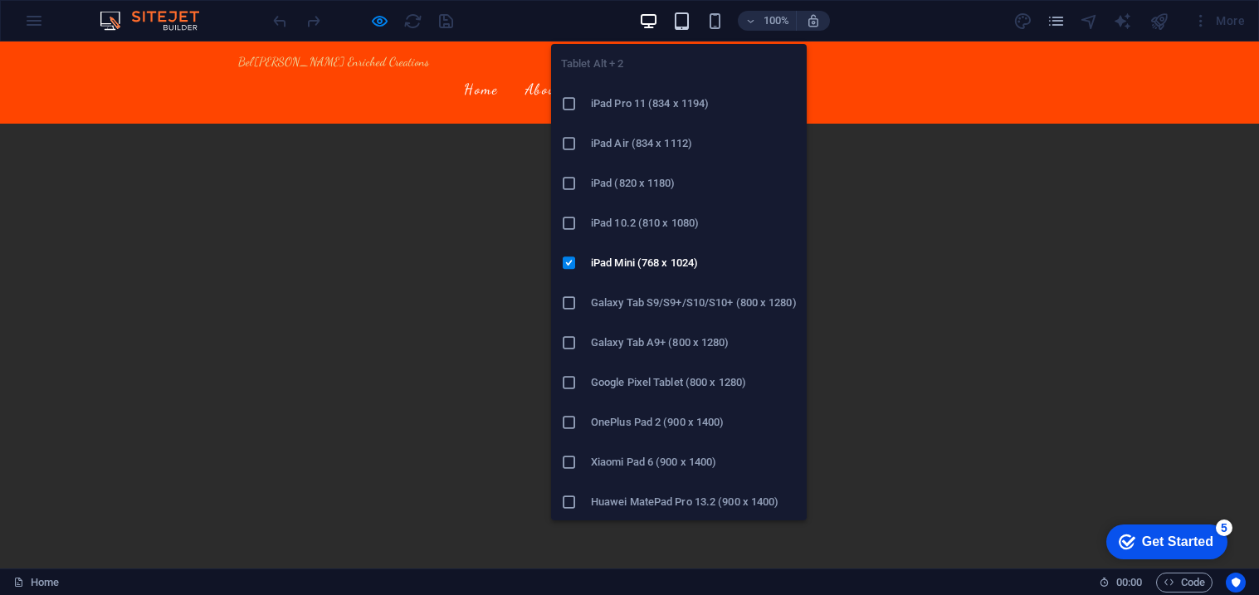
click at [680, 17] on icon "button" at bounding box center [681, 21] width 19 height 19
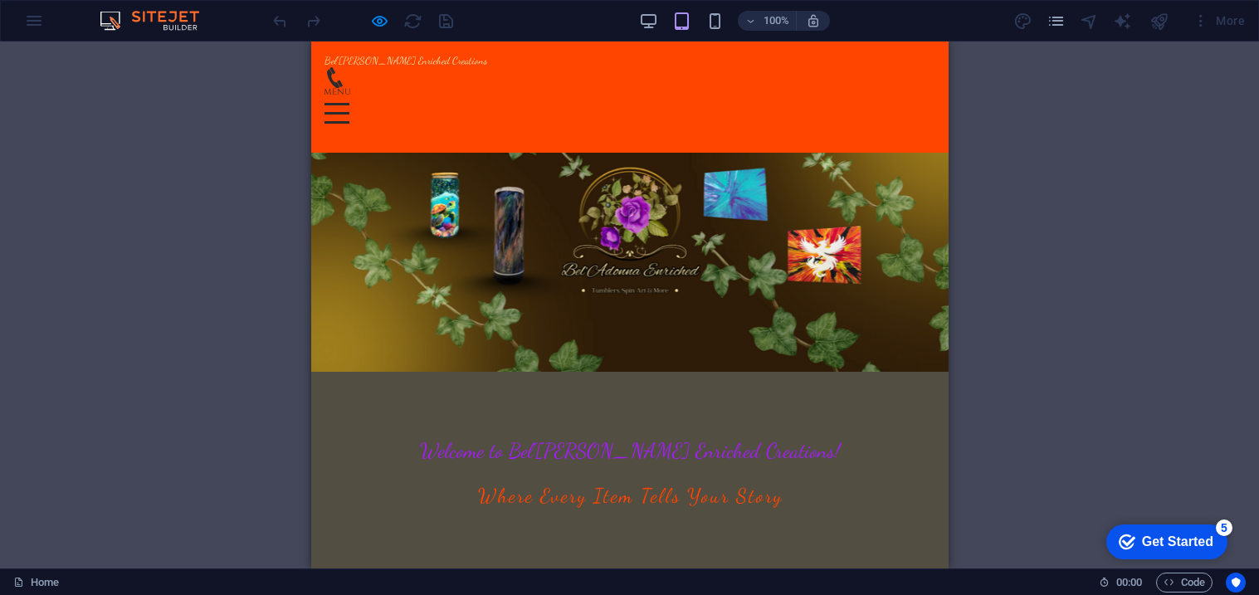
scroll to position [0, 0]
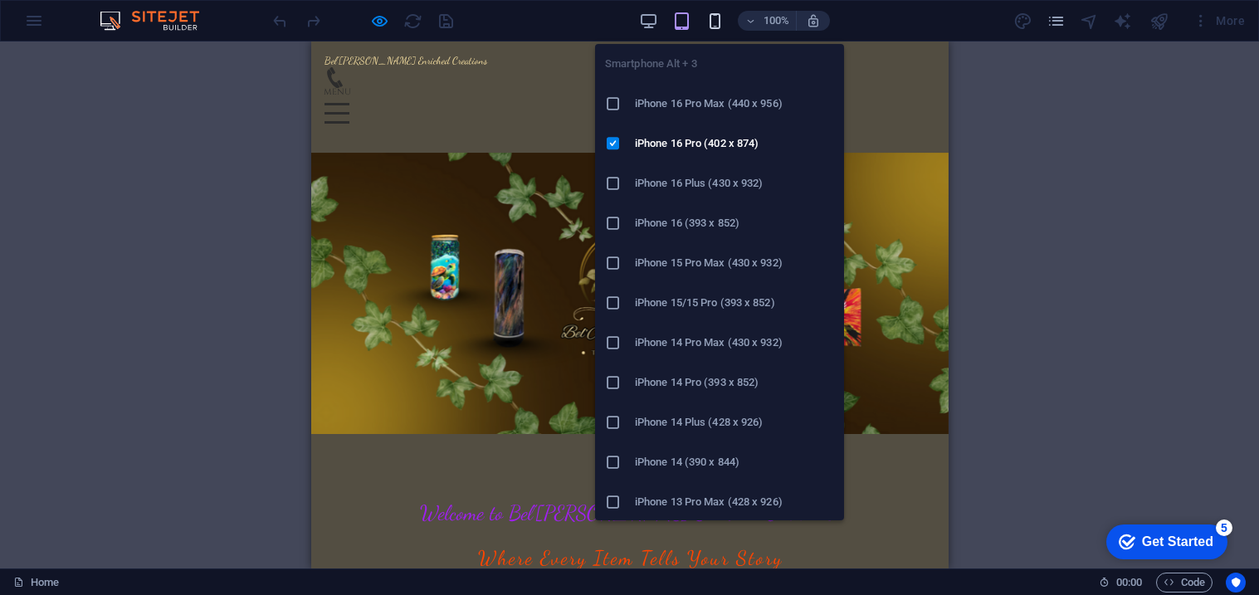
click at [711, 22] on icon "button" at bounding box center [715, 21] width 19 height 19
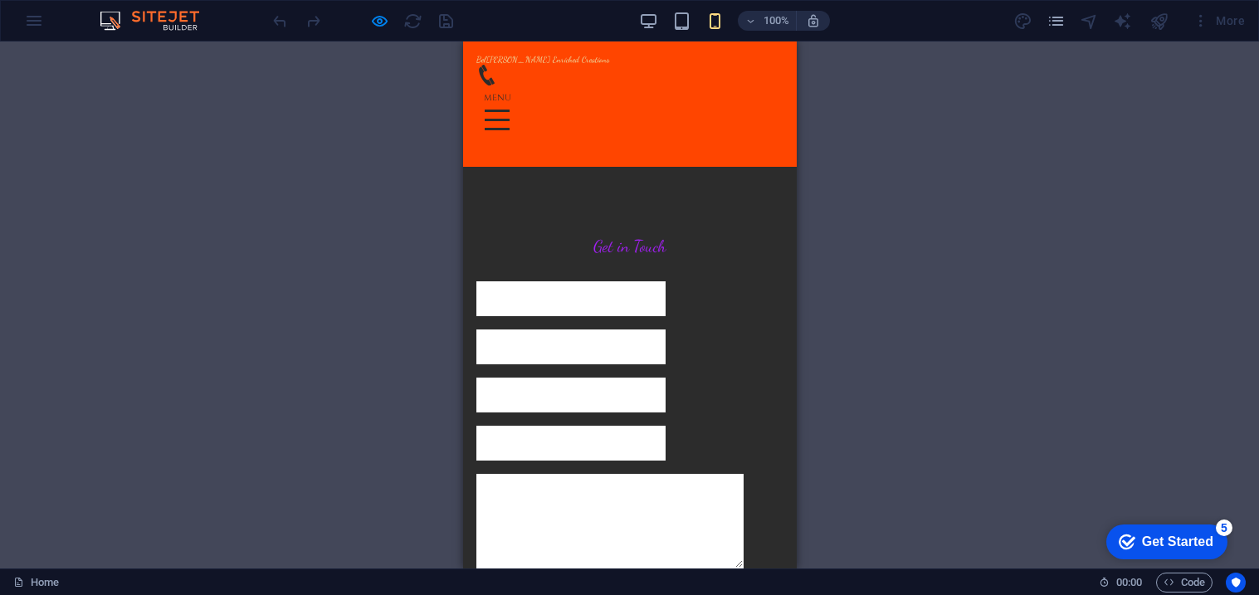
scroll to position [7878, 0]
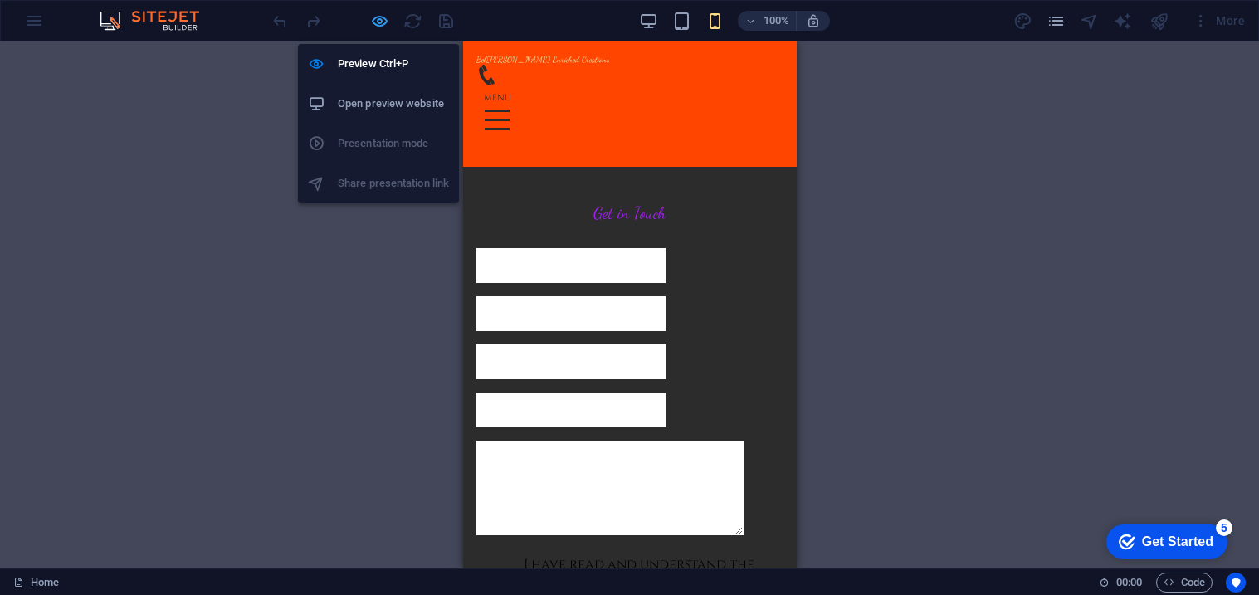
click at [387, 22] on icon "button" at bounding box center [379, 21] width 19 height 19
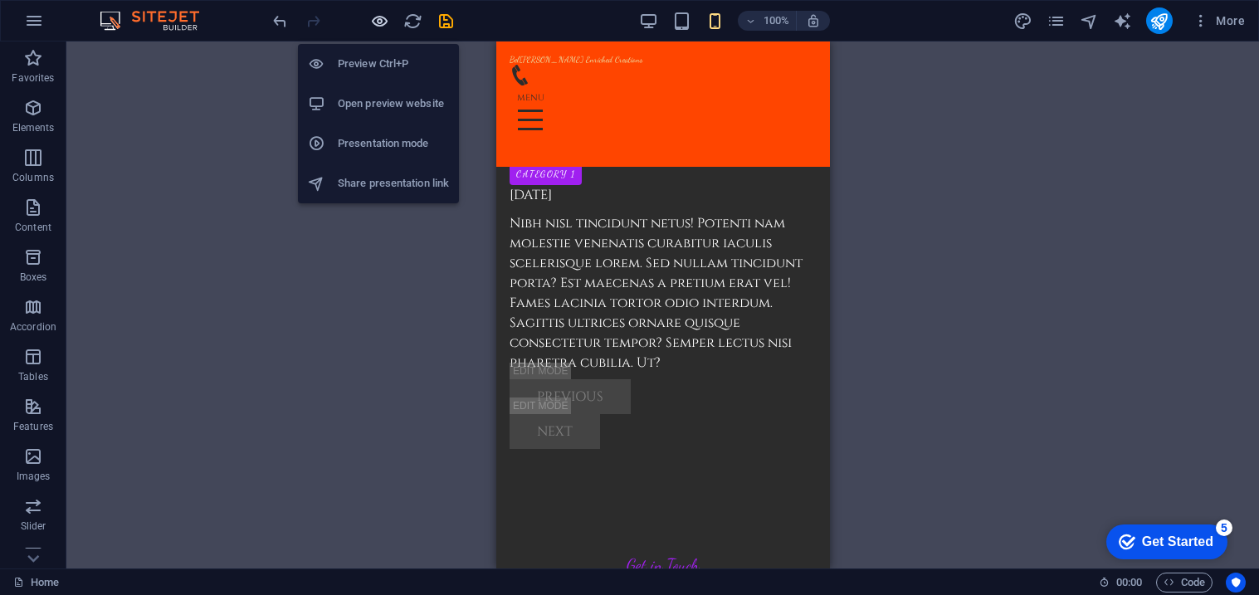
scroll to position [8280, 0]
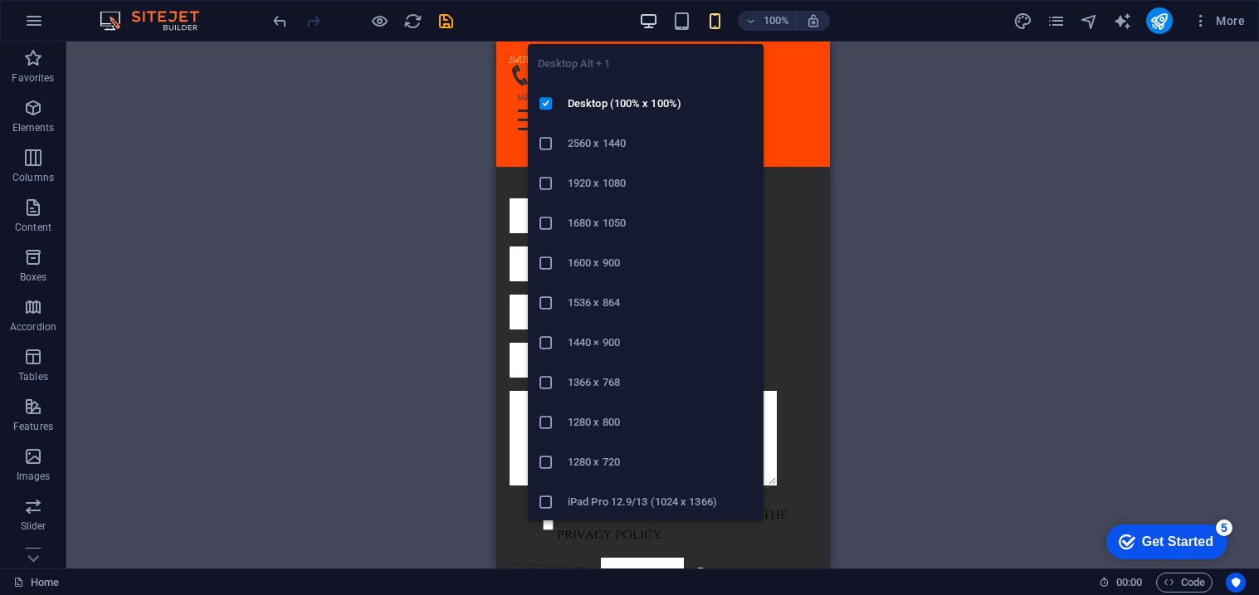
click at [648, 17] on icon "button" at bounding box center [648, 21] width 19 height 19
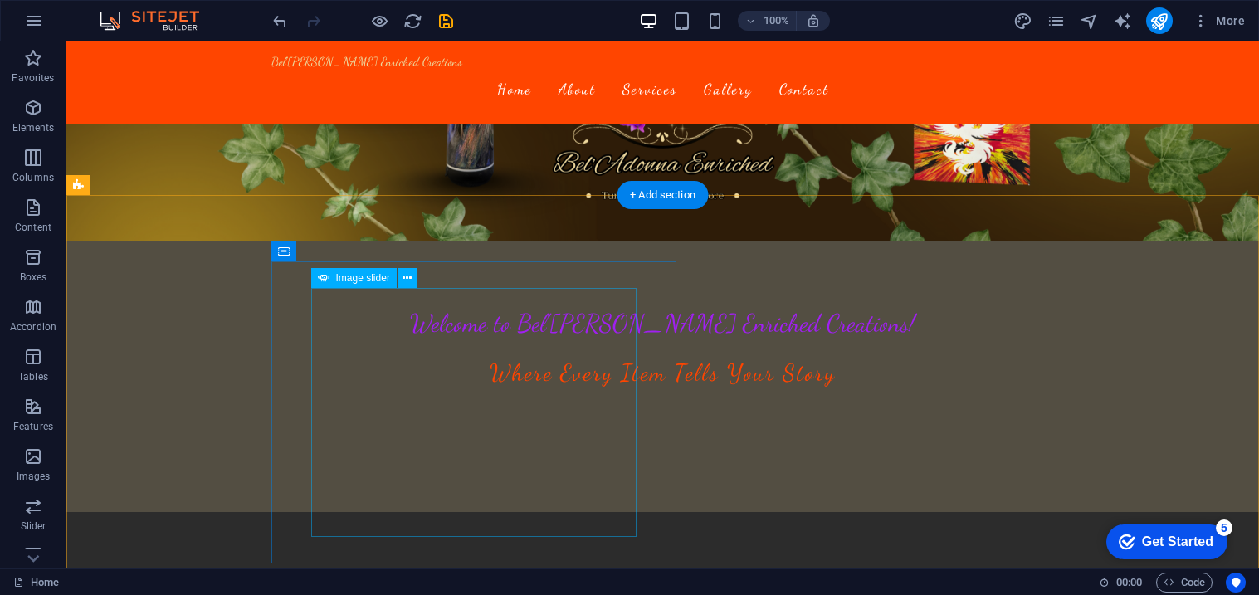
scroll to position [194, 0]
